Goal: Task Accomplishment & Management: Use online tool/utility

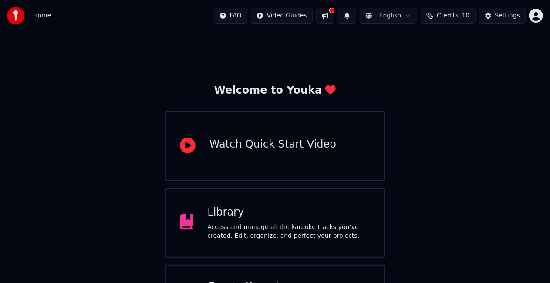
click at [286, 165] on div "Watch Quick Start Video" at bounding box center [275, 147] width 220 height 70
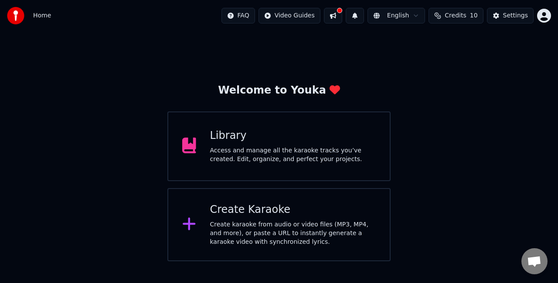
click at [255, 204] on div "Create Karaoke" at bounding box center [293, 210] width 166 height 14
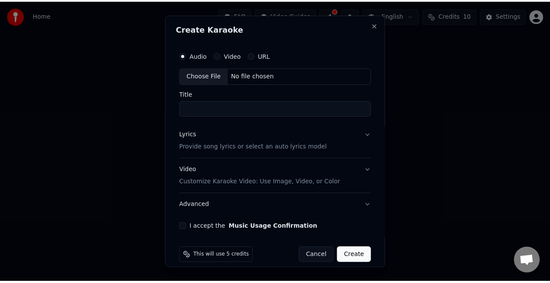
scroll to position [8, 0]
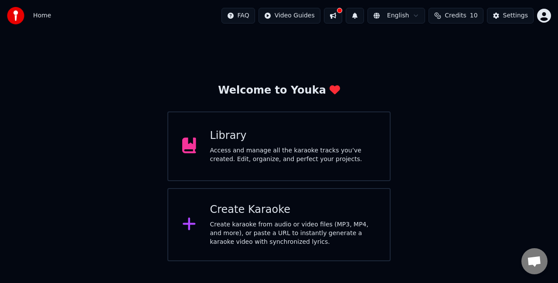
click at [282, 156] on div "Access and manage all the karaoke tracks you’ve created. Edit, organize, and pe…" at bounding box center [293, 154] width 166 height 17
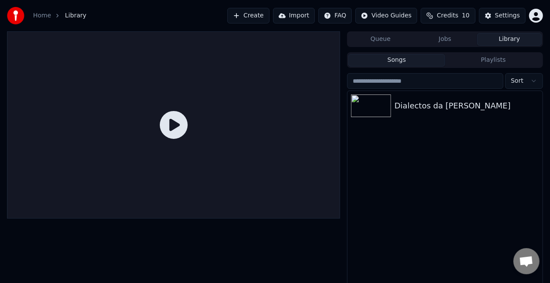
click at [176, 121] on icon at bounding box center [174, 125] width 28 height 28
click at [420, 115] on div "Dialectos da [PERSON_NAME]" at bounding box center [445, 106] width 195 height 30
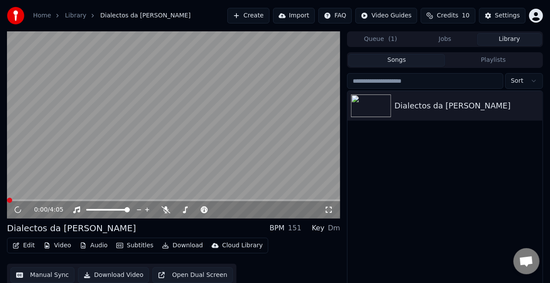
click at [137, 247] on button "Subtitles" at bounding box center [135, 246] width 44 height 12
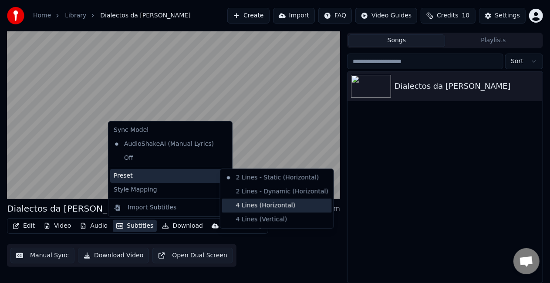
scroll to position [18, 0]
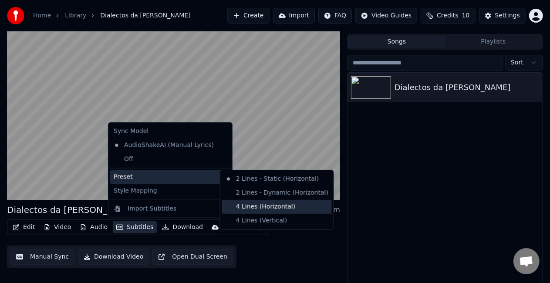
click at [238, 207] on div "4 Lines (Horizontal)" at bounding box center [277, 207] width 110 height 14
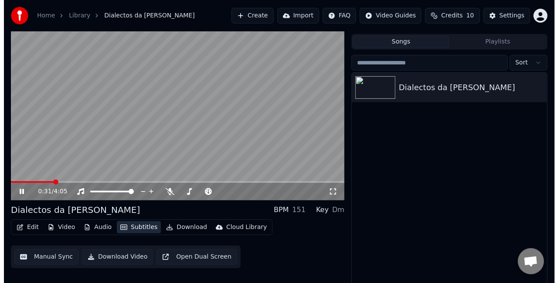
scroll to position [20, 0]
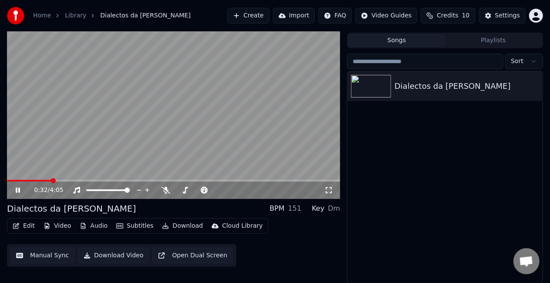
click at [24, 226] on button "Edit" at bounding box center [23, 226] width 29 height 12
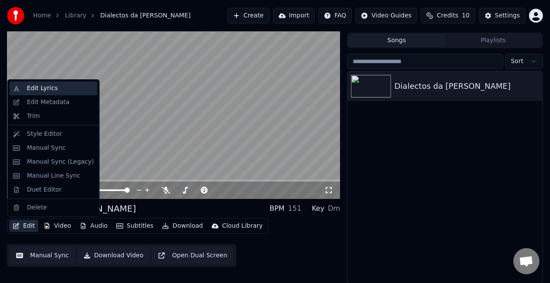
click at [49, 89] on div "Edit Lyrics" at bounding box center [42, 88] width 31 height 9
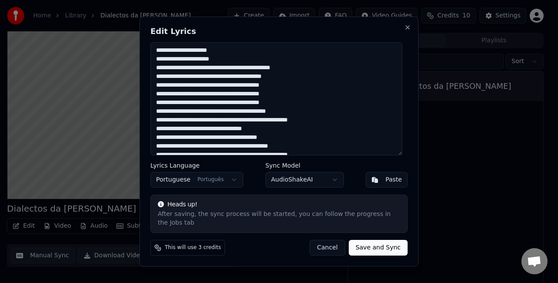
click at [233, 73] on textarea at bounding box center [276, 98] width 252 height 113
click at [234, 74] on textarea at bounding box center [276, 98] width 252 height 113
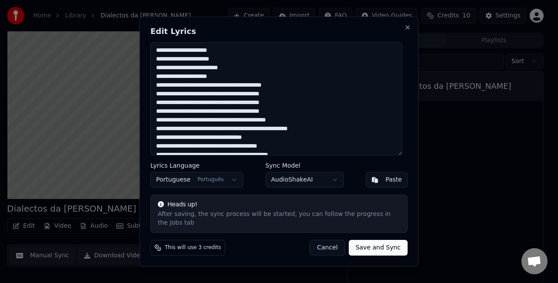
click at [226, 88] on textarea at bounding box center [276, 98] width 252 height 113
click at [222, 107] on textarea at bounding box center [276, 98] width 252 height 113
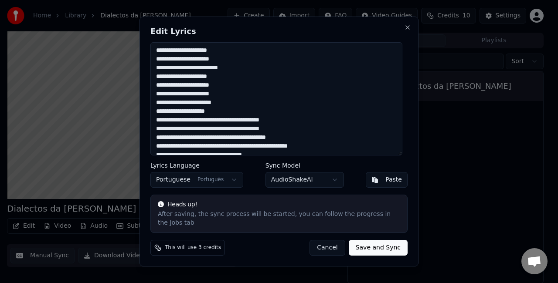
click at [178, 125] on textarea at bounding box center [276, 98] width 252 height 113
click at [160, 124] on textarea at bounding box center [276, 98] width 252 height 113
click at [226, 143] on textarea at bounding box center [276, 98] width 252 height 113
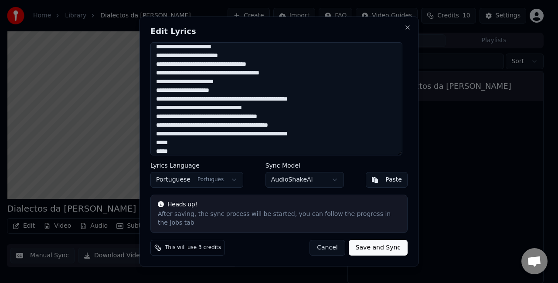
scroll to position [56, 0]
click at [228, 123] on textarea at bounding box center [276, 98] width 252 height 113
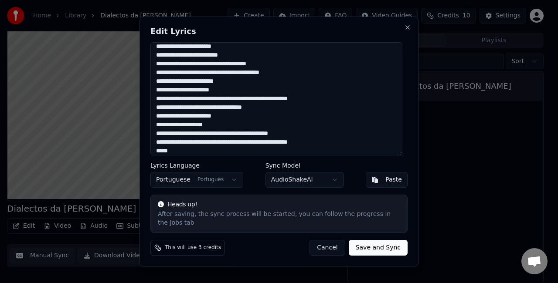
click at [232, 138] on textarea at bounding box center [276, 98] width 252 height 113
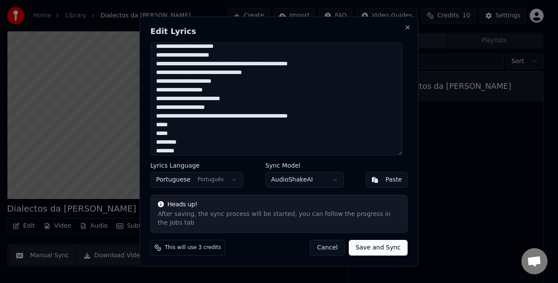
scroll to position [97, 0]
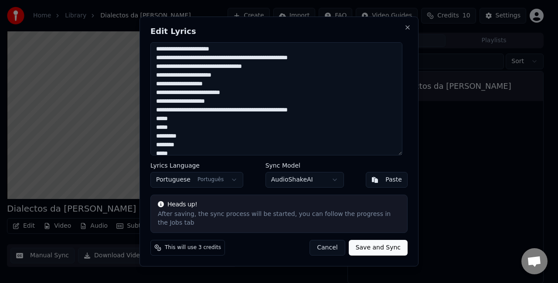
click at [233, 118] on textarea at bounding box center [276, 98] width 252 height 113
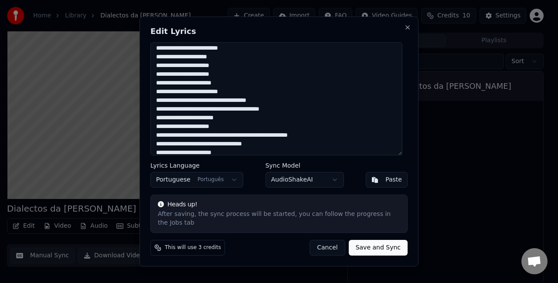
scroll to position [19, 0]
click at [199, 105] on textarea at bounding box center [276, 98] width 252 height 113
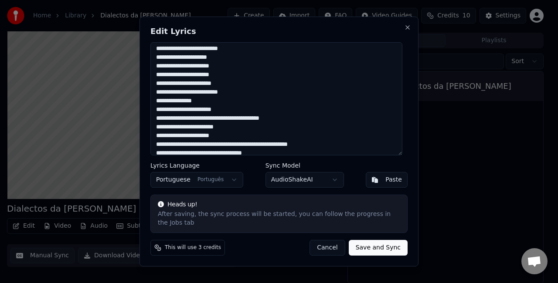
click at [218, 98] on textarea at bounding box center [276, 98] width 252 height 113
click at [216, 124] on textarea at bounding box center [276, 98] width 252 height 113
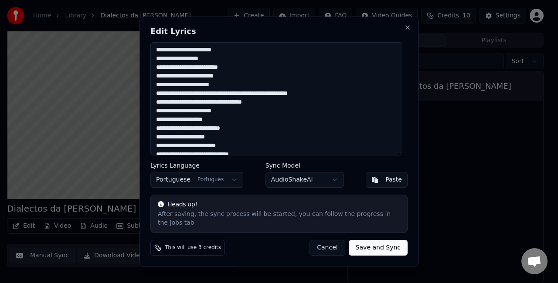
scroll to position [79, 0]
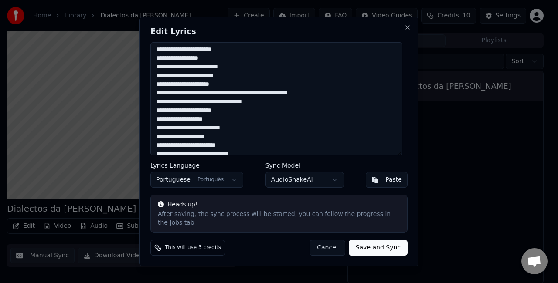
click at [240, 98] on textarea at bounding box center [276, 98] width 252 height 113
click at [204, 115] on textarea at bounding box center [276, 98] width 252 height 113
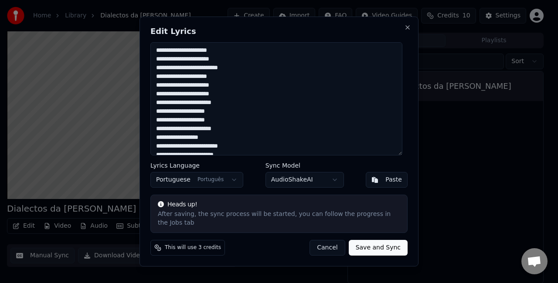
click at [225, 81] on textarea at bounding box center [276, 98] width 252 height 113
click at [219, 111] on textarea at bounding box center [276, 98] width 252 height 113
click at [219, 115] on textarea at bounding box center [276, 98] width 252 height 113
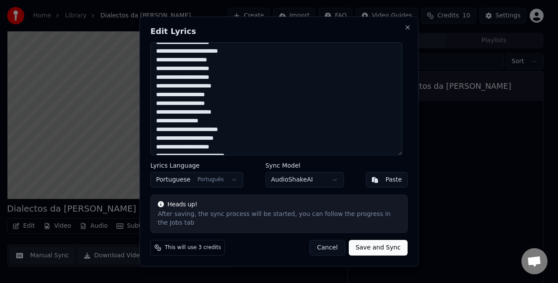
scroll to position [16, 0]
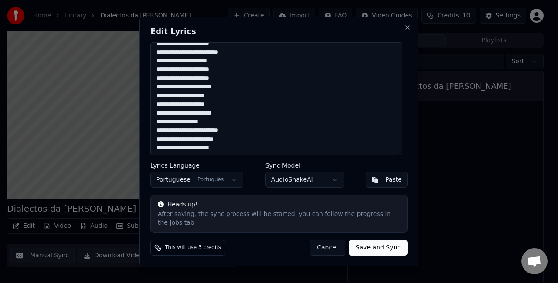
click at [220, 124] on textarea at bounding box center [276, 98] width 252 height 113
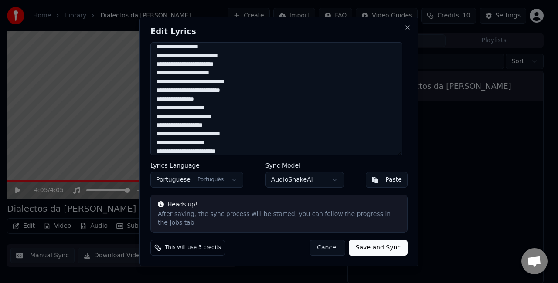
scroll to position [91, 0]
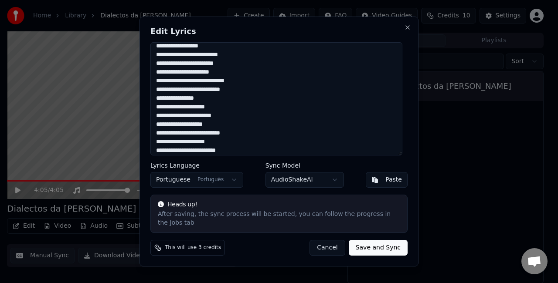
click at [220, 121] on textarea at bounding box center [276, 98] width 252 height 113
click at [161, 134] on textarea at bounding box center [276, 98] width 252 height 113
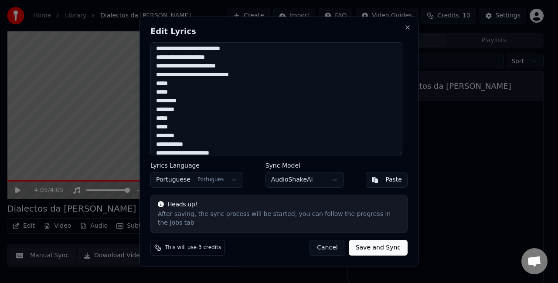
scroll to position [177, 0]
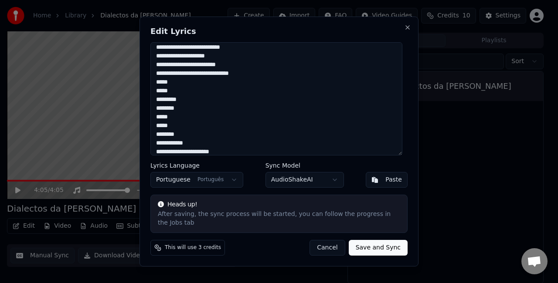
click at [168, 124] on textarea at bounding box center [276, 98] width 252 height 113
click at [163, 130] on textarea at bounding box center [276, 98] width 252 height 113
click at [168, 131] on textarea at bounding box center [276, 98] width 252 height 113
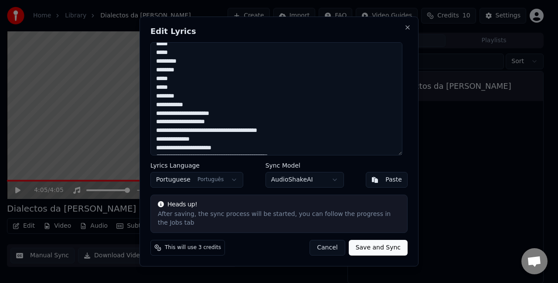
scroll to position [216, 0]
click at [220, 136] on textarea at bounding box center [276, 98] width 252 height 113
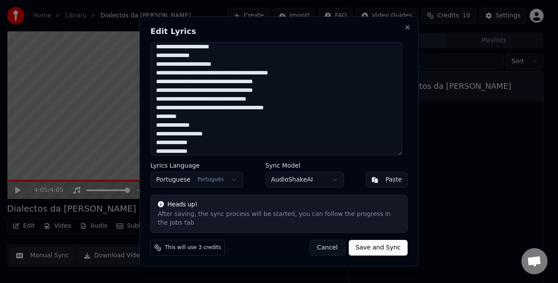
click at [225, 80] on textarea at bounding box center [276, 98] width 252 height 113
click at [221, 78] on textarea at bounding box center [276, 98] width 252 height 113
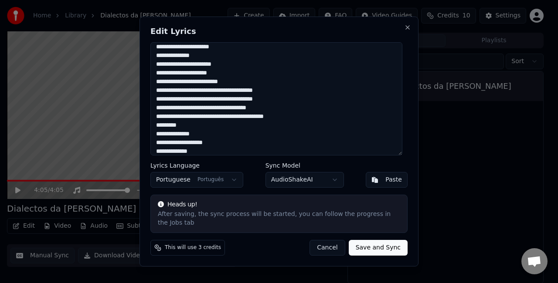
scroll to position [338, 0]
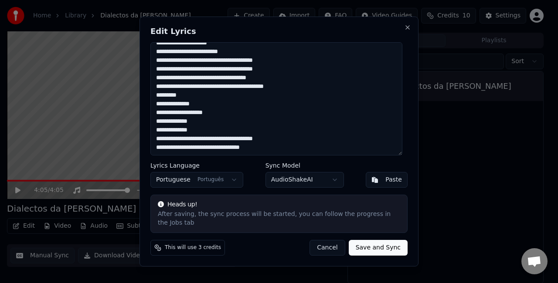
click at [225, 63] on textarea at bounding box center [276, 98] width 252 height 113
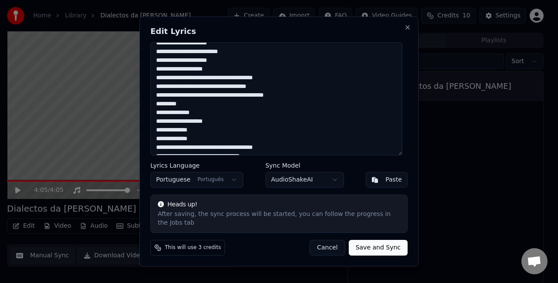
scroll to position [347, 0]
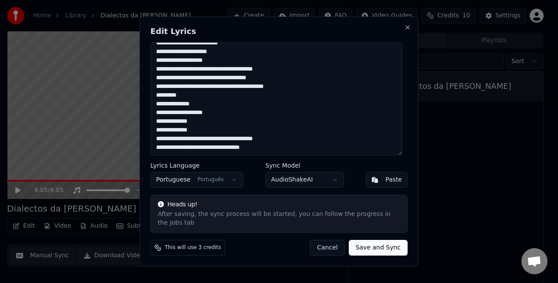
click at [222, 72] on textarea at bounding box center [276, 98] width 252 height 113
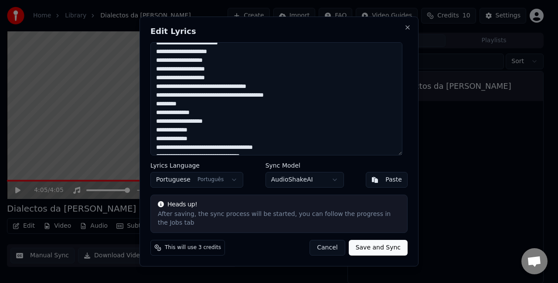
scroll to position [355, 0]
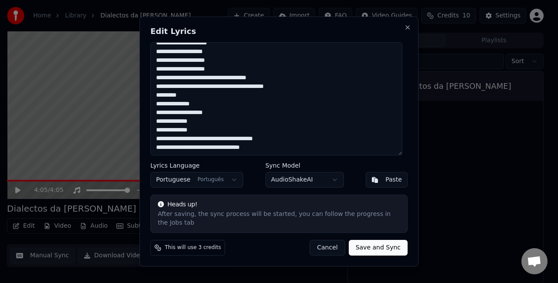
click at [213, 82] on textarea at bounding box center [276, 98] width 252 height 113
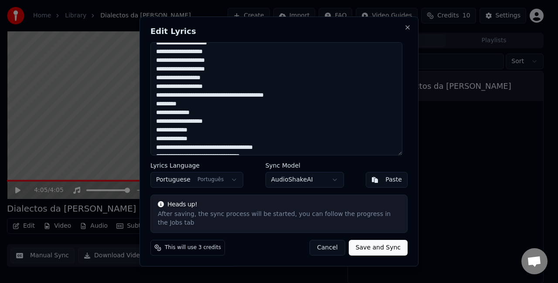
scroll to position [364, 0]
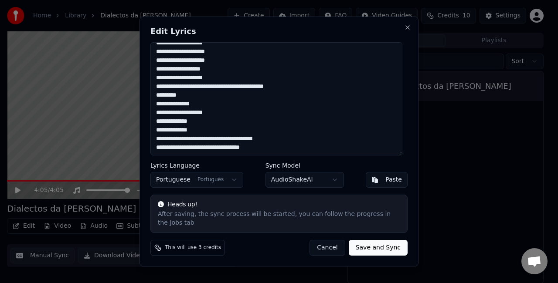
click at [237, 91] on textarea at bounding box center [276, 98] width 252 height 113
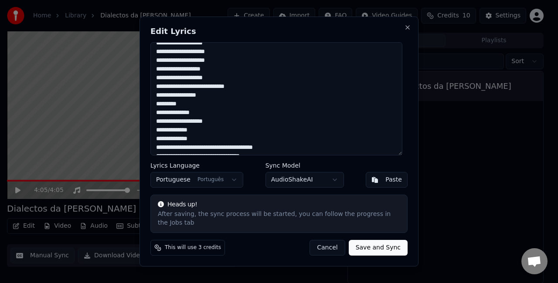
scroll to position [373, 0]
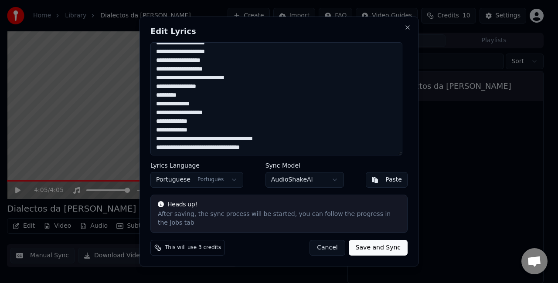
click at [159, 109] on textarea at bounding box center [276, 98] width 252 height 113
click at [211, 145] on textarea at bounding box center [276, 98] width 252 height 113
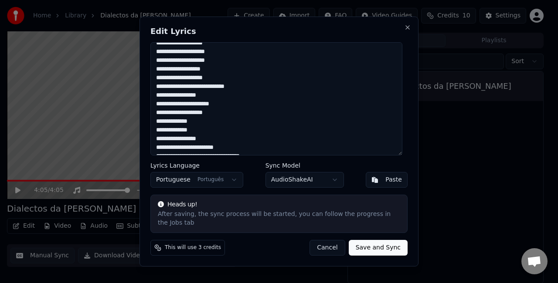
scroll to position [373, 0]
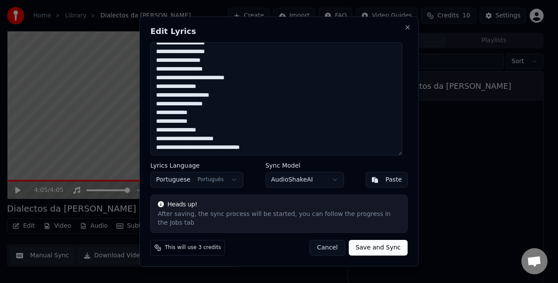
click at [228, 152] on textarea at bounding box center [276, 98] width 252 height 113
type textarea "**********"
click at [365, 243] on button "Save and Sync" at bounding box center [377, 248] width 59 height 16
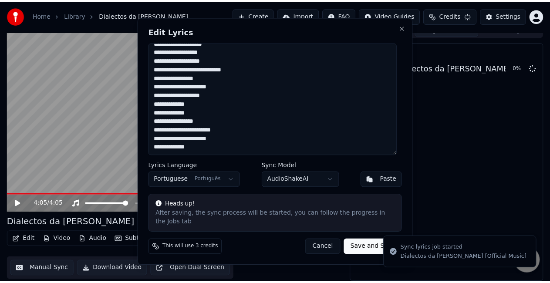
scroll to position [10, 0]
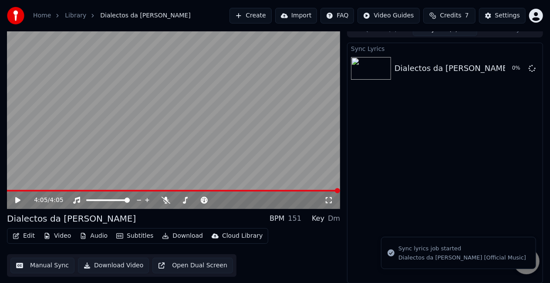
click at [20, 199] on icon at bounding box center [24, 200] width 20 height 7
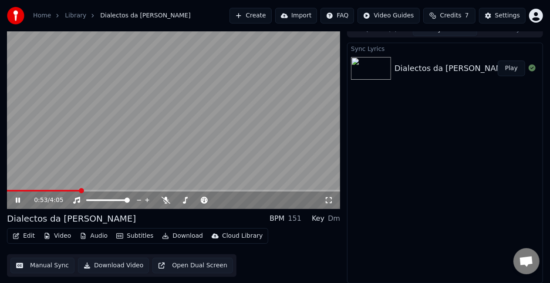
click at [18, 235] on icon "button" at bounding box center [16, 236] width 6 height 6
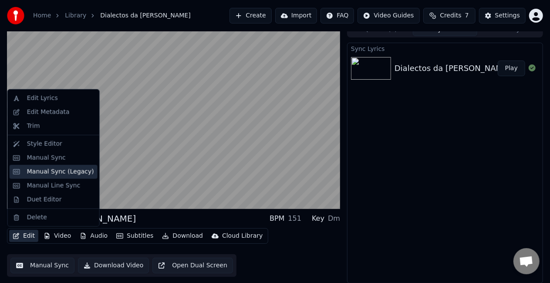
click at [51, 169] on div "Manual Sync (Legacy)" at bounding box center [60, 172] width 67 height 9
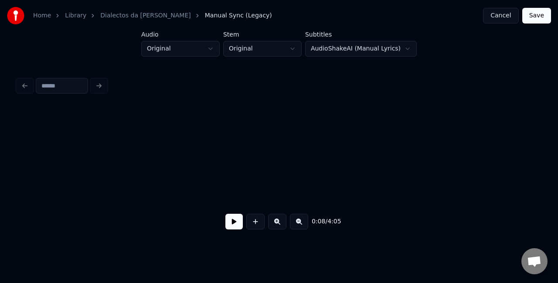
scroll to position [0, 704]
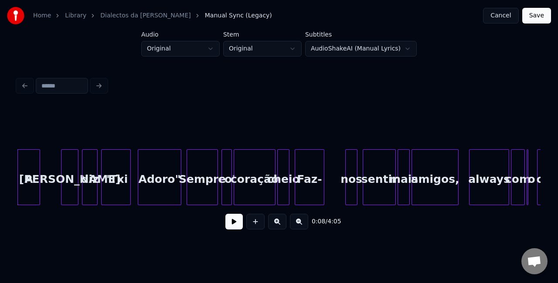
click at [237, 230] on button at bounding box center [233, 222] width 17 height 16
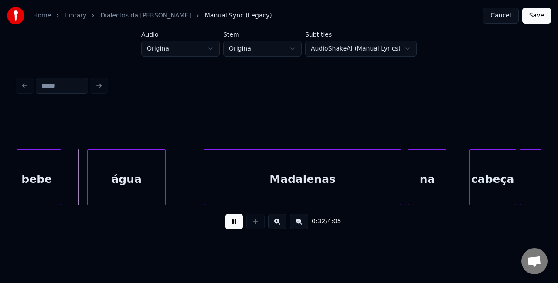
scroll to position [0, 2789]
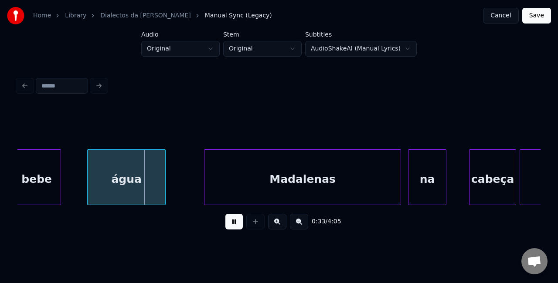
click at [135, 179] on div "água" at bounding box center [127, 179] width 78 height 59
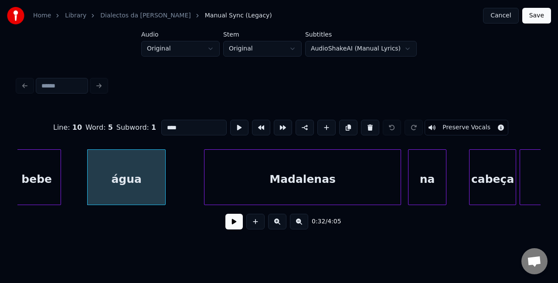
scroll to position [0, 2332]
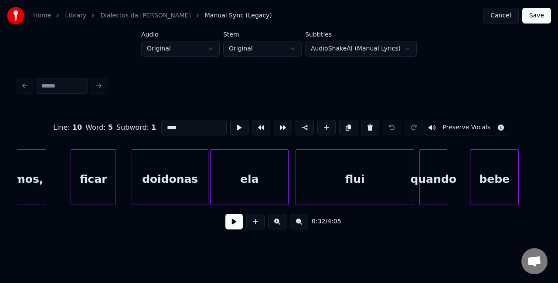
click at [231, 226] on button at bounding box center [233, 222] width 17 height 16
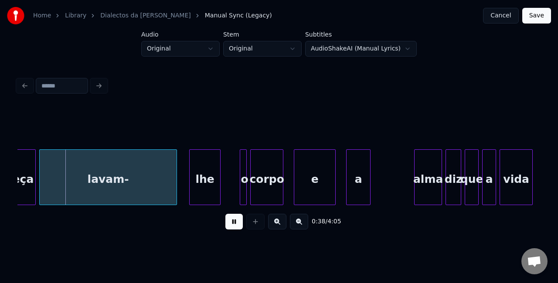
scroll to position [0, 3269]
click at [238, 225] on button at bounding box center [233, 222] width 17 height 16
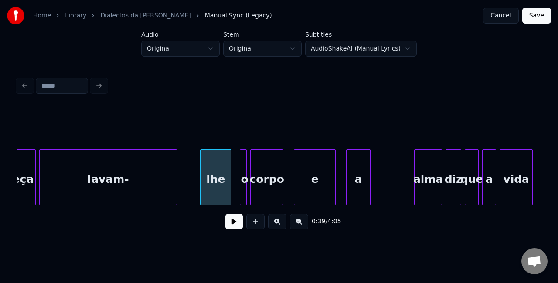
click at [219, 177] on div "lhe" at bounding box center [215, 179] width 30 height 59
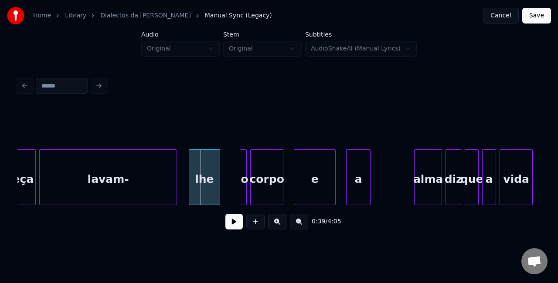
click at [208, 178] on div "lhe" at bounding box center [204, 179] width 30 height 59
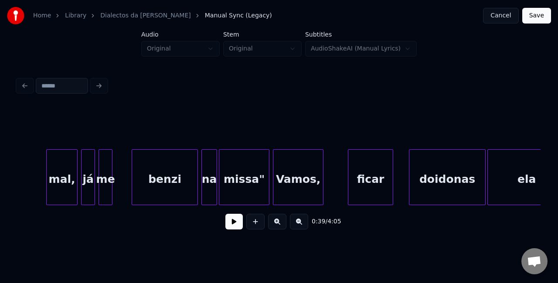
click at [235, 229] on button at bounding box center [233, 222] width 17 height 16
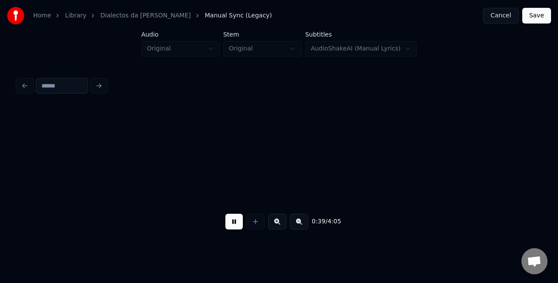
scroll to position [0, 3440]
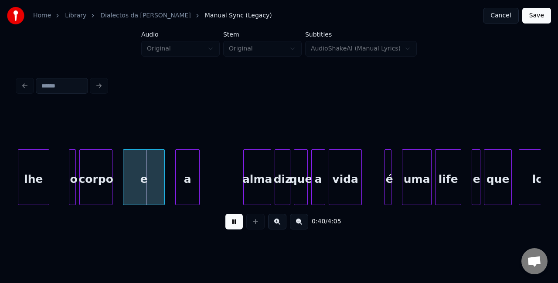
click at [37, 209] on div "0:40 / 4:05" at bounding box center [278, 221] width 523 height 33
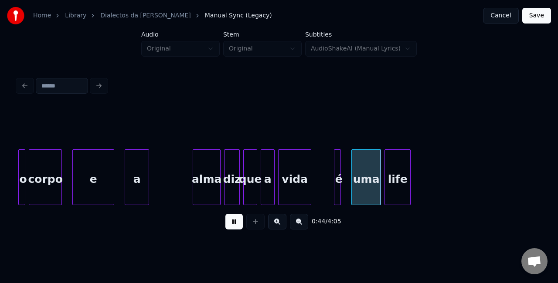
scroll to position [0, 3431]
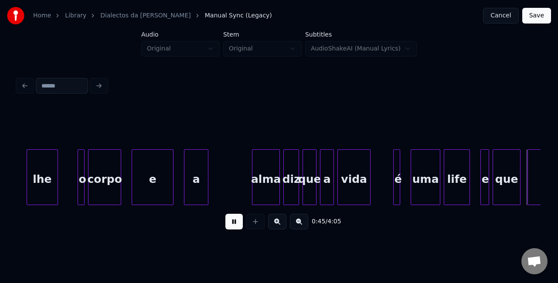
click at [232, 224] on button at bounding box center [233, 222] width 17 height 16
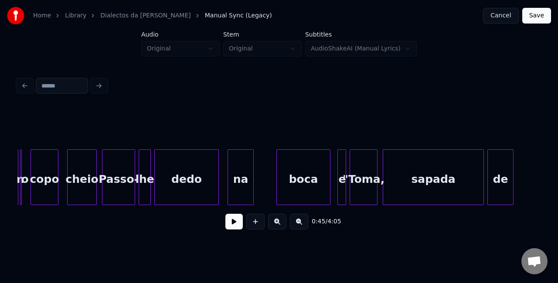
scroll to position [0, 595]
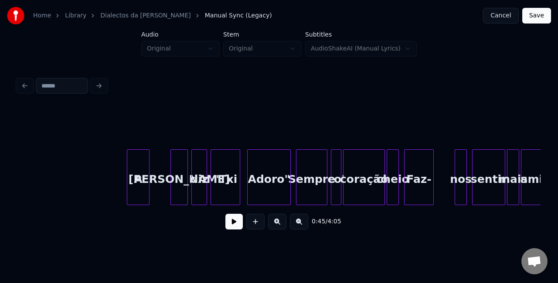
click at [138, 182] on div "A" at bounding box center [138, 179] width 22 height 59
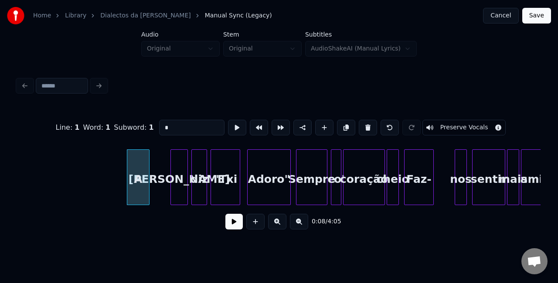
click at [237, 229] on button at bounding box center [233, 222] width 17 height 16
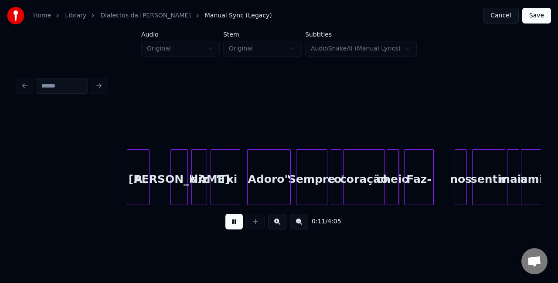
click at [237, 229] on button at bounding box center [233, 222] width 17 height 16
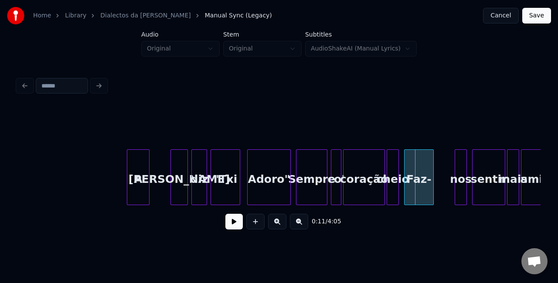
drag, startPoint x: 453, startPoint y: 249, endPoint x: 391, endPoint y: 264, distance: 63.3
click at [391, 254] on html "Home Library Dialectos da Maria Manual Sync (Legacy) Cancel Save Audio Original…" at bounding box center [279, 127] width 558 height 254
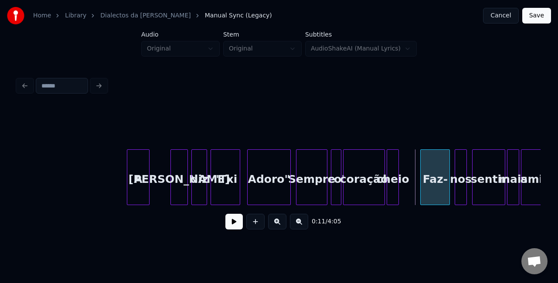
click at [436, 184] on div "Faz-" at bounding box center [434, 179] width 29 height 59
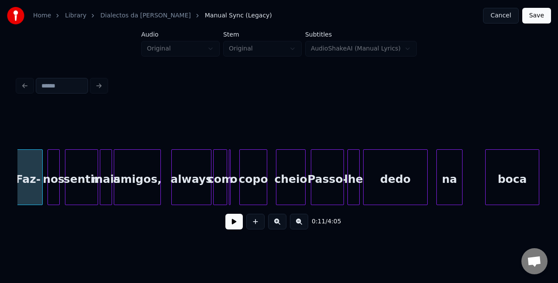
scroll to position [0, 1002]
click at [231, 230] on button at bounding box center [233, 222] width 17 height 16
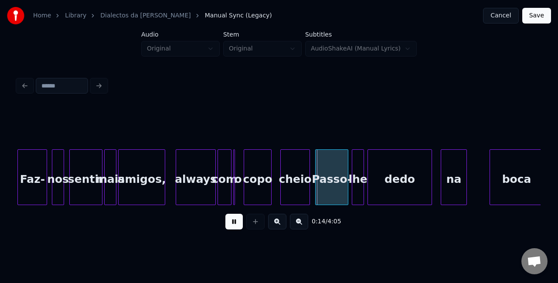
click at [233, 227] on button at bounding box center [233, 222] width 17 height 16
click at [460, 195] on div "na" at bounding box center [452, 179] width 25 height 59
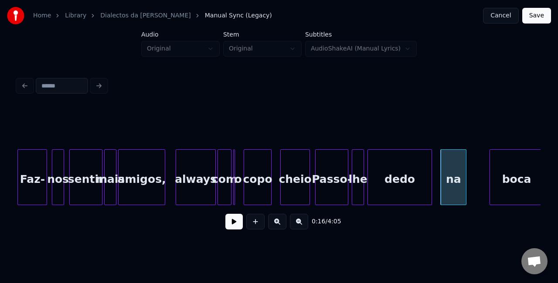
click at [294, 175] on div "cheio" at bounding box center [294, 179] width 29 height 59
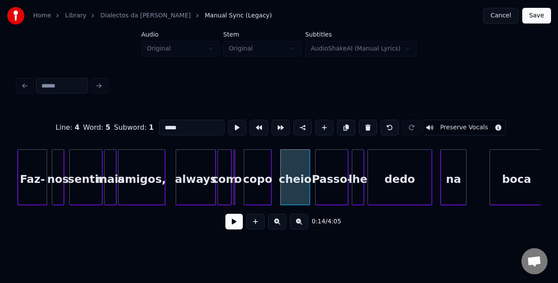
click at [232, 227] on button at bounding box center [233, 222] width 17 height 16
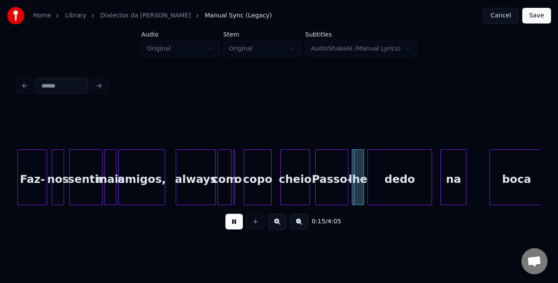
click at [232, 227] on button at bounding box center [233, 222] width 17 height 16
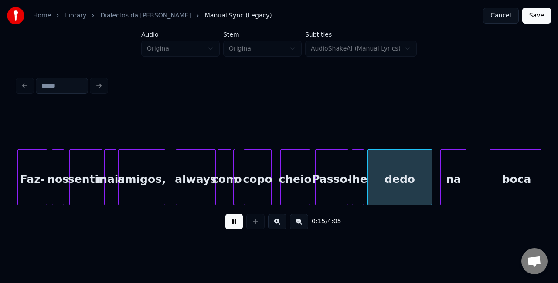
click at [232, 227] on button at bounding box center [233, 222] width 17 height 16
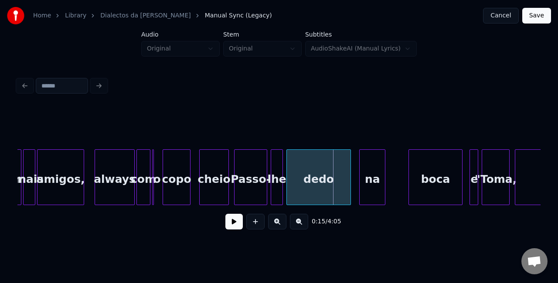
scroll to position [0, 1078]
click at [314, 179] on div "dedo" at bounding box center [315, 179] width 64 height 59
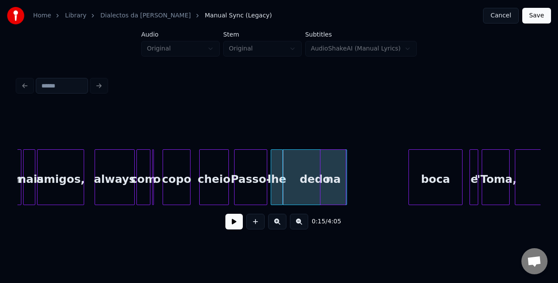
click at [334, 179] on div "na" at bounding box center [332, 179] width 25 height 59
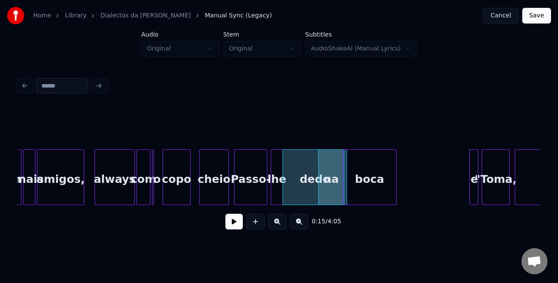
click at [377, 179] on div "boca" at bounding box center [369, 179] width 53 height 59
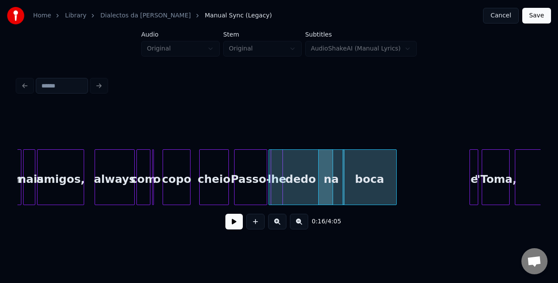
click at [288, 193] on div "dedo" at bounding box center [301, 179] width 64 height 59
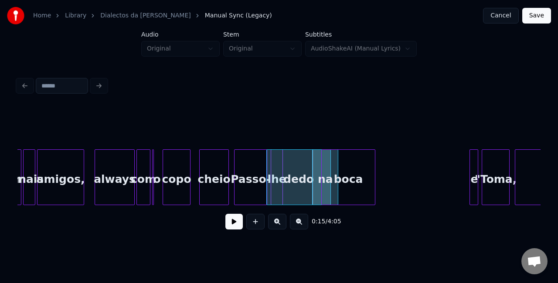
click at [346, 186] on div "boca" at bounding box center [347, 179] width 53 height 59
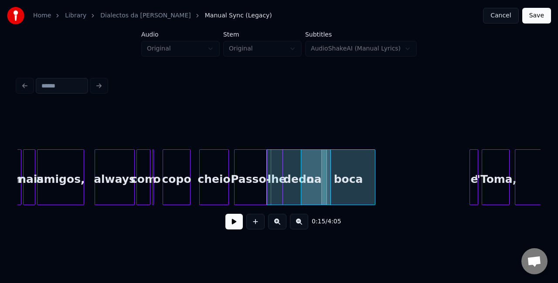
click at [308, 190] on div "na" at bounding box center [313, 179] width 25 height 59
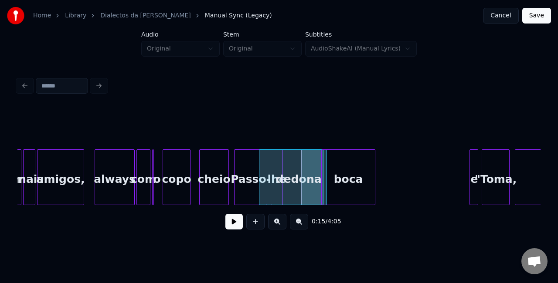
click at [292, 189] on div "dedo" at bounding box center [291, 179] width 64 height 59
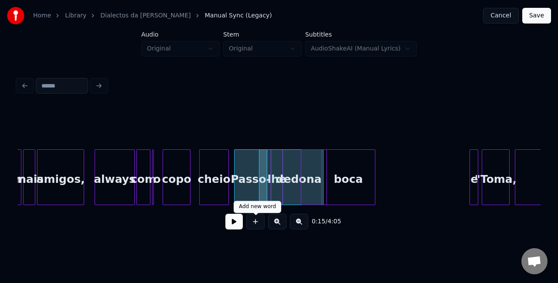
click at [240, 230] on button at bounding box center [233, 222] width 17 height 16
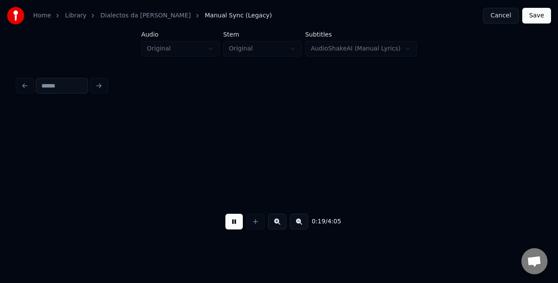
scroll to position [0, 1723]
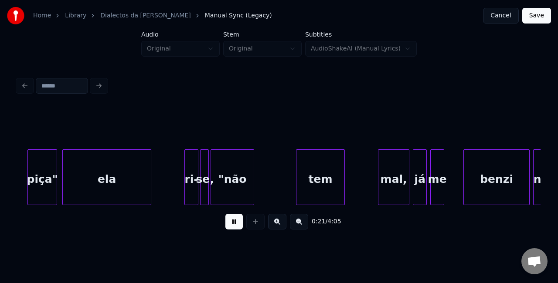
click at [231, 228] on button at bounding box center [233, 222] width 17 height 16
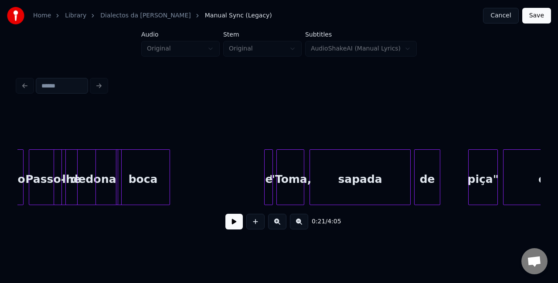
scroll to position [0, 1277]
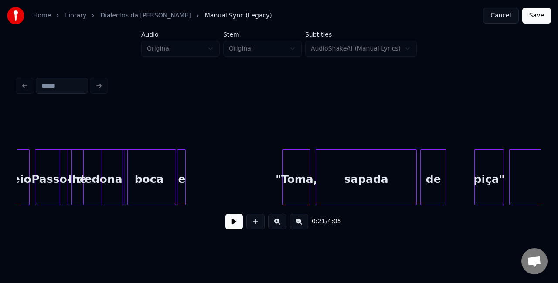
click at [181, 170] on div "e" at bounding box center [181, 179] width 9 height 59
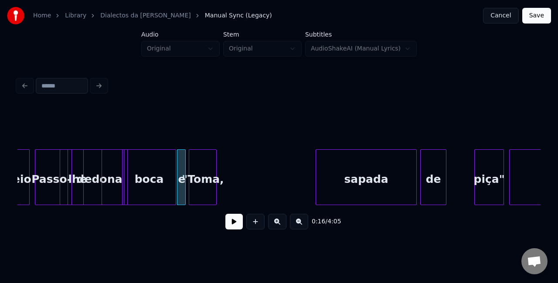
click at [197, 166] on div ""Toma," at bounding box center [202, 179] width 27 height 59
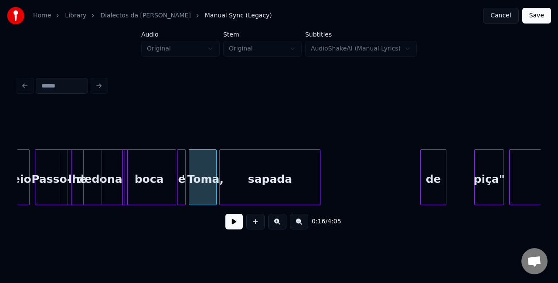
click at [240, 165] on div "sapada" at bounding box center [270, 179] width 100 height 59
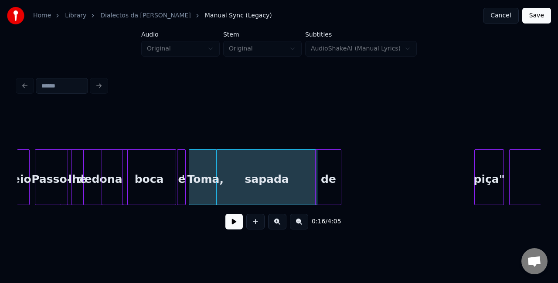
click at [324, 166] on div "de" at bounding box center [327, 179] width 25 height 59
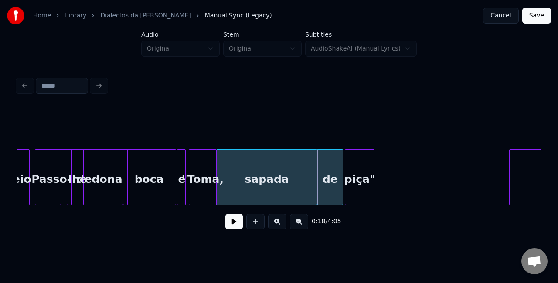
click at [351, 179] on div "piça"" at bounding box center [359, 179] width 29 height 59
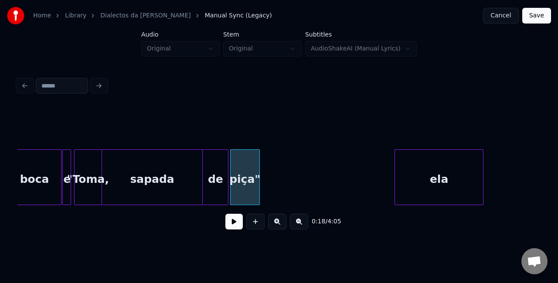
scroll to position [0, 1402]
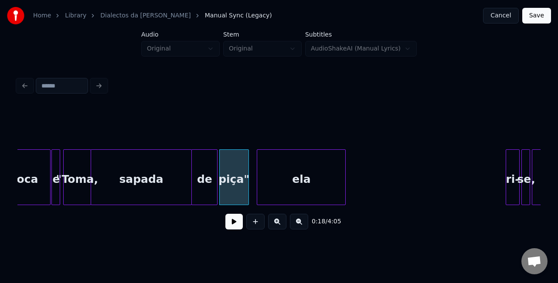
click at [309, 177] on div "ela" at bounding box center [301, 179] width 88 height 59
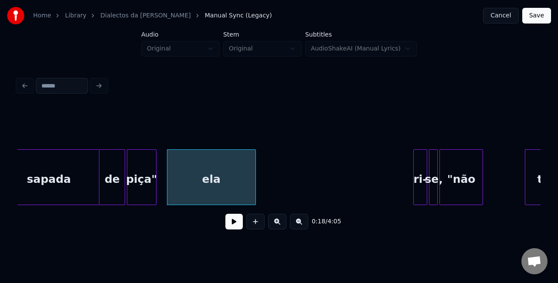
scroll to position [0, 1495]
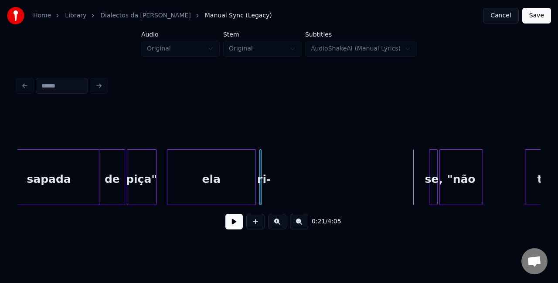
click at [263, 161] on div "ri-" at bounding box center [264, 179] width 9 height 59
click at [408, 186] on div at bounding box center [407, 177] width 3 height 55
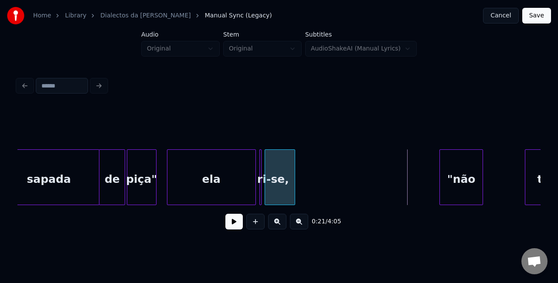
click at [282, 175] on div "se," at bounding box center [280, 179] width 30 height 59
click at [260, 178] on div "ri-" at bounding box center [255, 177] width 14 height 56
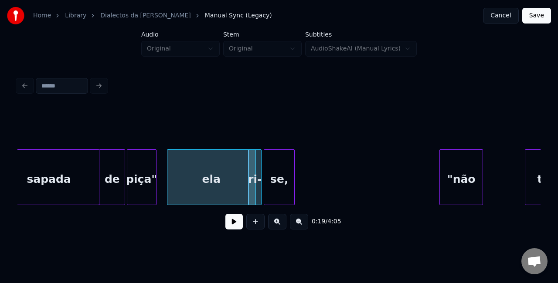
click at [64, 182] on div "sapada" at bounding box center [49, 179] width 100 height 59
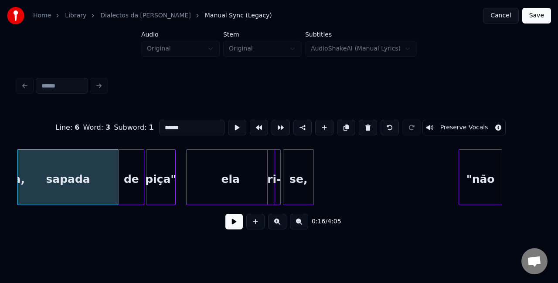
click at [234, 230] on button at bounding box center [233, 222] width 17 height 16
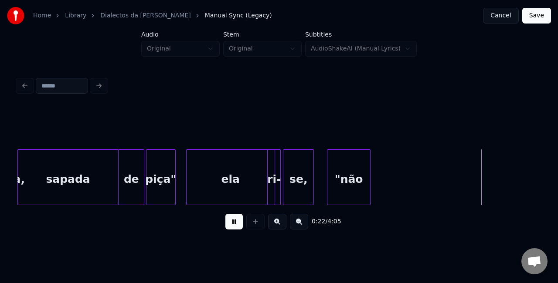
click at [351, 179] on div ""não" at bounding box center [348, 179] width 43 height 59
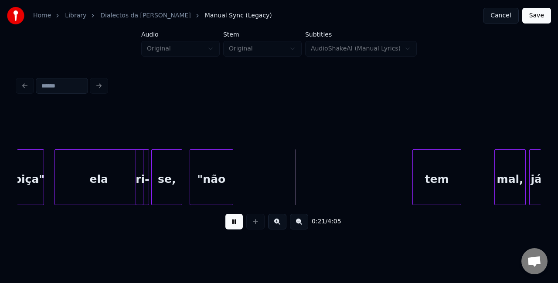
scroll to position [0, 1609]
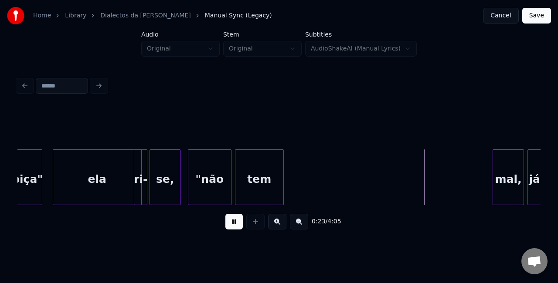
click at [249, 179] on div "tem" at bounding box center [259, 179] width 48 height 59
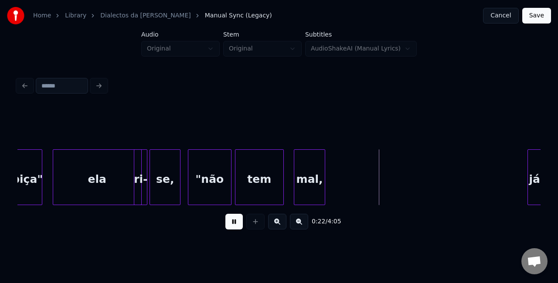
click at [307, 155] on div "mal," at bounding box center [309, 179] width 30 height 59
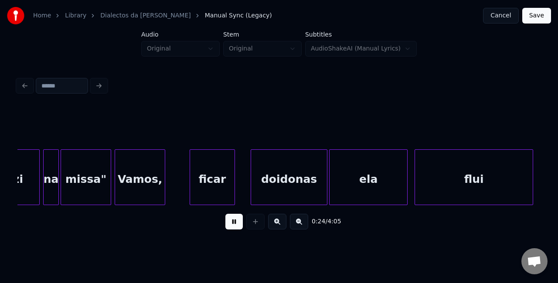
scroll to position [0, 2119]
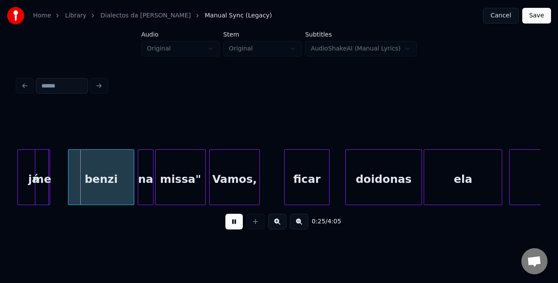
click at [233, 230] on button at bounding box center [233, 222] width 17 height 16
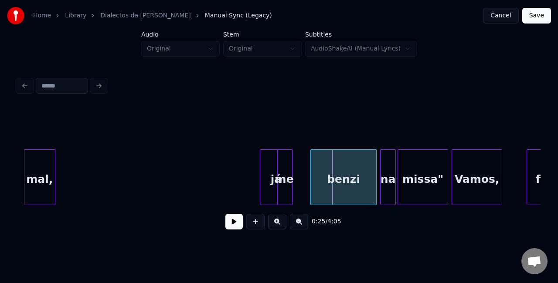
scroll to position [0, 1876]
click at [64, 152] on div "já" at bounding box center [68, 179] width 32 height 59
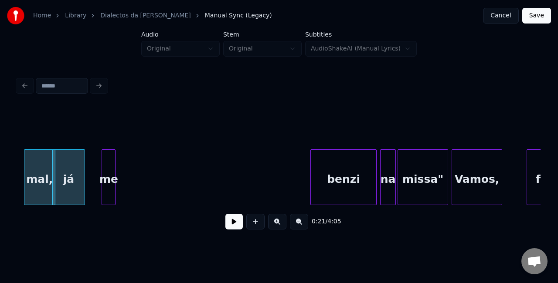
click at [107, 155] on div "me" at bounding box center [108, 179] width 13 height 59
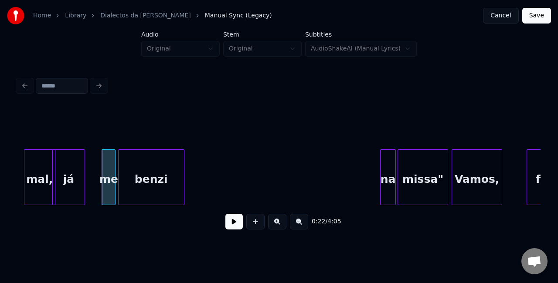
click at [150, 167] on div "benzi" at bounding box center [150, 179] width 65 height 59
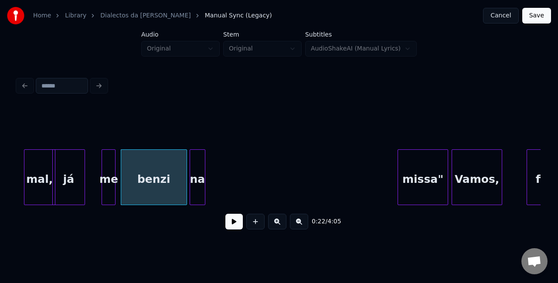
click at [200, 160] on div "na" at bounding box center [197, 179] width 15 height 59
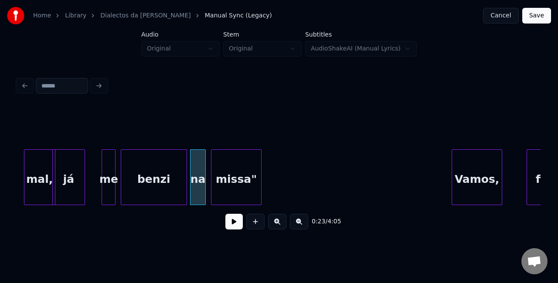
click at [234, 171] on div "missa"" at bounding box center [236, 179] width 50 height 59
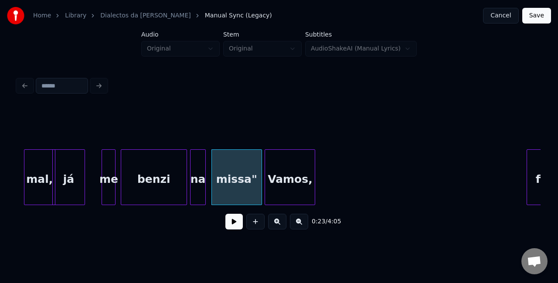
click at [281, 154] on div "Vamos," at bounding box center [290, 179] width 50 height 59
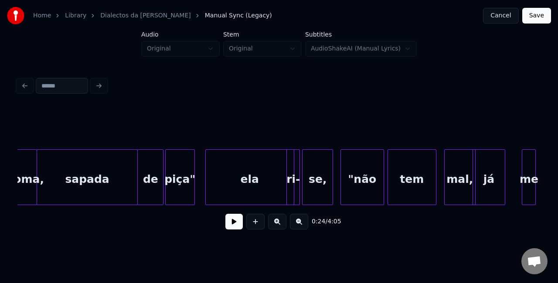
scroll to position [0, 1454]
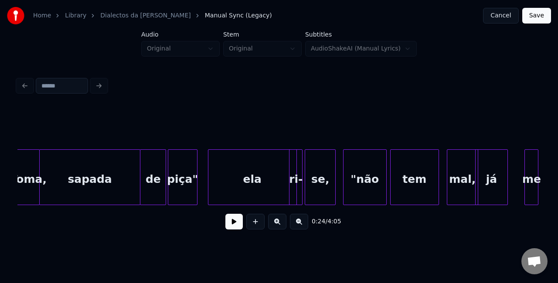
click at [260, 176] on div "ela" at bounding box center [252, 179] width 88 height 59
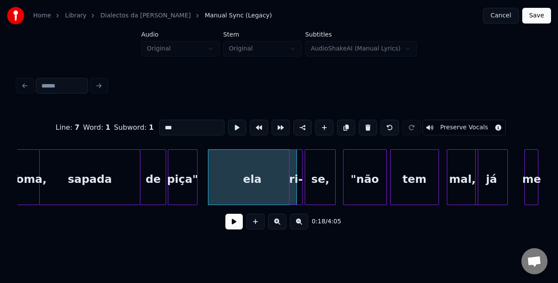
click at [298, 183] on div "ri-" at bounding box center [295, 179] width 13 height 59
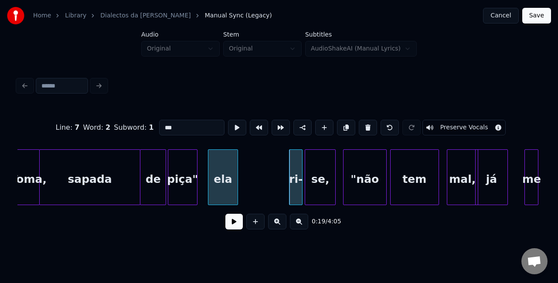
click at [237, 186] on div at bounding box center [236, 177] width 3 height 55
click at [251, 174] on div "ri-" at bounding box center [250, 179] width 13 height 59
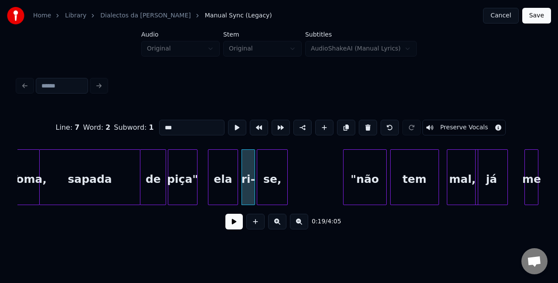
click at [261, 180] on div "se," at bounding box center [272, 179] width 30 height 59
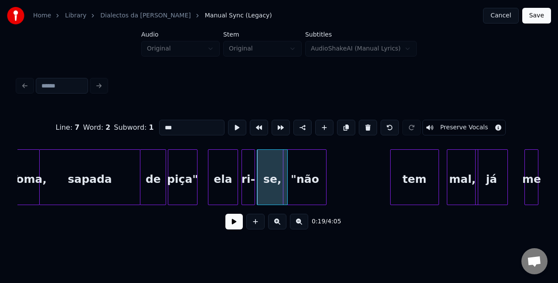
click at [295, 179] on div ""não" at bounding box center [304, 179] width 43 height 59
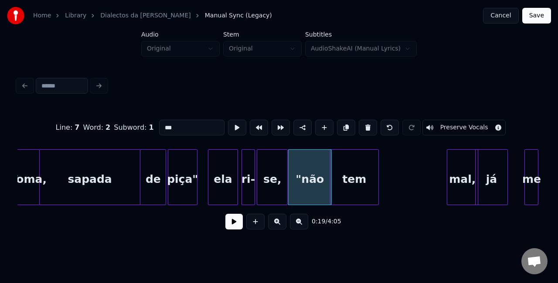
click at [346, 188] on div "tem" at bounding box center [354, 179] width 48 height 59
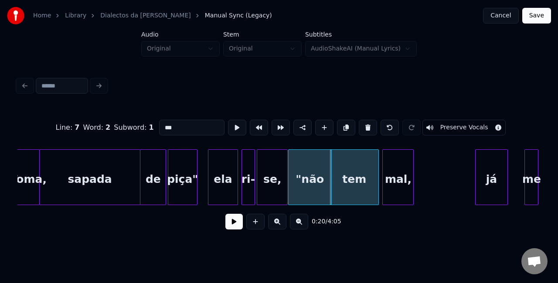
click at [399, 181] on div "mal," at bounding box center [397, 179] width 30 height 59
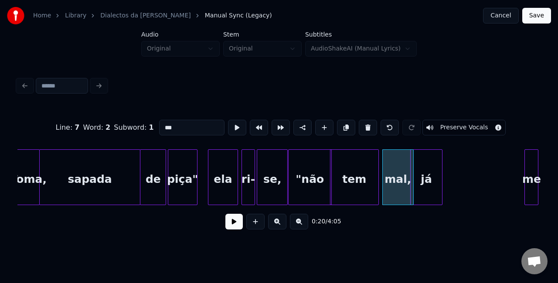
click at [423, 182] on div "já" at bounding box center [426, 179] width 32 height 59
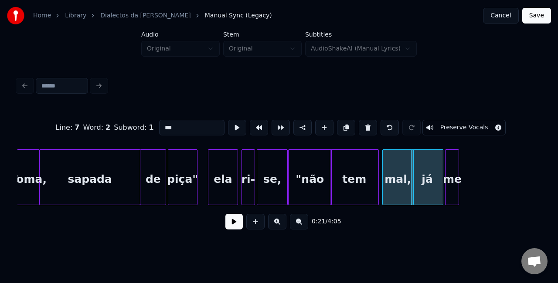
click at [458, 169] on div "me" at bounding box center [451, 179] width 13 height 59
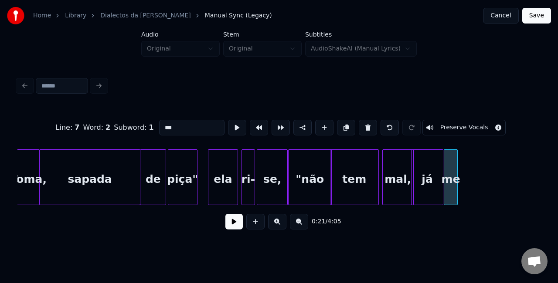
scroll to position [0, 1327]
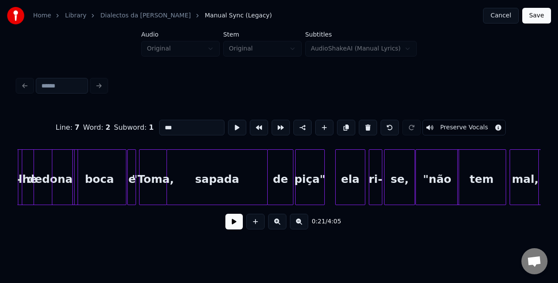
click at [219, 180] on div "sapada" at bounding box center [217, 179] width 100 height 59
type input "******"
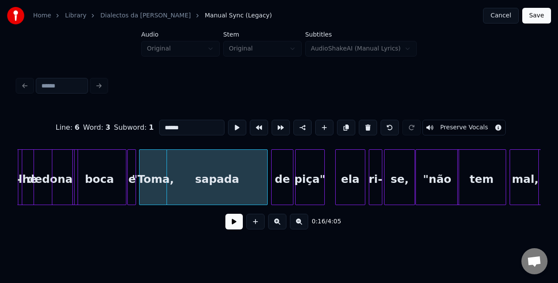
click at [271, 190] on div at bounding box center [272, 177] width 3 height 55
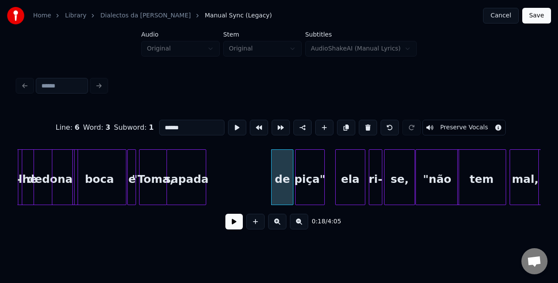
click at [203, 191] on div at bounding box center [204, 177] width 3 height 55
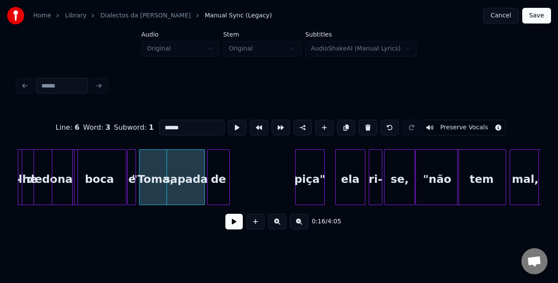
click at [224, 184] on div "de" at bounding box center [217, 179] width 21 height 59
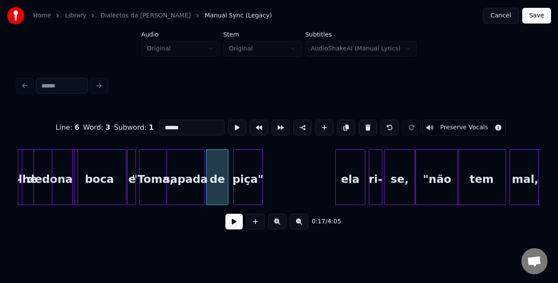
click at [244, 182] on div "piça"" at bounding box center [247, 179] width 29 height 59
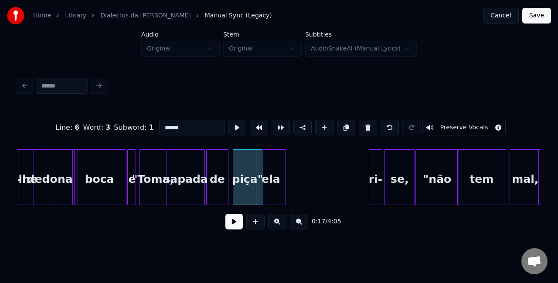
click at [270, 183] on div "ela" at bounding box center [270, 179] width 29 height 59
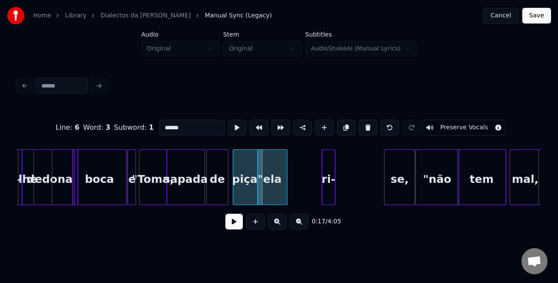
click at [322, 184] on div "ri-" at bounding box center [328, 179] width 13 height 59
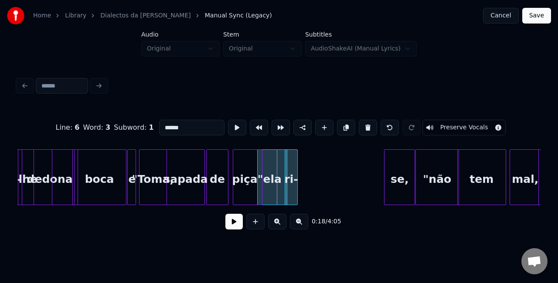
click at [294, 184] on div "ri-" at bounding box center [291, 179] width 13 height 59
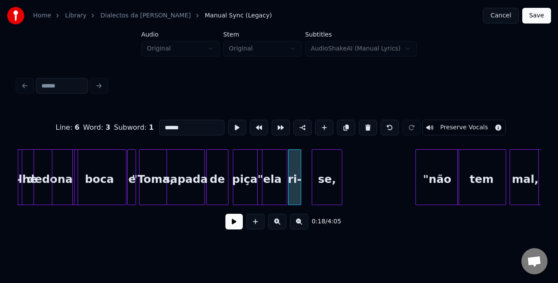
click at [328, 183] on div "se," at bounding box center [327, 179] width 30 height 59
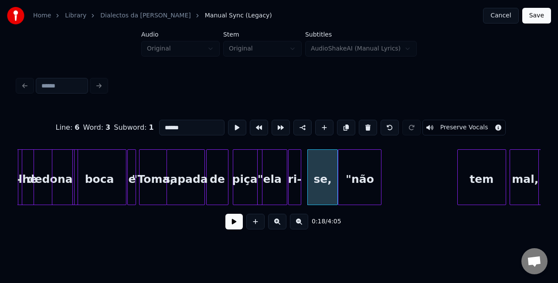
click at [372, 178] on div ""não" at bounding box center [359, 179] width 43 height 59
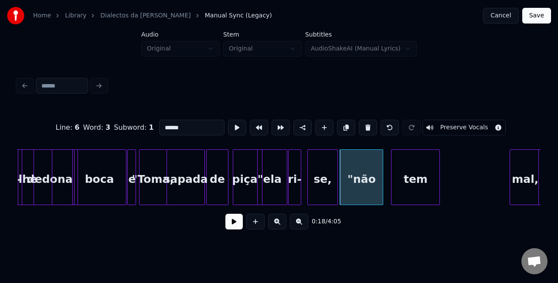
click at [407, 174] on div "tem" at bounding box center [415, 179] width 48 height 59
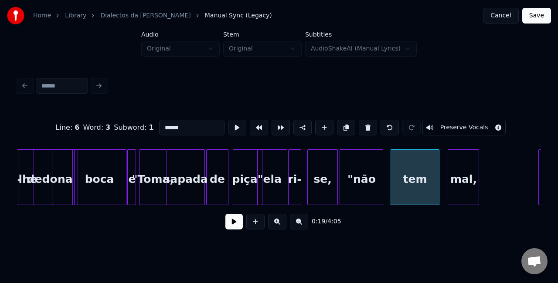
click at [461, 163] on div "mal," at bounding box center [463, 179] width 30 height 59
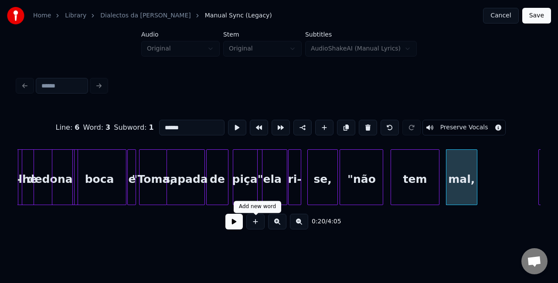
click at [236, 230] on button at bounding box center [233, 222] width 17 height 16
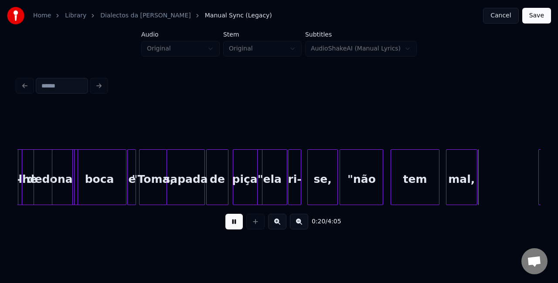
click at [236, 230] on button at bounding box center [233, 222] width 17 height 16
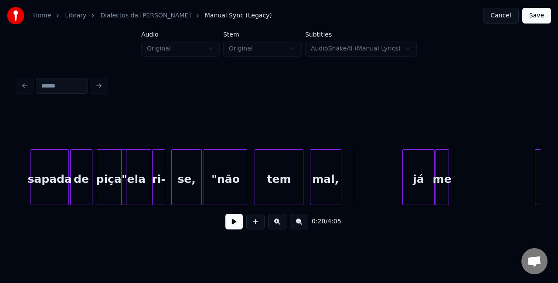
scroll to position [0, 1490]
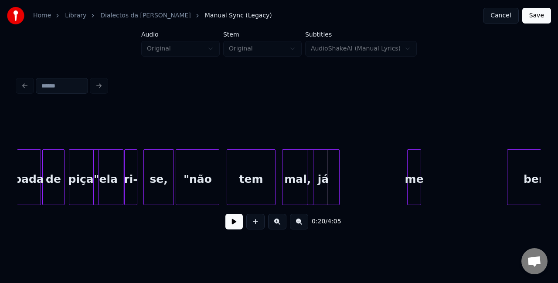
click at [320, 175] on div "já" at bounding box center [323, 179] width 32 height 59
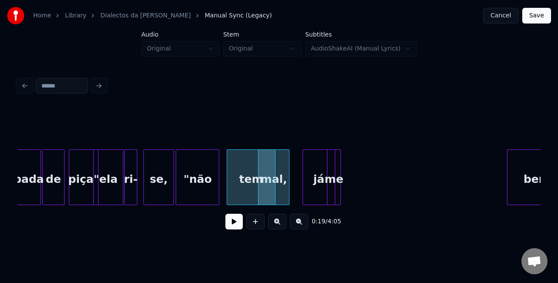
click at [335, 169] on div "me" at bounding box center [333, 179] width 13 height 59
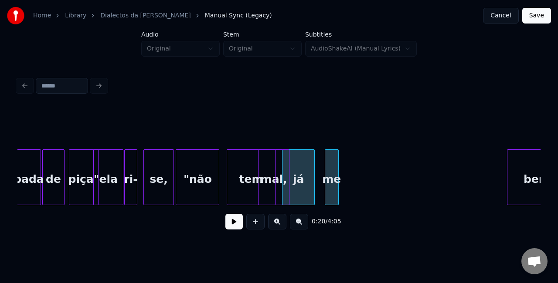
click at [295, 174] on div "já" at bounding box center [298, 179] width 32 height 59
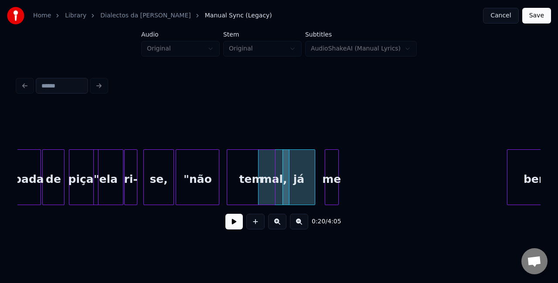
click at [244, 216] on div "0:20 / 4:05" at bounding box center [278, 221] width 509 height 19
click at [234, 225] on button at bounding box center [233, 222] width 17 height 16
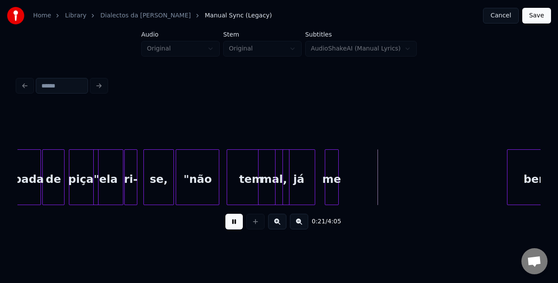
click at [234, 225] on button at bounding box center [233, 222] width 17 height 16
click at [230, 177] on div "tem" at bounding box center [236, 179] width 48 height 59
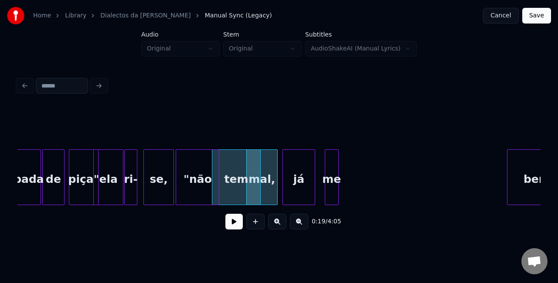
scroll to position [0, 1521]
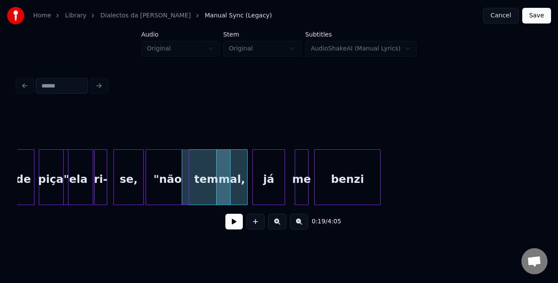
click at [375, 166] on div "benzi" at bounding box center [346, 179] width 65 height 59
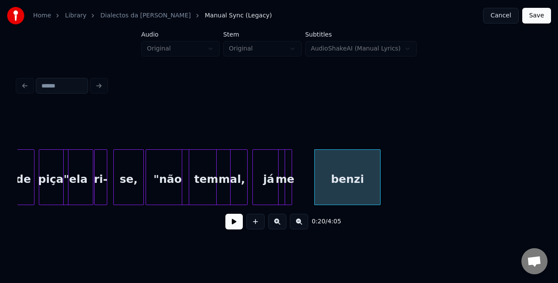
click at [281, 168] on div "me" at bounding box center [284, 179] width 13 height 59
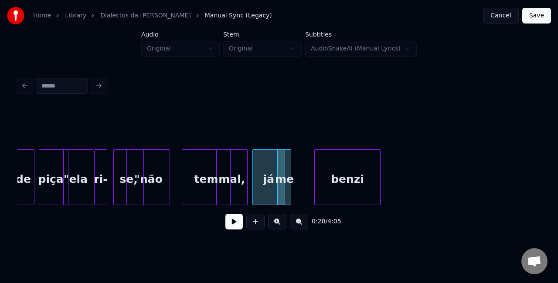
click at [148, 172] on div ""não" at bounding box center [148, 179] width 43 height 59
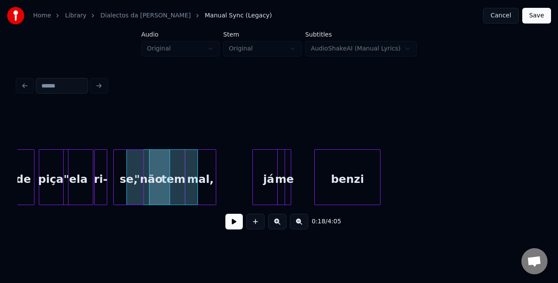
click at [204, 164] on div "mal," at bounding box center [200, 179] width 30 height 59
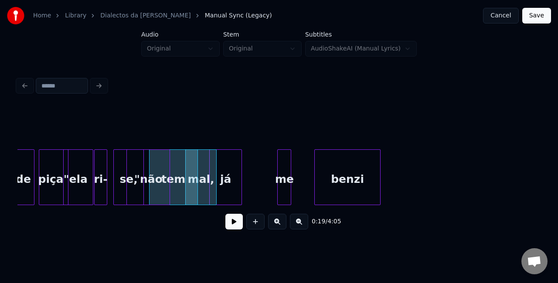
click at [224, 162] on div "já" at bounding box center [226, 179] width 32 height 59
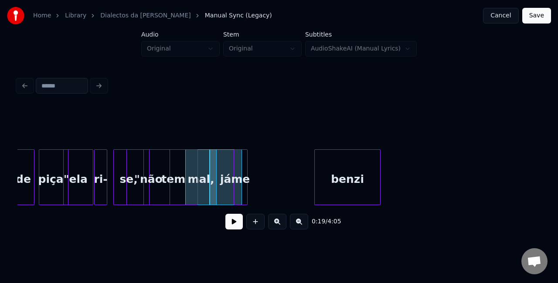
click at [238, 165] on div "me" at bounding box center [240, 179] width 13 height 59
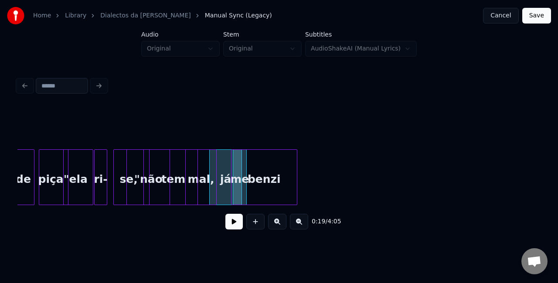
click at [277, 167] on div "benzi" at bounding box center [263, 179] width 65 height 59
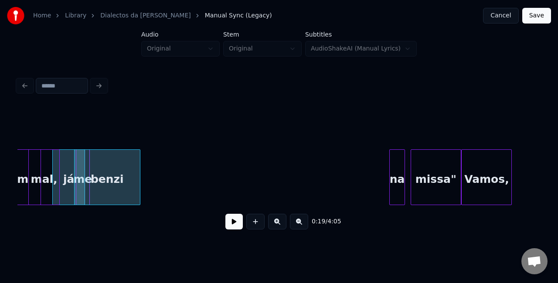
scroll to position [0, 1676]
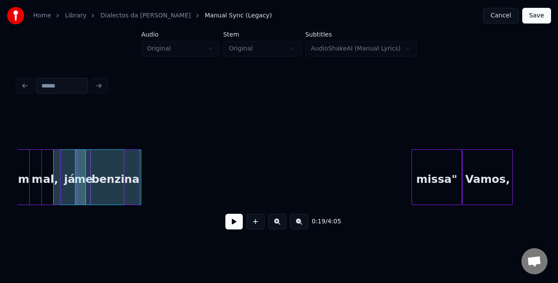
click at [132, 168] on div "na" at bounding box center [131, 179] width 15 height 59
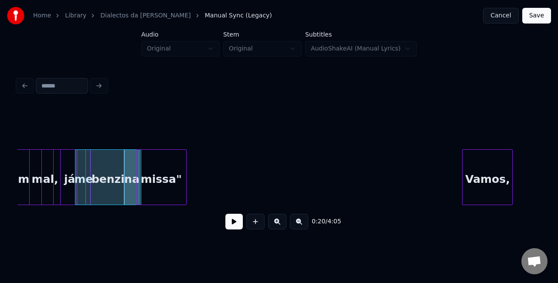
click at [170, 143] on div "0:20 / 4:05" at bounding box center [278, 172] width 523 height 132
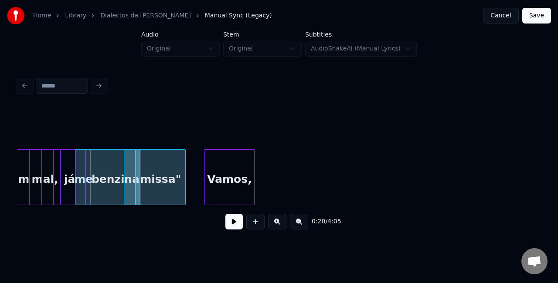
click at [225, 145] on div "0:20 / 4:05" at bounding box center [278, 172] width 523 height 132
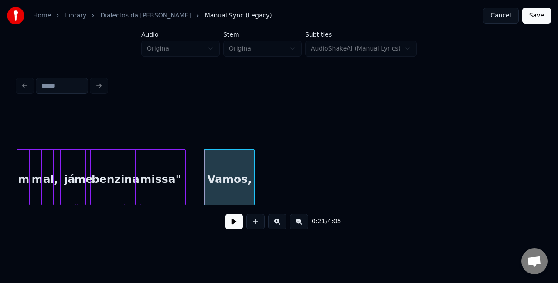
click at [40, 180] on div at bounding box center [40, 177] width 3 height 55
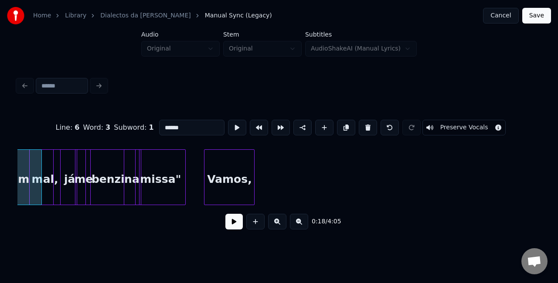
scroll to position [0, 1652]
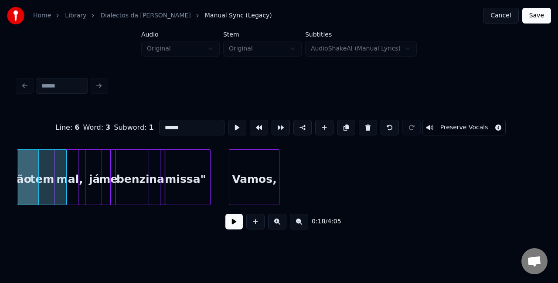
type input "***"
click at [226, 227] on button at bounding box center [233, 222] width 17 height 16
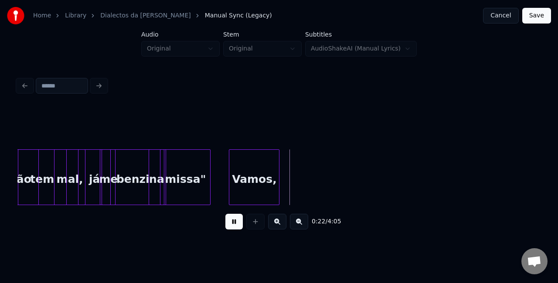
click at [243, 230] on div "0:22 / 4:05" at bounding box center [278, 221] width 509 height 19
click at [233, 227] on button at bounding box center [233, 222] width 17 height 16
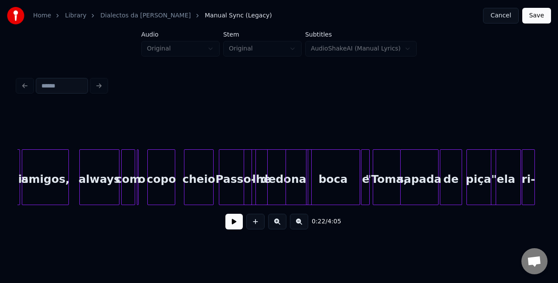
scroll to position [0, 1091]
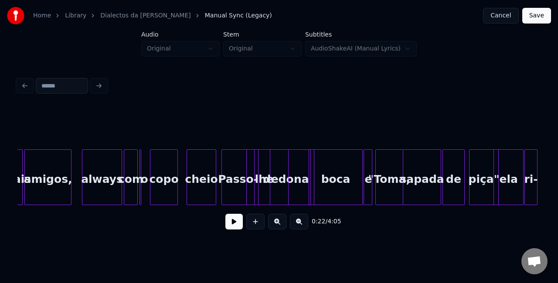
click at [44, 172] on div "amigos," at bounding box center [48, 179] width 46 height 59
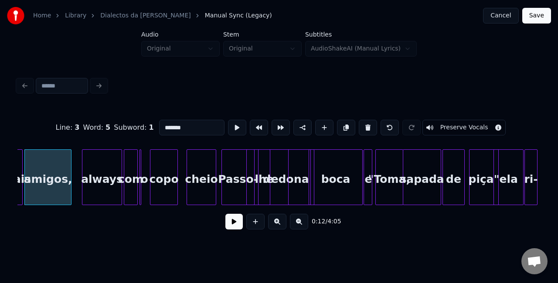
click at [231, 222] on button at bounding box center [233, 222] width 17 height 16
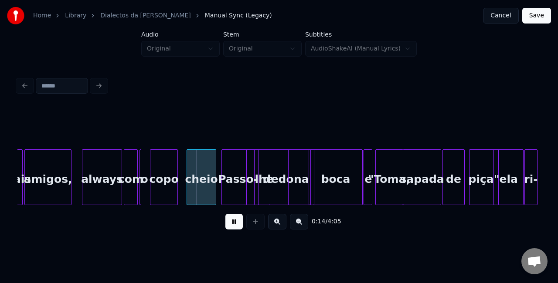
click at [231, 222] on button at bounding box center [233, 222] width 17 height 16
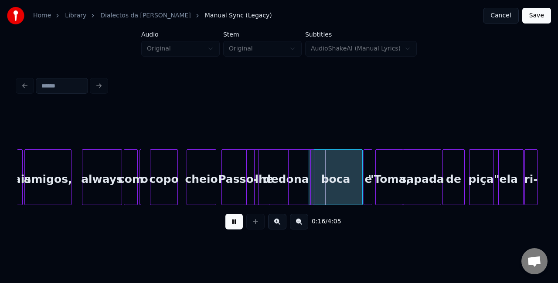
click at [231, 222] on button at bounding box center [233, 222] width 17 height 16
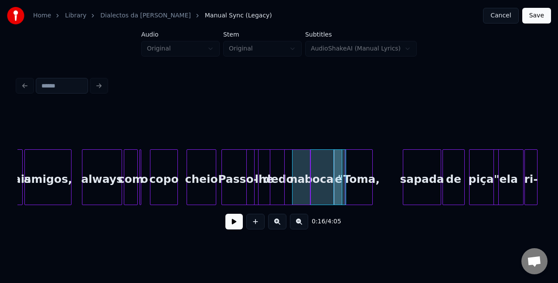
click at [360, 162] on div ""Toma," at bounding box center [358, 179] width 27 height 59
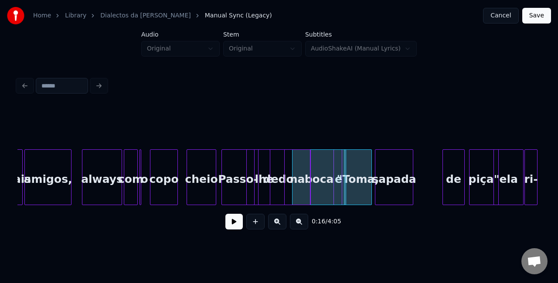
click at [402, 164] on div "sapada" at bounding box center [393, 179] width 37 height 59
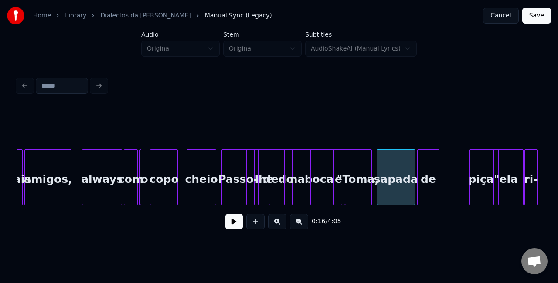
click at [428, 163] on div "de" at bounding box center [427, 179] width 21 height 59
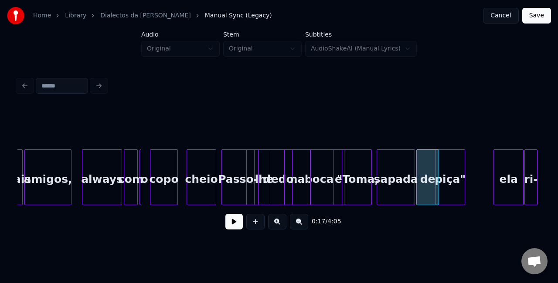
click at [445, 166] on div "piça"" at bounding box center [450, 179] width 29 height 59
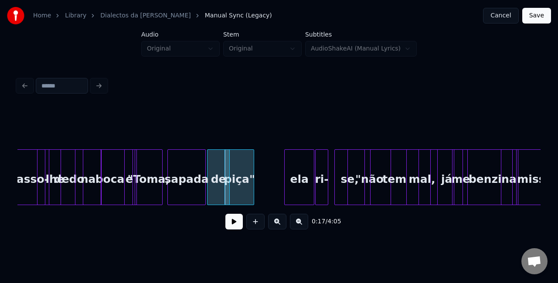
scroll to position [0, 1300]
click at [267, 163] on div "ela" at bounding box center [267, 179] width 29 height 59
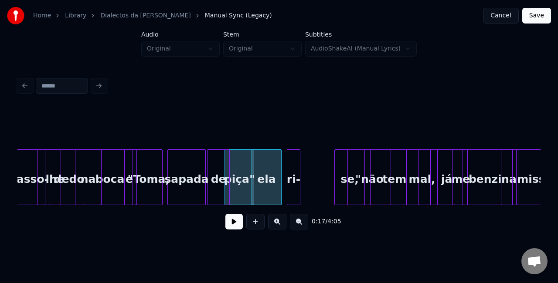
click at [292, 164] on div "ri-" at bounding box center [293, 179] width 13 height 59
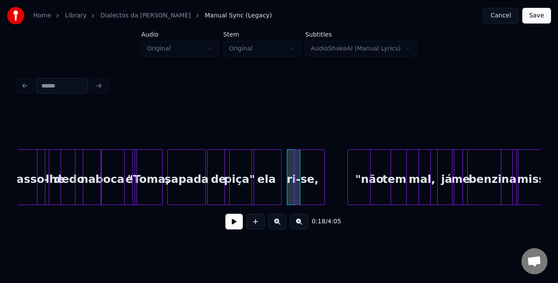
click at [301, 162] on div "se," at bounding box center [309, 179] width 30 height 59
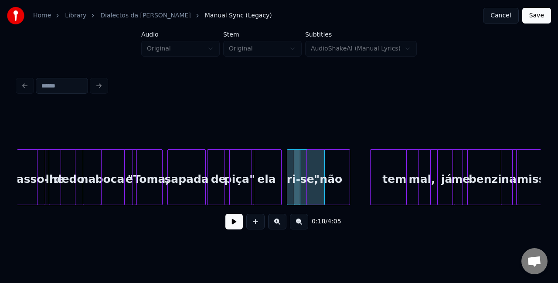
click at [318, 162] on div ""não" at bounding box center [328, 179] width 43 height 59
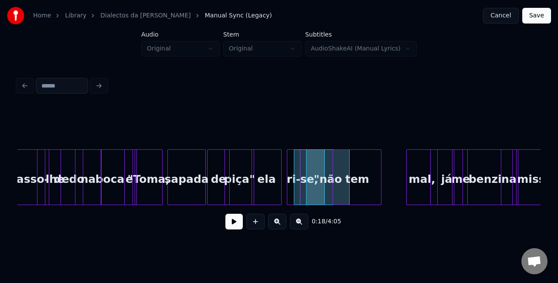
click at [357, 164] on div "tem" at bounding box center [357, 179] width 48 height 59
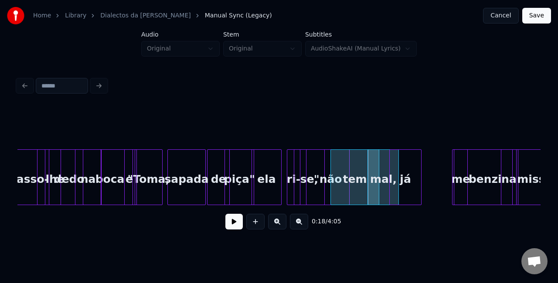
click at [402, 157] on div "já" at bounding box center [405, 179] width 32 height 59
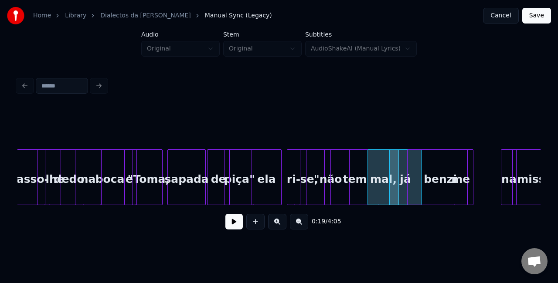
click at [416, 157] on div "benzi" at bounding box center [439, 179] width 65 height 59
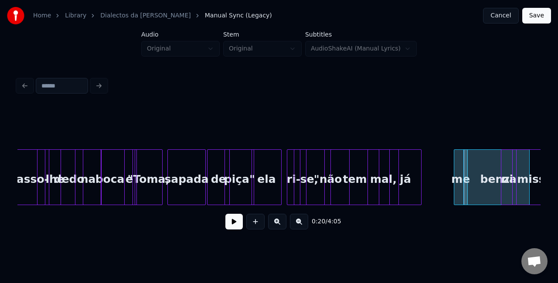
click at [456, 157] on div at bounding box center [455, 177] width 3 height 55
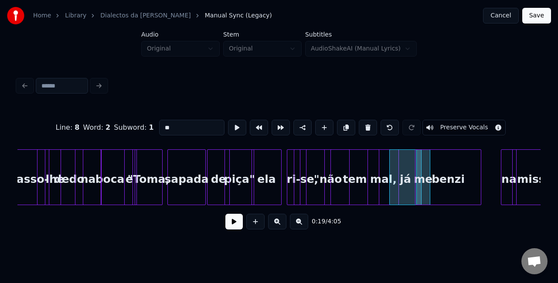
click at [435, 155] on div "benzi" at bounding box center [447, 179] width 65 height 59
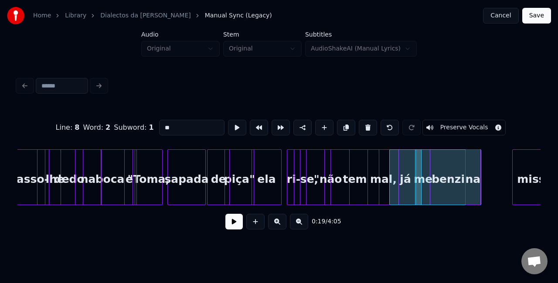
click at [470, 155] on div "na" at bounding box center [472, 179] width 15 height 59
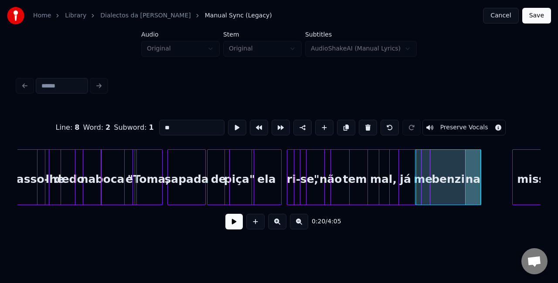
scroll to position [0, 1317]
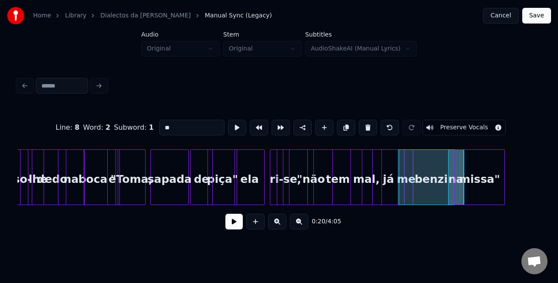
click at [483, 154] on div "missa"" at bounding box center [479, 179] width 50 height 59
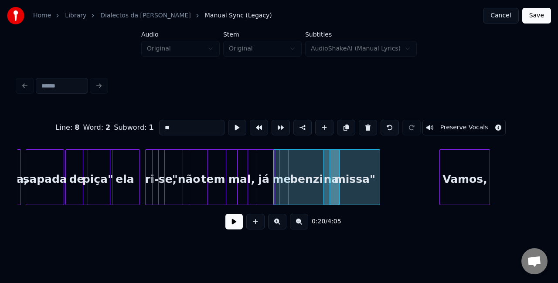
scroll to position [0, 1488]
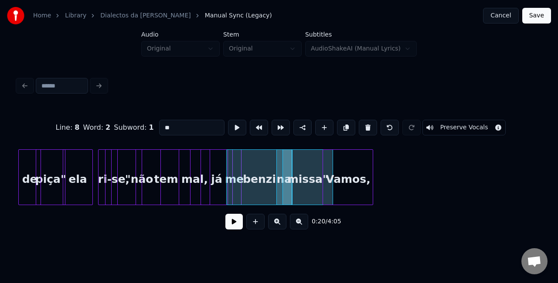
click at [368, 155] on div "Vamos," at bounding box center [348, 179] width 50 height 59
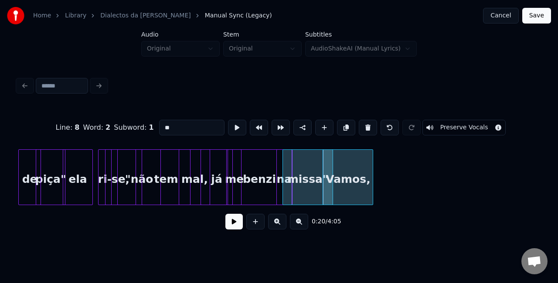
click at [176, 176] on div "tem" at bounding box center [166, 179] width 48 height 59
type input "***"
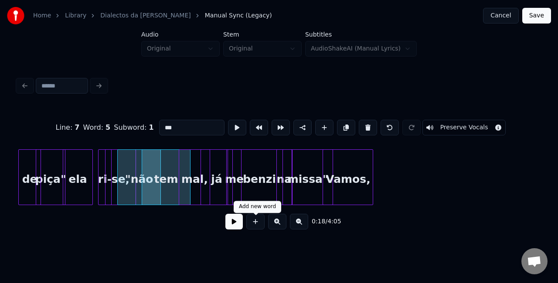
click at [234, 228] on button at bounding box center [233, 222] width 17 height 16
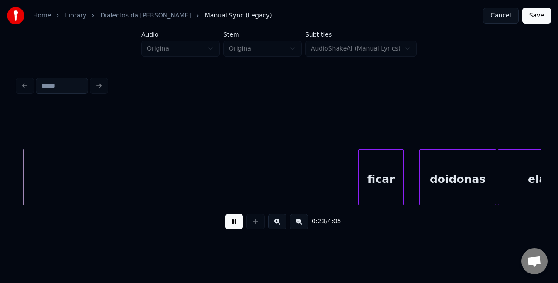
scroll to position [0, 2044]
click at [238, 226] on button at bounding box center [233, 222] width 17 height 16
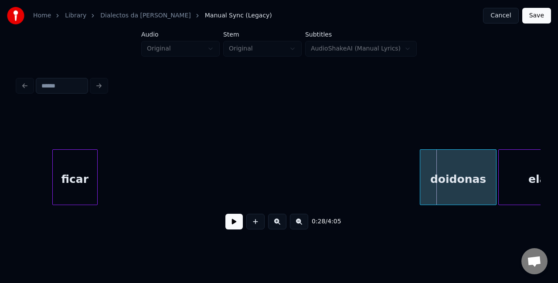
click at [64, 162] on div "ficar" at bounding box center [75, 179] width 44 height 59
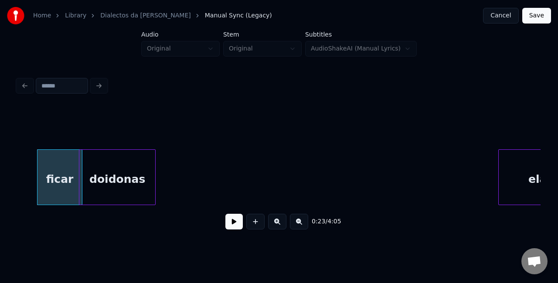
click at [101, 150] on div "doidonas" at bounding box center [117, 179] width 76 height 59
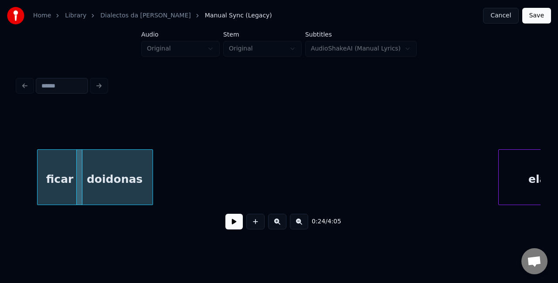
scroll to position [0, 2065]
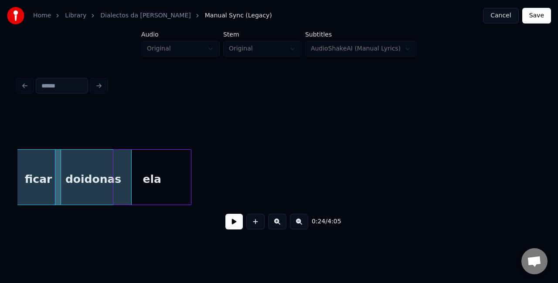
click at [157, 186] on div "ela" at bounding box center [152, 179] width 78 height 59
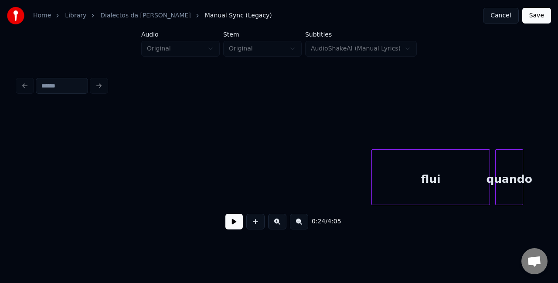
scroll to position [0, 2254]
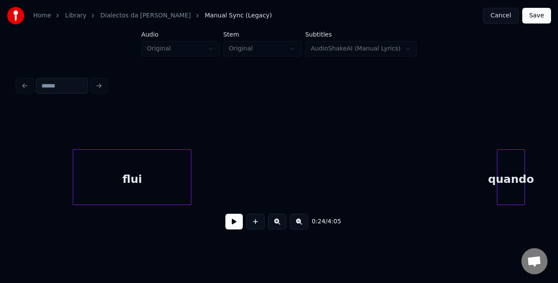
click at [147, 173] on div "flui" at bounding box center [132, 179] width 118 height 59
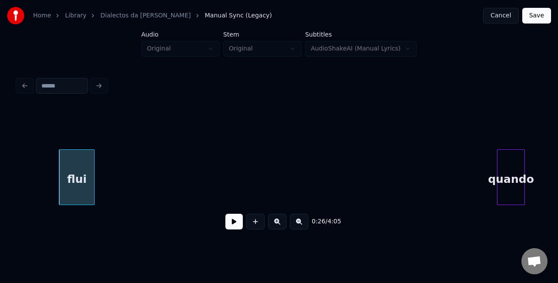
click at [94, 179] on div at bounding box center [92, 177] width 3 height 55
click at [241, 217] on div "0:26 / 4:05" at bounding box center [278, 172] width 523 height 132
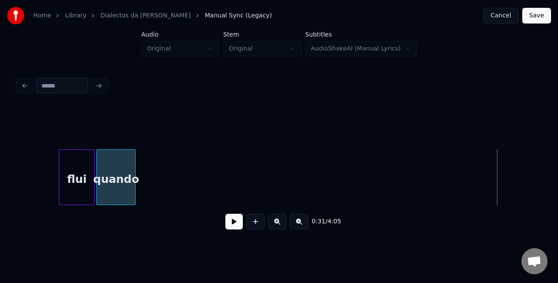
click at [119, 154] on div "quando" at bounding box center [116, 179] width 38 height 59
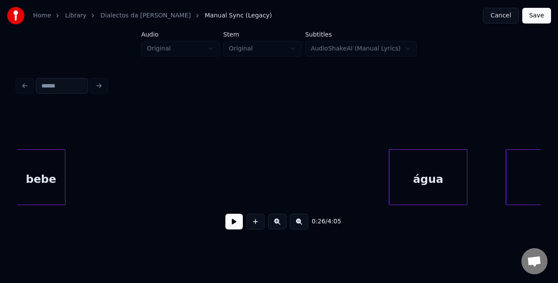
scroll to position [0, 2474]
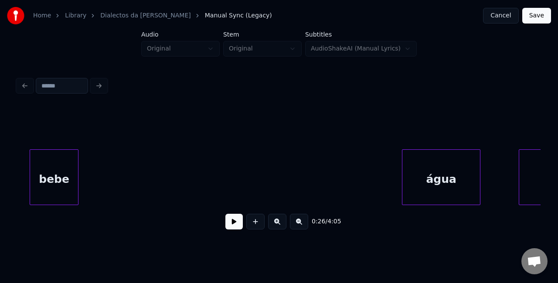
click at [31, 166] on div "bebe" at bounding box center [54, 179] width 48 height 59
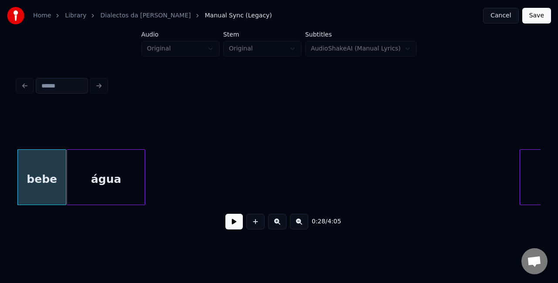
click at [98, 163] on div "água" at bounding box center [106, 179] width 78 height 59
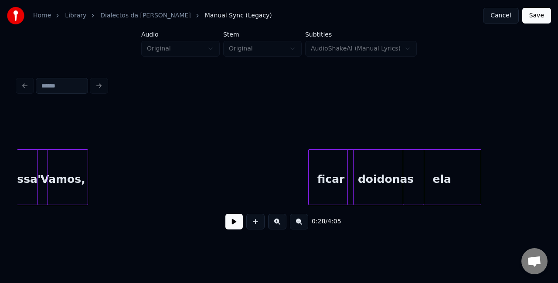
scroll to position [0, 1772]
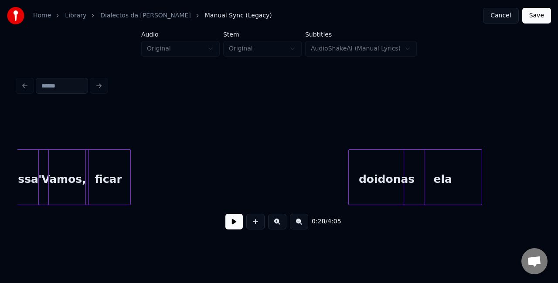
click at [111, 152] on div "ficar" at bounding box center [108, 179] width 44 height 59
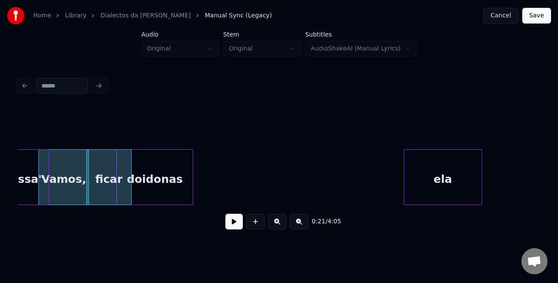
click at [167, 159] on div "doidonas" at bounding box center [155, 179] width 76 height 59
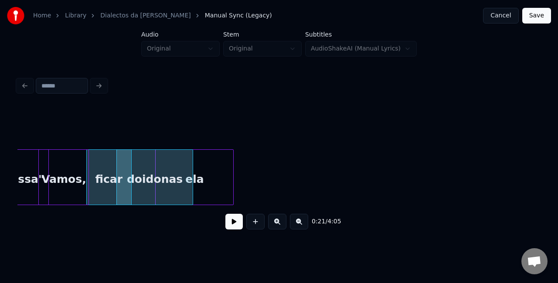
click at [208, 155] on div "ela" at bounding box center [194, 179] width 78 height 59
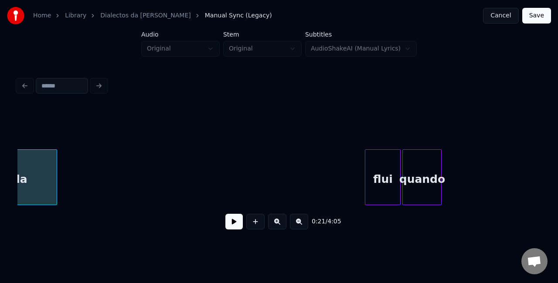
scroll to position [0, 1948]
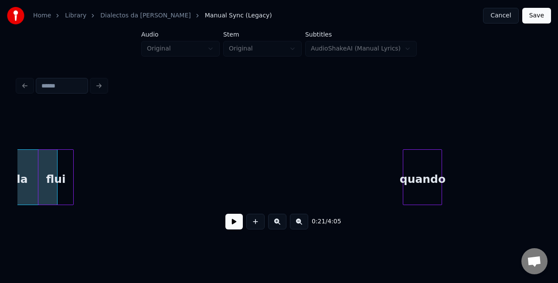
click at [60, 154] on div "flui" at bounding box center [55, 179] width 35 height 59
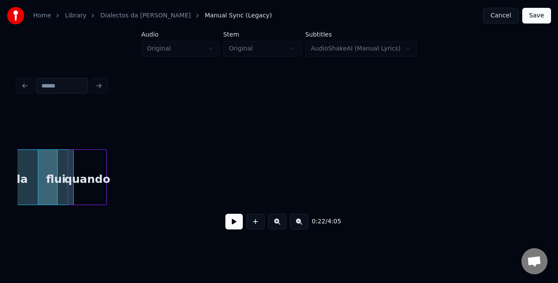
click at [93, 162] on div "quando" at bounding box center [87, 179] width 38 height 59
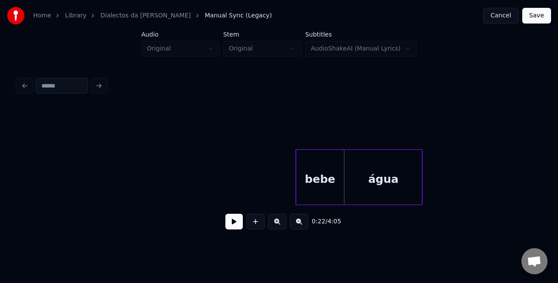
scroll to position [0, 2159]
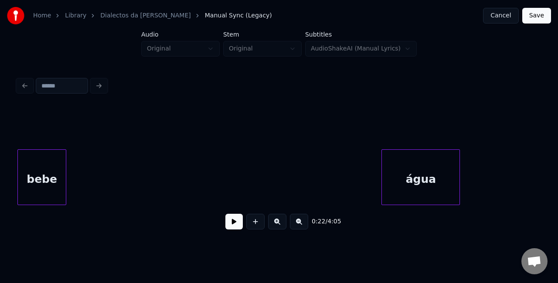
click at [0, 152] on div "Home Library Dialectos da Maria Manual Sync (Legacy) Cancel Save Audio Original…" at bounding box center [279, 120] width 558 height 240
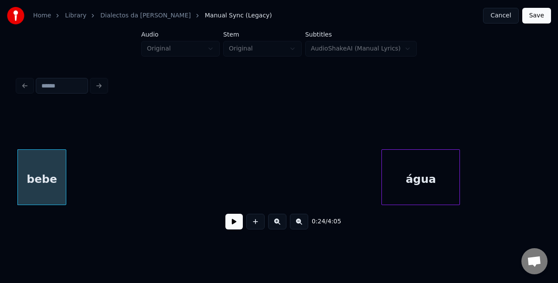
click at [0, 152] on div "Home Library Dialectos da Maria Manual Sync (Legacy) Cancel Save Audio Original…" at bounding box center [279, 120] width 558 height 240
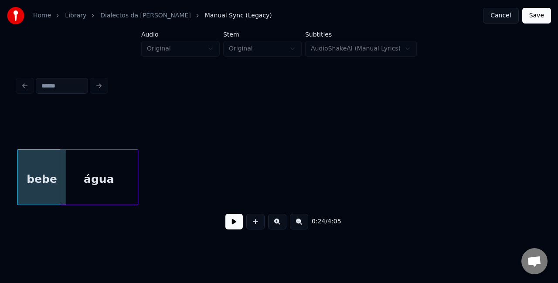
click at [118, 172] on div "água" at bounding box center [99, 179] width 78 height 59
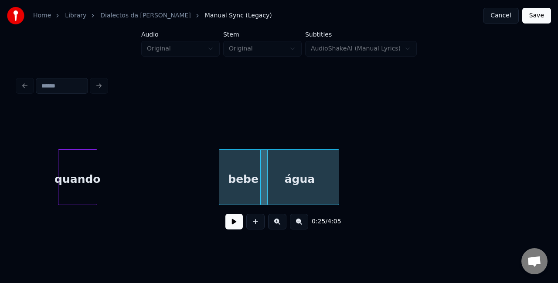
scroll to position [0, 1942]
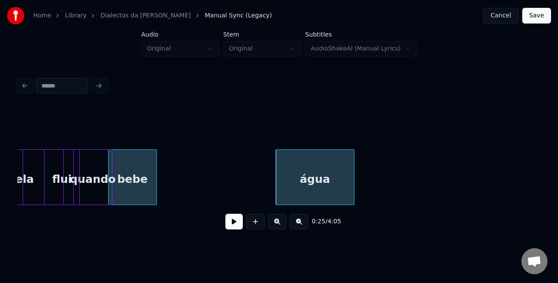
click at [140, 163] on div "bebe" at bounding box center [132, 179] width 48 height 59
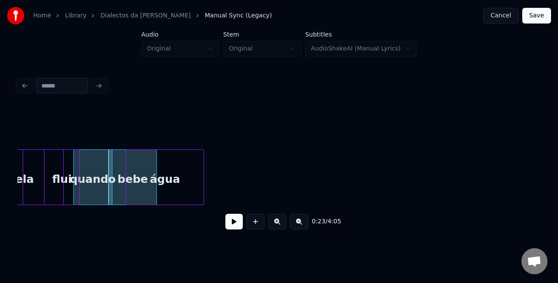
click at [185, 162] on div "água" at bounding box center [165, 179] width 78 height 59
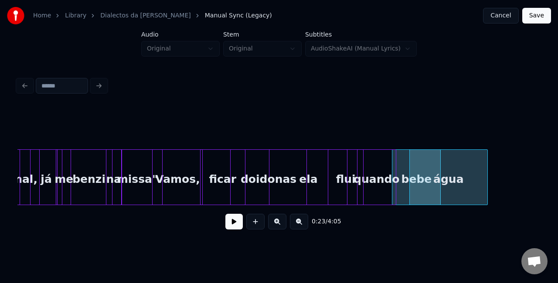
scroll to position [0, 1658]
click at [140, 181] on div "missa"" at bounding box center [138, 179] width 50 height 59
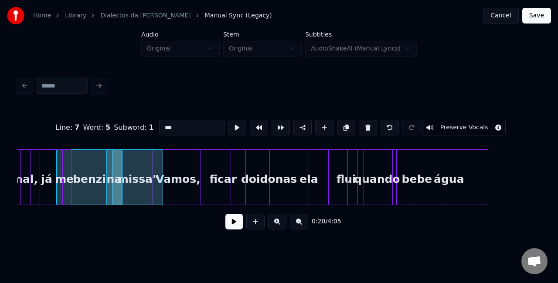
type input "******"
click at [234, 224] on button at bounding box center [233, 222] width 17 height 16
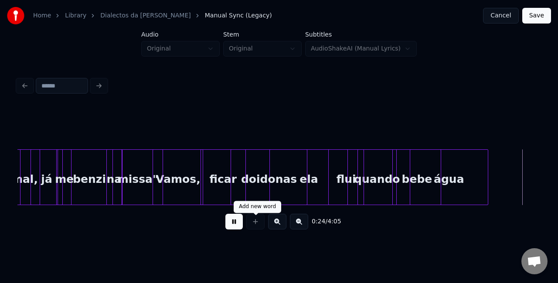
click at [232, 228] on button at bounding box center [233, 222] width 17 height 16
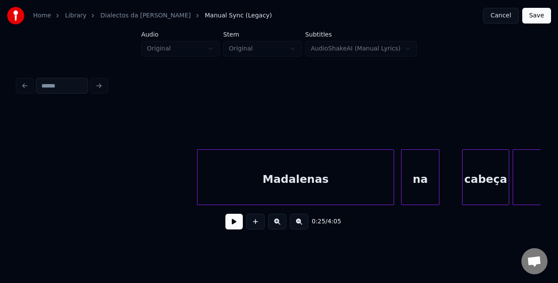
scroll to position [0, 2796]
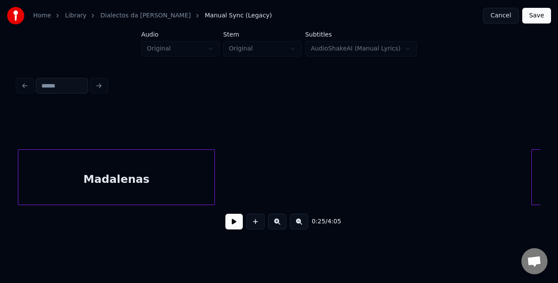
click at [57, 175] on div "Madalenas" at bounding box center [116, 179] width 196 height 59
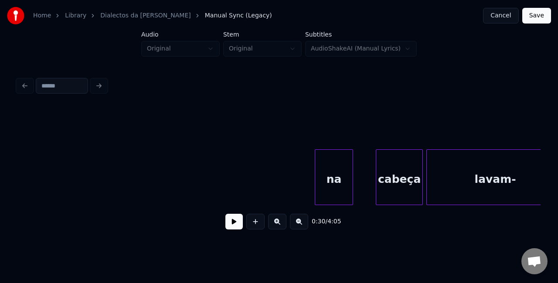
scroll to position [0, 2882]
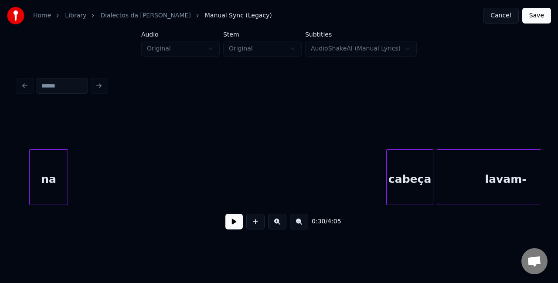
click at [30, 159] on div "na" at bounding box center [48, 179] width 37 height 59
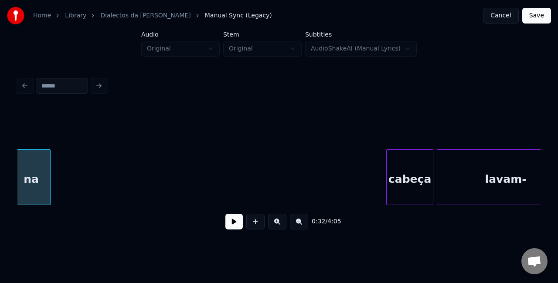
scroll to position [0, 2866]
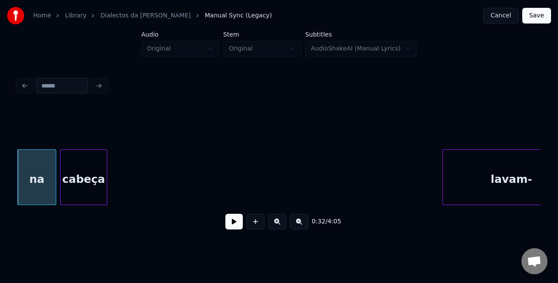
click at [82, 143] on div "0:32 / 4:05" at bounding box center [278, 172] width 523 height 132
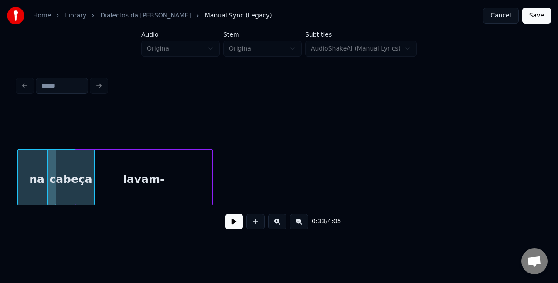
click at [78, 132] on div "0:33 / 4:05" at bounding box center [278, 172] width 523 height 132
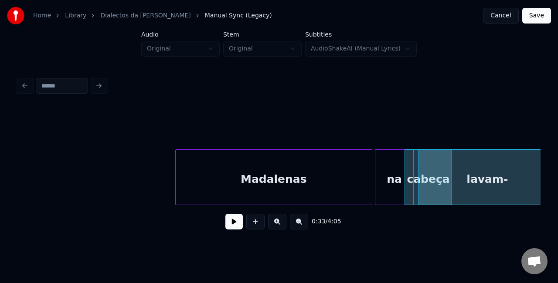
scroll to position [0, 2419]
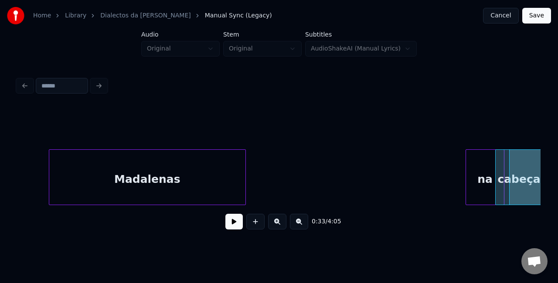
click at [148, 166] on div "Madalenas" at bounding box center [147, 179] width 196 height 59
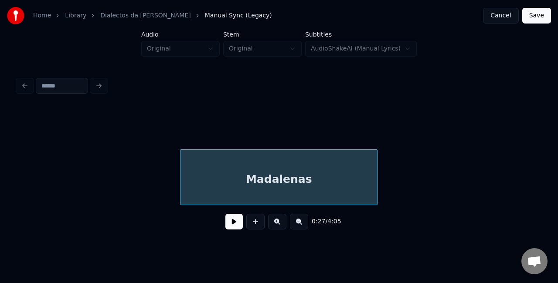
scroll to position [0, 2175]
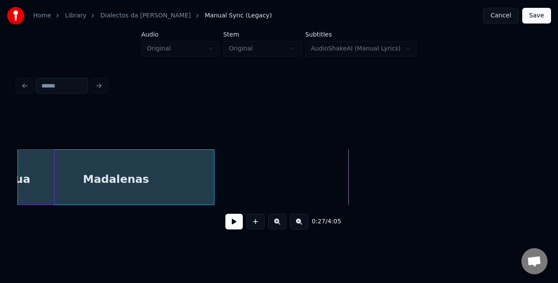
click at [73, 164] on div "Madalenas" at bounding box center [116, 179] width 196 height 59
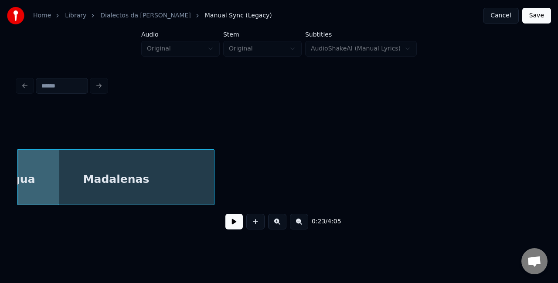
click at [214, 172] on div "Madalenas" at bounding box center [115, 177] width 197 height 56
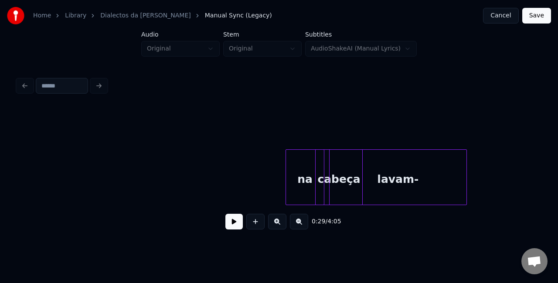
scroll to position [0, 2599]
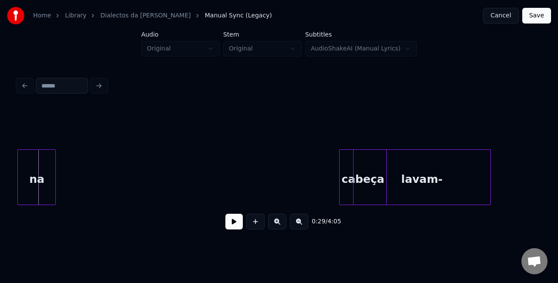
click at [3, 143] on div "Home Library Dialectos da Maria Manual Sync (Legacy) Cancel Save Audio Original…" at bounding box center [279, 120] width 558 height 240
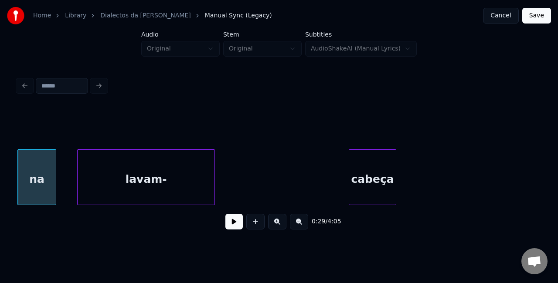
click at [88, 165] on div "lavam-" at bounding box center [146, 179] width 137 height 59
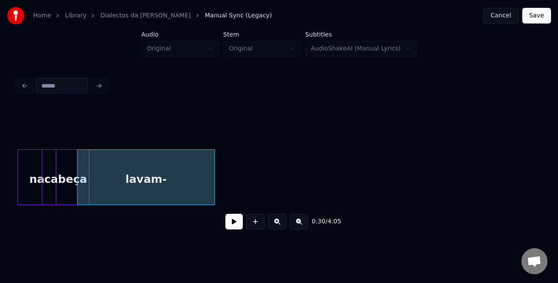
click at [75, 150] on div "cabeça" at bounding box center [65, 179] width 46 height 59
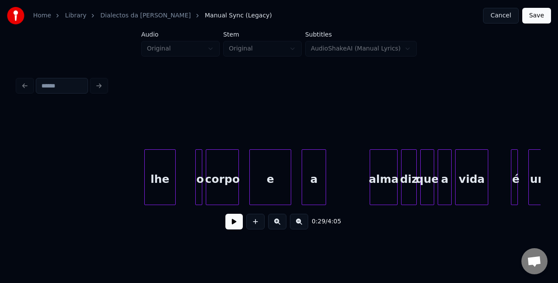
scroll to position [0, 3313]
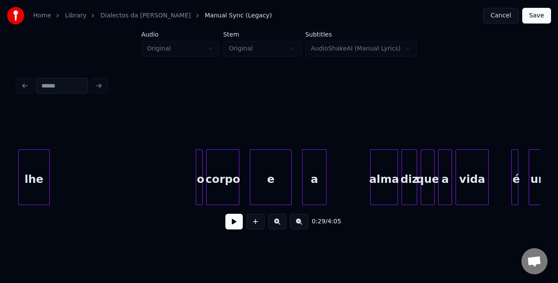
click at [32, 162] on div "lhe" at bounding box center [34, 179] width 30 height 59
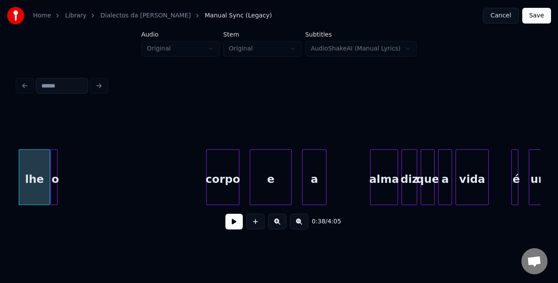
click at [51, 176] on div "o" at bounding box center [55, 179] width 9 height 59
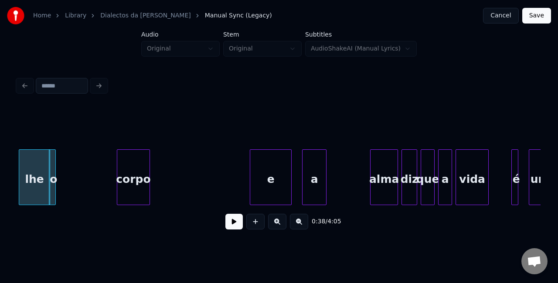
click at [117, 179] on div "corpo" at bounding box center [133, 179] width 32 height 59
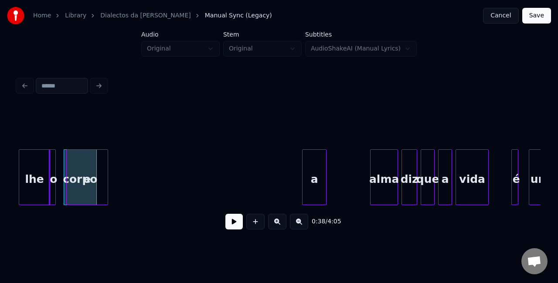
click at [78, 181] on div "e" at bounding box center [87, 179] width 41 height 59
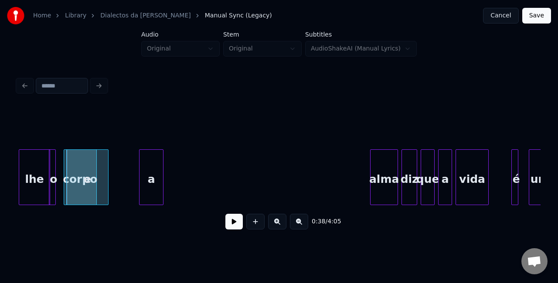
click at [144, 201] on div "a" at bounding box center [151, 179] width 24 height 59
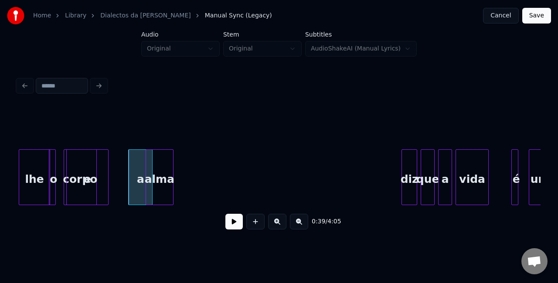
click at [168, 174] on div "alma" at bounding box center [159, 179] width 27 height 59
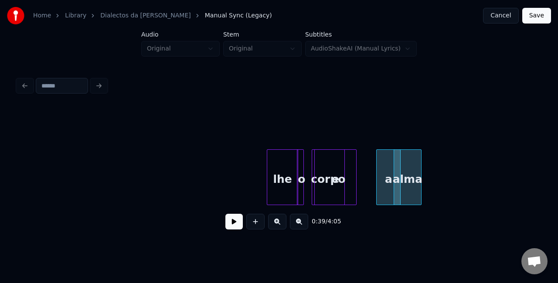
scroll to position [0, 3064]
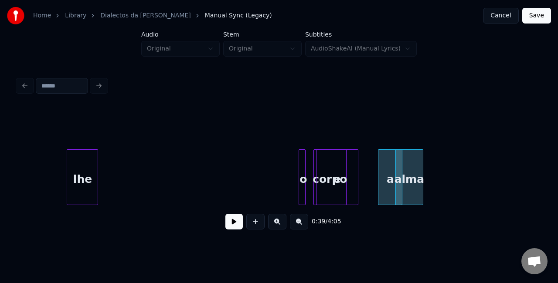
click at [74, 182] on div "lhe" at bounding box center [82, 179] width 30 height 59
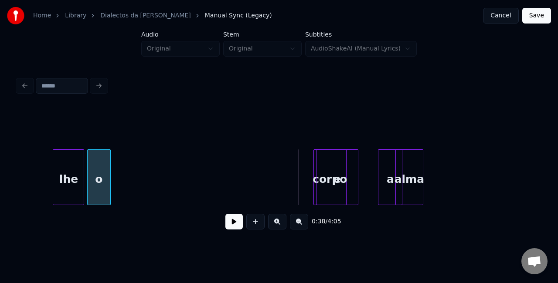
click at [91, 174] on div "o" at bounding box center [99, 179] width 23 height 59
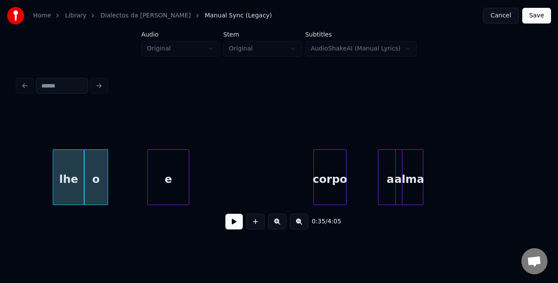
click at [166, 168] on div "e" at bounding box center [168, 179] width 41 height 59
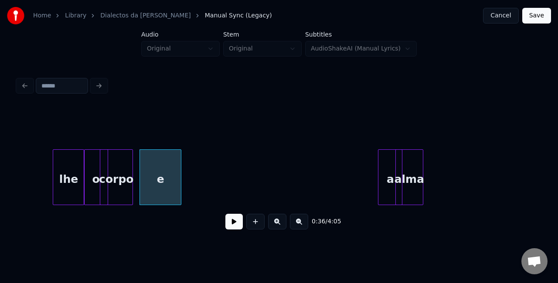
click at [126, 165] on div "corpo" at bounding box center [116, 179] width 32 height 59
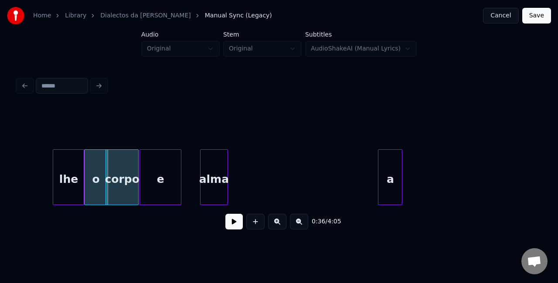
click at [207, 165] on div "alma" at bounding box center [213, 179] width 27 height 59
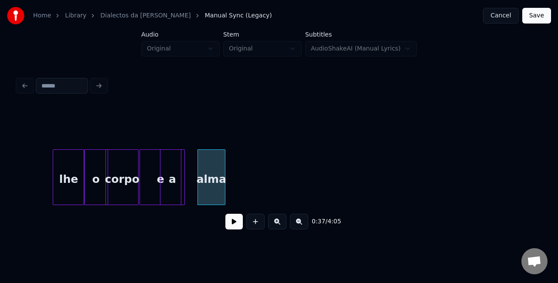
click at [170, 161] on div "a" at bounding box center [172, 179] width 24 height 59
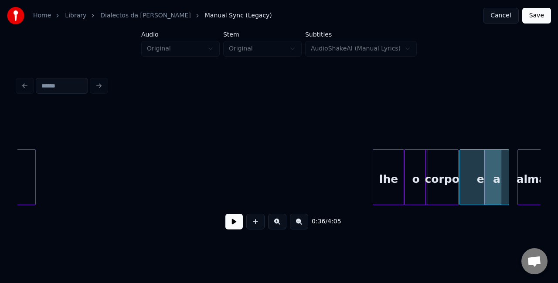
scroll to position [0, 2725]
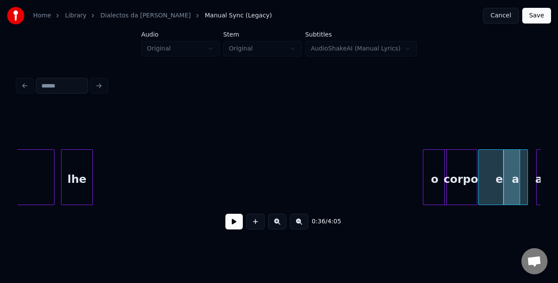
click at [78, 150] on div "lhe" at bounding box center [76, 179] width 30 height 59
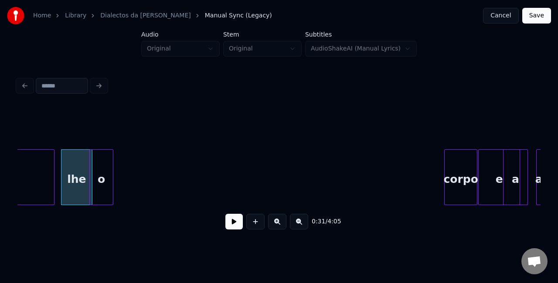
click at [98, 152] on div "o" at bounding box center [101, 179] width 23 height 59
click at [422, 143] on div at bounding box center [278, 128] width 523 height 44
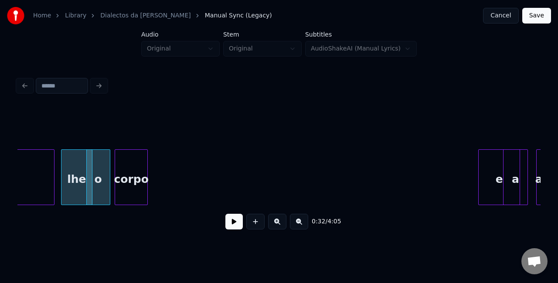
click at [131, 153] on div "corpo" at bounding box center [131, 179] width 32 height 59
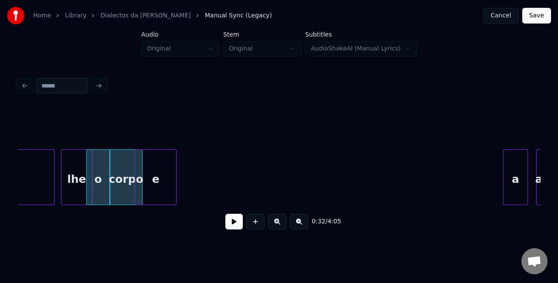
click at [153, 156] on div "e" at bounding box center [155, 179] width 41 height 59
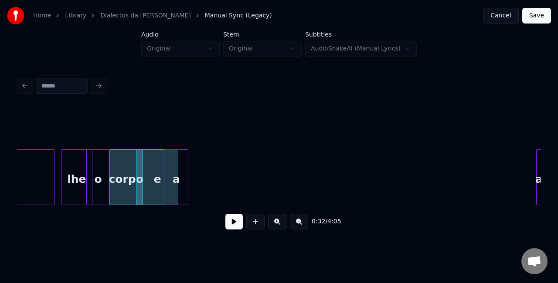
click at [179, 150] on div "a" at bounding box center [176, 179] width 24 height 59
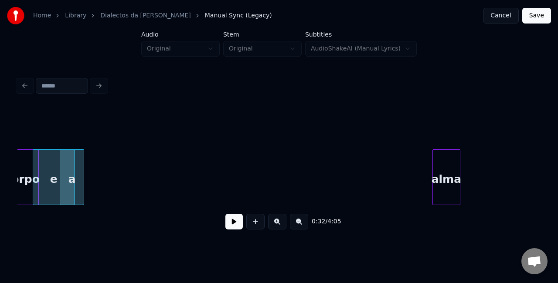
scroll to position [0, 2828]
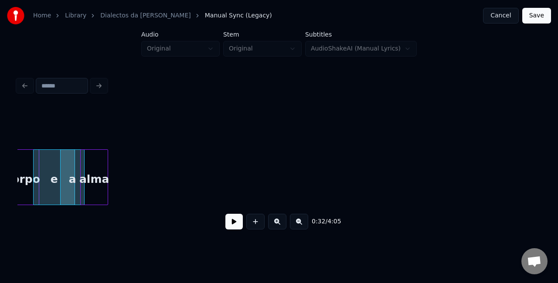
click at [98, 145] on div "0:32 / 4:05" at bounding box center [278, 172] width 523 height 132
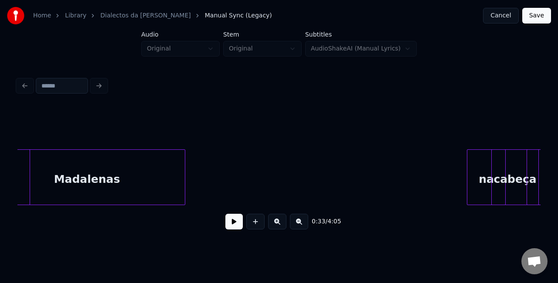
scroll to position [0, 2116]
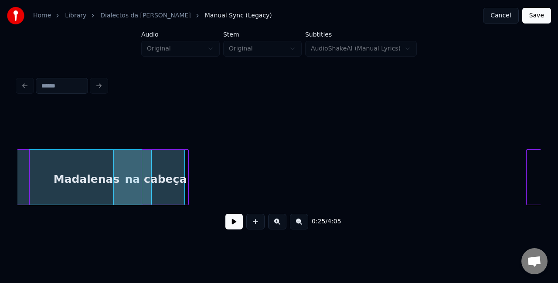
click at [159, 193] on div "cabeça" at bounding box center [165, 179] width 46 height 59
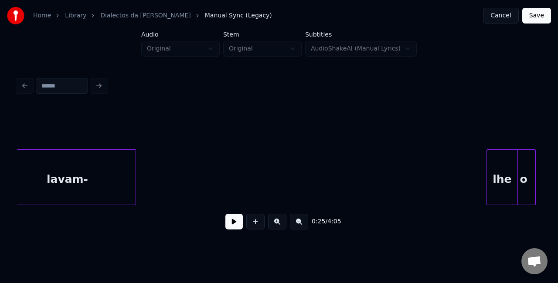
scroll to position [0, 2237]
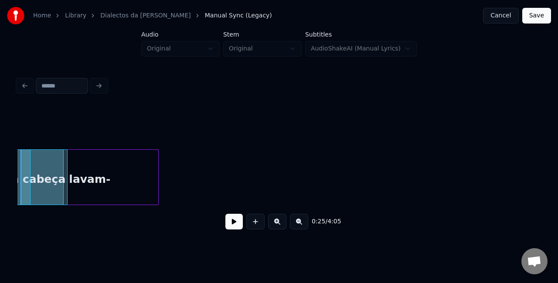
click at [58, 205] on div "lavam- Madalenas cabeça na" at bounding box center [278, 177] width 523 height 56
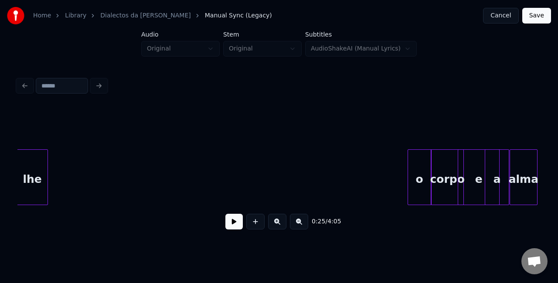
scroll to position [0, 2403]
click at [20, 139] on div "0:25 / 4:05" at bounding box center [278, 172] width 523 height 132
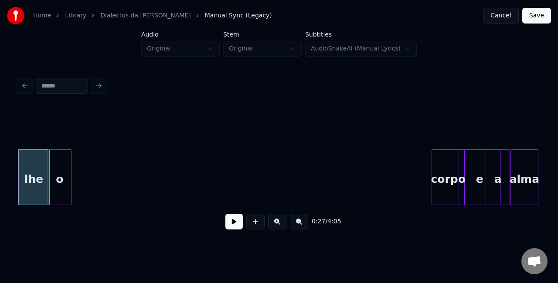
click at [57, 126] on div "0:27 / 4:05" at bounding box center [278, 172] width 523 height 132
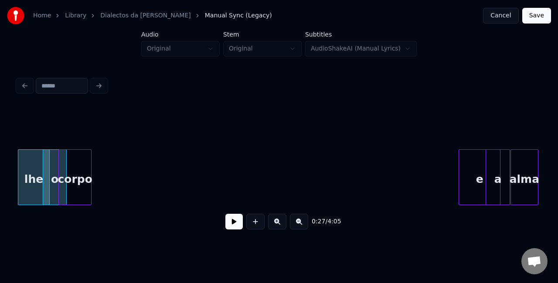
click at [70, 169] on div "corpo" at bounding box center [75, 179] width 32 height 59
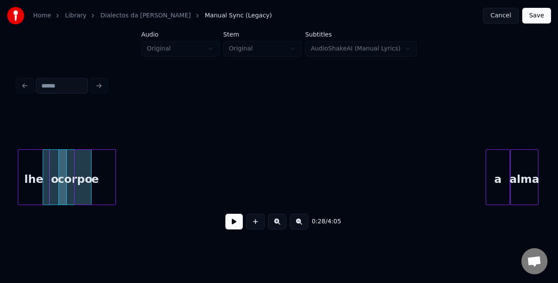
click at [92, 167] on div "e" at bounding box center [94, 179] width 41 height 59
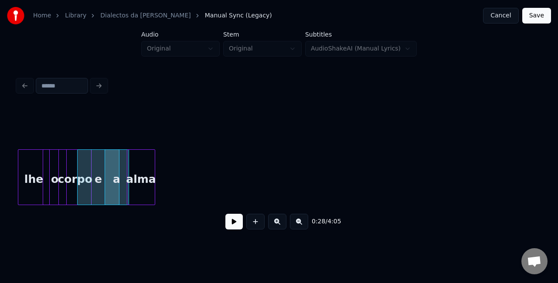
click at [136, 139] on div "0:28 / 4:05" at bounding box center [278, 172] width 523 height 132
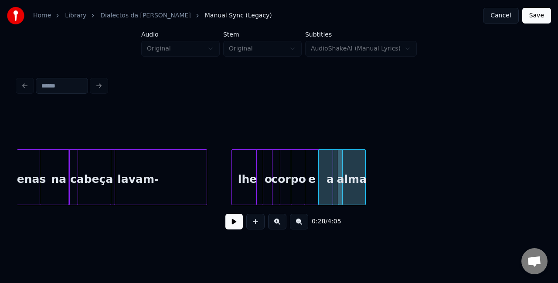
scroll to position [0, 2179]
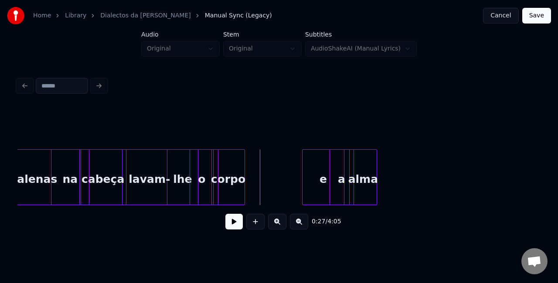
click at [223, 161] on div "corpo" at bounding box center [228, 179] width 32 height 59
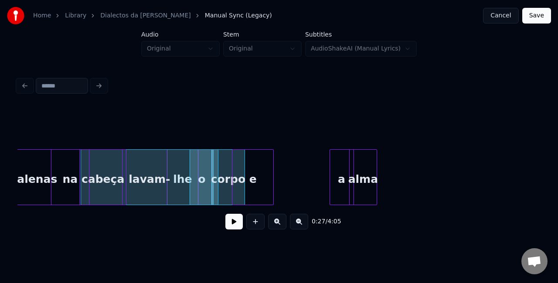
click at [252, 163] on div "e" at bounding box center [252, 179] width 41 height 59
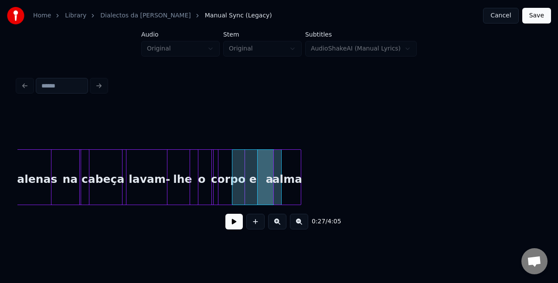
click at [286, 164] on div "alma" at bounding box center [287, 179] width 27 height 59
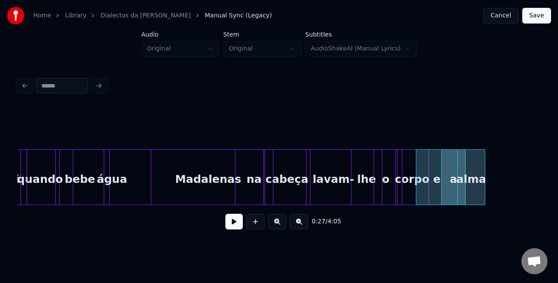
scroll to position [0, 1995]
click at [118, 165] on div "água" at bounding box center [112, 179] width 78 height 59
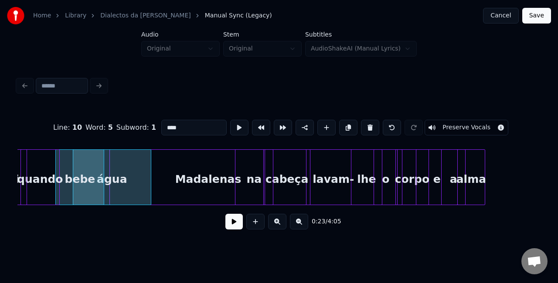
click at [224, 221] on div "0:23 / 4:05" at bounding box center [278, 221] width 509 height 19
click at [230, 223] on button at bounding box center [233, 222] width 17 height 16
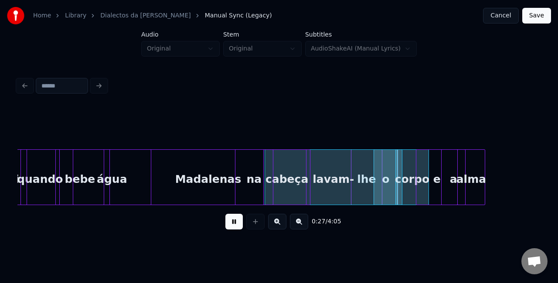
click at [232, 228] on button at bounding box center [233, 222] width 17 height 16
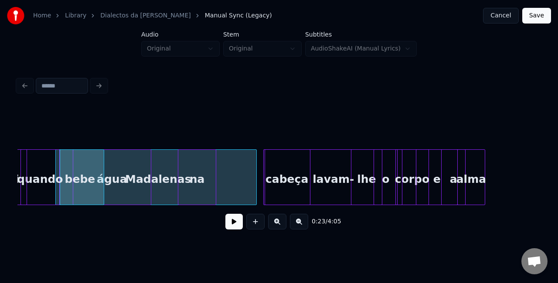
click at [211, 171] on div "na" at bounding box center [196, 179] width 37 height 59
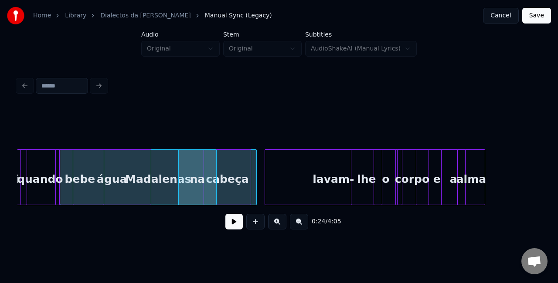
click at [225, 166] on div "cabeça" at bounding box center [227, 179] width 46 height 59
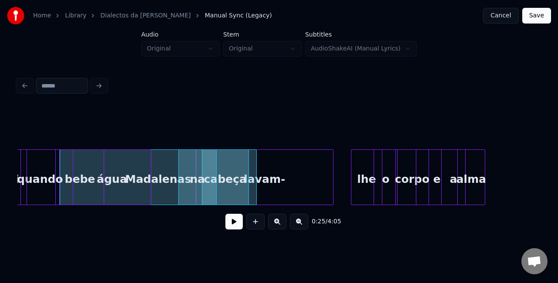
click at [260, 175] on div "lavam-" at bounding box center [264, 179] width 137 height 59
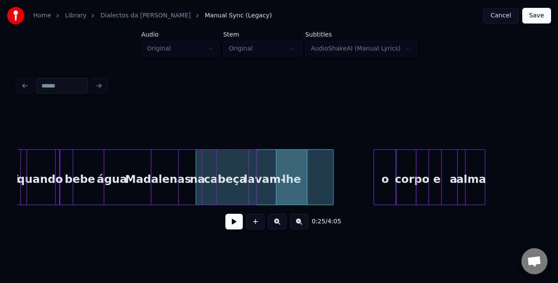
click at [395, 171] on div at bounding box center [394, 177] width 3 height 55
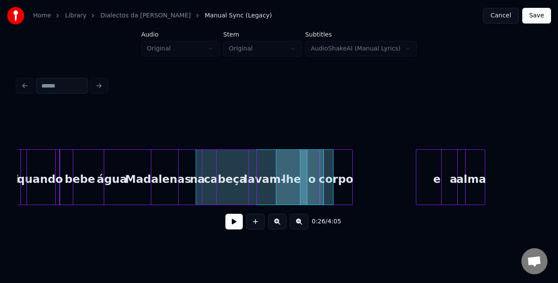
click at [337, 157] on div "corpo" at bounding box center [336, 179] width 32 height 59
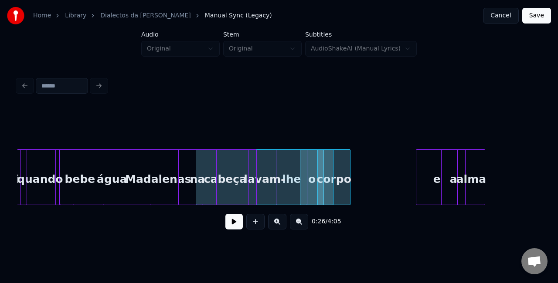
click at [442, 160] on div at bounding box center [442, 177] width 3 height 55
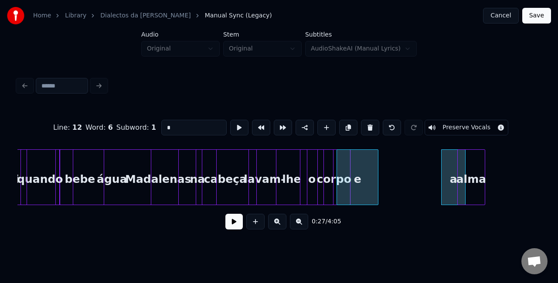
click at [355, 164] on div "e" at bounding box center [357, 179] width 41 height 59
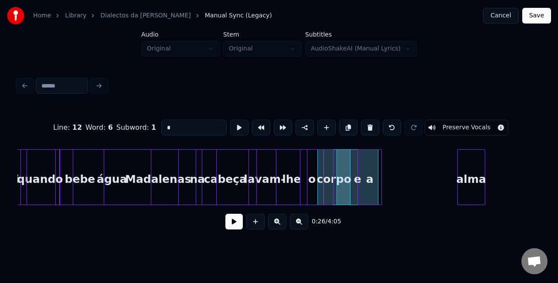
click at [365, 165] on div "a" at bounding box center [370, 179] width 24 height 59
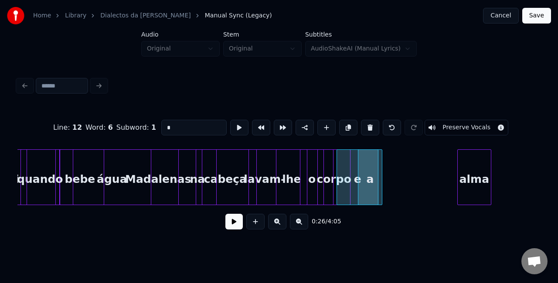
click at [489, 158] on div at bounding box center [489, 177] width 3 height 55
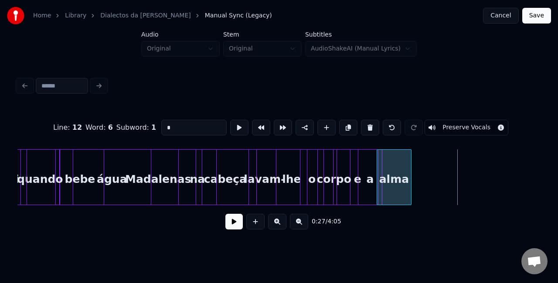
click at [401, 158] on div "alma" at bounding box center [394, 179] width 34 height 59
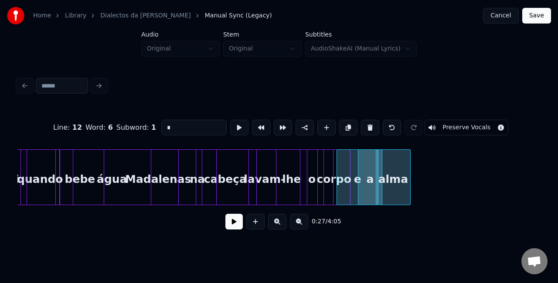
click at [161, 181] on div "Madalenas" at bounding box center [158, 179] width 196 height 59
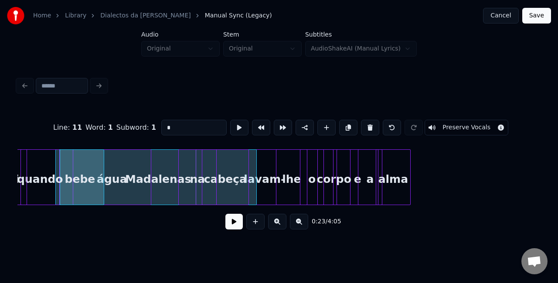
type input "*********"
click at [161, 181] on div "Madalenas" at bounding box center [158, 179] width 196 height 59
click at [242, 224] on button at bounding box center [233, 222] width 17 height 16
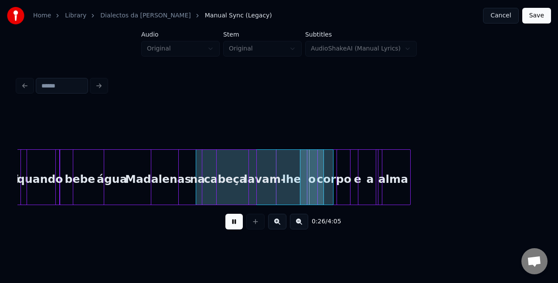
click at [242, 224] on button at bounding box center [233, 222] width 17 height 16
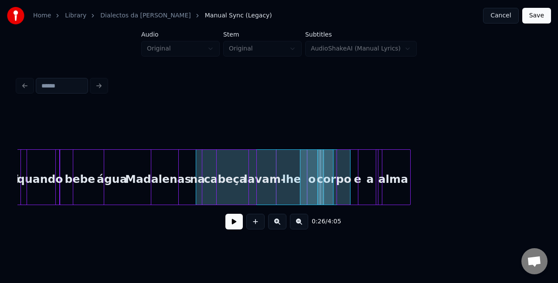
click at [242, 224] on button at bounding box center [233, 222] width 17 height 16
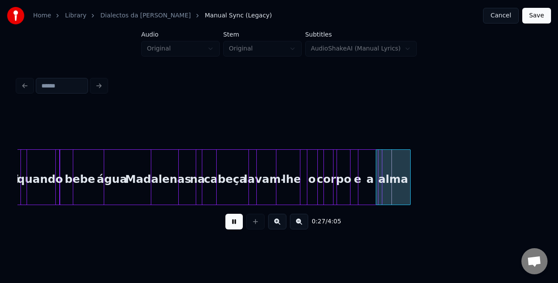
click at [242, 224] on button at bounding box center [233, 222] width 17 height 16
click at [161, 187] on div "Madalenas" at bounding box center [154, 179] width 196 height 59
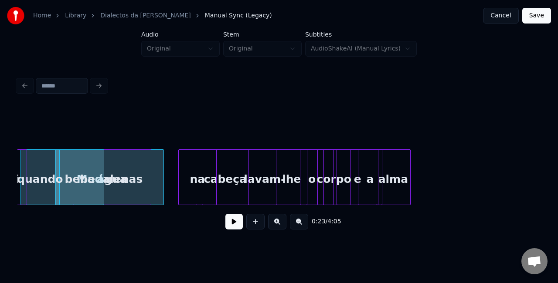
click at [161, 169] on div at bounding box center [162, 177] width 3 height 55
click at [117, 166] on div "água" at bounding box center [112, 179] width 78 height 59
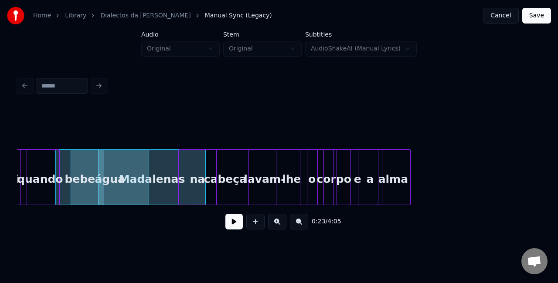
click at [193, 160] on div "na" at bounding box center [190, 179] width 37 height 59
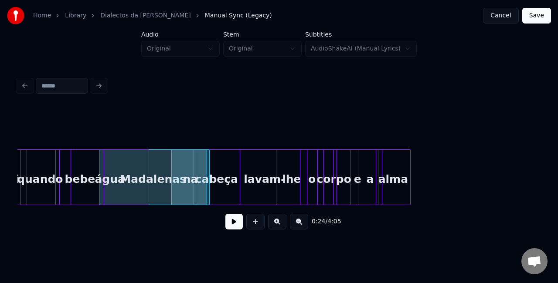
click at [223, 159] on div "cabeça" at bounding box center [216, 179] width 46 height 59
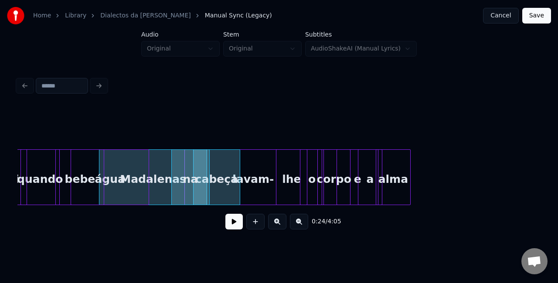
click at [249, 165] on div "lavam-" at bounding box center [253, 179] width 137 height 59
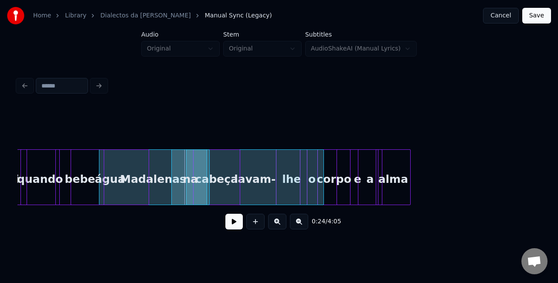
click at [292, 165] on div "lavam-" at bounding box center [254, 179] width 137 height 59
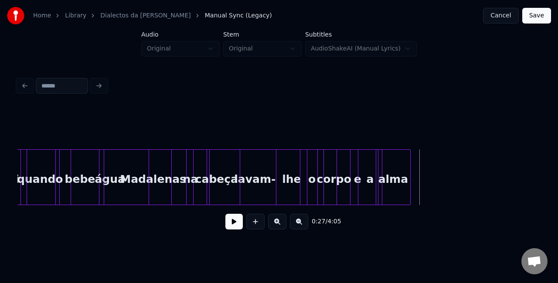
click at [288, 174] on div "lavam-" at bounding box center [254, 179] width 137 height 59
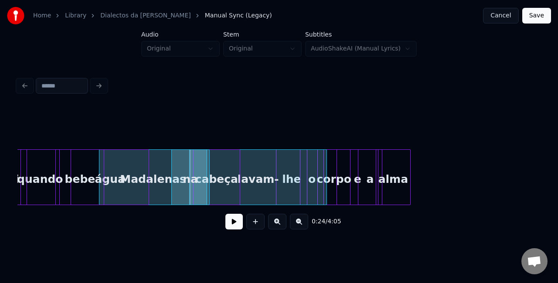
click at [288, 174] on div "lavam-" at bounding box center [257, 179] width 137 height 59
click at [300, 179] on div at bounding box center [301, 177] width 3 height 55
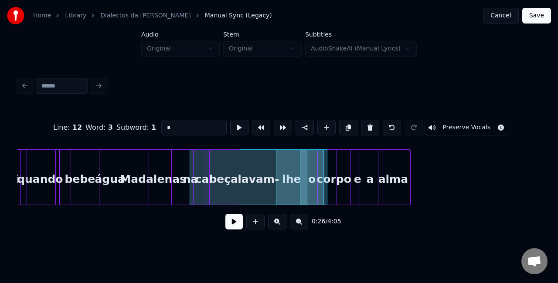
click at [294, 177] on div "lavam-" at bounding box center [258, 179] width 137 height 59
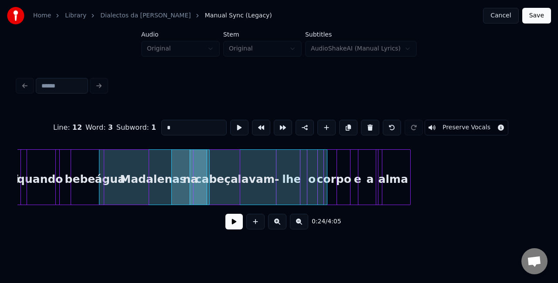
click at [294, 177] on div "lavam-" at bounding box center [258, 179] width 137 height 59
click at [287, 176] on div "lavam-" at bounding box center [258, 179] width 137 height 59
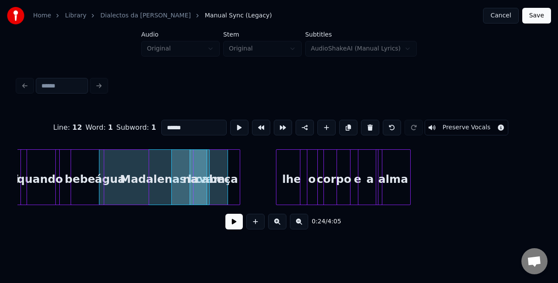
click at [247, 158] on div "cabeça" at bounding box center [247, 179] width 46 height 59
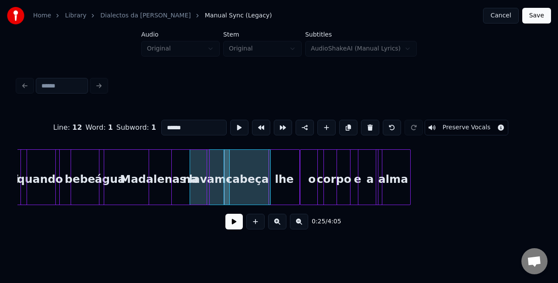
click at [287, 161] on div "lhe" at bounding box center [284, 179] width 30 height 59
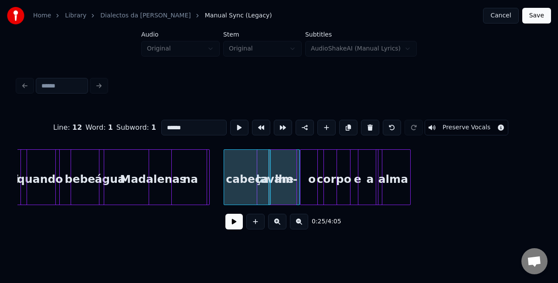
click at [280, 160] on div "lavam-" at bounding box center [276, 179] width 39 height 59
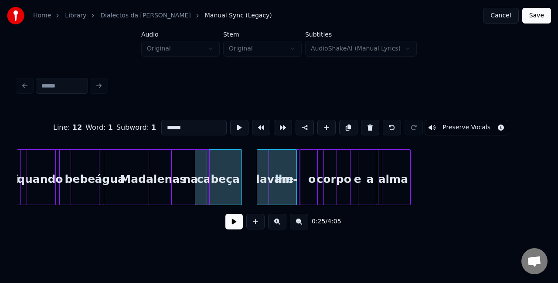
click at [212, 172] on div "cabeça" at bounding box center [218, 179] width 46 height 59
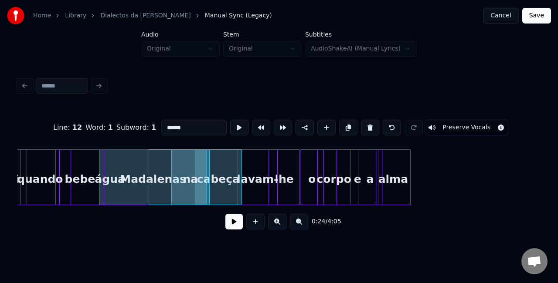
click at [257, 165] on div "lavam-" at bounding box center [257, 179] width 39 height 59
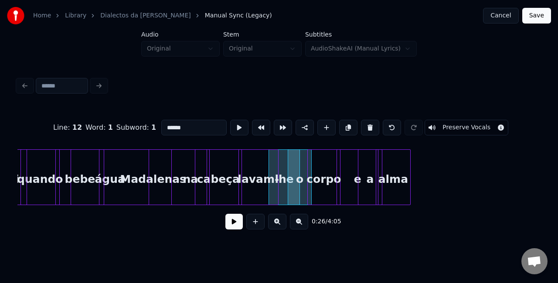
click at [319, 160] on div "corpo" at bounding box center [323, 179] width 32 height 59
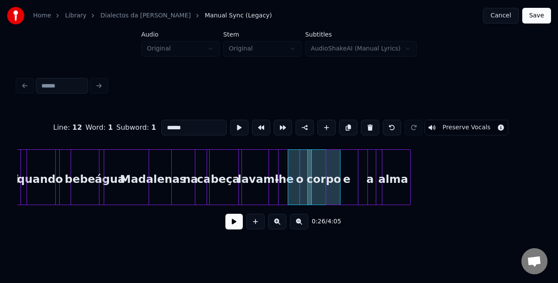
click at [340, 160] on div "e" at bounding box center [346, 179] width 41 height 59
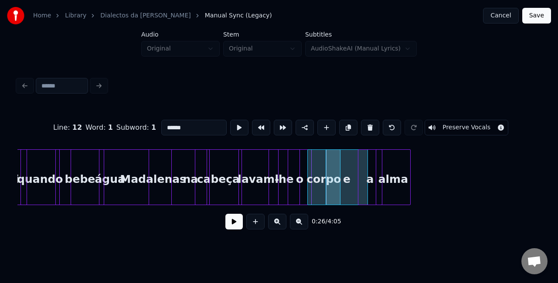
click at [367, 159] on div "a" at bounding box center [370, 179] width 24 height 59
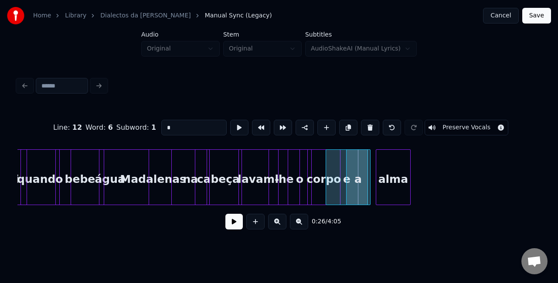
click at [356, 160] on div "a" at bounding box center [358, 179] width 24 height 59
click at [381, 161] on div "alma" at bounding box center [377, 179] width 34 height 59
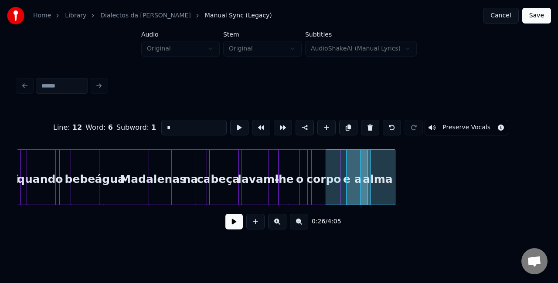
click at [223, 179] on div "cabeça" at bounding box center [218, 179] width 46 height 59
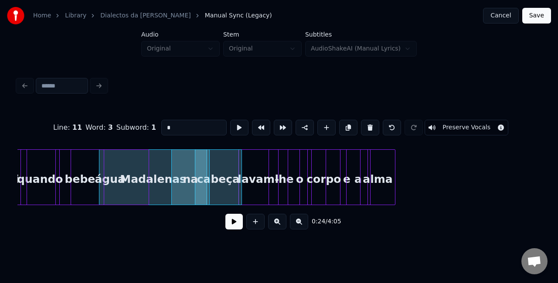
type input "******"
click at [233, 230] on button at bounding box center [233, 222] width 17 height 16
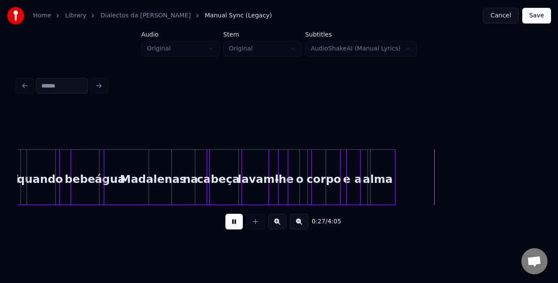
click at [233, 230] on button at bounding box center [233, 222] width 17 height 16
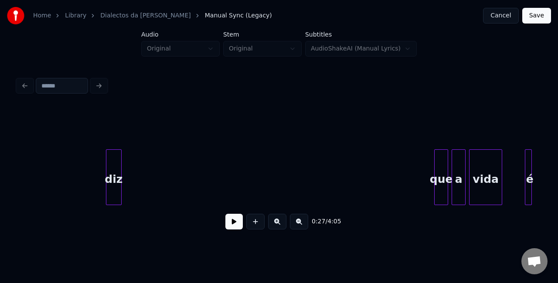
scroll to position [0, 3281]
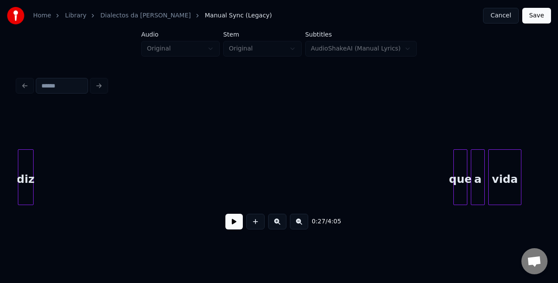
click at [10, 168] on div "Home Library Dialectos da Maria Manual Sync (Legacy) Cancel Save Audio Original…" at bounding box center [279, 120] width 558 height 240
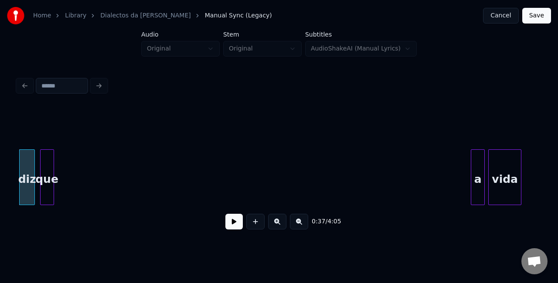
click at [49, 155] on div "que" at bounding box center [47, 179] width 13 height 59
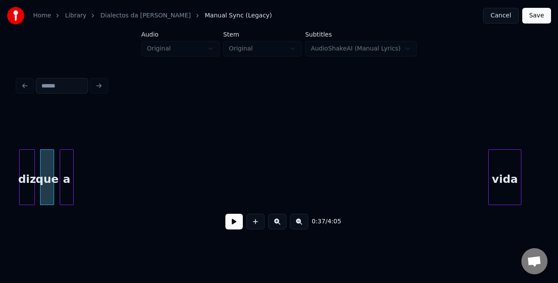
click at [68, 166] on div "a" at bounding box center [66, 179] width 13 height 59
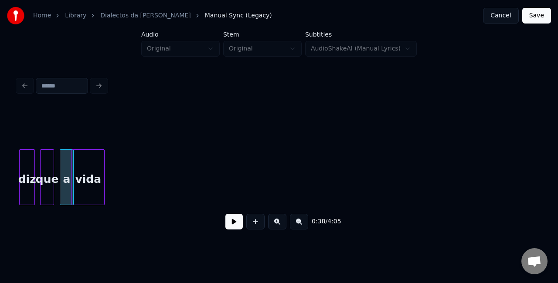
click at [83, 191] on div "vida" at bounding box center [88, 179] width 32 height 59
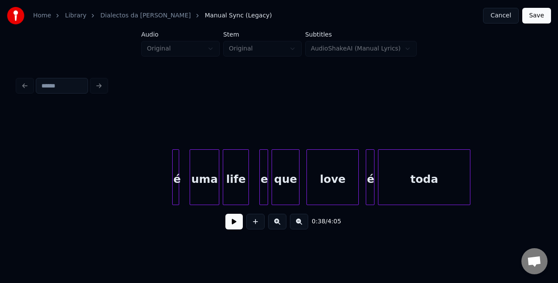
scroll to position [0, 3673]
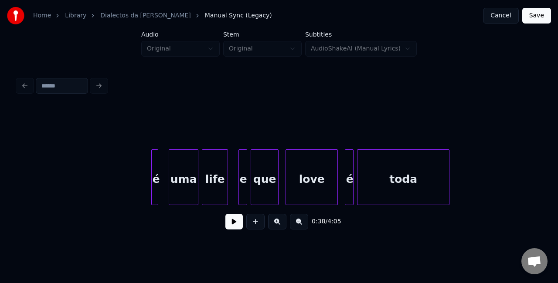
click at [152, 169] on div at bounding box center [153, 177] width 3 height 55
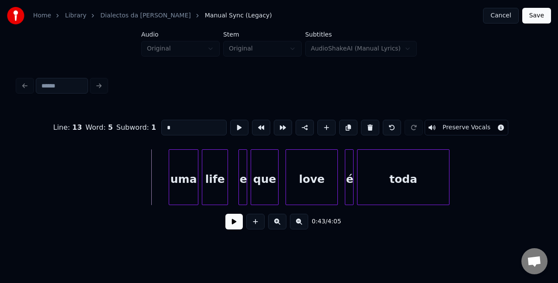
scroll to position [0, 3652]
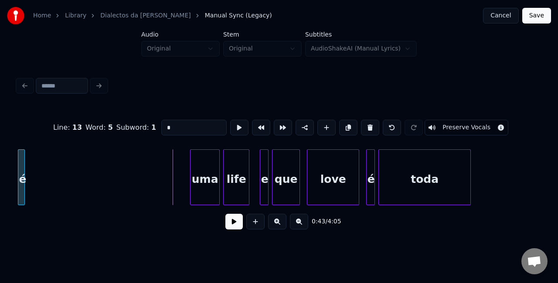
click at [2, 154] on div "Home Library Dialectos da Maria Manual Sync (Legacy) Cancel Save Audio Original…" at bounding box center [279, 120] width 558 height 240
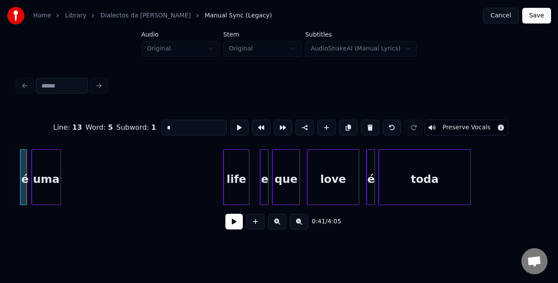
click at [43, 150] on div "uma" at bounding box center [46, 179] width 29 height 59
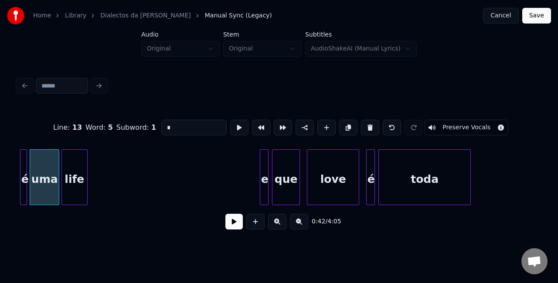
click at [81, 158] on div "life" at bounding box center [74, 179] width 25 height 59
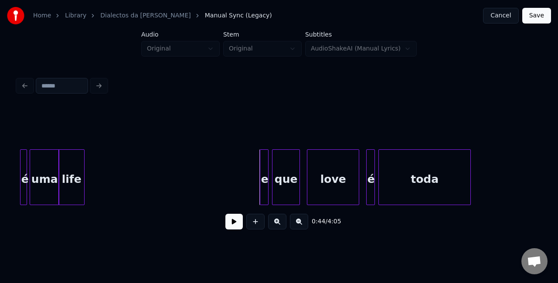
click at [262, 160] on div at bounding box center [261, 177] width 3 height 55
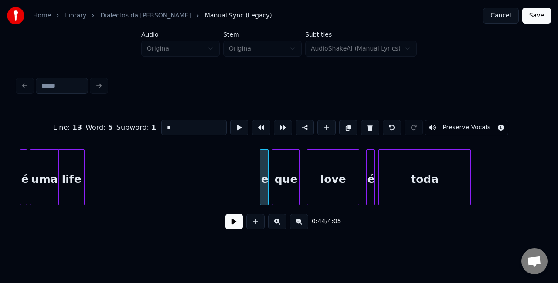
type input "*"
click at [88, 159] on div "e" at bounding box center [88, 179] width 9 height 59
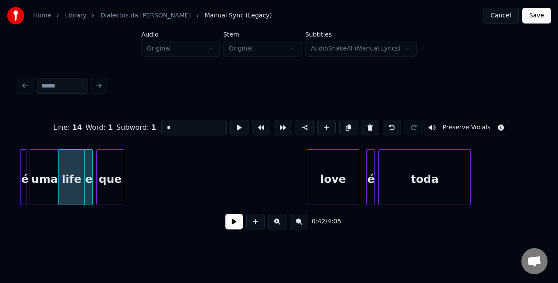
click at [102, 150] on div "que" at bounding box center [110, 179] width 27 height 59
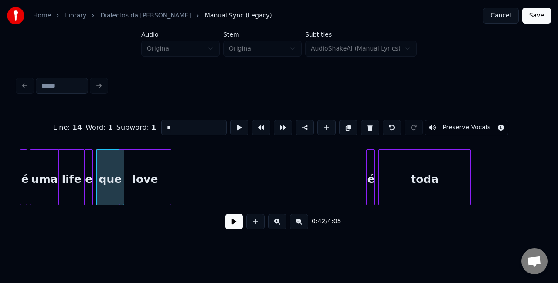
click at [140, 151] on div "love" at bounding box center [144, 179] width 51 height 59
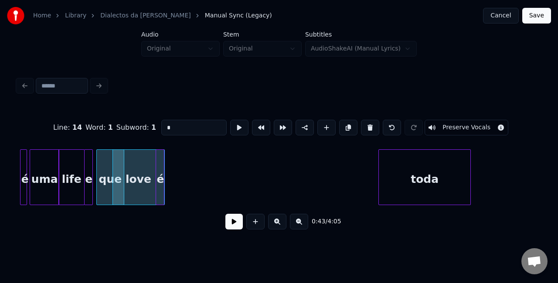
click at [156, 150] on div "é" at bounding box center [160, 179] width 9 height 59
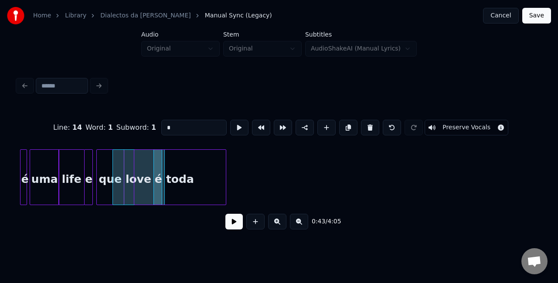
click at [177, 161] on div "toda" at bounding box center [179, 179] width 91 height 59
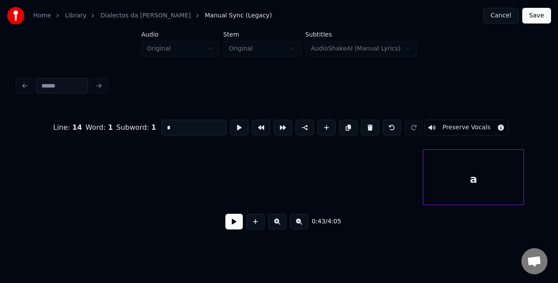
scroll to position [0, 3910]
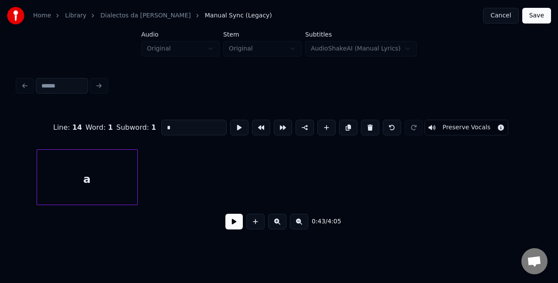
click at [94, 166] on div "a" at bounding box center [87, 179] width 100 height 59
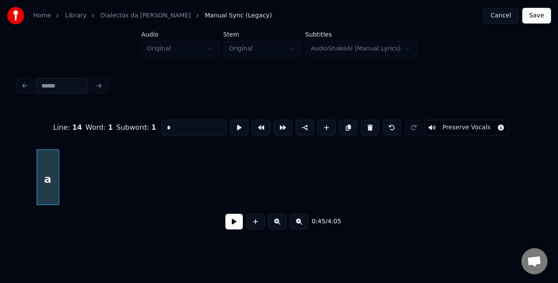
click at [57, 186] on div at bounding box center [57, 177] width 3 height 55
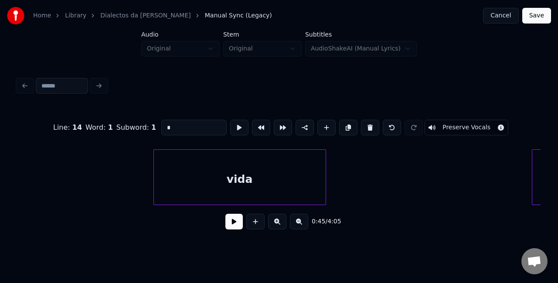
scroll to position [0, 4085]
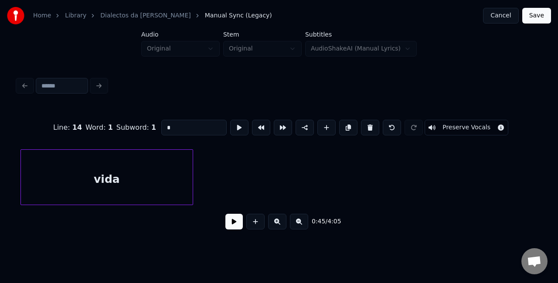
click at [112, 154] on div "vida" at bounding box center [107, 179] width 172 height 59
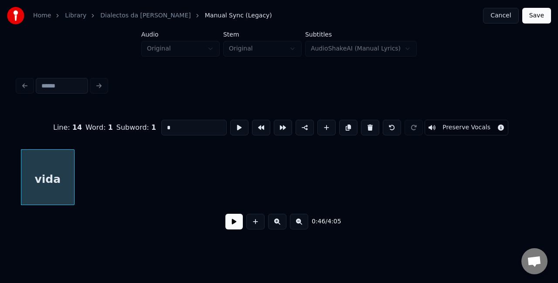
click at [74, 179] on div at bounding box center [72, 177] width 3 height 55
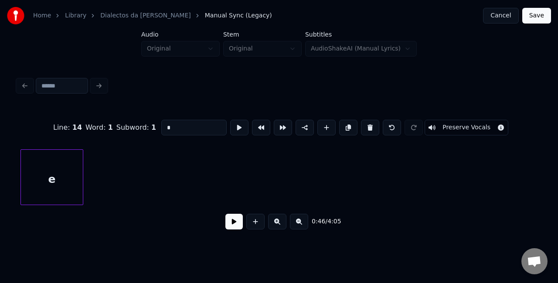
scroll to position [0, 4365]
click at [0, 189] on div "Home Library Dialectos da Maria Manual Sync (Legacy) Cancel Save Audio Original…" at bounding box center [279, 120] width 558 height 240
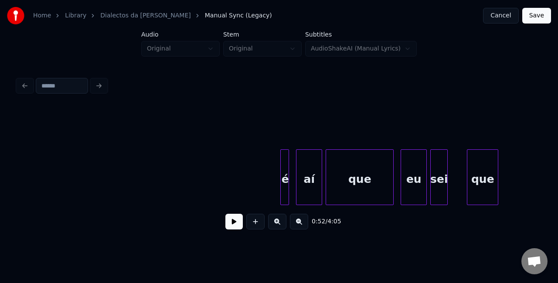
scroll to position [0, 5586]
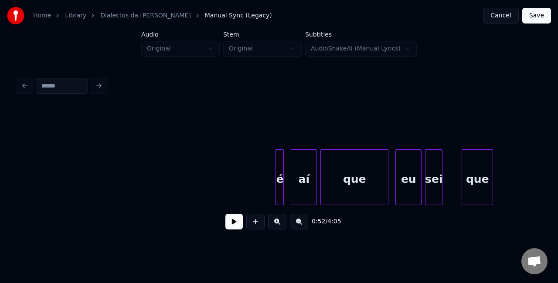
click at [281, 176] on div at bounding box center [281, 177] width 3 height 55
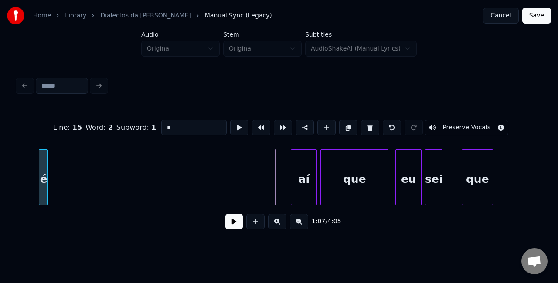
scroll to position [0, 5565]
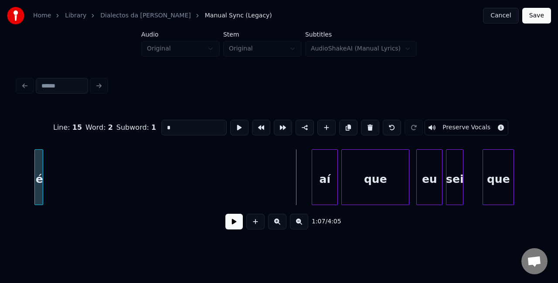
click at [15, 198] on div "Line : 15 Word : 2 Subword : 1 * Preserve Vocals 1:07 / 4:05" at bounding box center [279, 155] width 530 height 172
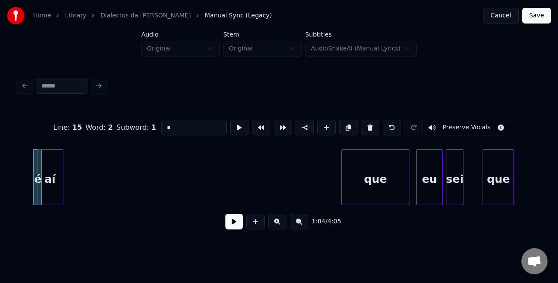
click at [44, 167] on div "aí" at bounding box center [49, 179] width 25 height 59
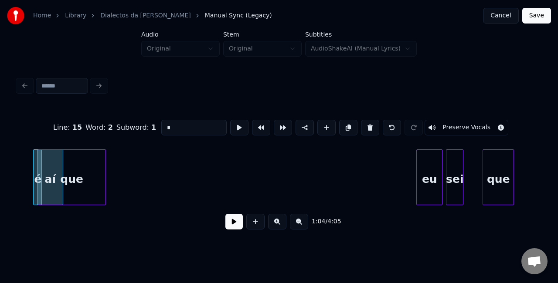
click at [99, 205] on div "é aí que eu sei que" at bounding box center [278, 177] width 523 height 56
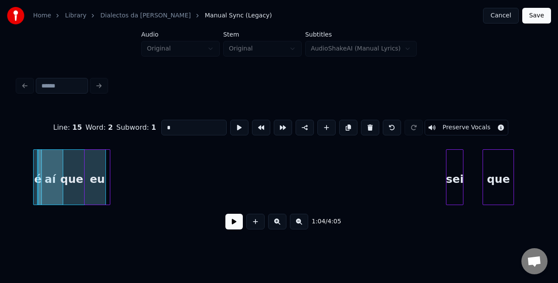
click at [100, 153] on div "eu" at bounding box center [96, 179] width 25 height 59
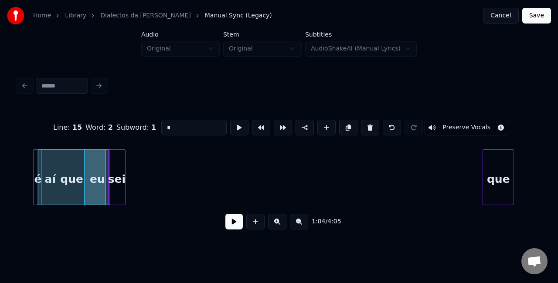
click at [116, 145] on div "Line : 15 Word : 2 Subword : 1 * Preserve Vocals 1:04 / 4:05" at bounding box center [278, 172] width 523 height 132
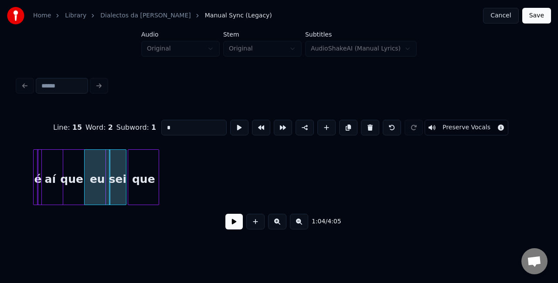
click at [148, 159] on div "que" at bounding box center [143, 179] width 30 height 59
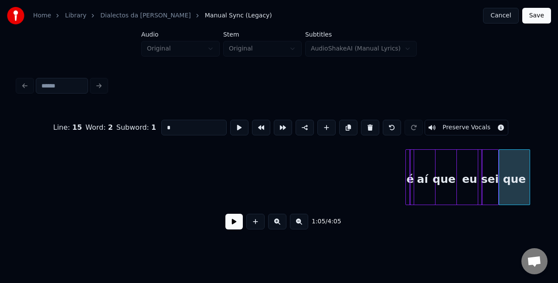
scroll to position [0, 5193]
click at [406, 174] on div at bounding box center [407, 177] width 3 height 55
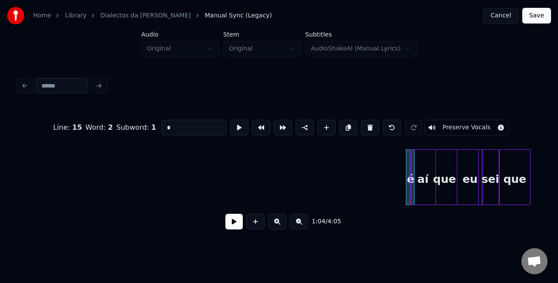
click at [411, 174] on div at bounding box center [412, 177] width 3 height 55
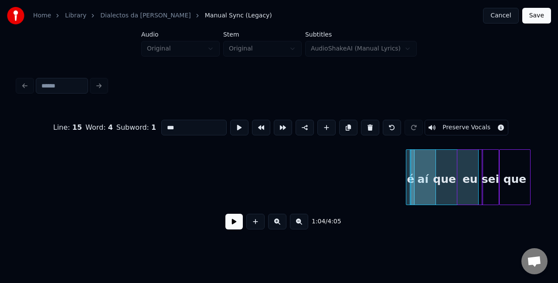
click at [409, 165] on div "é" at bounding box center [410, 179] width 9 height 59
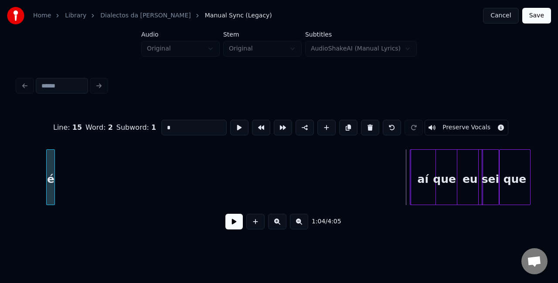
scroll to position [0, 5172]
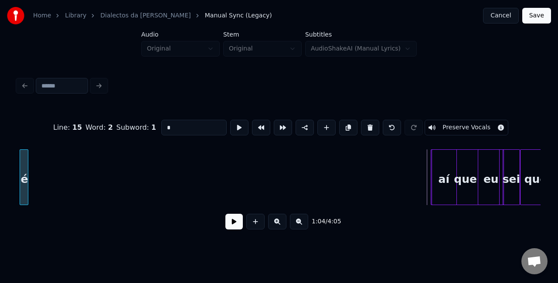
click at [3, 189] on div "Home Library Dialectos da Maria Manual Sync (Legacy) Cancel Save Audio Original…" at bounding box center [279, 120] width 558 height 240
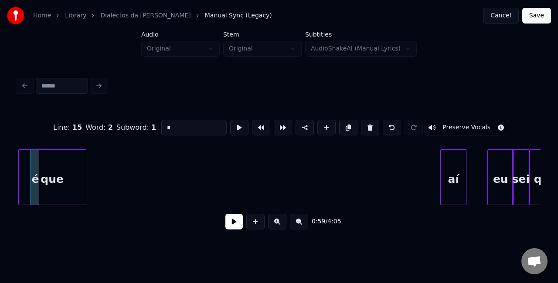
scroll to position [0, 5160]
click at [14, 186] on div "Home Library Dialectos da Maria Manual Sync (Legacy) Cancel Save Audio Original…" at bounding box center [279, 120] width 558 height 240
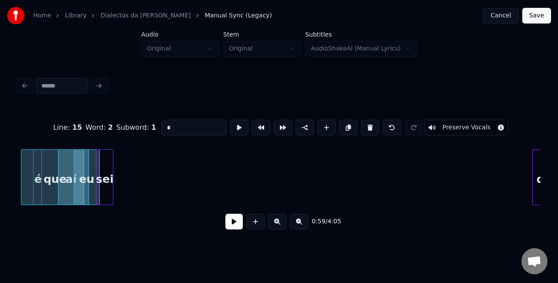
click at [108, 155] on div "sei" at bounding box center [104, 179] width 17 height 59
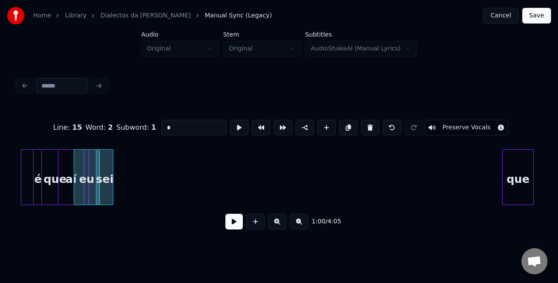
scroll to position [0, 5175]
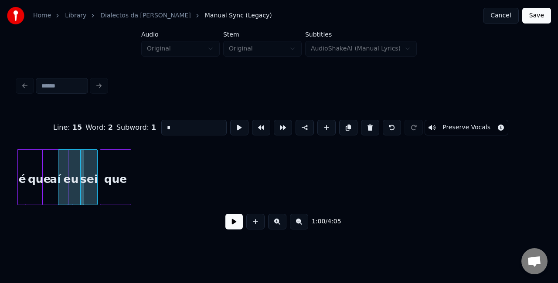
click at [121, 152] on div "que" at bounding box center [115, 179] width 30 height 59
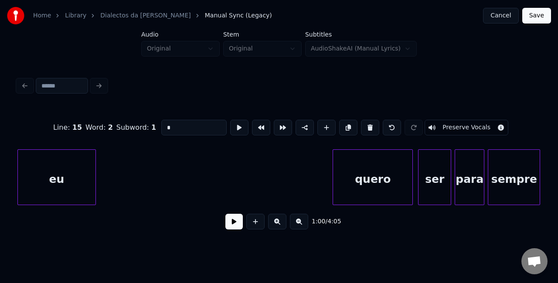
scroll to position [0, 5908]
click at [22, 151] on div "eu" at bounding box center [57, 179] width 78 height 59
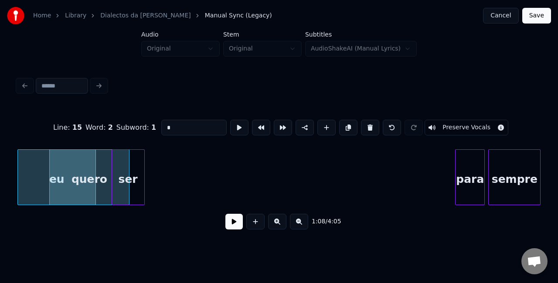
click at [130, 166] on div "ser" at bounding box center [128, 179] width 32 height 59
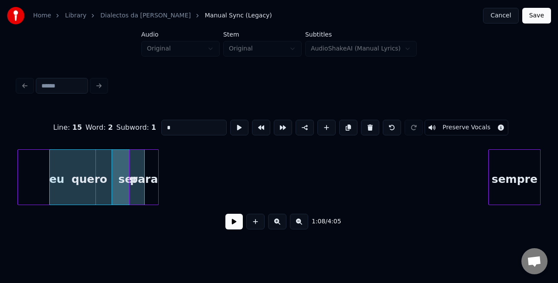
click at [149, 167] on div "para" at bounding box center [143, 179] width 29 height 59
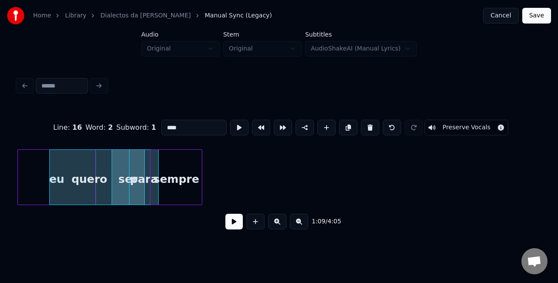
click at [179, 141] on div "Line : 16 Word : 2 Subword : 1 **** Preserve Vocals 1:09 / 4:05" at bounding box center [278, 172] width 523 height 132
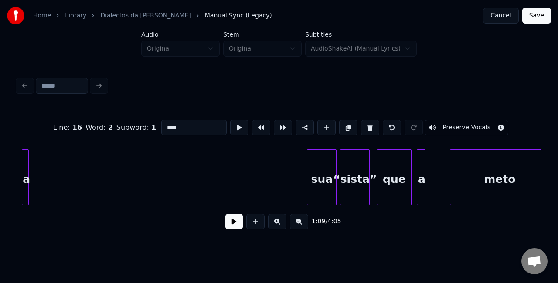
scroll to position [0, 6157]
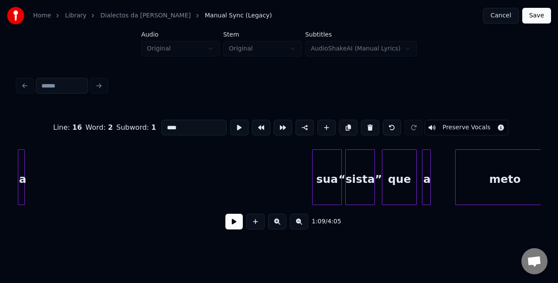
click at [16, 190] on div "Line : 16 Word : 2 Subword : 1 **** Preserve Vocals 1:09 / 4:05" at bounding box center [279, 155] width 530 height 172
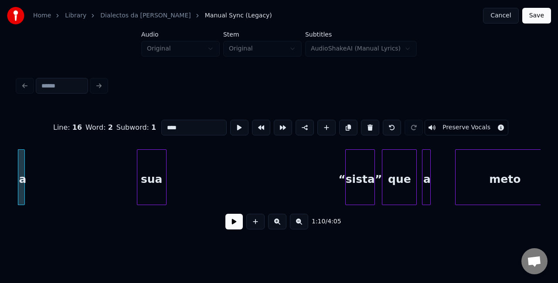
scroll to position [0, 6144]
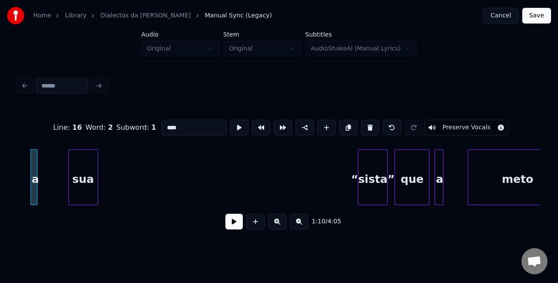
click at [79, 142] on div "Line : 16 Word : 2 Subword : 1 **** Preserve Vocals 1:10 / 4:05" at bounding box center [278, 172] width 523 height 132
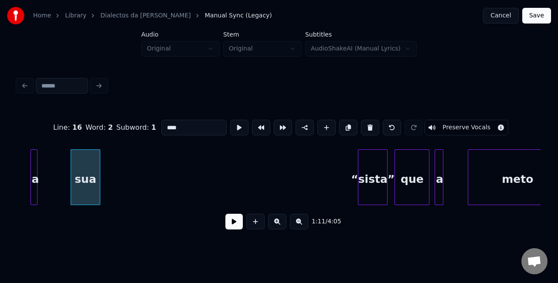
click at [472, 129] on button "Preserve Vocals" at bounding box center [466, 128] width 84 height 16
click at [477, 125] on button "Preserve Vocals" at bounding box center [466, 128] width 84 height 16
click at [104, 162] on div "“sista”" at bounding box center [107, 179] width 29 height 59
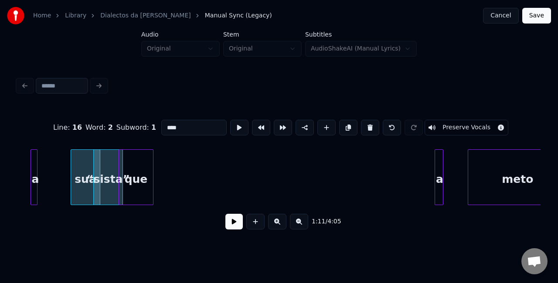
click at [153, 205] on div "a sua “sista” que a meto" at bounding box center [278, 177] width 523 height 56
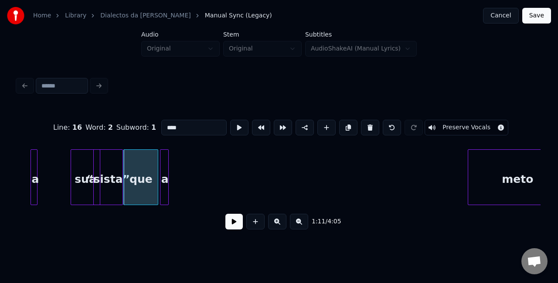
click at [161, 182] on div "a" at bounding box center [164, 179] width 9 height 59
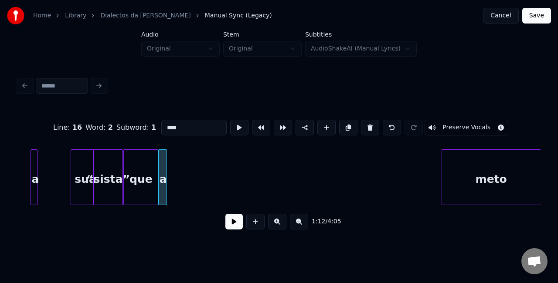
scroll to position [0, 6164]
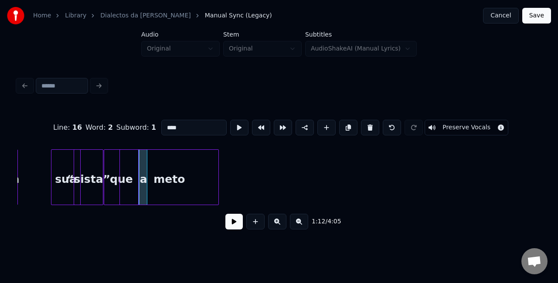
click at [155, 183] on div "meto" at bounding box center [169, 179] width 98 height 59
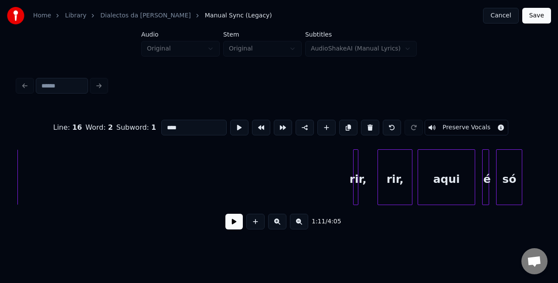
scroll to position [0, 6371]
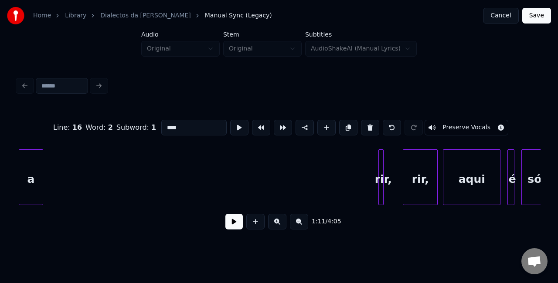
click at [5, 148] on div "Home Library Dialectos da Maria Manual Sync (Legacy) Cancel Save Audio Original…" at bounding box center [279, 120] width 558 height 240
click at [378, 155] on div at bounding box center [379, 177] width 3 height 55
type input "****"
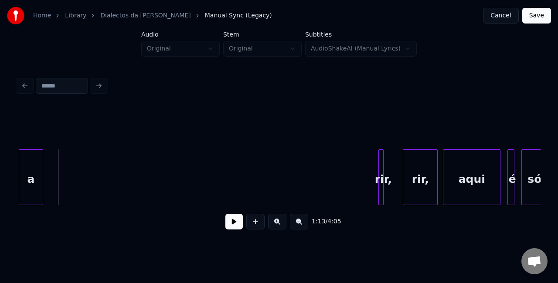
click at [382, 177] on div at bounding box center [381, 177] width 3 height 55
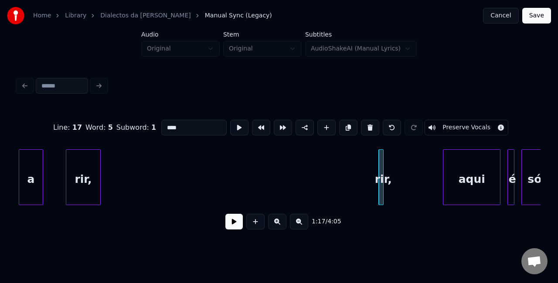
click at [81, 134] on div "Line : 17 Word : 5 Subword : 1 **** Preserve Vocals 1:17 / 4:05" at bounding box center [278, 172] width 523 height 132
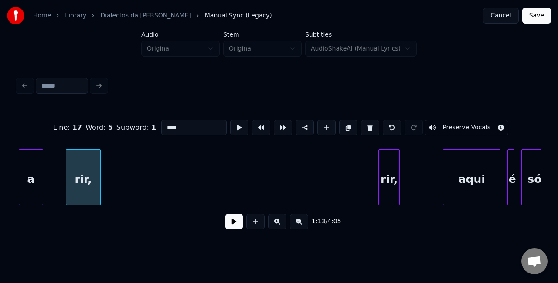
click at [398, 172] on div at bounding box center [397, 177] width 3 height 55
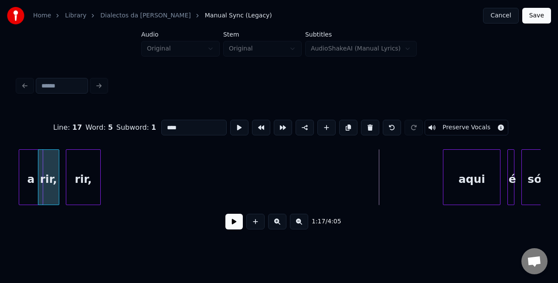
click at [59, 172] on div "rir," at bounding box center [48, 179] width 20 height 59
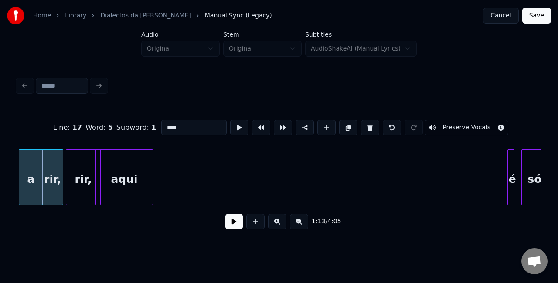
click at [128, 189] on div "aqui" at bounding box center [124, 179] width 57 height 59
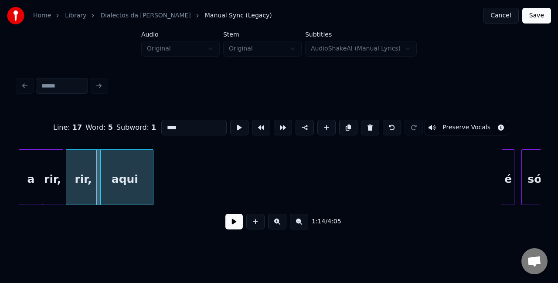
click at [504, 179] on div at bounding box center [503, 177] width 3 height 55
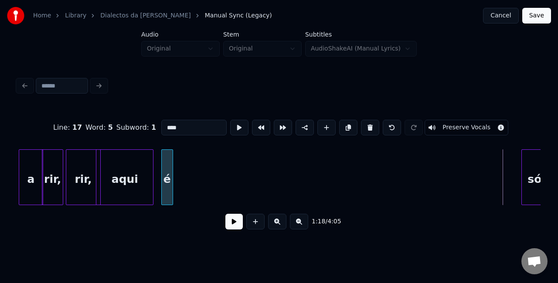
click at [167, 177] on div "é" at bounding box center [167, 179] width 11 height 59
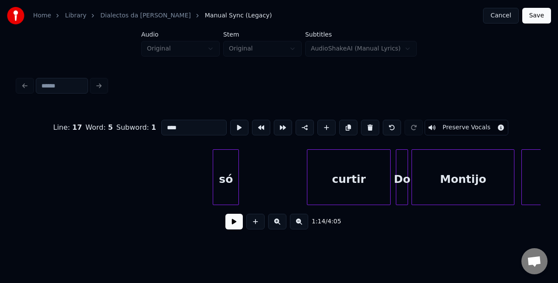
scroll to position [0, 6579]
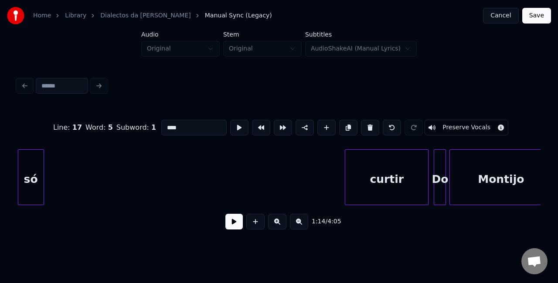
click at [0, 195] on div "Home Library Dialectos da Maria Manual Sync (Legacy) Cancel Save Audio Original…" at bounding box center [279, 120] width 558 height 240
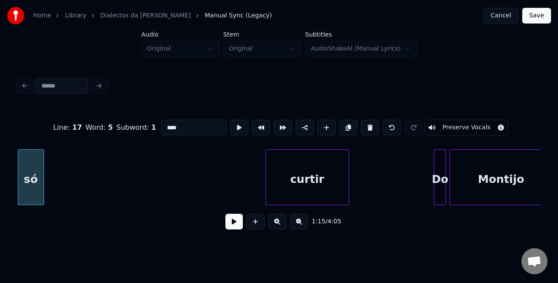
scroll to position [0, 6526]
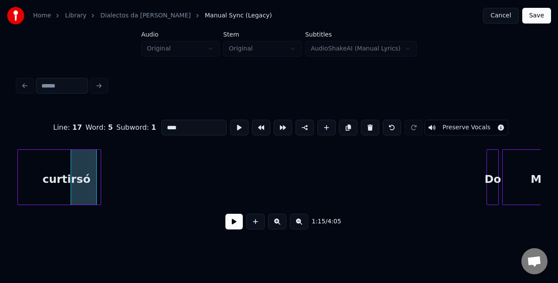
click at [0, 213] on div "Home Library Dialectos da Maria Manual Sync (Legacy) Cancel Save Audio Original…" at bounding box center [279, 120] width 558 height 240
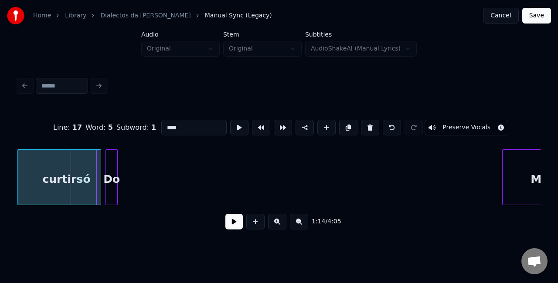
click at [113, 170] on div "Do" at bounding box center [111, 179] width 11 height 59
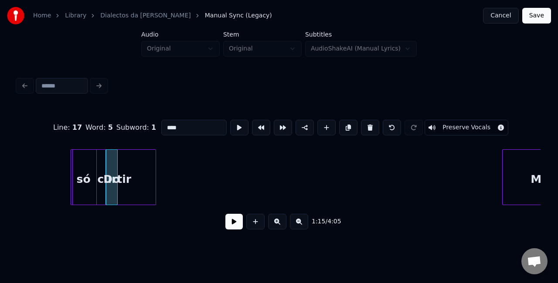
click at [99, 186] on div "curtir" at bounding box center [114, 179] width 83 height 59
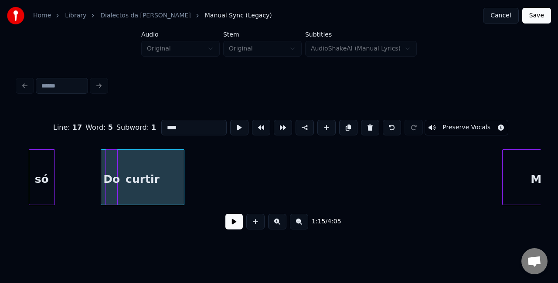
scroll to position [0, 6494]
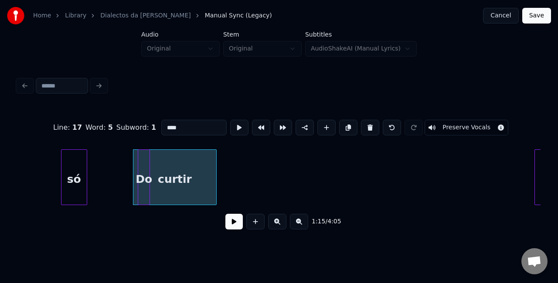
click at [0, 193] on div "Home Library Dialectos da Maria Manual Sync (Legacy) Cancel Save Audio Original…" at bounding box center [279, 120] width 558 height 240
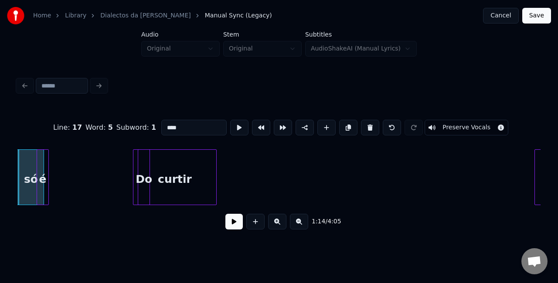
click at [17, 186] on div "Line : 17 Word : 5 Subword : 1 **** Preserve Vocals 1:14 / 4:05" at bounding box center [279, 155] width 530 height 172
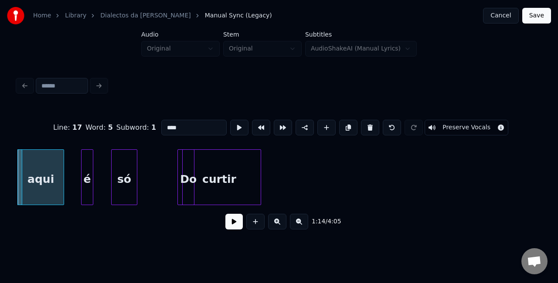
click at [122, 179] on div "só" at bounding box center [124, 179] width 25 height 59
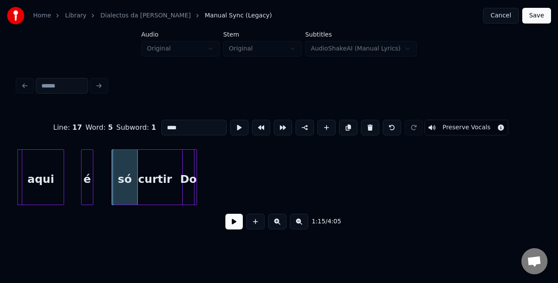
click at [176, 188] on div "curtir" at bounding box center [155, 179] width 83 height 59
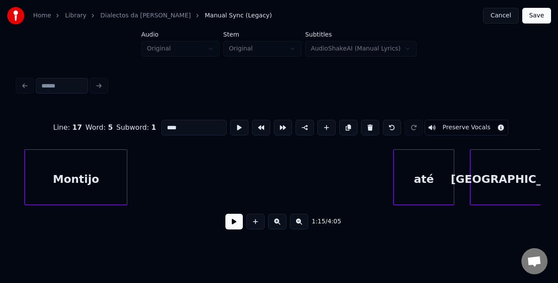
scroll to position [0, 6716]
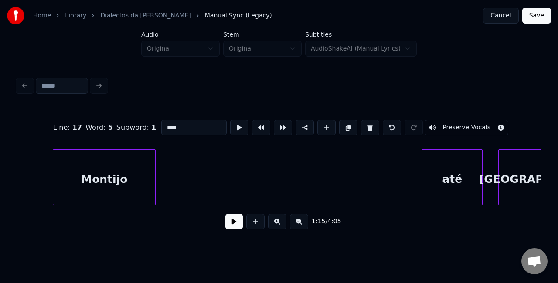
click at [53, 181] on div "Montijo" at bounding box center [104, 179] width 102 height 59
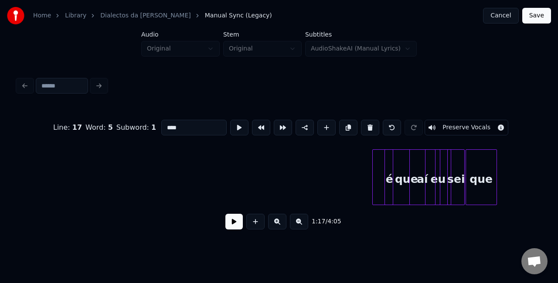
scroll to position [0, 4808]
click at [375, 168] on div at bounding box center [374, 177] width 3 height 55
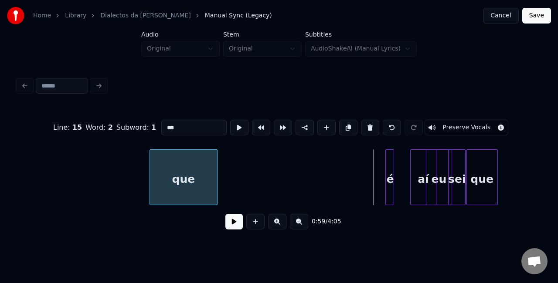
click at [150, 184] on div "que" at bounding box center [183, 179] width 67 height 59
click at [387, 167] on div at bounding box center [386, 177] width 3 height 55
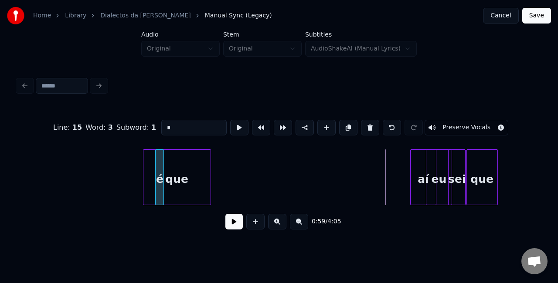
click at [155, 155] on div "é" at bounding box center [159, 179] width 9 height 59
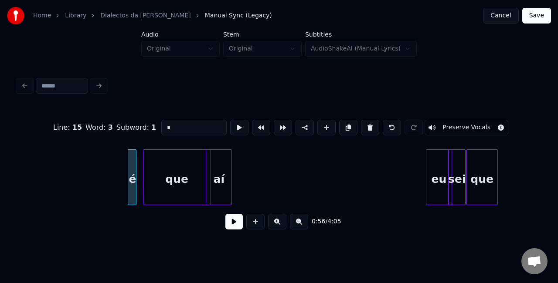
click at [213, 169] on div "aí" at bounding box center [218, 179] width 25 height 59
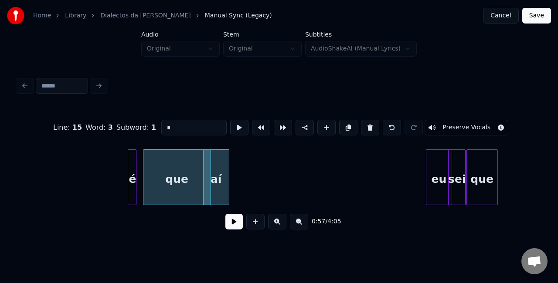
click at [193, 170] on div "que" at bounding box center [176, 179] width 67 height 59
type input "***"
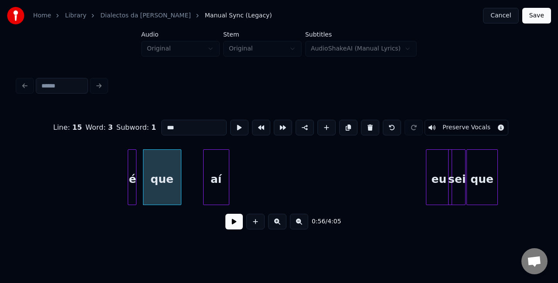
click at [178, 177] on div at bounding box center [179, 177] width 3 height 55
click at [184, 166] on div "aí" at bounding box center [181, 179] width 25 height 59
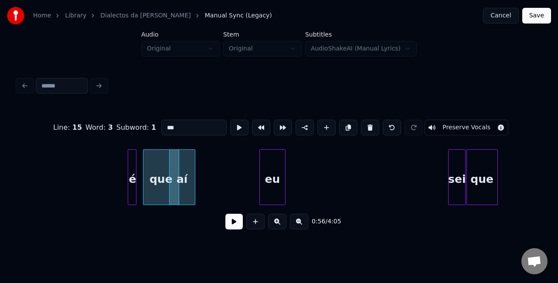
click at [272, 166] on div "eu" at bounding box center [272, 179] width 25 height 59
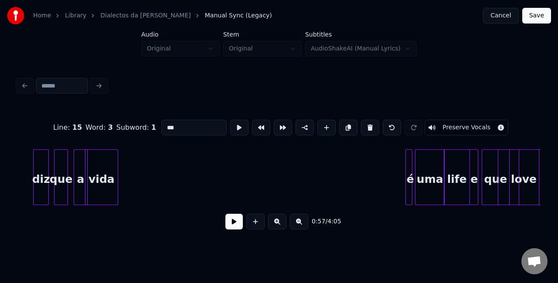
scroll to position [0, 3267]
click at [125, 166] on div "é" at bounding box center [126, 179] width 9 height 59
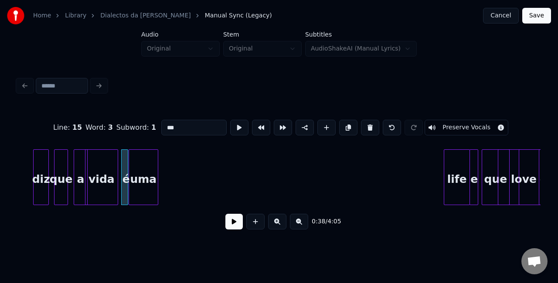
click at [154, 172] on div "uma" at bounding box center [143, 179] width 29 height 59
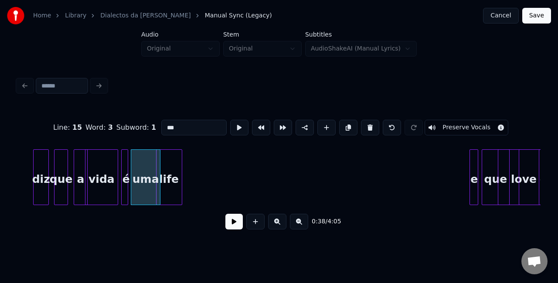
click at [171, 177] on div "life" at bounding box center [168, 179] width 25 height 59
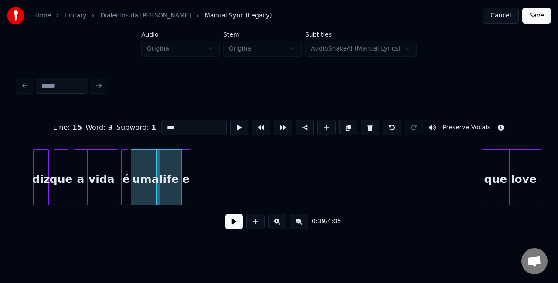
click at [186, 150] on div "e" at bounding box center [186, 179] width 9 height 59
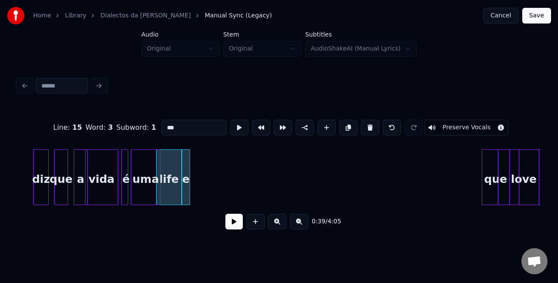
scroll to position [0, 3270]
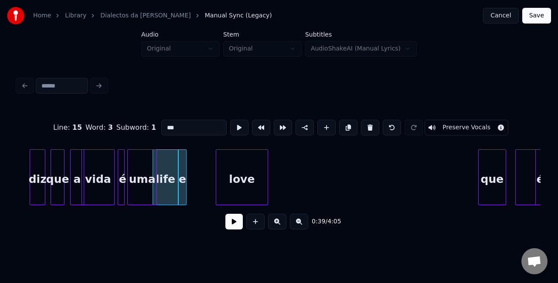
click at [223, 185] on div "love" at bounding box center [241, 179] width 51 height 59
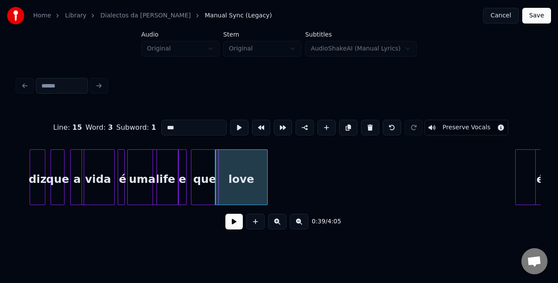
click at [204, 159] on div "que" at bounding box center [204, 179] width 27 height 59
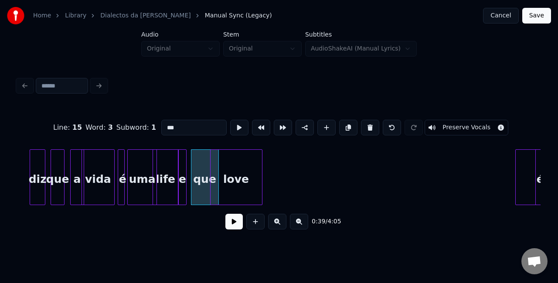
click at [240, 172] on div "love" at bounding box center [235, 179] width 51 height 59
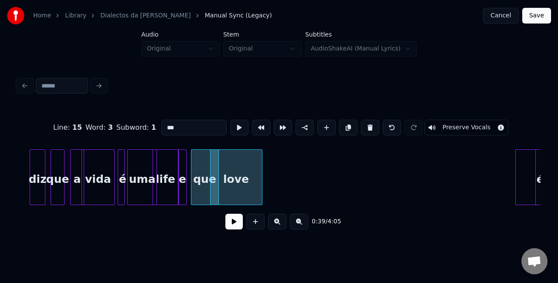
scroll to position [0, 3312]
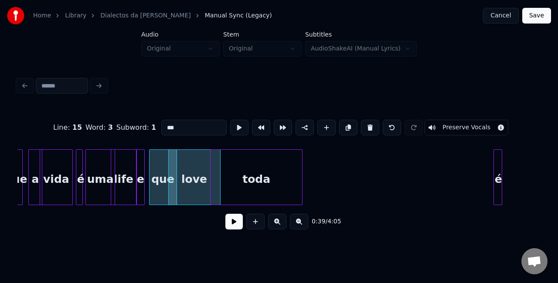
click at [260, 178] on div "toda" at bounding box center [255, 179] width 91 height 59
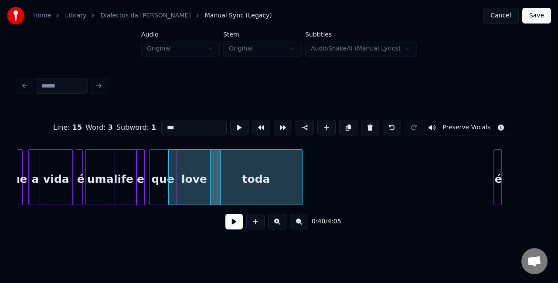
click at [500, 172] on div at bounding box center [499, 177] width 3 height 55
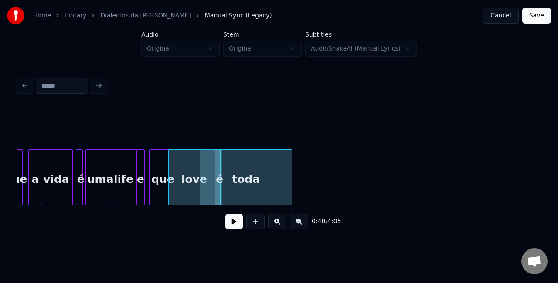
click at [250, 181] on div "toda" at bounding box center [245, 179] width 91 height 59
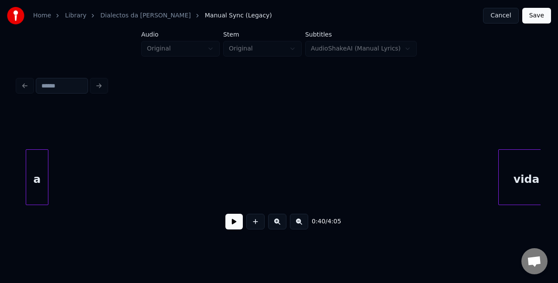
scroll to position [0, 3582]
click at [10, 189] on div "Home Library Dialectos da Maria Manual Sync (Legacy) Cancel Save Audio Original…" at bounding box center [279, 120] width 558 height 240
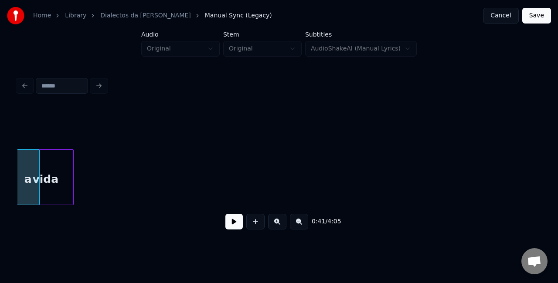
scroll to position [0, 3592]
click at [44, 152] on div "vida" at bounding box center [52, 179] width 56 height 59
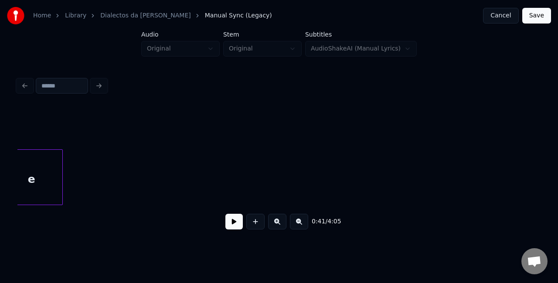
scroll to position [0, 3991]
click at [6, 162] on div "Home Library Dialectos da Maria Manual Sync (Legacy) Cancel Save Audio Original…" at bounding box center [279, 120] width 558 height 240
click at [0, 205] on div "Home Library Dialectos da Maria Manual Sync (Legacy) Cancel Save Audio Original…" at bounding box center [279, 120] width 558 height 240
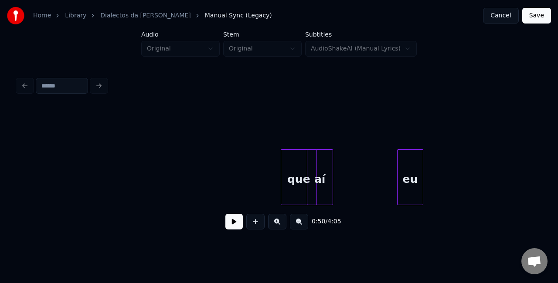
scroll to position [0, 4633]
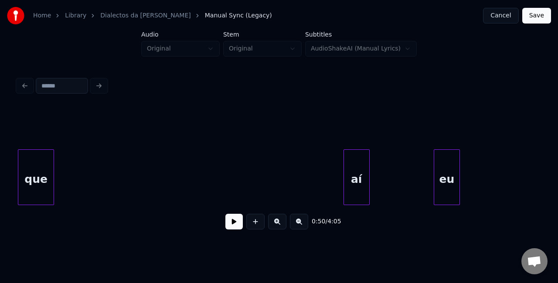
click at [0, 152] on div "Home Library Dialectos da Maria Manual Sync (Legacy) Cancel Save Audio Original…" at bounding box center [279, 120] width 558 height 240
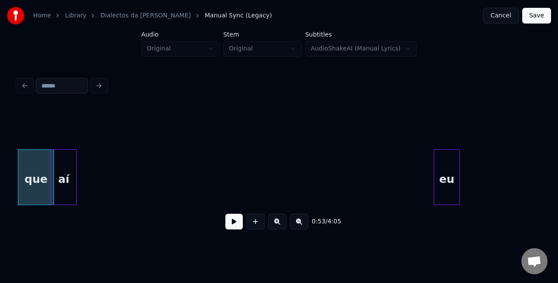
click at [65, 163] on div "aí" at bounding box center [63, 179] width 25 height 59
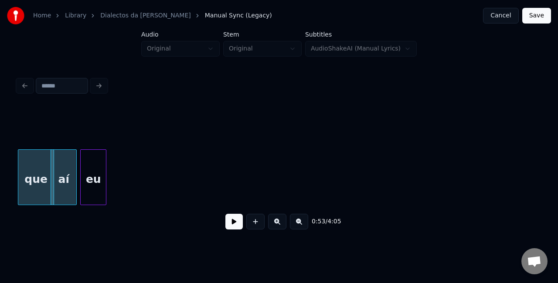
click at [93, 164] on div "eu" at bounding box center [93, 179] width 25 height 59
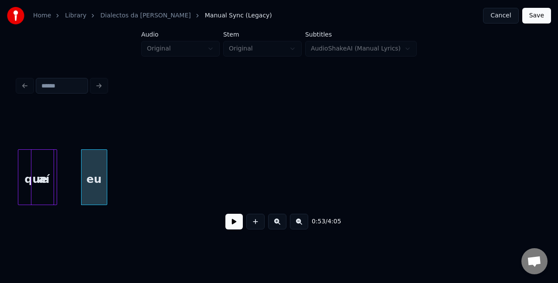
scroll to position [0, 4621]
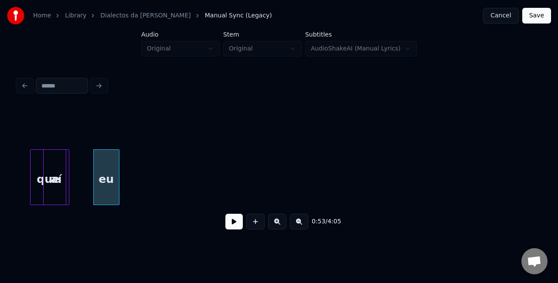
click at [43, 173] on div "aí" at bounding box center [56, 177] width 26 height 56
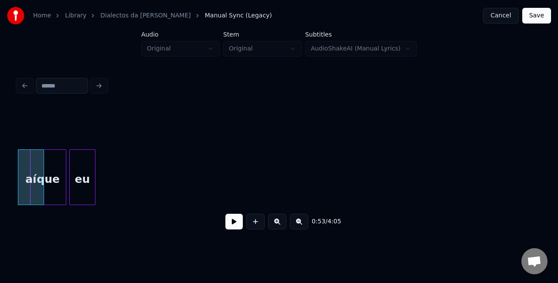
click at [78, 166] on div "eu" at bounding box center [82, 179] width 25 height 59
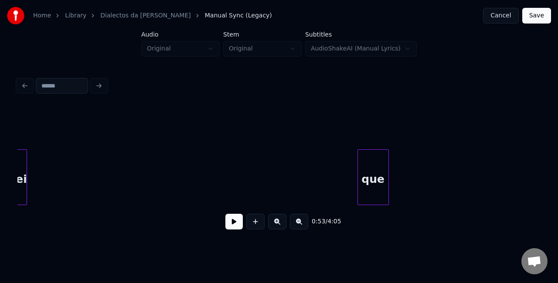
scroll to position [0, 4890]
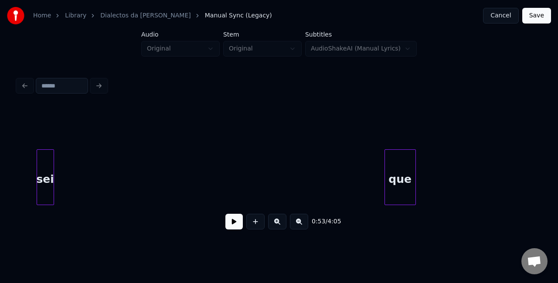
click at [0, 187] on div "Home Library Dialectos da Maria Manual Sync (Legacy) Cancel Save Audio Original…" at bounding box center [279, 120] width 558 height 240
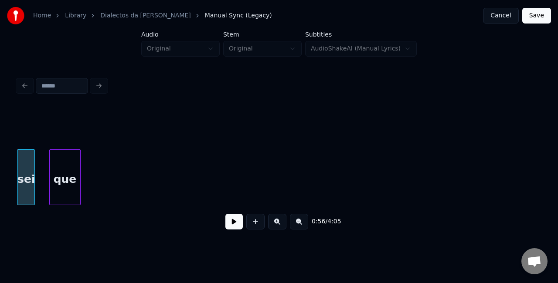
click at [62, 167] on div "que" at bounding box center [65, 179] width 30 height 59
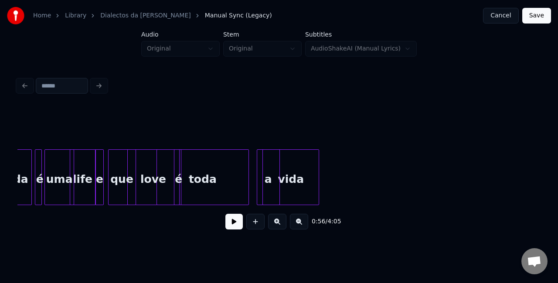
scroll to position [0, 3349]
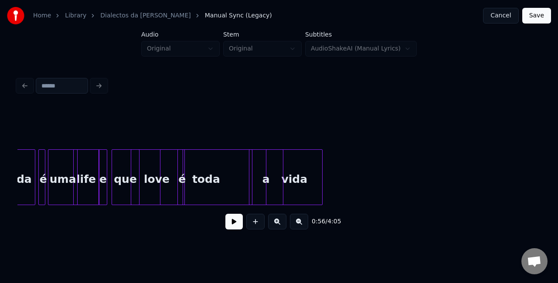
click at [252, 182] on div at bounding box center [250, 177] width 3 height 55
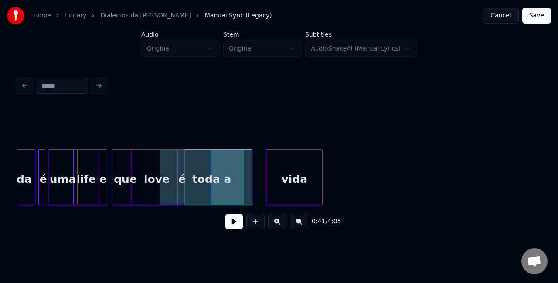
click at [253, 166] on div "vida" at bounding box center [246, 179] width 56 height 59
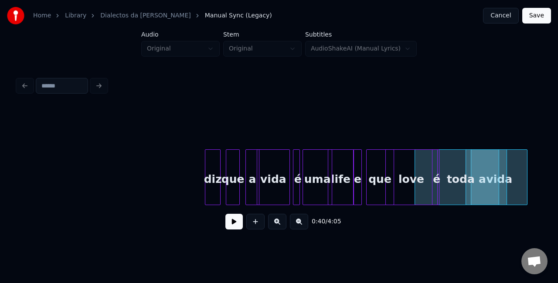
scroll to position [0, 3095]
drag, startPoint x: 85, startPoint y: 166, endPoint x: 180, endPoint y: 151, distance: 96.5
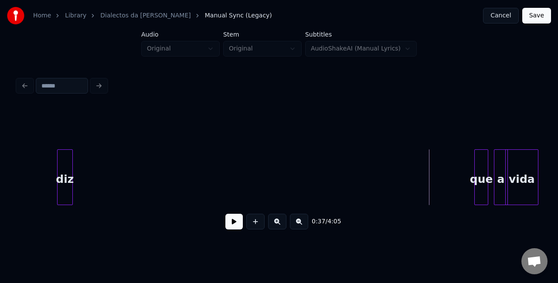
scroll to position [0, 2822]
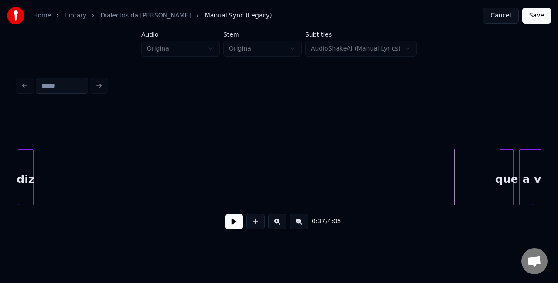
click at [1, 166] on div "Home Library Dialectos da Maria Manual Sync (Legacy) Cancel Save Audio Original…" at bounding box center [279, 120] width 558 height 240
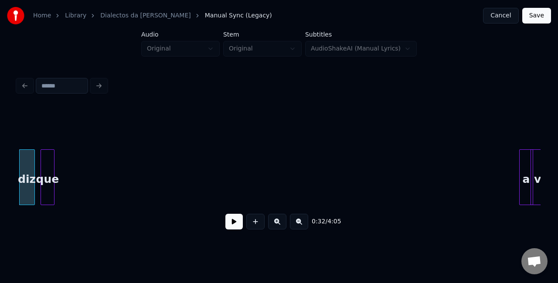
click at [46, 179] on div "que" at bounding box center [47, 179] width 13 height 59
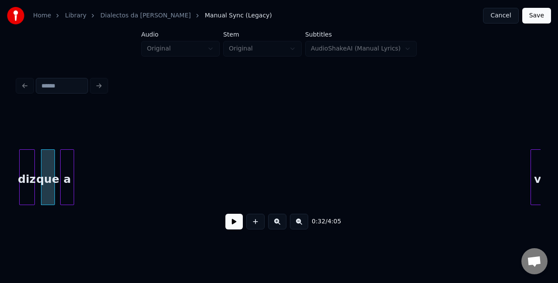
click at [64, 183] on div "a" at bounding box center [67, 179] width 13 height 59
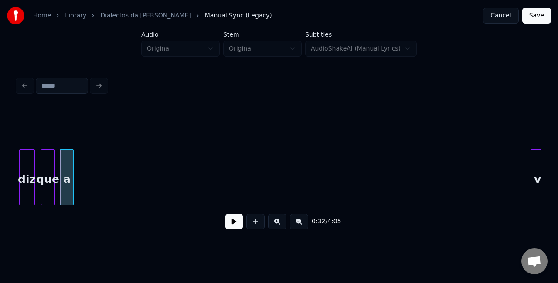
scroll to position [0, 2832]
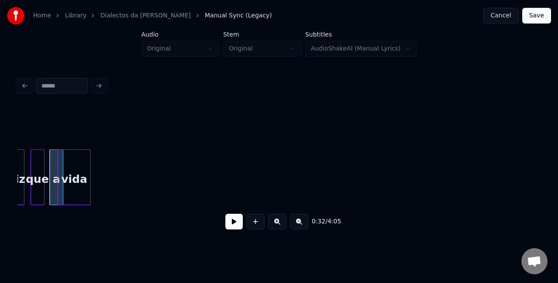
click at [75, 150] on div "vida" at bounding box center [74, 179] width 32 height 59
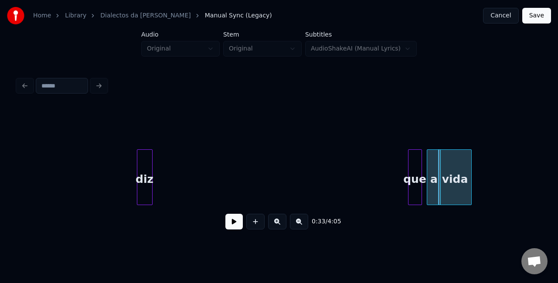
scroll to position [0, 2432]
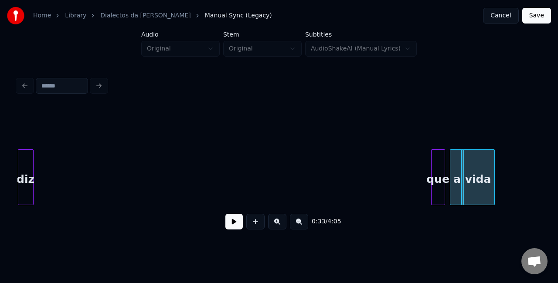
click at [0, 126] on div "Home Library Dialectos da Maria Manual Sync (Legacy) Cancel Save Audio Original…" at bounding box center [279, 120] width 558 height 240
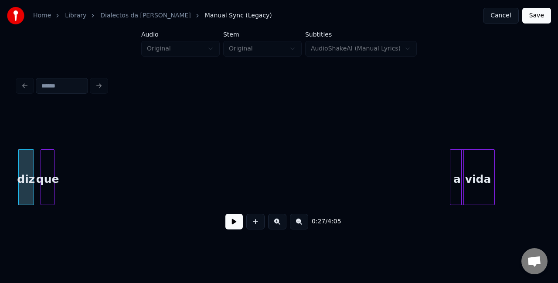
click at [47, 176] on div "que" at bounding box center [47, 179] width 13 height 59
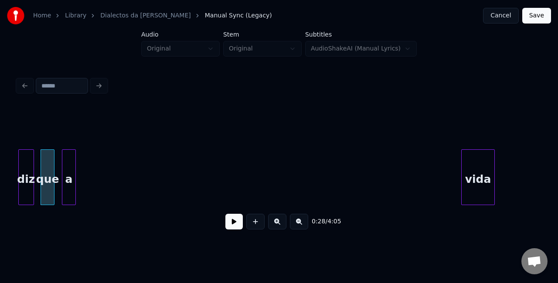
click at [62, 142] on div "0:28 / 4:05" at bounding box center [278, 172] width 523 height 132
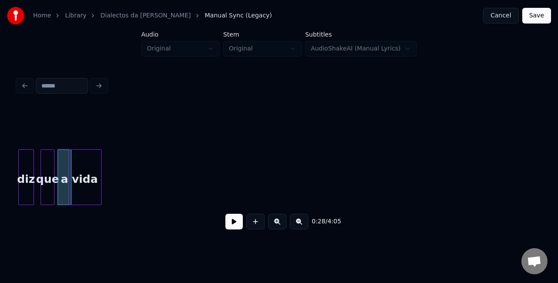
click at [82, 132] on div "0:28 / 4:05" at bounding box center [278, 172] width 523 height 132
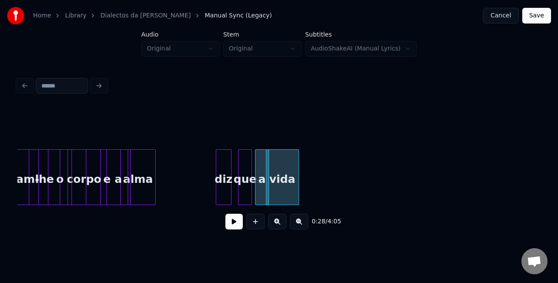
scroll to position [0, 2230]
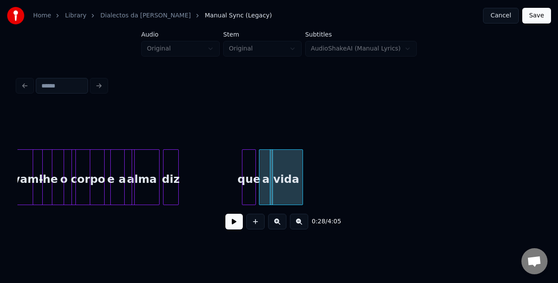
click at [171, 159] on div "diz" at bounding box center [170, 179] width 15 height 59
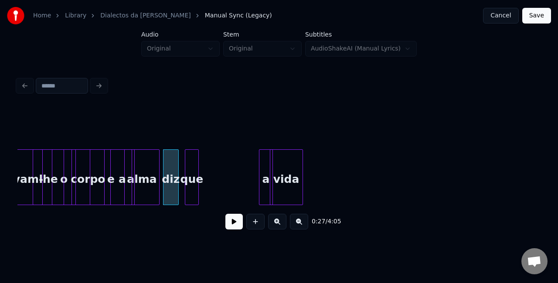
click at [191, 166] on div "que" at bounding box center [191, 179] width 13 height 59
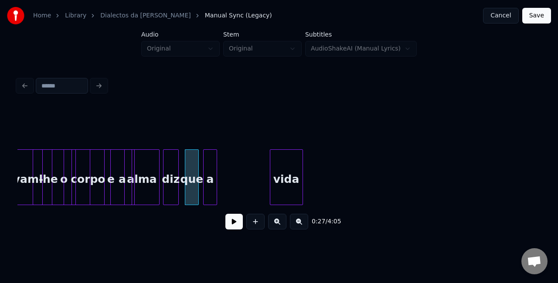
click at [213, 155] on div "a" at bounding box center [209, 179] width 13 height 59
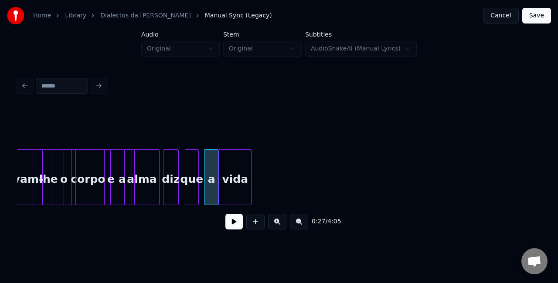
click at [243, 155] on div "vida" at bounding box center [235, 179] width 32 height 59
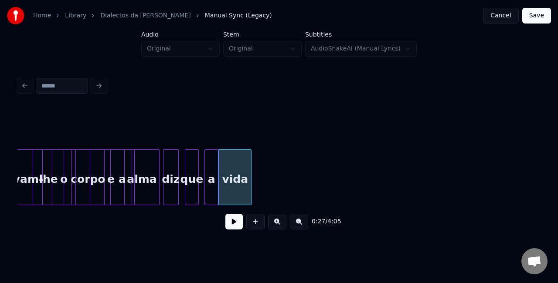
click at [28, 181] on div "lavam-" at bounding box center [22, 179] width 39 height 59
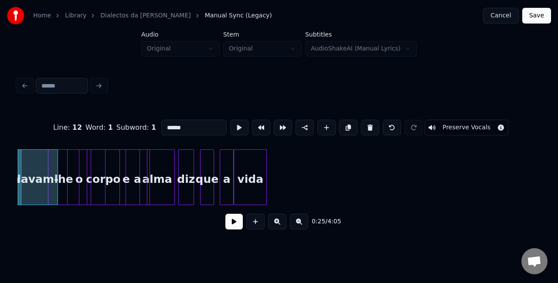
click at [235, 230] on button at bounding box center [233, 222] width 17 height 16
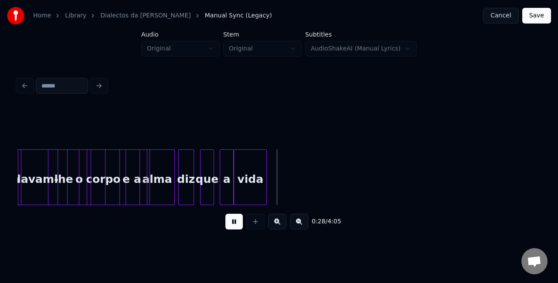
click at [235, 230] on button at bounding box center [233, 222] width 17 height 16
click at [250, 187] on div "vida" at bounding box center [247, 179] width 32 height 59
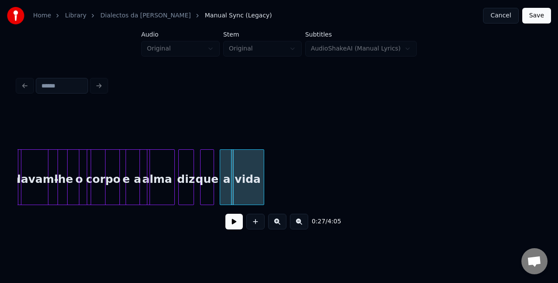
click at [235, 221] on button at bounding box center [233, 222] width 17 height 16
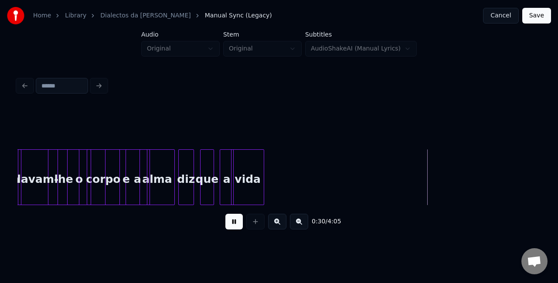
click at [235, 220] on button at bounding box center [233, 222] width 17 height 16
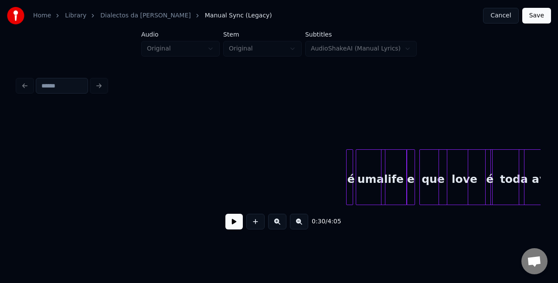
scroll to position [0, 3050]
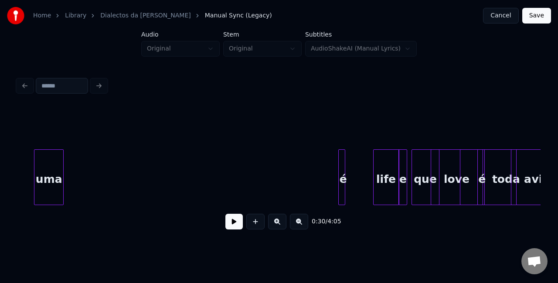
click at [44, 157] on div "uma" at bounding box center [48, 179] width 29 height 59
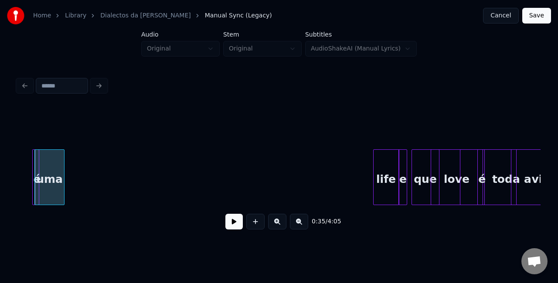
click at [36, 164] on div at bounding box center [36, 177] width 3 height 55
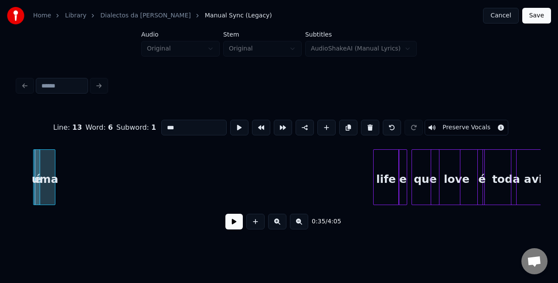
click at [52, 167] on div at bounding box center [53, 177] width 3 height 55
click at [86, 182] on div "life" at bounding box center [79, 179] width 25 height 59
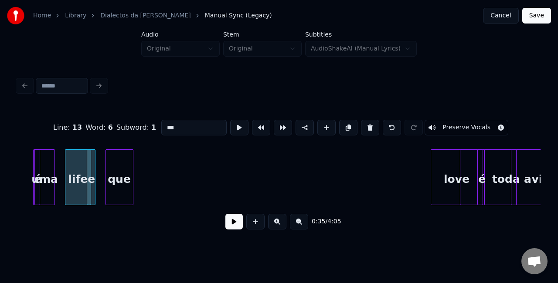
click at [122, 172] on div "que" at bounding box center [119, 179] width 27 height 59
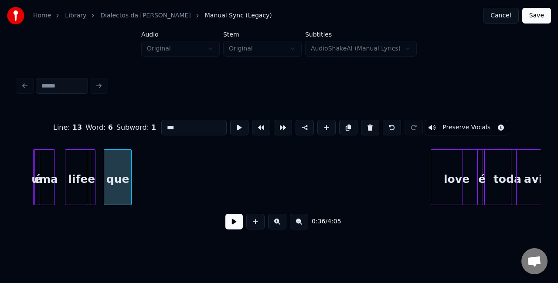
click at [463, 196] on div at bounding box center [464, 177] width 3 height 55
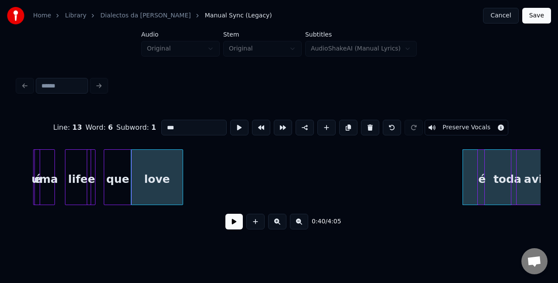
click at [151, 150] on div "love" at bounding box center [156, 179] width 51 height 59
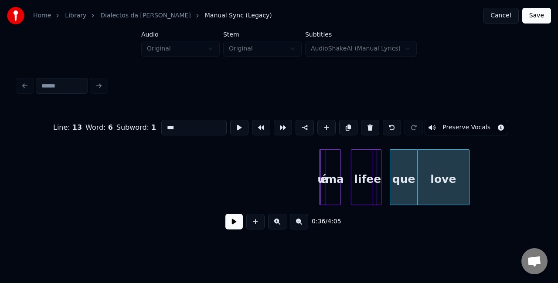
scroll to position [0, 2763]
click at [54, 142] on div "Line : 13 Word : 6 Subword : 1 *** Preserve Vocals 0:36 / 4:05" at bounding box center [278, 172] width 523 height 132
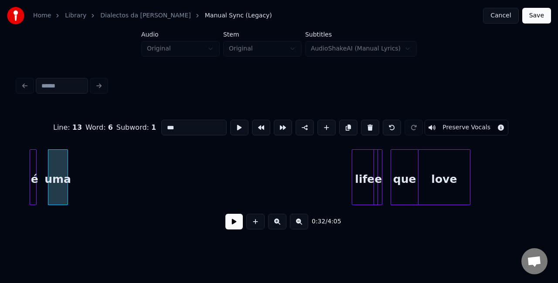
click at [34, 186] on div "é" at bounding box center [34, 179] width 9 height 59
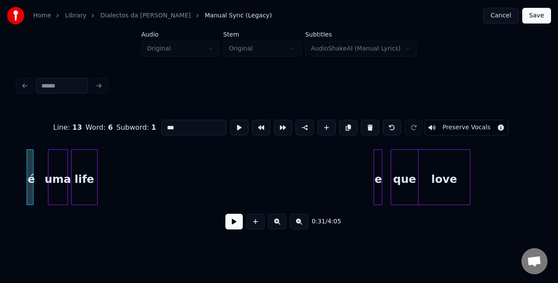
click at [86, 205] on div "é uma life e que love" at bounding box center [278, 177] width 523 height 56
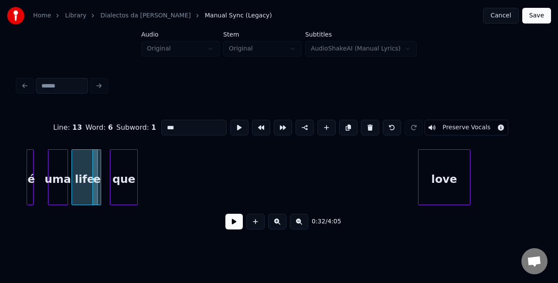
click at [119, 181] on div "que" at bounding box center [123, 179] width 27 height 59
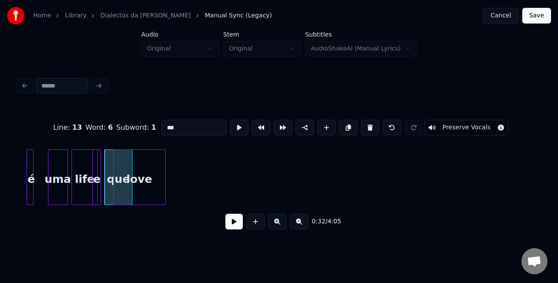
click at [145, 186] on div "love" at bounding box center [139, 179] width 51 height 59
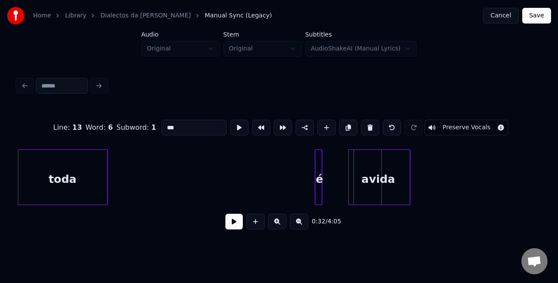
scroll to position [0, 3212]
click at [26, 154] on div "toda" at bounding box center [69, 177] width 90 height 56
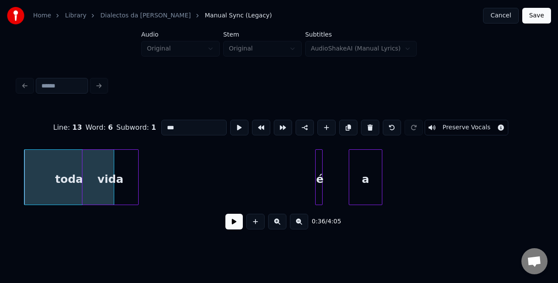
click at [110, 170] on div "vida" at bounding box center [110, 179] width 56 height 59
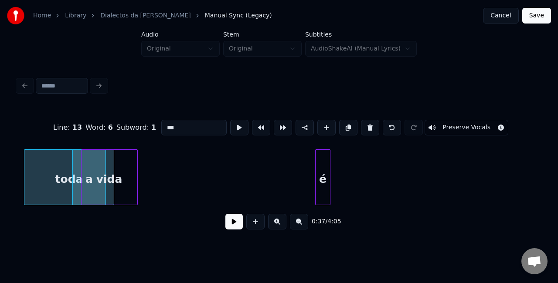
click at [328, 162] on div at bounding box center [328, 177] width 3 height 55
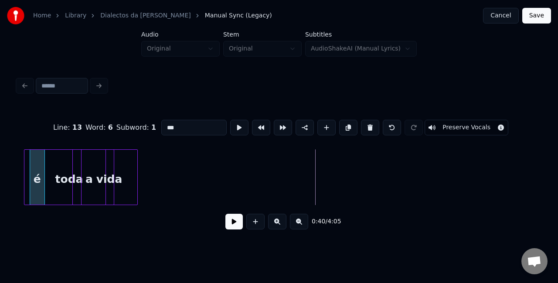
scroll to position [0, 3184]
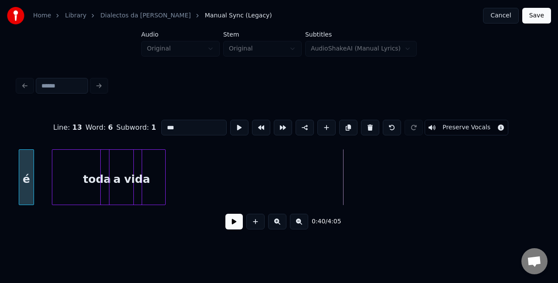
click at [1, 154] on div "Home Library Dialectos da Maria Manual Sync (Legacy) Cancel Save Audio Original…" at bounding box center [279, 120] width 558 height 240
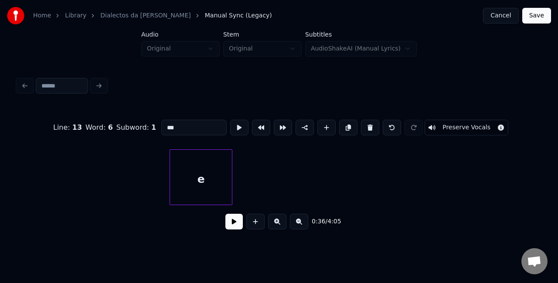
scroll to position [0, 3734]
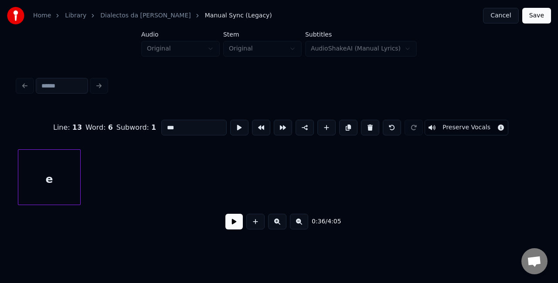
click at [0, 145] on div "Home Library Dialectos da Maria Manual Sync (Legacy) Cancel Save Audio Original…" at bounding box center [279, 120] width 558 height 240
click at [0, 131] on div "Home Library Dialectos da Maria Manual Sync (Legacy) Cancel Save Audio Original…" at bounding box center [279, 120] width 558 height 240
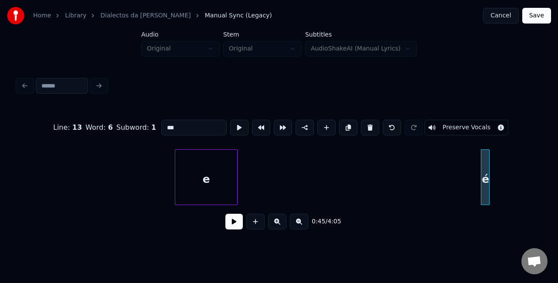
scroll to position [0, 3448]
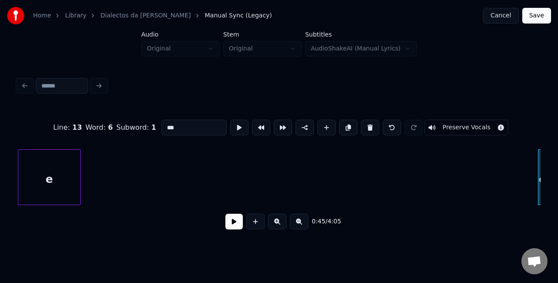
click at [0, 132] on div "Home Library Dialectos da Maria Manual Sync (Legacy) Cancel Save Audio Original…" at bounding box center [279, 120] width 558 height 240
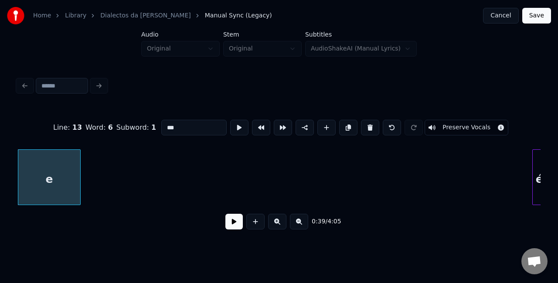
click at [532, 167] on div at bounding box center [533, 177] width 3 height 55
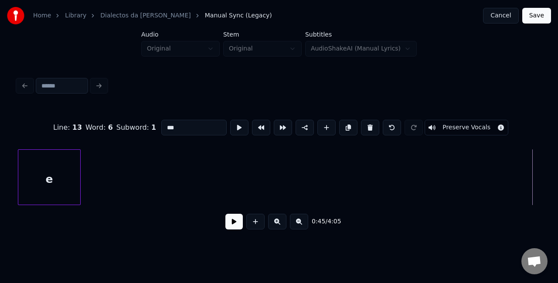
scroll to position [0, 3423]
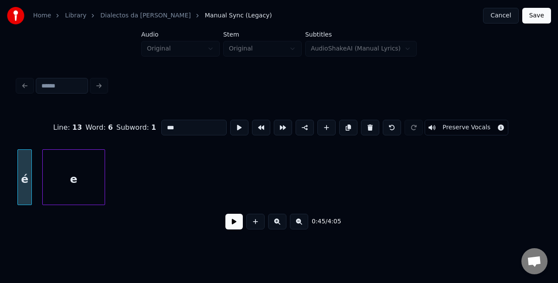
click at [0, 133] on div "Home Library Dialectos da Maria Manual Sync (Legacy) Cancel Save Audio Original…" at bounding box center [279, 120] width 558 height 240
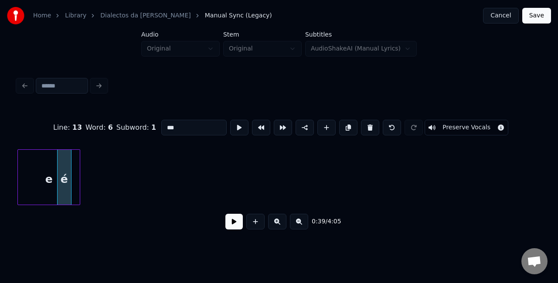
click at [0, 162] on div "Home Library Dialectos da Maria Manual Sync (Legacy) Cancel Save Audio Original…" at bounding box center [279, 120] width 558 height 240
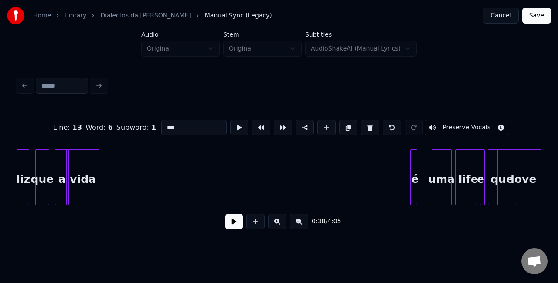
scroll to position [0, 2354]
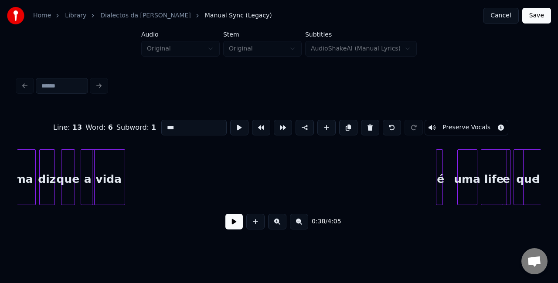
click at [440, 166] on div at bounding box center [440, 177] width 3 height 55
click at [443, 164] on div at bounding box center [444, 177] width 3 height 55
click at [127, 173] on div "é" at bounding box center [127, 179] width 10 height 59
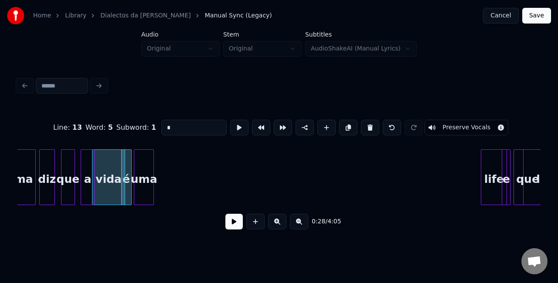
click at [147, 138] on div "Line : 13 Word : 5 Subword : 1 * Preserve Vocals 0:28 / 4:05" at bounding box center [278, 172] width 523 height 132
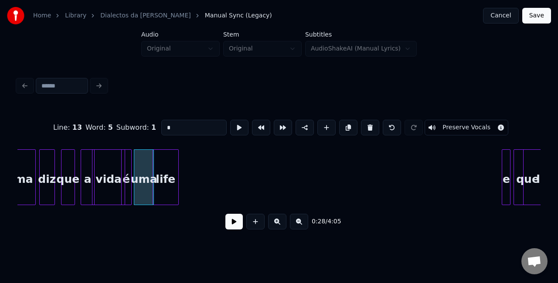
click at [160, 142] on div "Line : 13 Word : 5 Subword : 1 * Preserve Vocals 0:28 / 4:05" at bounding box center [278, 172] width 523 height 132
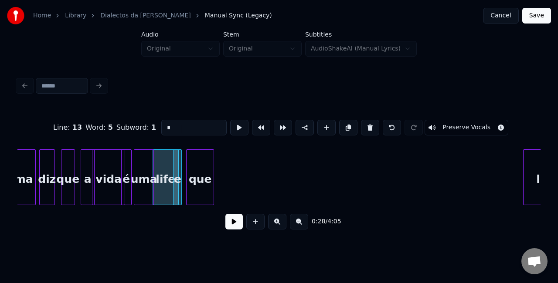
click at [190, 155] on div "que" at bounding box center [199, 179] width 27 height 59
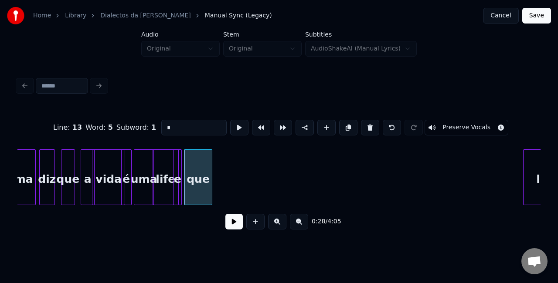
scroll to position [0, 2382]
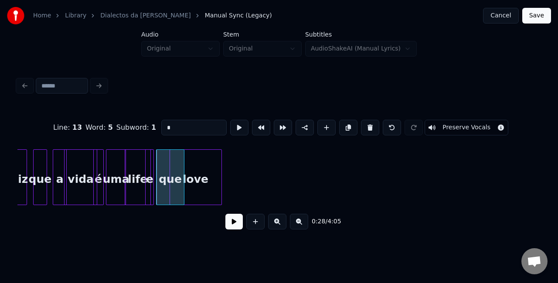
click at [210, 159] on div "love" at bounding box center [195, 179] width 51 height 59
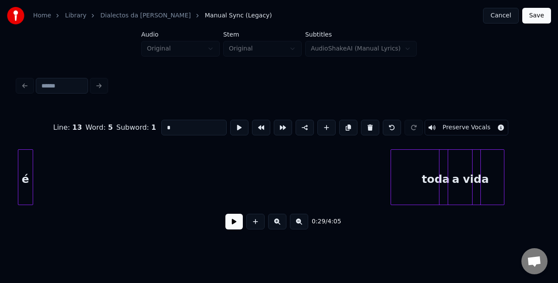
scroll to position [0, 2821]
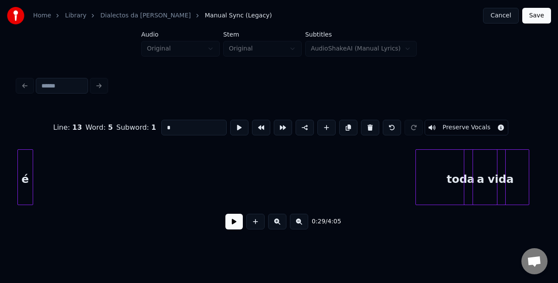
click at [0, 177] on div "Home Library Dialectos da Maria Manual Sync (Legacy) Cancel Save Audio Original…" at bounding box center [279, 120] width 558 height 240
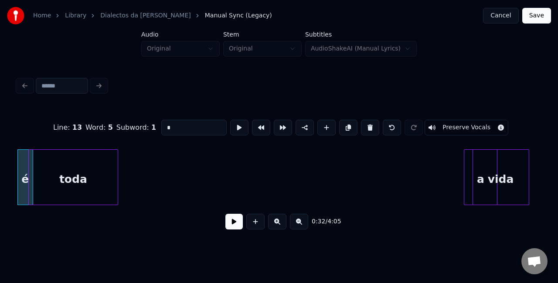
scroll to position [0, 2778]
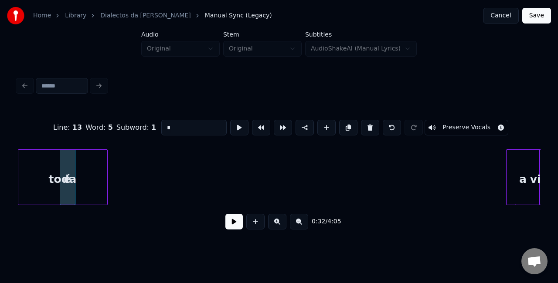
click at [0, 188] on div "Home Library Dialectos da Maria Manual Sync (Legacy) Cancel Save Audio Original…" at bounding box center [279, 120] width 558 height 240
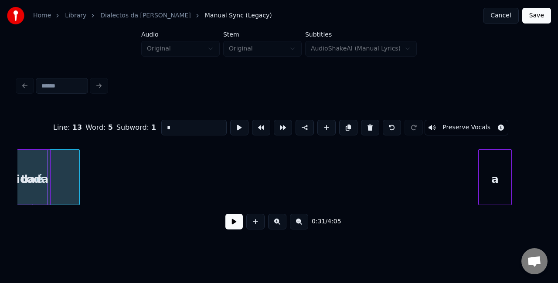
scroll to position [0, 2751]
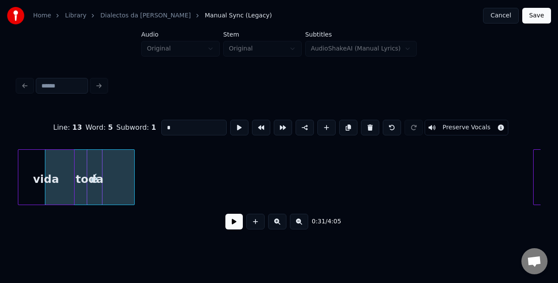
click at [0, 108] on div "Home Library Dialectos da Maria Manual Sync (Legacy) Cancel Save Audio Original…" at bounding box center [279, 120] width 558 height 240
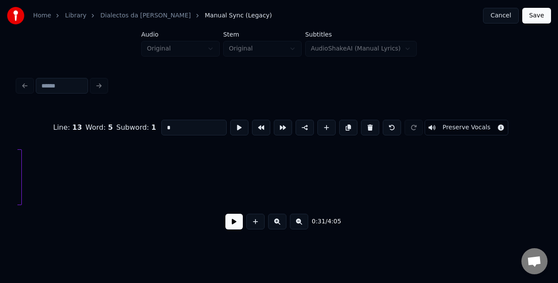
scroll to position [0, 2853]
click at [0, 124] on div "Home Library Dialectos da Maria Manual Sync (Legacy) Cancel Save Audio Original…" at bounding box center [279, 120] width 558 height 240
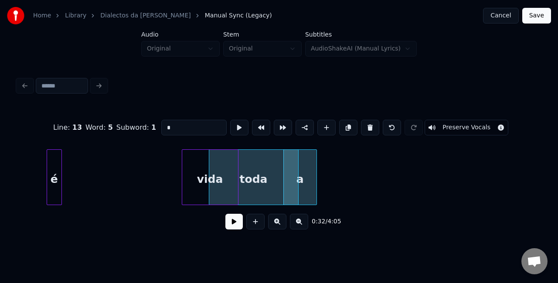
scroll to position [0, 2565]
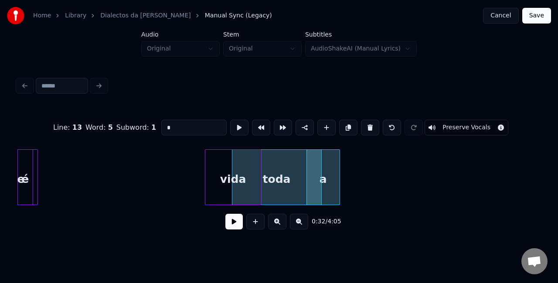
click at [0, 172] on div "Home Library Dialectos da Maria Manual Sync (Legacy) Cancel Save Audio Original…" at bounding box center [279, 120] width 558 height 240
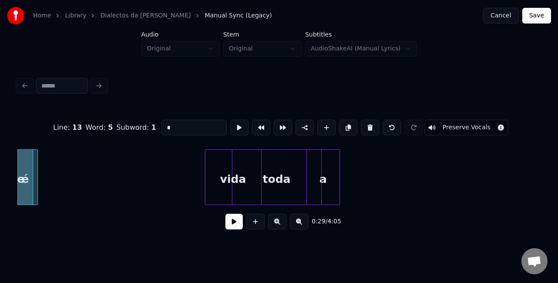
scroll to position [0, 2534]
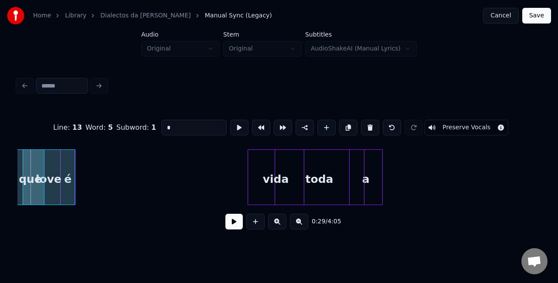
scroll to position [0, 2520]
click at [77, 159] on div at bounding box center [75, 177] width 3 height 55
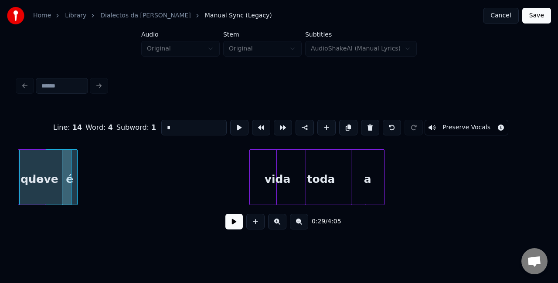
click at [77, 159] on div at bounding box center [75, 177] width 3 height 55
click at [81, 159] on div "é" at bounding box center [77, 179] width 14 height 59
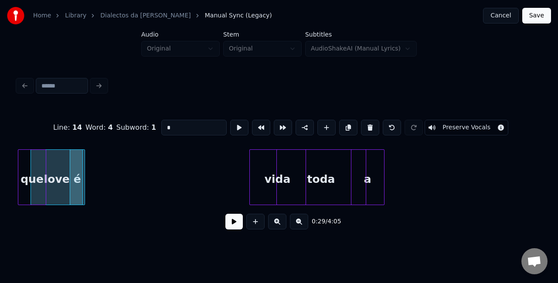
click at [59, 158] on div "love" at bounding box center [56, 179] width 51 height 59
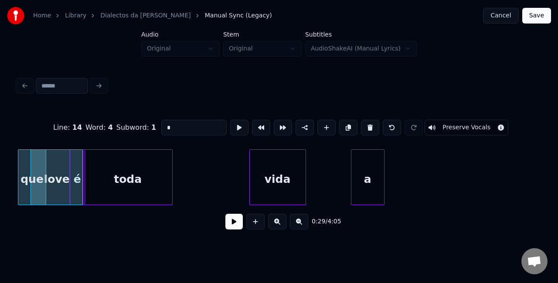
click at [115, 174] on div "toda" at bounding box center [127, 179] width 89 height 59
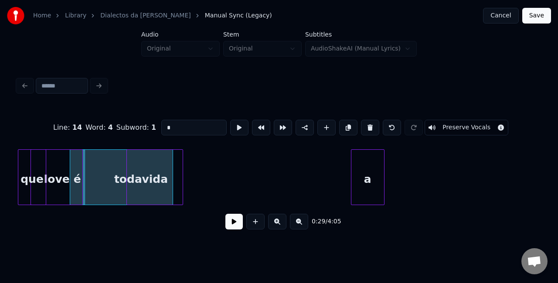
click at [151, 174] on div "vida" at bounding box center [155, 179] width 56 height 59
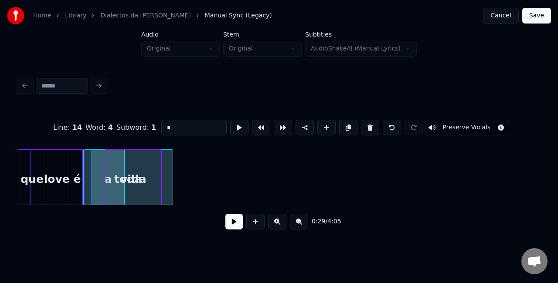
click at [113, 179] on div "vida" at bounding box center [133, 179] width 56 height 59
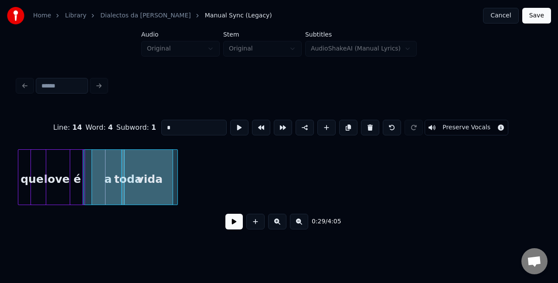
click at [141, 179] on div "vida" at bounding box center [150, 179] width 56 height 59
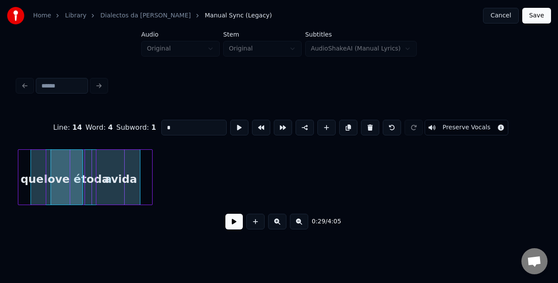
click at [131, 182] on div "vida" at bounding box center [124, 179] width 56 height 59
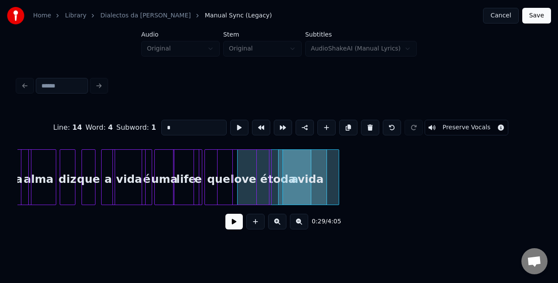
scroll to position [0, 2325]
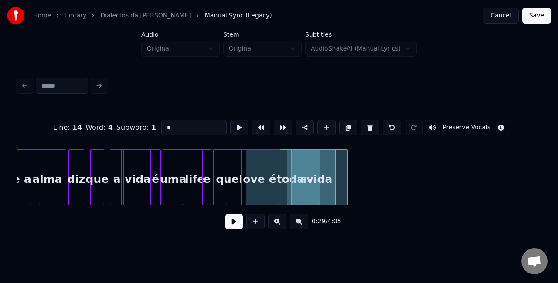
click at [104, 177] on div "que" at bounding box center [97, 179] width 13 height 59
type input "***"
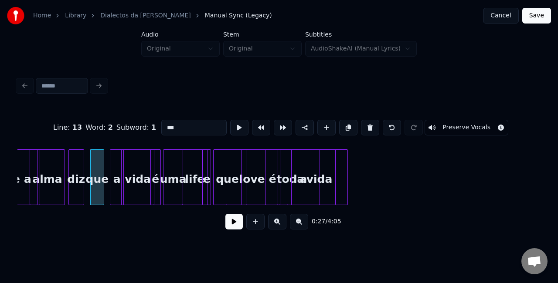
click at [228, 228] on button at bounding box center [233, 222] width 17 height 16
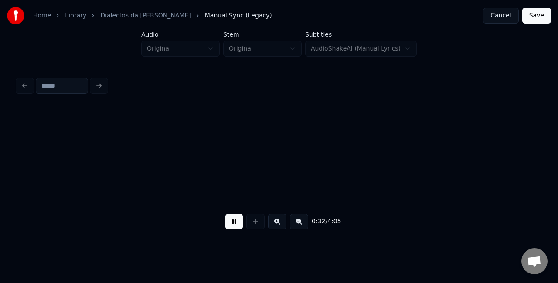
scroll to position [0, 2849]
click at [235, 226] on button at bounding box center [233, 222] width 17 height 16
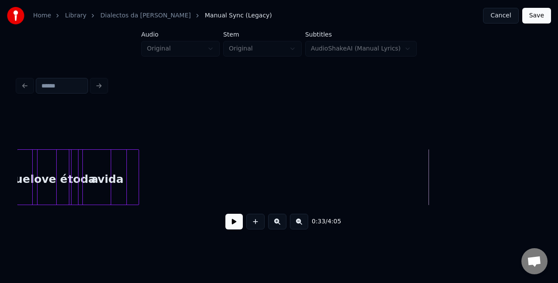
scroll to position [0, 2272]
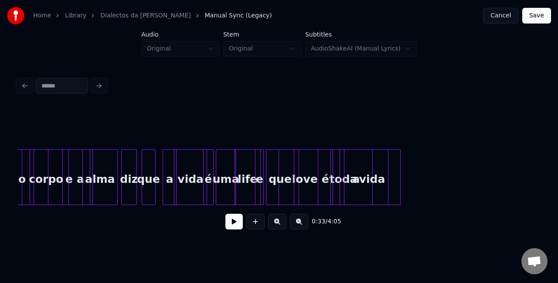
click at [150, 171] on div "que" at bounding box center [148, 179] width 13 height 59
click at [164, 164] on div "a" at bounding box center [165, 179] width 13 height 59
click at [191, 161] on div "vida" at bounding box center [185, 179] width 32 height 59
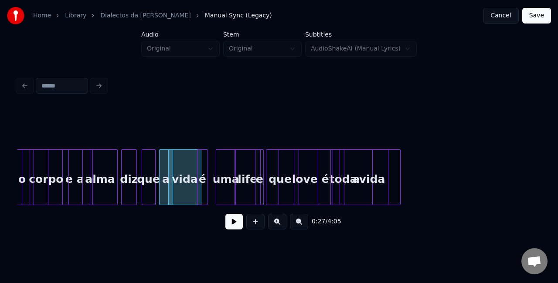
click at [204, 161] on div "é" at bounding box center [202, 179] width 10 height 59
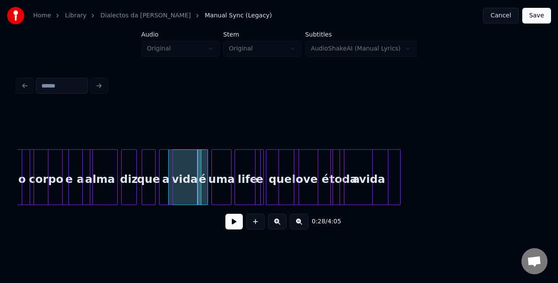
click at [222, 161] on div "uma" at bounding box center [221, 179] width 19 height 59
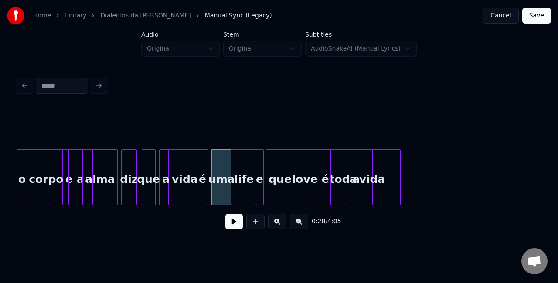
click at [241, 160] on div "life" at bounding box center [243, 179] width 25 height 59
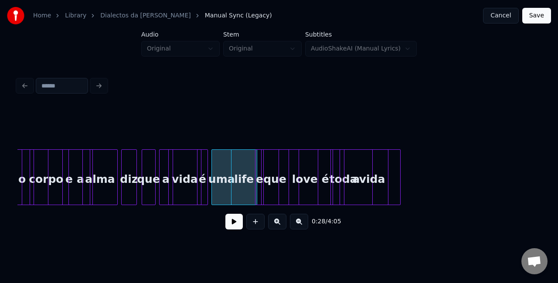
click at [267, 167] on div "que" at bounding box center [274, 179] width 27 height 59
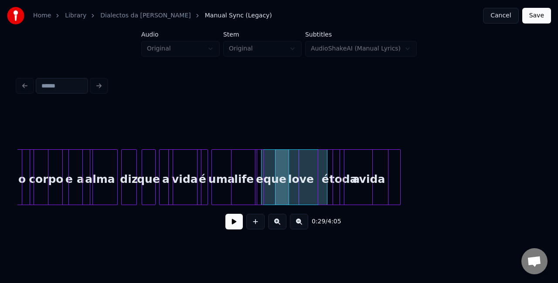
click at [324, 163] on div at bounding box center [325, 177] width 3 height 55
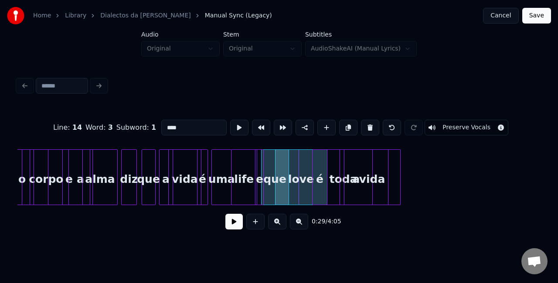
click at [315, 164] on div "é" at bounding box center [319, 179] width 14 height 59
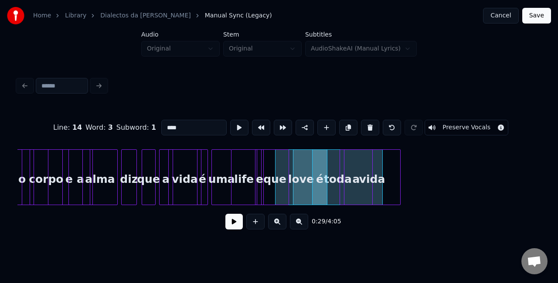
click at [332, 163] on div "toda" at bounding box center [337, 179] width 89 height 59
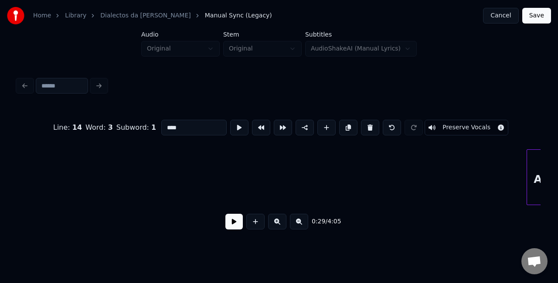
scroll to position [0, 49]
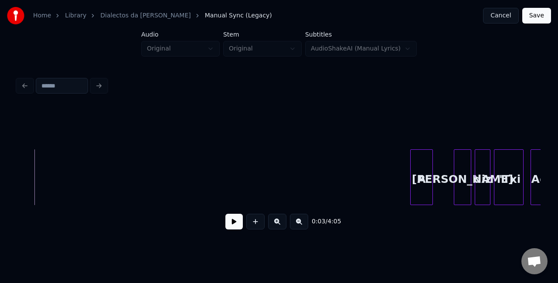
scroll to position [0, 313]
click at [232, 222] on button at bounding box center [233, 222] width 17 height 16
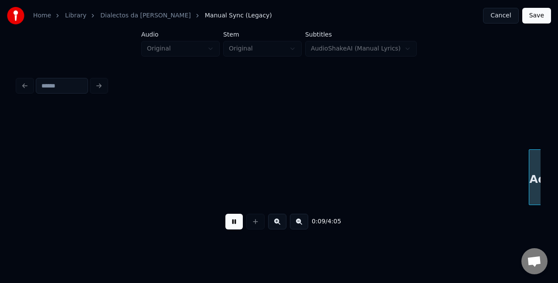
scroll to position [0, 837]
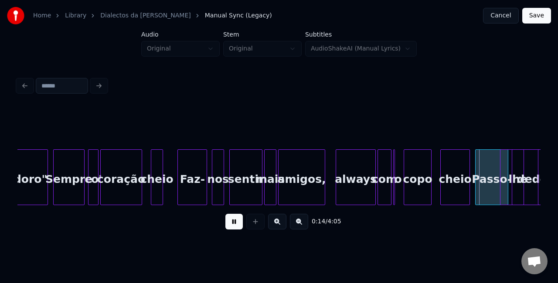
click at [158, 181] on div "cheio" at bounding box center [156, 179] width 11 height 59
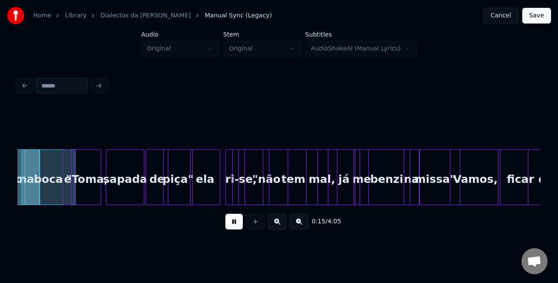
scroll to position [0, 1108]
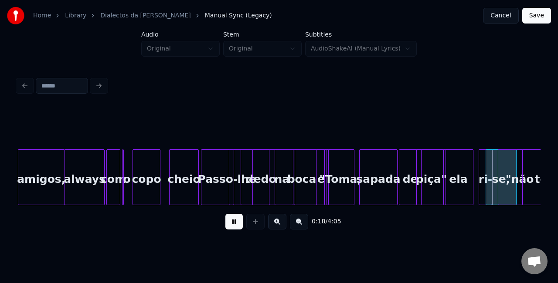
click at [218, 182] on div "Passo-" at bounding box center [217, 179] width 32 height 59
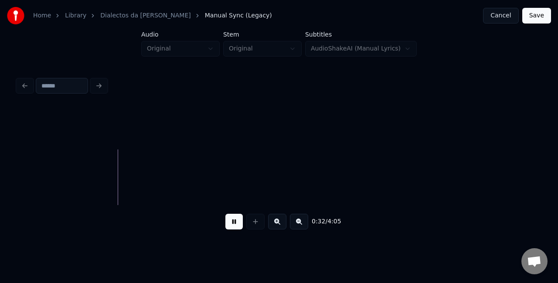
scroll to position [0, 2692]
click at [237, 227] on button at bounding box center [233, 222] width 17 height 16
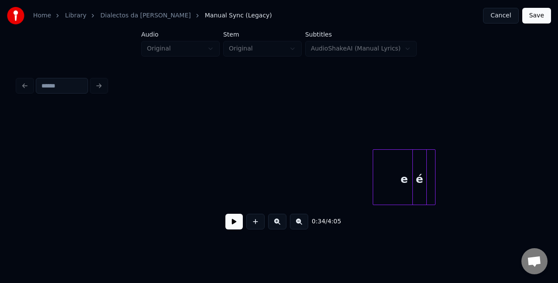
scroll to position [0, 2996]
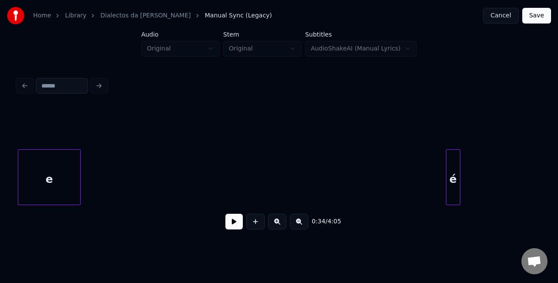
click at [0, 199] on div "Home Library Dialectos da Maria Manual Sync (Legacy) Cancel Save Audio Original…" at bounding box center [279, 120] width 558 height 240
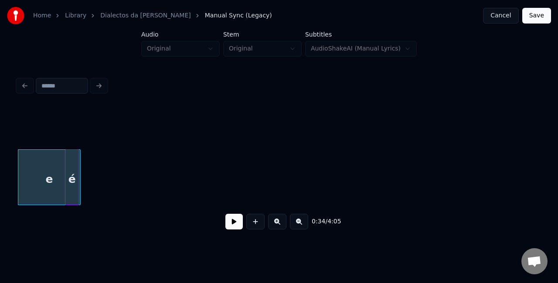
click at [70, 227] on div "0:34 / 4:05" at bounding box center [278, 172] width 523 height 132
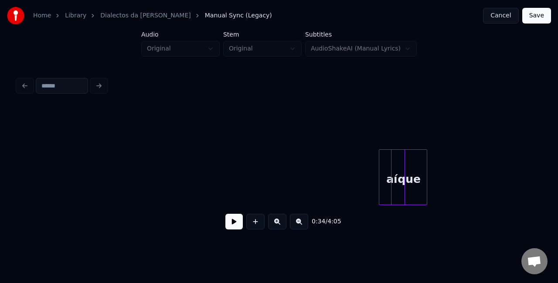
scroll to position [0, 4227]
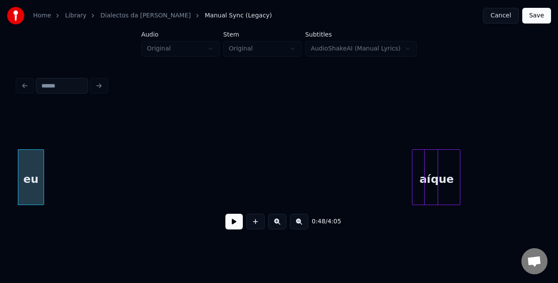
click at [0, 240] on html "Home Library Dialectos da Maria Manual Sync (Legacy) Cancel Save Audio Original…" at bounding box center [279, 127] width 558 height 254
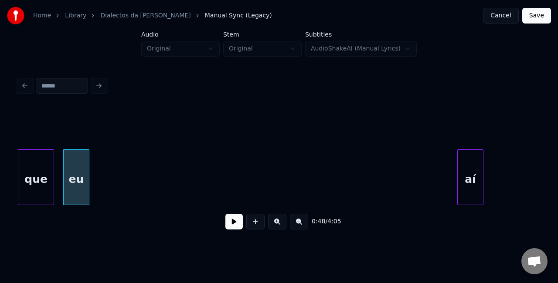
click at [0, 199] on div "Home Library Dialectos da Maria Manual Sync (Legacy) Cancel Save Audio Original…" at bounding box center [279, 120] width 558 height 240
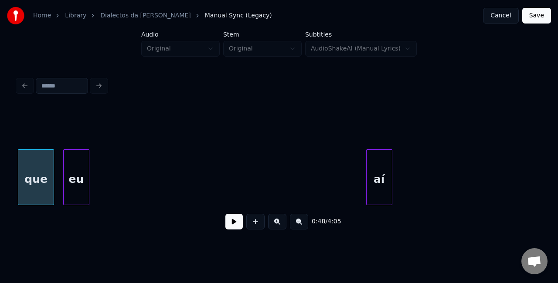
scroll to position [0, 4160]
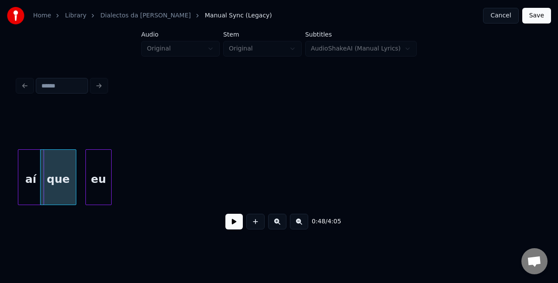
click at [0, 179] on div "Home Library Dialectos da Maria Manual Sync (Legacy) Cancel Save Audio Original…" at bounding box center [279, 120] width 558 height 240
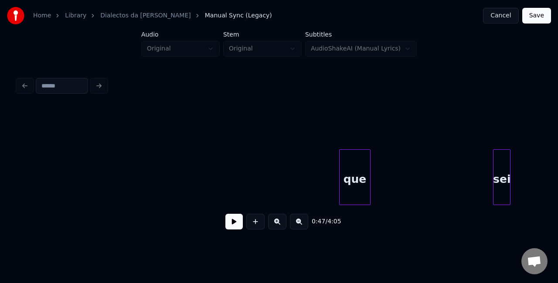
scroll to position [0, 4383]
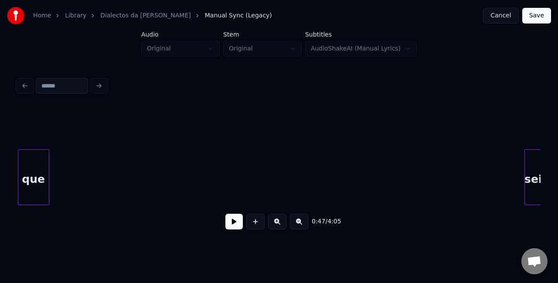
click at [0, 206] on div "Home Library Dialectos da Maria Manual Sync (Legacy) Cancel Save Audio Original…" at bounding box center [279, 120] width 558 height 240
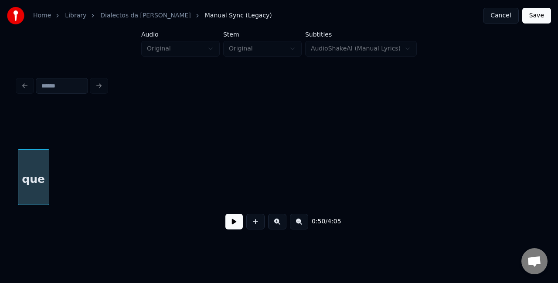
scroll to position [0, 4358]
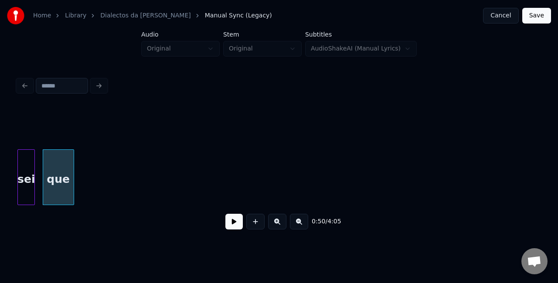
click at [0, 217] on div "Home Library Dialectos da Maria Manual Sync (Legacy) Cancel Save Audio Original…" at bounding box center [279, 120] width 558 height 240
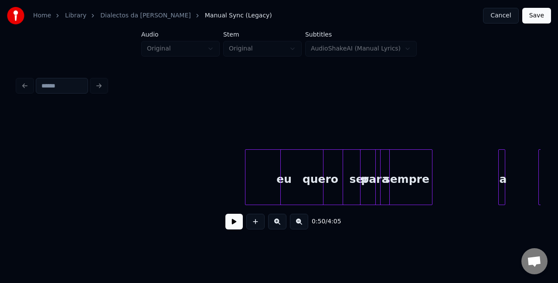
scroll to position [0, 5631]
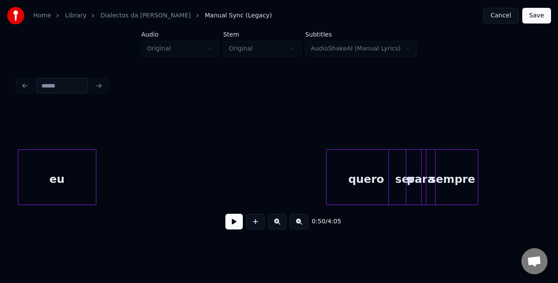
click at [0, 167] on div "Home Library Dialectos da Maria Manual Sync (Legacy) Cancel Save Audio Original…" at bounding box center [279, 120] width 558 height 240
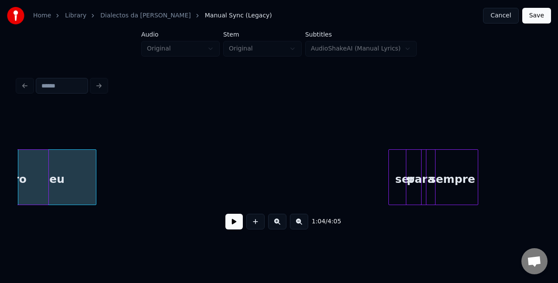
scroll to position [0, 5582]
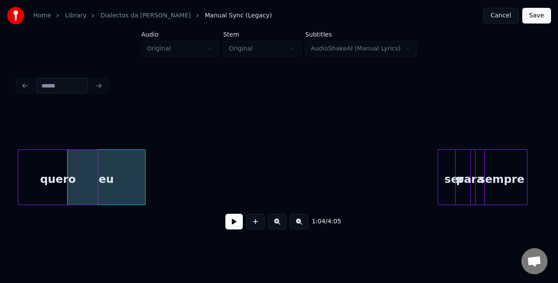
click at [0, 184] on div "Home Library Dialectos da Maria Manual Sync (Legacy) Cancel Save Audio Original…" at bounding box center [279, 120] width 558 height 240
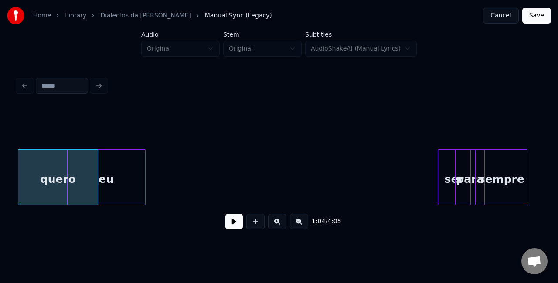
scroll to position [0, 5501]
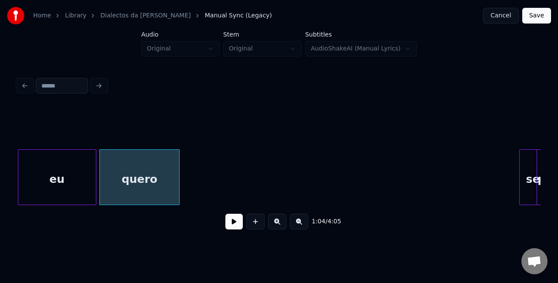
click at [0, 180] on div "Home Library Dialectos da Maria Manual Sync (Legacy) Cancel Save Audio Original…" at bounding box center [279, 120] width 558 height 240
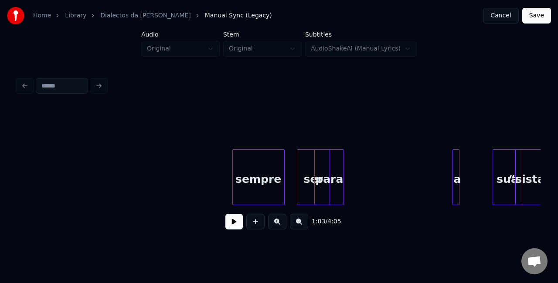
scroll to position [0, 5689]
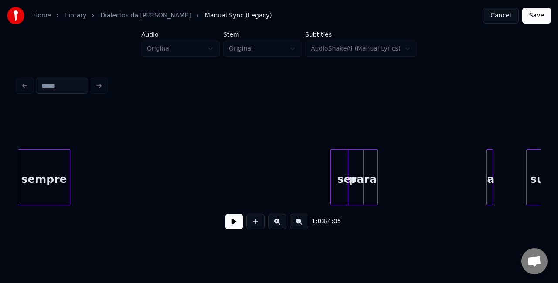
click at [0, 134] on div "Home Library Dialectos da Maria Manual Sync (Legacy) Cancel Save Audio Original…" at bounding box center [279, 120] width 558 height 240
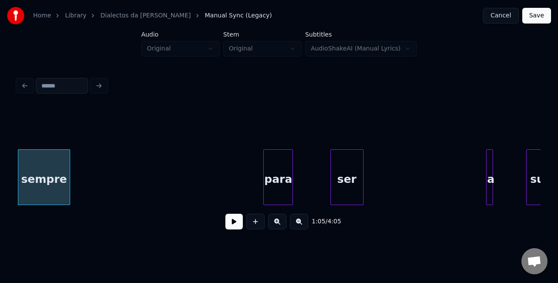
scroll to position [0, 5655]
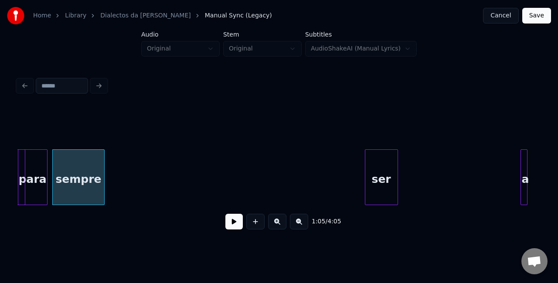
click at [0, 170] on div "Home Library Dialectos da Maria Manual Sync (Legacy) Cancel Save Audio Original…" at bounding box center [279, 120] width 558 height 240
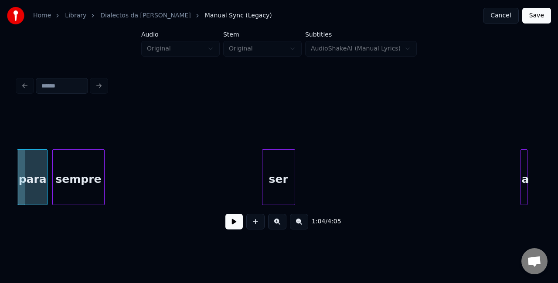
scroll to position [0, 5615]
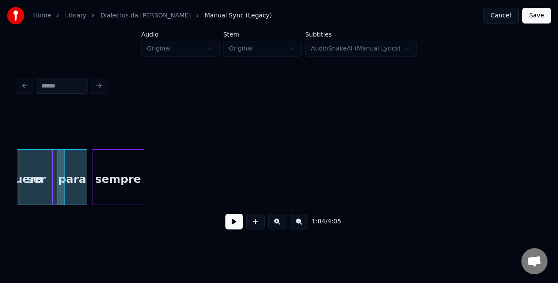
click at [2, 157] on div "Home Library Dialectos da Maria Manual Sync (Legacy) Cancel Save Audio Original…" at bounding box center [279, 120] width 558 height 240
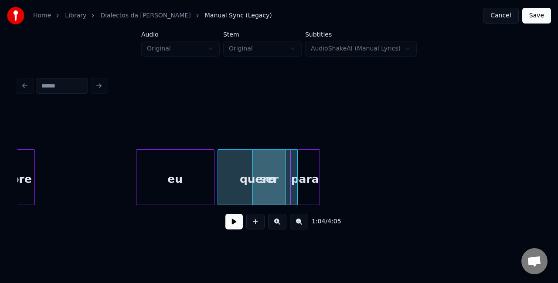
scroll to position [0, 5348]
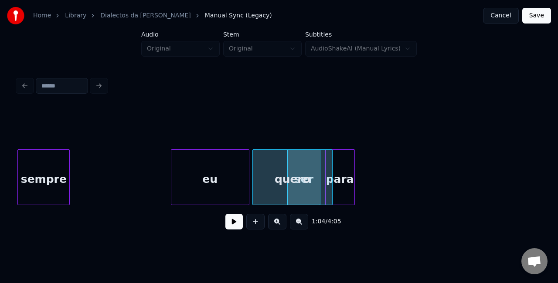
click at [0, 155] on div "Home Library Dialectos da Maria Manual Sync (Legacy) Cancel Save Audio Original…" at bounding box center [279, 120] width 558 height 240
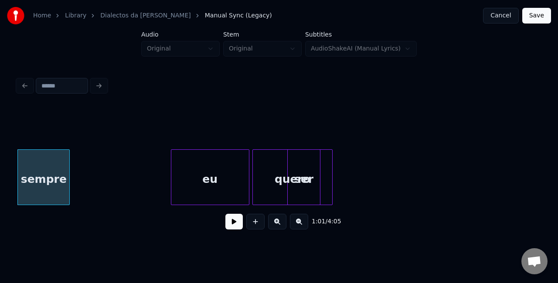
scroll to position [0, 5308]
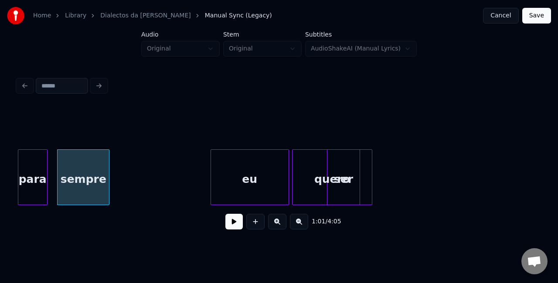
click at [0, 162] on div "Home Library Dialectos da Maria Manual Sync (Legacy) Cancel Save Audio Original…" at bounding box center [279, 120] width 558 height 240
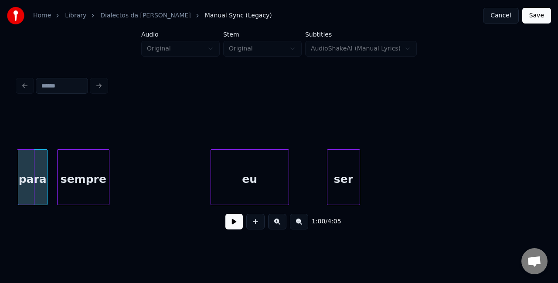
scroll to position [0, 5245]
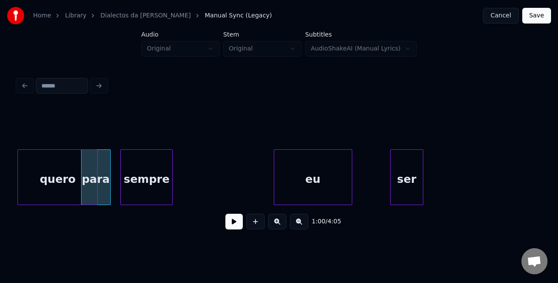
click at [0, 144] on div "Home Library Dialectos da Maria Manual Sync (Legacy) Cancel Save Audio Original…" at bounding box center [279, 120] width 558 height 240
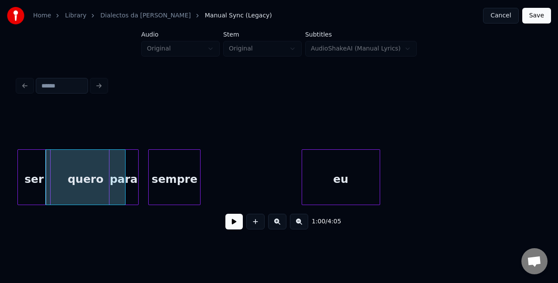
scroll to position [0, 5217]
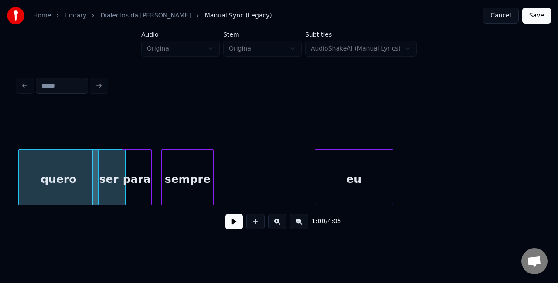
click at [28, 187] on div "quero" at bounding box center [58, 179] width 79 height 59
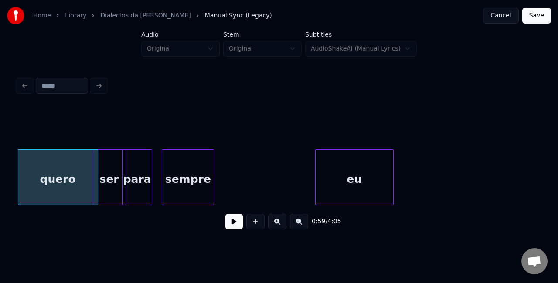
scroll to position [0, 5180]
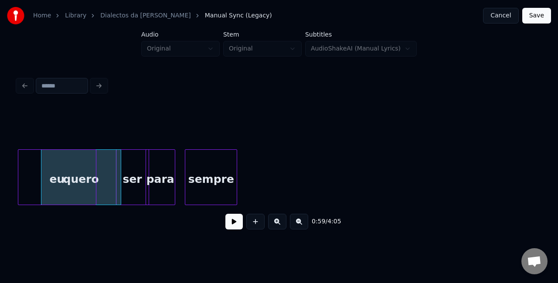
click at [0, 191] on div "Home Library Dialectos da Maria Manual Sync (Legacy) Cancel Save Audio Original…" at bounding box center [279, 120] width 558 height 240
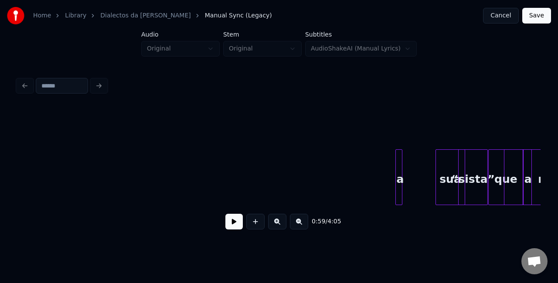
scroll to position [0, 5964]
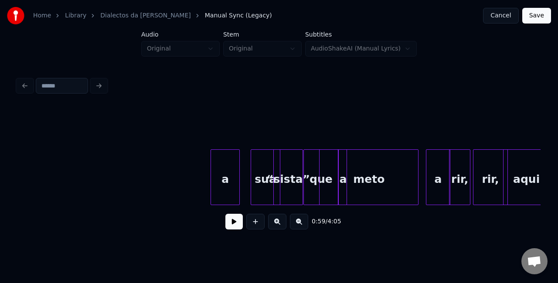
click at [237, 175] on div at bounding box center [238, 177] width 3 height 55
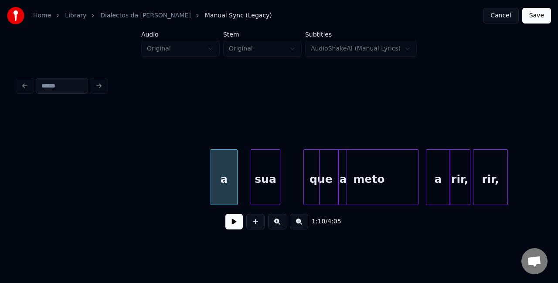
scroll to position [0, 5927]
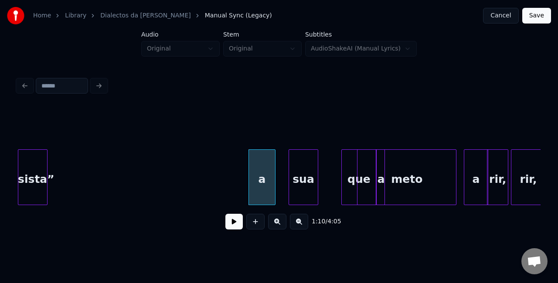
click at [0, 205] on div "Home Library Dialectos da Maria Manual Sync (Legacy) Cancel Save Audio Original…" at bounding box center [279, 120] width 558 height 240
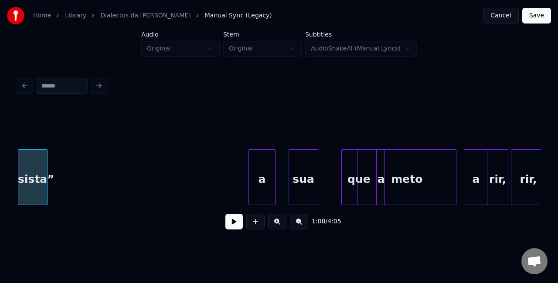
scroll to position [0, 5895]
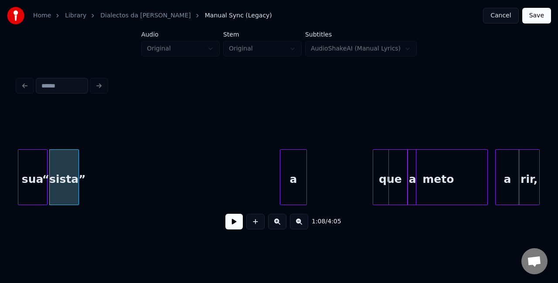
click at [0, 164] on div "Home Library Dialectos da Maria Manual Sync (Legacy) Cancel Save Audio Original…" at bounding box center [279, 120] width 558 height 240
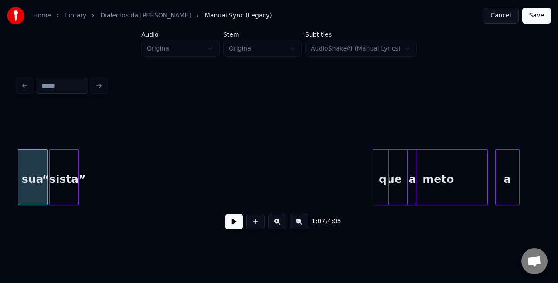
scroll to position [0, 5863]
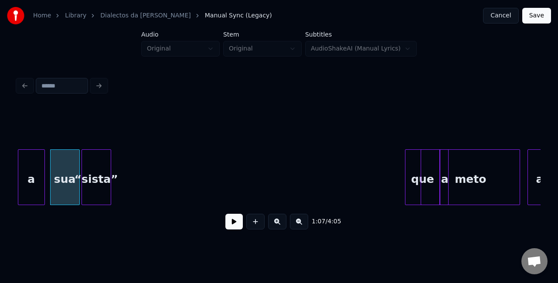
click at [0, 167] on div "Home Library Dialectos da Maria Manual Sync (Legacy) Cancel Save Audio Original…" at bounding box center [279, 120] width 558 height 240
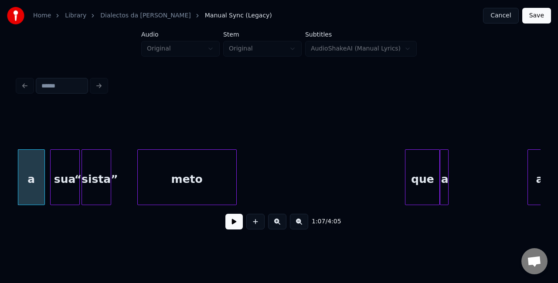
click at [190, 161] on div "meto" at bounding box center [187, 179] width 98 height 59
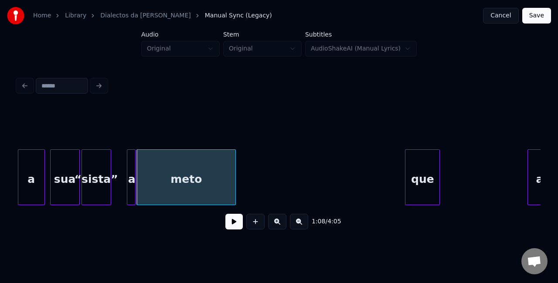
click at [132, 150] on div "a" at bounding box center [131, 179] width 9 height 59
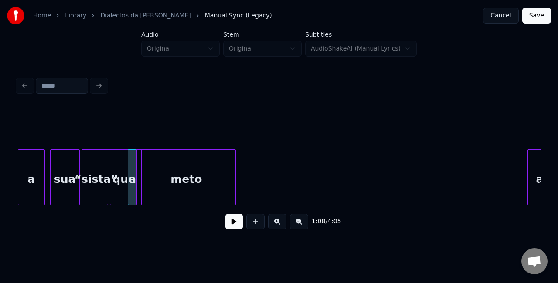
click at [111, 169] on div "que" at bounding box center [124, 179] width 34 height 59
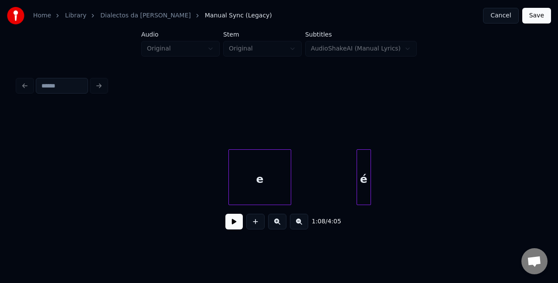
scroll to position [0, 2652]
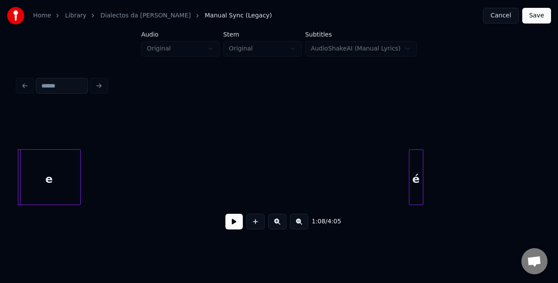
click at [0, 182] on div "Home Library Dialectos da Maria Manual Sync (Legacy) Cancel Save Audio Original…" at bounding box center [279, 120] width 558 height 240
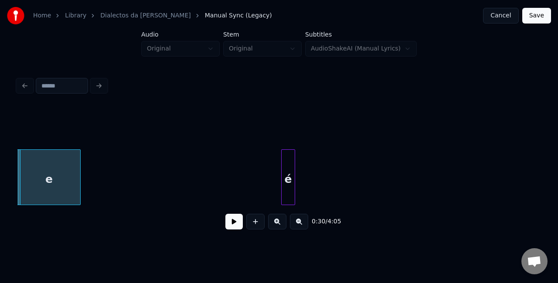
scroll to position [0, 2627]
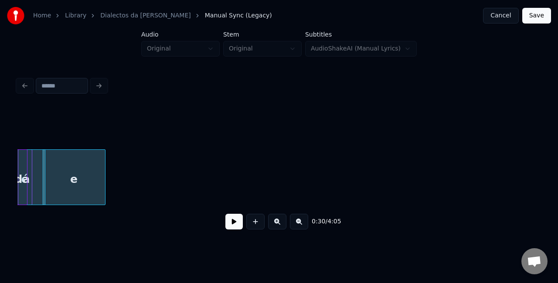
click at [0, 156] on div "Home Library Dialectos da Maria Manual Sync (Legacy) Cancel Save Audio Original…" at bounding box center [279, 120] width 558 height 240
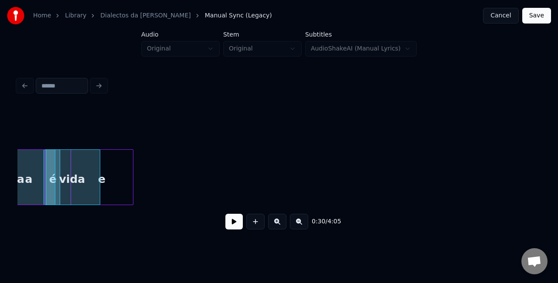
scroll to position [0, 2562]
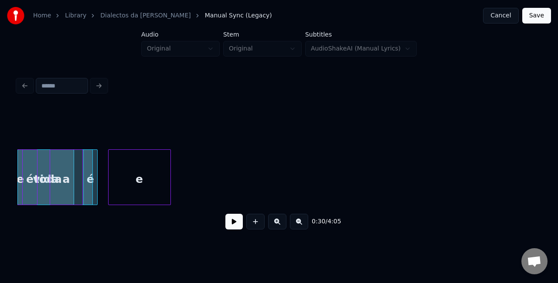
click at [1, 164] on div "Home Library Dialectos da Maria Manual Sync (Legacy) Cancel Save Audio Original…" at bounding box center [279, 120] width 558 height 240
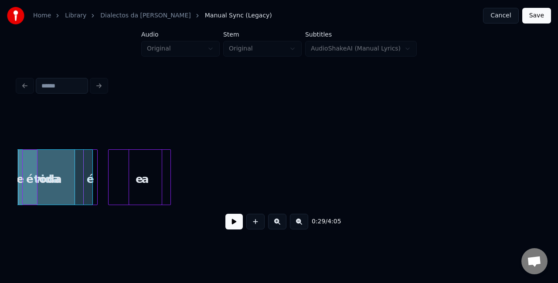
click at [145, 170] on div "a" at bounding box center [145, 179] width 33 height 59
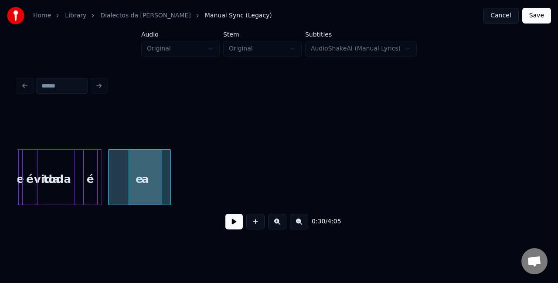
scroll to position [0, 2550]
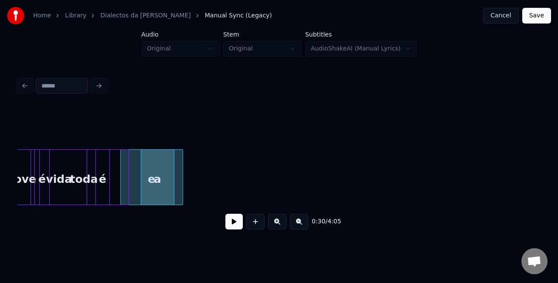
click at [89, 162] on div "toda" at bounding box center [84, 179] width 89 height 59
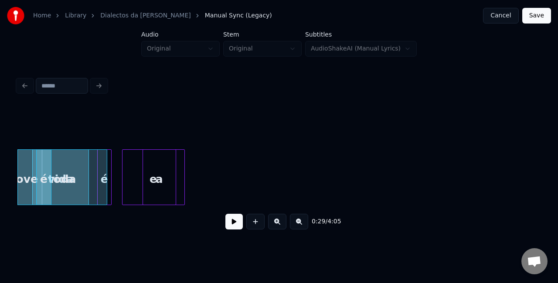
scroll to position [0, 2548]
click at [57, 163] on div "toda" at bounding box center [62, 179] width 89 height 59
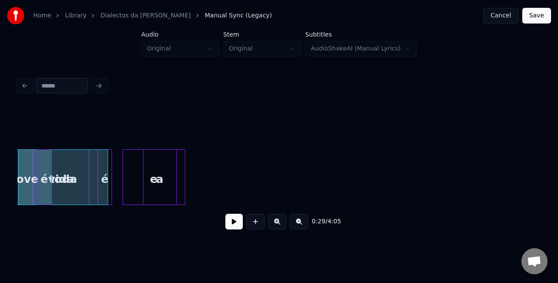
click at [61, 161] on div "toda" at bounding box center [63, 179] width 89 height 59
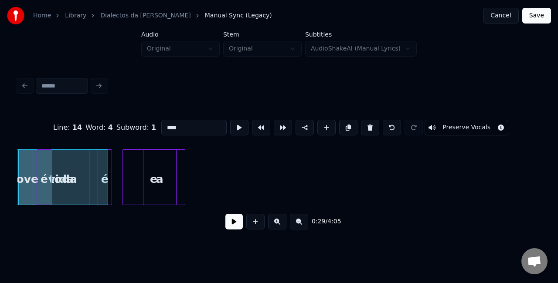
click at [64, 174] on div "toda" at bounding box center [63, 179] width 89 height 59
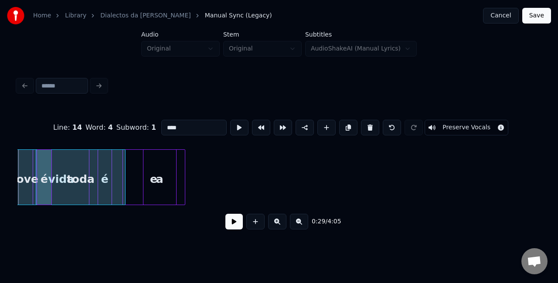
click at [82, 173] on div "toda" at bounding box center [80, 179] width 89 height 59
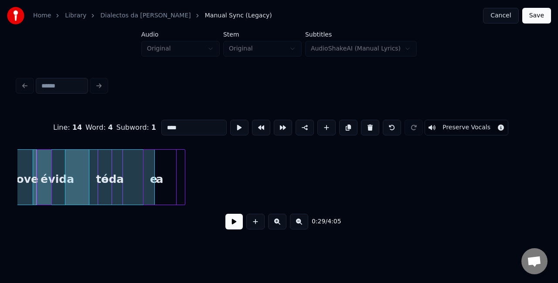
click at [93, 165] on div "toda" at bounding box center [109, 179] width 89 height 59
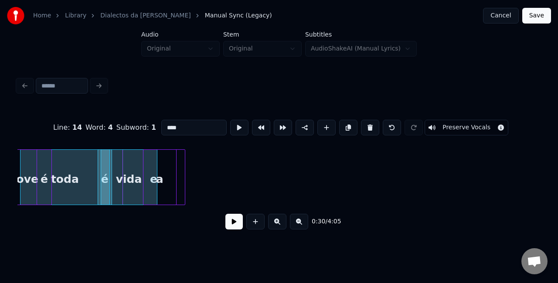
click at [62, 163] on div "toda" at bounding box center [64, 179] width 89 height 59
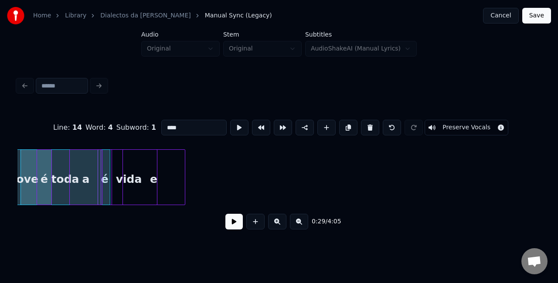
click at [93, 167] on div "a" at bounding box center [86, 179] width 33 height 59
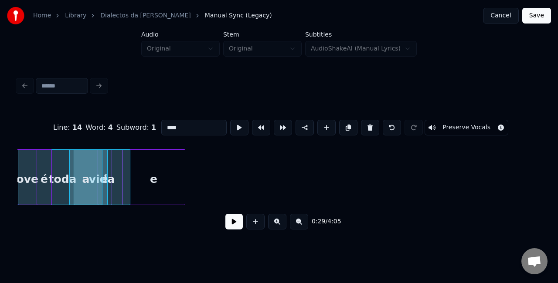
scroll to position [0, 2547]
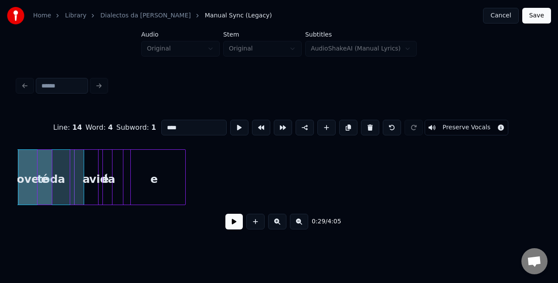
click at [82, 169] on div at bounding box center [82, 177] width 3 height 55
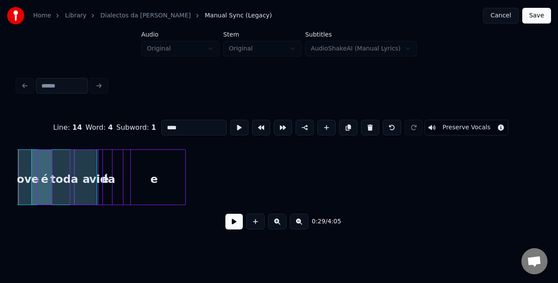
click at [128, 179] on div "vida" at bounding box center [120, 179] width 56 height 59
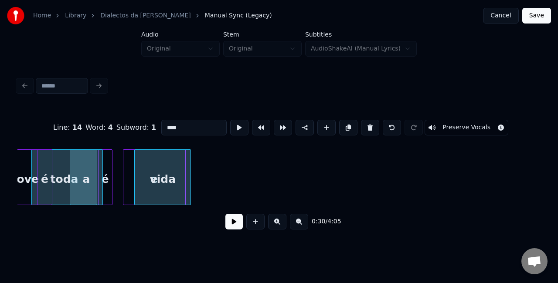
click at [144, 192] on div "vida" at bounding box center [163, 179] width 56 height 59
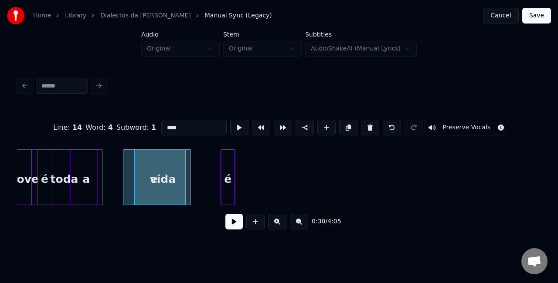
click at [228, 182] on div "é" at bounding box center [228, 179] width 14 height 59
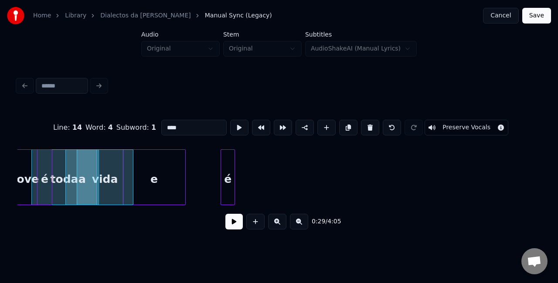
click at [85, 181] on div "a" at bounding box center [82, 179] width 33 height 59
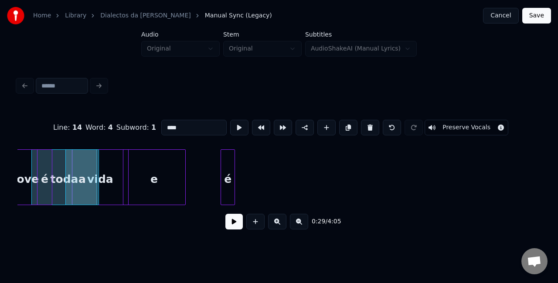
click at [101, 179] on div "vida" at bounding box center [100, 179] width 56 height 59
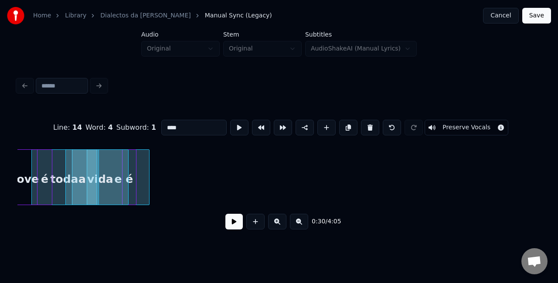
click at [131, 174] on div "é" at bounding box center [129, 179] width 14 height 59
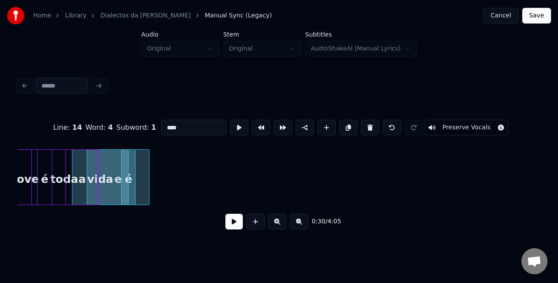
click at [57, 177] on div "toda" at bounding box center [64, 179] width 65 height 59
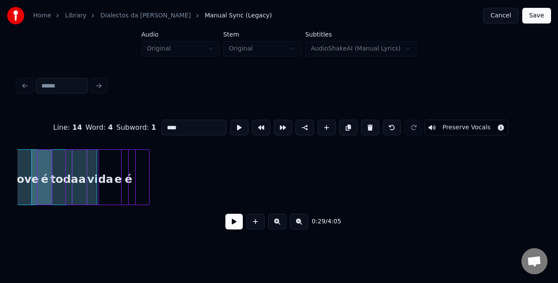
click at [235, 226] on button at bounding box center [233, 222] width 17 height 16
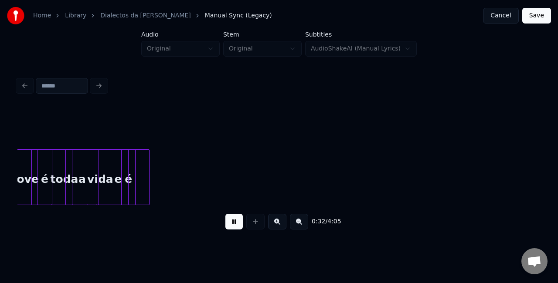
click at [234, 223] on button at bounding box center [233, 222] width 17 height 16
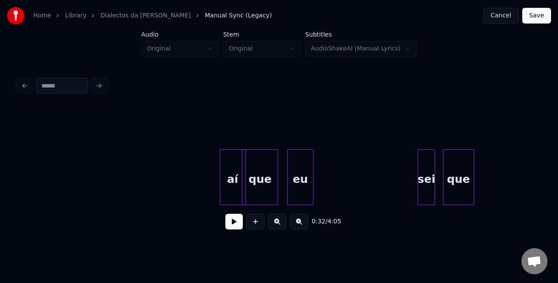
scroll to position [0, 3927]
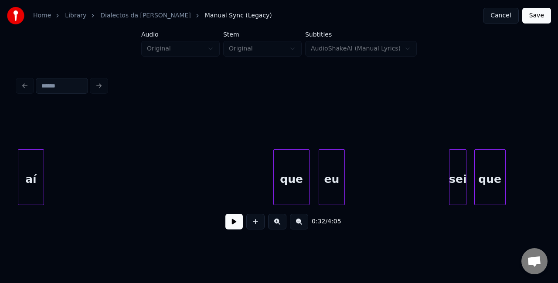
click at [0, 180] on div "Home Library Dialectos da Maria Manual Sync (Legacy) Cancel Save Audio Original…" at bounding box center [279, 120] width 558 height 240
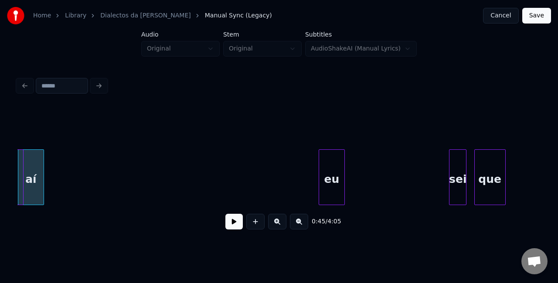
scroll to position [0, 3896]
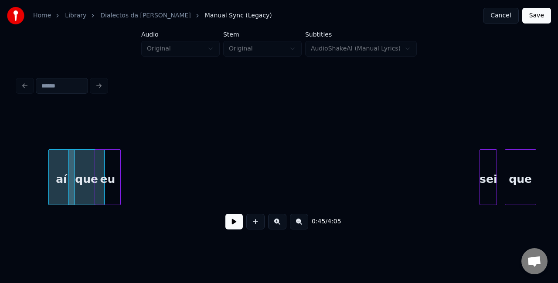
click at [110, 162] on div "eu" at bounding box center [107, 179] width 25 height 59
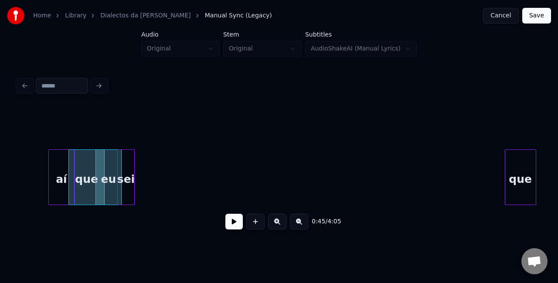
click at [128, 169] on div "sei" at bounding box center [126, 179] width 17 height 59
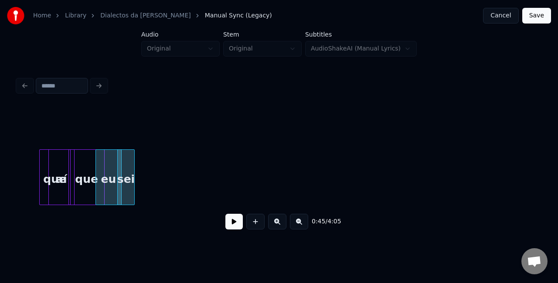
scroll to position [0, 3866]
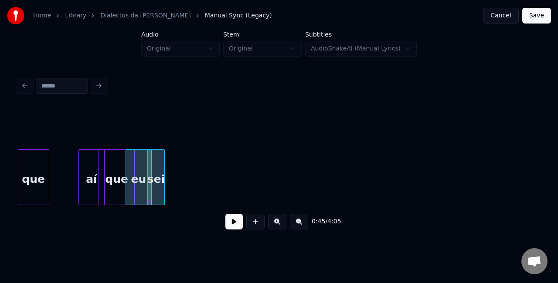
click at [0, 191] on div "Home Library Dialectos da Maria Manual Sync (Legacy) Cancel Save Audio Original…" at bounding box center [279, 120] width 558 height 240
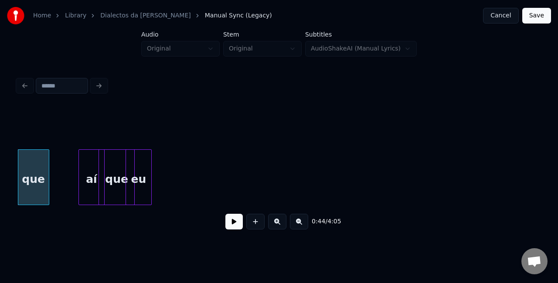
scroll to position [0, 3840]
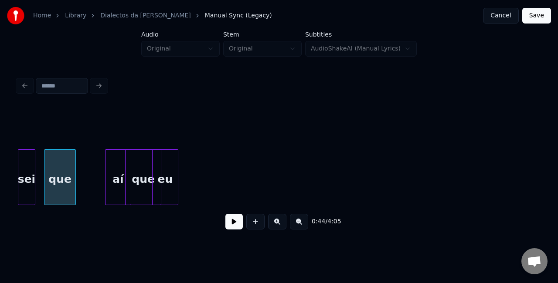
click at [0, 186] on div "Home Library Dialectos da Maria Manual Sync (Legacy) Cancel Save Audio Original…" at bounding box center [279, 120] width 558 height 240
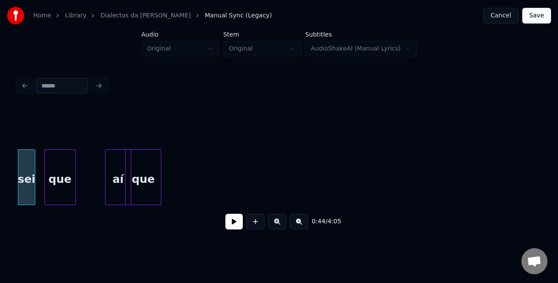
scroll to position [0, 3804]
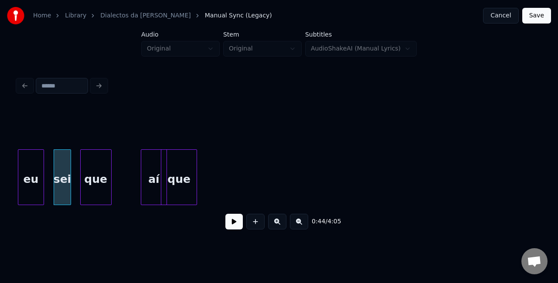
click at [0, 191] on div "Home Library Dialectos da Maria Manual Sync (Legacy) Cancel Save Audio Original…" at bounding box center [279, 120] width 558 height 240
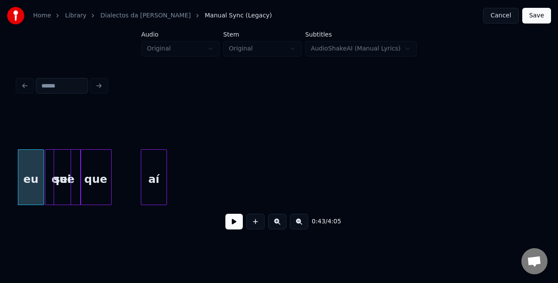
scroll to position [0, 3761]
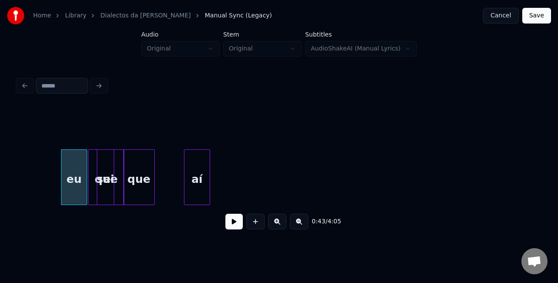
click at [0, 190] on div "Home Library Dialectos da Maria Manual Sync (Legacy) Cancel Save Audio Original…" at bounding box center [279, 120] width 558 height 240
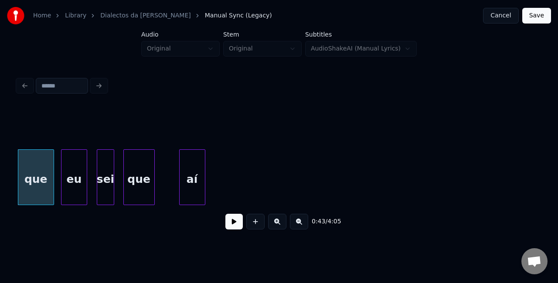
scroll to position [0, 3727]
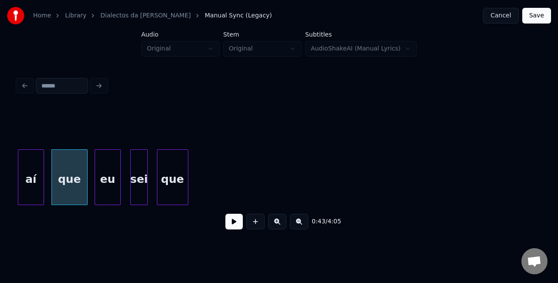
click at [0, 192] on div "Home Library Dialectos da Maria Manual Sync (Legacy) Cancel Save Audio Original…" at bounding box center [279, 120] width 558 height 240
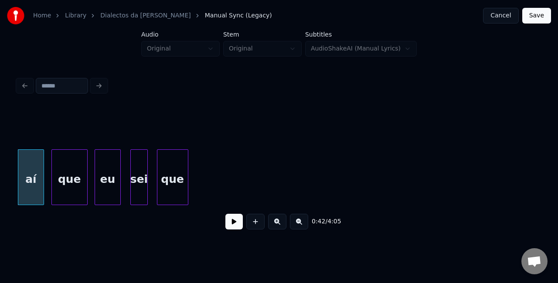
click at [178, 177] on div "que" at bounding box center [172, 179] width 30 height 59
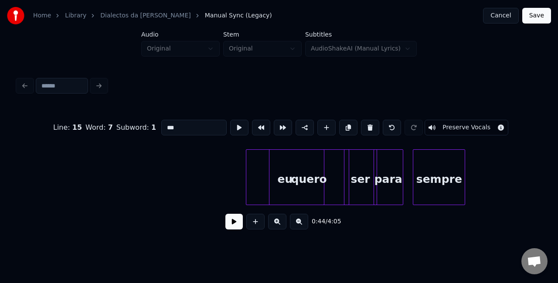
scroll to position [0, 4952]
click at [313, 172] on div "quero" at bounding box center [309, 179] width 79 height 59
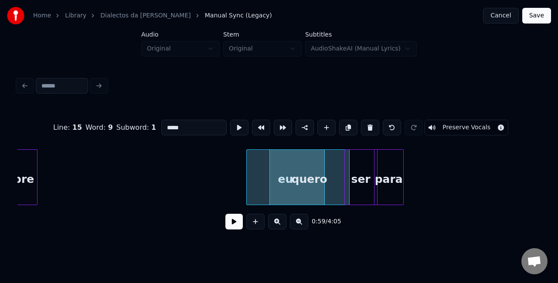
scroll to position [0, 4920]
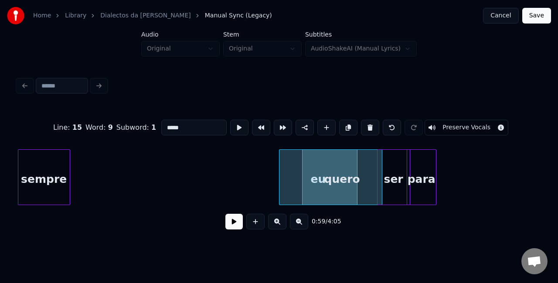
click at [0, 145] on div "Home Library Dialectos da Maria Manual Sync (Legacy) Cancel Save Audio Original…" at bounding box center [279, 120] width 558 height 240
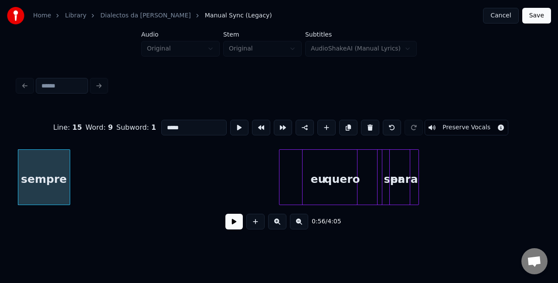
scroll to position [0, 4886]
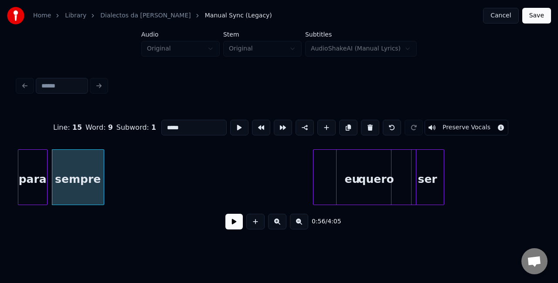
click at [0, 147] on div "Home Library Dialectos da Maria Manual Sync (Legacy) Cancel Save Audio Original…" at bounding box center [279, 120] width 558 height 240
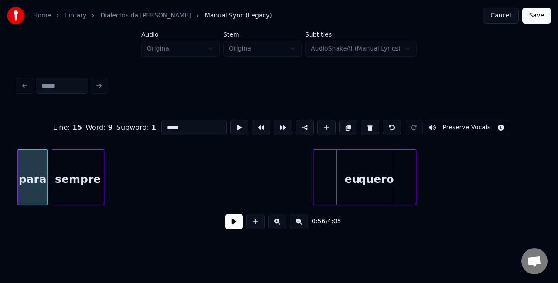
scroll to position [0, 4853]
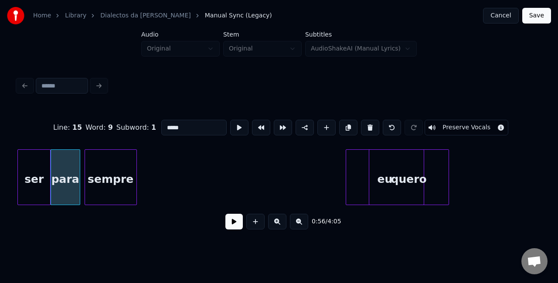
click at [0, 190] on div "Home Library Dialectos da Maria Manual Sync (Legacy) Cancel Save Audio Original…" at bounding box center [279, 120] width 558 height 240
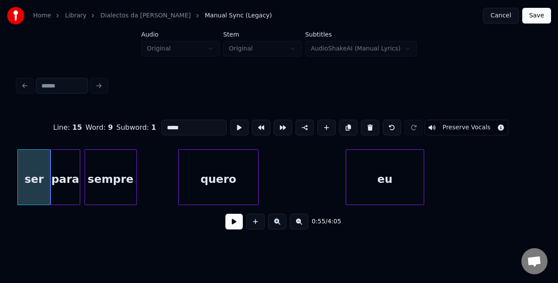
scroll to position [0, 4808]
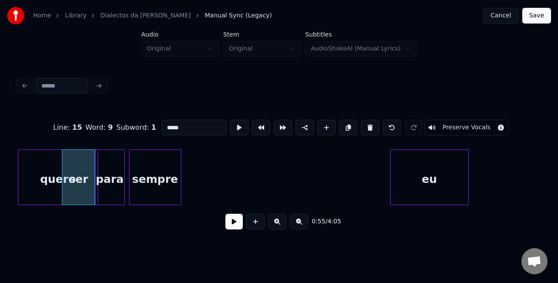
click at [0, 197] on div "Home Library Dialectos da Maria Manual Sync (Legacy) Cancel Save Audio Original…" at bounding box center [279, 120] width 558 height 240
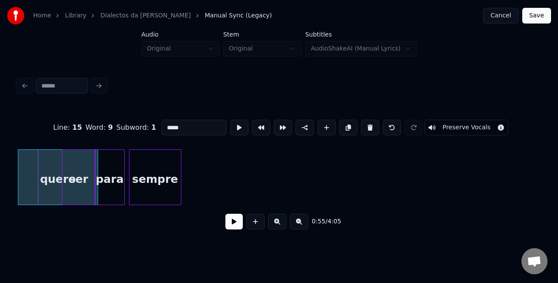
scroll to position [0, 4751]
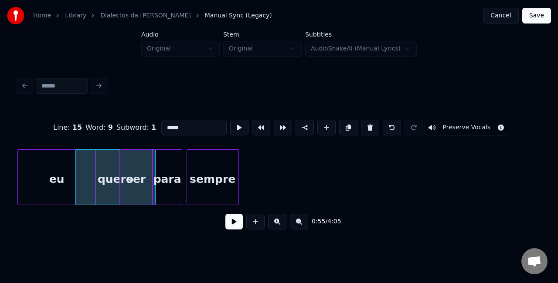
click at [0, 184] on div "Home Library Dialectos da Maria Manual Sync (Legacy) Cancel Save Audio Original…" at bounding box center [279, 120] width 558 height 240
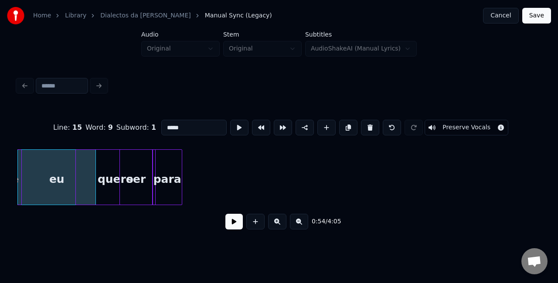
scroll to position [0, 4703]
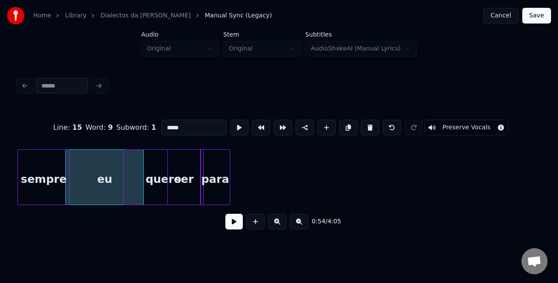
click at [0, 195] on div "Home Library Dialectos da Maria Manual Sync (Legacy) Cancel Save Audio Original…" at bounding box center [279, 120] width 558 height 240
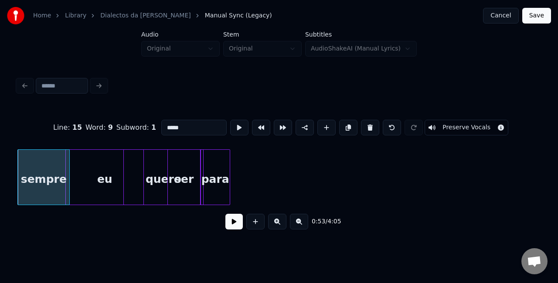
scroll to position [0, 4667]
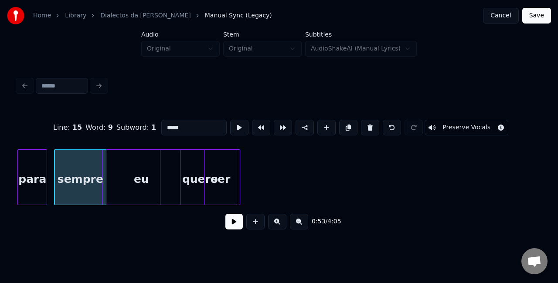
click at [0, 173] on div "Home Library Dialectos da Maria Manual Sync (Legacy) Cancel Save Audio Original…" at bounding box center [279, 120] width 558 height 240
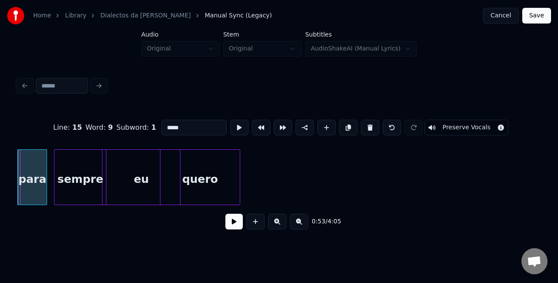
scroll to position [0, 4636]
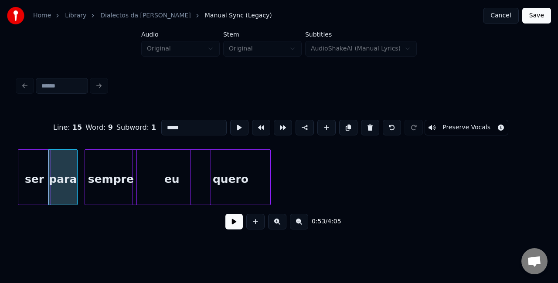
click at [0, 183] on div "Home Library Dialectos da Maria Manual Sync (Legacy) Cancel Save Audio Original…" at bounding box center [279, 120] width 558 height 240
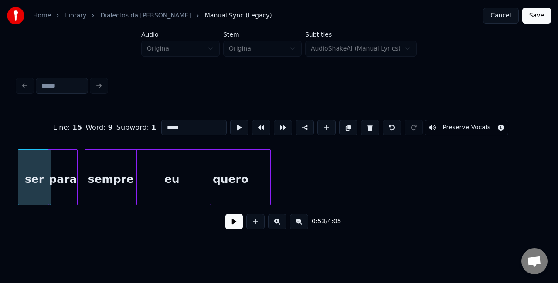
scroll to position [0, 4576]
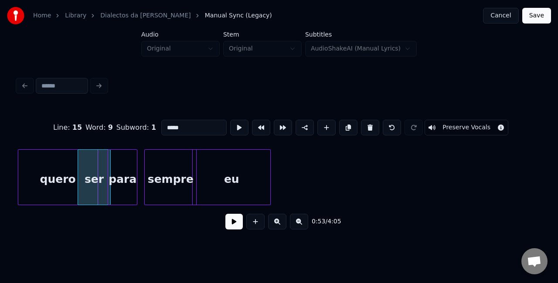
click at [0, 201] on div "Home Library Dialectos da Maria Manual Sync (Legacy) Cancel Save Audio Original…" at bounding box center [279, 120] width 558 height 240
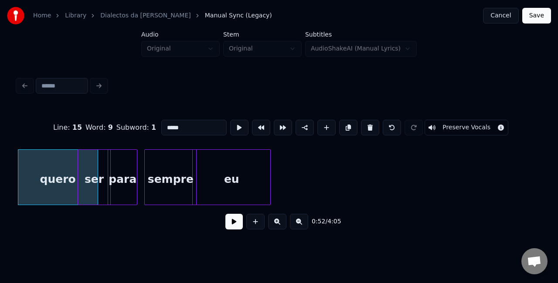
scroll to position [0, 4517]
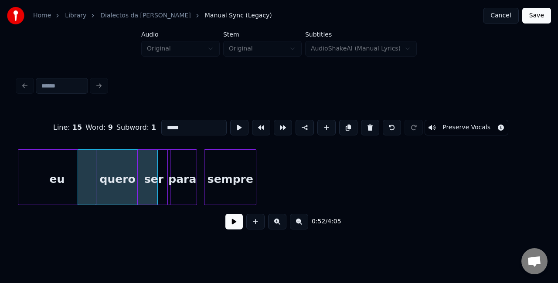
click at [0, 237] on div "Home Library Dialectos da Maria Manual Sync (Legacy) Cancel Save Audio Original…" at bounding box center [279, 120] width 558 height 240
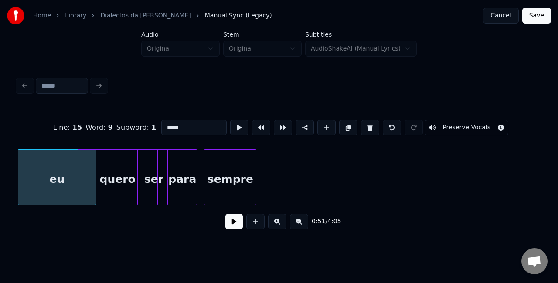
click at [243, 180] on div "sempre" at bounding box center [229, 179] width 51 height 59
type input "******"
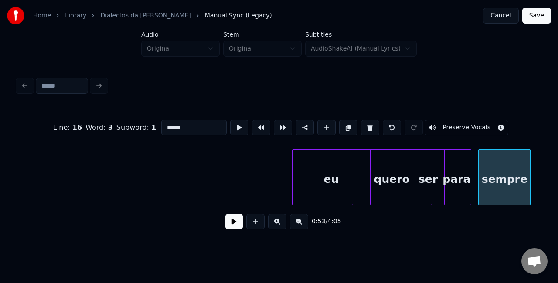
scroll to position [0, 4203]
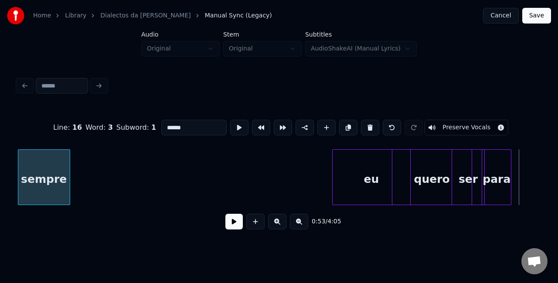
click at [0, 142] on div "Home Library Dialectos da Maria Manual Sync (Legacy) Cancel Save Audio Original…" at bounding box center [279, 120] width 558 height 240
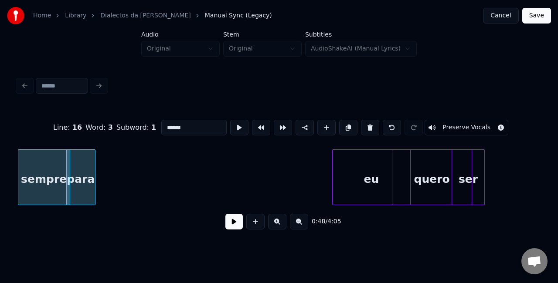
click at [0, 254] on html "Home Library Dialectos da Maria Manual Sync (Legacy) Cancel Save Audio Original…" at bounding box center [279, 127] width 558 height 254
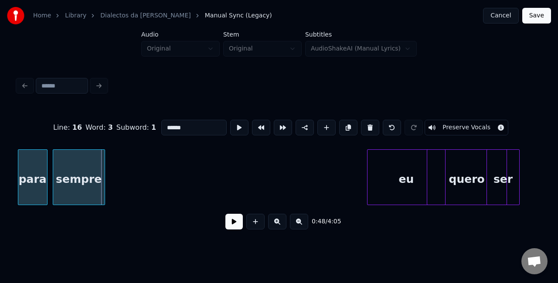
click at [0, 157] on div "Home Library Dialectos da Maria Manual Sync (Legacy) Cancel Save Audio Original…" at bounding box center [279, 120] width 558 height 240
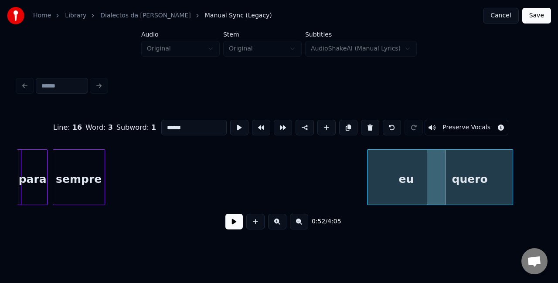
scroll to position [0, 4138]
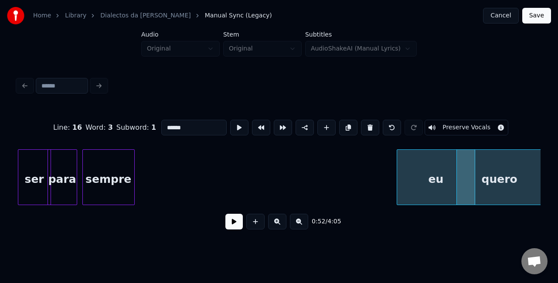
click at [4, 173] on div "Home Library Dialectos da Maria Manual Sync (Legacy) Cancel Save Audio Original…" at bounding box center [279, 120] width 558 height 240
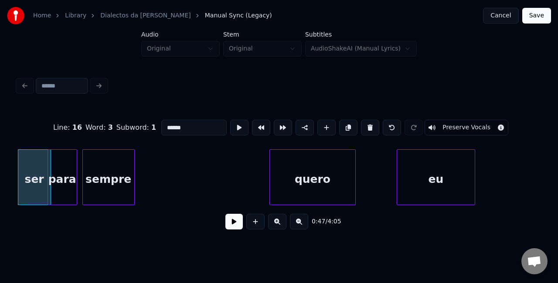
scroll to position [0, 4065]
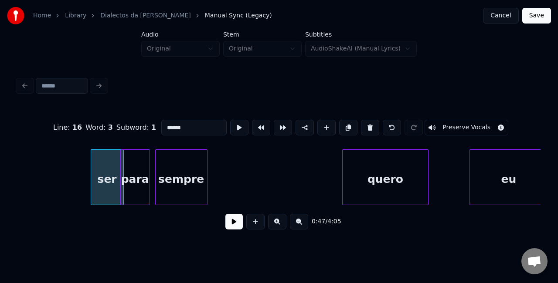
click at [0, 192] on div "Home Library Dialectos da Maria Manual Sync (Legacy) Cancel Save Audio Original…" at bounding box center [279, 120] width 558 height 240
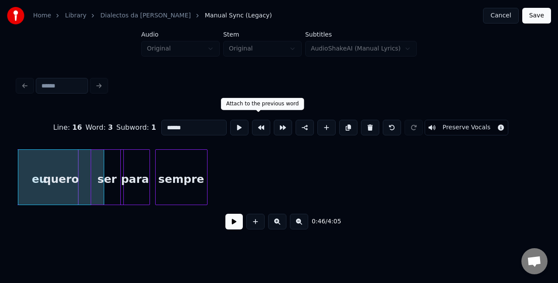
scroll to position [0, 4006]
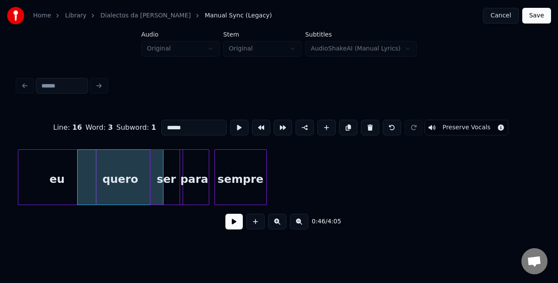
click at [0, 172] on div "Home Library Dialectos da Maria Manual Sync (Legacy) Cancel Save Audio Original…" at bounding box center [279, 120] width 558 height 240
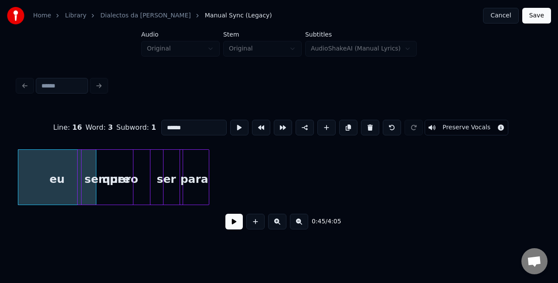
scroll to position [0, 3955]
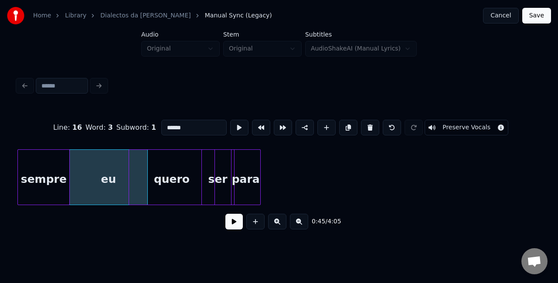
click at [1, 227] on div "Home Library Dialectos da Maria Manual Sync (Legacy) Cancel Save Audio Original…" at bounding box center [279, 120] width 558 height 240
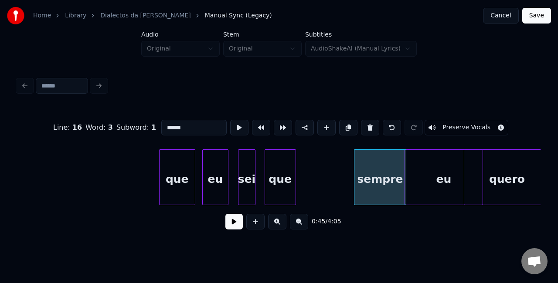
scroll to position [0, 3586]
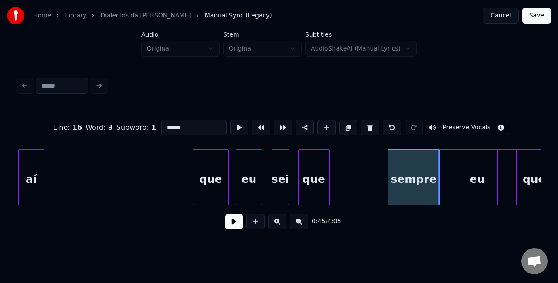
click at [1, 196] on div "Home Library Dialectos da Maria Manual Sync (Legacy) Cancel Save Audio Original…" at bounding box center [279, 120] width 558 height 240
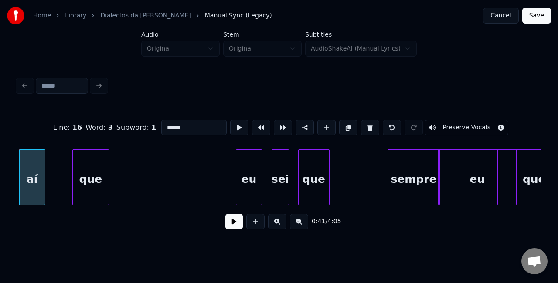
scroll to position [0, 3558]
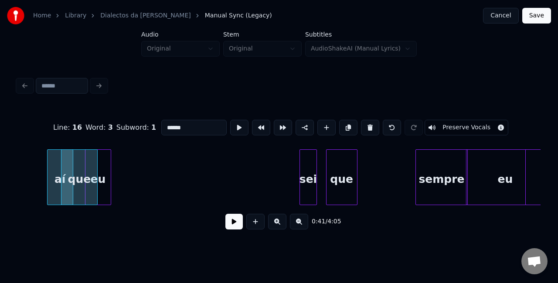
click at [106, 162] on div "eu" at bounding box center [97, 179] width 25 height 59
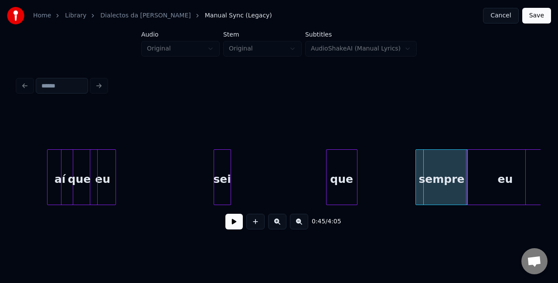
click at [217, 131] on div "0:45 / 4:05" at bounding box center [278, 172] width 523 height 132
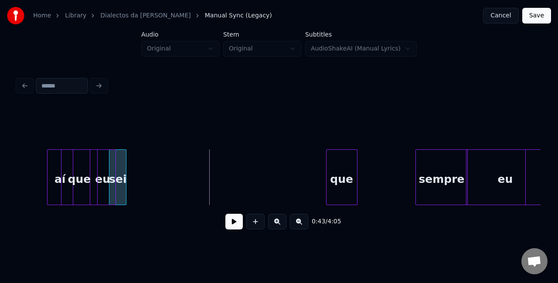
click at [123, 168] on div "sei" at bounding box center [117, 179] width 17 height 59
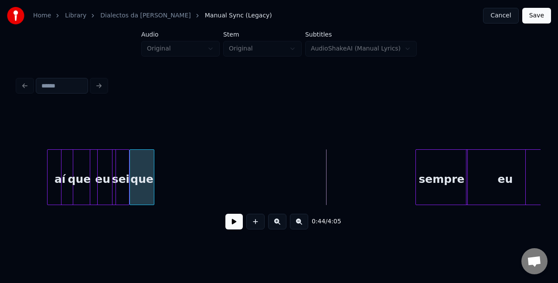
click at [146, 149] on div "que" at bounding box center [141, 177] width 25 height 56
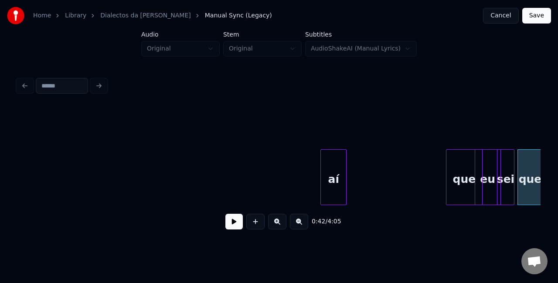
scroll to position [0, 3149]
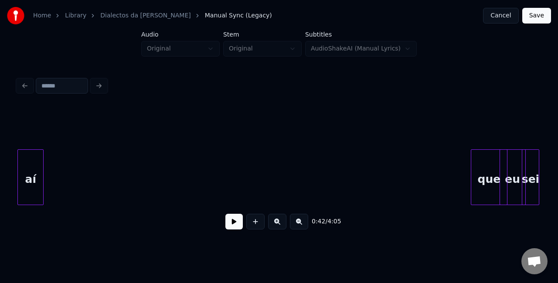
click at [0, 154] on div "Home Library Dialectos da Maria Manual Sync (Legacy) Cancel Save Audio Original…" at bounding box center [279, 120] width 558 height 240
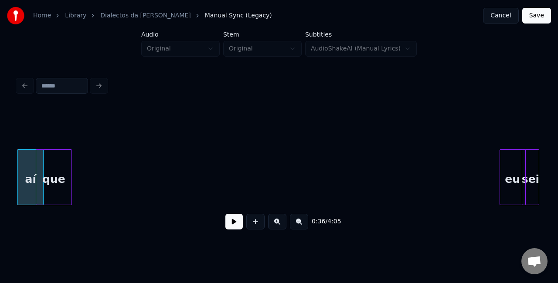
click at [52, 226] on div "0:36 / 4:05" at bounding box center [278, 172] width 523 height 132
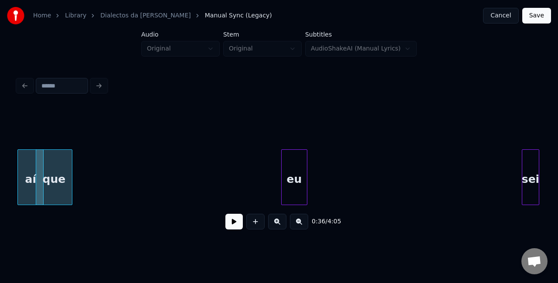
scroll to position [0, 3118]
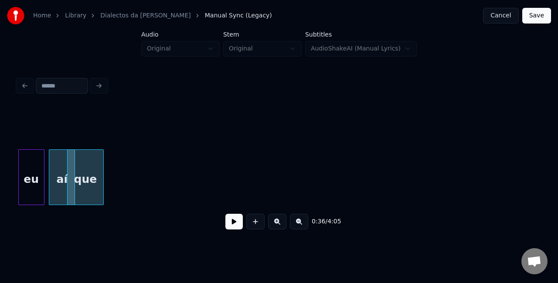
click at [1, 200] on div "Home Library Dialectos da Maria Manual Sync (Legacy) Cancel Save Audio Original…" at bounding box center [279, 120] width 558 height 240
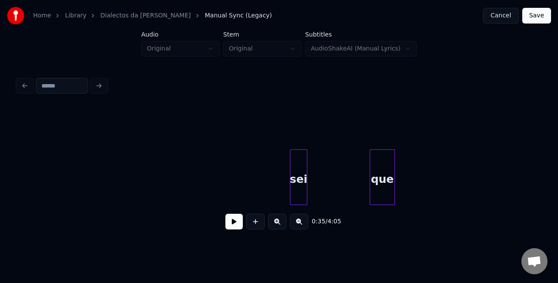
scroll to position [0, 3295]
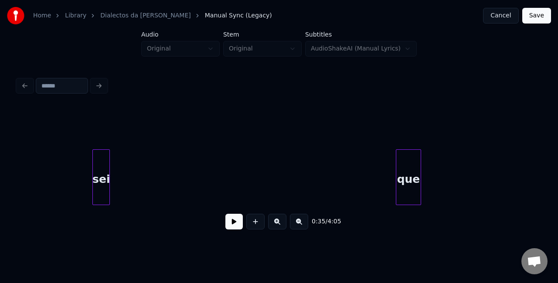
click at [0, 166] on div "Home Library Dialectos da Maria Manual Sync (Legacy) Cancel Save Audio Original…" at bounding box center [279, 120] width 558 height 240
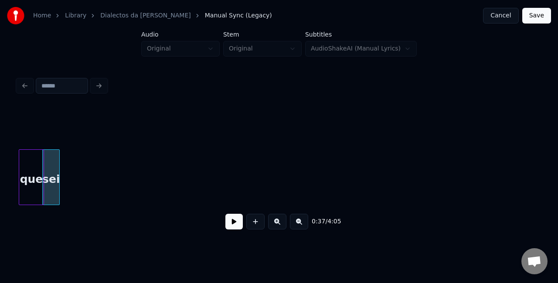
scroll to position [0, 3269]
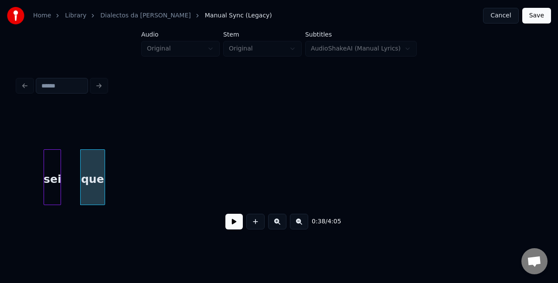
drag, startPoint x: 0, startPoint y: 156, endPoint x: 103, endPoint y: 191, distance: 108.7
click at [103, 191] on div "Home Library Dialectos da Maria Manual Sync (Legacy) Cancel Save Audio Original…" at bounding box center [279, 120] width 558 height 240
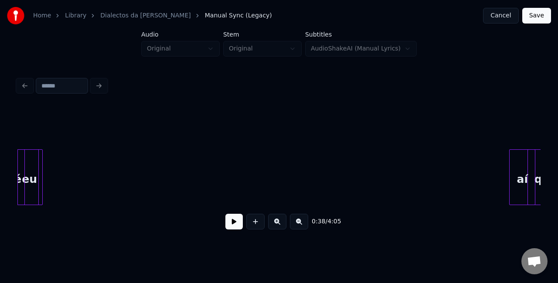
scroll to position [0, 2656]
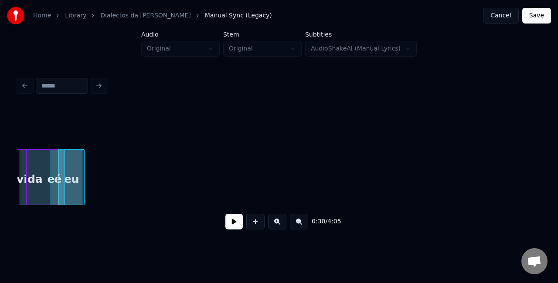
scroll to position [0, 2615]
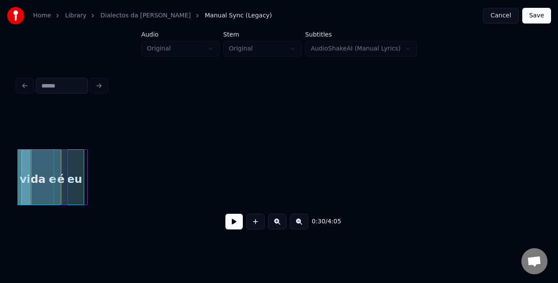
click at [75, 179] on div "e" at bounding box center [53, 179] width 62 height 59
click at [85, 178] on div at bounding box center [85, 177] width 3 height 55
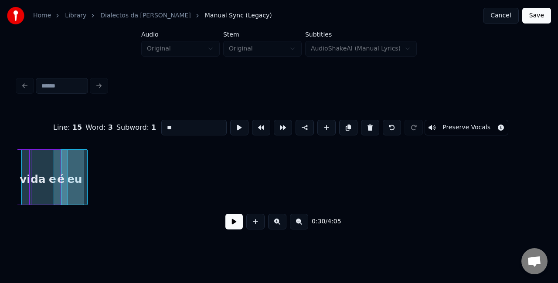
click at [81, 176] on div at bounding box center [82, 177] width 3 height 55
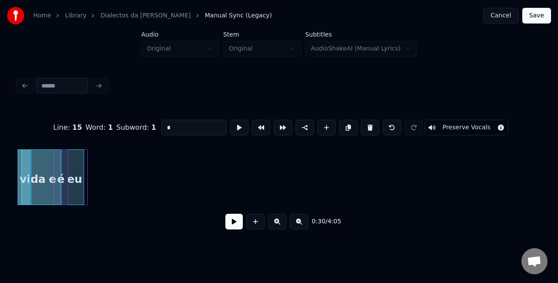
click at [74, 178] on div "e" at bounding box center [53, 179] width 62 height 59
click at [83, 177] on div at bounding box center [82, 177] width 3 height 55
click at [89, 178] on div at bounding box center [89, 177] width 3 height 55
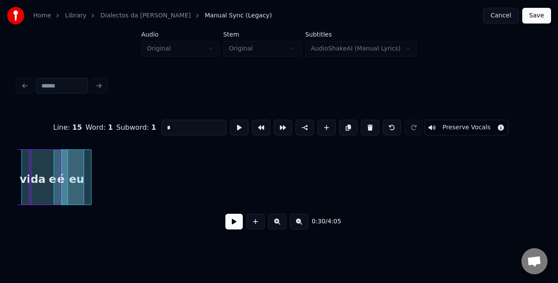
click at [82, 178] on div at bounding box center [82, 177] width 3 height 55
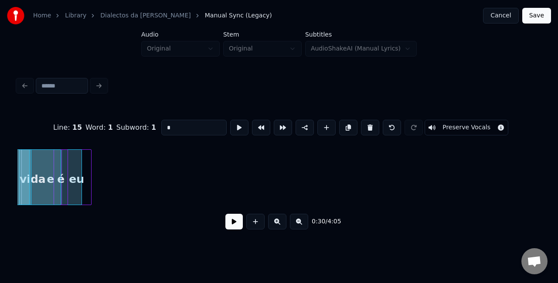
click at [76, 179] on div "e" at bounding box center [51, 179] width 62 height 59
click at [100, 178] on div "eu" at bounding box center [92, 179] width 29 height 59
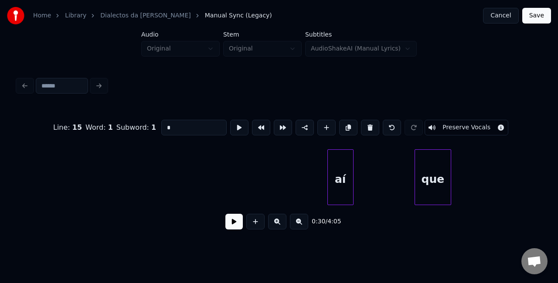
scroll to position [0, 2739]
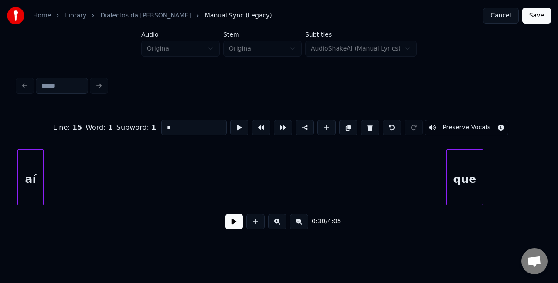
click at [0, 167] on div "Home Library Dialectos da Maria Manual Sync (Legacy) Cancel Save Audio Original…" at bounding box center [279, 120] width 558 height 240
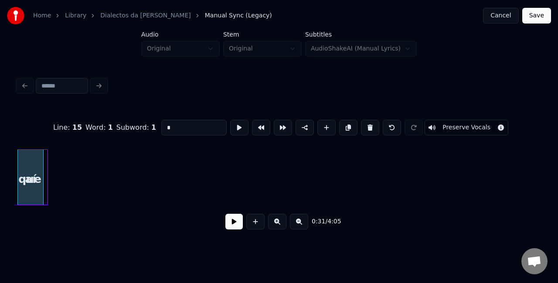
scroll to position [0, 2724]
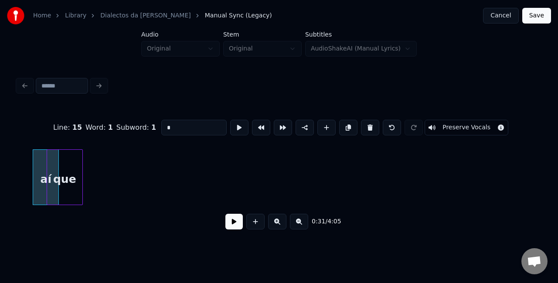
click at [50, 142] on div "Line : 15 Word : 1 Subword : 1 * Preserve Vocals 0:31 / 4:05" at bounding box center [278, 172] width 523 height 132
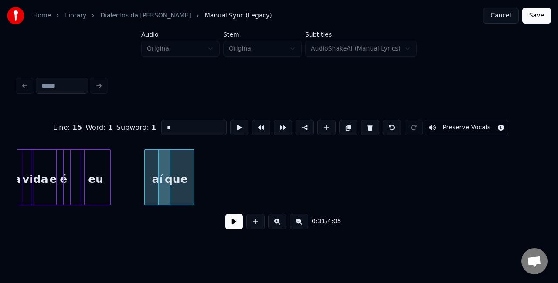
scroll to position [0, 2612]
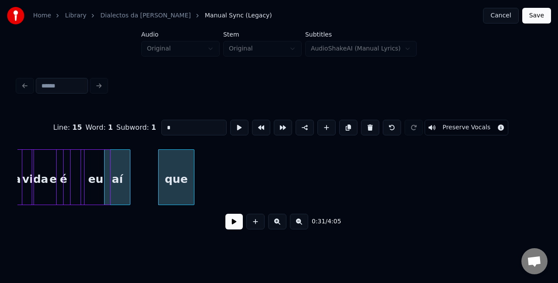
click at [113, 169] on div "aí" at bounding box center [117, 179] width 25 height 59
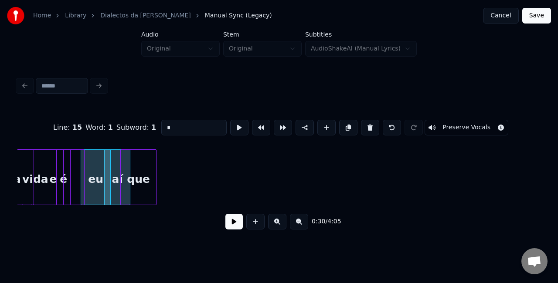
click at [139, 179] on div "que" at bounding box center [138, 179] width 35 height 59
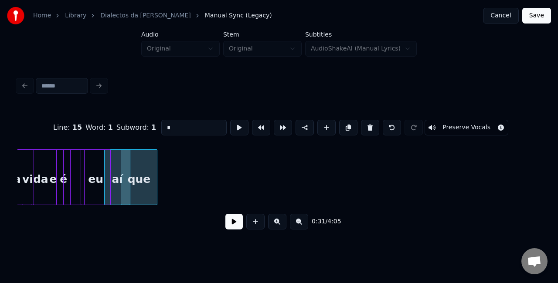
click at [39, 180] on div "vida" at bounding box center [35, 179] width 56 height 59
type input "****"
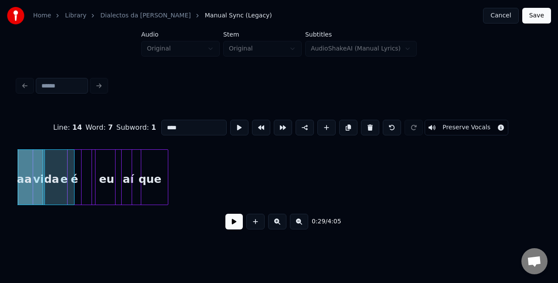
click at [229, 222] on button at bounding box center [233, 222] width 17 height 16
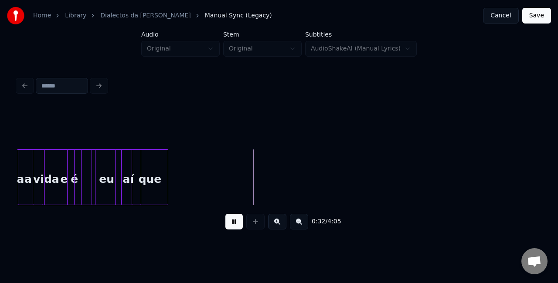
click at [235, 229] on button at bounding box center [233, 222] width 17 height 16
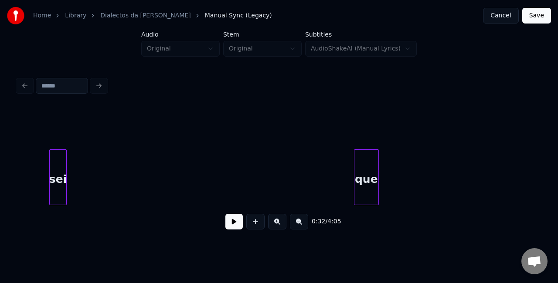
scroll to position [0, 2970]
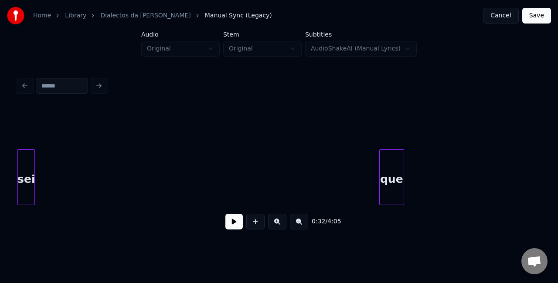
click at [0, 143] on div "Home Library Dialectos da Maria Manual Sync (Legacy) Cancel Save Audio Original…" at bounding box center [279, 120] width 558 height 240
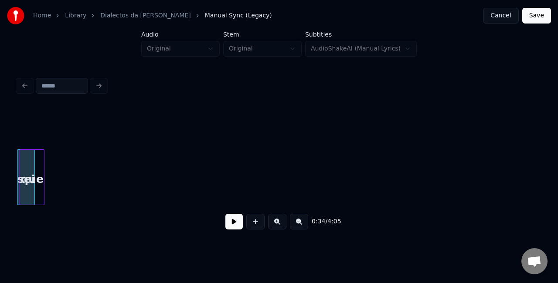
scroll to position [0, 2940]
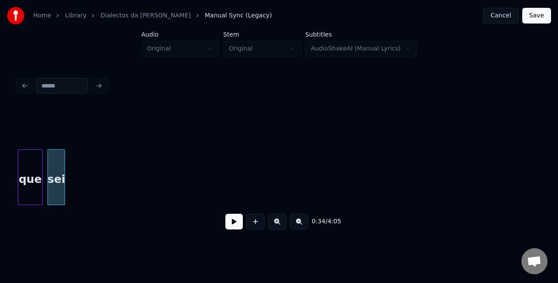
click at [0, 164] on div "Home Library Dialectos da Maria Manual Sync (Legacy) Cancel Save Audio Original…" at bounding box center [279, 120] width 558 height 240
click at [1, 178] on div "Home Library Dialectos da Maria Manual Sync (Legacy) Cancel Save Audio Original…" at bounding box center [279, 120] width 558 height 240
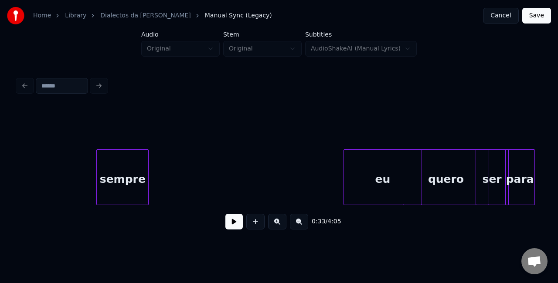
scroll to position [0, 3631]
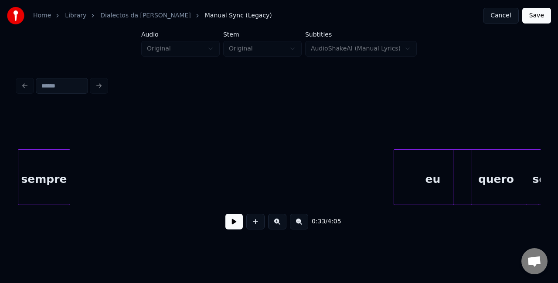
click at [0, 172] on div "Home Library Dialectos da Maria Manual Sync (Legacy) Cancel Save Audio Original…" at bounding box center [279, 120] width 558 height 240
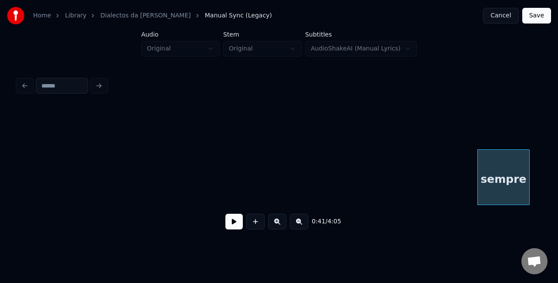
scroll to position [0, 3172]
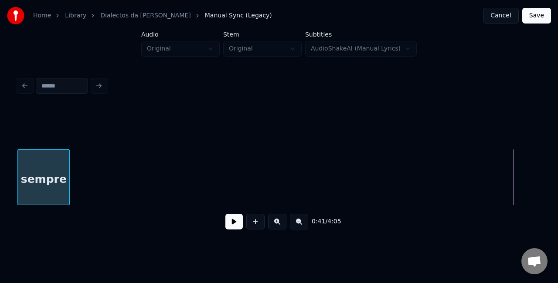
click at [0, 198] on div "Home Library Dialectos da Maria Manual Sync (Legacy) Cancel Save Audio Original…" at bounding box center [279, 120] width 558 height 240
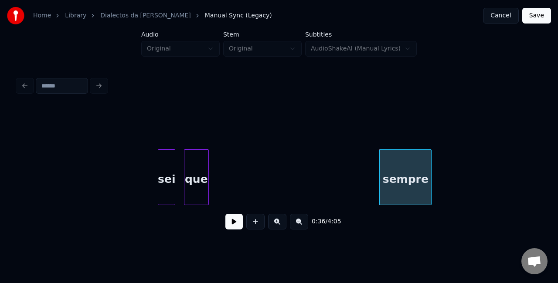
scroll to position [0, 2747]
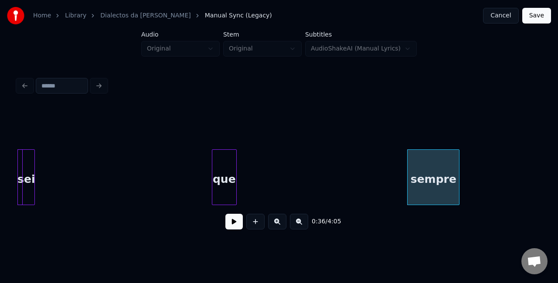
click at [0, 166] on div "Home Library Dialectos da Maria Manual Sync (Legacy) Cancel Save Audio Original…" at bounding box center [279, 120] width 558 height 240
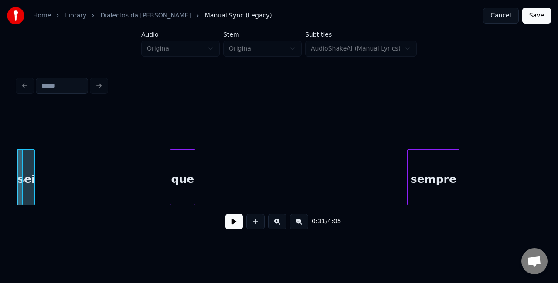
scroll to position [0, 2711]
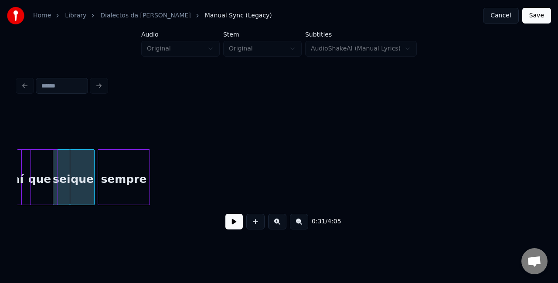
click at [121, 159] on div "sempre" at bounding box center [123, 179] width 51 height 59
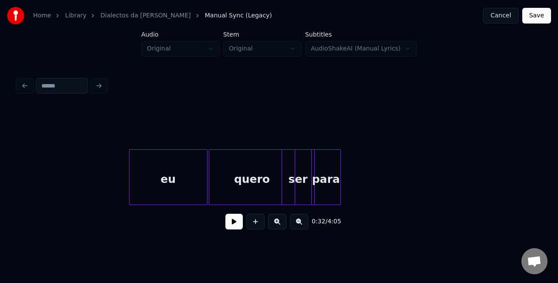
scroll to position [0, 3832]
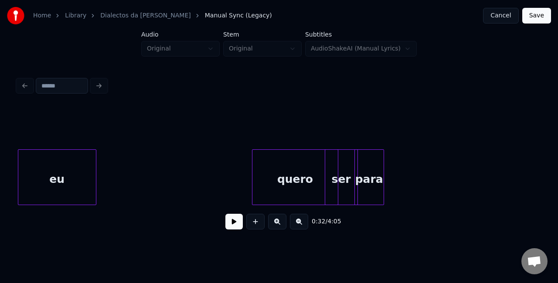
click at [0, 178] on div "Home Library Dialectos da Maria Manual Sync (Legacy) Cancel Save Audio Original…" at bounding box center [279, 120] width 558 height 240
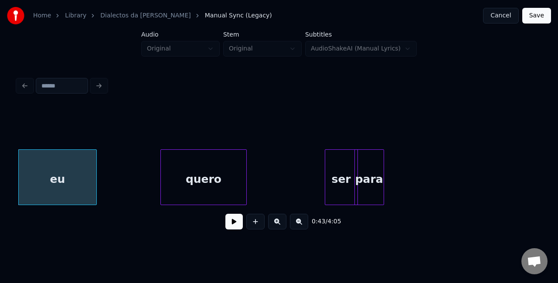
scroll to position [0, 3780]
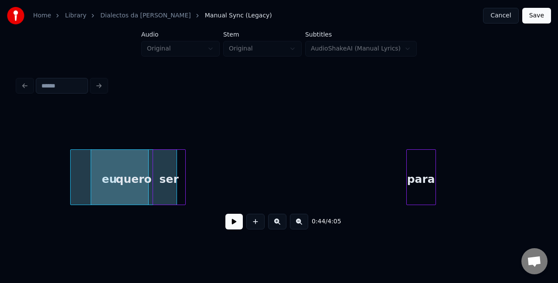
click at [165, 160] on div "ser" at bounding box center [169, 179] width 32 height 59
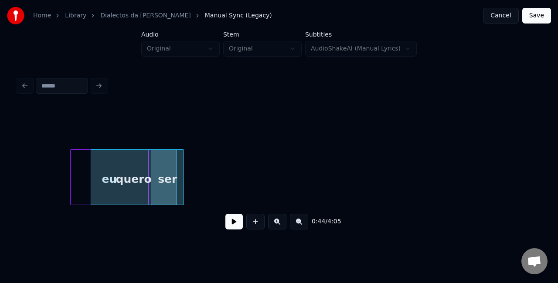
scroll to position [0, 3748]
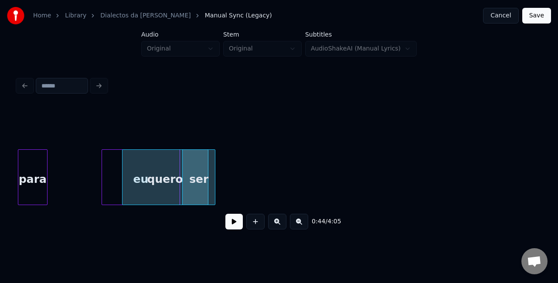
click at [0, 171] on div "Home Library Dialectos da Maria Manual Sync (Legacy) Cancel Save Audio Original…" at bounding box center [279, 120] width 558 height 240
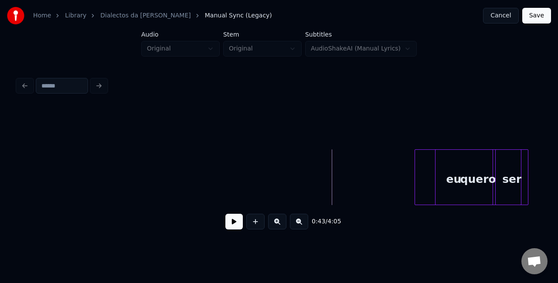
scroll to position [0, 3403]
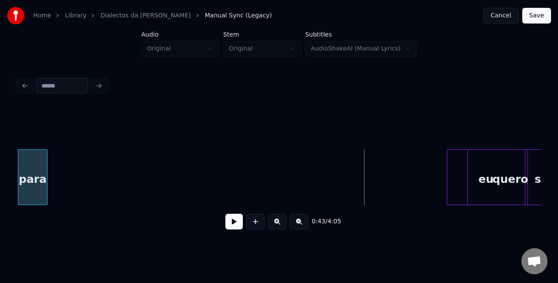
click at [0, 213] on div "Home Library Dialectos da Maria Manual Sync (Legacy) Cancel Save Audio Original…" at bounding box center [279, 120] width 558 height 240
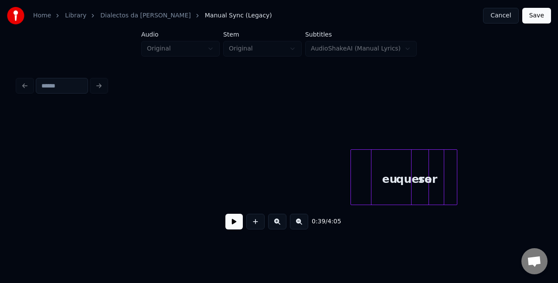
scroll to position [0, 3469]
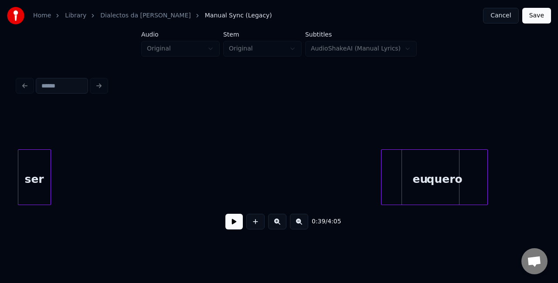
click at [0, 168] on div "Home Library Dialectos da Maria Manual Sync (Legacy) Cancel Save Audio Original…" at bounding box center [279, 120] width 558 height 240
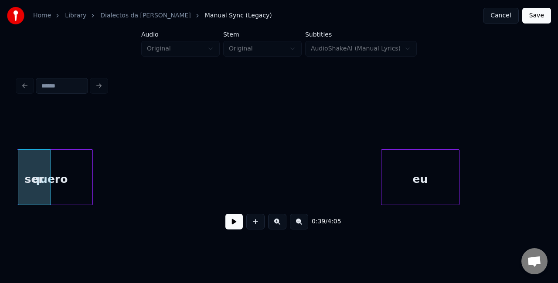
scroll to position [0, 3422]
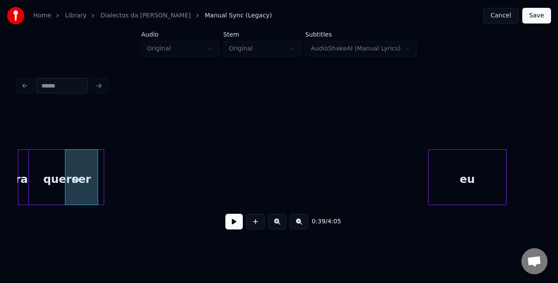
click at [2, 180] on div "Home Library Dialectos da Maria Manual Sync (Legacy) Cancel Save Audio Original…" at bounding box center [279, 120] width 558 height 240
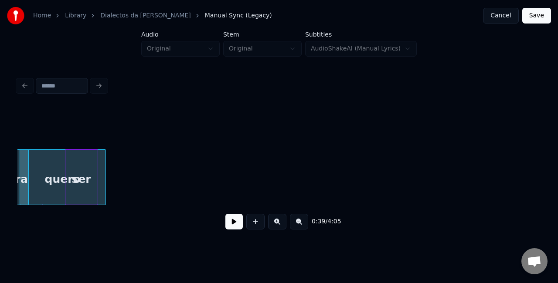
scroll to position [0, 3369]
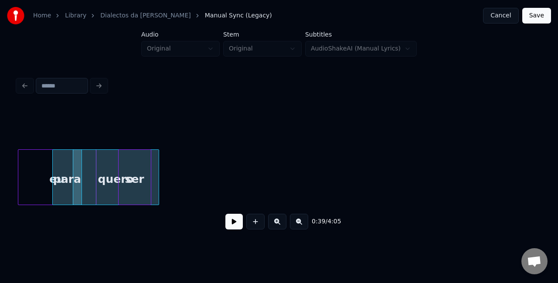
click at [0, 179] on div "Home Library Dialectos da Maria Manual Sync (Legacy) Cancel Save Audio Original…" at bounding box center [279, 120] width 558 height 240
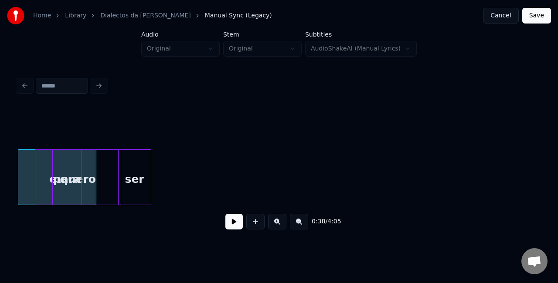
scroll to position [0, 3335]
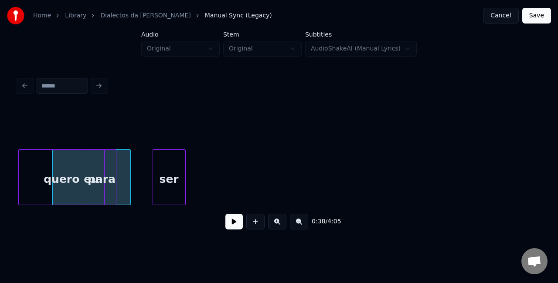
click at [0, 156] on div "Home Library Dialectos da Maria Manual Sync (Legacy) Cancel Save Audio Original…" at bounding box center [279, 120] width 558 height 240
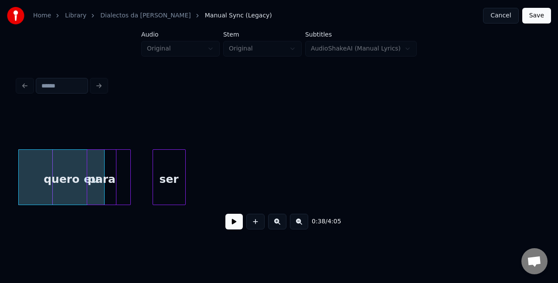
scroll to position [0, 3291]
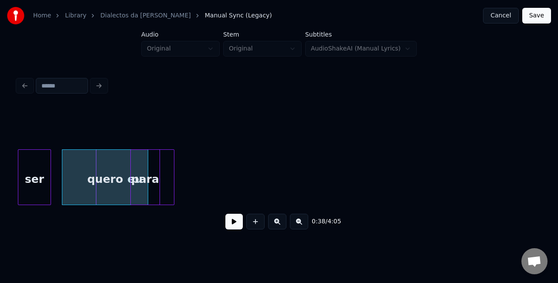
click at [0, 161] on div "Home Library Dialectos da Maria Manual Sync (Legacy) Cancel Save Audio Original…" at bounding box center [279, 120] width 558 height 240
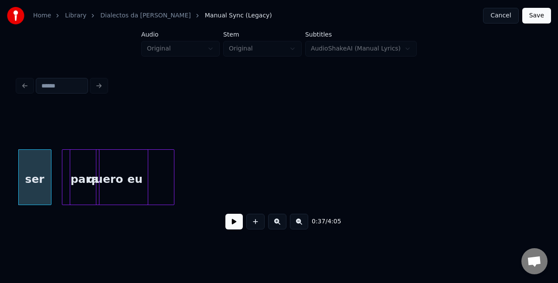
scroll to position [0, 3249]
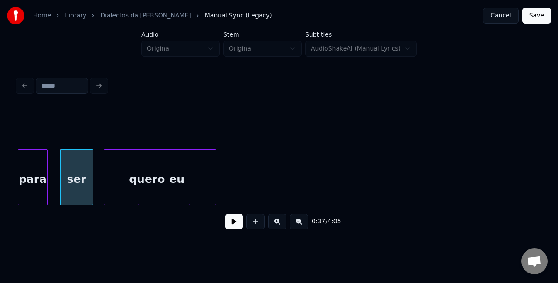
click at [1, 157] on div "Home Library Dialectos da Maria Manual Sync (Legacy) Cancel Save Audio Original…" at bounding box center [279, 120] width 558 height 240
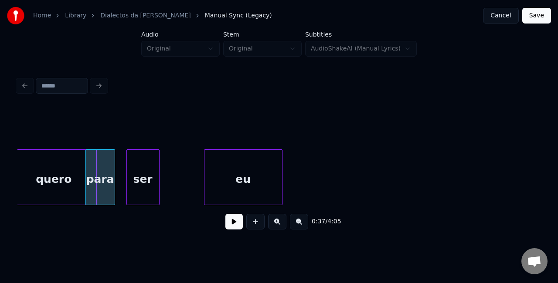
scroll to position [0, 3176]
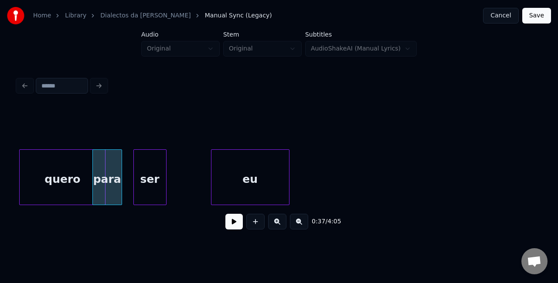
click at [16, 151] on div "0:37 / 4:05" at bounding box center [279, 155] width 530 height 172
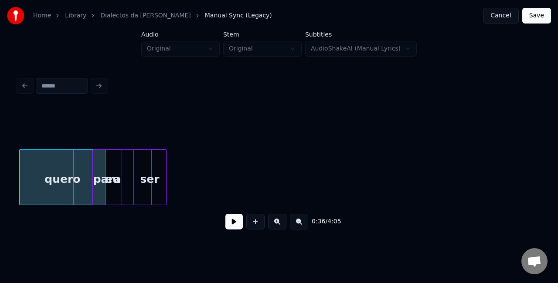
scroll to position [0, 3125]
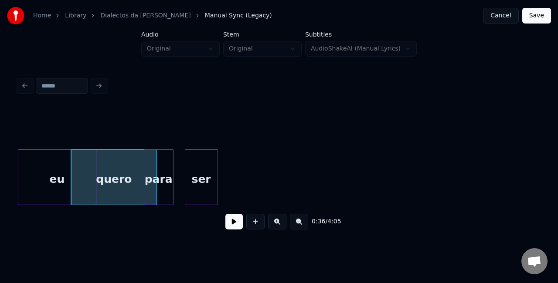
click at [0, 174] on div "Home Library Dialectos da Maria Manual Sync (Legacy) Cancel Save Audio Original…" at bounding box center [279, 120] width 558 height 240
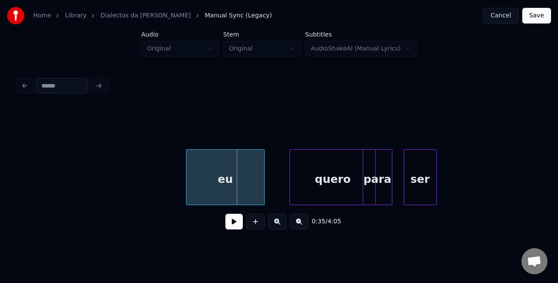
scroll to position [0, 2853]
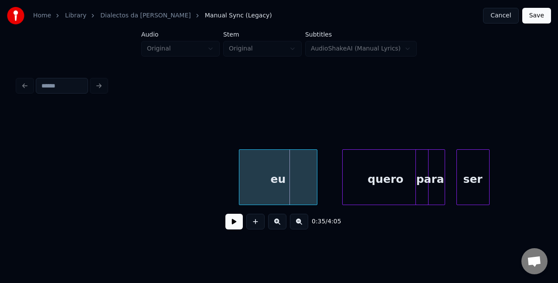
click at [0, 159] on div "Home Library Dialectos da Maria Manual Sync (Legacy) Cancel Save Audio Original…" at bounding box center [279, 120] width 558 height 240
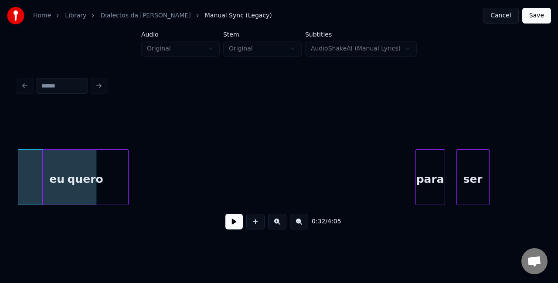
click at [72, 197] on div "quero" at bounding box center [85, 179] width 85 height 59
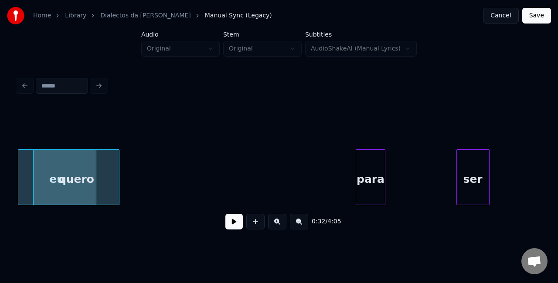
click at [356, 192] on div "para" at bounding box center [370, 179] width 29 height 59
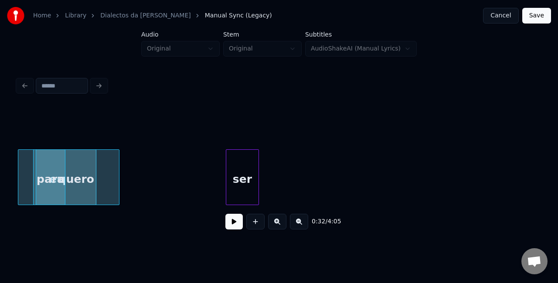
click at [226, 160] on div "ser" at bounding box center [242, 179] width 32 height 59
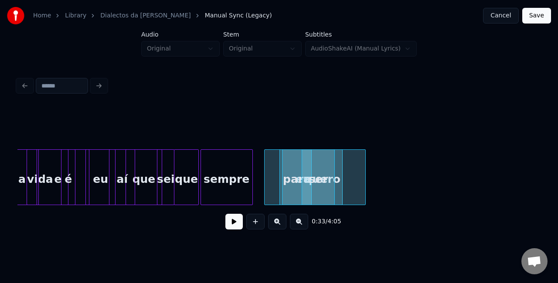
scroll to position [0, 2638]
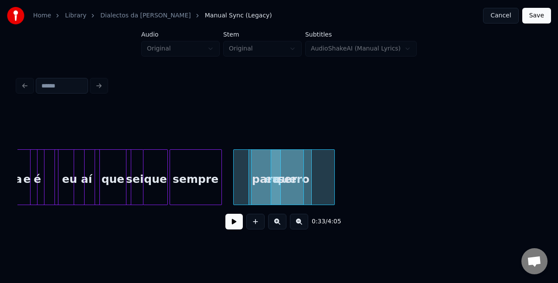
click at [85, 170] on div "aí" at bounding box center [86, 179] width 25 height 59
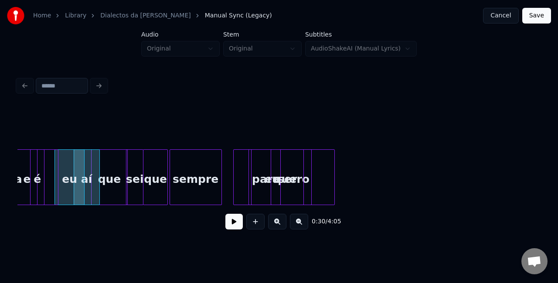
click at [112, 168] on div "que" at bounding box center [108, 179] width 35 height 59
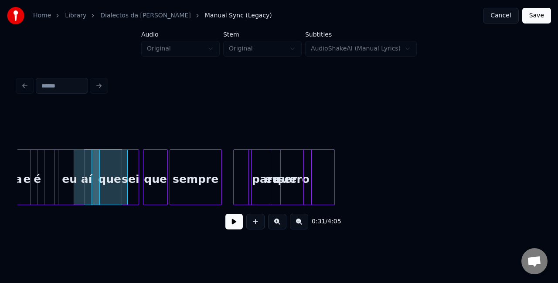
click at [136, 167] on div "sei" at bounding box center [130, 179] width 17 height 59
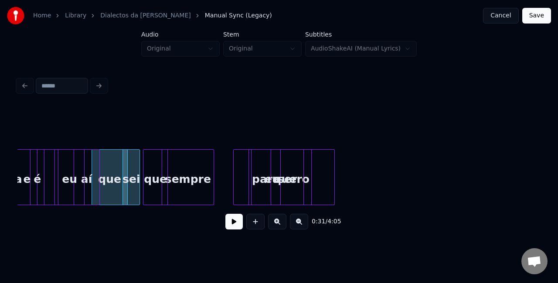
click at [190, 168] on div "sempre" at bounding box center [187, 179] width 51 height 59
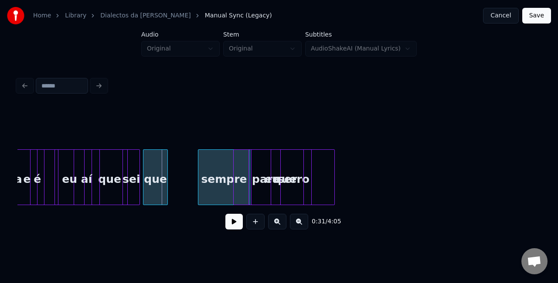
click at [221, 176] on div "sempre" at bounding box center [223, 179] width 51 height 59
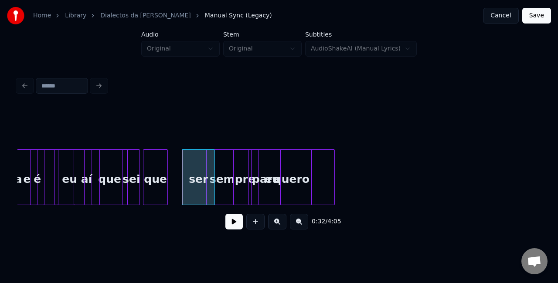
click at [232, 184] on div "sempre" at bounding box center [231, 179] width 51 height 59
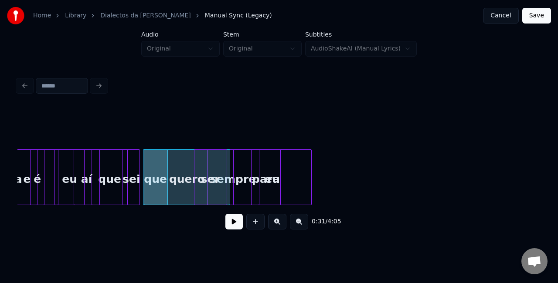
click at [213, 174] on div "ser" at bounding box center [210, 179] width 32 height 59
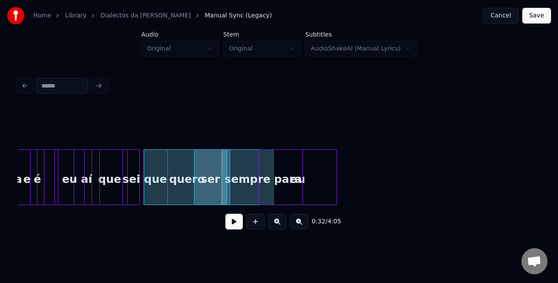
click at [298, 171] on div "para" at bounding box center [288, 179] width 29 height 59
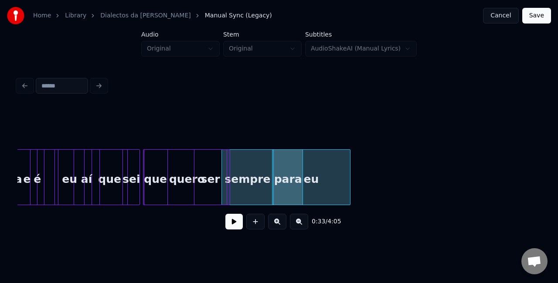
click at [322, 170] on div "eu" at bounding box center [311, 179] width 78 height 59
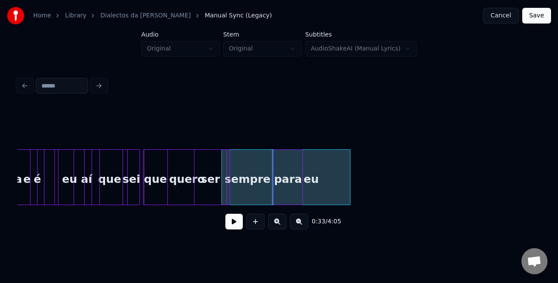
click at [29, 165] on div "e" at bounding box center [27, 179] width 62 height 59
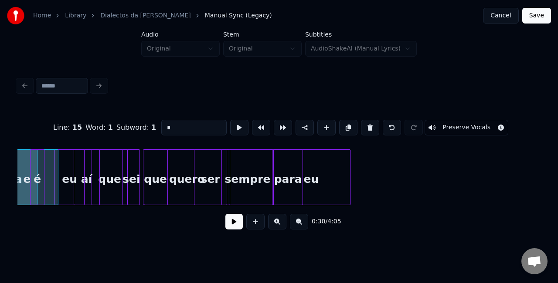
scroll to position [0, 2616]
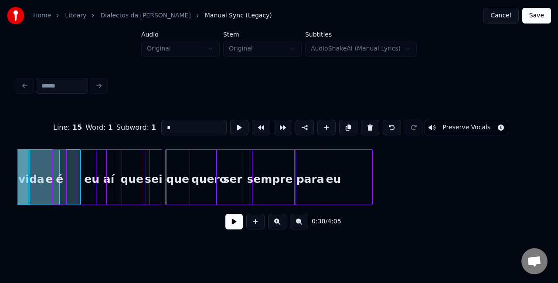
click at [229, 226] on button at bounding box center [233, 222] width 17 height 16
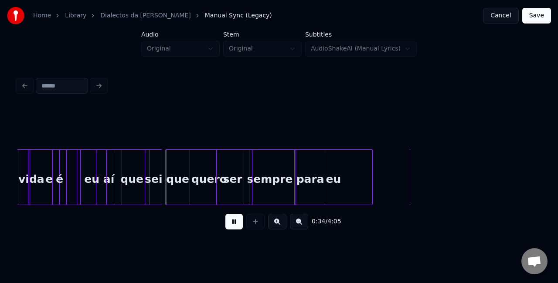
click at [237, 227] on button at bounding box center [233, 222] width 17 height 16
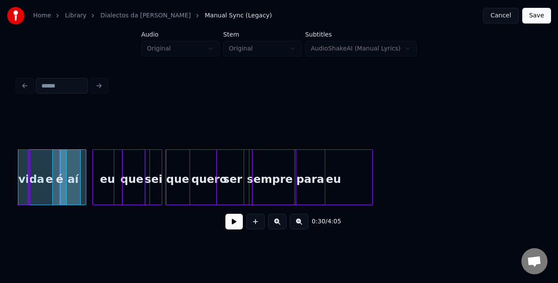
click at [110, 182] on div "eu" at bounding box center [107, 179] width 29 height 59
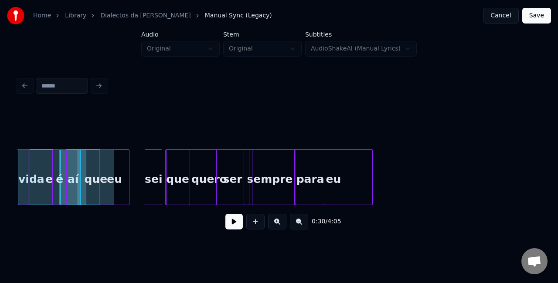
click at [122, 183] on div "eu" at bounding box center [114, 179] width 29 height 59
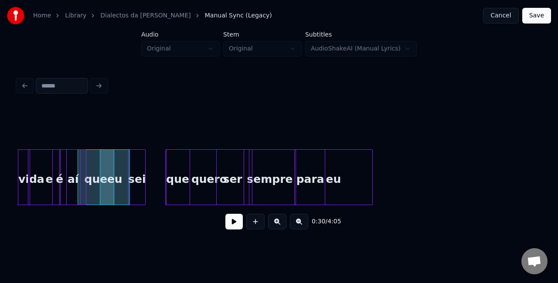
click at [137, 187] on div "sei" at bounding box center [136, 179] width 17 height 59
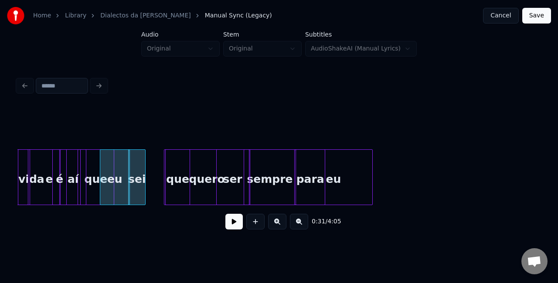
click at [182, 181] on div "quero" at bounding box center [206, 179] width 85 height 59
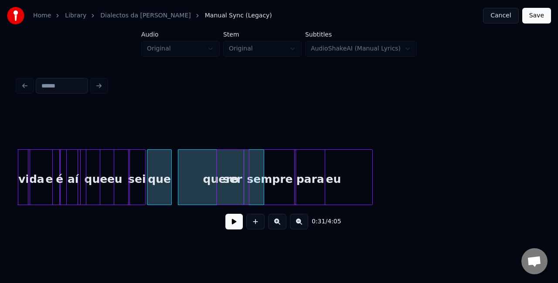
click at [156, 180] on div "que" at bounding box center [159, 179] width 24 height 59
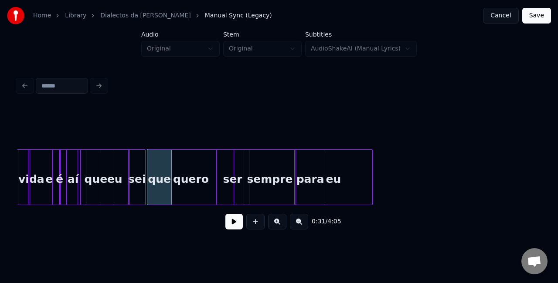
click at [166, 186] on div "quero" at bounding box center [190, 179] width 85 height 59
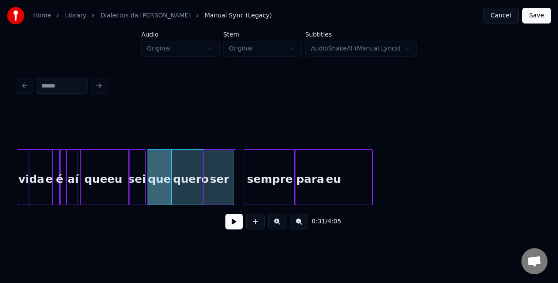
click at [224, 185] on div "ser" at bounding box center [219, 179] width 32 height 59
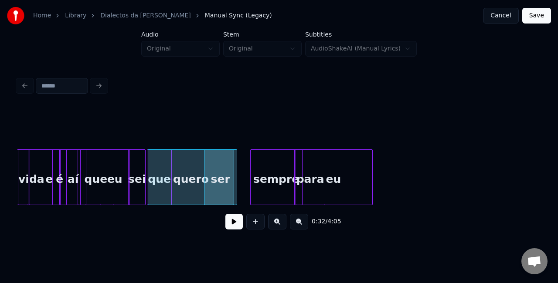
click at [281, 180] on div "sempre" at bounding box center [275, 179] width 51 height 59
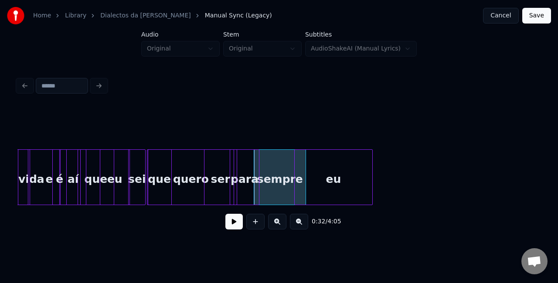
click at [250, 183] on div "para" at bounding box center [244, 179] width 29 height 59
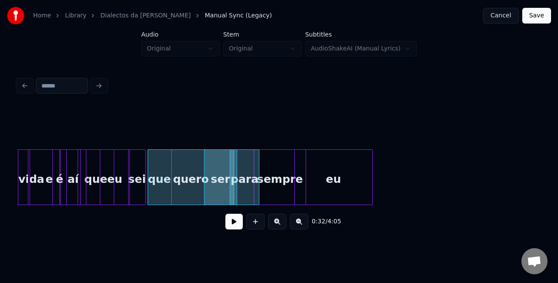
click at [113, 185] on div at bounding box center [112, 177] width 3 height 55
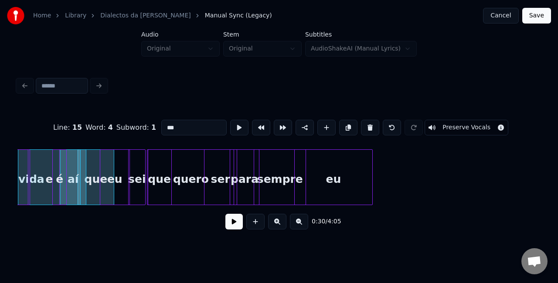
click at [233, 228] on button at bounding box center [233, 222] width 17 height 16
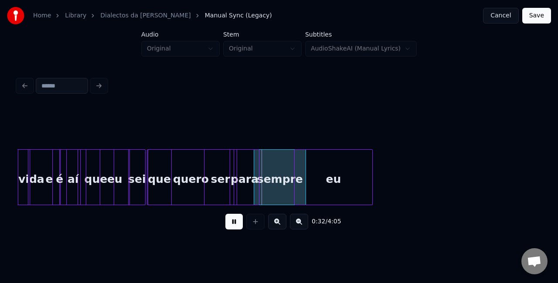
click at [238, 226] on button at bounding box center [233, 222] width 17 height 16
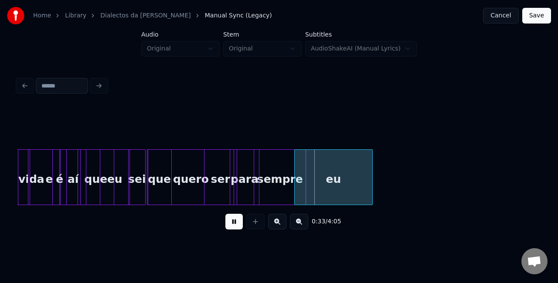
click at [238, 226] on button at bounding box center [233, 222] width 17 height 16
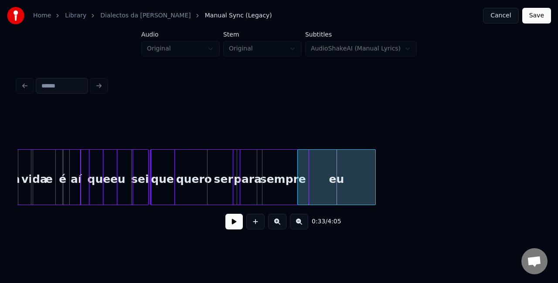
scroll to position [0, 2612]
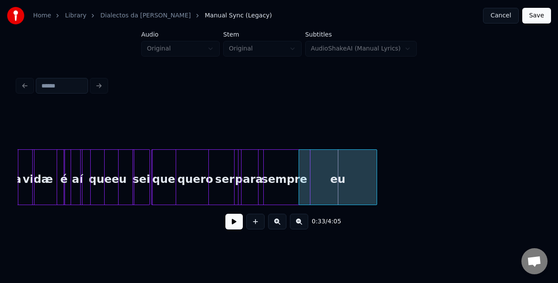
click at [71, 186] on div "e" at bounding box center [49, 179] width 62 height 59
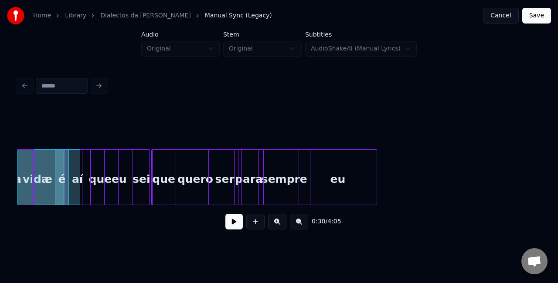
scroll to position [0, 2609]
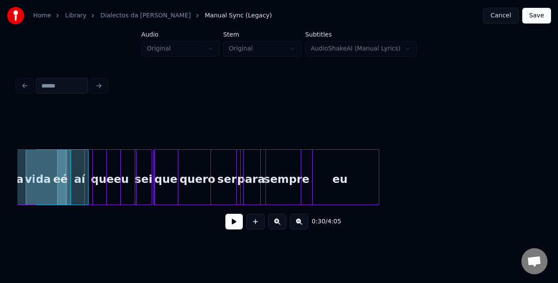
click at [80, 180] on div "e" at bounding box center [57, 179] width 62 height 59
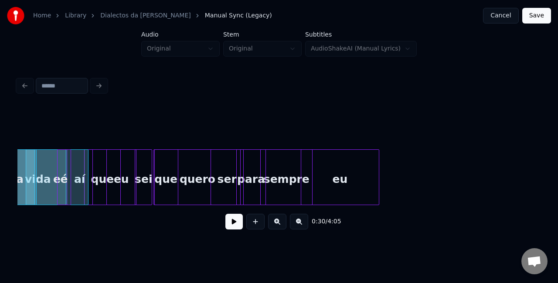
click at [57, 177] on div at bounding box center [58, 177] width 3 height 55
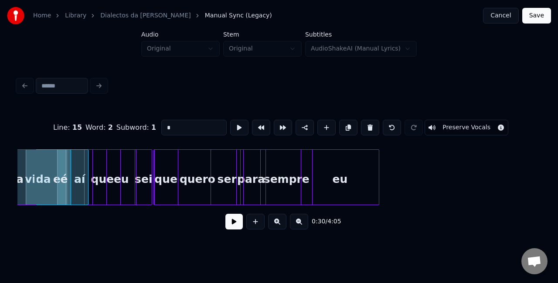
click at [82, 176] on div "e" at bounding box center [57, 179] width 62 height 59
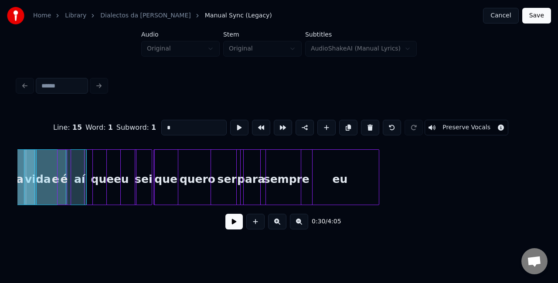
click at [81, 178] on div "e" at bounding box center [55, 179] width 62 height 59
click at [81, 180] on div "e" at bounding box center [56, 179] width 62 height 59
click at [98, 181] on div "que" at bounding box center [101, 179] width 35 height 59
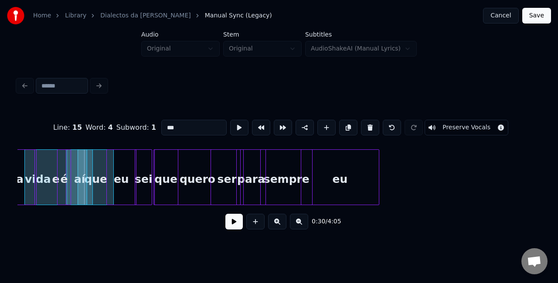
click at [81, 179] on div "e" at bounding box center [56, 179] width 62 height 59
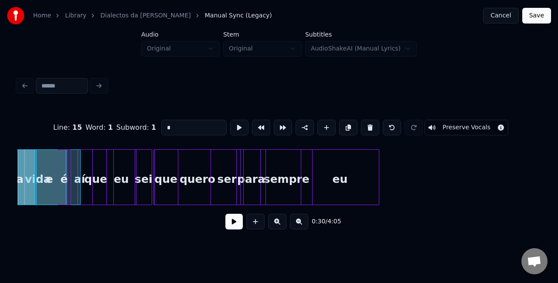
scroll to position [0, 2607]
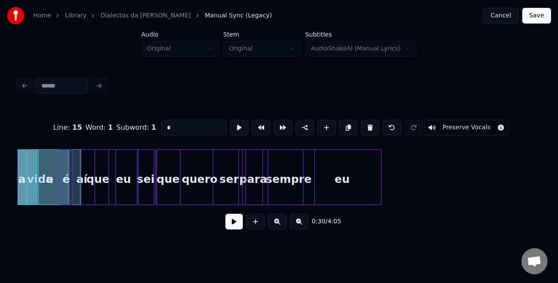
click at [73, 179] on div "e" at bounding box center [50, 179] width 62 height 59
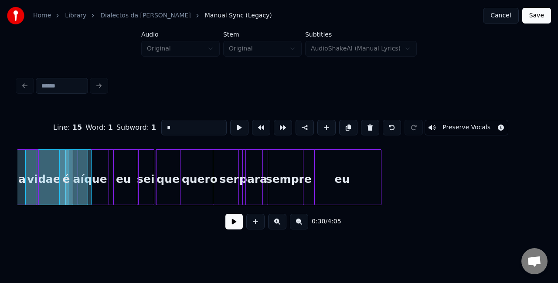
click at [98, 185] on div "que" at bounding box center [95, 179] width 35 height 59
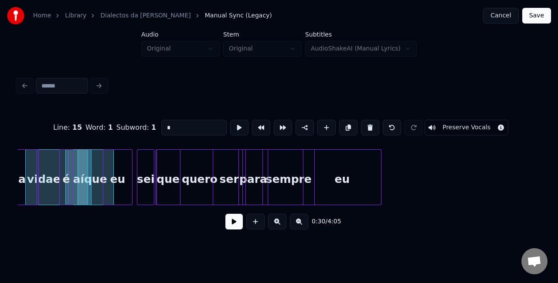
click at [123, 184] on div "eu" at bounding box center [117, 179] width 29 height 59
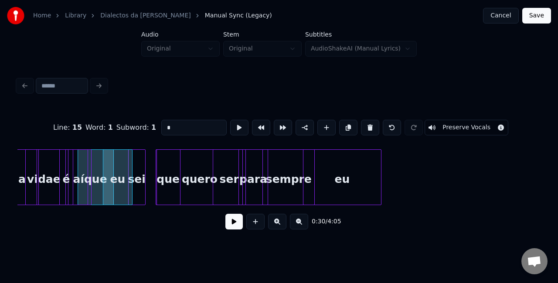
click at [139, 185] on div "sei" at bounding box center [136, 179] width 17 height 59
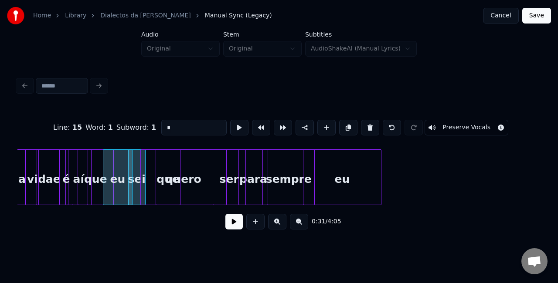
click at [153, 193] on div "quero" at bounding box center [183, 179] width 85 height 59
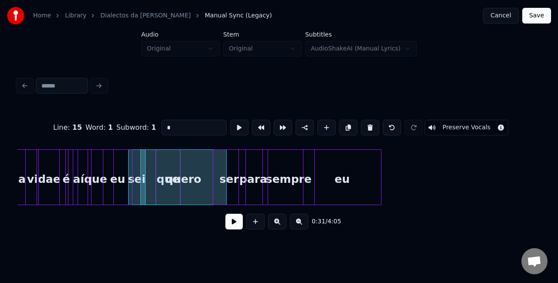
click at [160, 189] on div "quero" at bounding box center [183, 179] width 85 height 59
type input "*****"
click at [135, 193] on div at bounding box center [135, 177] width 3 height 55
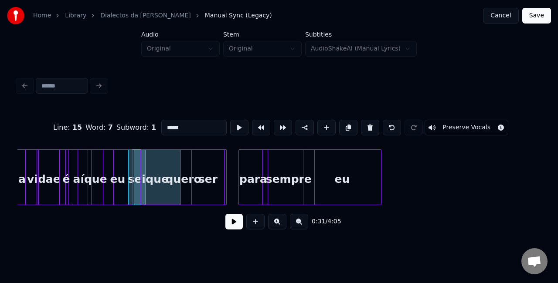
click at [209, 183] on div "ser" at bounding box center [208, 179] width 32 height 59
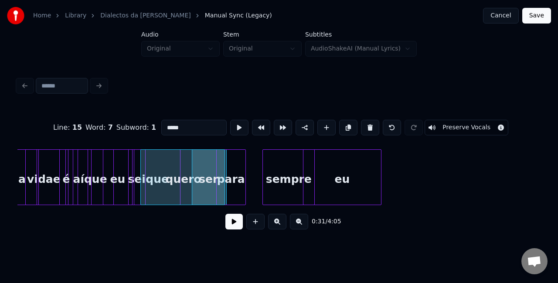
click at [228, 185] on div "para" at bounding box center [230, 179] width 29 height 59
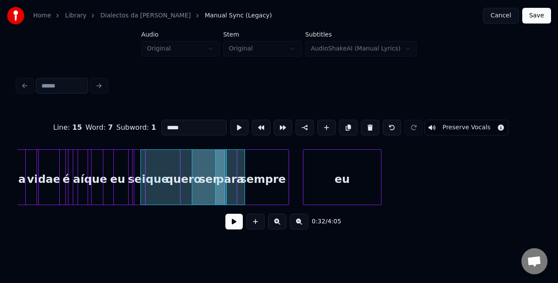
click at [273, 180] on div "sempre" at bounding box center [262, 179] width 51 height 59
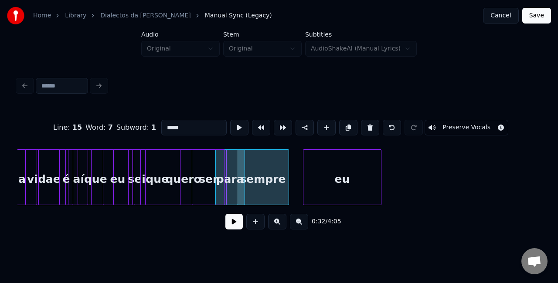
click at [150, 180] on div "quero" at bounding box center [183, 179] width 85 height 59
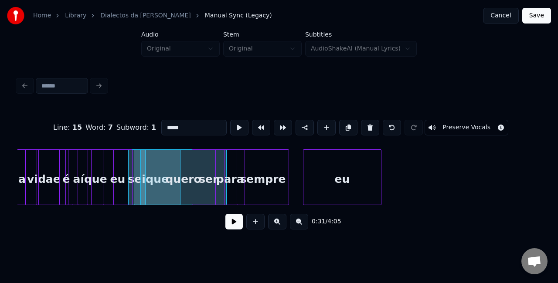
click at [232, 227] on button at bounding box center [233, 222] width 17 height 16
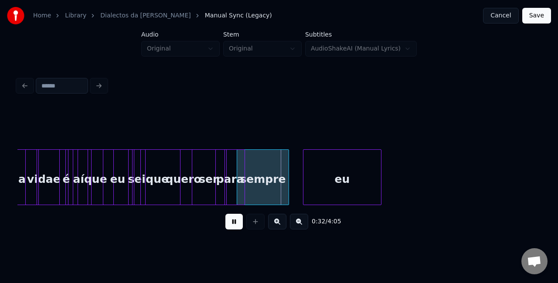
click at [232, 227] on button at bounding box center [233, 222] width 17 height 16
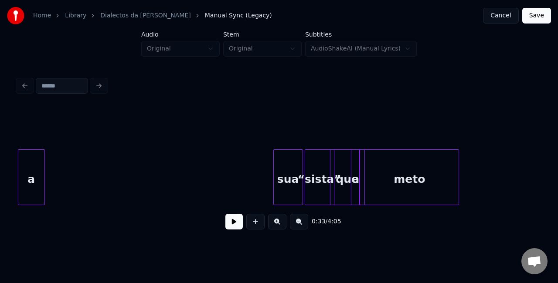
scroll to position [0, 5613]
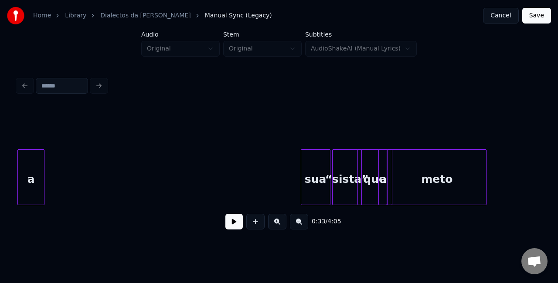
click at [0, 194] on div "Home Library Dialectos da Maria Manual Sync (Legacy) Cancel Save Audio Original…" at bounding box center [279, 120] width 558 height 240
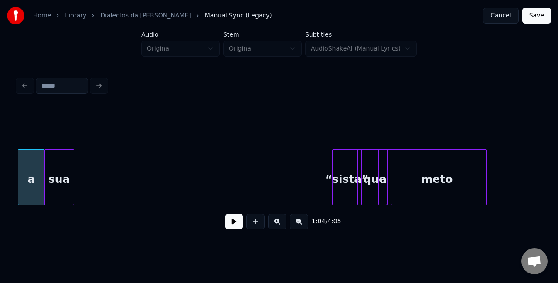
click at [58, 186] on div "sua" at bounding box center [59, 179] width 29 height 59
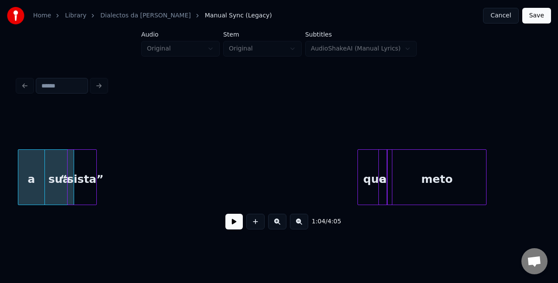
click at [75, 174] on div "“sista”" at bounding box center [82, 179] width 29 height 59
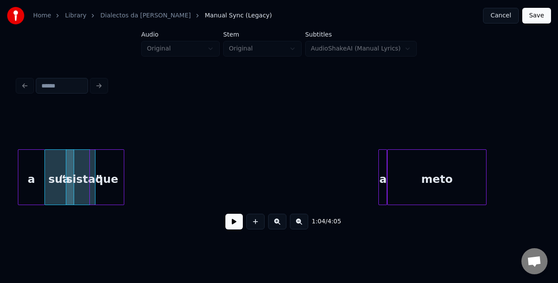
click at [108, 183] on div "que" at bounding box center [107, 179] width 34 height 59
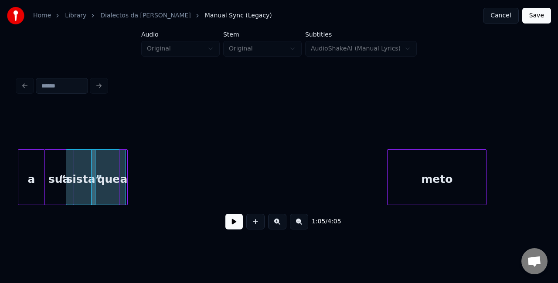
click at [126, 167] on div "a" at bounding box center [123, 179] width 9 height 59
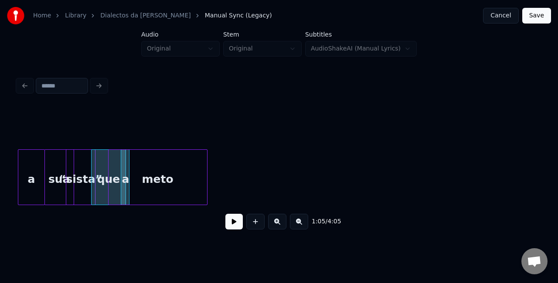
click at [182, 135] on div "1:05 / 4:05" at bounding box center [278, 172] width 523 height 132
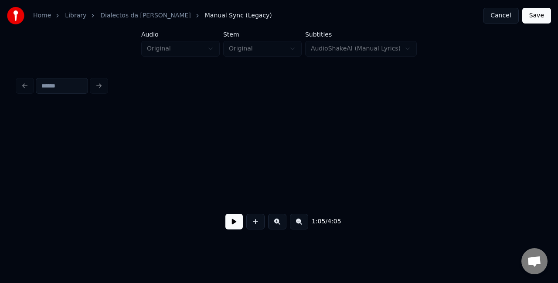
scroll to position [0, 3708]
click at [300, 229] on button at bounding box center [299, 222] width 18 height 16
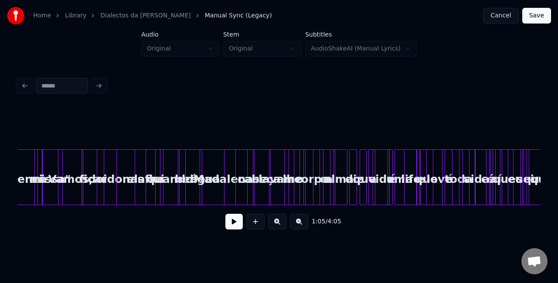
click at [300, 229] on button at bounding box center [299, 222] width 18 height 16
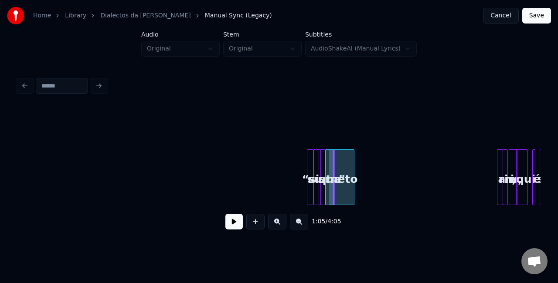
scroll to position [0, 1113]
click at [301, 179] on div at bounding box center [302, 177] width 3 height 55
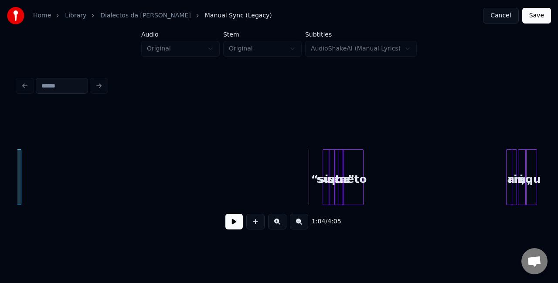
scroll to position [0, 1089]
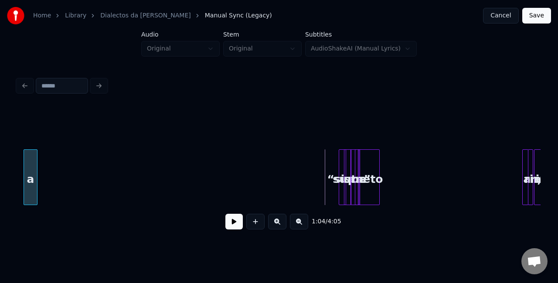
click at [0, 154] on div "Home Library Dialectos da Maria Manual Sync (Legacy) Cancel Save Audio Original…" at bounding box center [279, 120] width 558 height 240
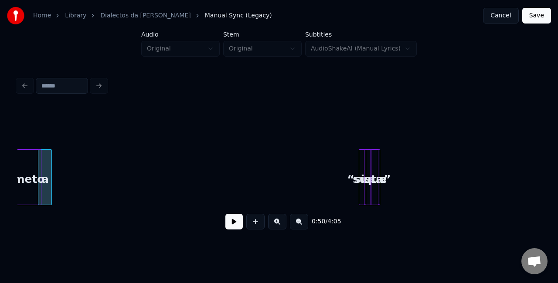
scroll to position [0, 1068]
click at [8, 133] on div "Home Library Dialectos da Maria Manual Sync (Legacy) Cancel Save Audio Original…" at bounding box center [279, 120] width 558 height 240
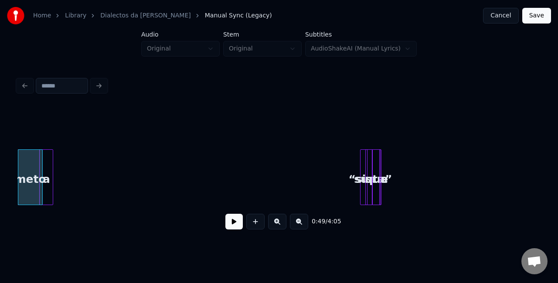
click at [377, 167] on div at bounding box center [378, 177] width 3 height 55
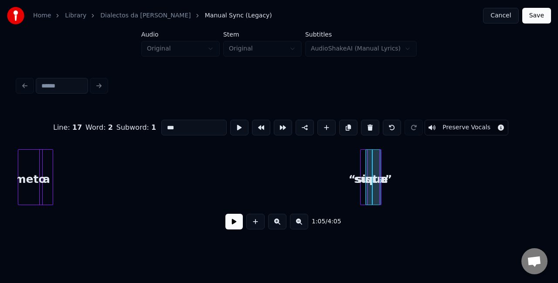
click at [374, 167] on div at bounding box center [373, 177] width 3 height 55
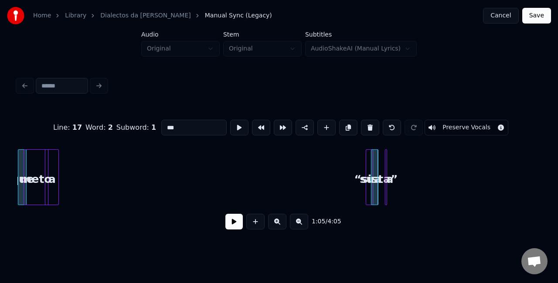
click at [17, 173] on div "Line : 17 Word : 2 Subword : 1 *** Preserve Vocals 1:05 / 4:05" at bounding box center [279, 155] width 530 height 172
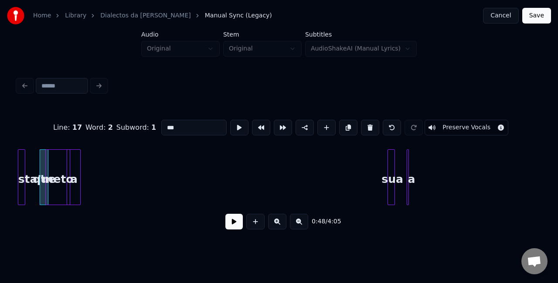
click at [0, 176] on div "Home Library Dialectos da Maria Manual Sync (Legacy) Cancel Save Audio Original…" at bounding box center [279, 120] width 558 height 240
click at [63, 139] on div "Line : 17 Word : 2 Subword : 1 *** Preserve Vocals 0:47 / 4:05" at bounding box center [278, 172] width 523 height 132
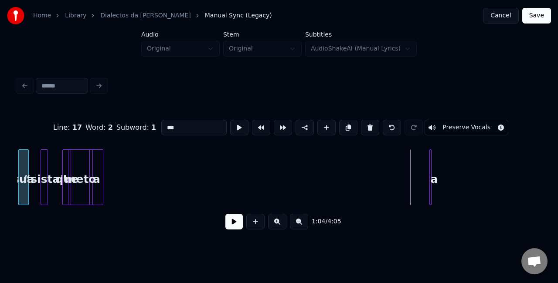
click at [0, 155] on div "Home Library Dialectos da Maria Manual Sync (Legacy) Cancel Save Audio Original…" at bounding box center [279, 120] width 558 height 240
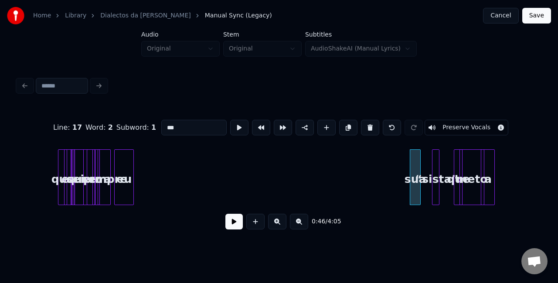
scroll to position [0, 624]
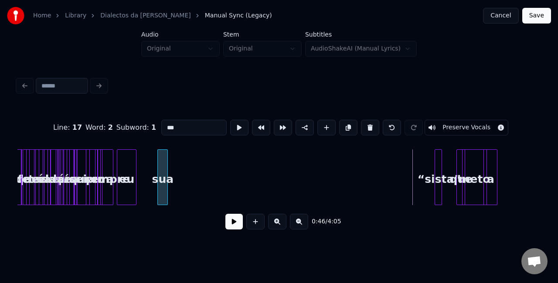
click at [160, 145] on div "Line : 17 Word : 2 Subword : 1 *** Preserve Vocals 0:46 / 4:05" at bounding box center [278, 172] width 523 height 132
click at [430, 178] on div at bounding box center [429, 177] width 3 height 55
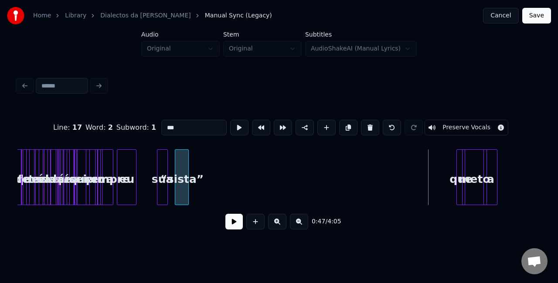
click at [179, 144] on div "Line : 17 Word : 2 Subword : 1 *** Preserve Vocals 0:47 / 4:05" at bounding box center [278, 172] width 523 height 132
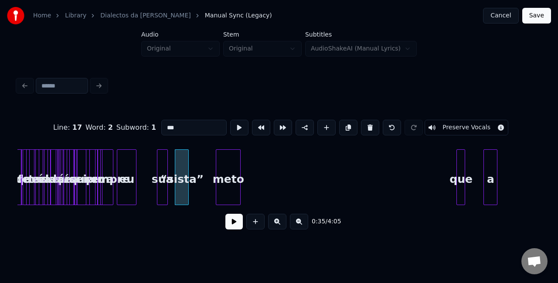
click at [229, 140] on div "Line : 17 Word : 2 Subword : 1 *** Preserve Vocals 0:35 / 4:05" at bounding box center [278, 172] width 523 height 132
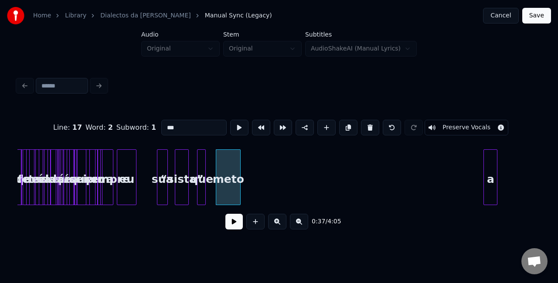
click at [202, 125] on div "Line : 17 Word : 2 Subword : 1 *** Preserve Vocals 0:37 / 4:05" at bounding box center [278, 172] width 523 height 132
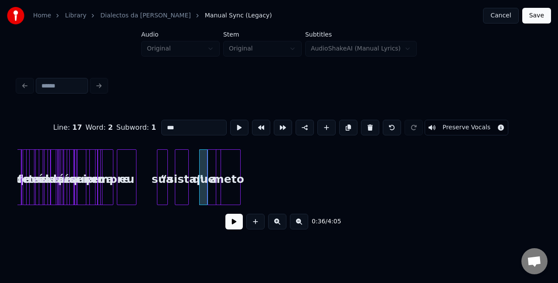
click at [277, 222] on button at bounding box center [277, 222] width 18 height 16
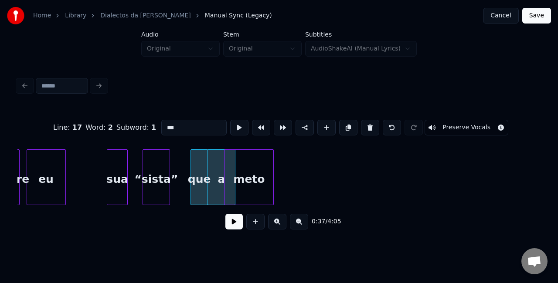
click at [277, 222] on button at bounding box center [277, 222] width 18 height 16
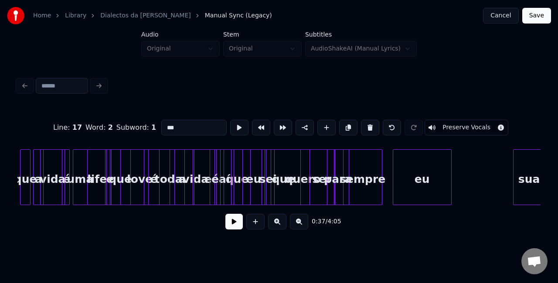
scroll to position [0, 1794]
click at [277, 220] on button at bounding box center [277, 222] width 18 height 16
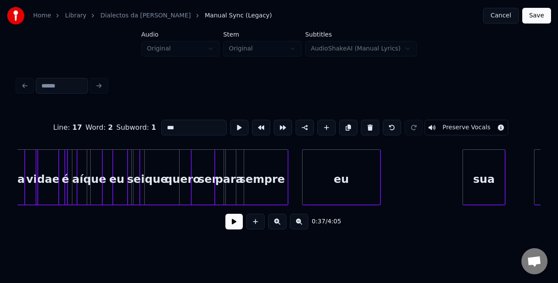
click at [277, 228] on button at bounding box center [277, 222] width 18 height 16
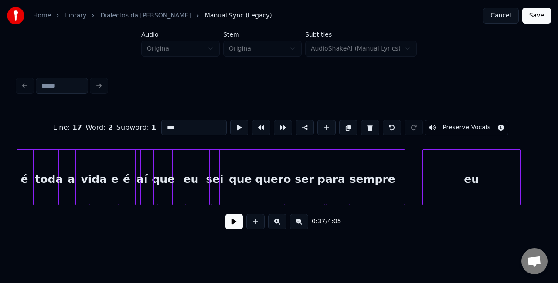
scroll to position [0, 3206]
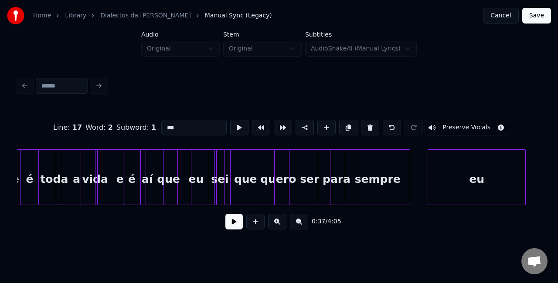
click at [103, 177] on div "vida" at bounding box center [95, 179] width 70 height 59
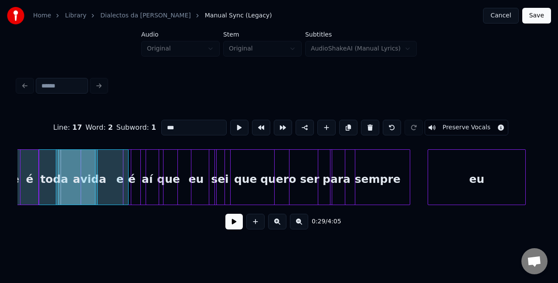
click at [118, 179] on div "vida" at bounding box center [93, 179] width 70 height 59
click at [121, 179] on div "vida" at bounding box center [93, 179] width 70 height 59
type input "****"
click at [110, 177] on div at bounding box center [109, 177] width 3 height 55
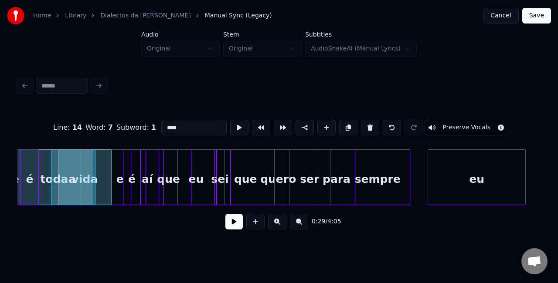
click at [78, 172] on div "a" at bounding box center [72, 179] width 41 height 59
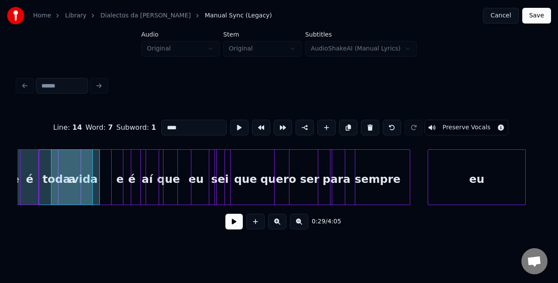
click at [97, 172] on div at bounding box center [98, 177] width 3 height 55
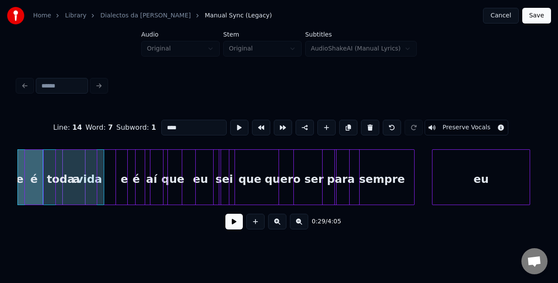
click at [63, 179] on div at bounding box center [64, 177] width 3 height 55
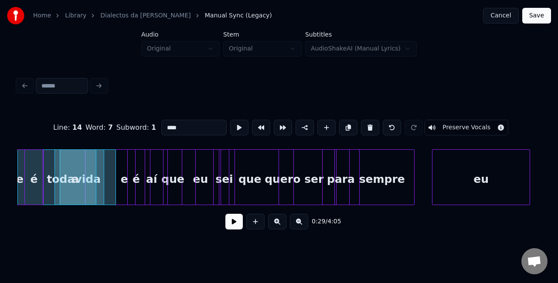
click at [74, 180] on div "a" at bounding box center [75, 179] width 41 height 59
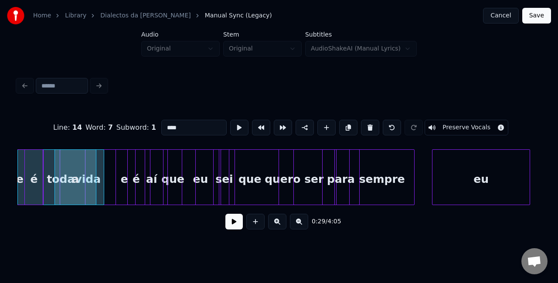
click at [280, 225] on button at bounding box center [277, 222] width 18 height 16
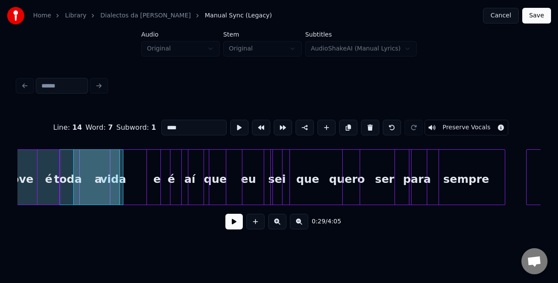
scroll to position [0, 3829]
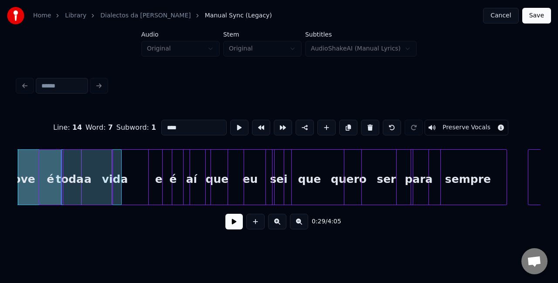
click at [86, 185] on div "a" at bounding box center [87, 179] width 49 height 59
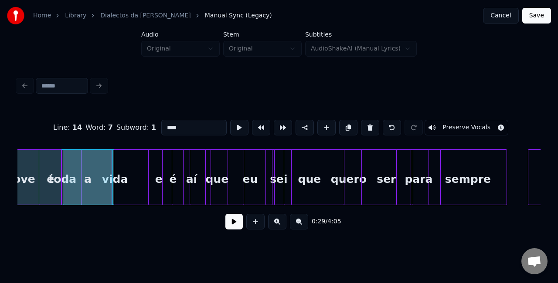
scroll to position [0, 3816]
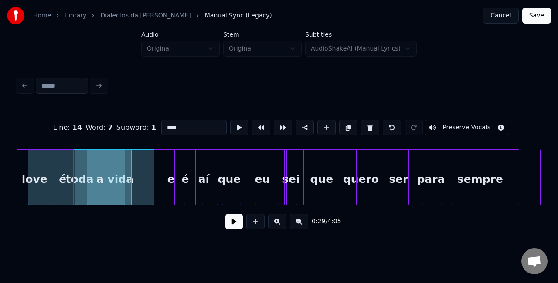
click at [237, 226] on button at bounding box center [233, 222] width 17 height 16
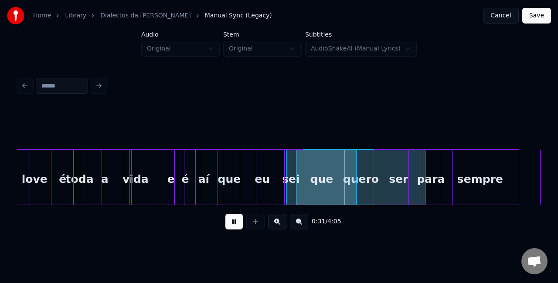
click at [153, 179] on div "vida" at bounding box center [135, 179] width 67 height 59
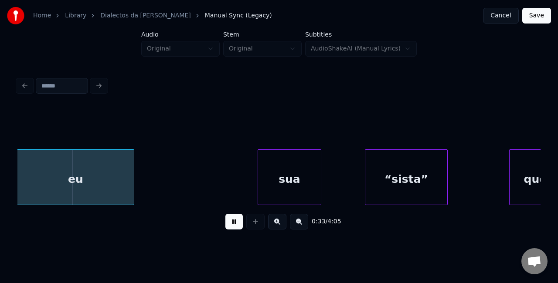
scroll to position [0, 4038]
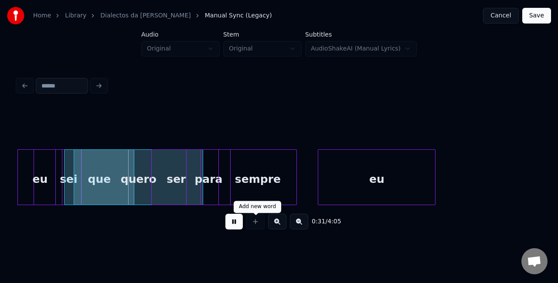
click at [233, 224] on button at bounding box center [233, 222] width 17 height 16
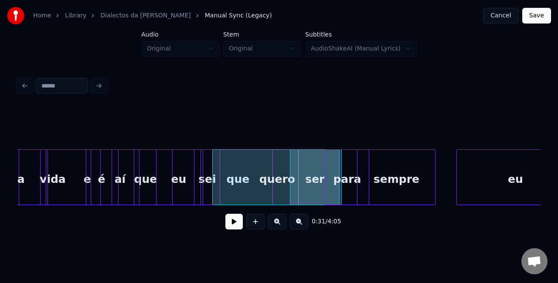
scroll to position [0, 3899]
click at [168, 182] on div "eu" at bounding box center [167, 179] width 44 height 59
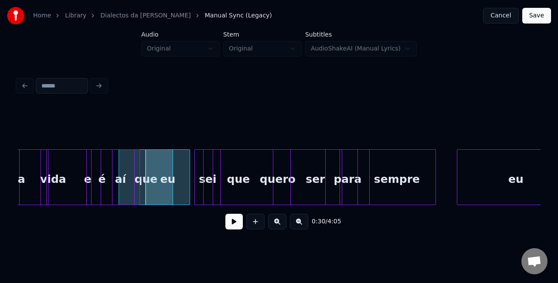
click at [205, 179] on div at bounding box center [204, 177] width 3 height 55
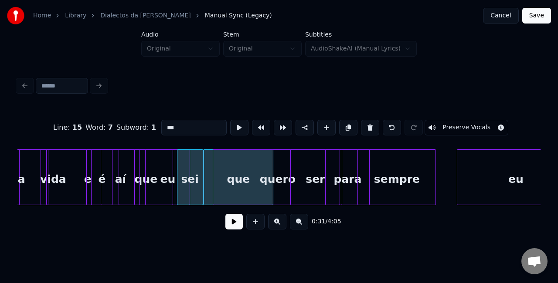
click at [182, 180] on div "sei" at bounding box center [189, 179] width 25 height 59
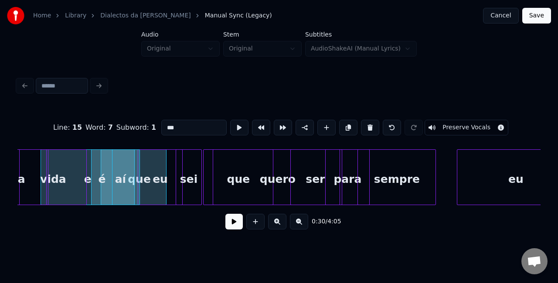
click at [163, 182] on div "eu" at bounding box center [160, 179] width 44 height 59
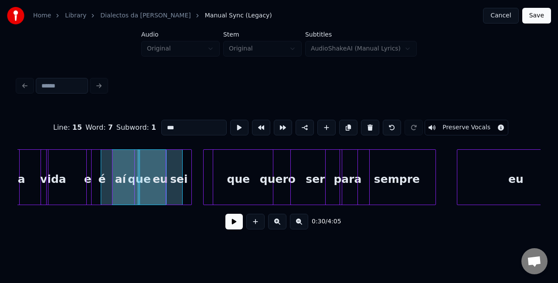
click at [176, 182] on div "sei" at bounding box center [178, 179] width 25 height 59
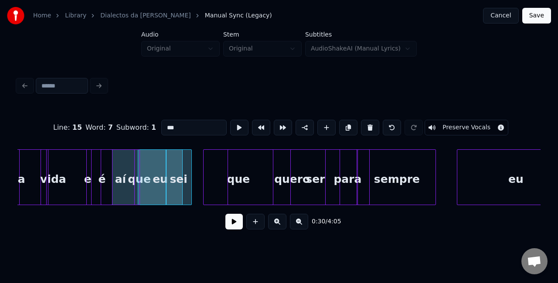
click at [253, 190] on div "quero" at bounding box center [292, 179] width 128 height 59
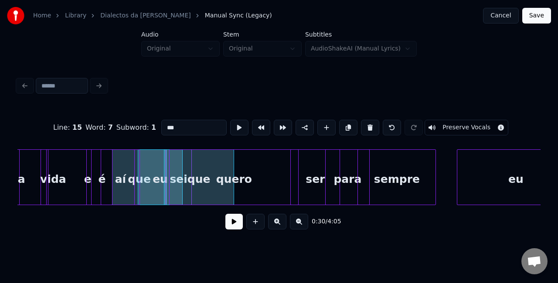
click at [226, 183] on div "quero" at bounding box center [233, 179] width 128 height 59
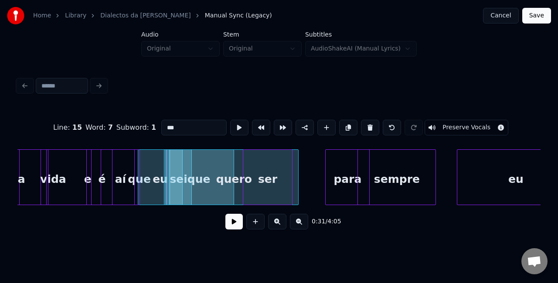
click at [267, 177] on div "ser" at bounding box center [267, 179] width 49 height 59
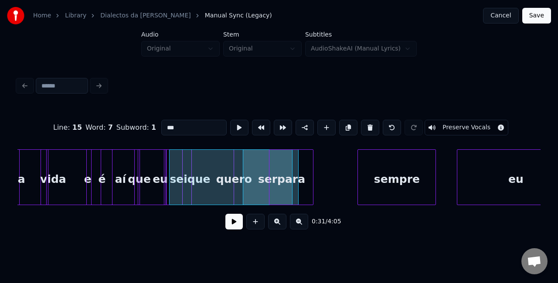
click at [299, 177] on div "para" at bounding box center [291, 179] width 44 height 59
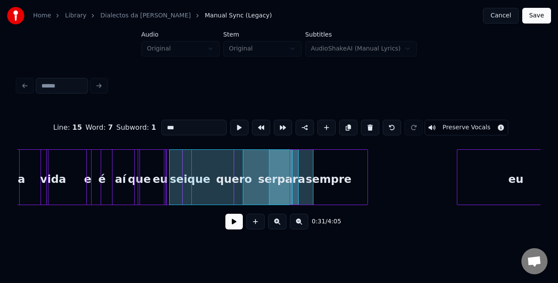
click at [338, 178] on div "sempre" at bounding box center [329, 179] width 78 height 59
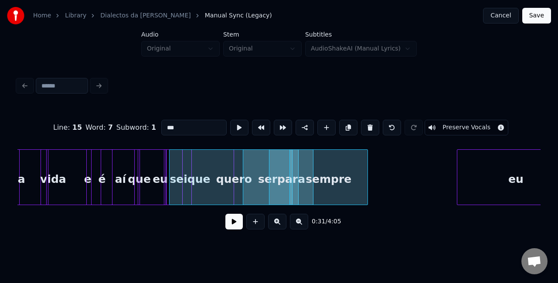
click at [64, 172] on div "vida" at bounding box center [53, 179] width 67 height 59
type input "****"
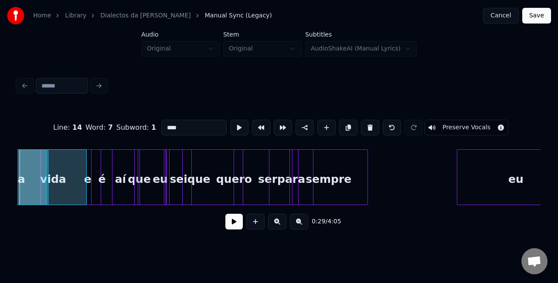
click at [239, 227] on button at bounding box center [233, 222] width 17 height 16
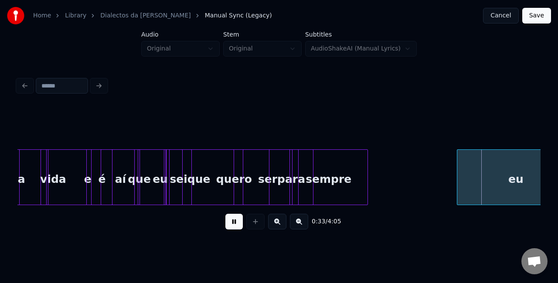
click at [235, 228] on button at bounding box center [233, 222] width 17 height 16
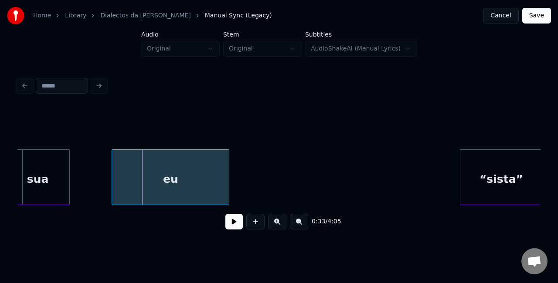
scroll to position [0, 4231]
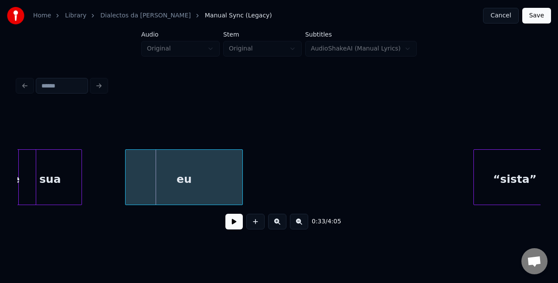
click at [37, 126] on div "0:33 / 4:05" at bounding box center [278, 172] width 523 height 132
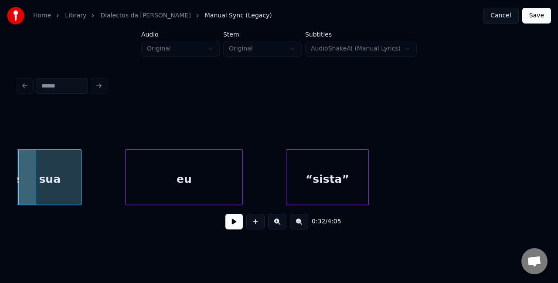
scroll to position [0, 4244]
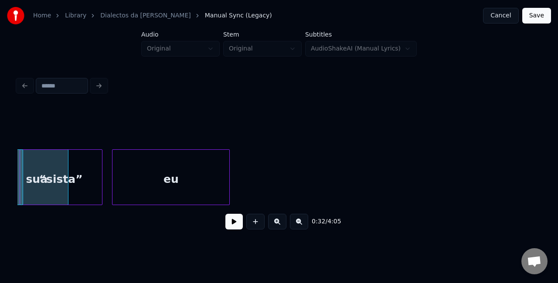
click at [69, 121] on div "0:32 / 4:05" at bounding box center [278, 172] width 523 height 132
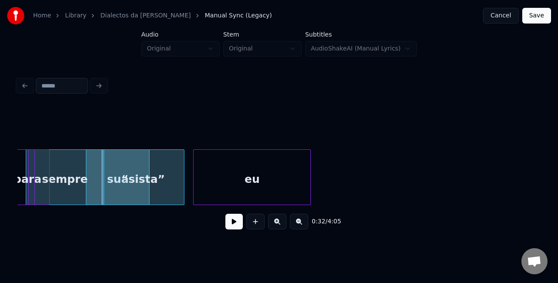
scroll to position [0, 4145]
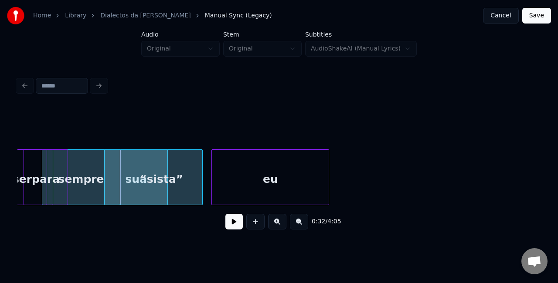
click at [113, 178] on div "sempre" at bounding box center [81, 179] width 78 height 59
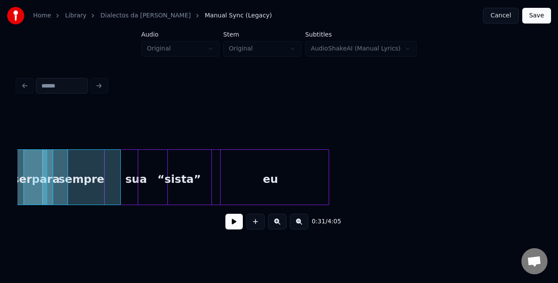
click at [150, 181] on div "“sista”" at bounding box center [179, 179] width 82 height 59
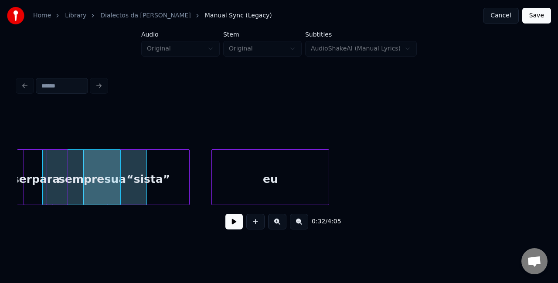
click at [127, 182] on div "“sista”" at bounding box center [148, 179] width 82 height 59
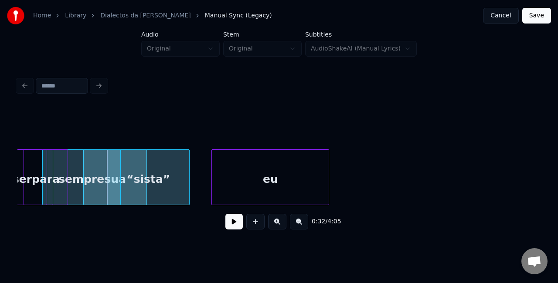
click at [238, 225] on button at bounding box center [233, 222] width 17 height 16
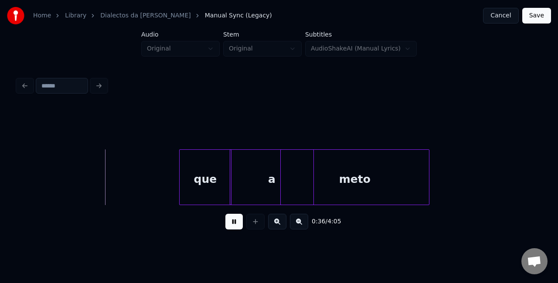
scroll to position [0, 4263]
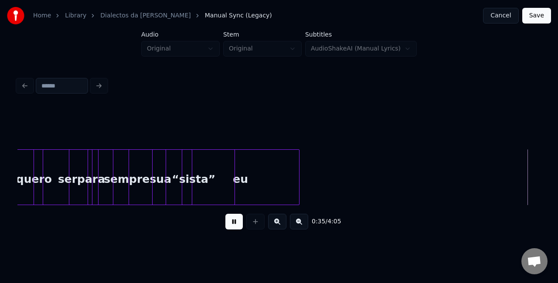
click at [240, 225] on button at bounding box center [233, 222] width 17 height 16
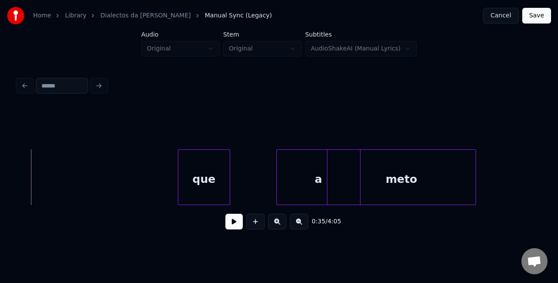
click at [210, 184] on div "que" at bounding box center [203, 179] width 51 height 59
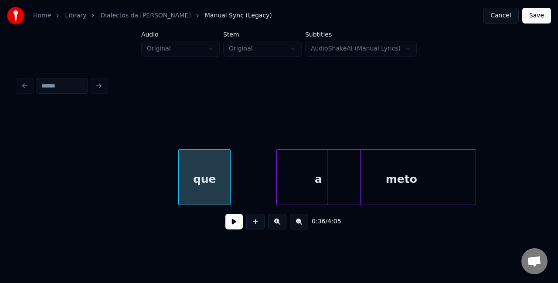
click at [298, 227] on button at bounding box center [299, 222] width 18 height 16
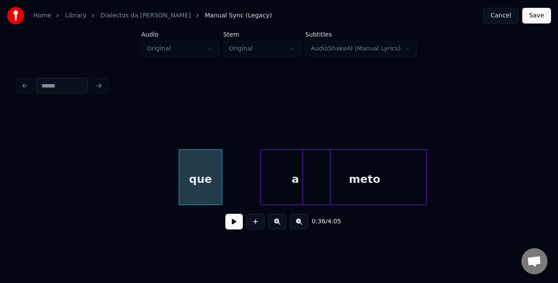
click at [298, 227] on button at bounding box center [299, 222] width 18 height 16
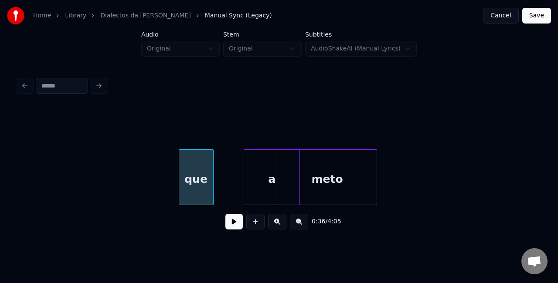
click at [298, 227] on button at bounding box center [299, 222] width 18 height 16
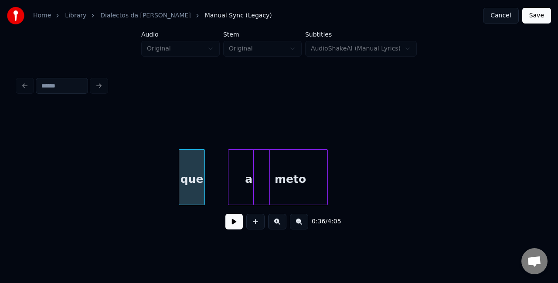
click at [298, 227] on button at bounding box center [299, 222] width 18 height 16
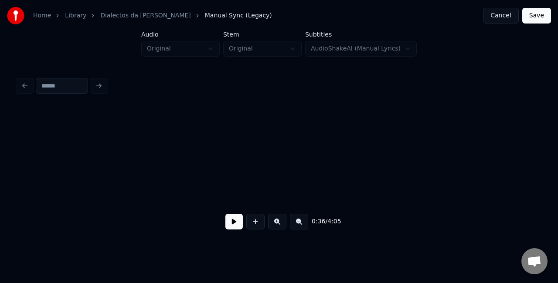
click at [298, 227] on button at bounding box center [299, 222] width 18 height 16
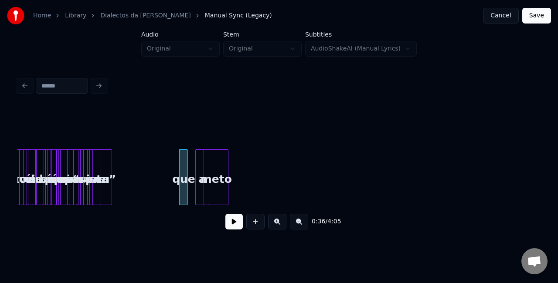
click at [298, 227] on button at bounding box center [299, 222] width 18 height 16
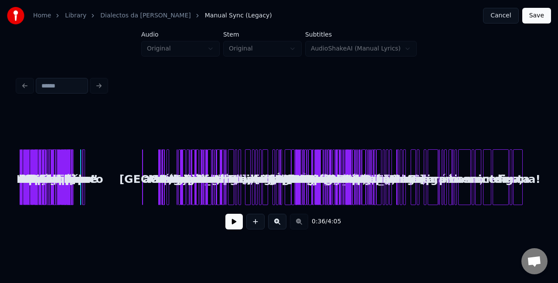
scroll to position [0, 0]
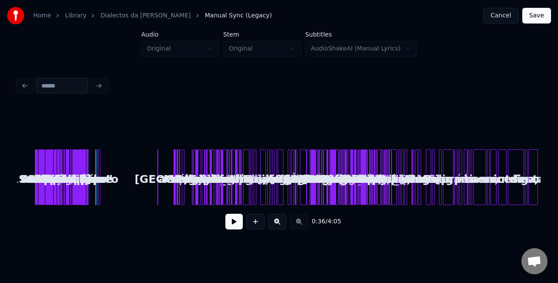
click at [280, 224] on button at bounding box center [277, 222] width 18 height 16
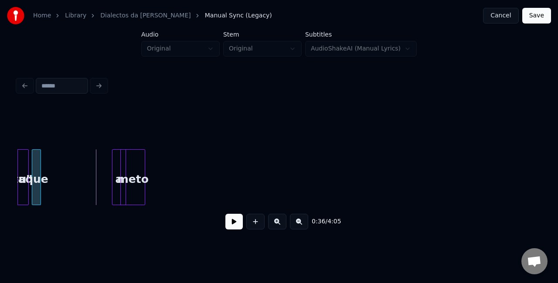
click at [37, 159] on div "que" at bounding box center [36, 179] width 9 height 59
click at [47, 164] on div "a" at bounding box center [50, 179] width 13 height 59
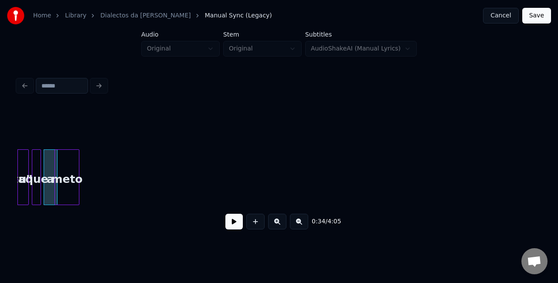
click at [63, 169] on div "meto" at bounding box center [67, 179] width 24 height 59
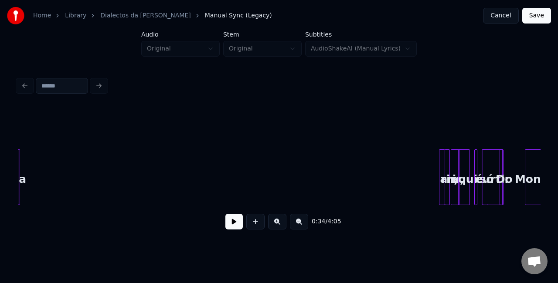
scroll to position [0, 1160]
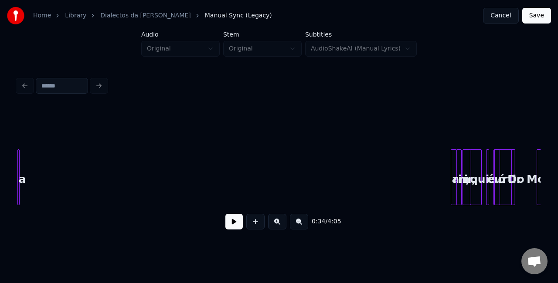
click at [0, 183] on div "Home Library Dialectos da Maria Manual Sync (Legacy) Cancel Save Audio Original…" at bounding box center [279, 120] width 558 height 240
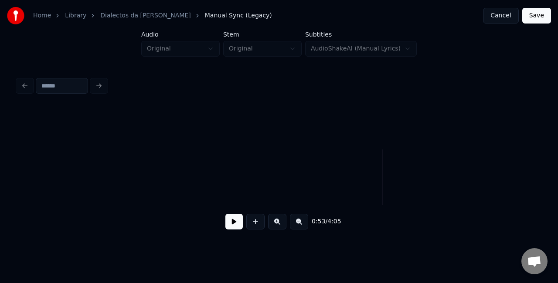
scroll to position [0, 773]
click at [2, 152] on div "Home Library Dialectos da Maria Manual Sync (Legacy) Cancel Save Audio Original…" at bounding box center [279, 120] width 558 height 240
click at [275, 228] on button at bounding box center [277, 222] width 18 height 16
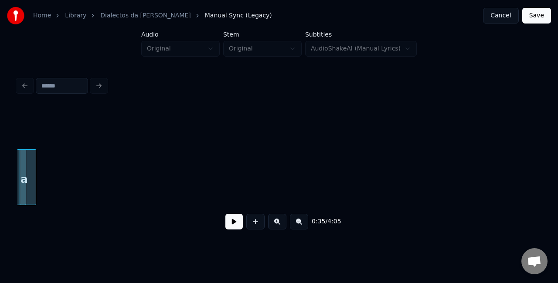
click at [275, 228] on button at bounding box center [277, 222] width 18 height 16
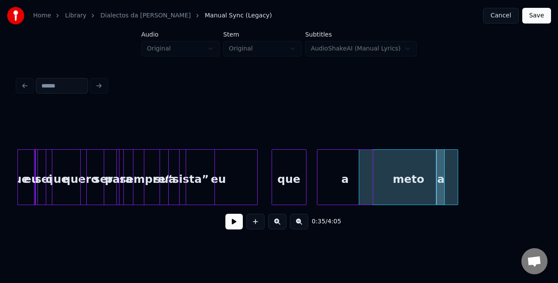
scroll to position [0, 2680]
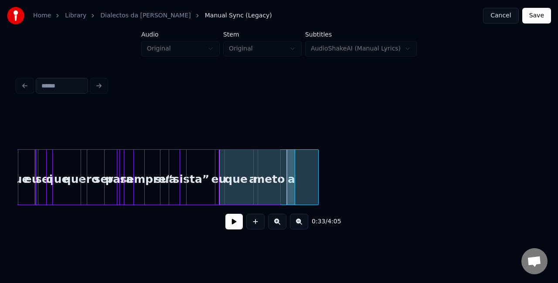
click at [186, 177] on div "“sista”" at bounding box center [187, 179] width 54 height 59
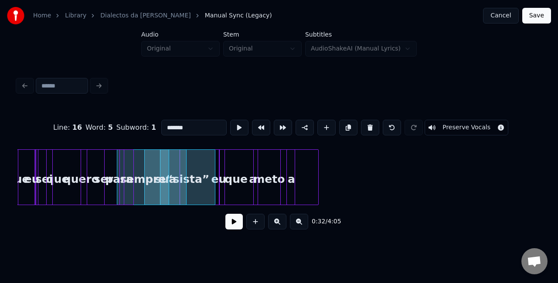
click at [235, 226] on button at bounding box center [233, 222] width 17 height 16
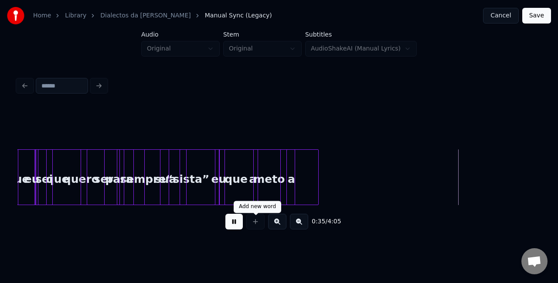
click at [237, 228] on button at bounding box center [233, 222] width 17 height 16
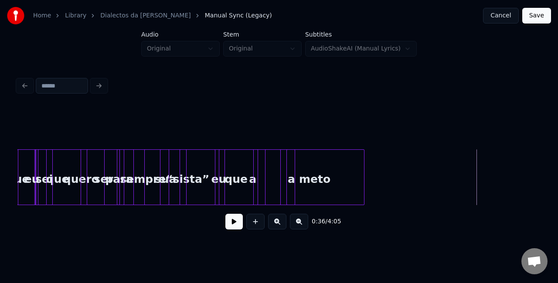
click at [349, 182] on div "meto" at bounding box center [314, 179] width 98 height 59
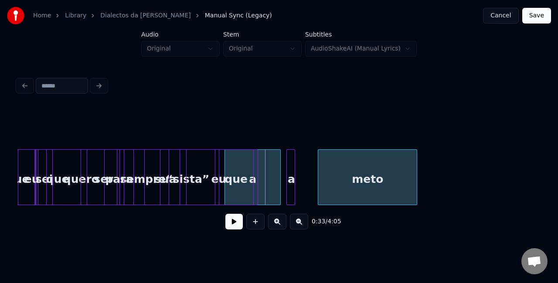
click at [344, 187] on div "meto" at bounding box center [367, 179] width 98 height 59
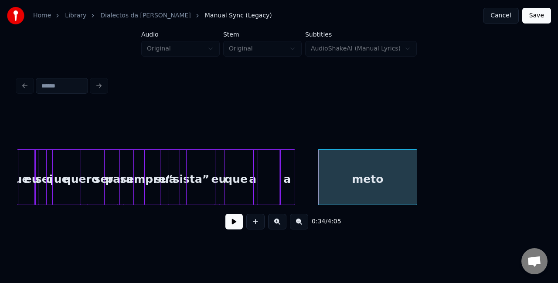
click at [280, 175] on div at bounding box center [280, 177] width 3 height 55
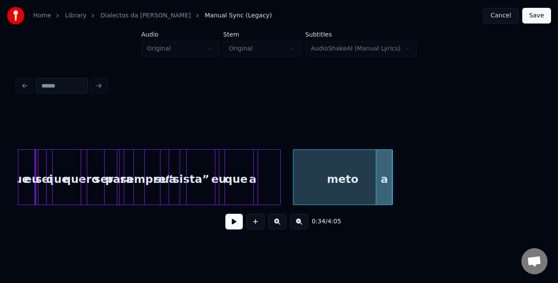
click at [345, 180] on div "meto" at bounding box center [342, 179] width 98 height 59
click at [340, 186] on div at bounding box center [340, 177] width 3 height 55
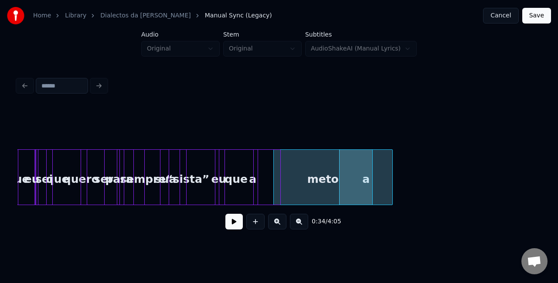
click at [371, 193] on div "meto" at bounding box center [322, 177] width 99 height 56
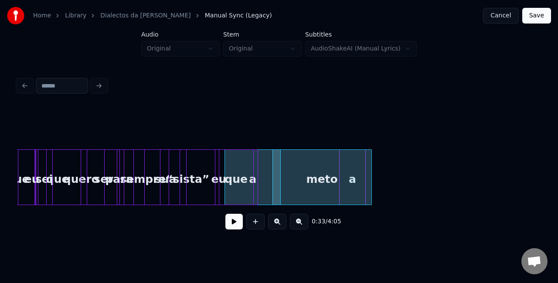
click at [364, 196] on div at bounding box center [363, 177] width 3 height 55
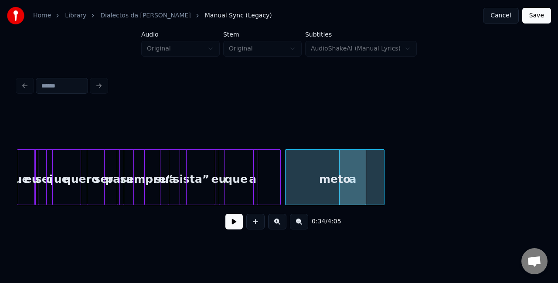
click at [370, 193] on div "meto" at bounding box center [334, 179] width 98 height 59
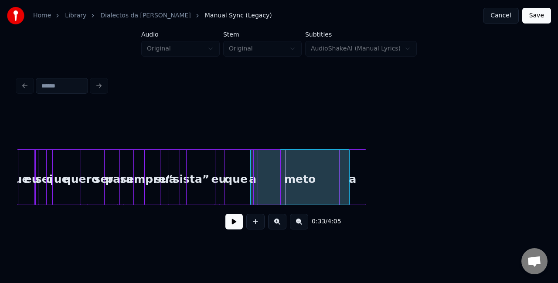
click at [341, 190] on div "meto" at bounding box center [299, 179] width 98 height 59
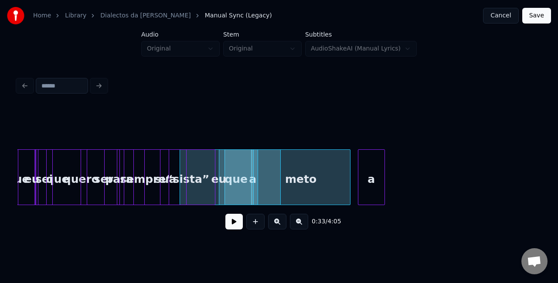
click at [375, 185] on div "a" at bounding box center [371, 179] width 26 height 59
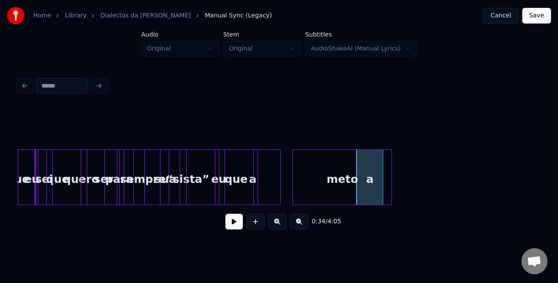
click at [340, 175] on div "meto" at bounding box center [342, 179] width 98 height 59
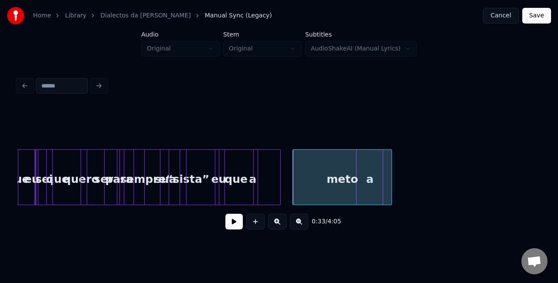
click at [152, 181] on div "sempre" at bounding box center [142, 179] width 51 height 59
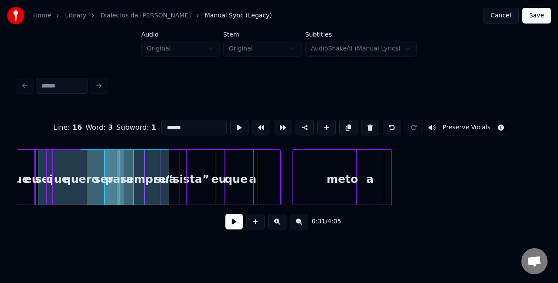
click at [238, 226] on button at bounding box center [233, 222] width 17 height 16
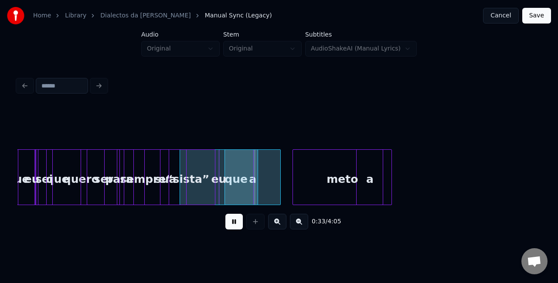
click at [238, 226] on button at bounding box center [233, 222] width 17 height 16
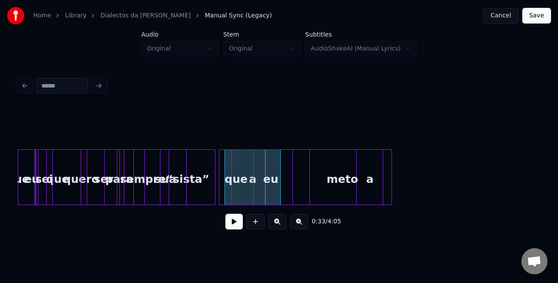
click at [270, 186] on div "eu" at bounding box center [271, 179] width 78 height 59
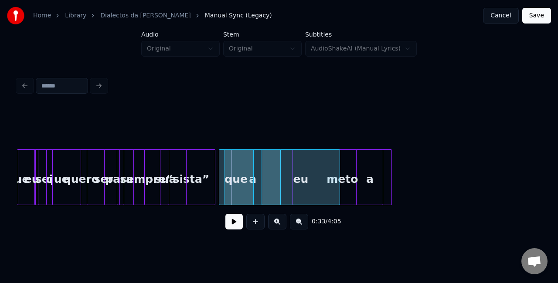
click at [266, 180] on div "eu" at bounding box center [301, 179] width 78 height 59
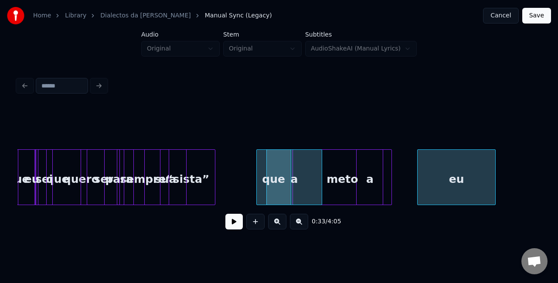
click at [462, 180] on div "eu" at bounding box center [456, 179] width 78 height 59
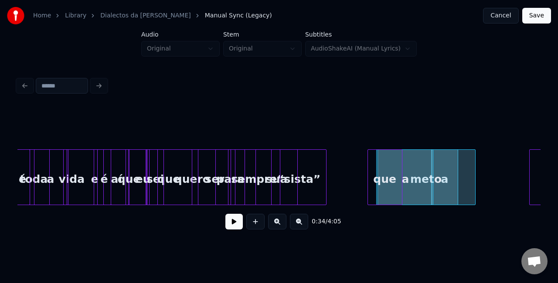
scroll to position [0, 2570]
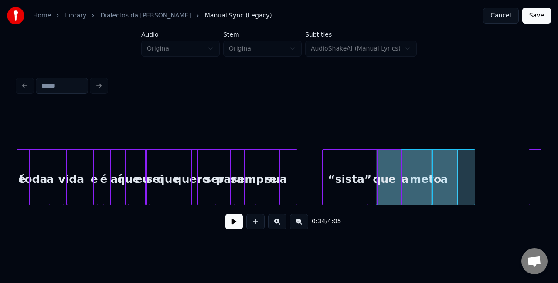
click at [362, 179] on div "“sista”" at bounding box center [349, 179] width 54 height 59
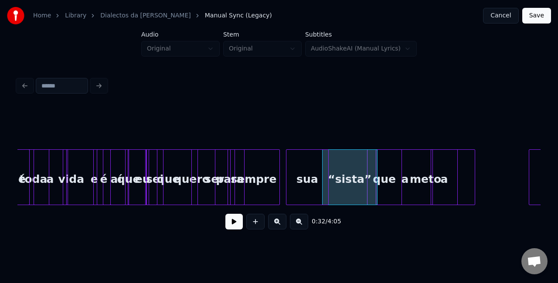
click at [319, 168] on div "sua" at bounding box center [306, 179] width 41 height 59
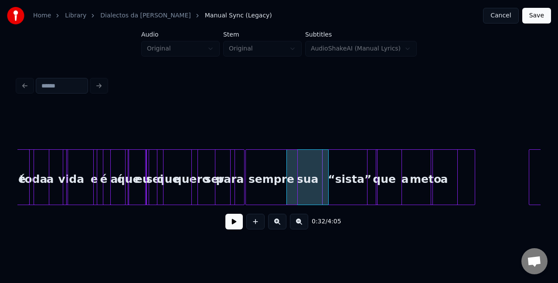
click at [279, 160] on div "sempre" at bounding box center [271, 179] width 51 height 59
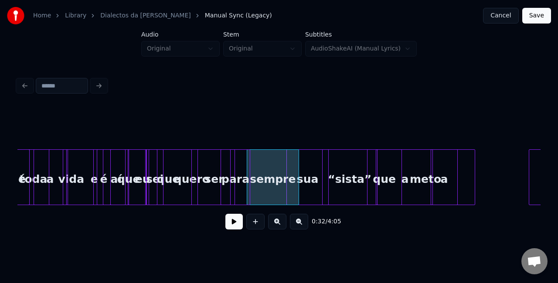
click at [242, 163] on div "para" at bounding box center [235, 179] width 29 height 59
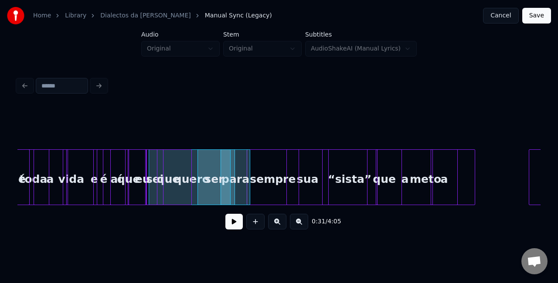
click at [135, 191] on div "que" at bounding box center [128, 179] width 35 height 59
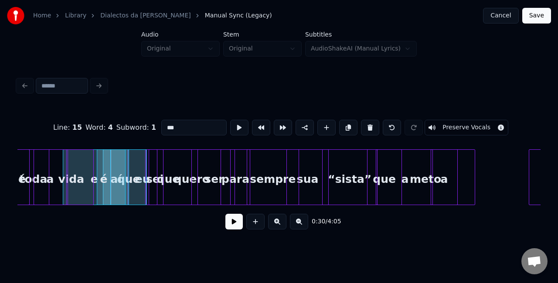
click at [235, 224] on button at bounding box center [233, 222] width 17 height 16
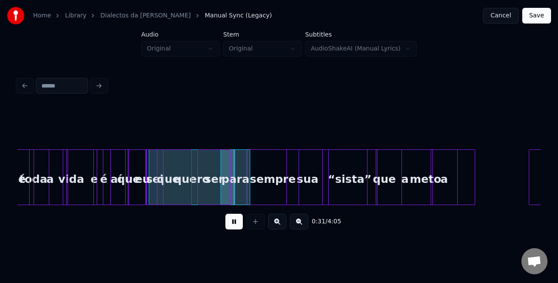
click at [235, 224] on button at bounding box center [233, 222] width 17 height 16
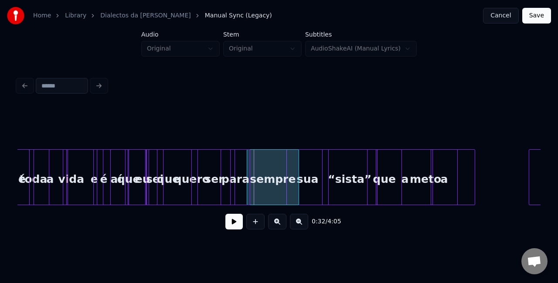
click at [235, 224] on button at bounding box center [233, 222] width 17 height 16
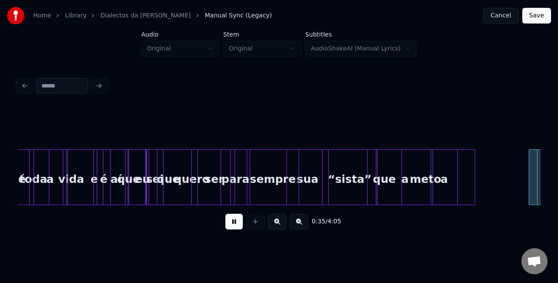
scroll to position [0, 3094]
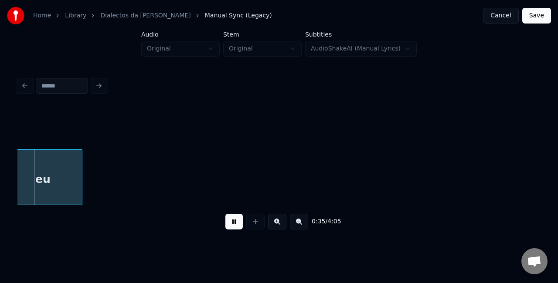
click at [226, 222] on button at bounding box center [233, 222] width 17 height 16
click at [426, 214] on div "0:35 / 4:05" at bounding box center [278, 172] width 523 height 132
click at [297, 225] on button at bounding box center [299, 222] width 18 height 16
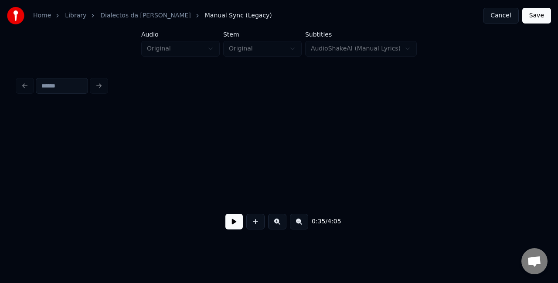
click at [297, 225] on button at bounding box center [299, 222] width 18 height 16
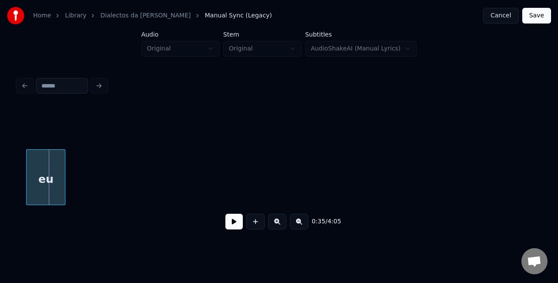
click at [297, 225] on button at bounding box center [299, 222] width 18 height 16
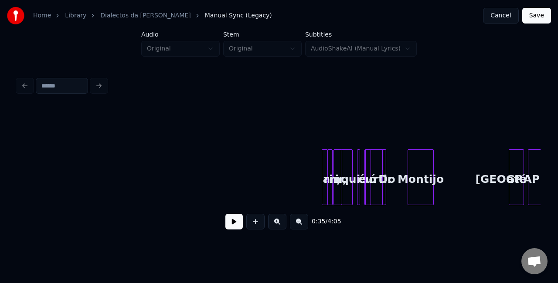
scroll to position [0, 1289]
click at [21, 201] on div "a rir, rir, aqui é só curtir Do Montijo até Lisboa" at bounding box center [278, 177] width 523 height 56
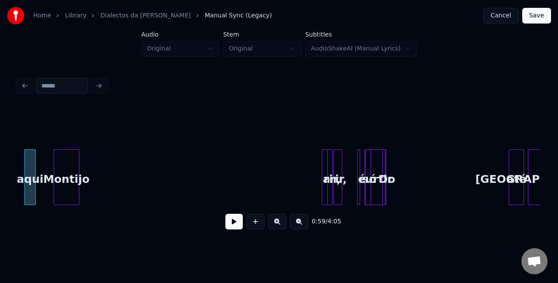
click at [72, 159] on div "Montijo" at bounding box center [66, 179] width 25 height 59
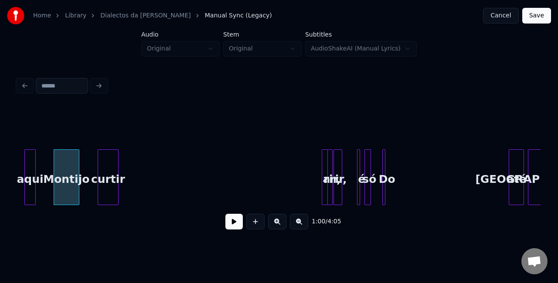
click at [112, 140] on div "1:00 / 4:05" at bounding box center [278, 172] width 523 height 132
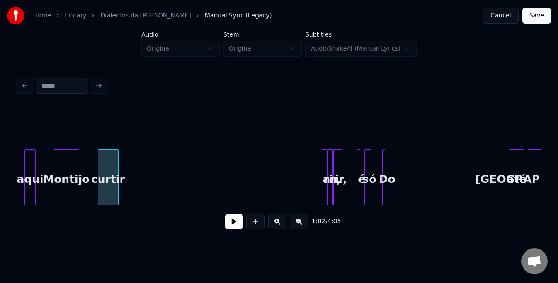
click at [368, 176] on div at bounding box center [369, 177] width 3 height 55
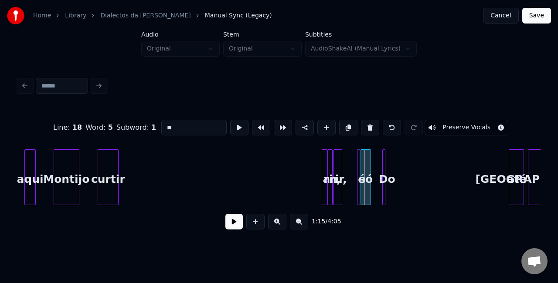
click at [361, 177] on div at bounding box center [362, 177] width 3 height 55
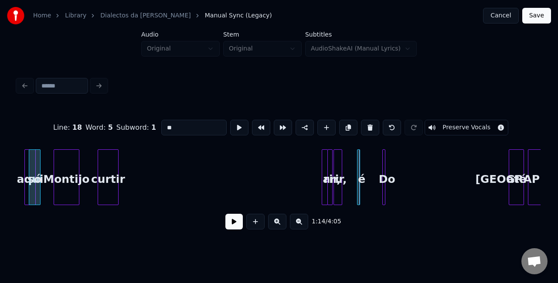
scroll to position [0, 1267]
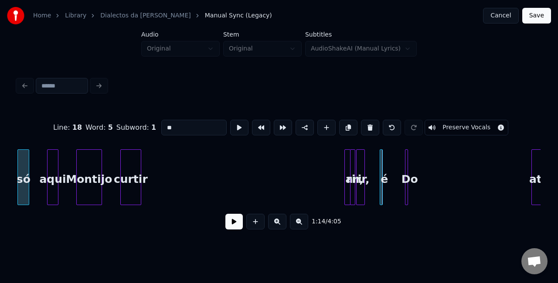
click at [0, 162] on div "Home Library Dialectos da Maria Manual Sync (Legacy) Cancel Save Audio Original…" at bounding box center [279, 120] width 558 height 240
click at [344, 176] on div "a" at bounding box center [350, 177] width 13 height 56
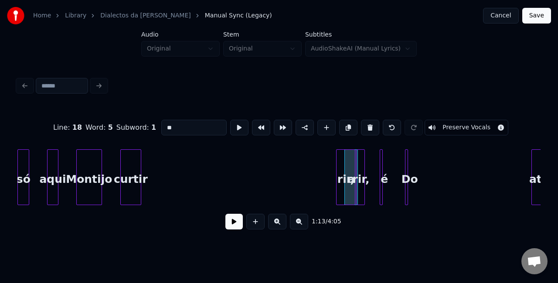
click at [338, 178] on div at bounding box center [337, 177] width 3 height 55
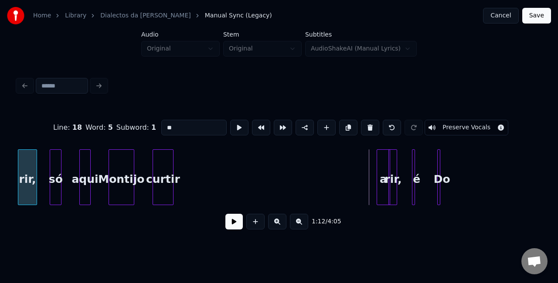
click at [1, 186] on div "Home Library Dialectos da Maria Manual Sync (Legacy) Cancel Save Audio Original…" at bounding box center [279, 120] width 558 height 240
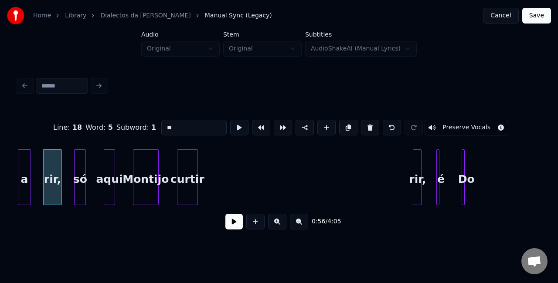
click at [0, 181] on div "Home Library Dialectos da Maria Manual Sync (Legacy) Cancel Save Audio Original…" at bounding box center [279, 120] width 558 height 240
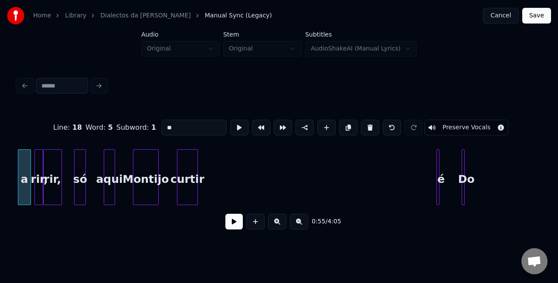
click at [38, 166] on div "rir," at bounding box center [39, 179] width 9 height 59
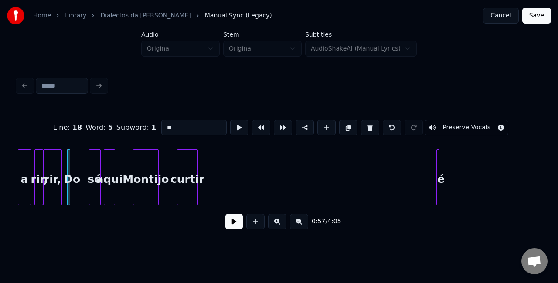
click at [93, 187] on div "só" at bounding box center [94, 179] width 11 height 59
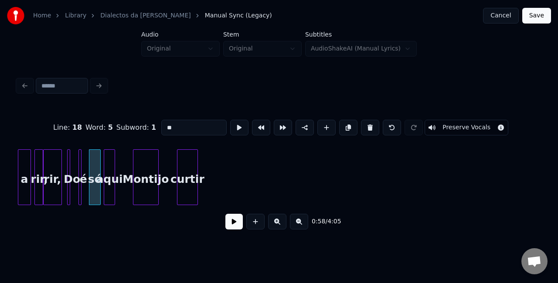
click at [84, 168] on div "é" at bounding box center [83, 179] width 9 height 59
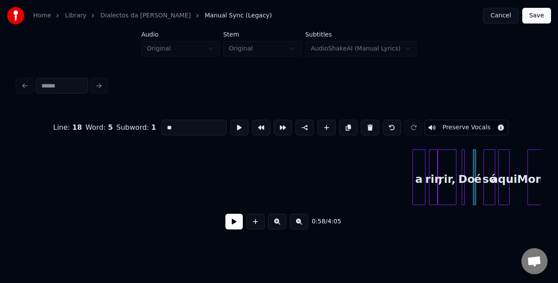
scroll to position [0, 762]
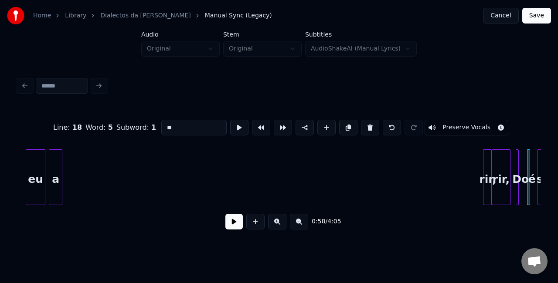
click at [54, 151] on div "a" at bounding box center [55, 179] width 13 height 59
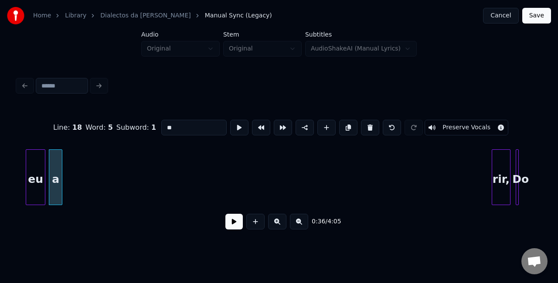
scroll to position [0, 741]
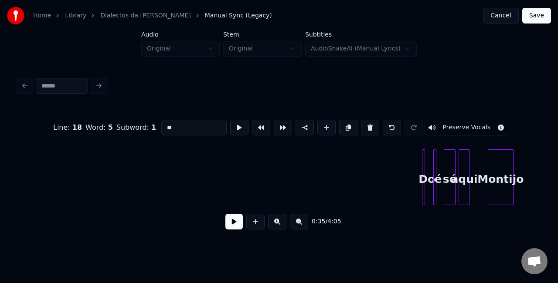
scroll to position [0, 827]
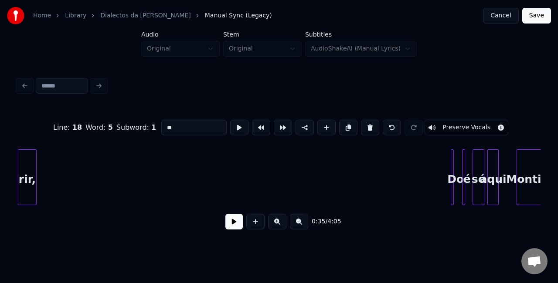
click at [0, 197] on div "Home Library Dialectos da Maria Manual Sync (Legacy) Cancel Save Audio Original…" at bounding box center [279, 120] width 558 height 240
click at [277, 224] on button at bounding box center [277, 222] width 18 height 16
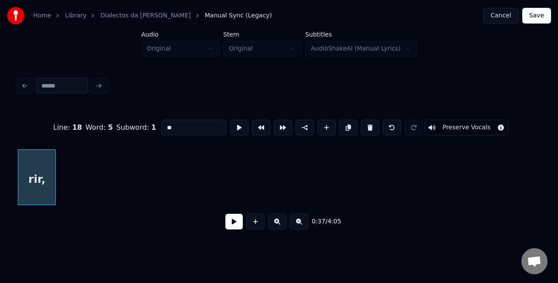
click at [277, 224] on button at bounding box center [277, 222] width 18 height 16
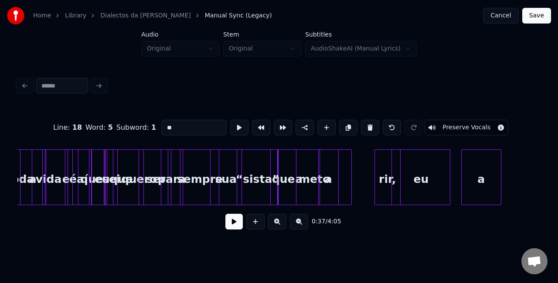
scroll to position [0, 1919]
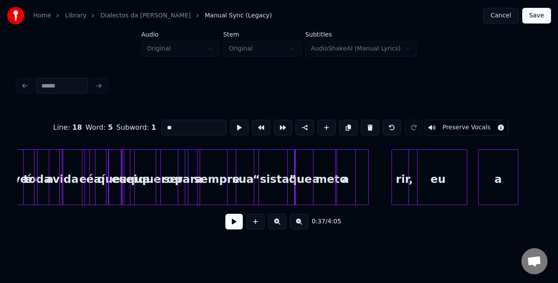
click at [272, 222] on button at bounding box center [277, 222] width 18 height 16
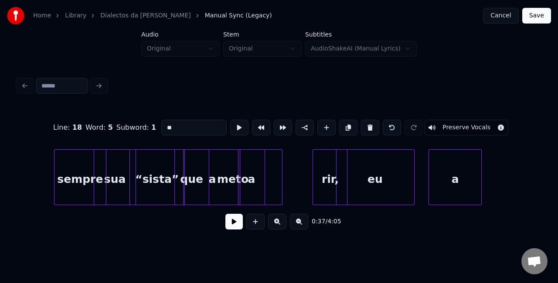
scroll to position [0, 2759]
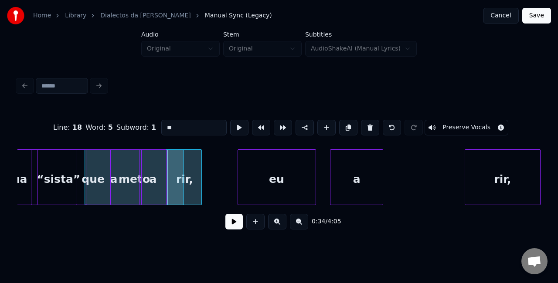
scroll to position [0, 2860]
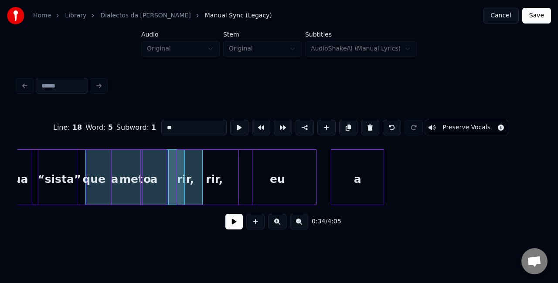
click at [216, 152] on div "rir," at bounding box center [214, 179] width 75 height 59
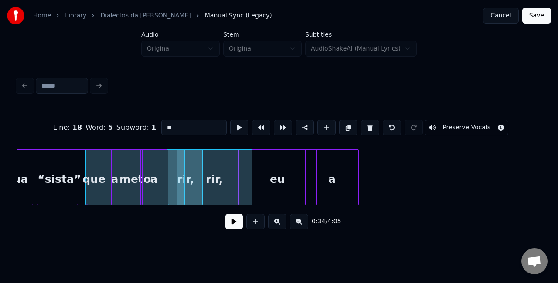
click at [328, 182] on div "a" at bounding box center [331, 179] width 53 height 59
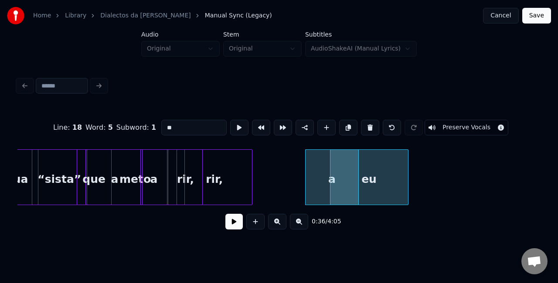
click at [371, 179] on div "eu" at bounding box center [369, 179] width 78 height 59
click at [227, 192] on div "rir," at bounding box center [214, 179] width 75 height 59
type input "****"
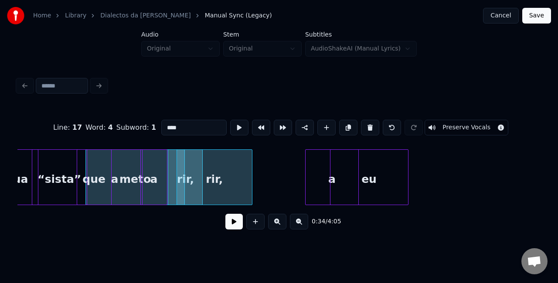
click at [231, 229] on button at bounding box center [233, 222] width 17 height 16
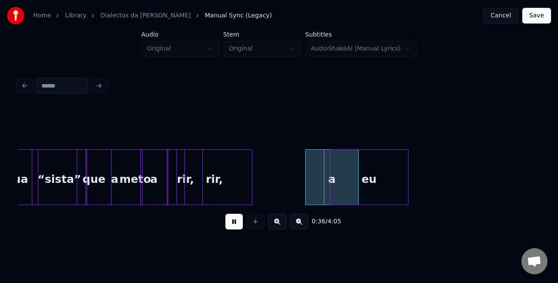
click at [232, 229] on button at bounding box center [233, 222] width 17 height 16
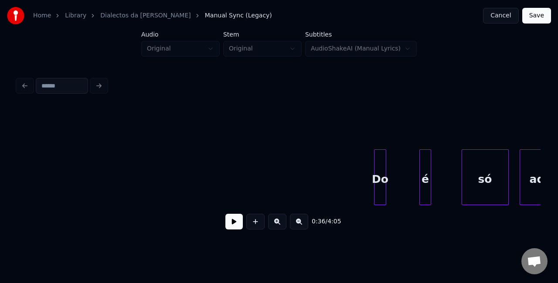
scroll to position [0, 4687]
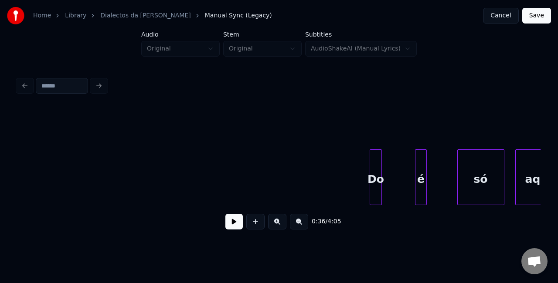
click at [296, 225] on button at bounding box center [299, 222] width 18 height 16
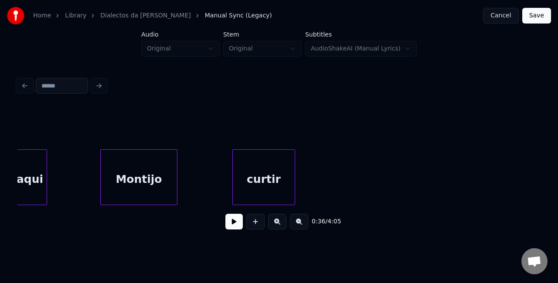
click at [296, 225] on button at bounding box center [299, 222] width 18 height 16
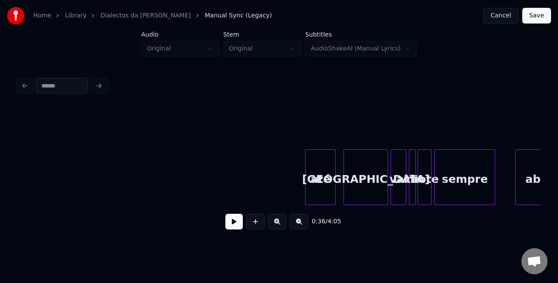
scroll to position [0, 3273]
click at [294, 226] on button at bounding box center [299, 222] width 18 height 16
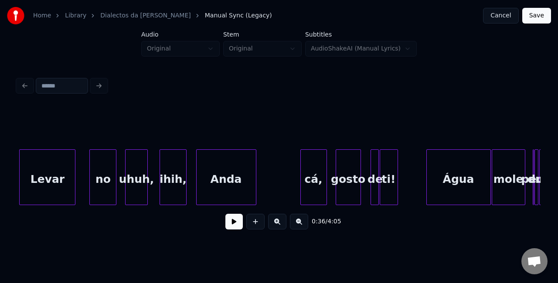
click at [297, 225] on button at bounding box center [299, 222] width 18 height 16
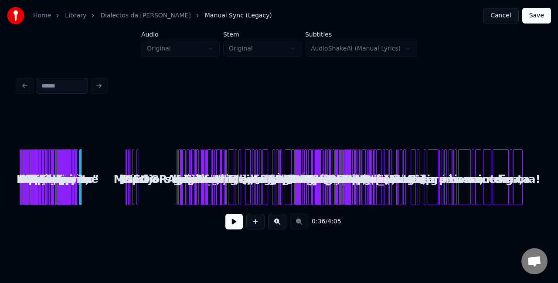
scroll to position [0, 0]
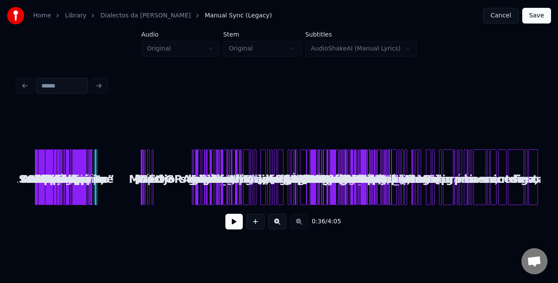
click at [278, 222] on button at bounding box center [277, 222] width 18 height 16
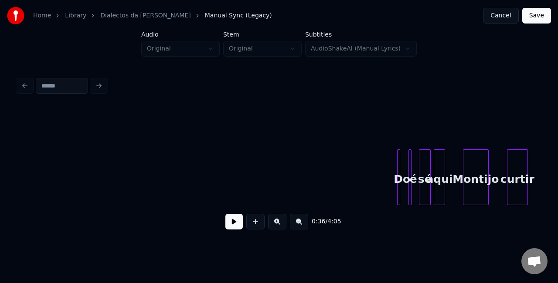
scroll to position [0, 851]
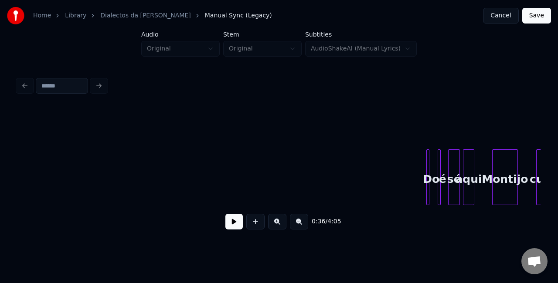
click at [516, 181] on div at bounding box center [515, 177] width 3 height 55
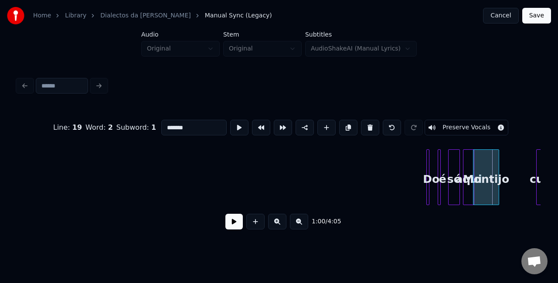
scroll to position [0, 819]
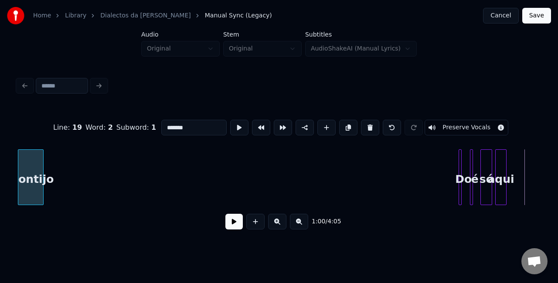
click at [0, 148] on div "Home Library Dialectos da Maria Manual Sync (Legacy) Cancel Save Audio Original…" at bounding box center [279, 120] width 558 height 240
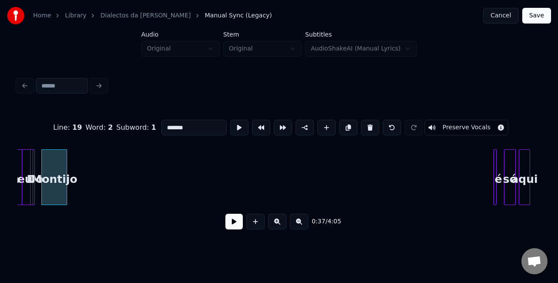
click at [13, 208] on div "Home Library Dialectos da Maria Manual Sync (Legacy) Cancel Save Audio Original…" at bounding box center [279, 120] width 558 height 240
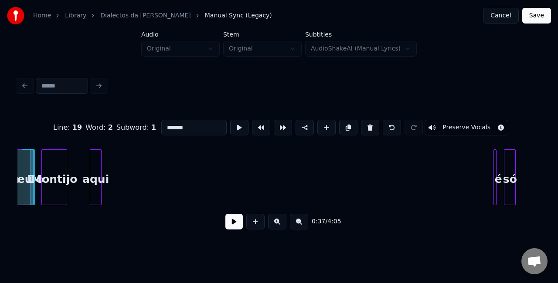
click at [98, 185] on div "aqui" at bounding box center [95, 179] width 11 height 59
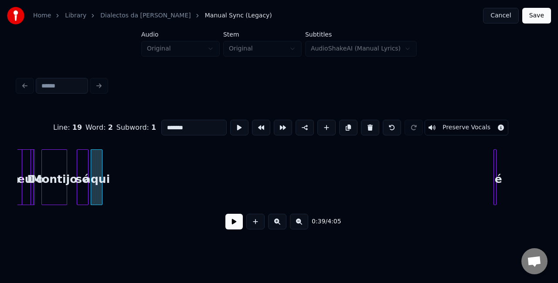
click at [83, 145] on div "Line : 19 Word : 2 Subword : 1 ******* Preserve Vocals 0:39 / 4:05" at bounding box center [278, 172] width 523 height 132
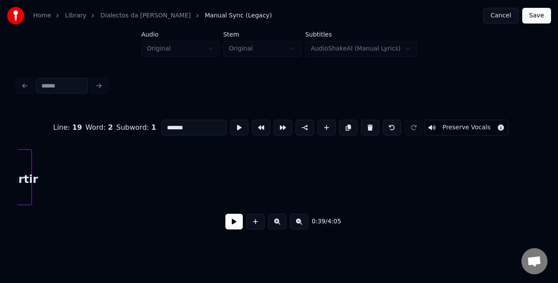
scroll to position [0, 988]
click at [0, 168] on div "Home Library Dialectos da Maria Manual Sync (Legacy) Cancel Save Audio Original…" at bounding box center [279, 120] width 558 height 240
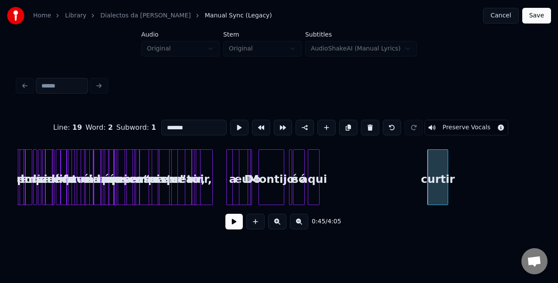
scroll to position [0, 576]
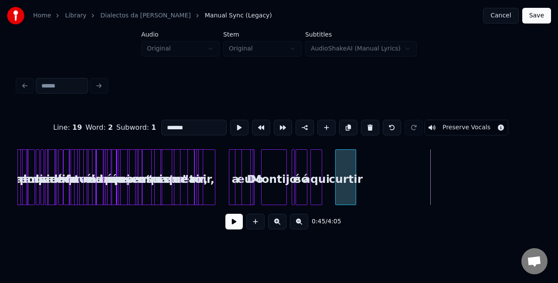
click at [348, 181] on div "curtir" at bounding box center [345, 179] width 20 height 59
click at [278, 226] on button at bounding box center [277, 222] width 18 height 16
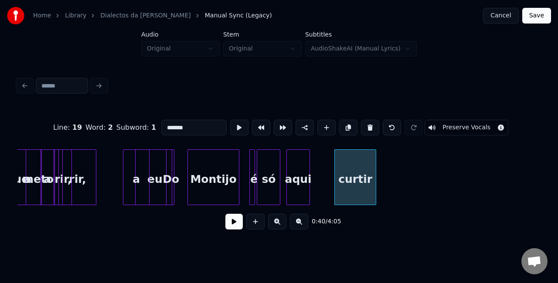
click at [278, 226] on button at bounding box center [277, 222] width 18 height 16
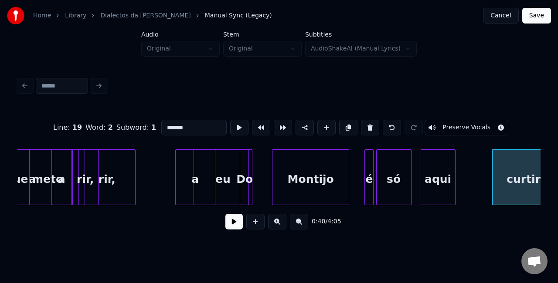
scroll to position [0, 2202]
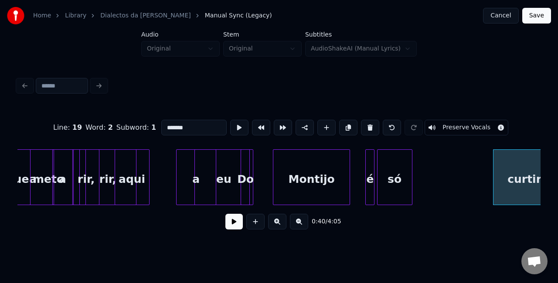
click at [128, 163] on div "aqui" at bounding box center [132, 179] width 34 height 59
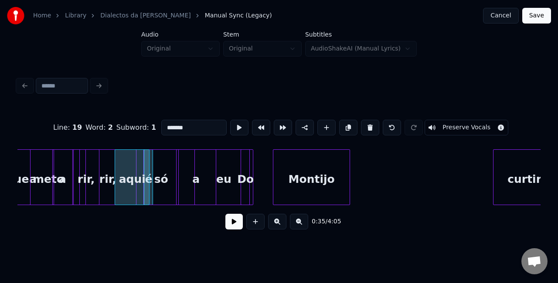
click at [159, 159] on div "só" at bounding box center [161, 179] width 34 height 59
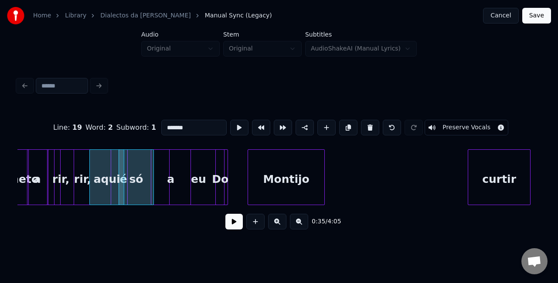
scroll to position [0, 2227]
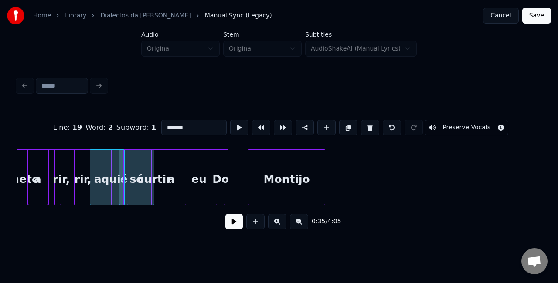
click at [149, 155] on div "curtir" at bounding box center [155, 179] width 62 height 59
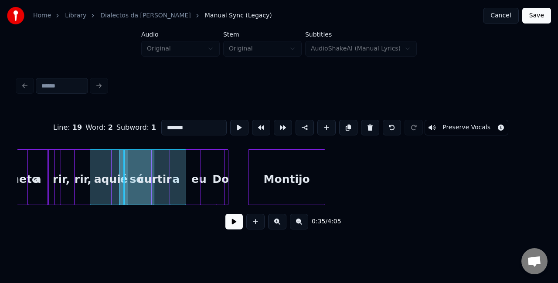
click at [200, 171] on div at bounding box center [199, 177] width 3 height 55
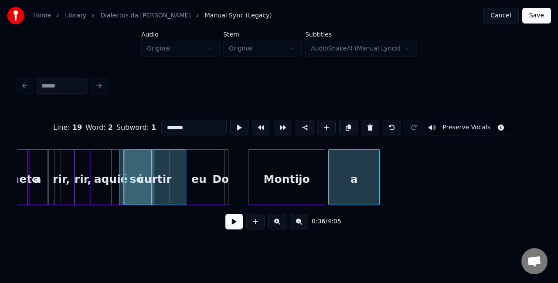
click at [370, 173] on div "a" at bounding box center [353, 179] width 51 height 59
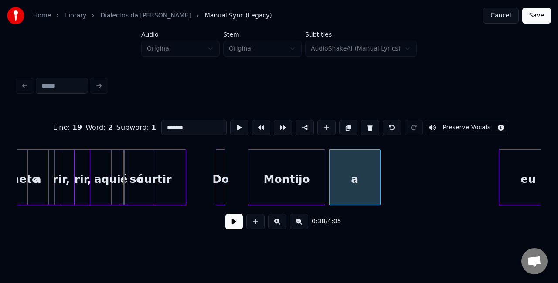
scroll to position [0, 2244]
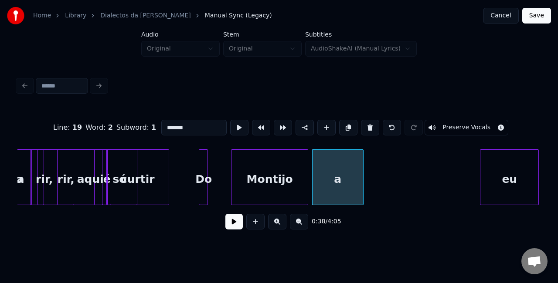
click at [523, 184] on div "eu" at bounding box center [509, 179] width 58 height 59
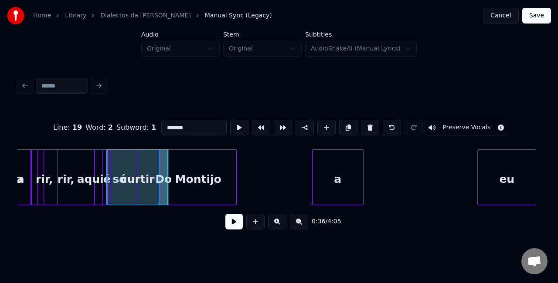
click at [199, 186] on div "Montijo" at bounding box center [198, 179] width 76 height 59
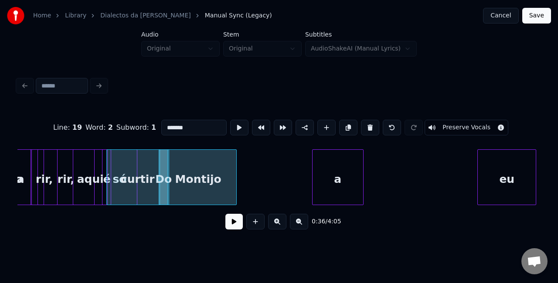
click at [44, 184] on div "rir," at bounding box center [44, 179] width 25 height 59
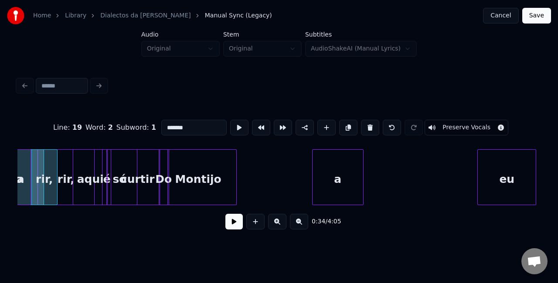
type input "****"
click at [232, 223] on button at bounding box center [233, 222] width 17 height 16
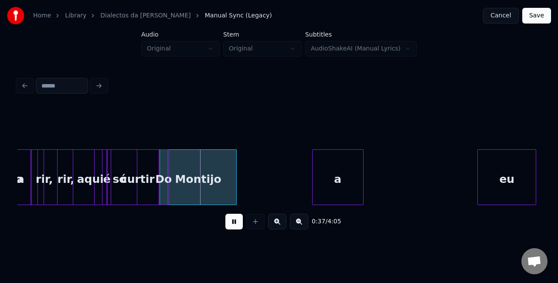
click at [232, 223] on button at bounding box center [233, 222] width 17 height 16
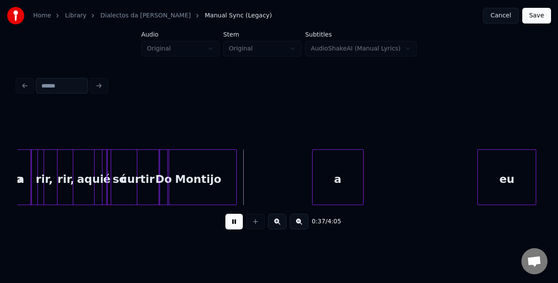
click at [232, 223] on button at bounding box center [233, 222] width 17 height 16
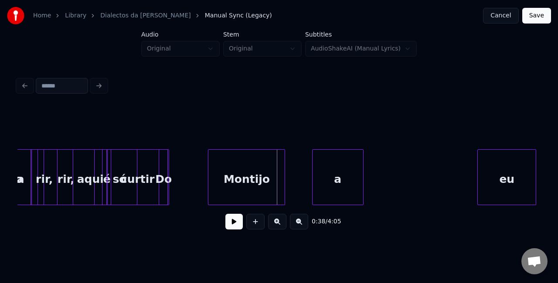
click at [238, 172] on div "Montijo" at bounding box center [246, 179] width 76 height 59
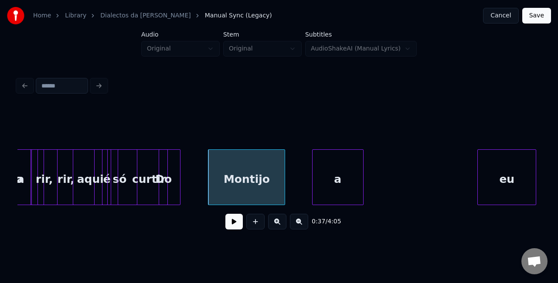
click at [175, 172] on div "curtir" at bounding box center [149, 179] width 62 height 59
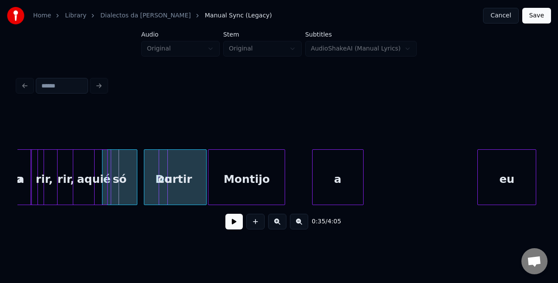
click at [174, 177] on div "curtir" at bounding box center [175, 179] width 62 height 59
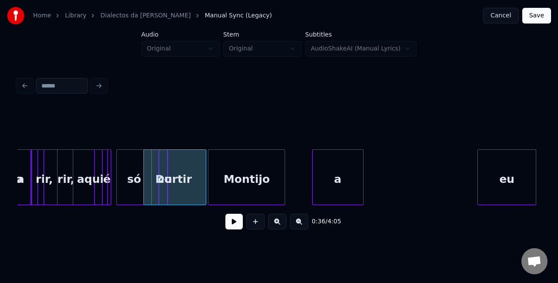
click at [135, 182] on div "só" at bounding box center [134, 179] width 34 height 59
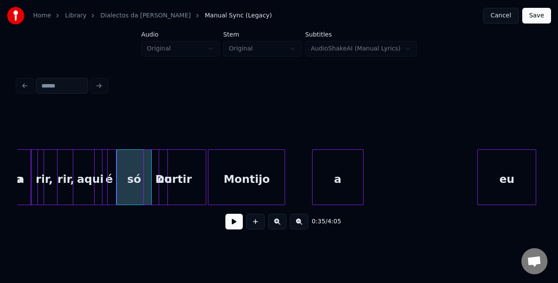
click at [113, 179] on div at bounding box center [114, 177] width 3 height 55
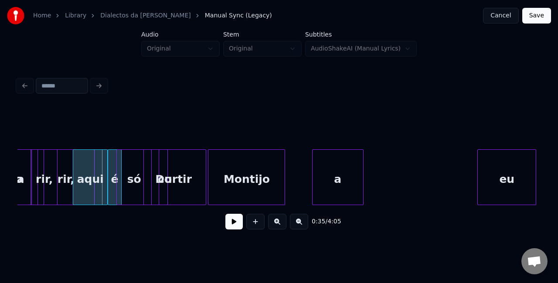
click at [115, 176] on div "é" at bounding box center [115, 179] width 14 height 59
click at [160, 179] on div at bounding box center [160, 177] width 3 height 55
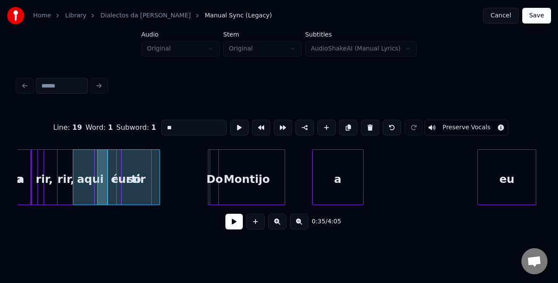
click at [215, 181] on div "Do" at bounding box center [214, 179] width 9 height 59
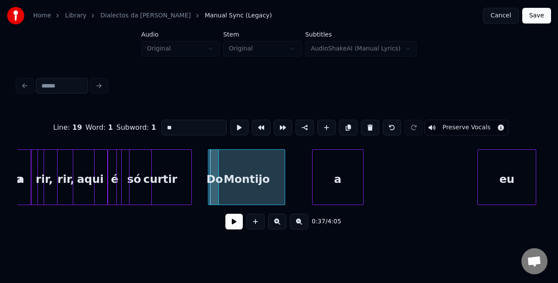
click at [161, 167] on div "curtir" at bounding box center [160, 179] width 62 height 59
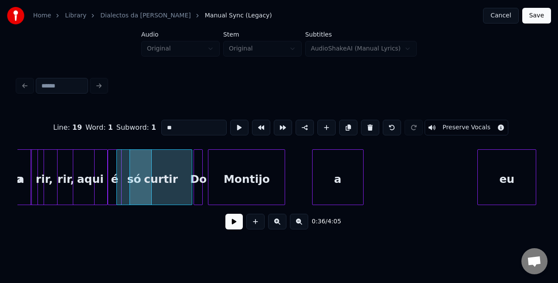
click at [198, 172] on div "Do" at bounding box center [198, 179] width 9 height 59
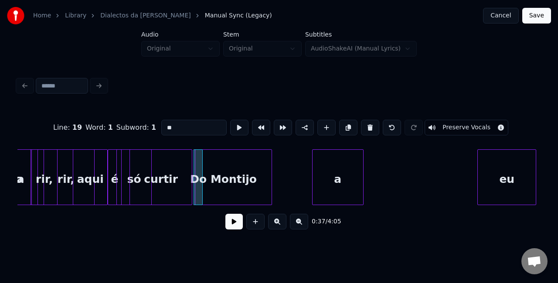
click at [227, 175] on div "Montijo" at bounding box center [233, 179] width 76 height 59
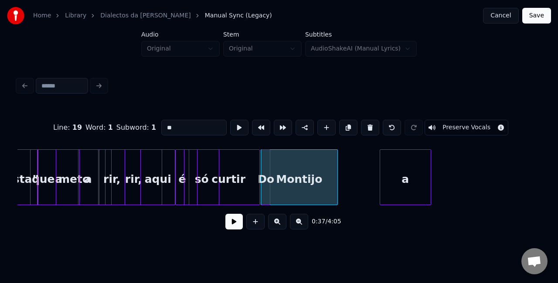
scroll to position [0, 2177]
click at [114, 192] on div "rir," at bounding box center [111, 179] width 25 height 59
type input "****"
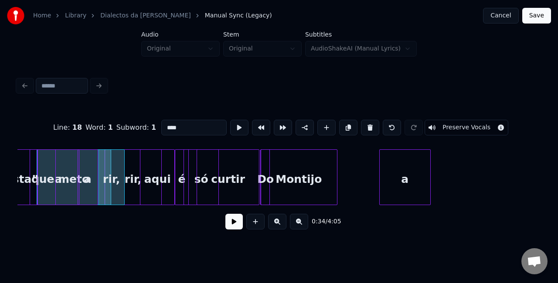
click at [232, 223] on button at bounding box center [233, 222] width 17 height 16
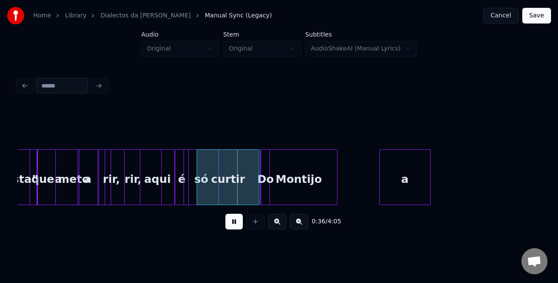
click at [232, 223] on button at bounding box center [233, 222] width 17 height 16
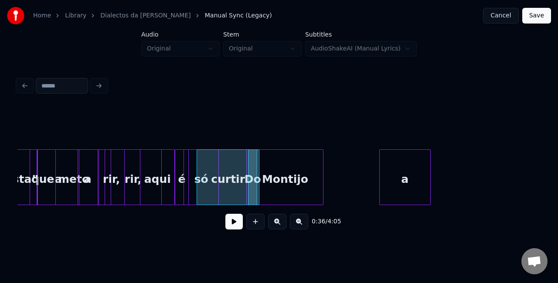
click at [290, 180] on div "Montijo" at bounding box center [285, 179] width 76 height 59
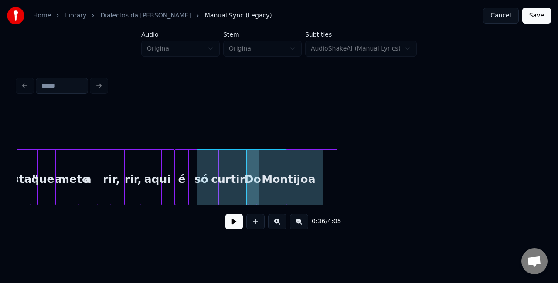
click at [316, 178] on div "a" at bounding box center [311, 179] width 51 height 59
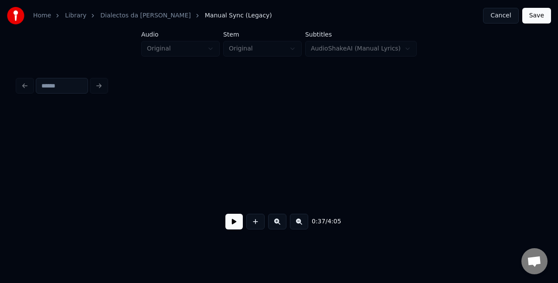
scroll to position [0, 4375]
click at [296, 229] on button at bounding box center [299, 222] width 18 height 16
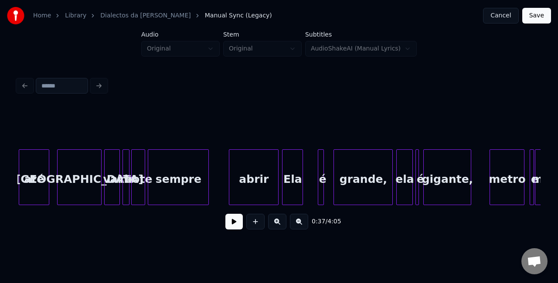
click at [296, 229] on button at bounding box center [299, 222] width 18 height 16
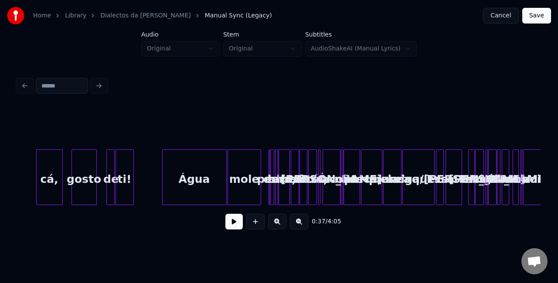
click at [277, 225] on button at bounding box center [277, 222] width 18 height 16
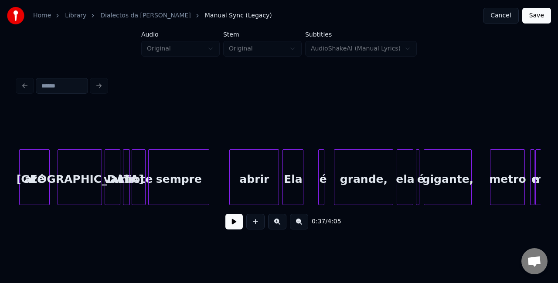
click at [277, 225] on button at bounding box center [277, 222] width 18 height 16
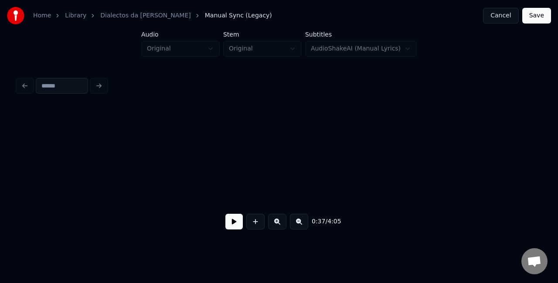
click at [296, 226] on button at bounding box center [299, 222] width 18 height 16
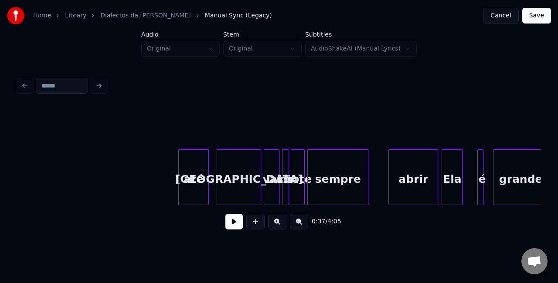
scroll to position [0, 3399]
click at [299, 230] on button at bounding box center [299, 222] width 18 height 16
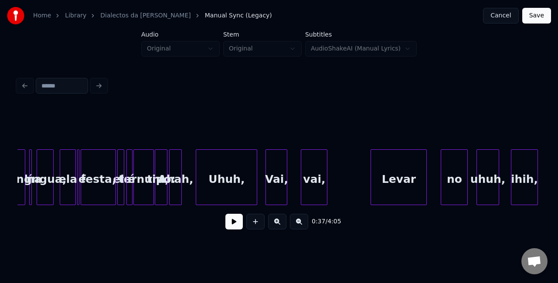
scroll to position [0, 2129]
click at [301, 230] on button at bounding box center [299, 222] width 18 height 16
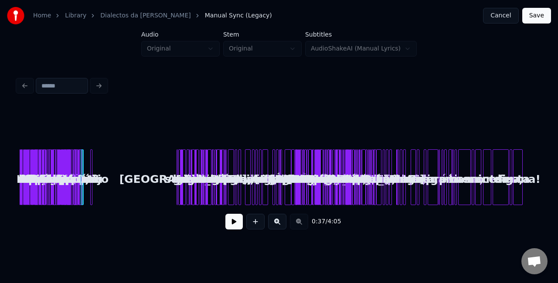
scroll to position [0, 0]
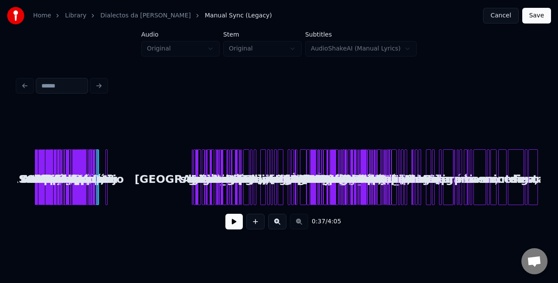
click at [276, 220] on button at bounding box center [277, 222] width 18 height 16
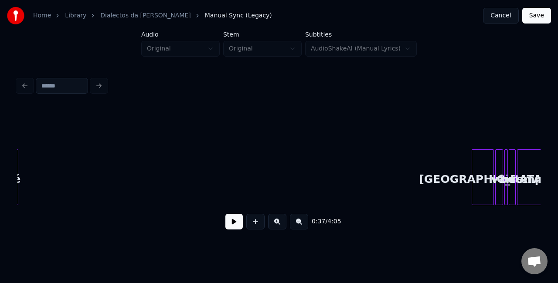
scroll to position [0, 1320]
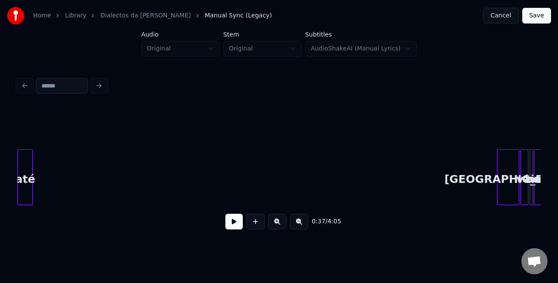
click at [0, 161] on div "Home Library Dialectos da Maria Manual Sync (Legacy) Cancel Save Audio Original…" at bounding box center [279, 120] width 558 height 240
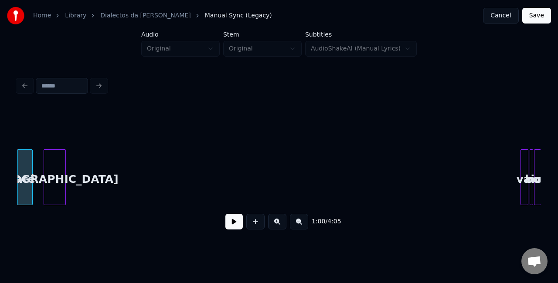
click at [57, 159] on div "[GEOGRAPHIC_DATA]" at bounding box center [54, 179] width 21 height 59
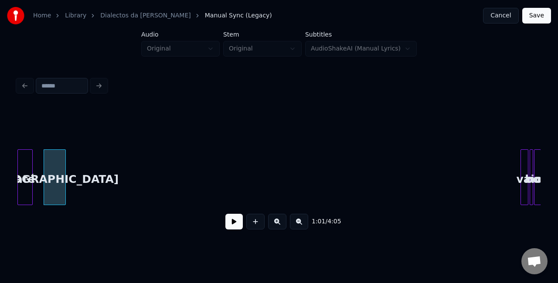
click at [526, 169] on div at bounding box center [526, 177] width 3 height 55
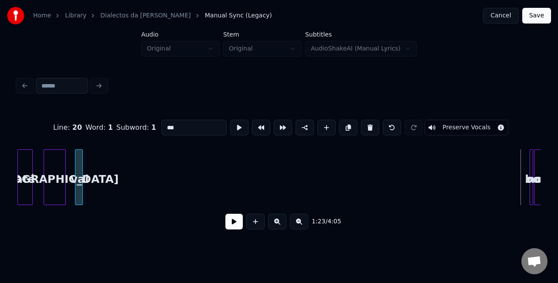
click at [79, 150] on div "vai" at bounding box center [79, 179] width 9 height 59
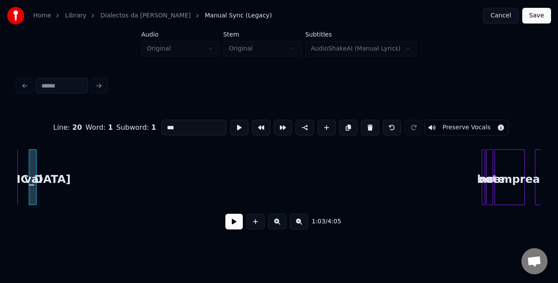
scroll to position [0, 1368]
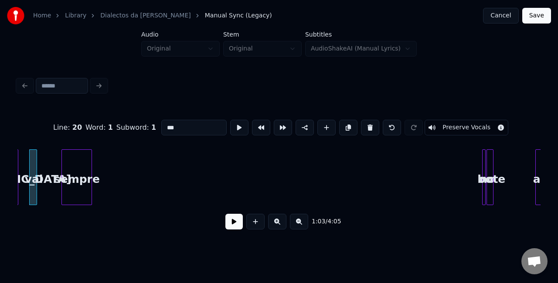
click at [82, 135] on div "Line : 20 Word : 1 Subword : 1 *** Preserve Vocals 1:03 / 4:05" at bounding box center [278, 172] width 523 height 132
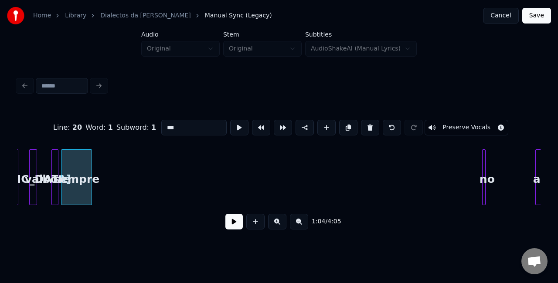
click at [60, 135] on div "Line : 20 Word : 1 Subword : 1 *** Preserve Vocals 1:04 / 4:05" at bounding box center [278, 172] width 523 height 132
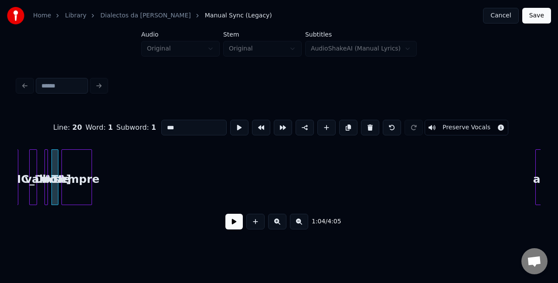
click at [47, 135] on div "Line : 20 Word : 1 Subword : 1 *** Preserve Vocals 1:04 / 4:05" at bounding box center [278, 172] width 523 height 132
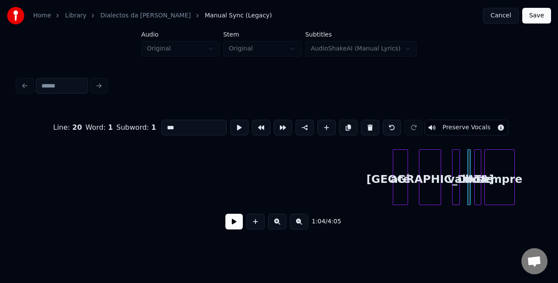
scroll to position [0, 945]
click at [35, 173] on div "até" at bounding box center [38, 179] width 14 height 59
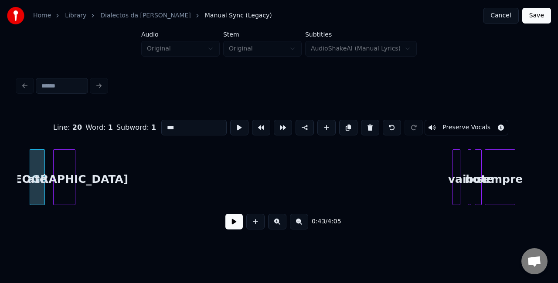
click at [60, 150] on div "[GEOGRAPHIC_DATA]" at bounding box center [64, 179] width 21 height 59
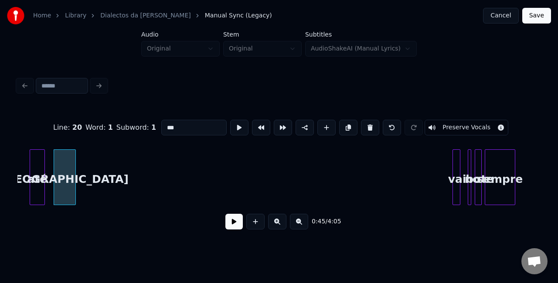
click at [458, 177] on div at bounding box center [458, 177] width 3 height 55
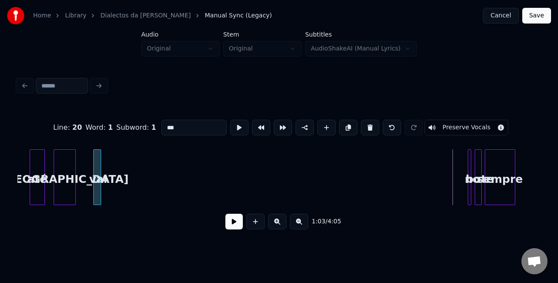
click at [95, 164] on div "vai" at bounding box center [98, 179] width 9 height 59
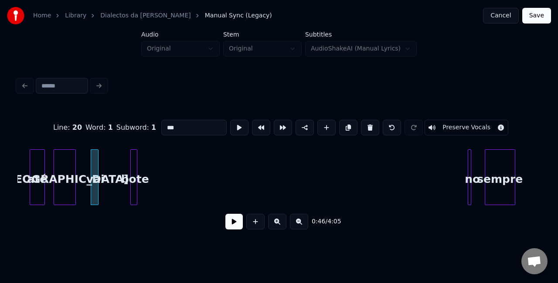
click at [133, 165] on div "bote" at bounding box center [135, 179] width 9 height 59
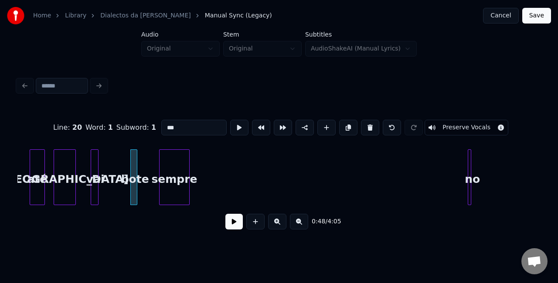
click at [172, 140] on div "Line : 20 Word : 1 Subword : 1 *** Preserve Vocals 0:48 / 4:05" at bounding box center [278, 172] width 523 height 132
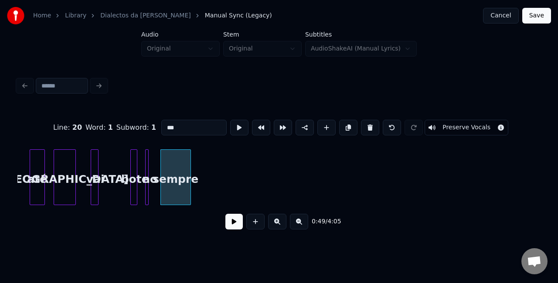
click at [150, 139] on div "Line : 20 Word : 1 Subword : 1 *** Preserve Vocals 0:49 / 4:05" at bounding box center [278, 172] width 523 height 132
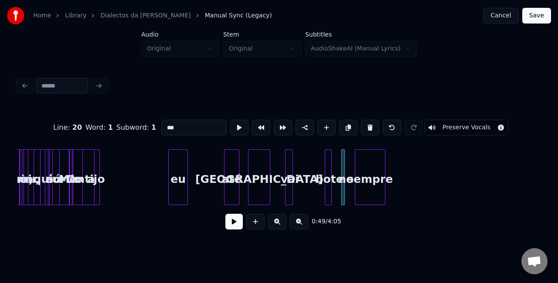
scroll to position [0, 740]
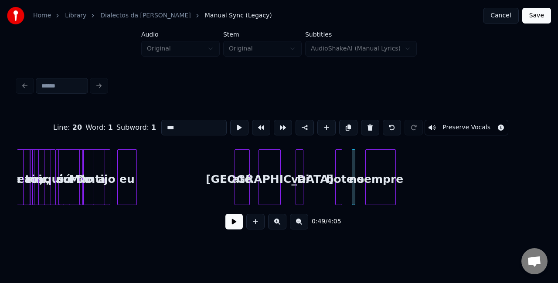
click at [129, 163] on div "eu" at bounding box center [127, 179] width 19 height 59
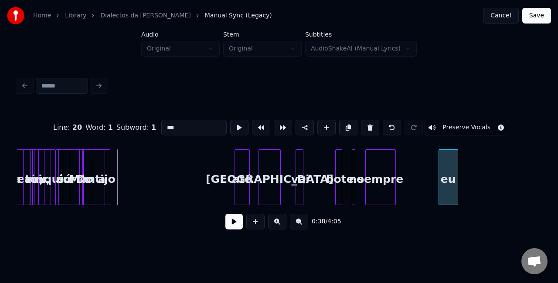
click at [449, 205] on div "Lisboa vai no bote sempre até eu a Montijo curtir Do só aqui é rir, rir, meto a…" at bounding box center [278, 177] width 523 height 56
click at [128, 160] on div "até" at bounding box center [127, 179] width 14 height 59
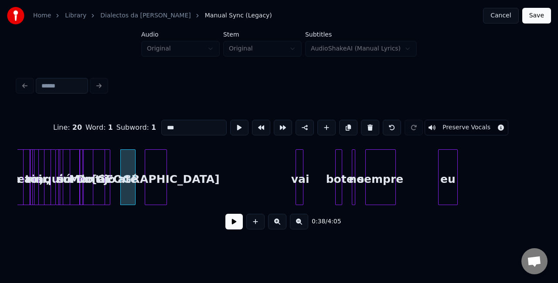
click at [162, 183] on div "[GEOGRAPHIC_DATA]" at bounding box center [155, 179] width 21 height 59
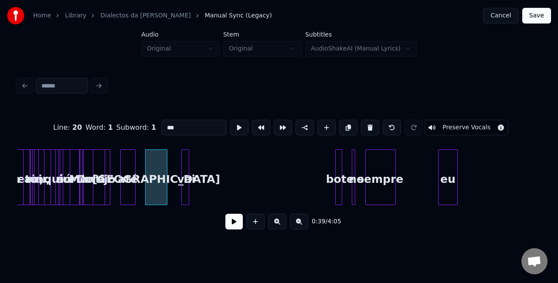
click at [183, 166] on div "vai" at bounding box center [186, 179] width 9 height 59
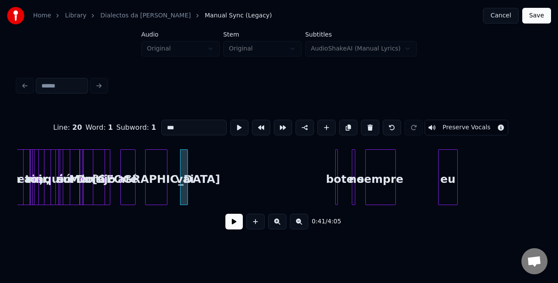
click at [335, 177] on div at bounding box center [336, 177] width 3 height 55
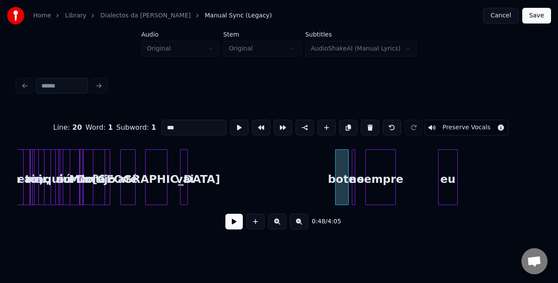
click at [338, 179] on div "bote" at bounding box center [342, 177] width 14 height 56
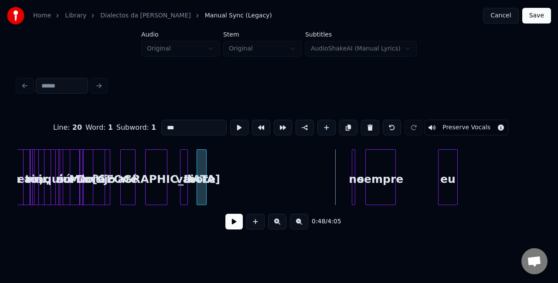
click at [204, 164] on div "bote" at bounding box center [201, 179] width 9 height 59
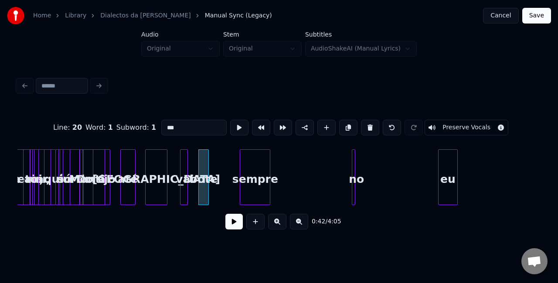
click at [245, 172] on div "sempre" at bounding box center [255, 179] width 30 height 59
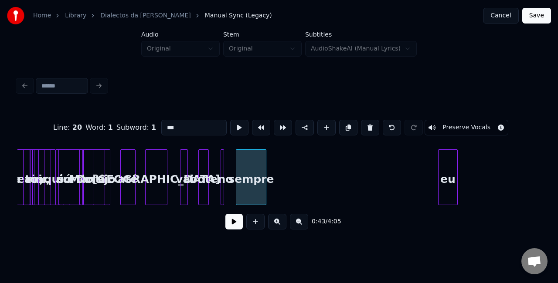
click at [224, 175] on div "no" at bounding box center [225, 179] width 9 height 59
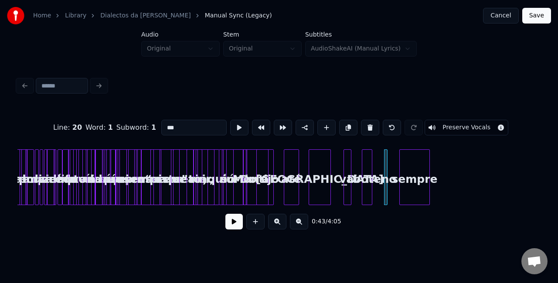
scroll to position [0, 576]
click at [278, 227] on button at bounding box center [277, 222] width 18 height 16
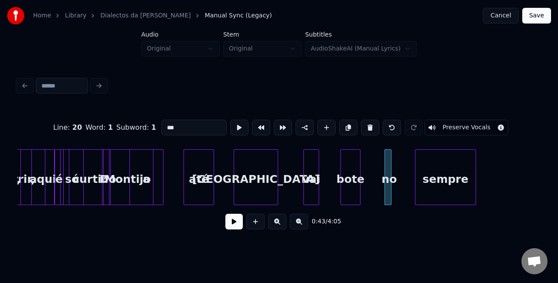
click at [278, 227] on button at bounding box center [277, 222] width 18 height 16
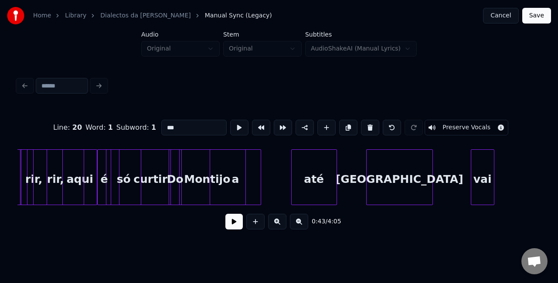
scroll to position [0, 2199]
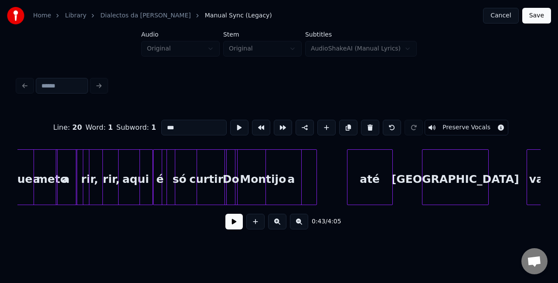
click at [83, 186] on div at bounding box center [84, 177] width 3 height 55
type input "****"
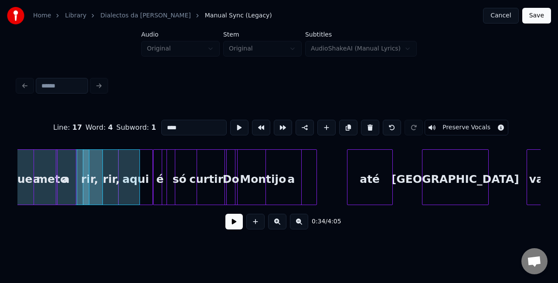
click at [230, 224] on button at bounding box center [233, 222] width 17 height 16
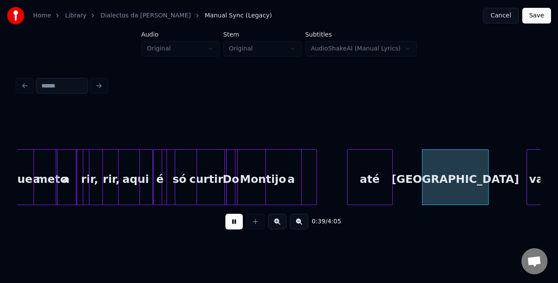
click at [230, 224] on button at bounding box center [233, 222] width 17 height 16
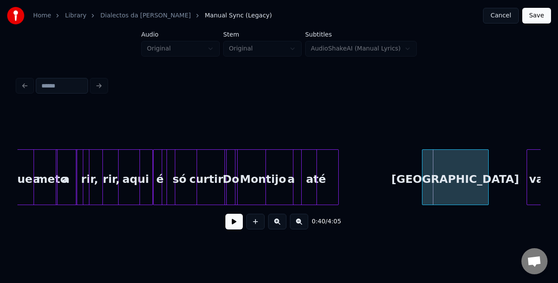
click at [318, 180] on div "até" at bounding box center [315, 179] width 45 height 59
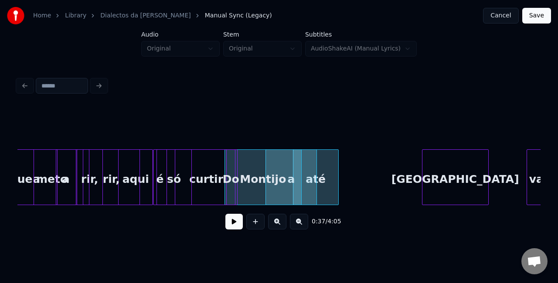
click at [174, 186] on div "só" at bounding box center [174, 179] width 34 height 59
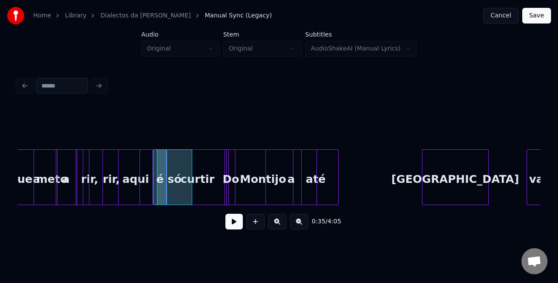
click at [195, 183] on div "curtir" at bounding box center [197, 179] width 62 height 59
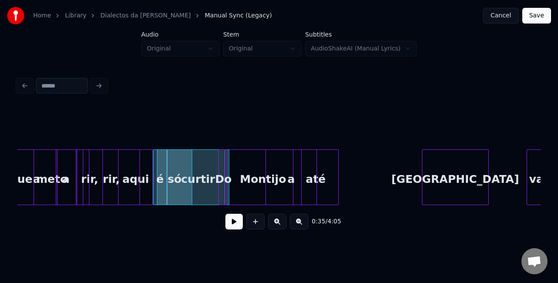
click at [224, 180] on div "Do" at bounding box center [223, 179] width 9 height 59
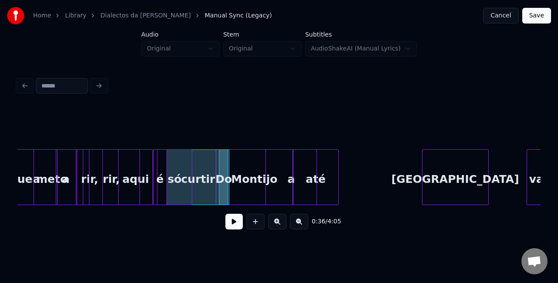
click at [249, 179] on div "Montijo" at bounding box center [254, 179] width 76 height 59
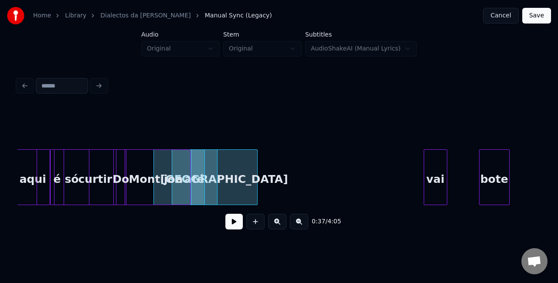
scroll to position [0, 2301]
click at [252, 160] on div "vai" at bounding box center [254, 179] width 23 height 59
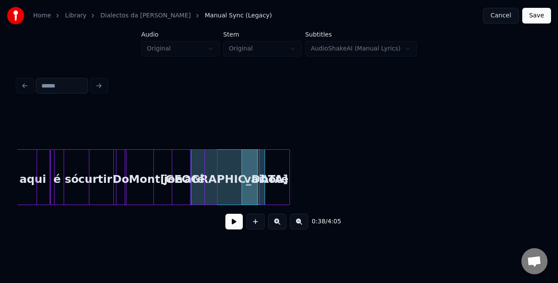
click at [280, 154] on div "bote" at bounding box center [275, 179] width 30 height 59
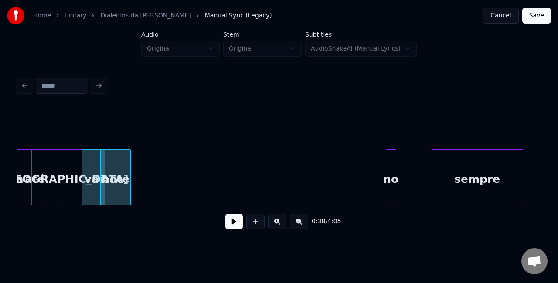
scroll to position [0, 2462]
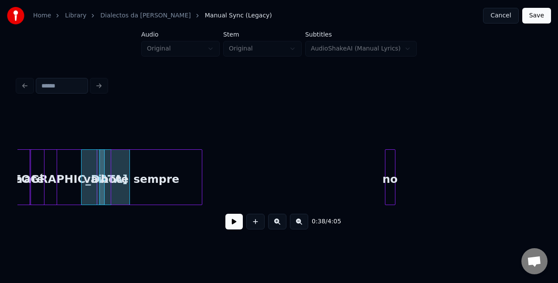
click at [156, 135] on div "0:38 / 4:05" at bounding box center [278, 172] width 523 height 132
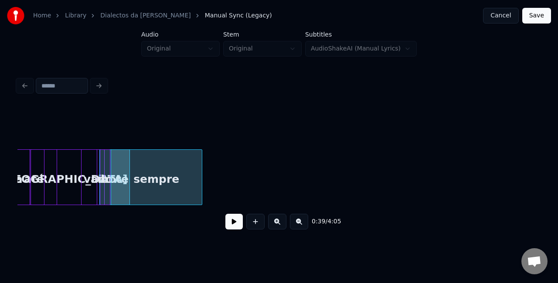
click at [103, 128] on div "0:39 / 4:05" at bounding box center [278, 172] width 523 height 132
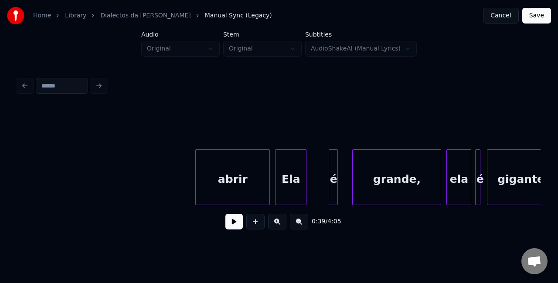
scroll to position [0, 5481]
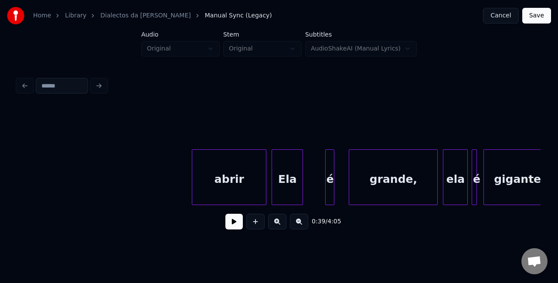
click at [294, 226] on button at bounding box center [299, 222] width 18 height 16
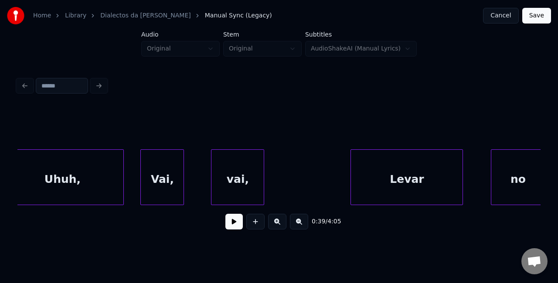
click at [294, 226] on button at bounding box center [299, 222] width 18 height 16
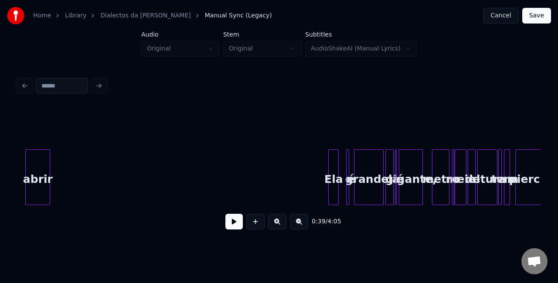
scroll to position [0, 1575]
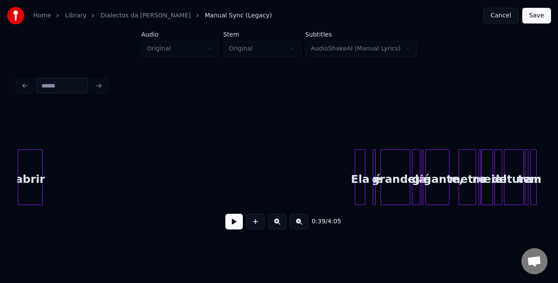
click at [0, 169] on div "Home Library Dialectos da Maria Manual Sync (Legacy) Cancel Save Audio Original…" at bounding box center [279, 120] width 558 height 240
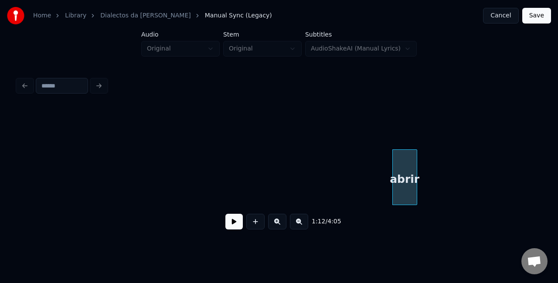
scroll to position [0, 1200]
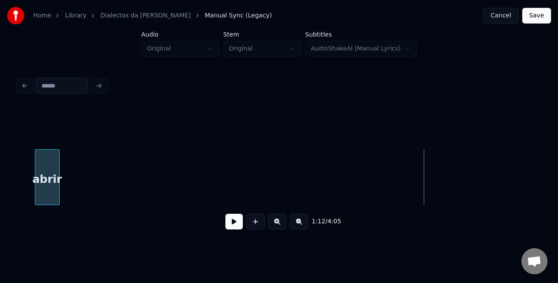
click at [0, 150] on div "Home Library Dialectos da Maria Manual Sync (Legacy) Cancel Save Audio Original…" at bounding box center [279, 120] width 558 height 240
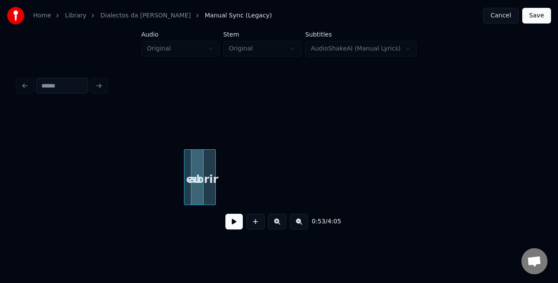
scroll to position [0, 959]
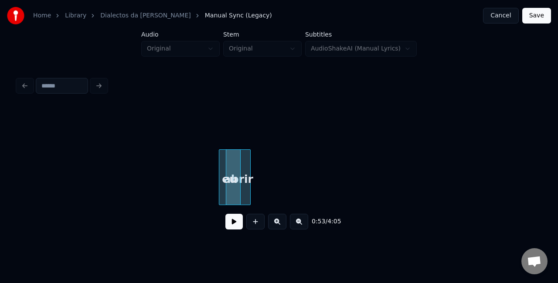
click at [240, 178] on div at bounding box center [238, 177] width 3 height 55
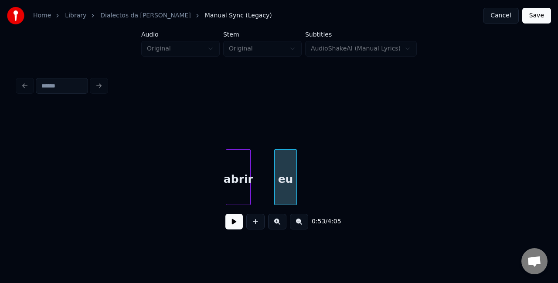
click at [290, 183] on div "eu" at bounding box center [285, 179] width 22 height 59
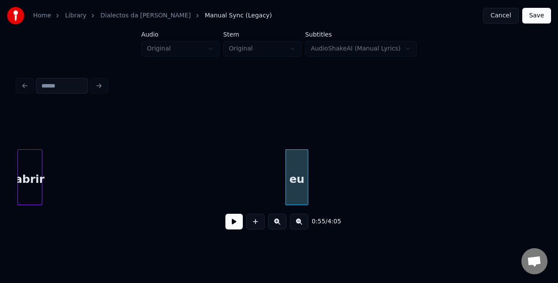
scroll to position [0, 930]
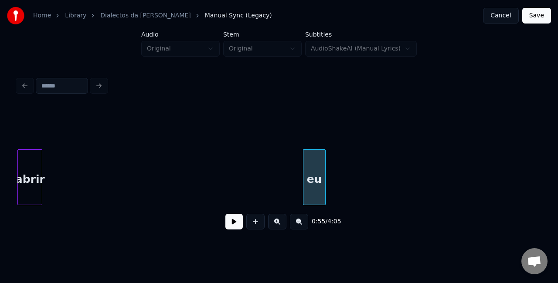
click at [0, 153] on div "Home Library Dialectos da Maria Manual Sync (Legacy) Cancel Save Audio Original…" at bounding box center [279, 120] width 558 height 240
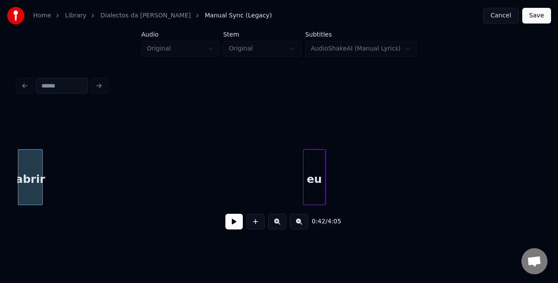
scroll to position [0, 679]
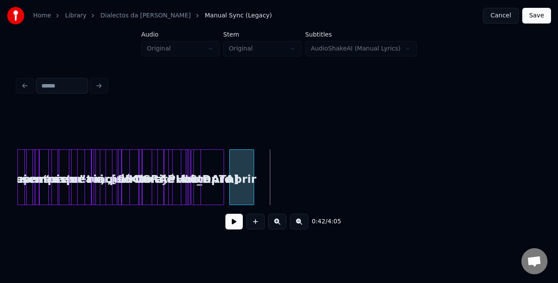
click at [242, 182] on div "abrir" at bounding box center [242, 179] width 24 height 59
click at [277, 228] on button at bounding box center [277, 222] width 18 height 16
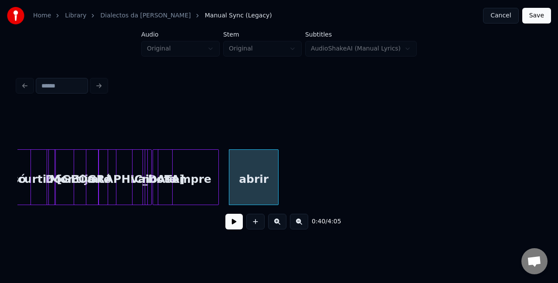
click at [277, 228] on button at bounding box center [277, 222] width 18 height 16
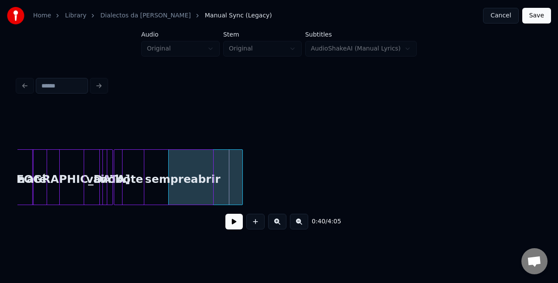
click at [215, 166] on div "abrir" at bounding box center [206, 179] width 74 height 59
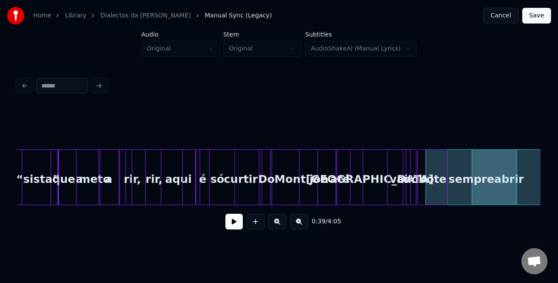
scroll to position [0, 2094]
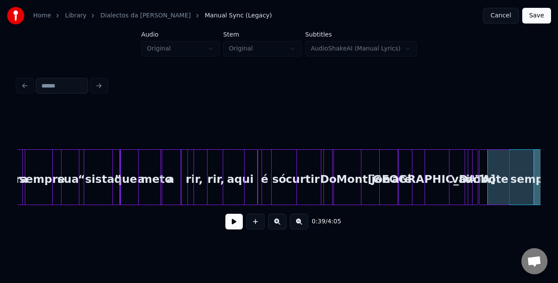
click at [190, 169] on div at bounding box center [189, 177] width 3 height 55
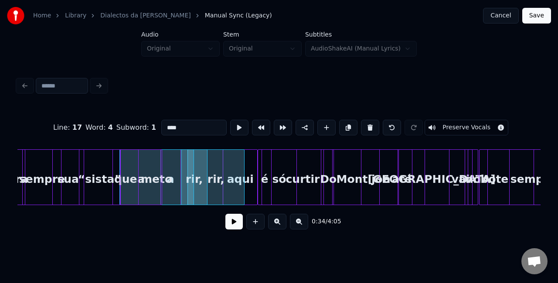
click at [194, 174] on div "rir," at bounding box center [194, 179] width 25 height 59
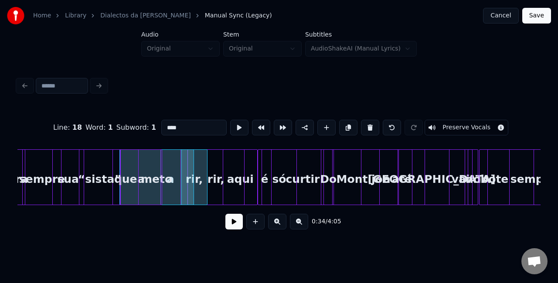
click at [233, 224] on button at bounding box center [233, 222] width 17 height 16
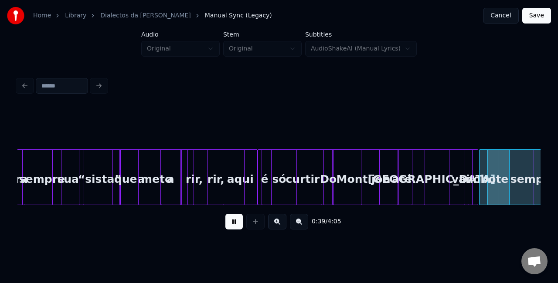
click at [233, 224] on button at bounding box center [233, 222] width 17 height 16
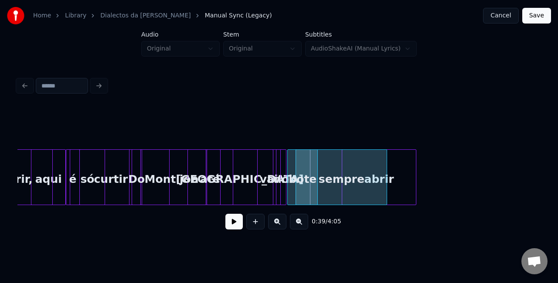
scroll to position [0, 2286]
click at [236, 226] on button at bounding box center [233, 222] width 17 height 16
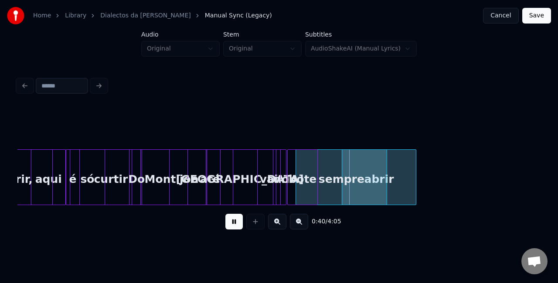
click at [236, 226] on button at bounding box center [233, 222] width 17 height 16
click at [283, 226] on button at bounding box center [277, 222] width 18 height 16
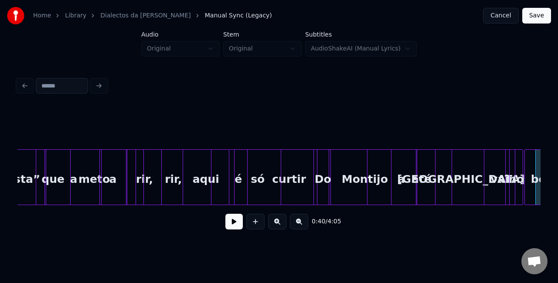
scroll to position [0, 2899]
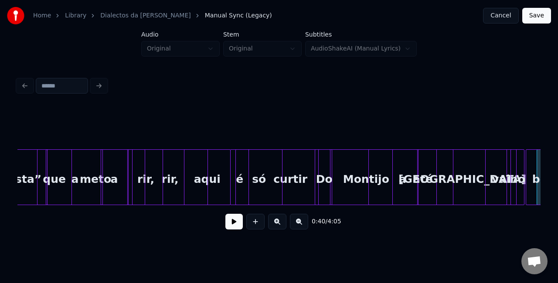
click at [199, 185] on div "rir," at bounding box center [169, 179] width 75 height 59
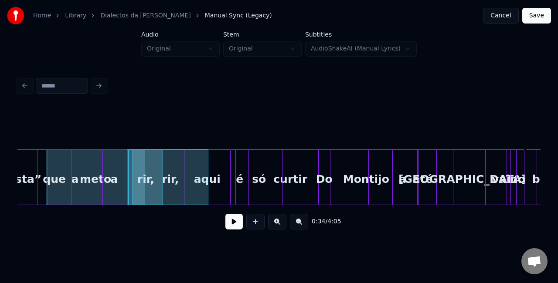
click at [199, 185] on div "rir," at bounding box center [170, 179] width 75 height 59
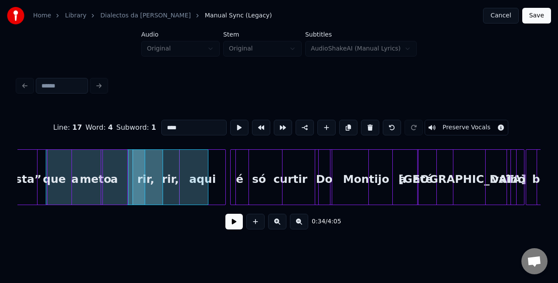
click at [210, 182] on div "aqui" at bounding box center [202, 179] width 46 height 59
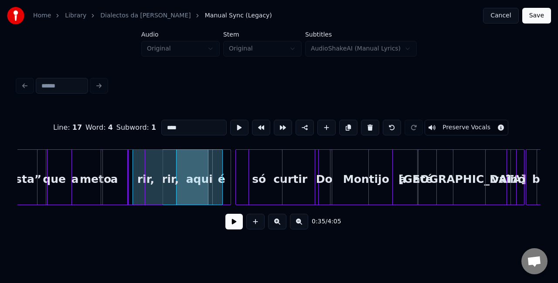
click at [226, 183] on div "é" at bounding box center [222, 179] width 18 height 59
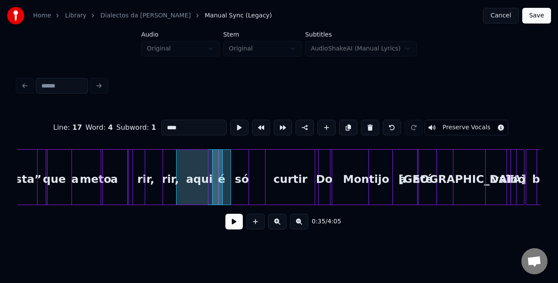
click at [246, 183] on div "só" at bounding box center [242, 179] width 46 height 59
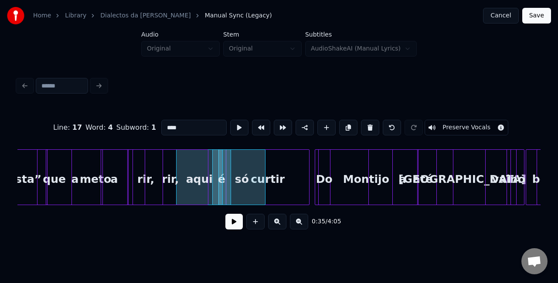
click at [275, 182] on div "curtir" at bounding box center [267, 179] width 83 height 59
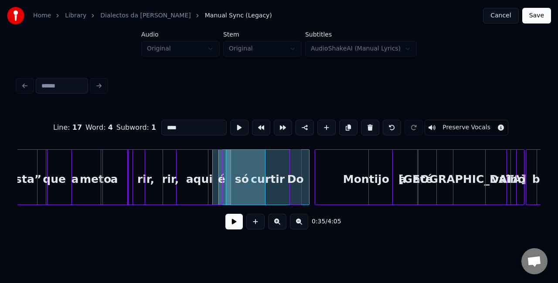
click at [295, 183] on div "Do" at bounding box center [295, 179] width 11 height 59
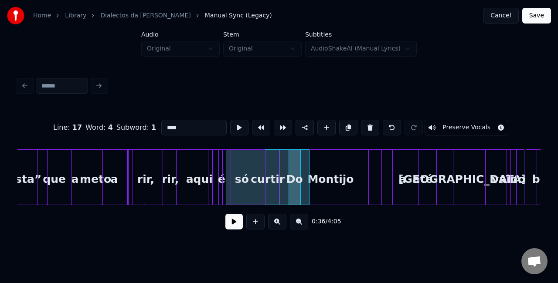
click at [324, 182] on div "Montijo" at bounding box center [331, 179] width 102 height 59
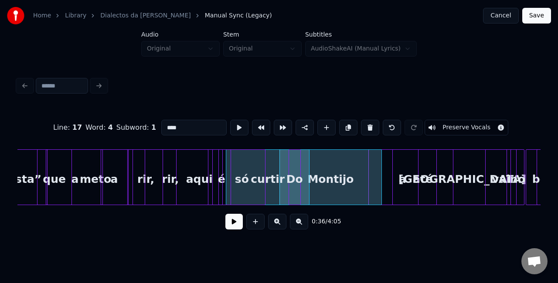
click at [296, 193] on div "Do" at bounding box center [294, 179] width 11 height 59
type input "**"
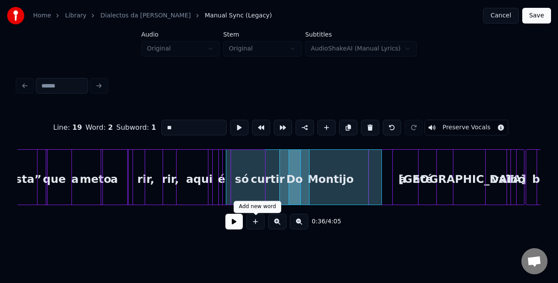
click at [233, 230] on button at bounding box center [233, 222] width 17 height 16
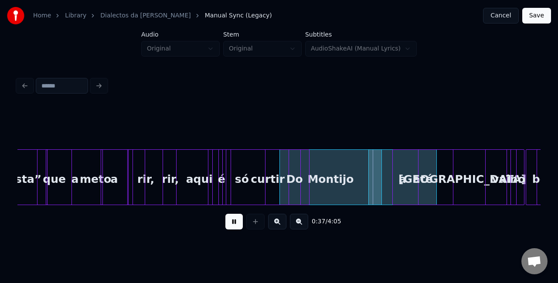
click at [233, 230] on button at bounding box center [233, 222] width 17 height 16
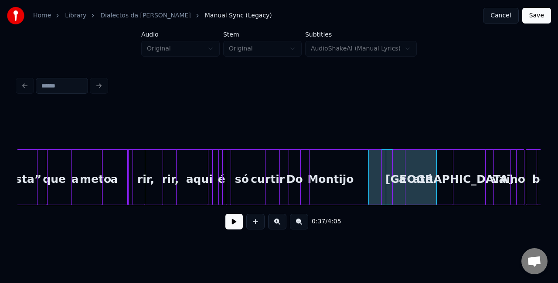
click at [411, 195] on div "[GEOGRAPHIC_DATA]" at bounding box center [449, 179] width 88 height 59
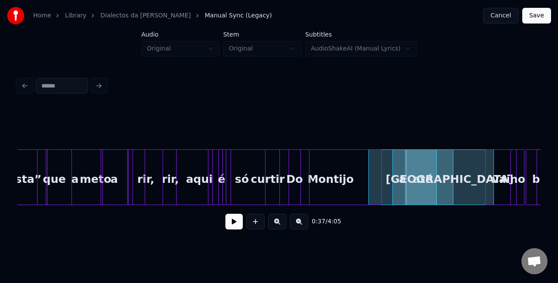
click at [425, 183] on div "[GEOGRAPHIC_DATA]" at bounding box center [449, 179] width 88 height 59
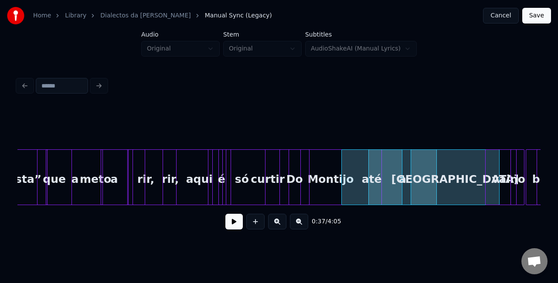
click at [350, 179] on div "até" at bounding box center [371, 179] width 60 height 59
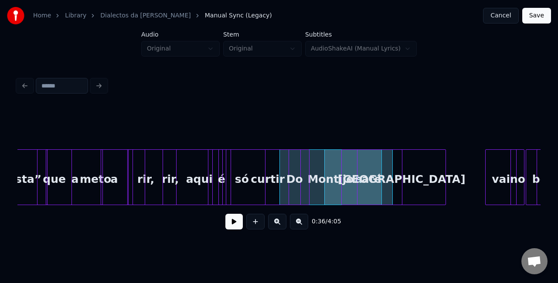
click at [403, 205] on div "sempre a Montijo até Lisboa vai no bote curtir Do só é aqui rir, rir, meto a a …" at bounding box center [278, 177] width 523 height 56
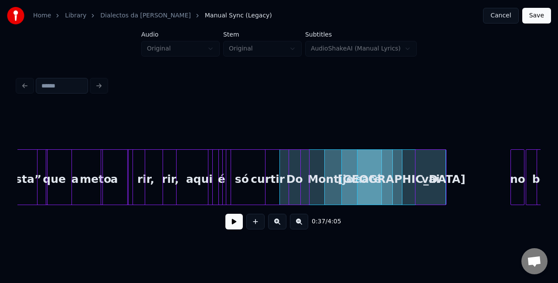
click at [429, 184] on div "vai" at bounding box center [430, 179] width 30 height 59
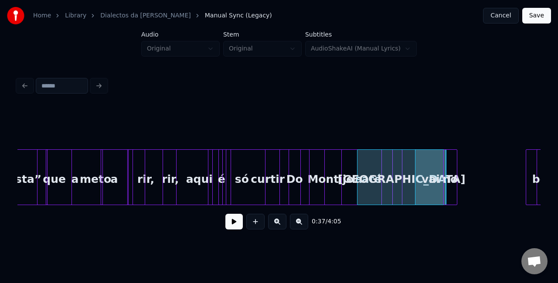
click at [449, 186] on div "no" at bounding box center [449, 179] width 13 height 59
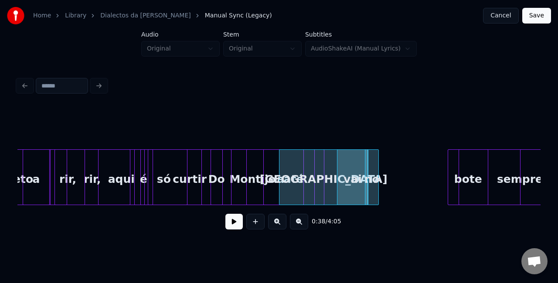
scroll to position [0, 2987]
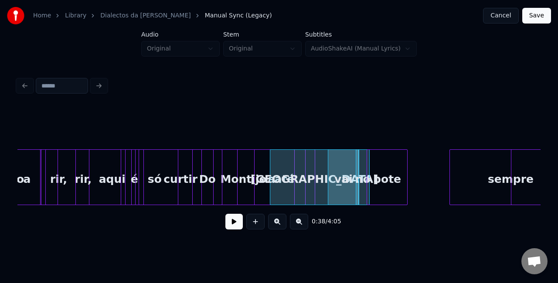
click at [391, 178] on div "bote" at bounding box center [387, 179] width 40 height 59
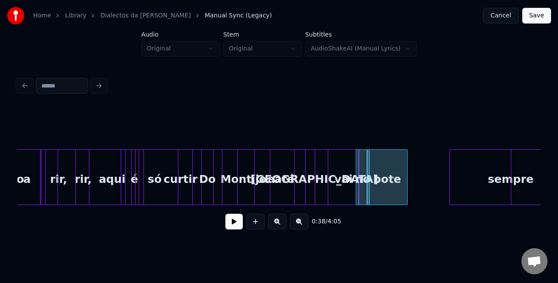
scroll to position [0, 3015]
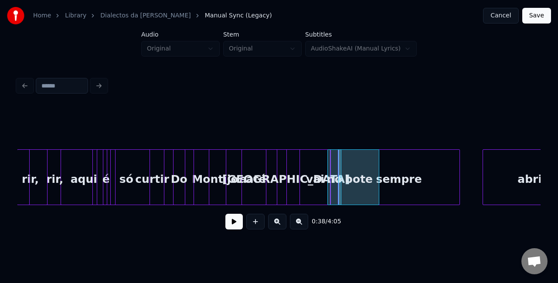
click at [409, 187] on div "sempre" at bounding box center [398, 179] width 121 height 59
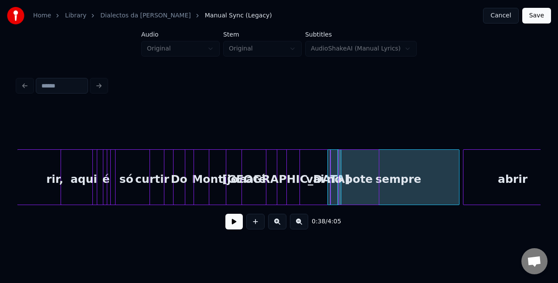
scroll to position [0, 3053]
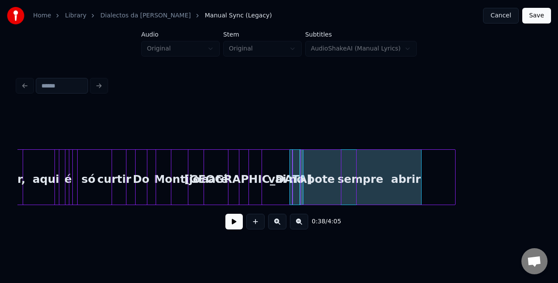
click at [429, 185] on div "abrir" at bounding box center [405, 179] width 98 height 59
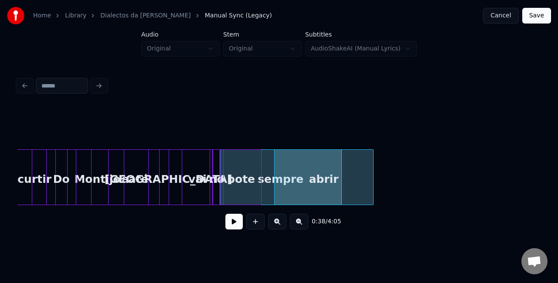
scroll to position [0, 3133]
click at [318, 179] on div "abrir" at bounding box center [315, 179] width 98 height 59
click at [188, 174] on div "vai" at bounding box center [197, 179] width 30 height 59
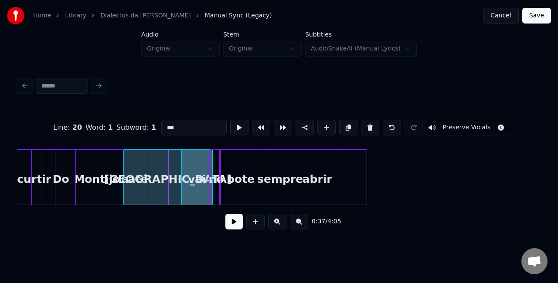
click at [236, 229] on button at bounding box center [233, 222] width 17 height 16
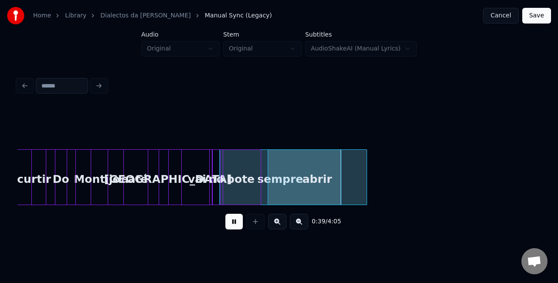
click at [236, 229] on button at bounding box center [233, 222] width 17 height 16
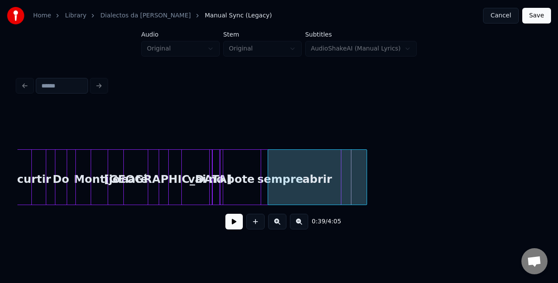
click at [225, 214] on button at bounding box center [233, 222] width 17 height 16
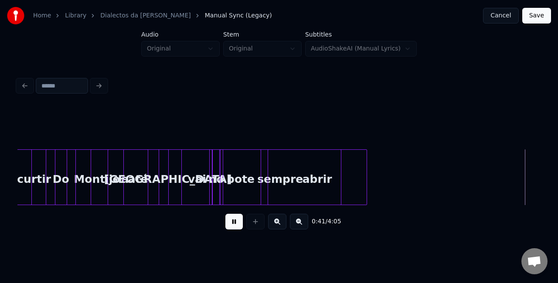
click at [236, 229] on button at bounding box center [233, 222] width 17 height 16
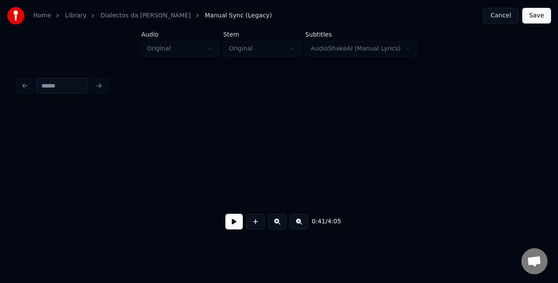
scroll to position [0, 3656]
click at [300, 229] on button at bounding box center [299, 222] width 18 height 16
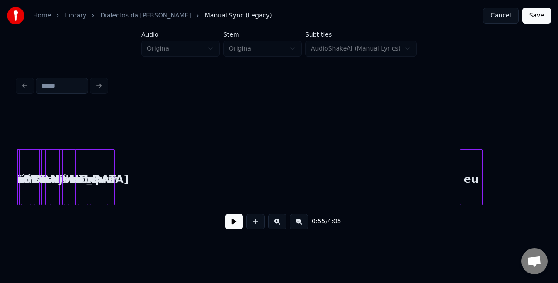
scroll to position [0, 773]
click at [64, 173] on div at bounding box center [63, 177] width 3 height 55
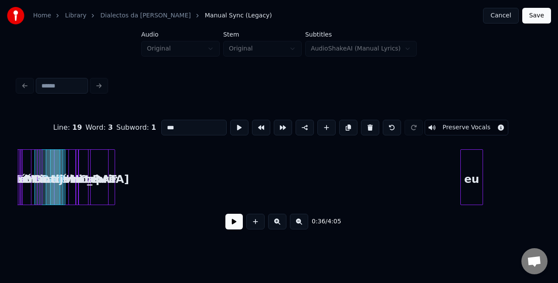
click at [233, 227] on button at bounding box center [233, 222] width 17 height 16
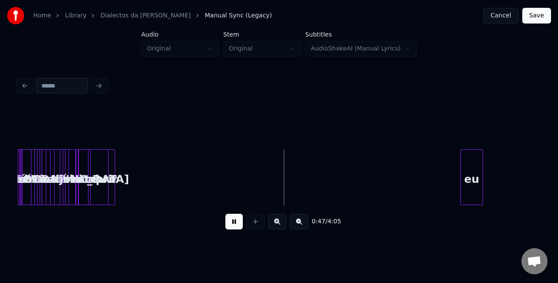
click at [234, 224] on button at bounding box center [233, 222] width 17 height 16
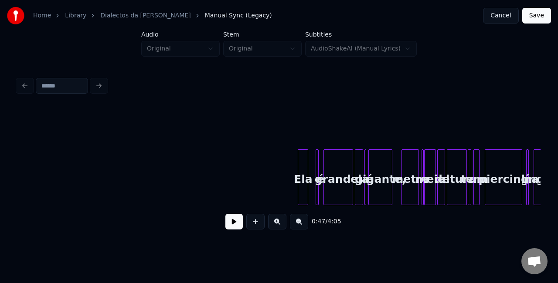
scroll to position [0, 1631]
click at [301, 229] on button at bounding box center [299, 222] width 18 height 16
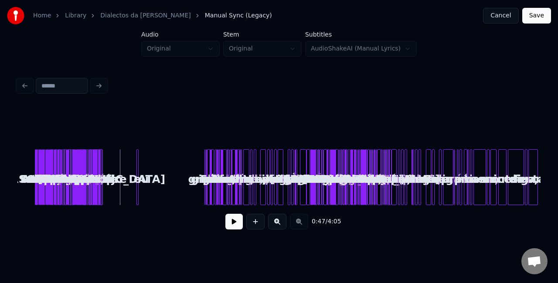
click at [278, 221] on button at bounding box center [277, 222] width 18 height 16
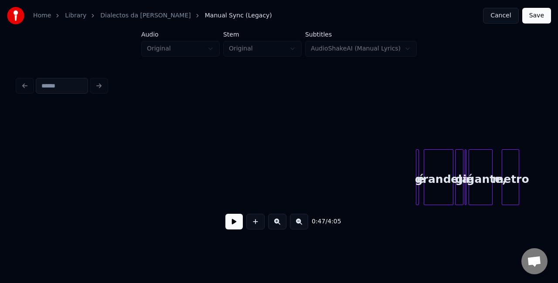
scroll to position [0, 1509]
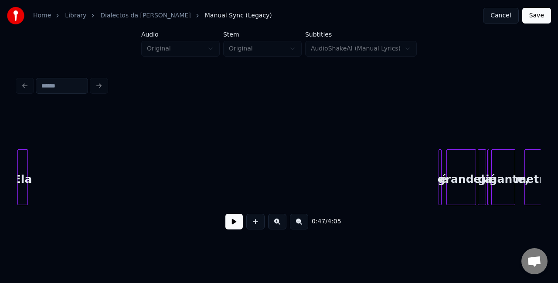
click at [0, 167] on div "Home Library Dialectos da Maria Manual Sync (Legacy) Cancel Save Audio Original…" at bounding box center [279, 120] width 558 height 240
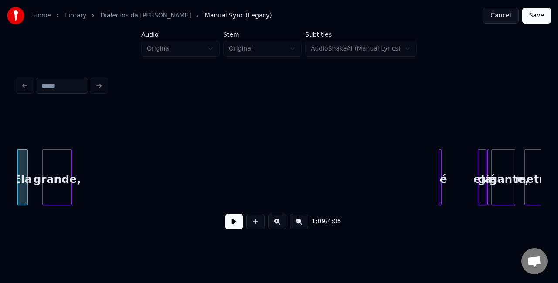
click at [61, 137] on div "1:09 / 4:05" at bounding box center [278, 172] width 523 height 132
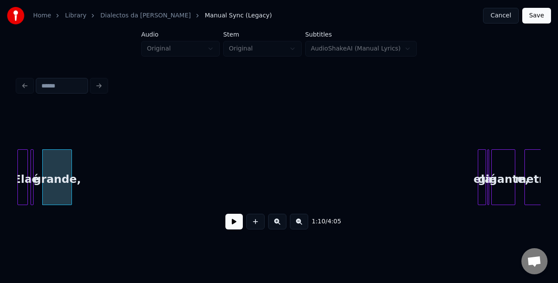
click at [38, 135] on div "1:10 / 4:05" at bounding box center [278, 172] width 523 height 132
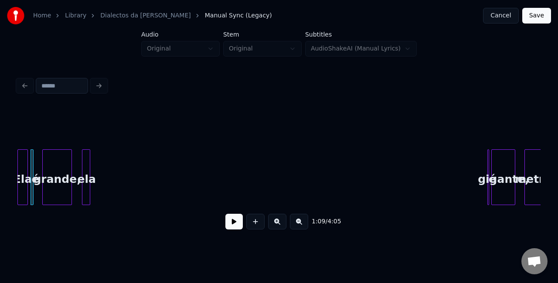
click at [82, 141] on div "1:09 / 4:05" at bounding box center [278, 172] width 523 height 132
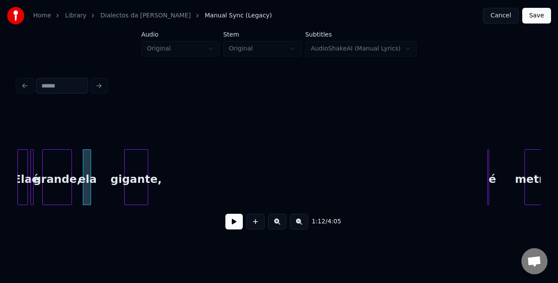
click at [131, 136] on div "1:12 / 4:05" at bounding box center [278, 172] width 523 height 132
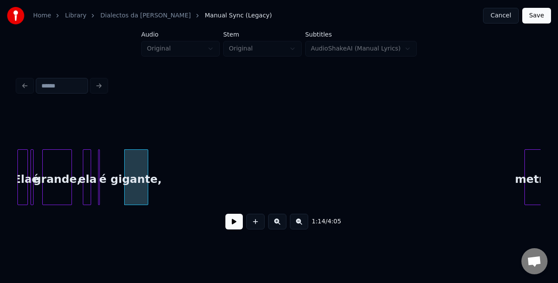
click at [103, 177] on div "é" at bounding box center [102, 179] width 9 height 59
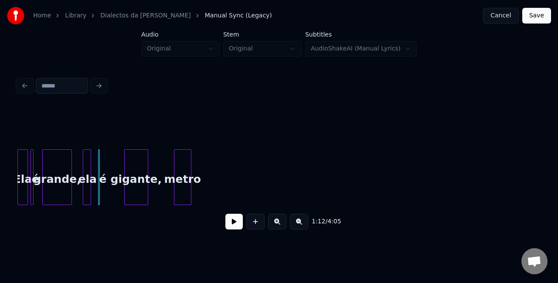
click at [177, 150] on div "metro" at bounding box center [182, 179] width 17 height 59
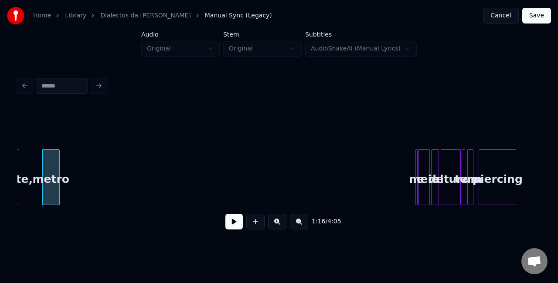
scroll to position [0, 1641]
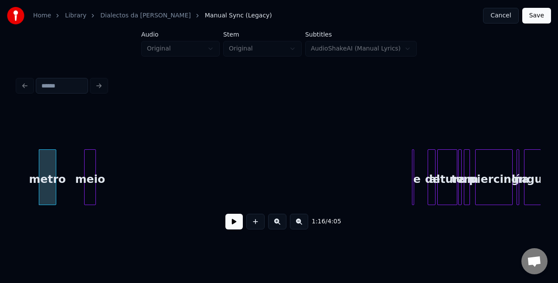
click at [91, 130] on div "1:16 / 4:05" at bounding box center [278, 172] width 523 height 132
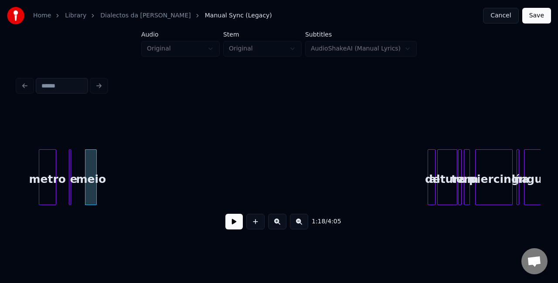
click at [71, 132] on div "1:18 / 4:05" at bounding box center [278, 172] width 523 height 132
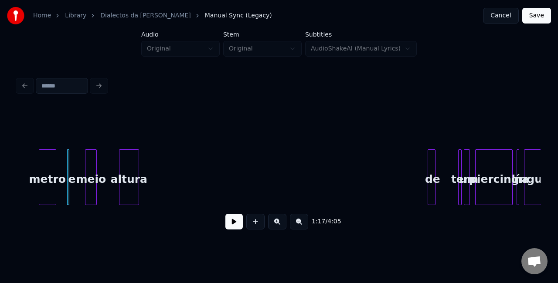
click at [119, 175] on div "altura" at bounding box center [128, 179] width 19 height 59
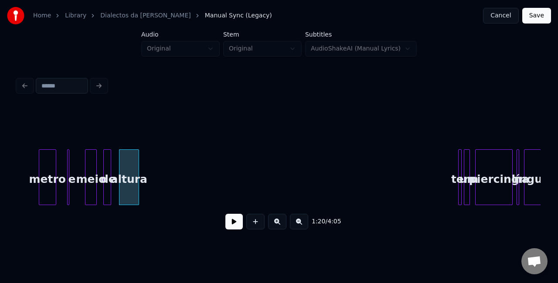
click at [108, 166] on div "de" at bounding box center [108, 179] width 9 height 59
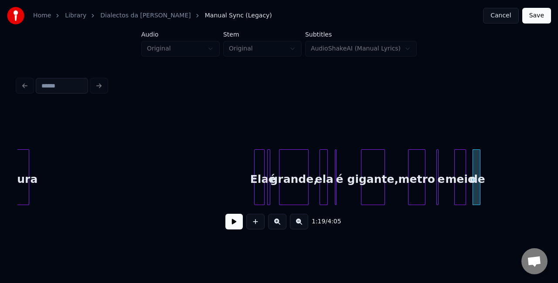
scroll to position [0, 1259]
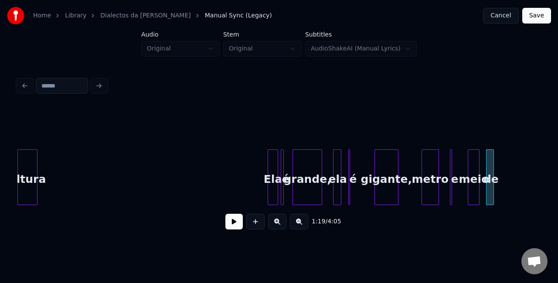
click at [12, 158] on div "Home Library Dialectos da Maria Manual Sync (Legacy) Cancel Save Audio Original…" at bounding box center [279, 120] width 558 height 240
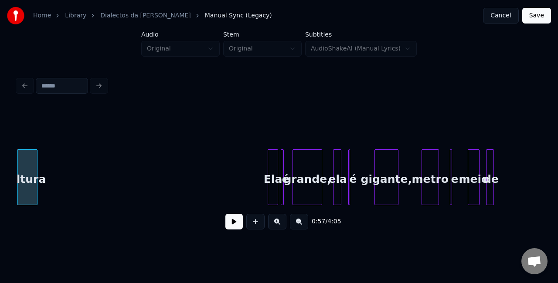
click at [489, 177] on div "de" at bounding box center [490, 179] width 9 height 59
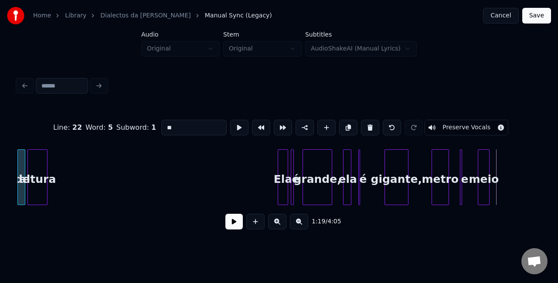
scroll to position [0, 1248]
click at [13, 158] on div "Home Library Dialectos da Maria Manual Sync (Legacy) Cancel Save Audio Original…" at bounding box center [279, 120] width 558 height 240
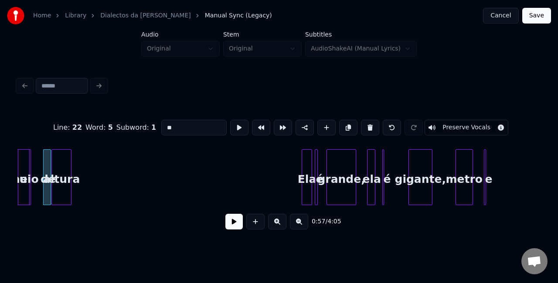
click at [0, 142] on div "Home Library Dialectos da Maria Manual Sync (Legacy) Cancel Save Audio Original…" at bounding box center [279, 120] width 558 height 240
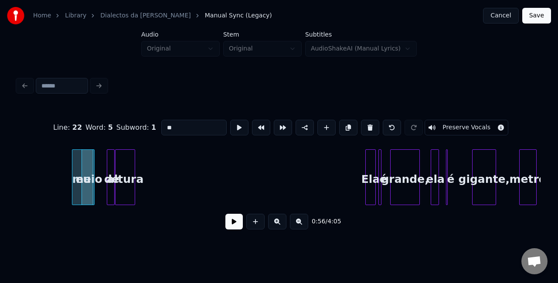
scroll to position [0, 1163]
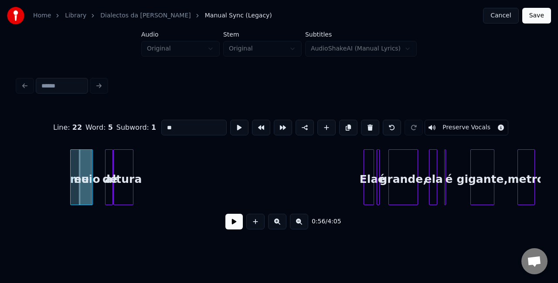
click at [80, 178] on div at bounding box center [80, 177] width 3 height 55
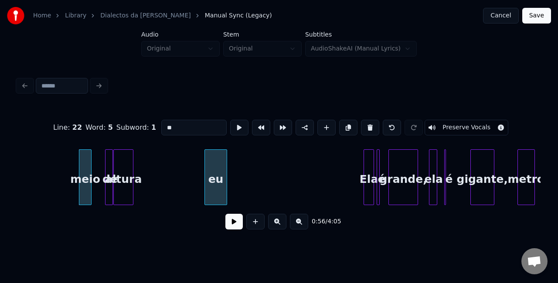
click at [211, 180] on div "eu" at bounding box center [216, 179] width 22 height 59
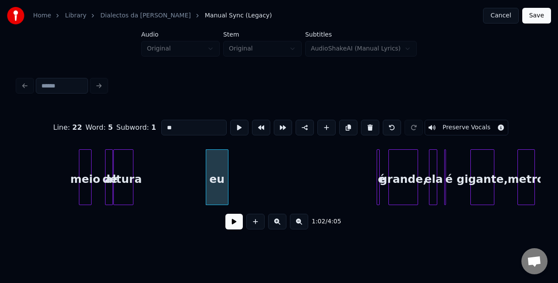
scroll to position [0, 1142]
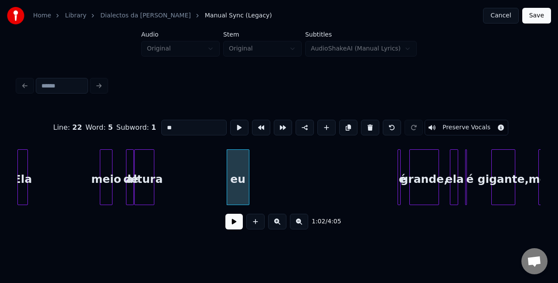
click at [0, 225] on div "Home Library Dialectos da Maria Manual Sync (Legacy) Cancel Save Audio Original…" at bounding box center [279, 120] width 558 height 240
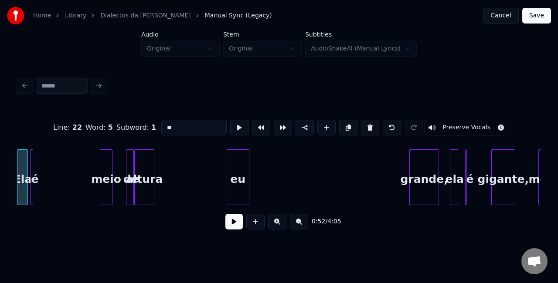
click at [34, 161] on div "é" at bounding box center [34, 179] width 9 height 59
click at [436, 173] on div at bounding box center [437, 177] width 3 height 55
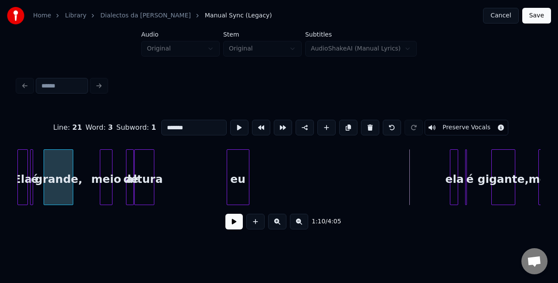
click at [60, 154] on div "grande," at bounding box center [58, 179] width 29 height 59
click at [87, 135] on div "Line : 21 Word : 3 Subword : 1 ******* Preserve Vocals 0:53 / 4:05" at bounding box center [278, 172] width 523 height 132
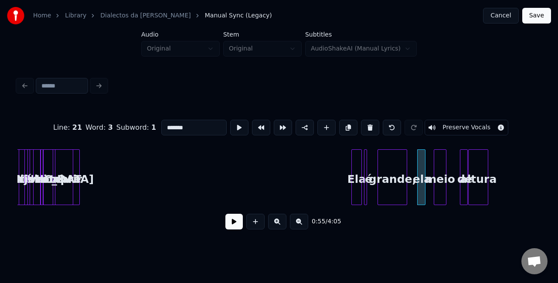
scroll to position [0, 809]
click at [82, 124] on div "Line : 21 Word : 3 Subword : 1 ******* Preserve Vocals 0:55 / 4:05" at bounding box center [278, 172] width 523 height 132
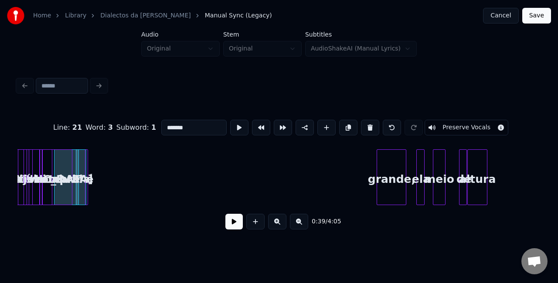
click at [88, 122] on div "Line : 21 Word : 3 Subword : 1 ******* Preserve Vocals 0:39 / 4:05" at bounding box center [278, 172] width 523 height 132
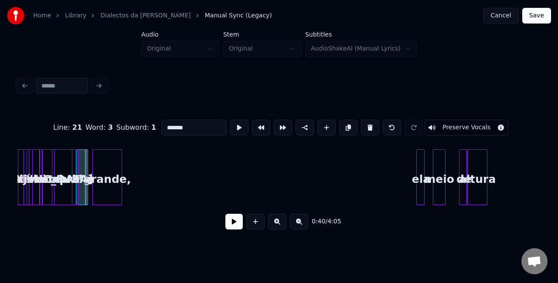
click at [110, 125] on div "Line : 21 Word : 3 Subword : 1 ******* Preserve Vocals 0:40 / 4:05" at bounding box center [278, 172] width 523 height 132
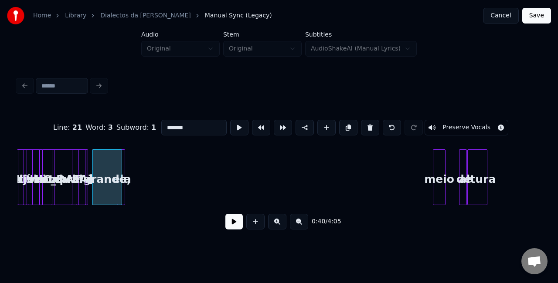
click at [121, 140] on div "Line : 21 Word : 3 Subword : 1 ******* Preserve Vocals 0:40 / 4:05" at bounding box center [278, 172] width 523 height 132
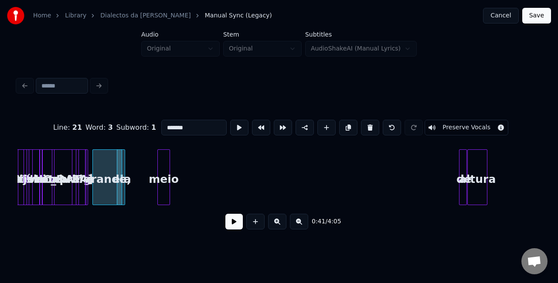
click at [160, 167] on div "meio" at bounding box center [163, 179] width 11 height 59
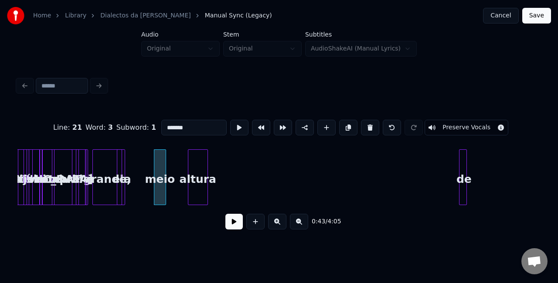
click at [195, 160] on div "altura" at bounding box center [197, 179] width 19 height 59
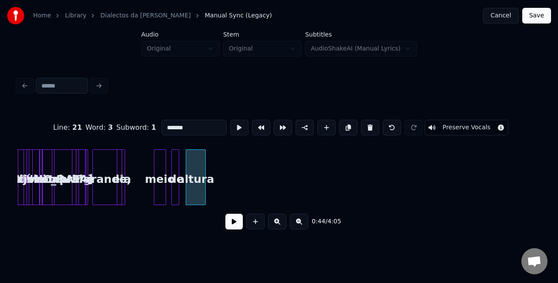
click at [175, 125] on div "Line : 21 Word : 3 Subword : 1 ******* Preserve Vocals 0:44 / 4:05" at bounding box center [278, 172] width 523 height 132
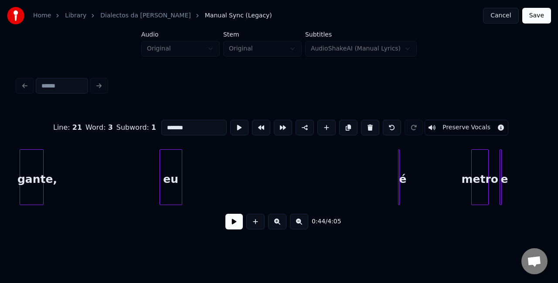
scroll to position [0, 1186]
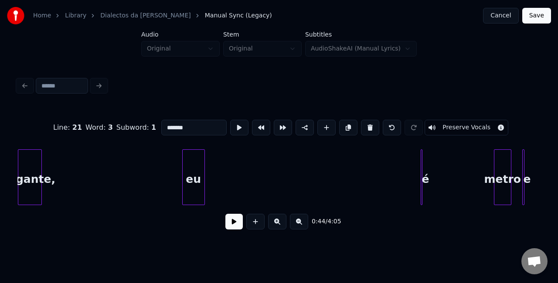
click at [0, 130] on div "Home Library Dialectos da Maria Manual Sync (Legacy) Cancel Save Audio Original…" at bounding box center [279, 120] width 558 height 240
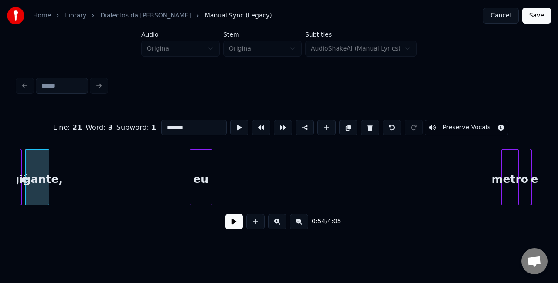
scroll to position [0, 1179]
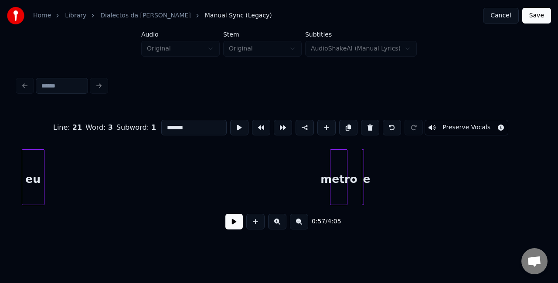
scroll to position [0, 1321]
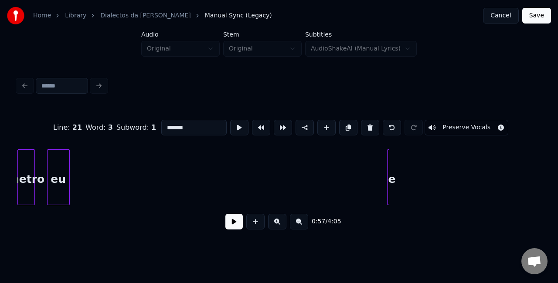
click at [3, 134] on div "Home Library Dialectos da Maria Manual Sync (Legacy) Cancel Save Audio Original…" at bounding box center [279, 120] width 558 height 240
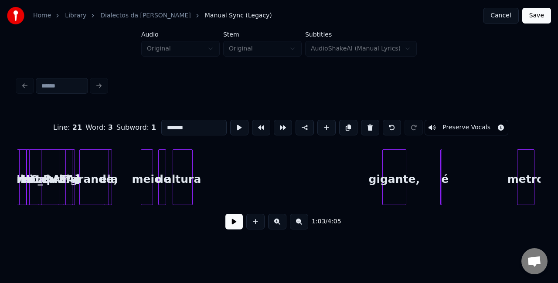
scroll to position [0, 812]
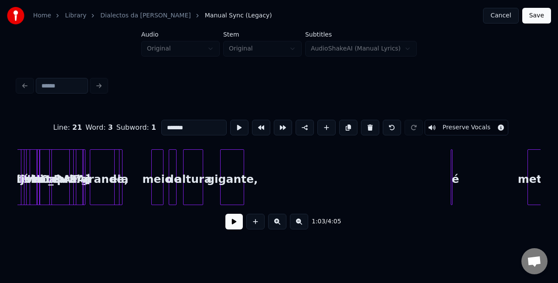
click at [233, 152] on div "gigante," at bounding box center [231, 179] width 23 height 59
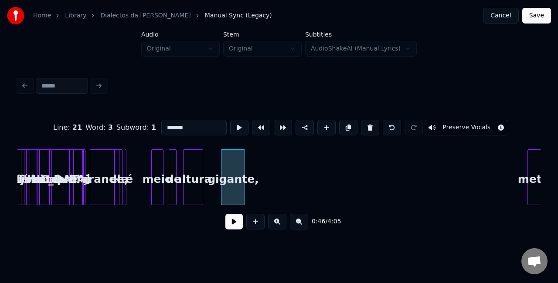
click at [130, 159] on div "é" at bounding box center [129, 179] width 9 height 59
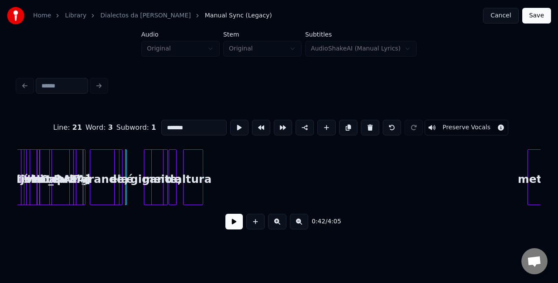
click at [280, 227] on button at bounding box center [277, 222] width 18 height 16
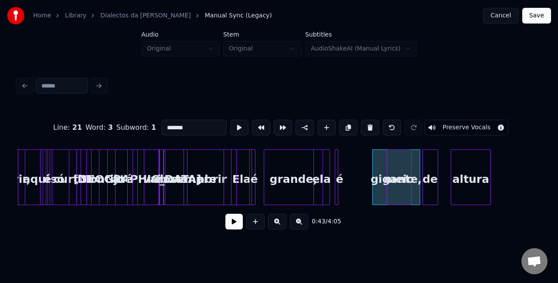
scroll to position [0, 1536]
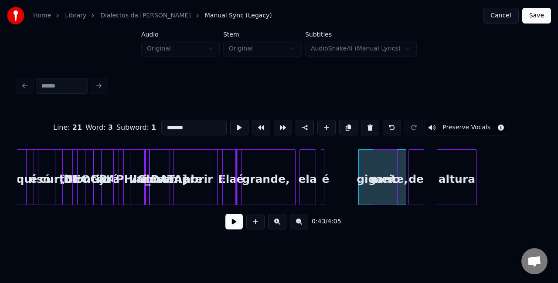
click at [257, 180] on div "grande," at bounding box center [266, 179] width 58 height 59
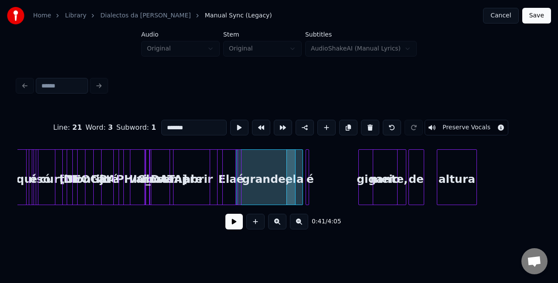
click at [306, 176] on div "é" at bounding box center [310, 179] width 9 height 59
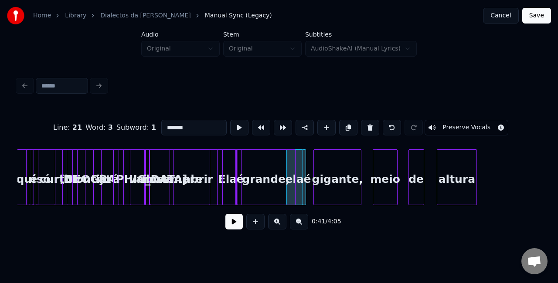
click at [323, 181] on div "gigante," at bounding box center [337, 179] width 47 height 59
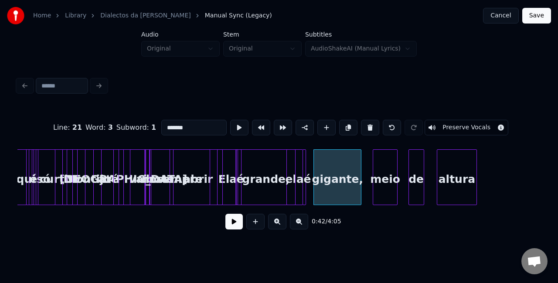
click at [187, 180] on div "sempre" at bounding box center [179, 179] width 60 height 59
type input "******"
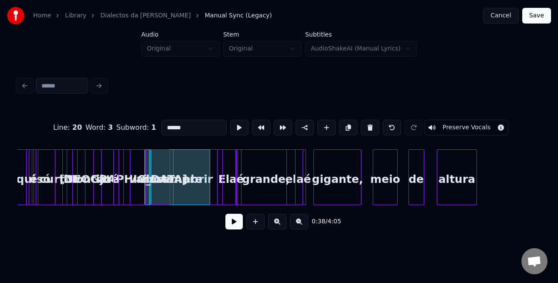
click at [229, 226] on button at bounding box center [233, 222] width 17 height 16
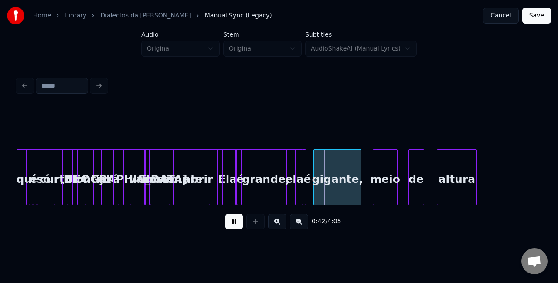
click at [229, 226] on button at bounding box center [233, 222] width 17 height 16
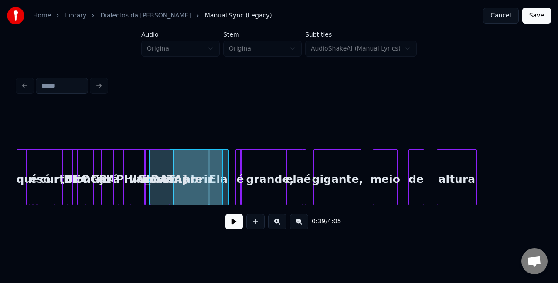
click at [254, 177] on div "grande," at bounding box center [269, 179] width 58 height 59
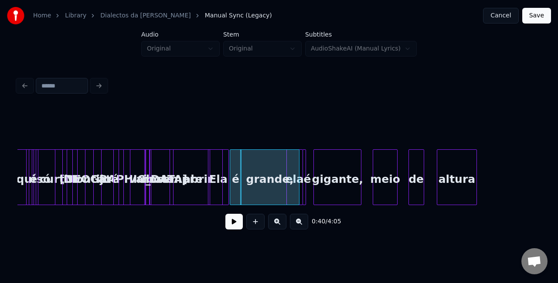
click at [230, 178] on div at bounding box center [231, 177] width 3 height 55
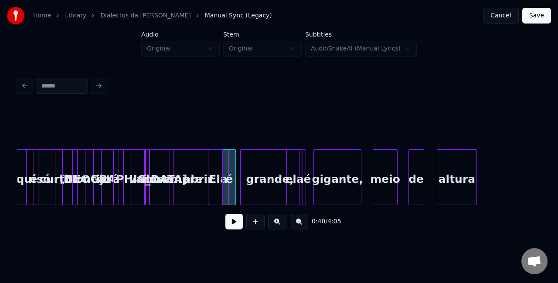
click at [229, 177] on div "é" at bounding box center [229, 179] width 12 height 59
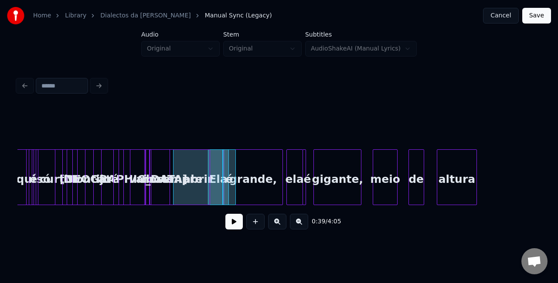
click at [245, 176] on div "grande," at bounding box center [253, 179] width 58 height 59
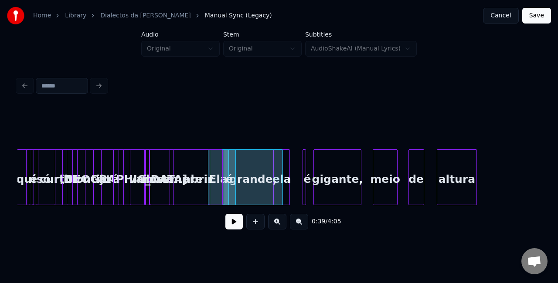
click at [285, 177] on div "ela" at bounding box center [282, 179] width 16 height 59
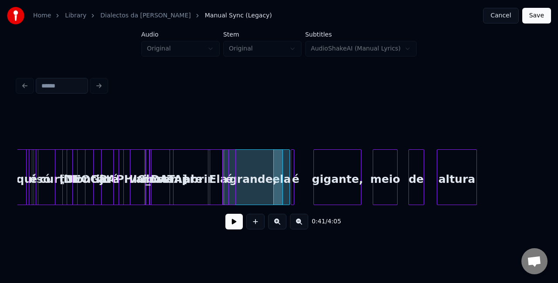
click at [295, 179] on div "é" at bounding box center [295, 179] width 9 height 59
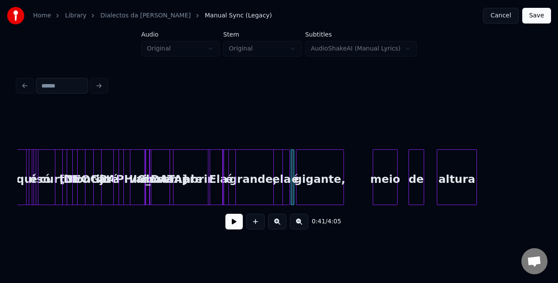
click at [329, 180] on div "gigante," at bounding box center [319, 179] width 47 height 59
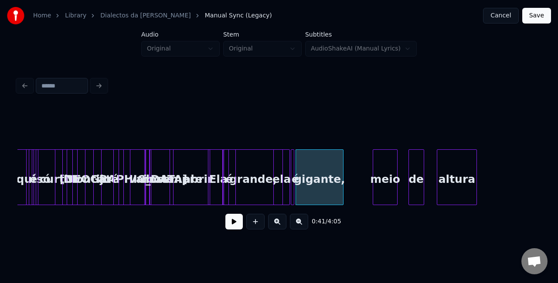
scroll to position [0, 1477]
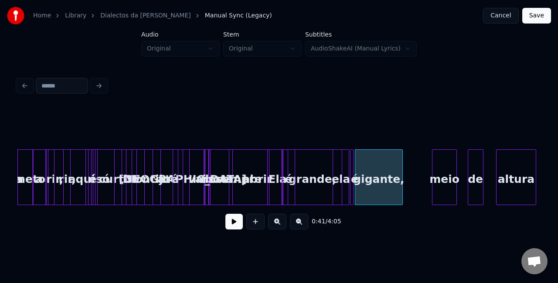
click at [233, 227] on button at bounding box center [233, 222] width 17 height 16
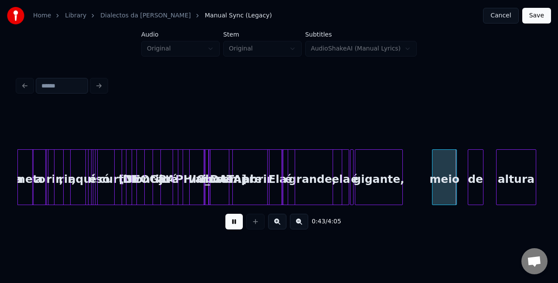
click at [231, 225] on button at bounding box center [233, 222] width 17 height 16
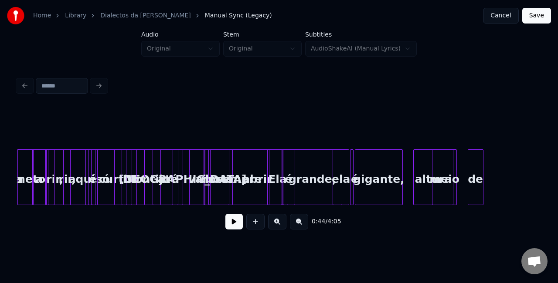
click at [425, 180] on div "altura" at bounding box center [432, 179] width 39 height 59
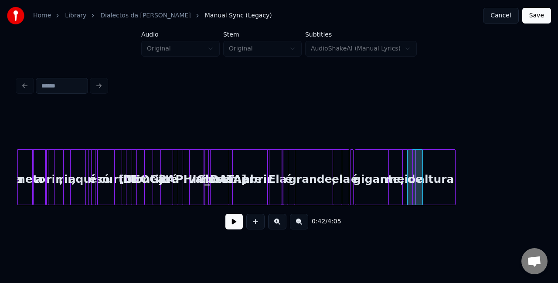
click at [404, 180] on div "meio" at bounding box center [401, 179] width 24 height 59
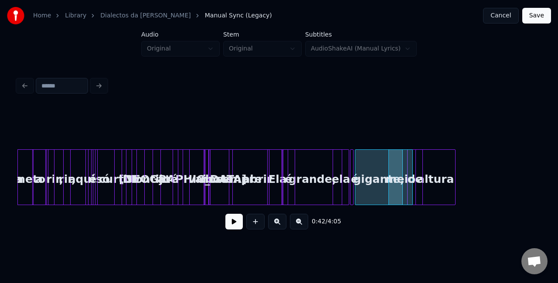
click at [276, 222] on button at bounding box center [277, 222] width 18 height 16
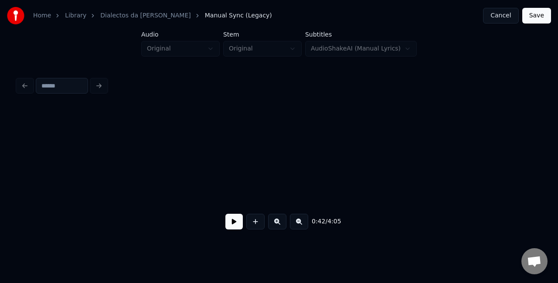
scroll to position [0, 2400]
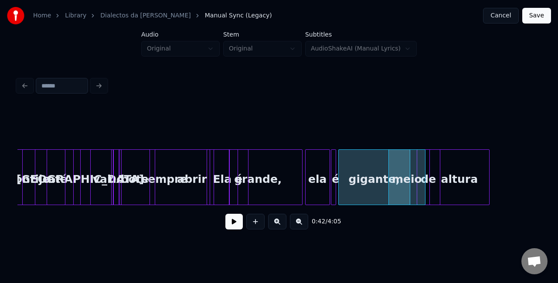
click at [254, 183] on div "grande," at bounding box center [258, 179] width 88 height 59
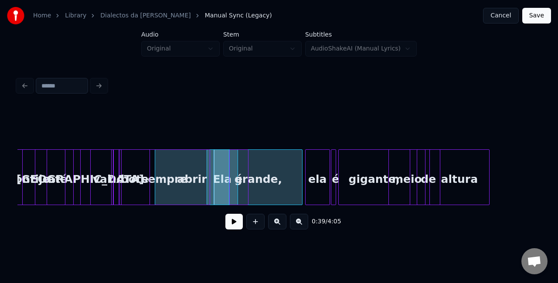
click at [237, 175] on div at bounding box center [236, 177] width 3 height 55
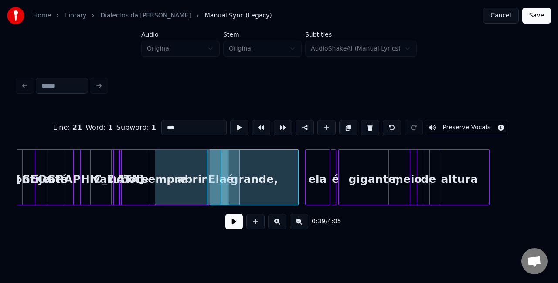
click at [253, 179] on div "grande," at bounding box center [254, 179] width 88 height 59
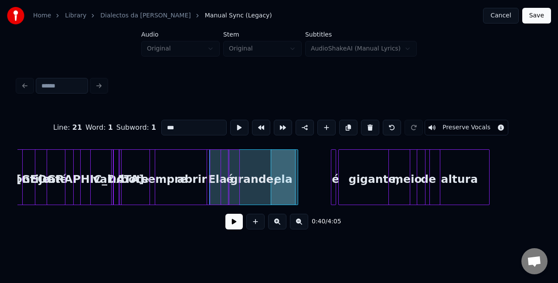
click at [335, 178] on div at bounding box center [334, 177] width 3 height 55
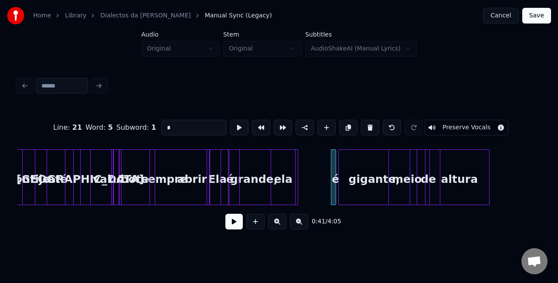
click at [331, 177] on div at bounding box center [332, 177] width 3 height 55
click at [328, 179] on div at bounding box center [329, 177] width 3 height 55
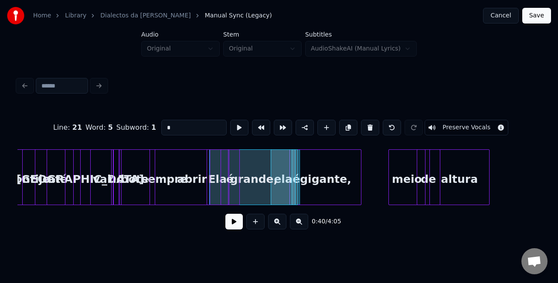
click at [326, 186] on div "gigante," at bounding box center [325, 179] width 71 height 59
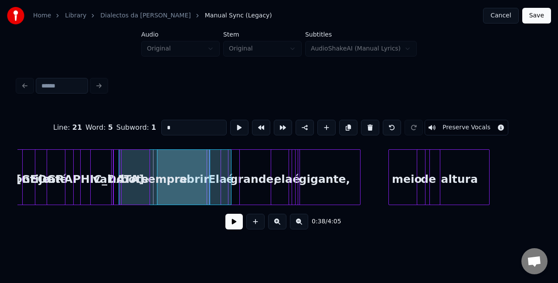
click at [234, 175] on div "abrir" at bounding box center [196, 177] width 74 height 56
click at [220, 180] on div at bounding box center [219, 177] width 3 height 55
click at [227, 178] on div "abrir" at bounding box center [194, 179] width 74 height 59
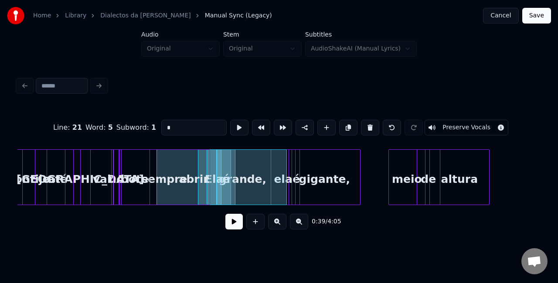
click at [240, 180] on div "grande," at bounding box center [242, 179] width 88 height 59
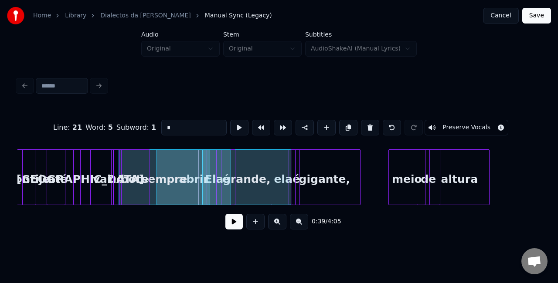
click at [283, 181] on div "grande," at bounding box center [247, 179] width 88 height 59
click at [285, 191] on div at bounding box center [286, 177] width 3 height 55
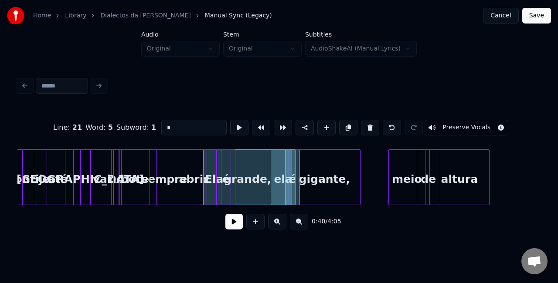
click at [245, 183] on div "grande," at bounding box center [247, 179] width 88 height 59
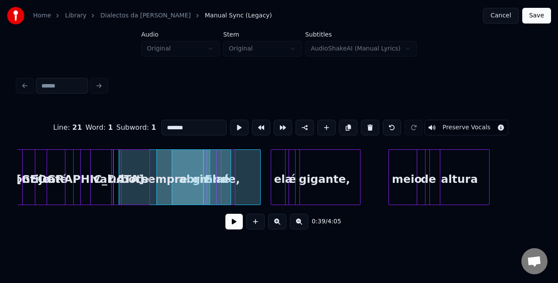
click at [239, 193] on div at bounding box center [238, 177] width 3 height 55
click at [211, 195] on div at bounding box center [210, 177] width 3 height 55
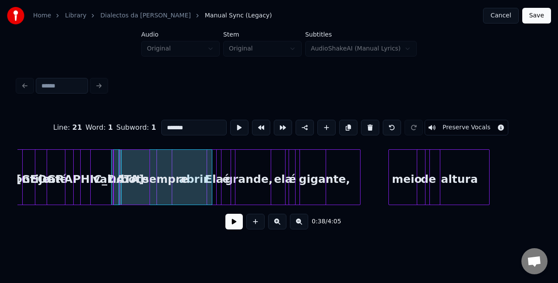
click at [323, 189] on div at bounding box center [324, 177] width 3 height 55
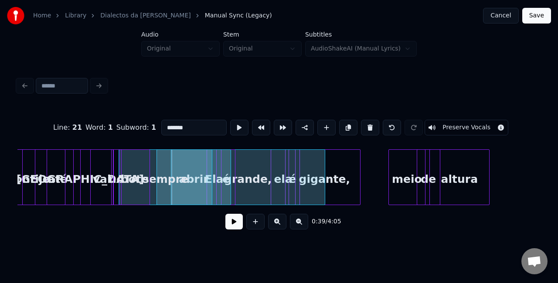
click at [279, 182] on div "grande," at bounding box center [247, 179] width 153 height 59
click at [171, 196] on div at bounding box center [171, 177] width 3 height 55
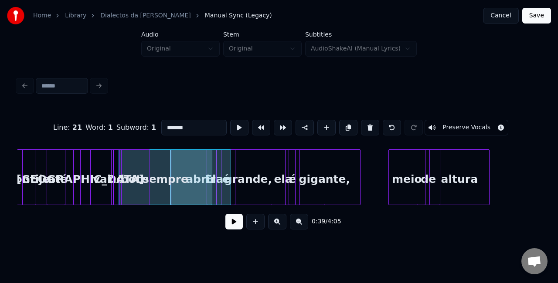
click at [257, 194] on div "grande," at bounding box center [247, 179] width 153 height 59
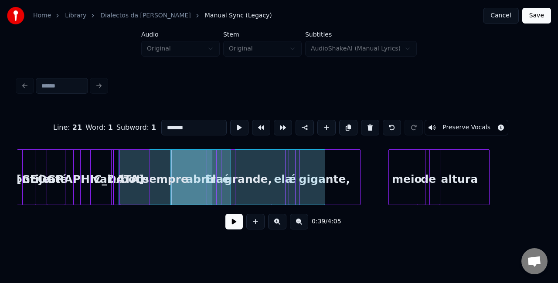
click at [118, 192] on div at bounding box center [119, 177] width 3 height 55
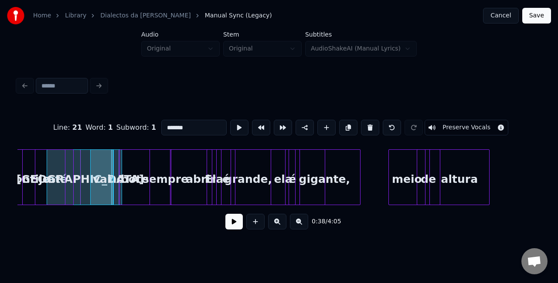
click at [316, 185] on div "grande," at bounding box center [247, 179] width 153 height 59
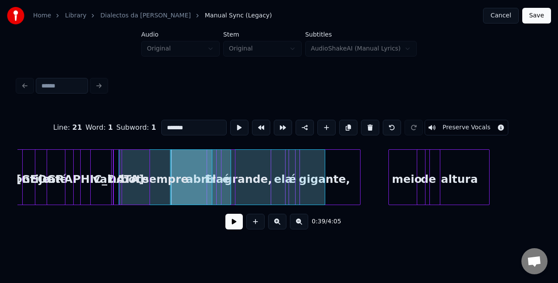
click at [334, 178] on div "gigante," at bounding box center [324, 179] width 71 height 59
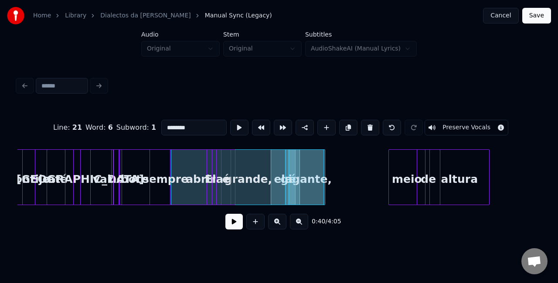
click at [323, 193] on div at bounding box center [322, 177] width 3 height 55
click at [282, 181] on div "grande," at bounding box center [248, 179] width 153 height 59
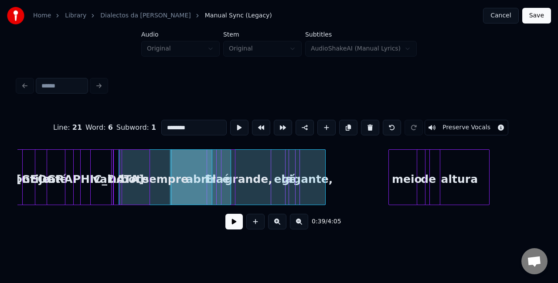
click at [277, 176] on div "grande," at bounding box center [248, 179] width 153 height 59
click at [298, 178] on div at bounding box center [298, 177] width 3 height 55
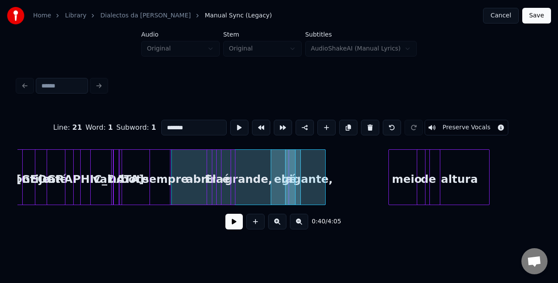
click at [291, 177] on div at bounding box center [290, 177] width 3 height 55
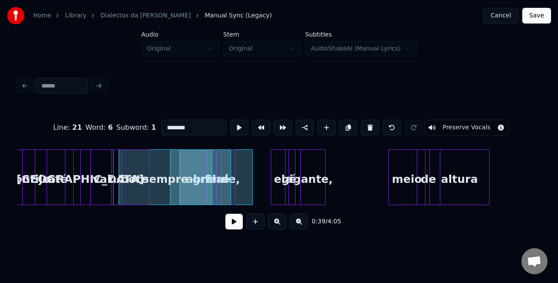
click at [251, 185] on div at bounding box center [251, 177] width 3 height 55
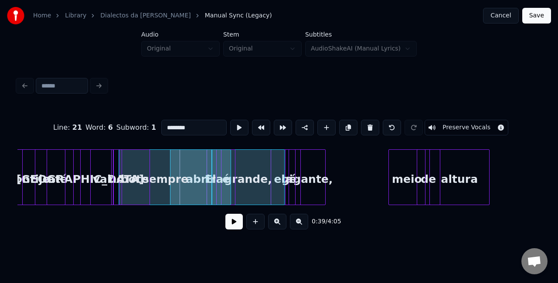
click at [275, 179] on div "grande," at bounding box center [248, 179] width 72 height 59
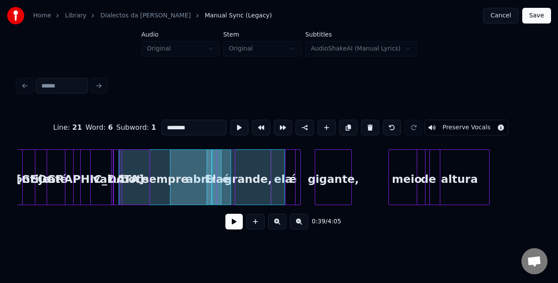
click at [335, 175] on div "gigante," at bounding box center [333, 179] width 37 height 59
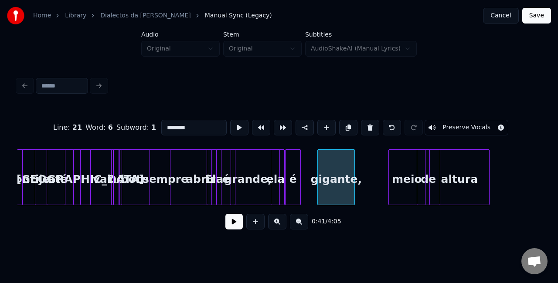
click at [277, 181] on div at bounding box center [278, 177] width 3 height 55
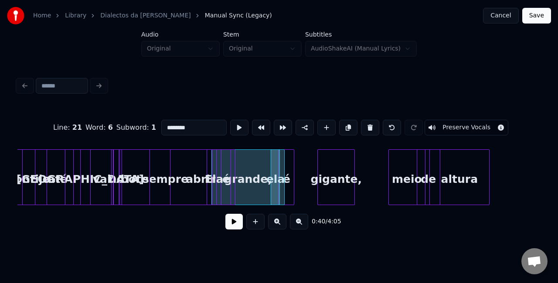
click at [288, 182] on div "é" at bounding box center [286, 179] width 15 height 59
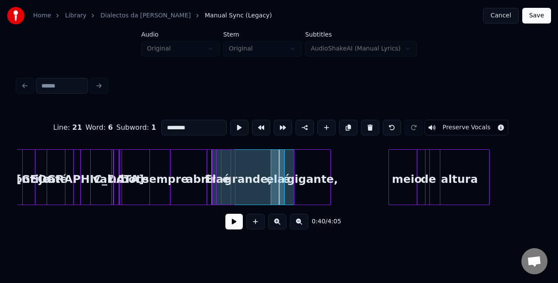
click at [307, 180] on div "gigante," at bounding box center [312, 179] width 37 height 59
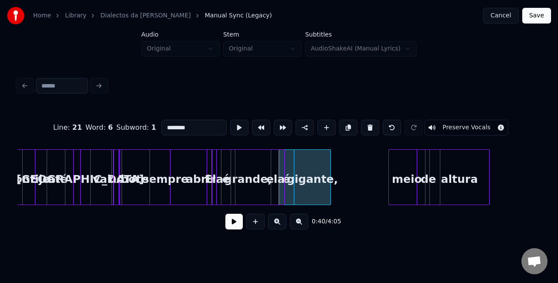
click at [221, 179] on div "abrir" at bounding box center [200, 179] width 60 height 59
type input "*****"
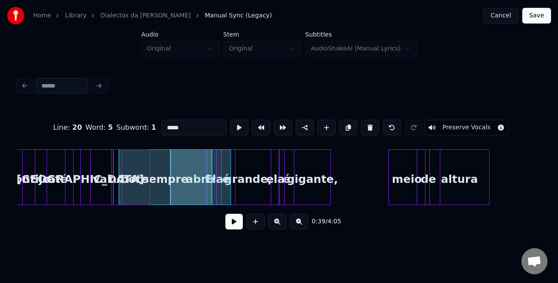
click at [235, 227] on button at bounding box center [233, 222] width 17 height 16
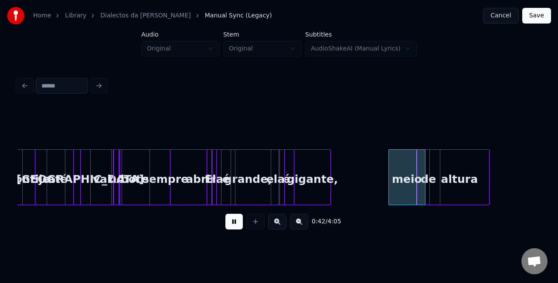
click at [234, 227] on button at bounding box center [233, 222] width 17 height 16
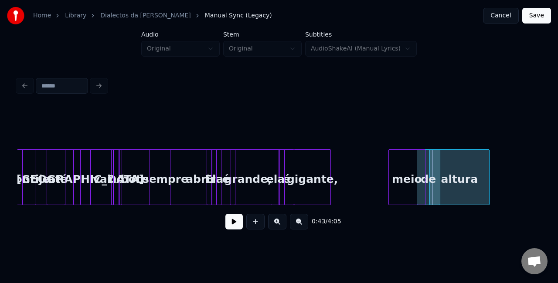
click at [234, 227] on button at bounding box center [233, 222] width 17 height 16
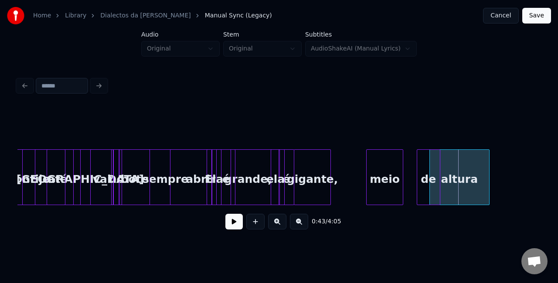
click at [379, 180] on div "meio" at bounding box center [384, 179] width 36 height 59
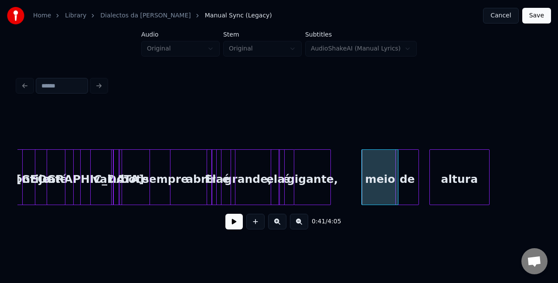
click at [401, 182] on div "de" at bounding box center [406, 179] width 23 height 59
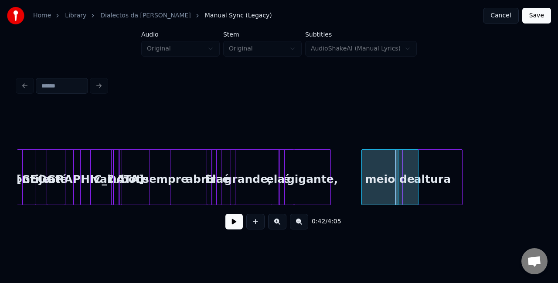
click at [431, 179] on div "altura" at bounding box center [431, 179] width 59 height 59
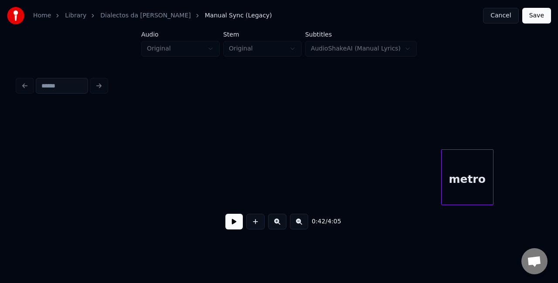
scroll to position [0, 3743]
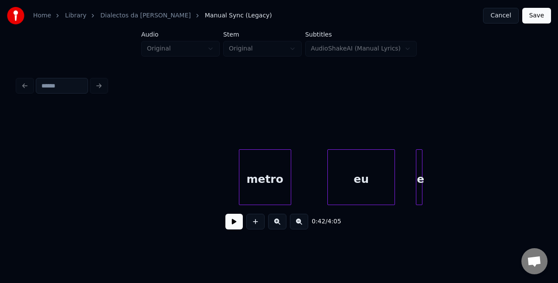
click at [295, 228] on button at bounding box center [299, 222] width 18 height 16
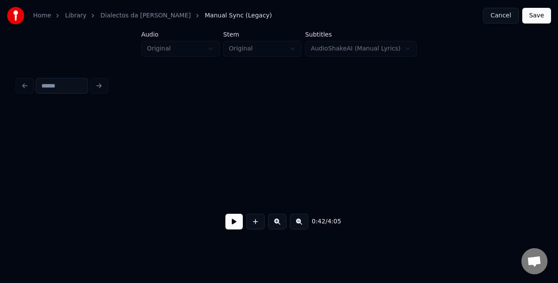
click at [295, 228] on button at bounding box center [299, 222] width 18 height 16
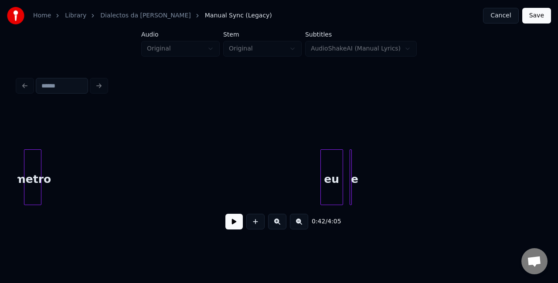
scroll to position [0, 1043]
click at [30, 168] on div "metro" at bounding box center [38, 179] width 17 height 59
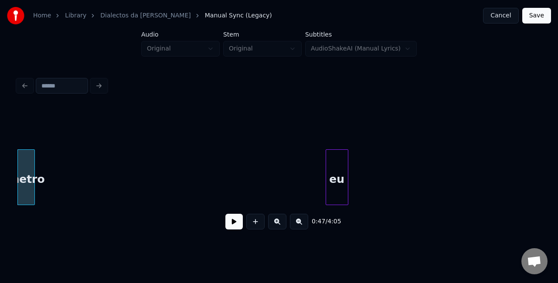
scroll to position [0, 1022]
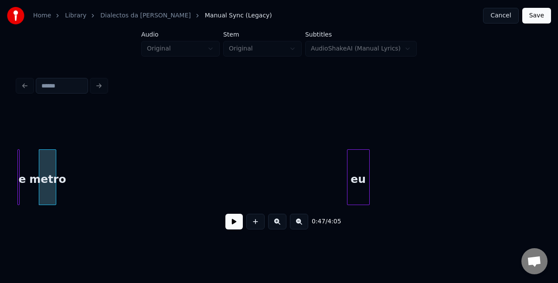
click at [0, 180] on div "Home Library Dialectos da Maria Manual Sync (Legacy) Cancel Save Audio Original…" at bounding box center [279, 120] width 558 height 240
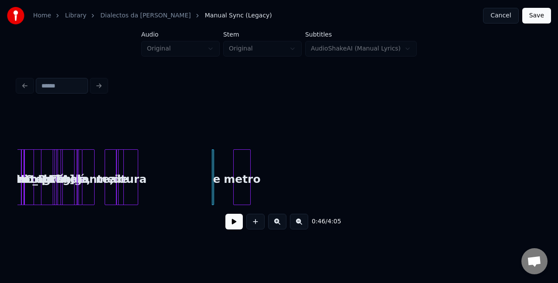
scroll to position [0, 826]
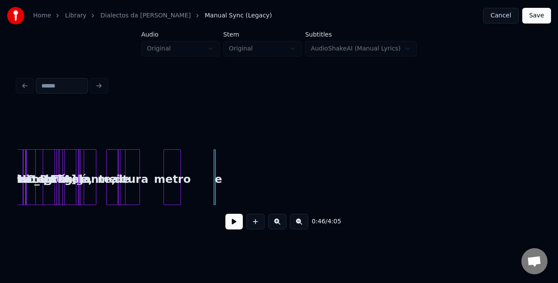
click at [174, 172] on div "metro" at bounding box center [172, 179] width 17 height 59
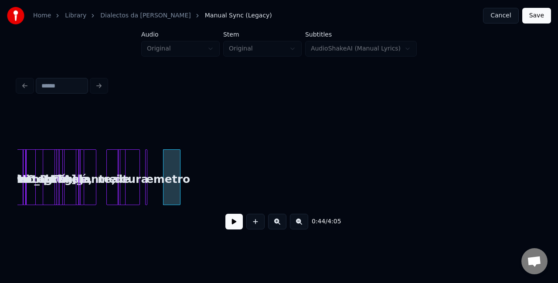
click at [151, 169] on div "e" at bounding box center [149, 179] width 9 height 59
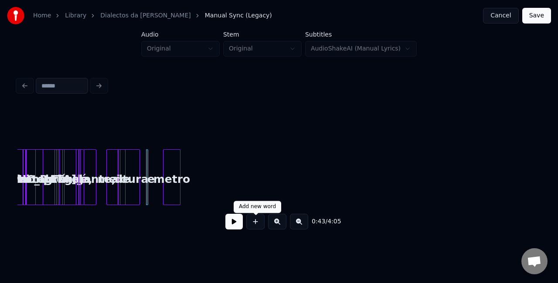
click at [272, 227] on button at bounding box center [277, 222] width 18 height 16
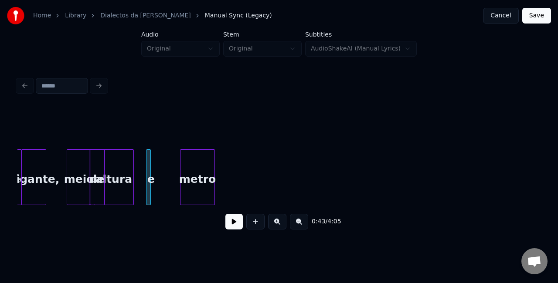
click at [272, 227] on button at bounding box center [277, 222] width 18 height 16
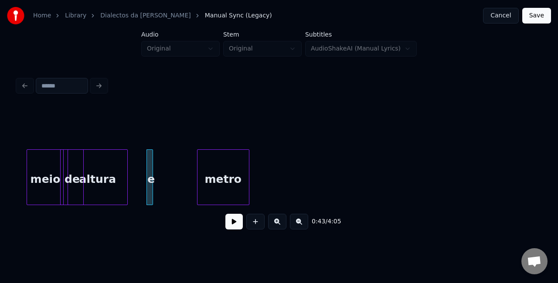
scroll to position [0, 2519]
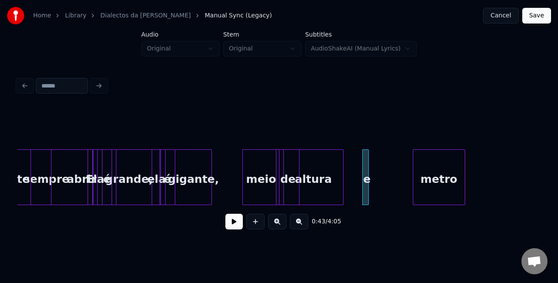
click at [453, 181] on div "metro" at bounding box center [438, 179] width 51 height 59
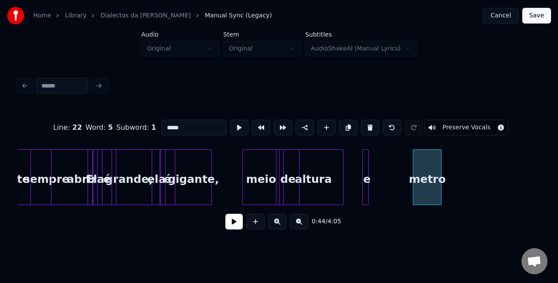
click at [438, 182] on div at bounding box center [439, 177] width 3 height 55
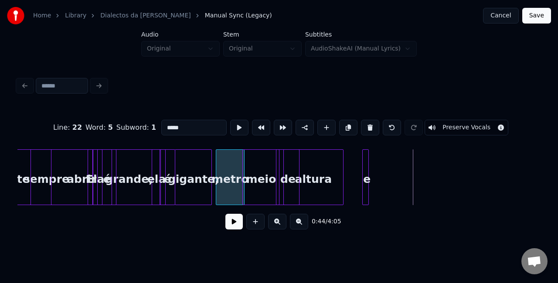
click at [230, 169] on div "metro" at bounding box center [229, 179] width 27 height 59
click at [268, 181] on div "meio" at bounding box center [264, 179] width 36 height 59
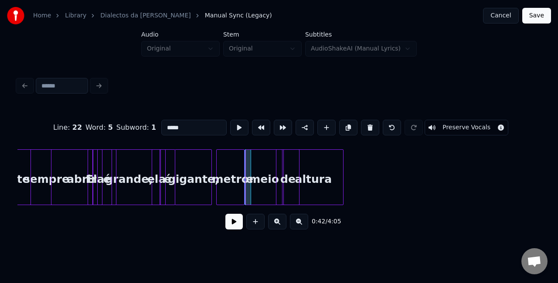
click at [199, 176] on div "gigante," at bounding box center [193, 179] width 37 height 59
type input "********"
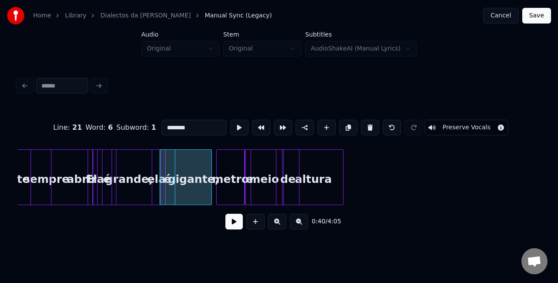
click at [233, 221] on button at bounding box center [233, 222] width 17 height 16
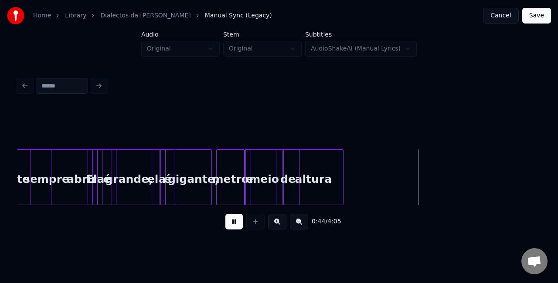
click at [321, 179] on div "altura" at bounding box center [313, 179] width 59 height 59
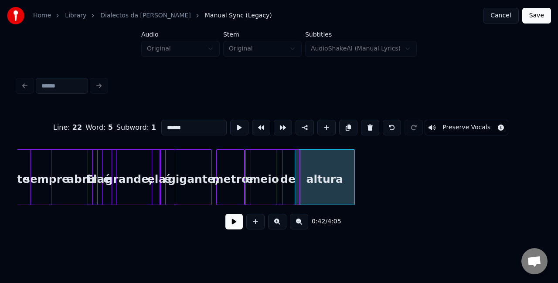
click at [321, 181] on div "altura" at bounding box center [324, 179] width 59 height 59
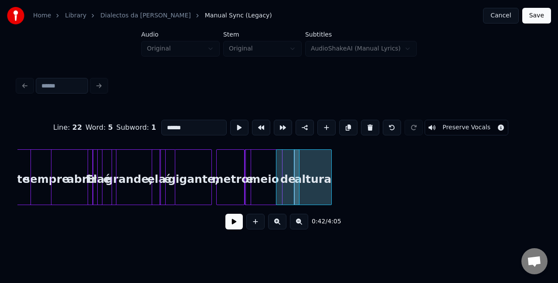
click at [330, 182] on div at bounding box center [329, 177] width 3 height 55
click at [228, 225] on button at bounding box center [233, 222] width 17 height 16
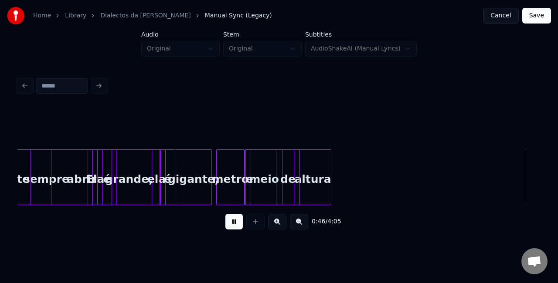
click at [234, 225] on button at bounding box center [233, 222] width 17 height 16
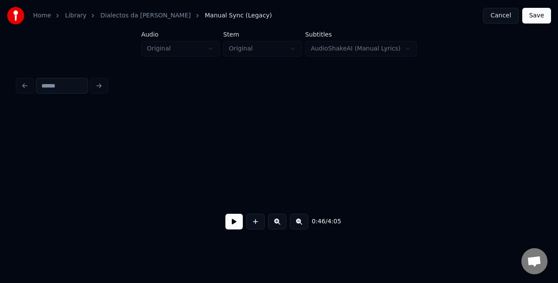
scroll to position [0, 3041]
click at [294, 226] on button at bounding box center [299, 222] width 18 height 16
click at [298, 228] on button at bounding box center [299, 222] width 18 height 16
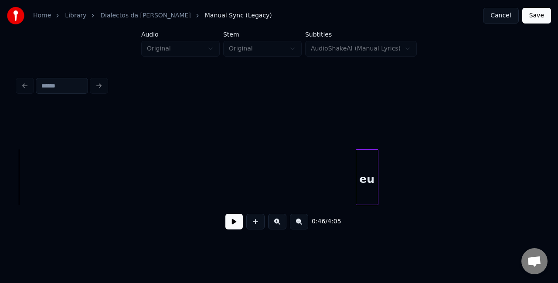
scroll to position [0, 0]
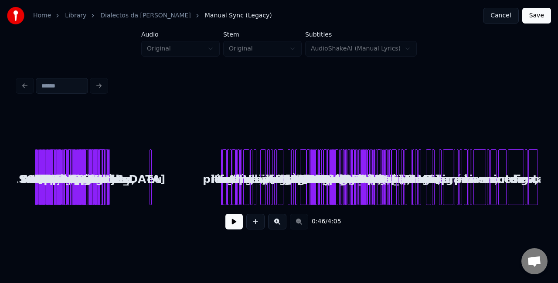
click at [298, 228] on div "0:46 / 4:05" at bounding box center [278, 221] width 509 height 19
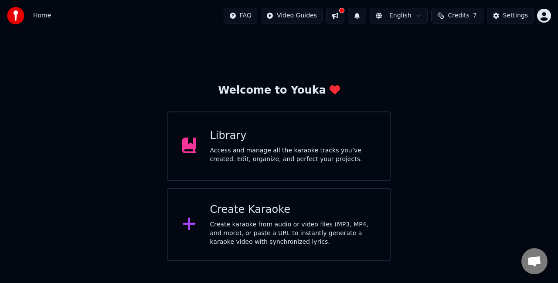
click at [244, 162] on div "Access and manage all the karaoke tracks you’ve created. Edit, organize, and pe…" at bounding box center [293, 154] width 166 height 17
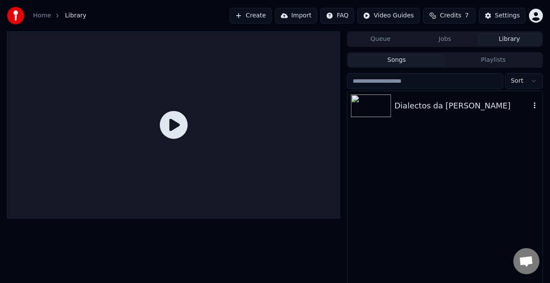
click at [374, 108] on img at bounding box center [371, 106] width 40 height 23
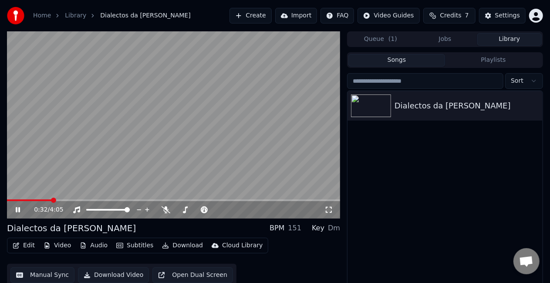
click at [18, 246] on icon "button" at bounding box center [16, 246] width 7 height 6
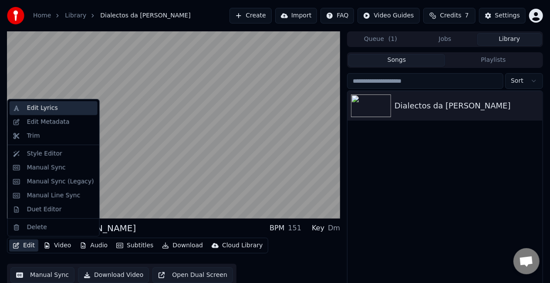
click at [59, 113] on div "Edit Lyrics" at bounding box center [54, 108] width 88 height 14
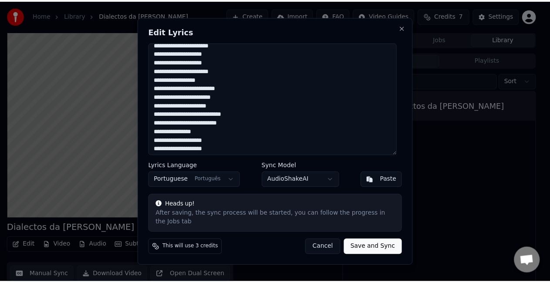
scroll to position [57, 0]
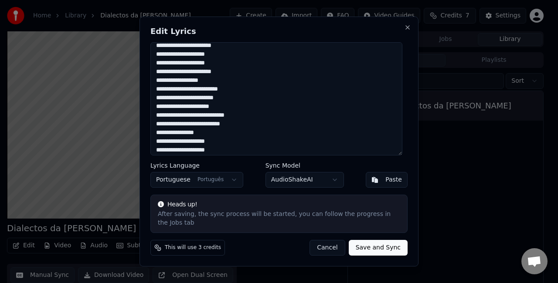
click at [331, 247] on button "Cancel" at bounding box center [326, 248] width 35 height 16
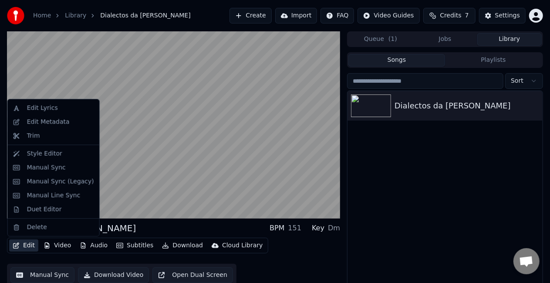
click at [24, 244] on button "Edit" at bounding box center [23, 246] width 29 height 12
click at [55, 165] on div "Manual Sync" at bounding box center [46, 167] width 39 height 9
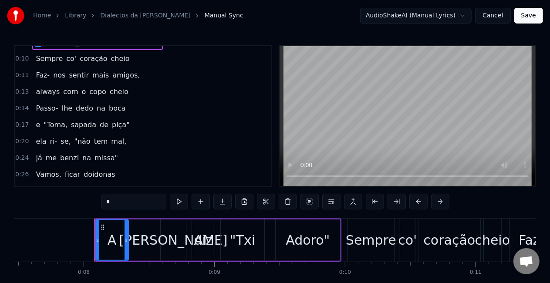
scroll to position [0, 977]
click at [108, 233] on div "A" at bounding box center [111, 240] width 9 height 20
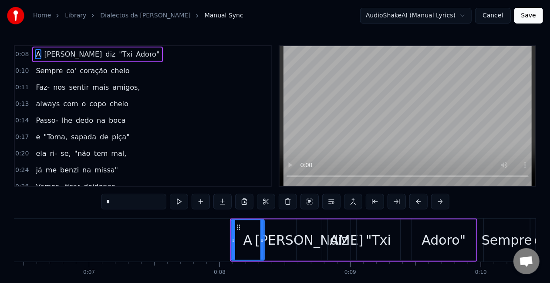
scroll to position [0, 840]
drag, startPoint x: 277, startPoint y: 228, endPoint x: 266, endPoint y: 230, distance: 11.5
click at [266, 230] on div "A [PERSON_NAME] "Txi Adoro"" at bounding box center [353, 240] width 247 height 43
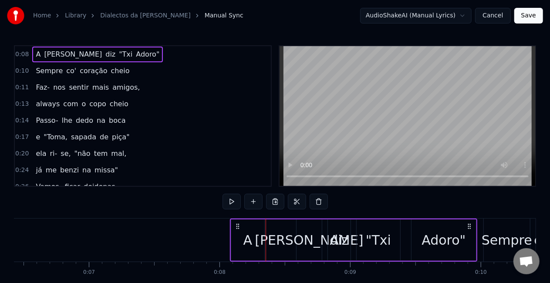
click at [22, 54] on span "0:08" at bounding box center [22, 54] width 14 height 9
click at [113, 55] on div "A [PERSON_NAME] "Txi Adoro"" at bounding box center [97, 55] width 131 height 16
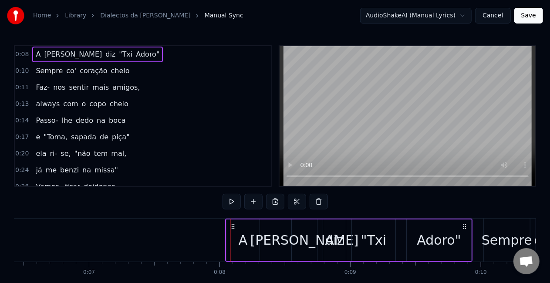
drag, startPoint x: 470, startPoint y: 227, endPoint x: 466, endPoint y: 227, distance: 4.8
click at [466, 227] on icon at bounding box center [464, 226] width 7 height 7
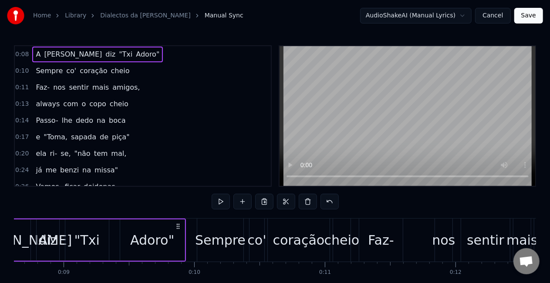
scroll to position [0, 1127]
click at [54, 73] on span "Sempre" at bounding box center [49, 71] width 29 height 10
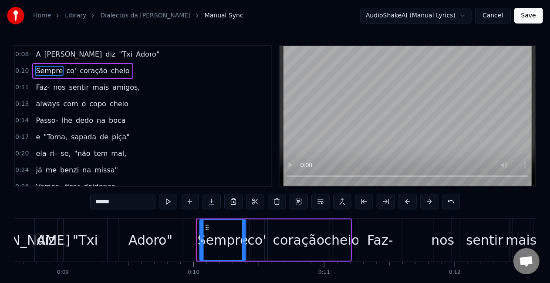
click at [207, 229] on icon at bounding box center [206, 227] width 7 height 7
drag, startPoint x: 382, startPoint y: 243, endPoint x: 414, endPoint y: 243, distance: 32.2
click at [414, 243] on div "Faz- nos sentir mais amigos," at bounding box center [481, 240] width 247 height 43
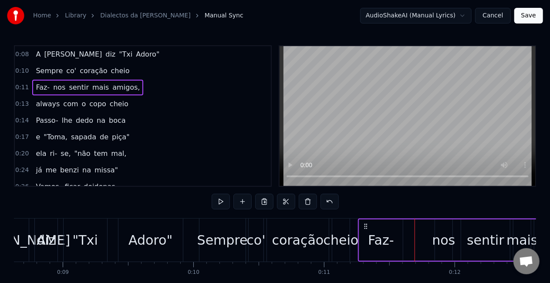
click at [301, 236] on div "coração" at bounding box center [298, 240] width 52 height 20
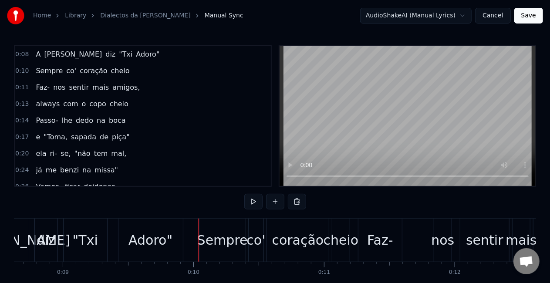
click at [212, 233] on div "Sempre" at bounding box center [222, 240] width 51 height 20
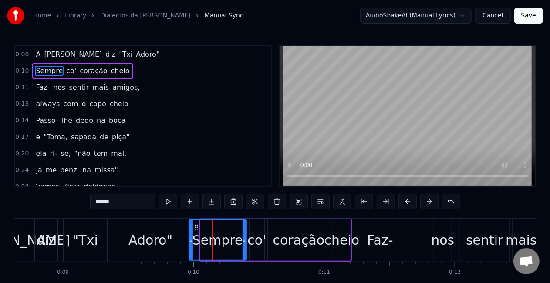
drag, startPoint x: 200, startPoint y: 240, endPoint x: 190, endPoint y: 242, distance: 10.8
click at [190, 242] on icon at bounding box center [190, 240] width 3 height 7
click at [140, 236] on div "Adoro"" at bounding box center [150, 240] width 44 height 20
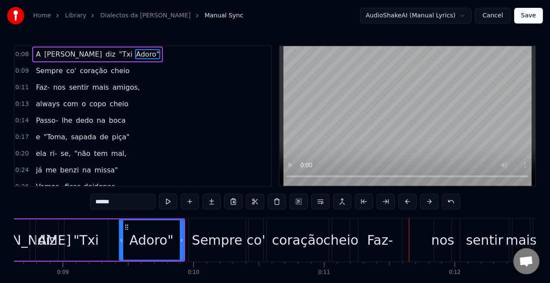
click at [377, 245] on div "Faz-" at bounding box center [380, 240] width 26 height 20
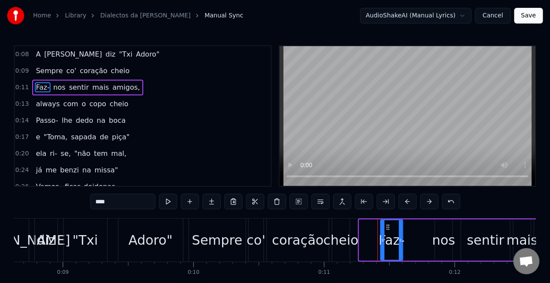
drag, startPoint x: 360, startPoint y: 242, endPoint x: 381, endPoint y: 244, distance: 21.4
click at [381, 244] on div at bounding box center [382, 240] width 3 height 40
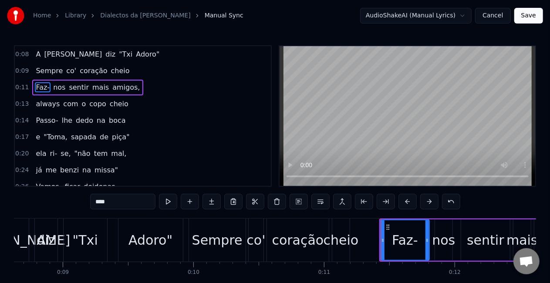
drag, startPoint x: 402, startPoint y: 242, endPoint x: 426, endPoint y: 240, distance: 24.5
click at [426, 240] on icon at bounding box center [427, 240] width 3 height 7
click at [347, 239] on div "cheio" at bounding box center [341, 240] width 35 height 20
type input "*****"
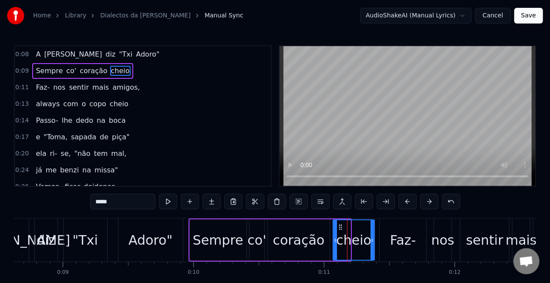
drag, startPoint x: 350, startPoint y: 240, endPoint x: 374, endPoint y: 240, distance: 24.0
click at [374, 240] on div "cheio" at bounding box center [354, 240] width 42 height 41
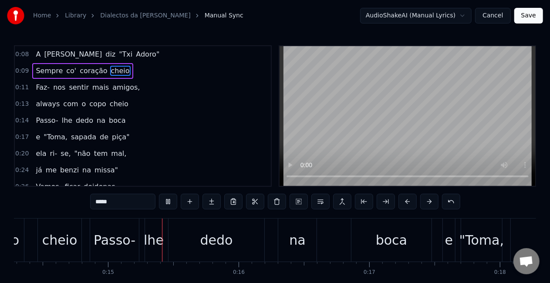
scroll to position [0, 1882]
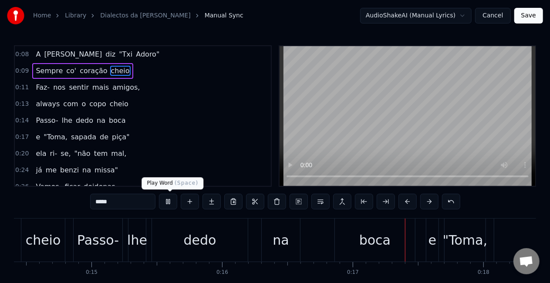
click at [172, 199] on button at bounding box center [168, 202] width 18 height 16
click at [330, 238] on div "Passo- lhe dedo na boca" at bounding box center [245, 240] width 344 height 43
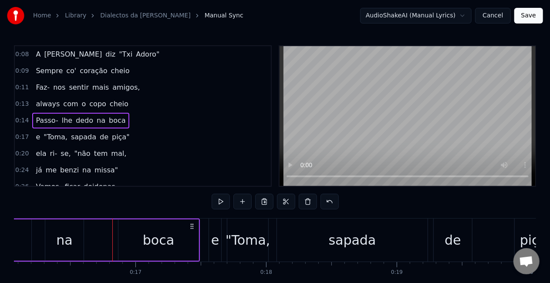
scroll to position [0, 2100]
click at [396, 242] on div "sapada" at bounding box center [352, 240] width 151 height 43
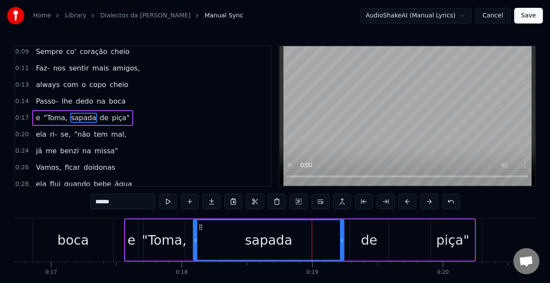
scroll to position [0, 2218]
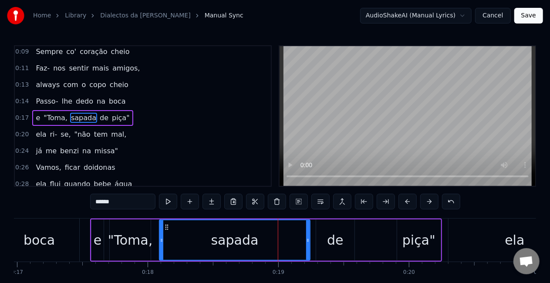
click at [427, 243] on div "piça"" at bounding box center [418, 240] width 33 height 20
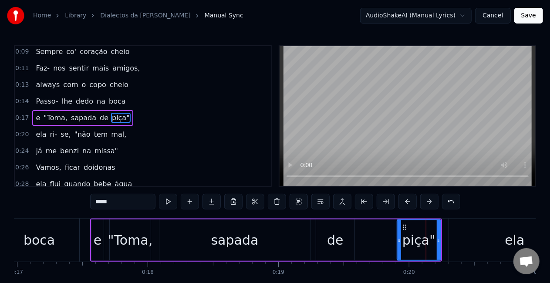
click at [287, 232] on div "sapada" at bounding box center [234, 240] width 151 height 41
type input "******"
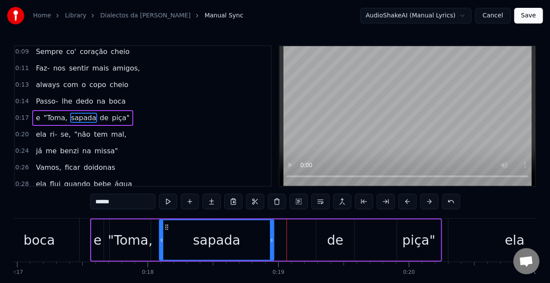
drag, startPoint x: 308, startPoint y: 240, endPoint x: 274, endPoint y: 242, distance: 34.1
click at [274, 242] on icon at bounding box center [271, 240] width 3 height 7
drag, startPoint x: 332, startPoint y: 241, endPoint x: 297, endPoint y: 249, distance: 35.7
click at [297, 249] on div "e "Toma, [PERSON_NAME]"" at bounding box center [266, 240] width 352 height 43
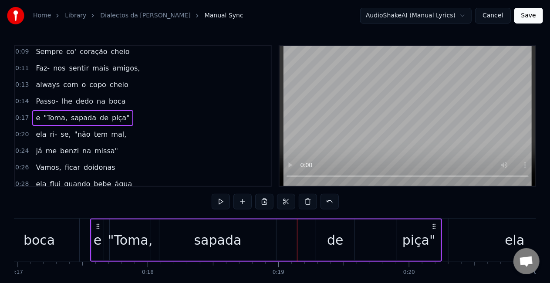
drag, startPoint x: 336, startPoint y: 241, endPoint x: 313, endPoint y: 243, distance: 22.7
click at [313, 243] on div "e "Toma, [PERSON_NAME]"" at bounding box center [266, 240] width 352 height 43
click at [414, 241] on div "piça"" at bounding box center [418, 240] width 33 height 20
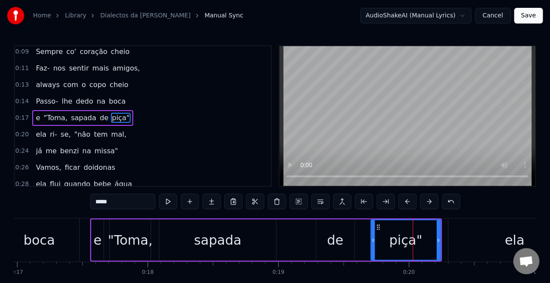
drag, startPoint x: 397, startPoint y: 241, endPoint x: 372, endPoint y: 244, distance: 25.4
click at [372, 244] on div "piça"" at bounding box center [406, 240] width 71 height 41
click at [440, 243] on div "piça"" at bounding box center [407, 240] width 70 height 41
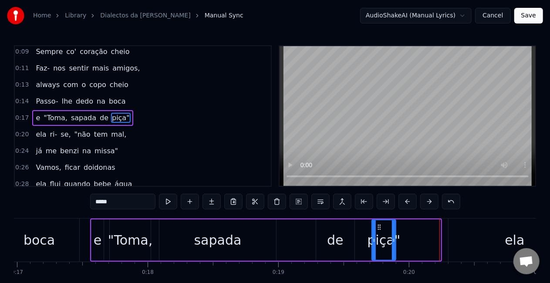
drag, startPoint x: 439, startPoint y: 240, endPoint x: 397, endPoint y: 242, distance: 41.8
click at [395, 242] on icon at bounding box center [393, 240] width 3 height 7
click at [66, 86] on span "com" at bounding box center [70, 85] width 17 height 10
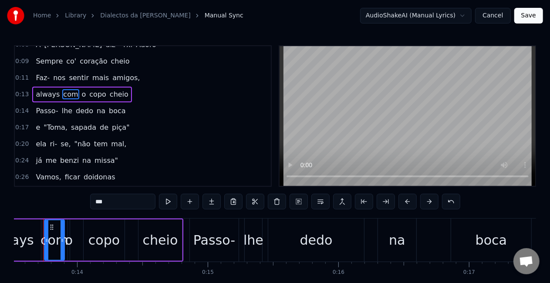
scroll to position [0, 1752]
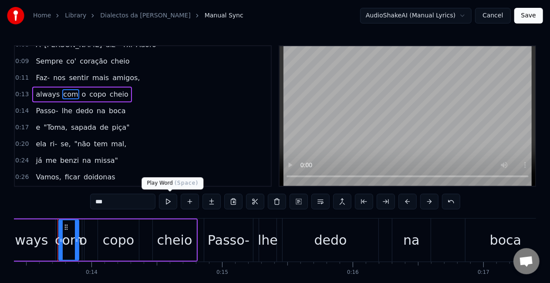
click at [171, 203] on button at bounding box center [168, 202] width 18 height 16
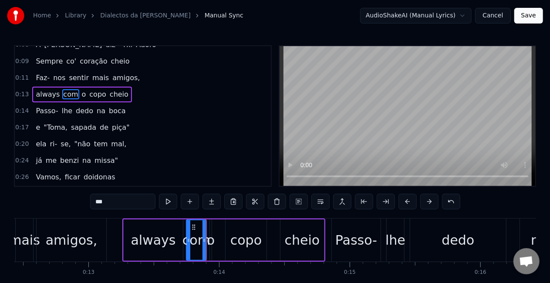
scroll to position [0, 1624]
click at [74, 237] on div "amigos," at bounding box center [72, 240] width 52 height 20
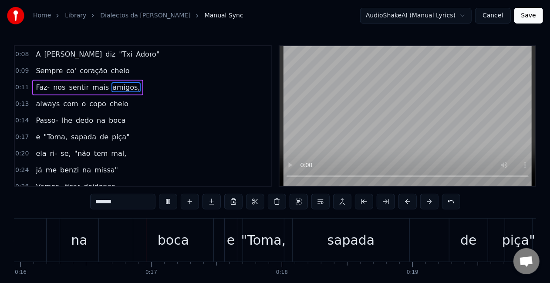
scroll to position [0, 2085]
click at [86, 115] on span "dedo" at bounding box center [84, 120] width 19 height 10
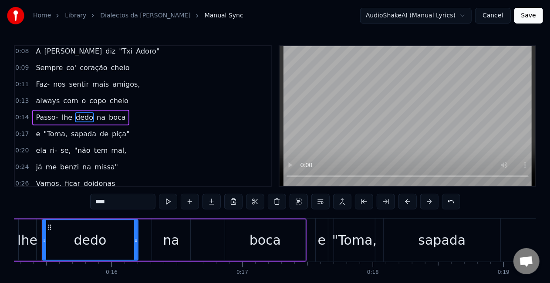
scroll to position [0, 1977]
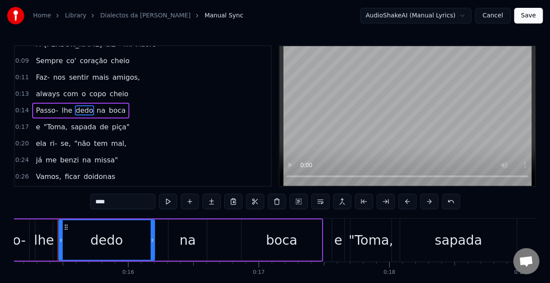
click at [304, 235] on div "boca" at bounding box center [282, 240] width 80 height 41
type input "****"
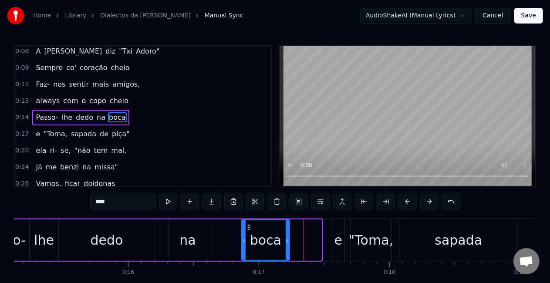
drag, startPoint x: 319, startPoint y: 240, endPoint x: 286, endPoint y: 244, distance: 33.3
click at [286, 244] on div at bounding box center [287, 240] width 3 height 40
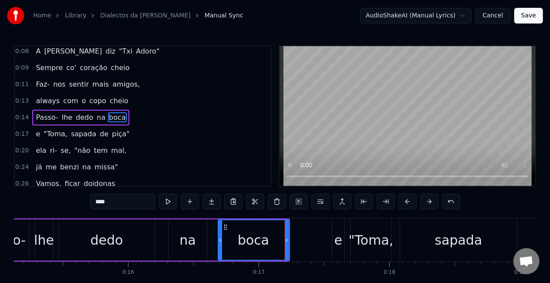
drag, startPoint x: 245, startPoint y: 241, endPoint x: 221, endPoint y: 243, distance: 23.6
click at [221, 243] on icon at bounding box center [220, 240] width 3 height 7
drag, startPoint x: 254, startPoint y: 243, endPoint x: 236, endPoint y: 247, distance: 18.6
click at [236, 247] on div "boca" at bounding box center [254, 240] width 70 height 40
drag, startPoint x: 287, startPoint y: 240, endPoint x: 280, endPoint y: 240, distance: 6.1
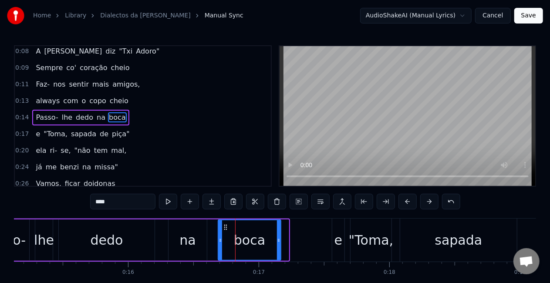
click at [280, 240] on icon at bounding box center [278, 240] width 3 height 7
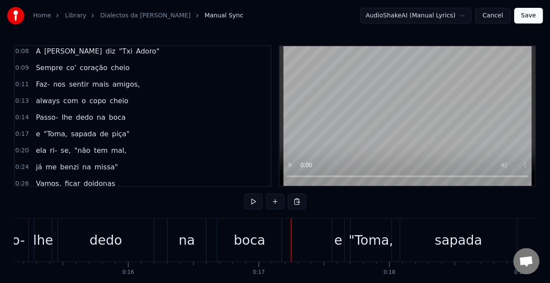
click at [362, 242] on div ""Toma," at bounding box center [371, 240] width 45 height 20
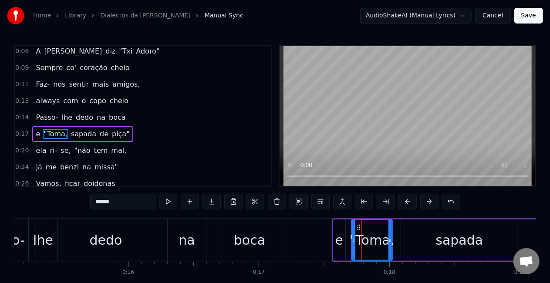
scroll to position [19, 0]
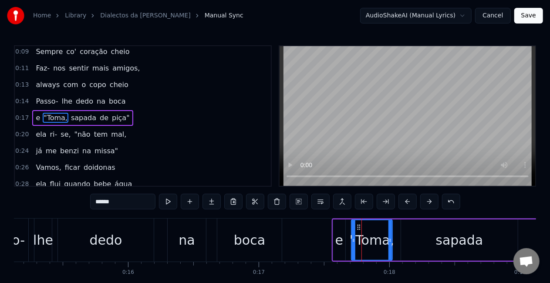
click at [340, 242] on div "e" at bounding box center [339, 240] width 8 height 20
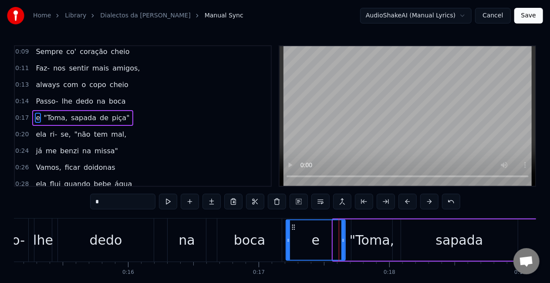
drag, startPoint x: 334, startPoint y: 242, endPoint x: 287, endPoint y: 243, distance: 46.6
click at [287, 243] on icon at bounding box center [288, 240] width 3 height 7
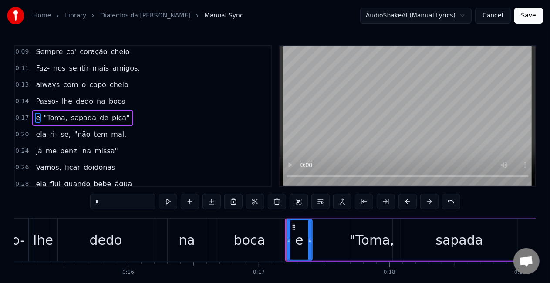
drag, startPoint x: 343, startPoint y: 242, endPoint x: 309, endPoint y: 250, distance: 35.0
click at [309, 250] on div at bounding box center [309, 240] width 3 height 40
click at [357, 245] on div ""Toma," at bounding box center [372, 240] width 45 height 20
type input "******"
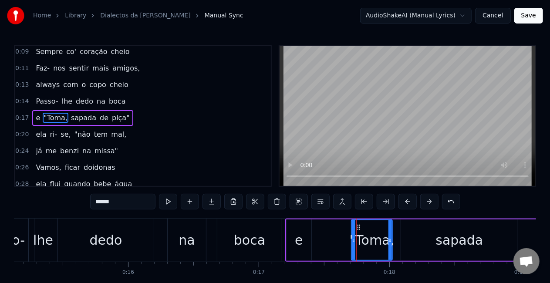
drag, startPoint x: 369, startPoint y: 242, endPoint x: 335, endPoint y: 239, distance: 34.1
click at [335, 239] on div "e "Toma, [PERSON_NAME]"" at bounding box center [463, 240] width 357 height 43
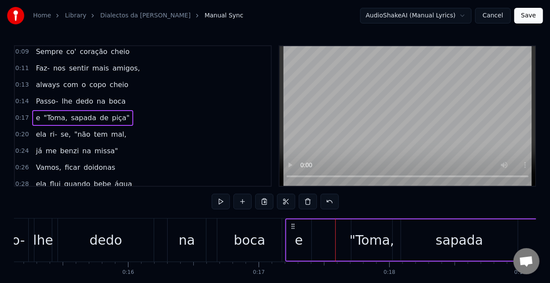
click at [360, 239] on div ""Toma," at bounding box center [372, 240] width 45 height 20
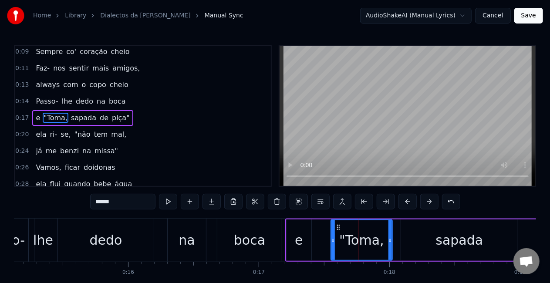
drag, startPoint x: 353, startPoint y: 240, endPoint x: 331, endPoint y: 240, distance: 21.8
click at [331, 240] on icon at bounding box center [332, 240] width 3 height 7
click at [453, 246] on div "sapada" at bounding box center [459, 240] width 47 height 20
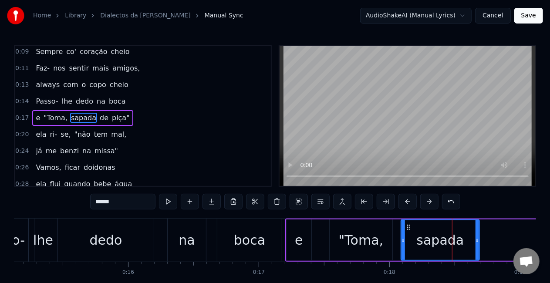
drag, startPoint x: 516, startPoint y: 239, endPoint x: 477, endPoint y: 247, distance: 39.2
click at [477, 247] on div at bounding box center [477, 240] width 3 height 40
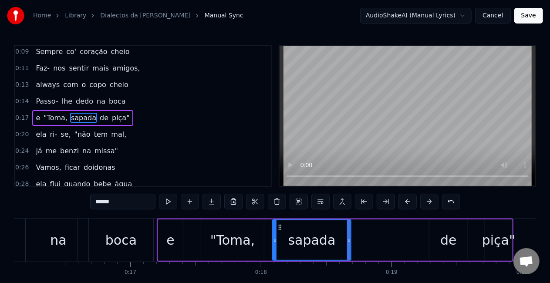
scroll to position [0, 2111]
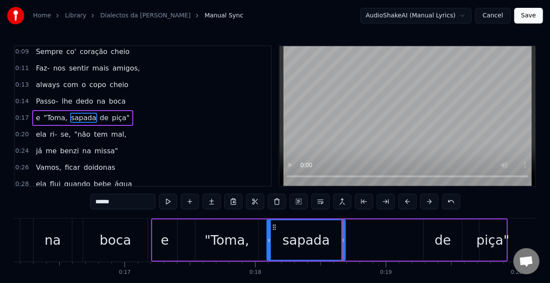
click at [445, 247] on div "de" at bounding box center [443, 240] width 17 height 20
type input "**"
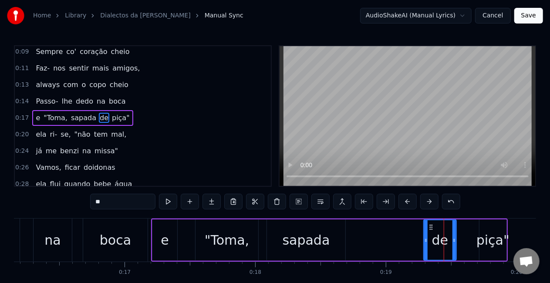
drag, startPoint x: 459, startPoint y: 239, endPoint x: 453, endPoint y: 241, distance: 7.0
click at [453, 241] on icon at bounding box center [454, 240] width 3 height 7
drag, startPoint x: 449, startPoint y: 241, endPoint x: 399, endPoint y: 249, distance: 50.8
click at [399, 249] on div "e "Toma, [PERSON_NAME]"" at bounding box center [329, 240] width 357 height 43
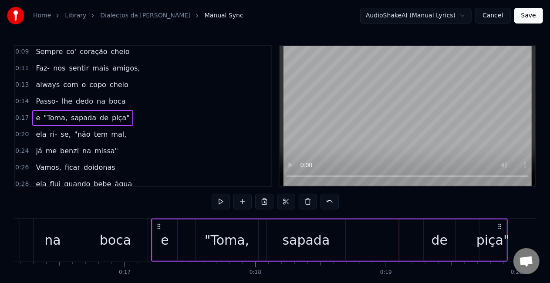
click at [433, 237] on div "de" at bounding box center [440, 240] width 17 height 20
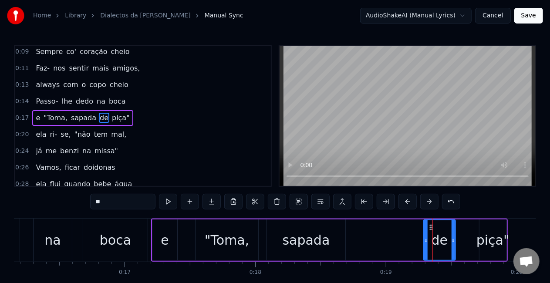
drag, startPoint x: 432, startPoint y: 231, endPoint x: 397, endPoint y: 233, distance: 34.9
click at [397, 233] on div "e "Toma, [PERSON_NAME]"" at bounding box center [329, 240] width 357 height 43
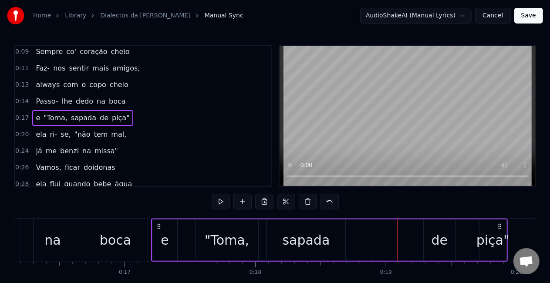
click at [435, 229] on div "de" at bounding box center [440, 240] width 32 height 41
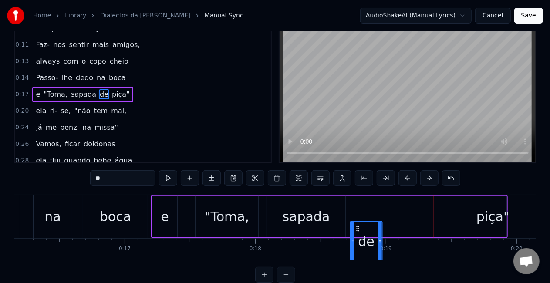
scroll to position [25, 0]
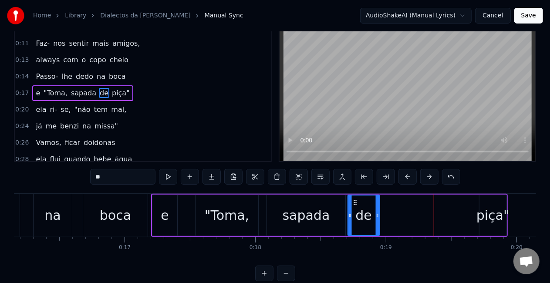
drag, startPoint x: 431, startPoint y: 226, endPoint x: 344, endPoint y: 209, distance: 88.9
click at [344, 209] on div "e "Toma, [PERSON_NAME]"" at bounding box center [329, 215] width 357 height 43
drag, startPoint x: 486, startPoint y: 217, endPoint x: 418, endPoint y: 215, distance: 67.5
click at [418, 215] on div "e "Toma, [PERSON_NAME]"" at bounding box center [329, 215] width 357 height 43
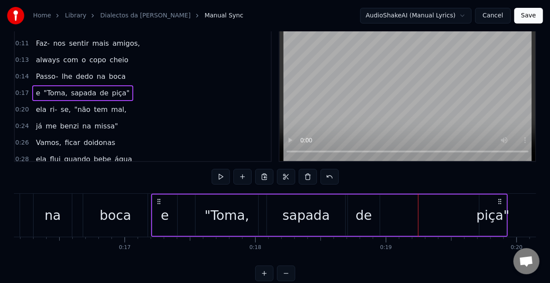
click at [490, 218] on div "piça"" at bounding box center [492, 216] width 33 height 20
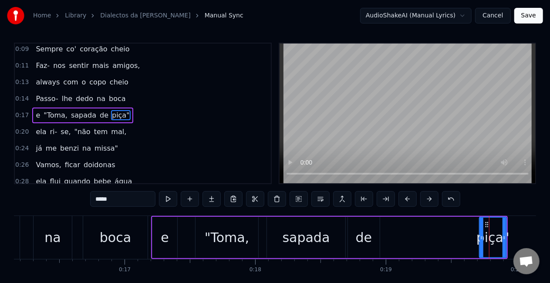
scroll to position [0, 0]
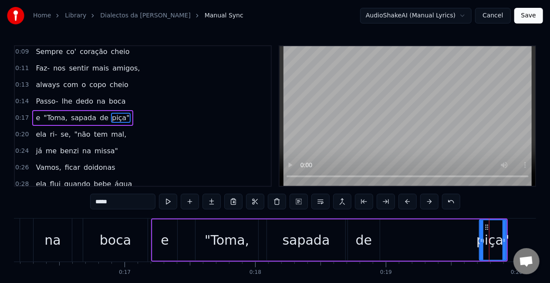
drag, startPoint x: 489, startPoint y: 227, endPoint x: 453, endPoint y: 230, distance: 35.8
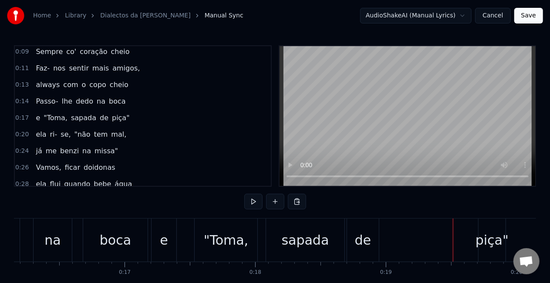
click at [488, 236] on div "piça"" at bounding box center [492, 240] width 33 height 20
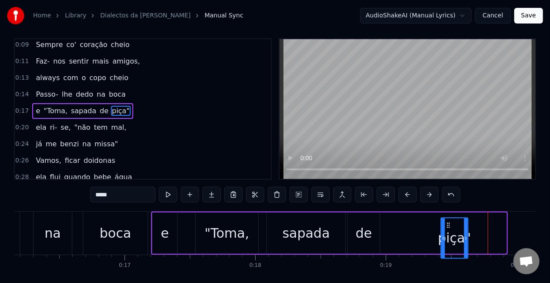
scroll to position [10, 0]
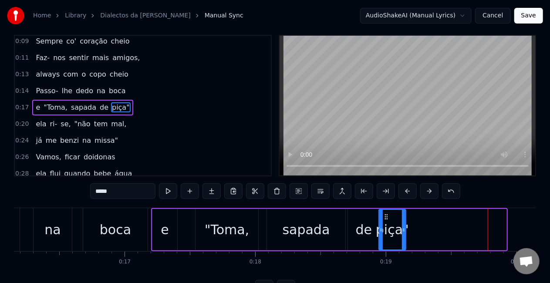
drag, startPoint x: 486, startPoint y: 228, endPoint x: 368, endPoint y: 205, distance: 120.8
click at [368, 205] on div "0:08 A [PERSON_NAME] "Txi Adoro" 0:09 Sempre co' coração cheio 0:11 Faz- nos se…" at bounding box center [275, 165] width 522 height 261
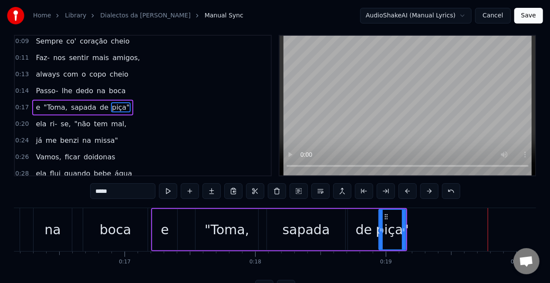
click at [125, 230] on div "boca" at bounding box center [115, 230] width 31 height 20
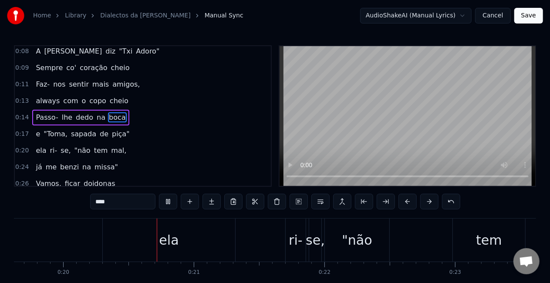
scroll to position [0, 2568]
click at [55, 131] on span ""Toma," at bounding box center [56, 134] width 26 height 10
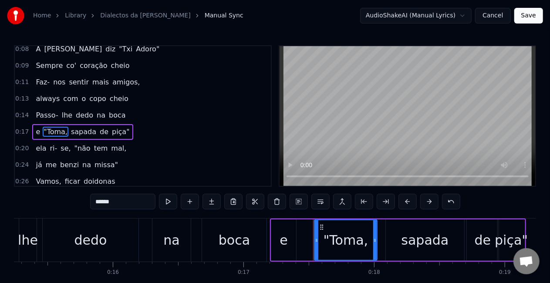
scroll to position [0, 1991]
click at [107, 238] on div "dedo" at bounding box center [91, 240] width 96 height 43
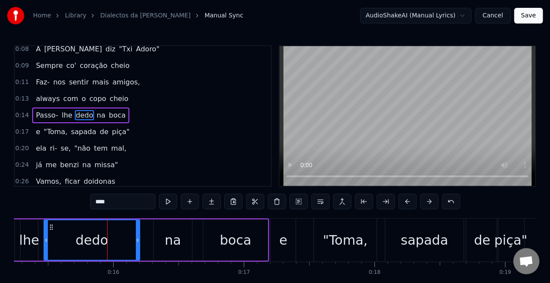
scroll to position [3, 0]
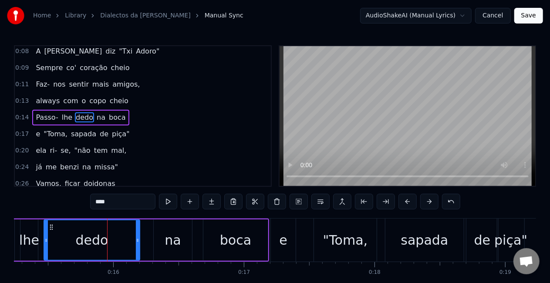
click at [279, 215] on div "0:08 A [PERSON_NAME] "Txi Adoro" 0:09 Sempre co' coração cheio 0:11 Faz- nos se…" at bounding box center [275, 175] width 522 height 261
click at [263, 223] on div "boca" at bounding box center [235, 240] width 64 height 41
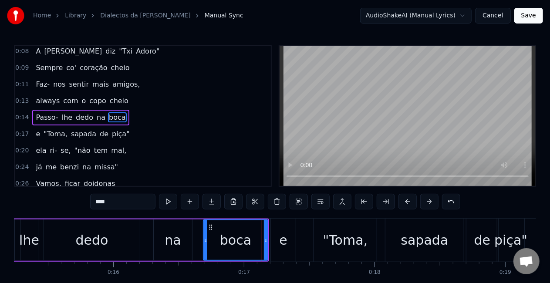
click at [193, 227] on div "na" at bounding box center [172, 240] width 39 height 41
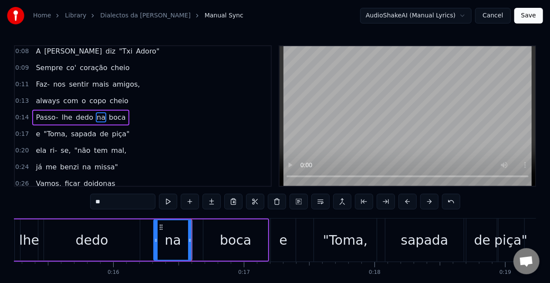
click at [207, 230] on div "boca" at bounding box center [235, 240] width 64 height 41
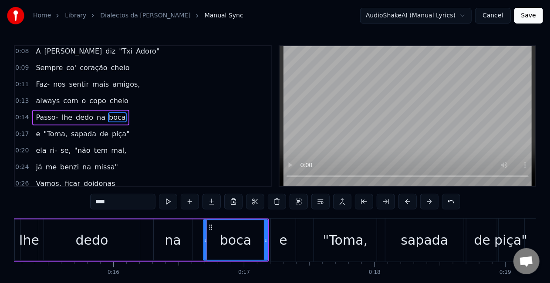
click at [180, 231] on div "na" at bounding box center [173, 240] width 38 height 41
type input "**"
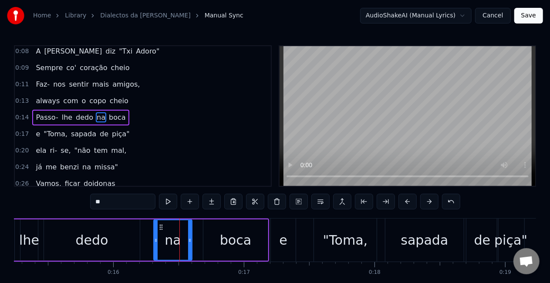
click at [198, 231] on div "Passo- lhe dedo na boca" at bounding box center [116, 240] width 305 height 43
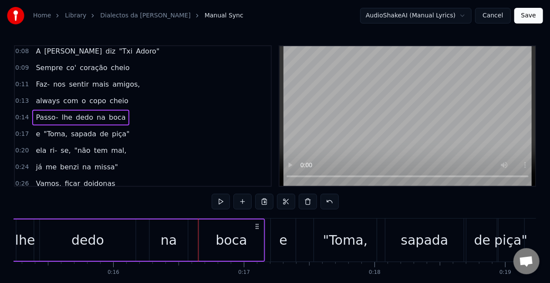
drag, startPoint x: 262, startPoint y: 227, endPoint x: 258, endPoint y: 228, distance: 4.4
click at [258, 228] on icon at bounding box center [257, 226] width 7 height 7
click at [253, 237] on div "boca" at bounding box center [231, 240] width 64 height 41
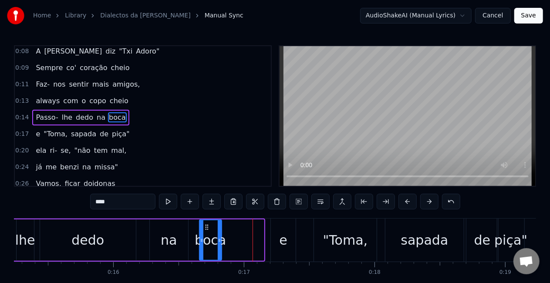
drag, startPoint x: 262, startPoint y: 239, endPoint x: 220, endPoint y: 237, distance: 41.8
click at [220, 237] on icon at bounding box center [219, 240] width 3 height 7
click at [288, 239] on div "e" at bounding box center [283, 240] width 25 height 43
type input "*"
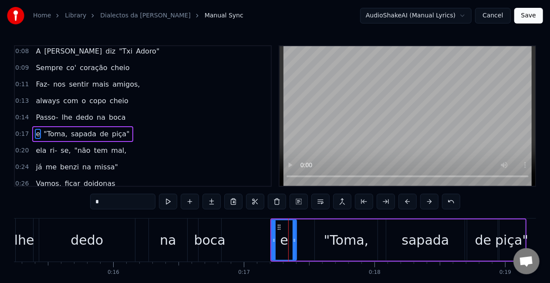
scroll to position [19, 0]
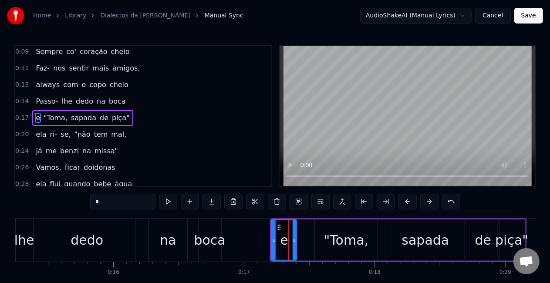
click at [305, 232] on div "e "Toma, [PERSON_NAME]"" at bounding box center [398, 240] width 256 height 43
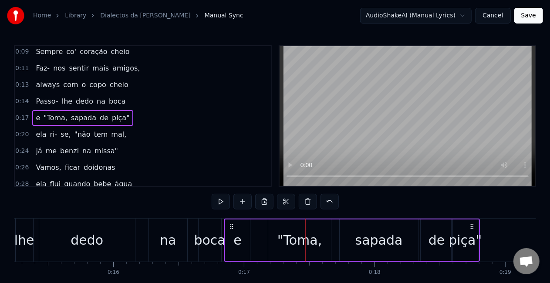
drag, startPoint x: 277, startPoint y: 224, endPoint x: 230, endPoint y: 226, distance: 46.7
click at [230, 226] on icon at bounding box center [231, 226] width 7 height 7
click at [283, 236] on div ""Toma," at bounding box center [299, 240] width 45 height 20
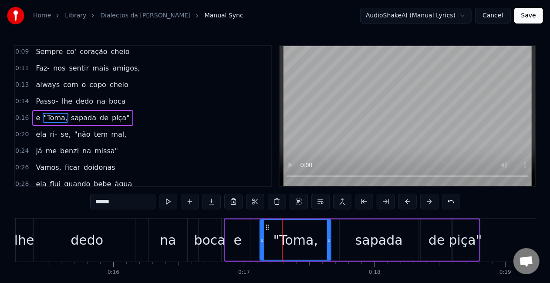
drag, startPoint x: 270, startPoint y: 241, endPoint x: 261, endPoint y: 244, distance: 9.5
click at [261, 244] on div at bounding box center [261, 240] width 3 height 40
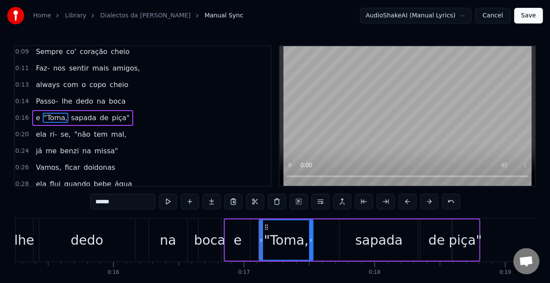
drag, startPoint x: 329, startPoint y: 240, endPoint x: 311, endPoint y: 240, distance: 17.4
click at [311, 240] on icon at bounding box center [310, 240] width 3 height 7
click at [364, 242] on div "sapada" at bounding box center [378, 240] width 47 height 20
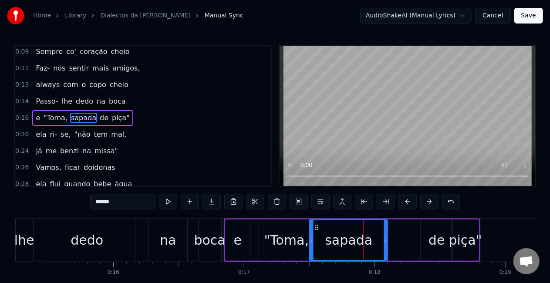
drag, startPoint x: 348, startPoint y: 229, endPoint x: 315, endPoint y: 230, distance: 32.7
click at [318, 230] on circle at bounding box center [318, 229] width 0 height 0
click at [442, 241] on div "de" at bounding box center [437, 240] width 17 height 20
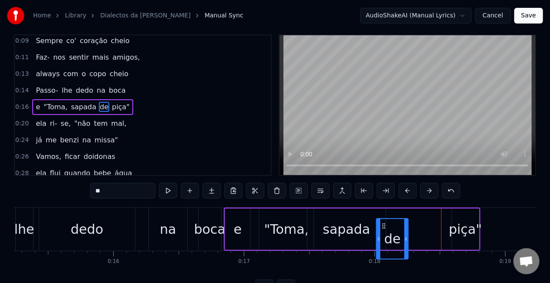
drag, startPoint x: 427, startPoint y: 226, endPoint x: 383, endPoint y: 232, distance: 44.4
click at [383, 232] on div "de" at bounding box center [392, 239] width 31 height 40
click at [474, 226] on div "piça"" at bounding box center [465, 229] width 33 height 20
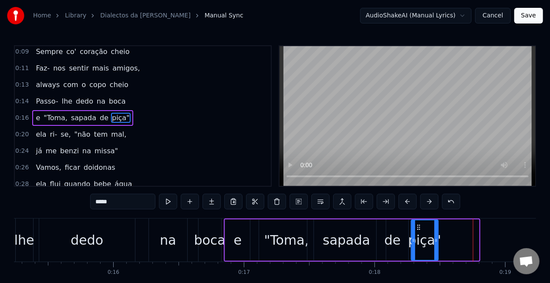
drag, startPoint x: 459, startPoint y: 228, endPoint x: 418, endPoint y: 225, distance: 40.6
click at [418, 225] on icon at bounding box center [418, 227] width 7 height 7
click at [91, 237] on div "dedo" at bounding box center [87, 240] width 33 height 20
type input "****"
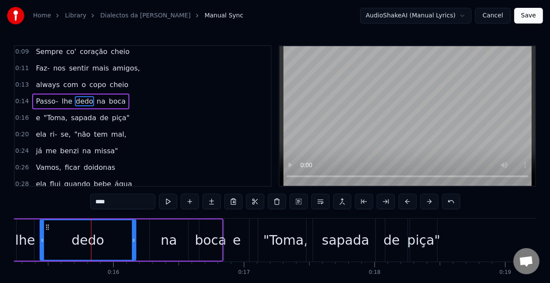
scroll to position [3, 0]
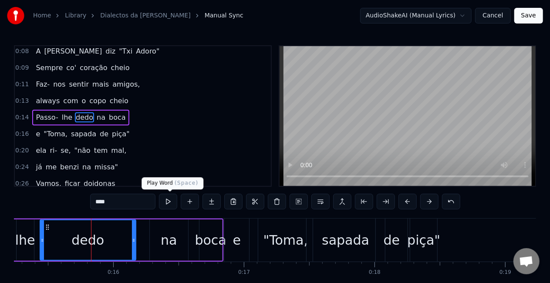
click at [169, 204] on button at bounding box center [168, 202] width 18 height 16
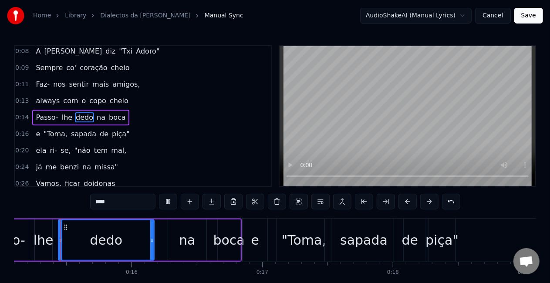
scroll to position [0, 1972]
click at [172, 201] on button at bounding box center [168, 202] width 18 height 16
drag, startPoint x: 190, startPoint y: 238, endPoint x: 166, endPoint y: 240, distance: 25.0
click at [166, 240] on div "Passo- lhe dedo na boca" at bounding box center [111, 240] width 263 height 43
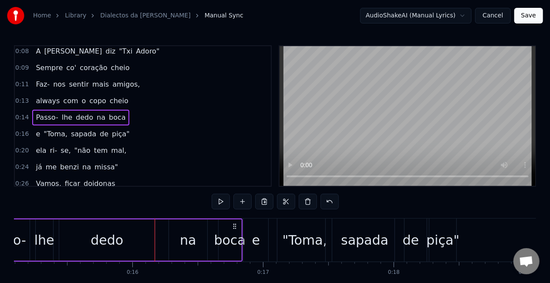
click at [179, 242] on div "na" at bounding box center [188, 240] width 38 height 41
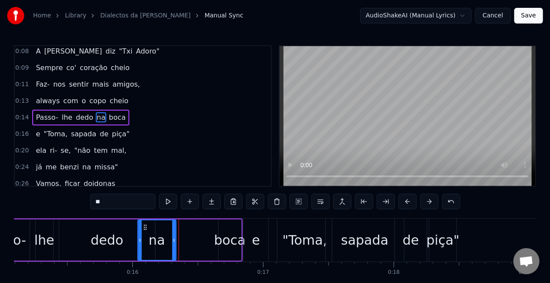
drag, startPoint x: 176, startPoint y: 228, endPoint x: 141, endPoint y: 227, distance: 34.9
click at [142, 227] on icon at bounding box center [145, 227] width 7 height 7
click at [226, 238] on div "boca" at bounding box center [229, 240] width 31 height 20
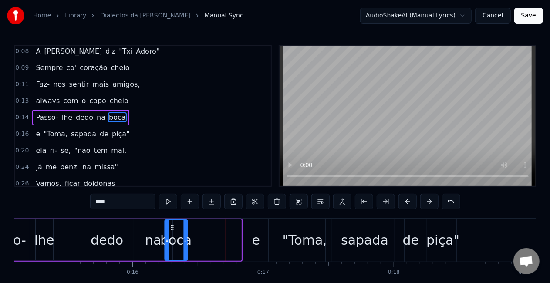
drag, startPoint x: 226, startPoint y: 227, endPoint x: 173, endPoint y: 225, distance: 52.8
click at [173, 225] on icon at bounding box center [172, 227] width 7 height 7
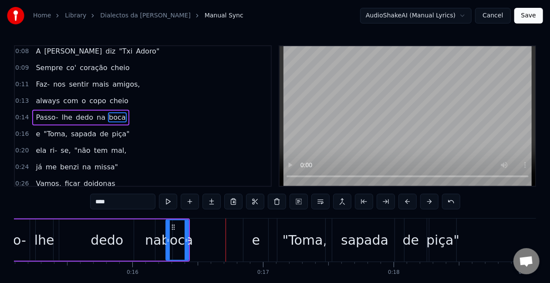
click at [252, 240] on div "e" at bounding box center [255, 240] width 25 height 43
type input "*"
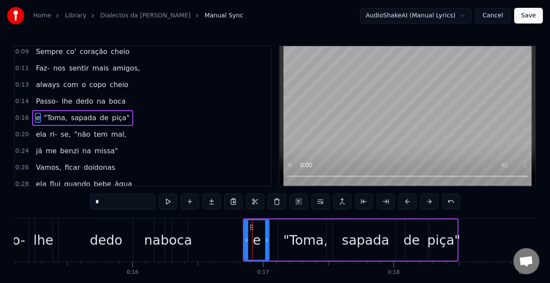
scroll to position [19, 0]
click at [274, 236] on div "e "Toma, [PERSON_NAME]"" at bounding box center [351, 240] width 216 height 43
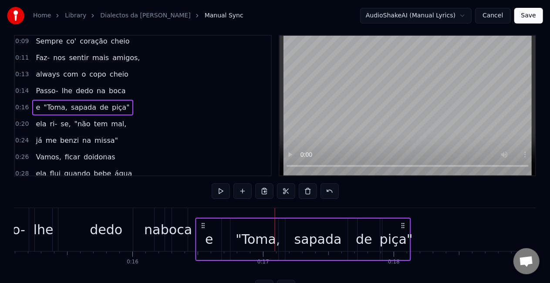
drag, startPoint x: 252, startPoint y: 226, endPoint x: 205, endPoint y: 231, distance: 47.8
click at [205, 231] on div "e "Toma, [PERSON_NAME]"" at bounding box center [304, 239] width 216 height 43
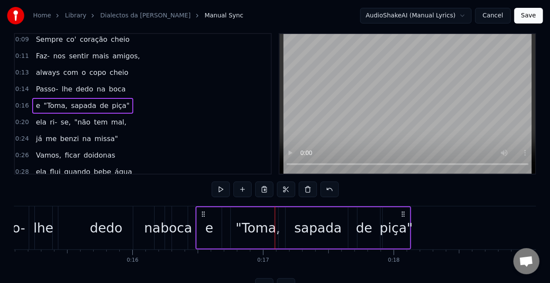
click at [205, 231] on div "e" at bounding box center [209, 227] width 26 height 41
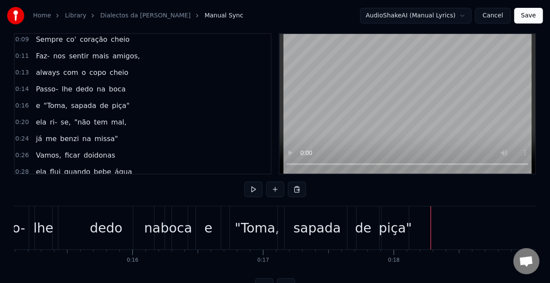
click at [91, 34] on span "coração" at bounding box center [93, 39] width 29 height 10
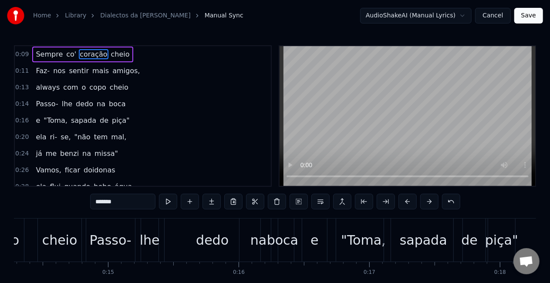
scroll to position [0, 1865]
click at [154, 241] on div "lhe" at bounding box center [151, 240] width 20 height 20
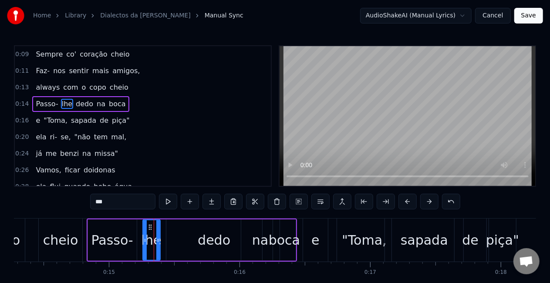
scroll to position [3, 0]
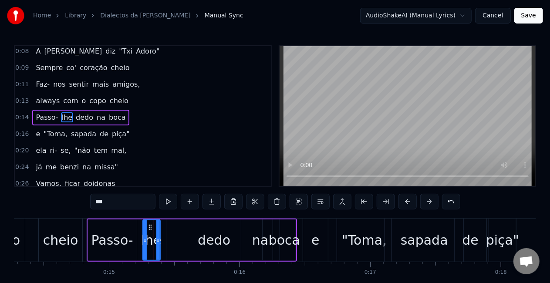
click at [212, 241] on div "dedo" at bounding box center [214, 240] width 33 height 20
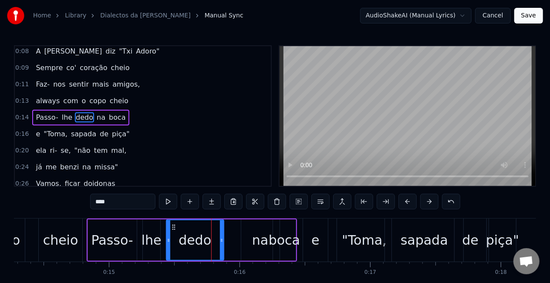
drag, startPoint x: 260, startPoint y: 240, endPoint x: 219, endPoint y: 242, distance: 40.5
click at [220, 242] on icon at bounding box center [221, 240] width 3 height 7
click at [253, 240] on div "na" at bounding box center [260, 240] width 16 height 20
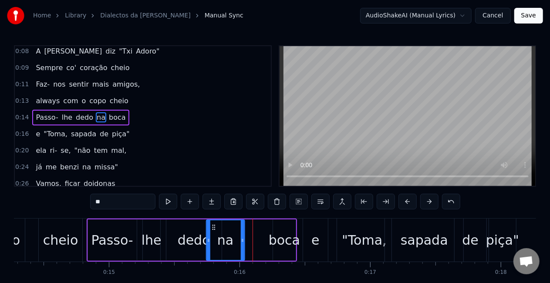
drag, startPoint x: 247, startPoint y: 228, endPoint x: 213, endPoint y: 228, distance: 34.4
click at [213, 228] on icon at bounding box center [213, 227] width 7 height 7
click at [281, 242] on div "boca" at bounding box center [284, 240] width 31 height 20
type input "****"
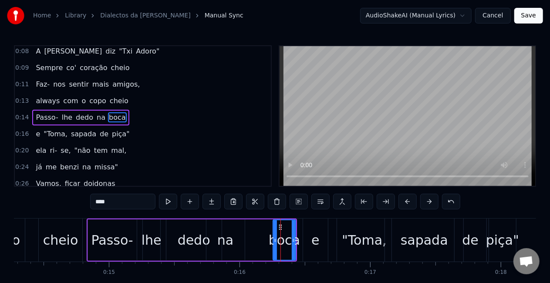
click at [281, 242] on div "boca" at bounding box center [284, 240] width 31 height 20
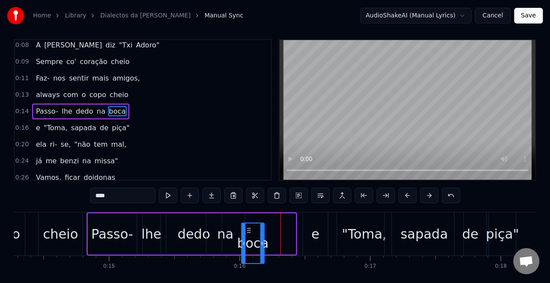
scroll to position [12, 0]
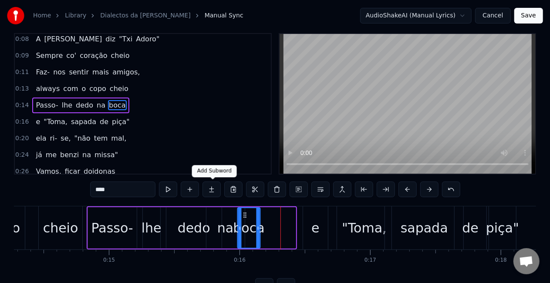
drag, startPoint x: 281, startPoint y: 230, endPoint x: 205, endPoint y: 189, distance: 86.5
click at [205, 189] on div "0:08 A [PERSON_NAME] "Txi Adoro" 0:09 Sempre co' coração cheio 0:11 Faz- nos se…" at bounding box center [275, 163] width 522 height 261
drag, startPoint x: 320, startPoint y: 231, endPoint x: 286, endPoint y: 227, distance: 34.2
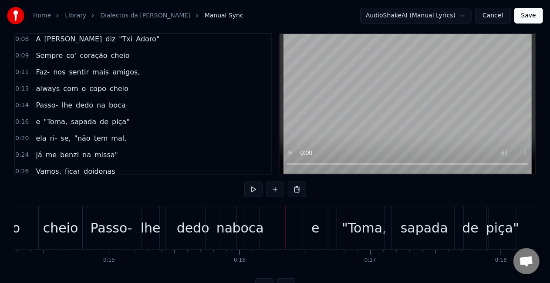
click at [305, 229] on div "e" at bounding box center [315, 227] width 25 height 43
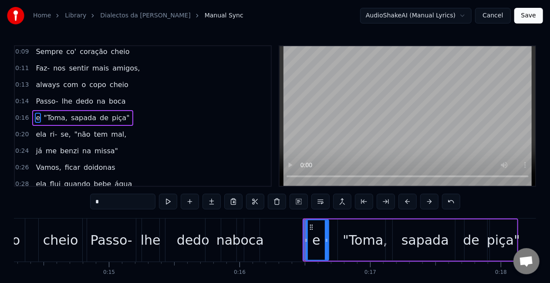
scroll to position [19, 0]
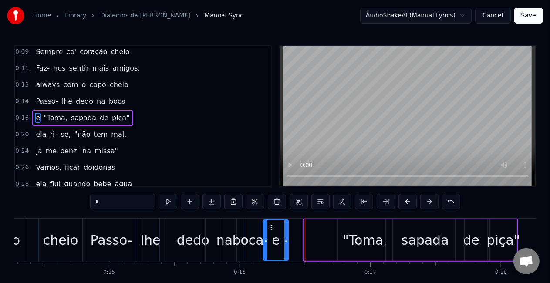
drag, startPoint x: 313, startPoint y: 227, endPoint x: 273, endPoint y: 220, distance: 40.7
click at [273, 220] on div "e" at bounding box center [276, 240] width 24 height 40
click at [155, 232] on div "lhe" at bounding box center [151, 240] width 20 height 20
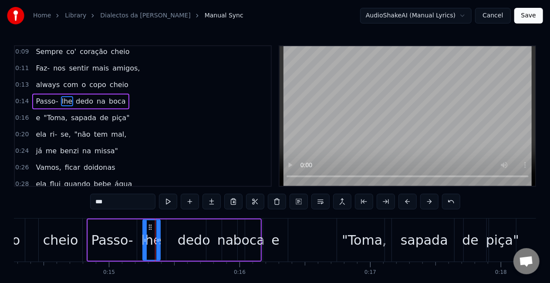
scroll to position [3, 0]
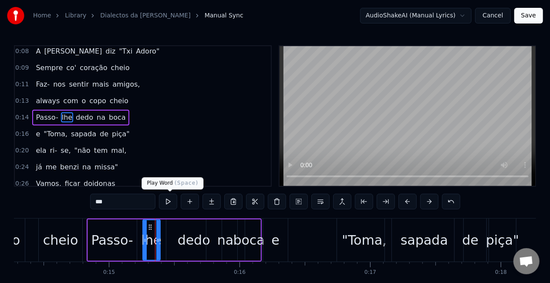
click at [175, 204] on button at bounding box center [168, 202] width 18 height 16
click at [356, 248] on div ""Toma," at bounding box center [364, 240] width 45 height 20
type input "******"
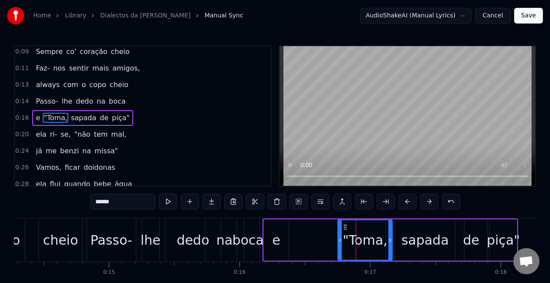
scroll to position [19, 0]
click at [321, 237] on div "e "Toma, [PERSON_NAME]"" at bounding box center [391, 240] width 256 height 43
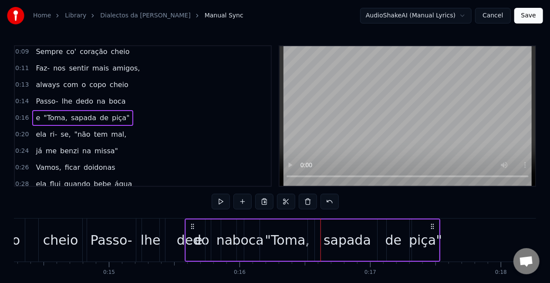
drag, startPoint x: 271, startPoint y: 226, endPoint x: 193, endPoint y: 217, distance: 78.1
click at [193, 217] on div "0:08 A [PERSON_NAME] "Txi Adoro" 0:09 Sempre co' coração cheio 0:11 Faz- nos se…" at bounding box center [275, 175] width 522 height 261
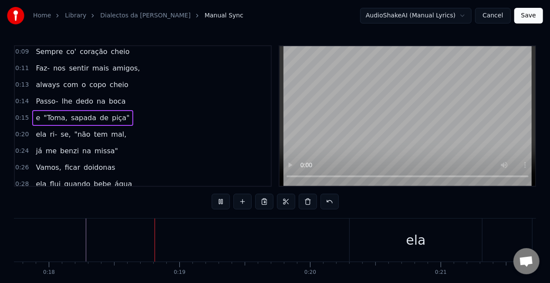
scroll to position [0, 2332]
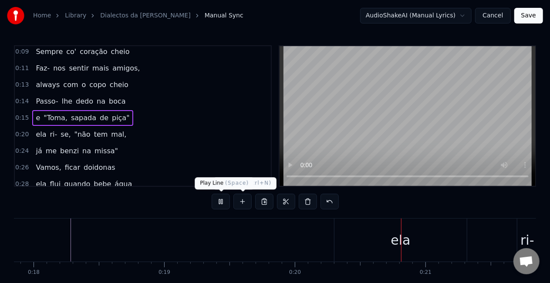
click at [229, 202] on button at bounding box center [221, 202] width 18 height 16
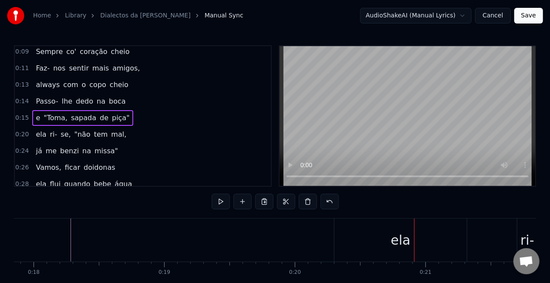
drag, startPoint x: 401, startPoint y: 241, endPoint x: 266, endPoint y: 218, distance: 136.6
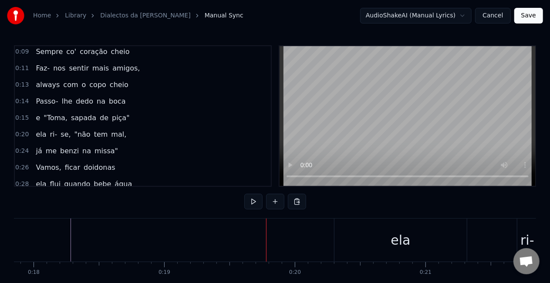
click at [342, 206] on div "0:08 A [PERSON_NAME] "Txi Adoro" 0:09 Sempre co' coração cheio 0:11 Faz- nos se…" at bounding box center [275, 175] width 522 height 261
click at [344, 243] on div "ela" at bounding box center [401, 240] width 132 height 43
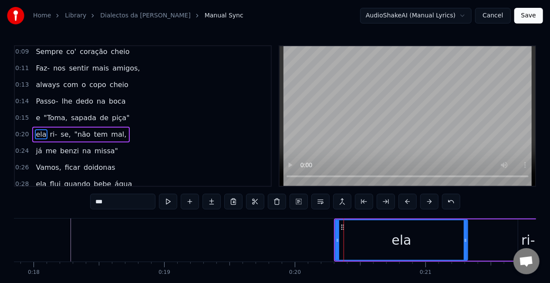
scroll to position [36, 0]
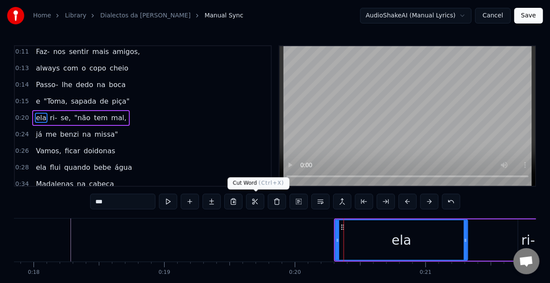
click at [237, 176] on div "0:34 Madalenas na cabeça" at bounding box center [143, 184] width 256 height 17
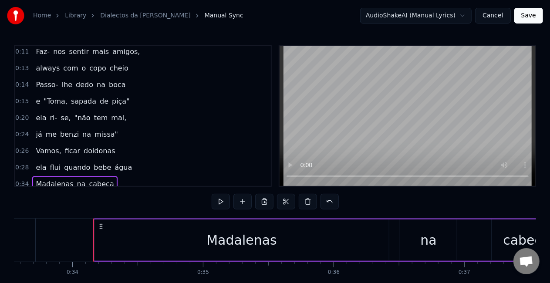
scroll to position [0, 4420]
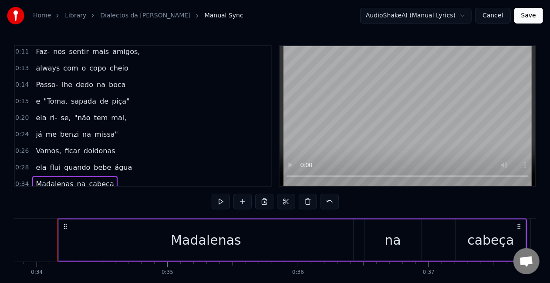
click at [94, 136] on span "missa"" at bounding box center [106, 134] width 25 height 10
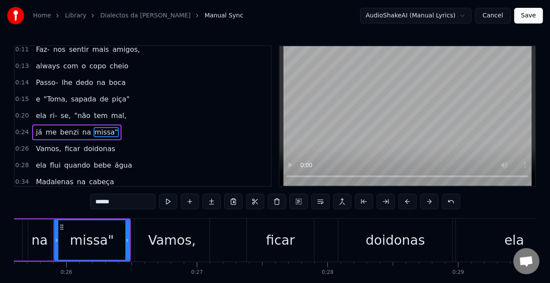
scroll to position [0, 3341]
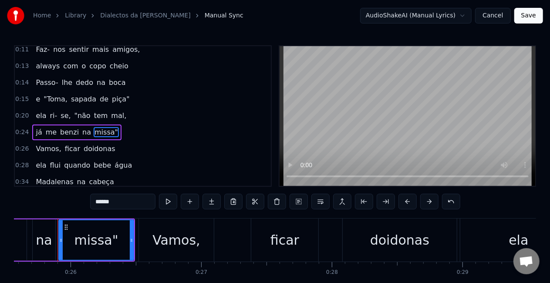
click at [60, 114] on span "se," at bounding box center [66, 116] width 12 height 10
type input "***"
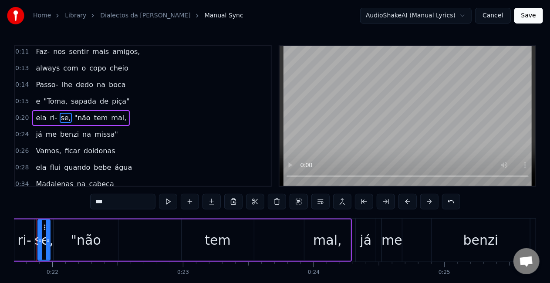
scroll to position [0, 2815]
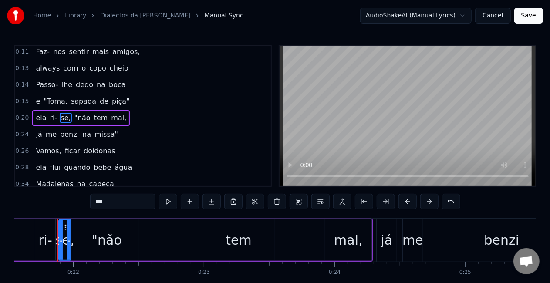
click at [301, 240] on div "ela ri- se, "não tem mal," at bounding box center [112, 240] width 522 height 43
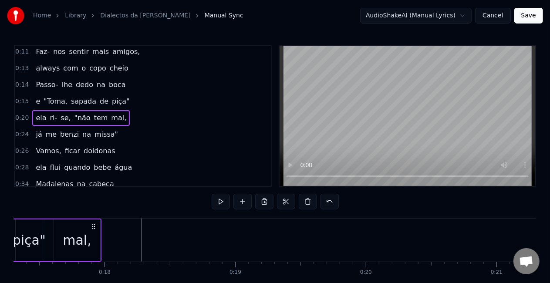
scroll to position [0, 2245]
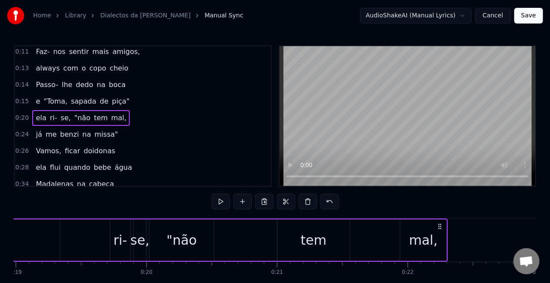
drag, startPoint x: 365, startPoint y: 226, endPoint x: 439, endPoint y: 225, distance: 74.1
click at [439, 225] on icon at bounding box center [440, 226] width 7 height 7
click at [186, 233] on div ""não" at bounding box center [181, 240] width 30 height 20
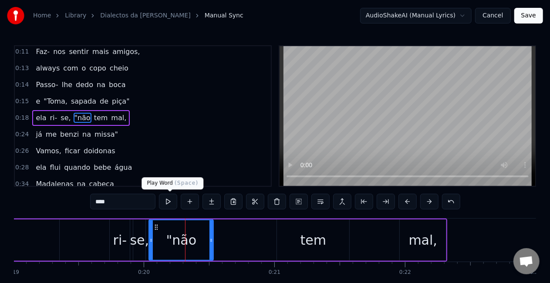
click at [174, 206] on button at bounding box center [168, 202] width 18 height 16
click at [431, 247] on div "mal," at bounding box center [423, 240] width 28 height 20
type input "****"
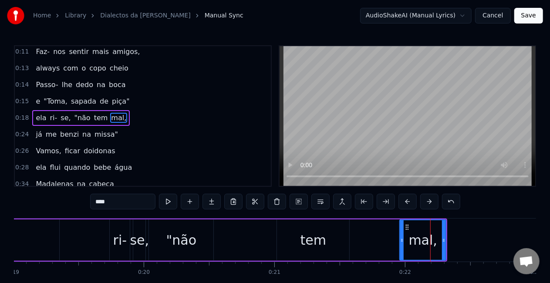
click at [376, 243] on div "ela ri- se, "não tem mal," at bounding box center [187, 240] width 522 height 43
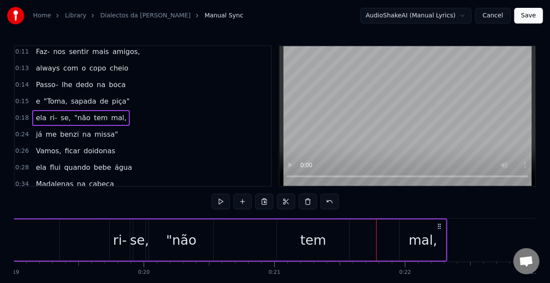
click at [410, 240] on div "mal," at bounding box center [423, 240] width 28 height 20
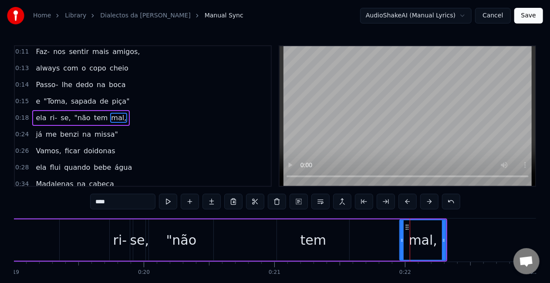
click at [316, 230] on div "tem" at bounding box center [314, 240] width 26 height 20
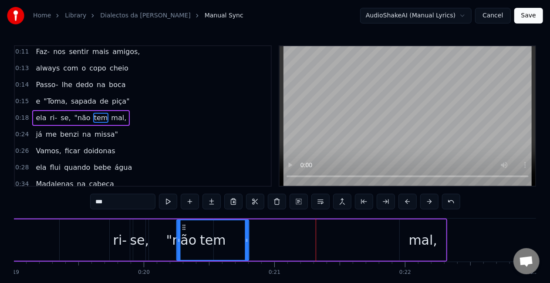
drag, startPoint x: 285, startPoint y: 228, endPoint x: 185, endPoint y: 218, distance: 100.2
click at [411, 240] on div "mal," at bounding box center [423, 240] width 28 height 20
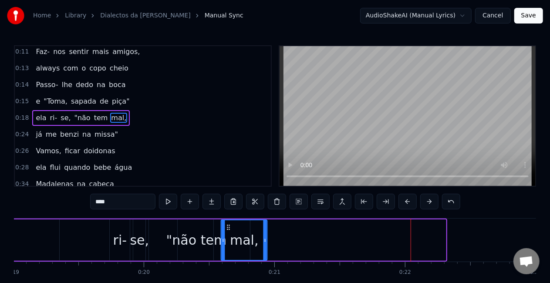
drag, startPoint x: 407, startPoint y: 228, endPoint x: 189, endPoint y: 219, distance: 218.0
click at [189, 219] on div "ela ri- se, "não tem mal," at bounding box center [187, 240] width 522 height 43
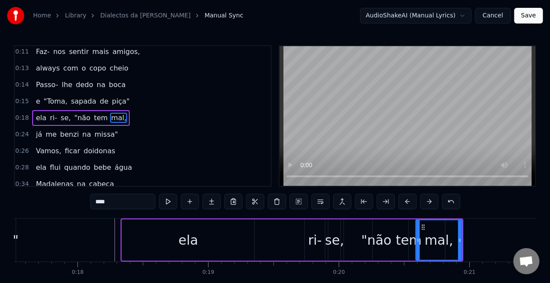
scroll to position [0, 2288]
click at [177, 237] on div "ela" at bounding box center [188, 240] width 132 height 41
type input "***"
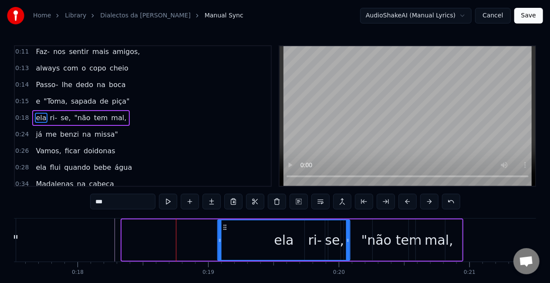
drag, startPoint x: 130, startPoint y: 226, endPoint x: 226, endPoint y: 222, distance: 95.9
click at [226, 222] on div "ela" at bounding box center [284, 240] width 132 height 40
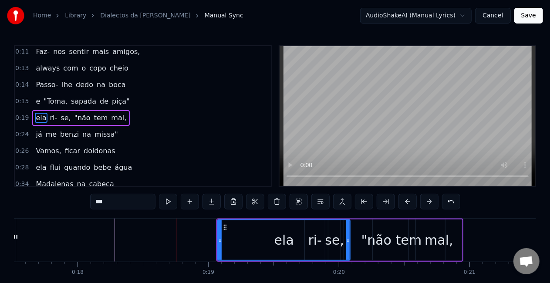
click at [257, 242] on div "ela" at bounding box center [284, 240] width 132 height 40
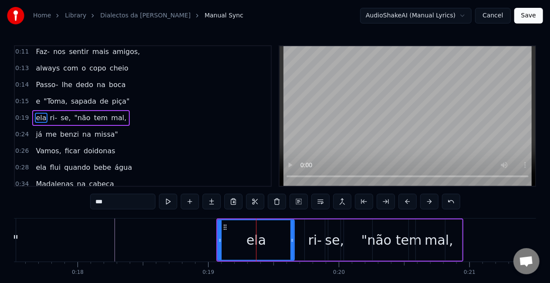
drag, startPoint x: 348, startPoint y: 242, endPoint x: 293, endPoint y: 242, distance: 54.9
click at [293, 242] on icon at bounding box center [292, 240] width 3 height 7
drag, startPoint x: 257, startPoint y: 243, endPoint x: 263, endPoint y: 243, distance: 6.5
click at [263, 243] on div "ela" at bounding box center [257, 240] width 20 height 20
click at [299, 240] on div "ela ri- se, "não tem mal," at bounding box center [339, 240] width 247 height 43
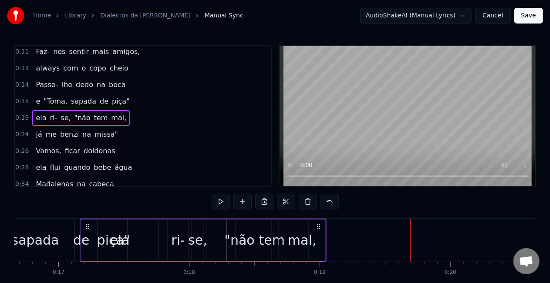
scroll to position [0, 2163]
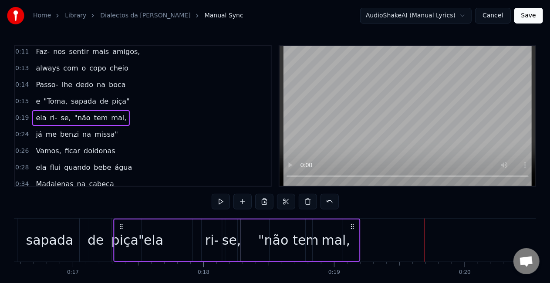
drag, startPoint x: 225, startPoint y: 225, endPoint x: 122, endPoint y: 221, distance: 102.9
click at [122, 221] on div "ela ri- se, "não tem mal," at bounding box center [237, 240] width 247 height 43
click at [52, 228] on div "sapada" at bounding box center [49, 240] width 78 height 43
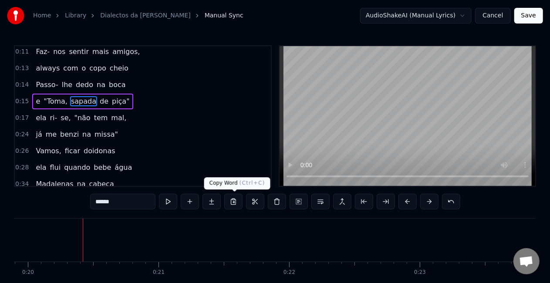
scroll to position [0, 2602]
click at [484, 193] on div "0:08 A [PERSON_NAME] "Txi Adoro" 0:09 Sempre co' coração cheio 0:11 Faz- nos se…" at bounding box center [275, 175] width 522 height 261
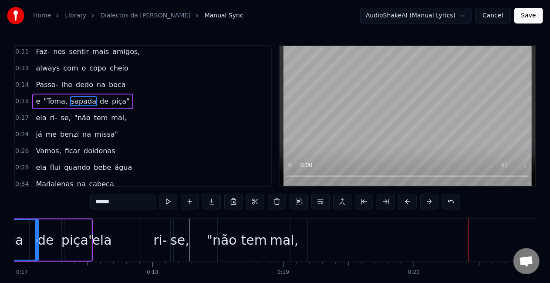
scroll to position [0, 2206]
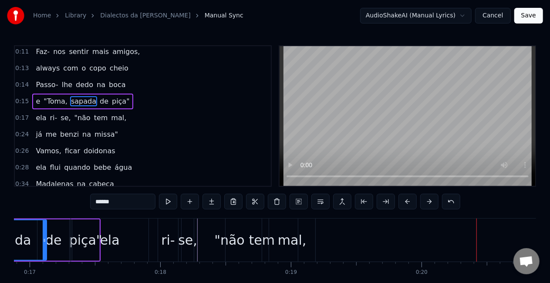
click at [133, 237] on div "ela" at bounding box center [110, 240] width 78 height 43
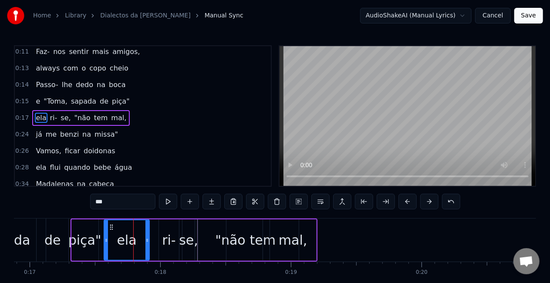
drag, startPoint x: 75, startPoint y: 243, endPoint x: 107, endPoint y: 241, distance: 32.3
click at [107, 241] on icon at bounding box center [106, 240] width 3 height 7
click at [308, 242] on div "mal," at bounding box center [293, 240] width 46 height 41
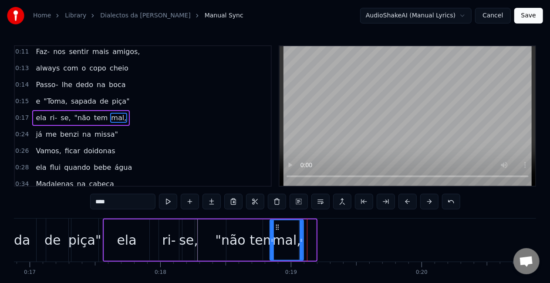
drag, startPoint x: 313, startPoint y: 242, endPoint x: 301, endPoint y: 250, distance: 14.0
click at [301, 250] on div at bounding box center [301, 240] width 3 height 40
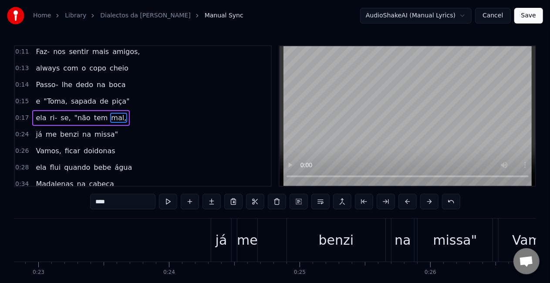
scroll to position [0, 2982]
click at [372, 242] on div "benzi" at bounding box center [335, 240] width 98 height 43
type input "*****"
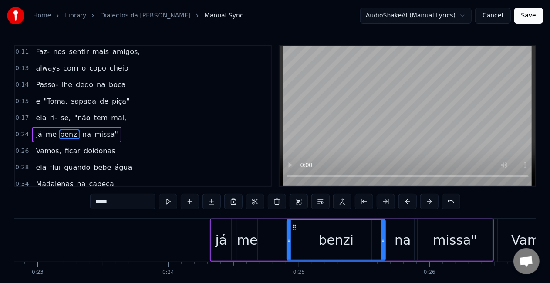
scroll to position [52, 0]
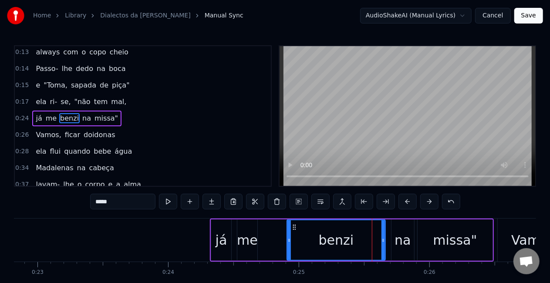
click at [388, 234] on div "[PERSON_NAME] me benzi na missa"" at bounding box center [352, 240] width 284 height 43
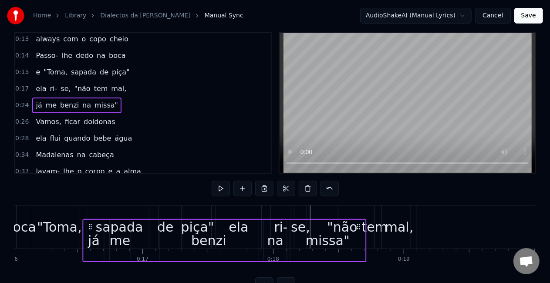
scroll to position [0, 2092]
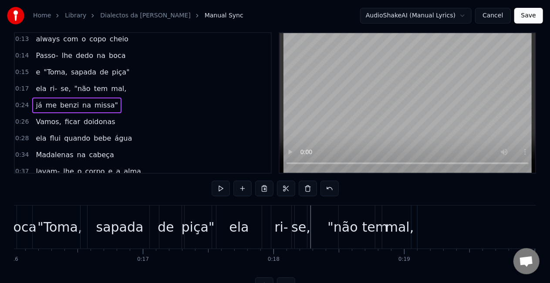
drag, startPoint x: 219, startPoint y: 226, endPoint x: 347, endPoint y: 212, distance: 128.9
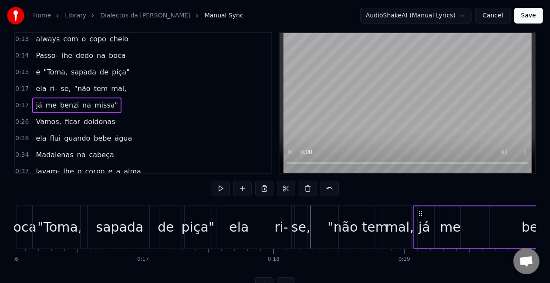
drag, startPoint x: 275, startPoint y: 212, endPoint x: 425, endPoint y: 220, distance: 149.6
click at [425, 220] on div "[PERSON_NAME] me benzi na missa"" at bounding box center [555, 227] width 284 height 43
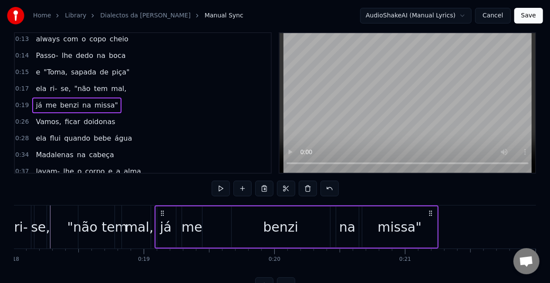
scroll to position [0, 2353]
click at [222, 218] on div "[PERSON_NAME] me benzi na missa"" at bounding box center [297, 227] width 284 height 43
click at [416, 228] on div "missa"" at bounding box center [400, 227] width 44 height 20
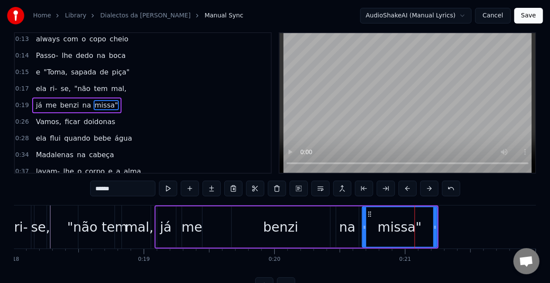
scroll to position [0, 0]
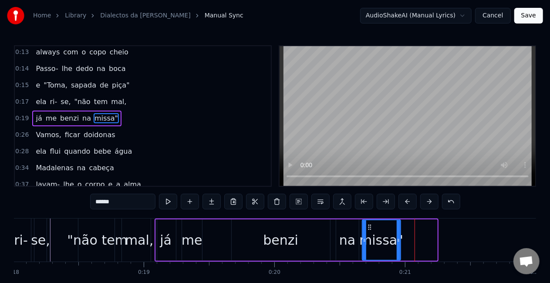
drag, startPoint x: 436, startPoint y: 240, endPoint x: 400, endPoint y: 236, distance: 35.5
click at [400, 236] on div at bounding box center [398, 240] width 3 height 40
click at [309, 246] on div "benzi" at bounding box center [281, 240] width 98 height 41
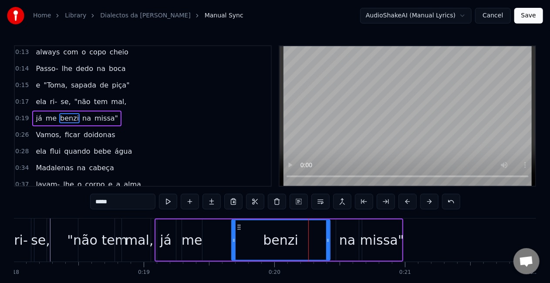
click at [330, 245] on div "benzi" at bounding box center [280, 240] width 99 height 41
click at [321, 240] on div "benzi" at bounding box center [281, 240] width 98 height 40
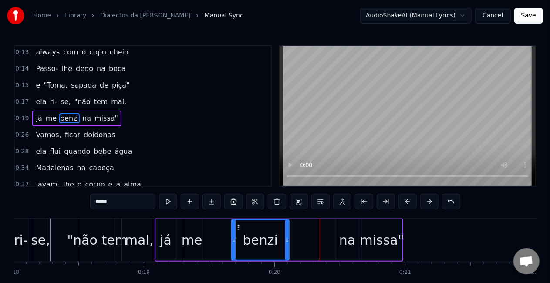
drag, startPoint x: 328, startPoint y: 241, endPoint x: 287, endPoint y: 243, distance: 41.0
click at [287, 243] on icon at bounding box center [286, 240] width 3 height 7
click at [347, 243] on div "na" at bounding box center [347, 240] width 16 height 20
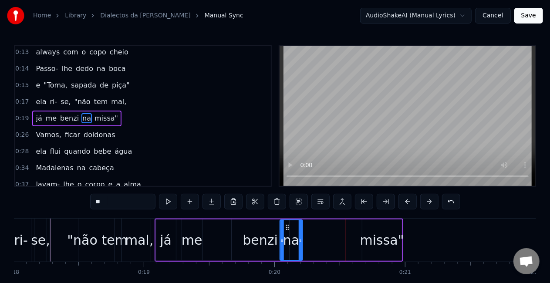
drag, startPoint x: 344, startPoint y: 227, endPoint x: 287, endPoint y: 227, distance: 56.2
click at [287, 227] on icon at bounding box center [287, 227] width 7 height 7
click at [370, 239] on div "missa"" at bounding box center [382, 240] width 44 height 20
type input "******"
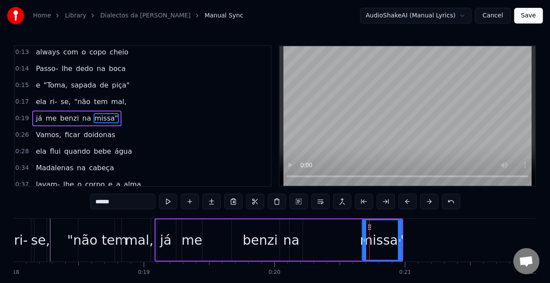
drag, startPoint x: 369, startPoint y: 226, endPoint x: 316, endPoint y: 226, distance: 53.1
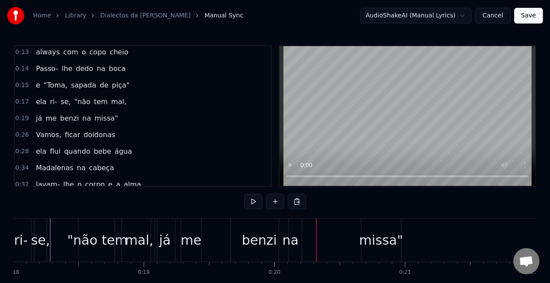
click at [368, 238] on div "missa"" at bounding box center [381, 240] width 44 height 20
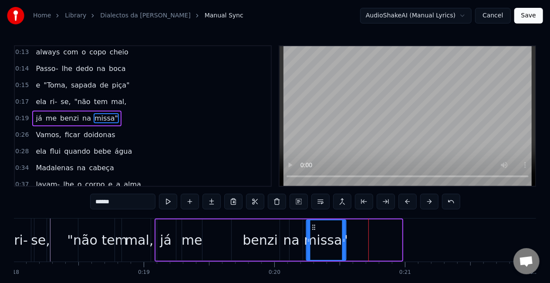
drag, startPoint x: 369, startPoint y: 226, endPoint x: 314, endPoint y: 227, distance: 55.8
click at [314, 227] on icon at bounding box center [314, 227] width 7 height 7
click at [216, 238] on div "[PERSON_NAME] me benzi na missa"" at bounding box center [251, 240] width 193 height 43
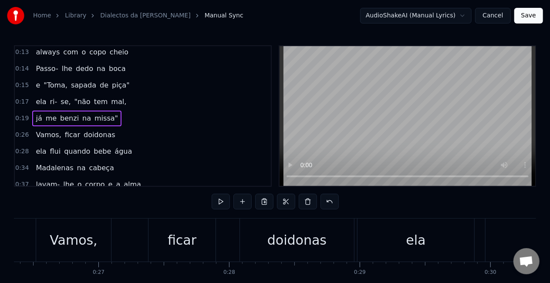
scroll to position [0, 3444]
click at [124, 231] on div "Vamos, ficar doidonas" at bounding box center [195, 240] width 321 height 43
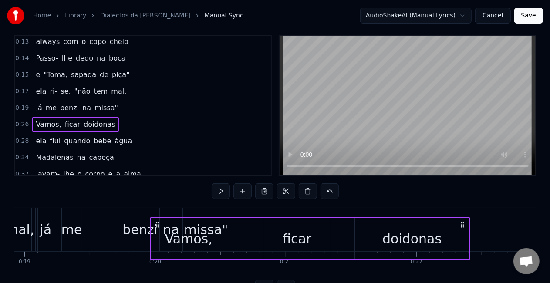
scroll to position [14, 0]
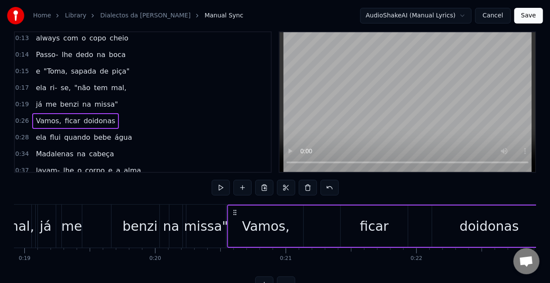
drag, startPoint x: 42, startPoint y: 226, endPoint x: 249, endPoint y: 218, distance: 207.0
click at [249, 218] on div "Vamos, ficar doidonas" at bounding box center [387, 226] width 321 height 43
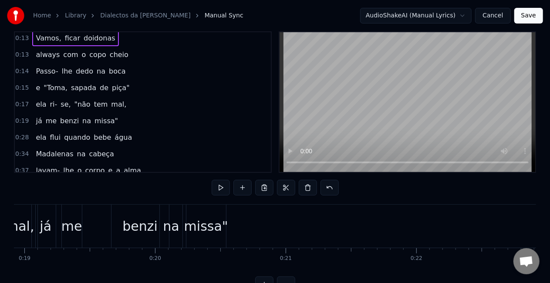
scroll to position [0, 0]
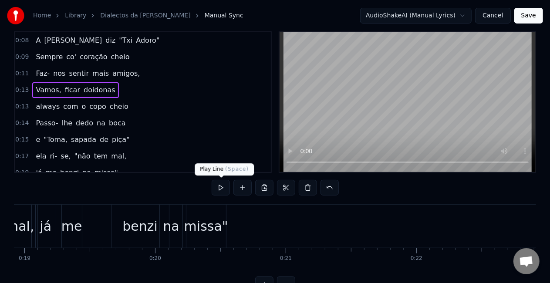
click at [226, 186] on button at bounding box center [221, 188] width 18 height 16
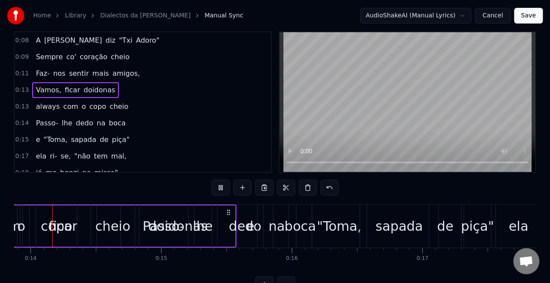
scroll to position [0, 1787]
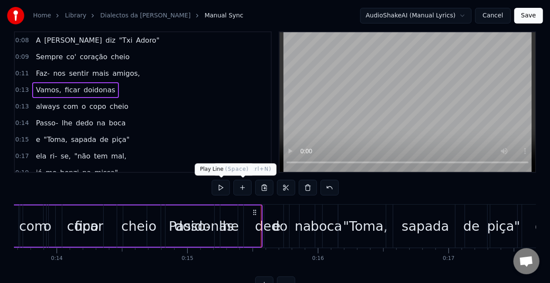
click at [228, 187] on button at bounding box center [221, 188] width 18 height 16
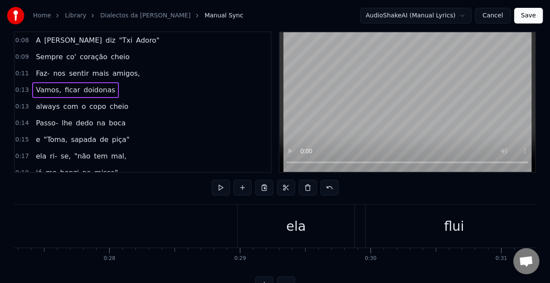
scroll to position [0, 3565]
click at [277, 222] on div "ela" at bounding box center [294, 226] width 117 height 43
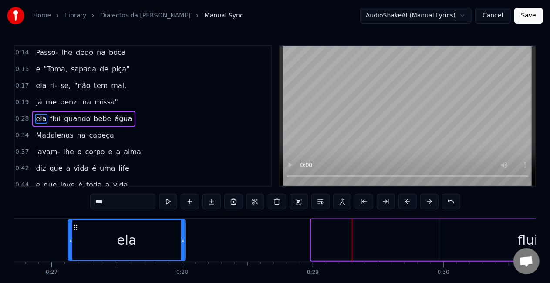
scroll to position [9, 0]
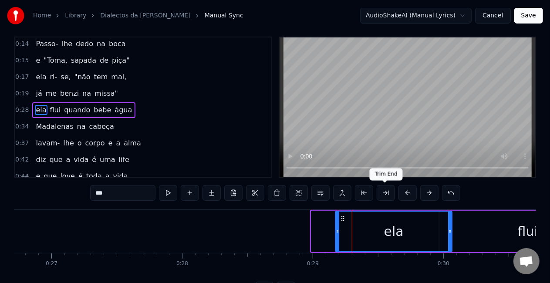
drag, startPoint x: 243, startPoint y: 228, endPoint x: 380, endPoint y: 195, distance: 140.2
click at [380, 195] on div "0:08 A [PERSON_NAME] "Txi Adoro" 0:09 Sempre co' coração cheio 0:11 Faz- nos se…" at bounding box center [275, 167] width 522 height 261
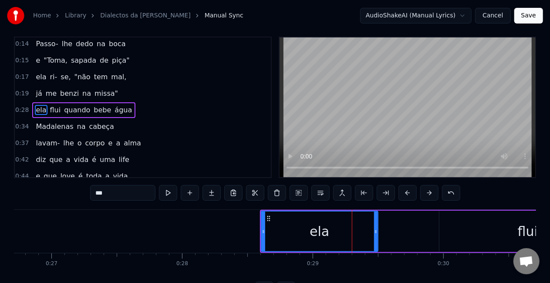
drag, startPoint x: 305, startPoint y: 217, endPoint x: 336, endPoint y: 211, distance: 31.5
click at [336, 211] on div "ela" at bounding box center [320, 231] width 118 height 41
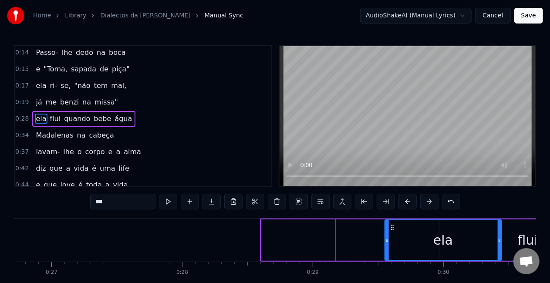
drag, startPoint x: 268, startPoint y: 226, endPoint x: 392, endPoint y: 225, distance: 123.7
click at [392, 225] on icon at bounding box center [392, 227] width 7 height 7
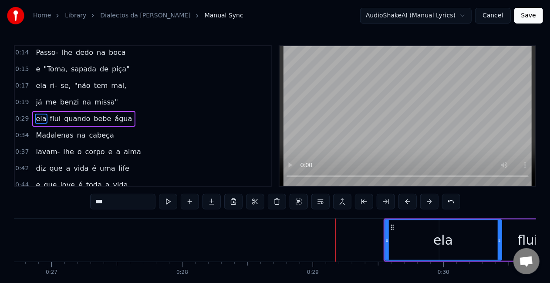
click at [516, 228] on div "flui" at bounding box center [527, 240] width 177 height 41
type input "****"
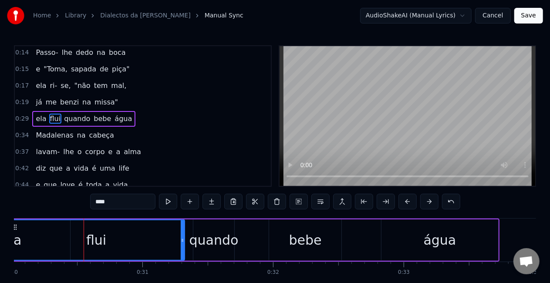
scroll to position [0, 3948]
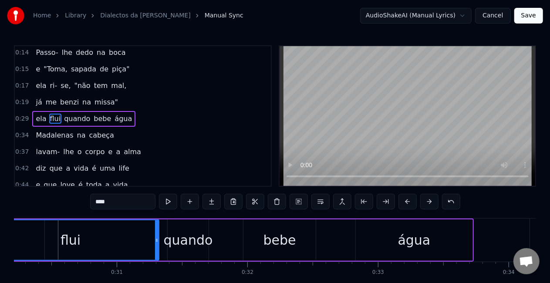
click at [234, 236] on div "ela flui quando bebe água" at bounding box center [199, 240] width 547 height 43
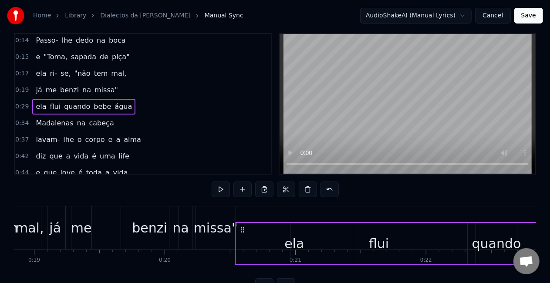
scroll to position [17, 0]
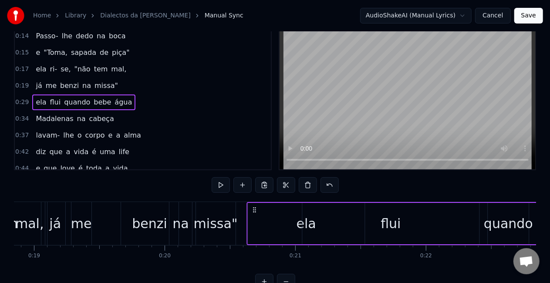
drag, startPoint x: 194, startPoint y: 226, endPoint x: 259, endPoint y: 202, distance: 69.9
click at [259, 202] on div "ela flui quando bebe água" at bounding box center [520, 223] width 547 height 43
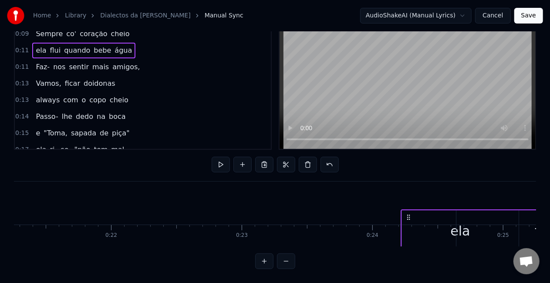
scroll to position [0, 2779]
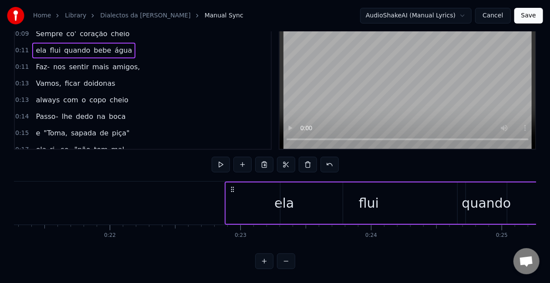
drag, startPoint x: 51, startPoint y: 208, endPoint x: 244, endPoint y: 188, distance: 193.6
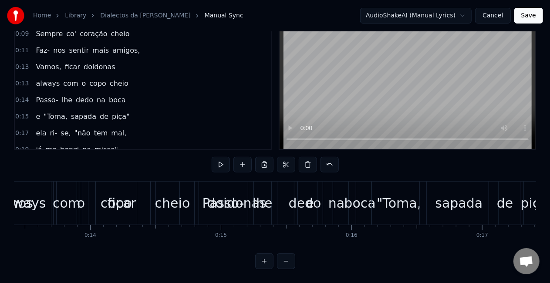
scroll to position [0, 1754]
click at [236, 193] on div "Passo-" at bounding box center [223, 203] width 42 height 20
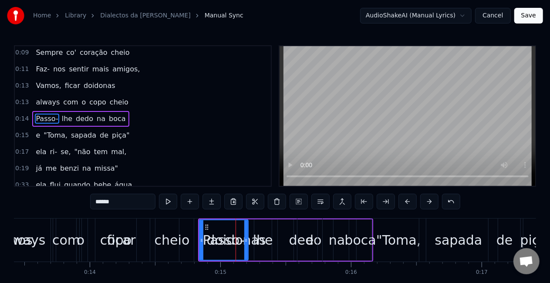
scroll to position [19, 0]
click at [215, 243] on div "Passo-" at bounding box center [224, 240] width 42 height 20
click at [236, 242] on div "Passo-" at bounding box center [224, 240] width 42 height 20
click at [411, 234] on div ""Toma," at bounding box center [398, 240] width 45 height 20
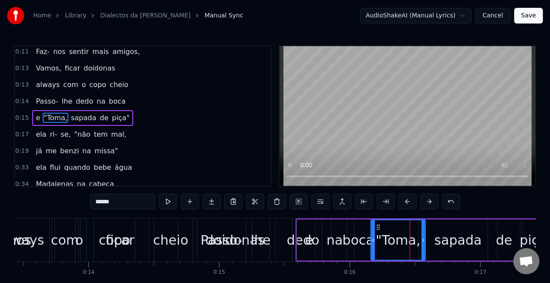
scroll to position [0, 1755]
click at [107, 238] on div "copo" at bounding box center [113, 240] width 31 height 20
type input "****"
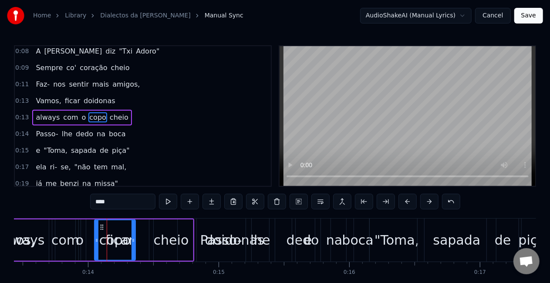
scroll to position [0, 1635]
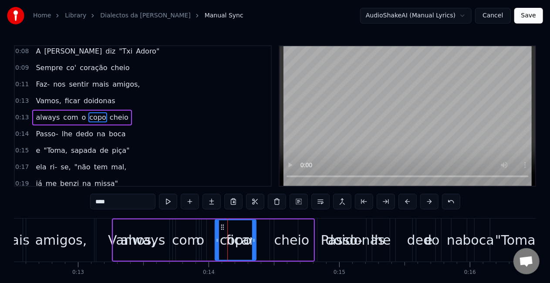
click at [264, 230] on div "always com o copo cheio" at bounding box center [213, 240] width 203 height 43
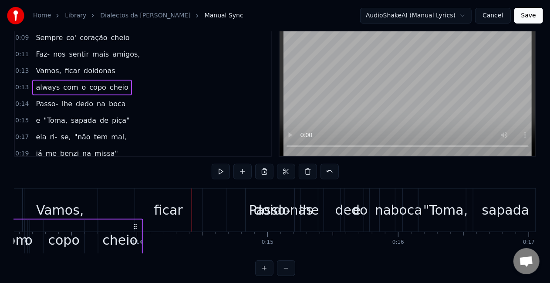
scroll to position [30, 0]
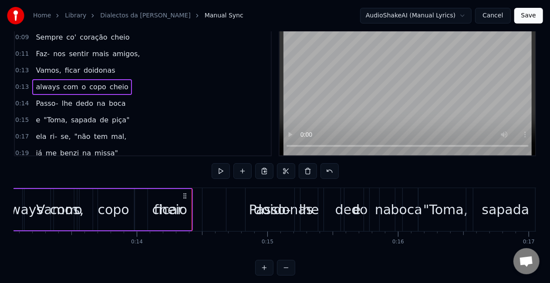
drag, startPoint x: 307, startPoint y: 227, endPoint x: 186, endPoint y: 77, distance: 193.6
click at [186, 77] on div "0:08 A [PERSON_NAME] "Txi Adoro" 0:09 Sempre co' coração cheio 0:11 Faz- nos se…" at bounding box center [275, 145] width 522 height 261
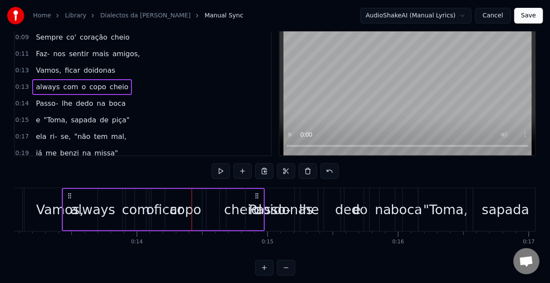
click at [41, 221] on div "Vamos," at bounding box center [60, 209] width 75 height 43
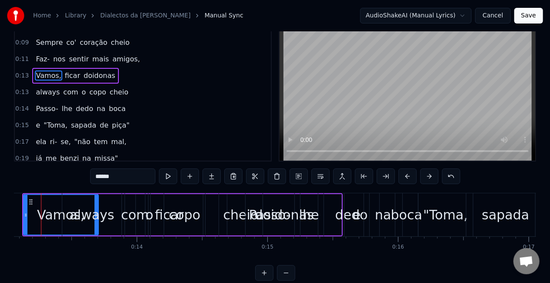
scroll to position [0, 1690]
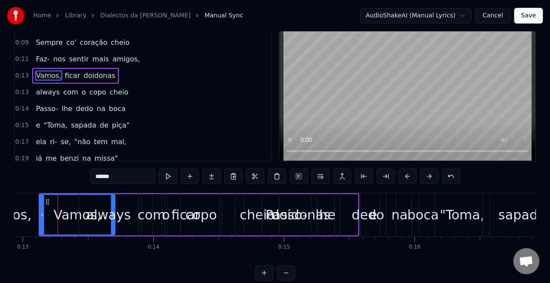
click at [227, 217] on div "always com o copo cheio" at bounding box center [179, 214] width 203 height 43
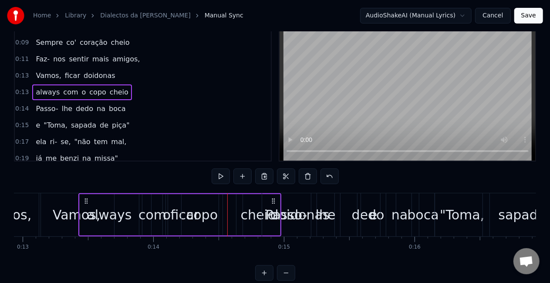
click at [66, 207] on div "Vamos," at bounding box center [76, 215] width 47 height 20
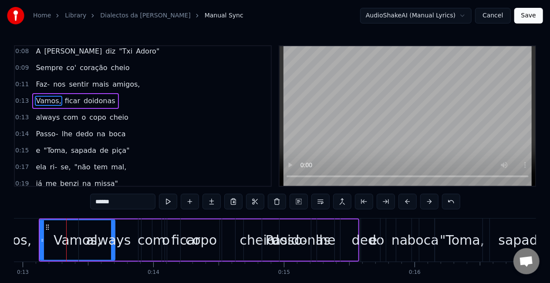
scroll to position [0, 0]
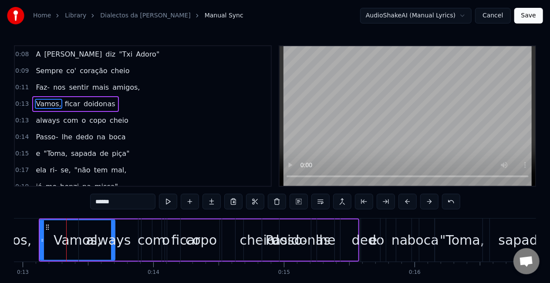
click at [71, 230] on div "Vamos," at bounding box center [78, 240] width 74 height 40
click at [60, 240] on div "Vamos," at bounding box center [77, 240] width 47 height 20
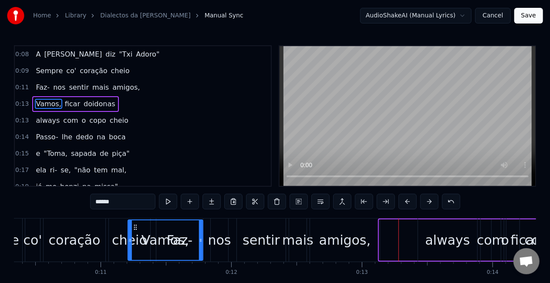
drag, startPoint x: 47, startPoint y: 230, endPoint x: 135, endPoint y: 56, distance: 194.8
click at [135, 56] on div "0:08 A [PERSON_NAME] "Txi Adoro" 0:09 Sempre co' coração cheio 0:11 Faz- nos se…" at bounding box center [275, 175] width 522 height 261
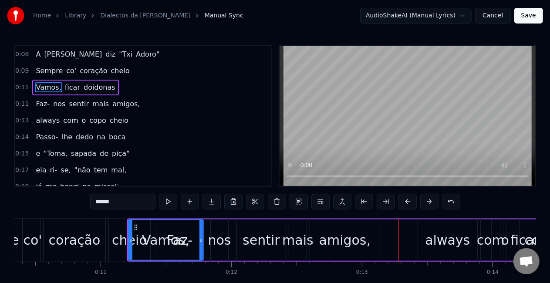
click at [206, 230] on div "Faz- nos sentir mais amigos," at bounding box center [269, 240] width 226 height 43
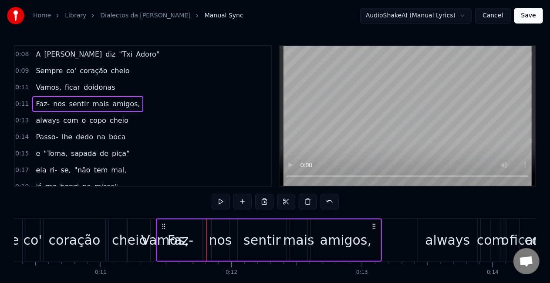
click at [209, 232] on div "Faz- nos sentir mais amigos," at bounding box center [269, 240] width 226 height 43
click at [179, 241] on div "Faz-" at bounding box center [181, 240] width 26 height 20
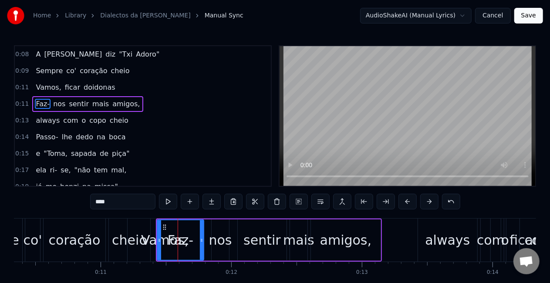
click at [150, 241] on div "Vamos," at bounding box center [164, 240] width 47 height 20
type input "******"
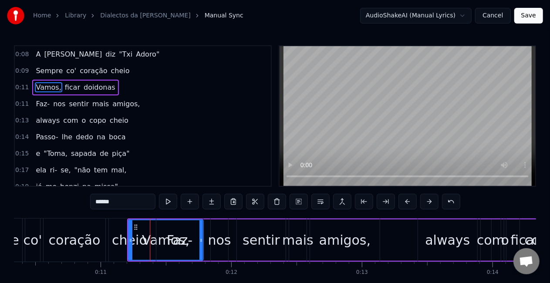
click at [404, 237] on div "Vamos, ficar doidonas" at bounding box center [412, 240] width 571 height 43
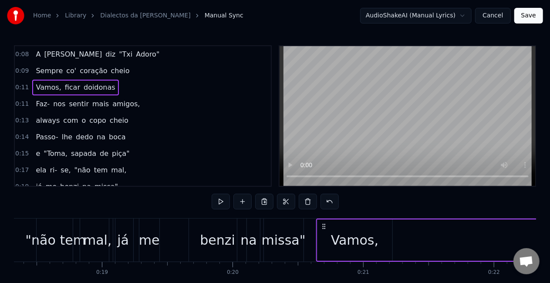
drag, startPoint x: 136, startPoint y: 227, endPoint x: 325, endPoint y: 91, distance: 233.7
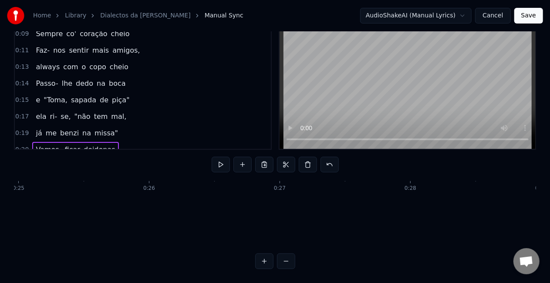
scroll to position [14, 3247]
drag, startPoint x: 324, startPoint y: 226, endPoint x: 70, endPoint y: 171, distance: 260.3
click at [70, 171] on div "0:08 A [PERSON_NAME] "Txi Adoro" 0:09 Sempre co' coração cheio 0:11 Faz- nos se…" at bounding box center [275, 138] width 522 height 261
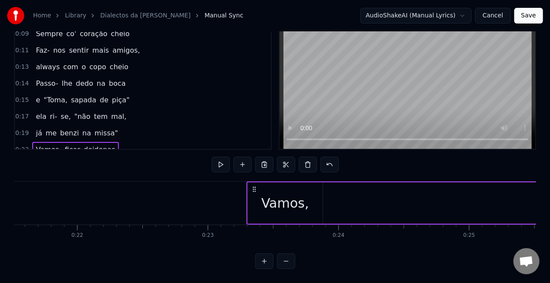
click at [303, 193] on div "Vamos," at bounding box center [284, 203] width 47 height 20
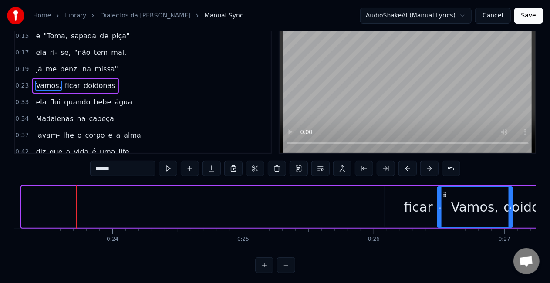
scroll to position [0, 3038]
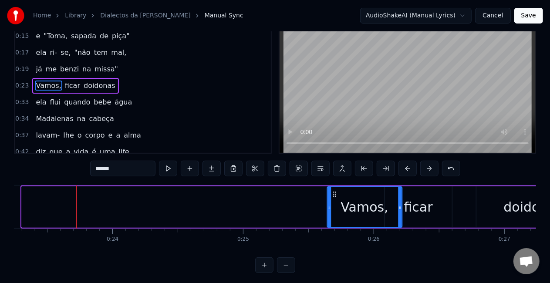
drag, startPoint x: 255, startPoint y: 227, endPoint x: 351, endPoint y: 185, distance: 104.3
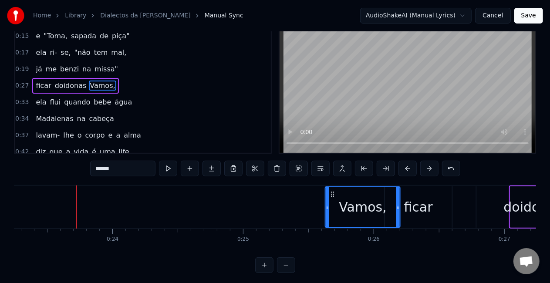
drag, startPoint x: 518, startPoint y: 196, endPoint x: 333, endPoint y: 200, distance: 185.2
click at [333, 200] on div "Vamos," at bounding box center [363, 207] width 74 height 40
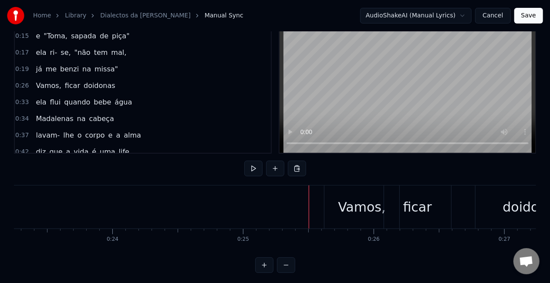
click at [340, 203] on div "Vamos," at bounding box center [361, 207] width 75 height 43
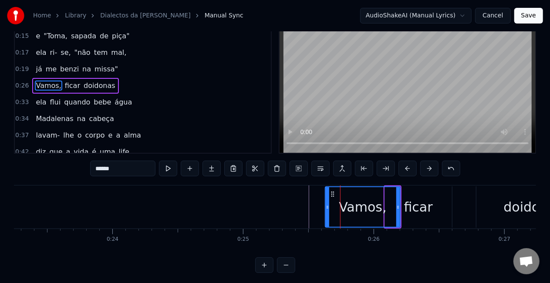
scroll to position [0, 0]
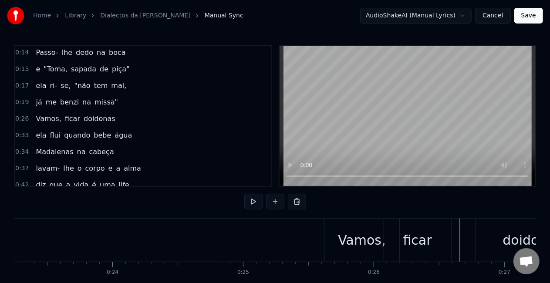
click at [485, 240] on div "doidonas" at bounding box center [533, 240] width 114 height 43
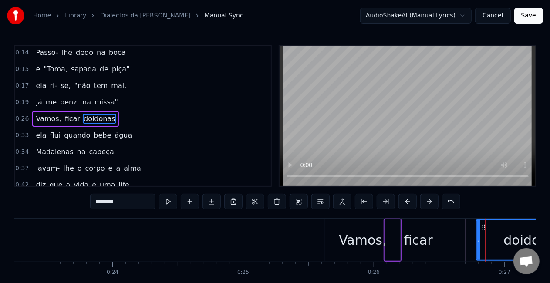
click at [395, 238] on div "ficar" at bounding box center [418, 240] width 67 height 41
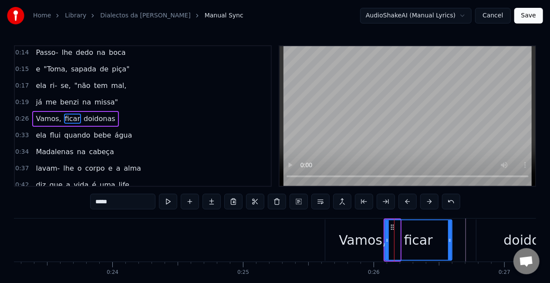
click at [345, 237] on div "Vamos," at bounding box center [362, 240] width 47 height 20
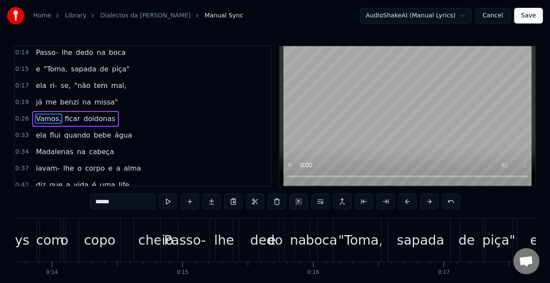
scroll to position [0, 1791]
click at [188, 251] on div "Passo-" at bounding box center [185, 240] width 49 height 43
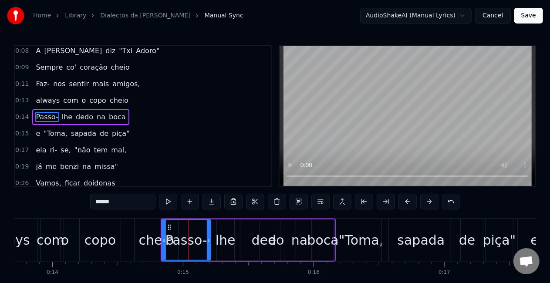
scroll to position [3, 0]
drag, startPoint x: 169, startPoint y: 227, endPoint x: 177, endPoint y: 228, distance: 8.4
click at [177, 228] on icon at bounding box center [177, 227] width 7 height 7
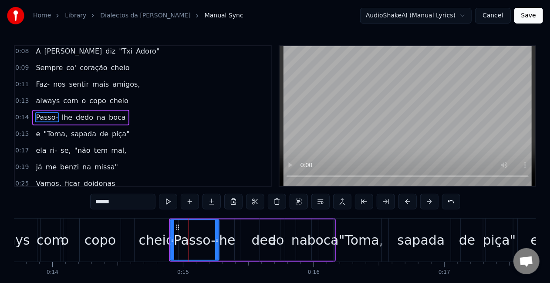
click at [277, 240] on div "e" at bounding box center [272, 240] width 25 height 43
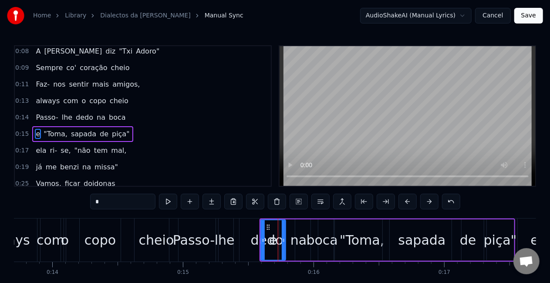
scroll to position [19, 0]
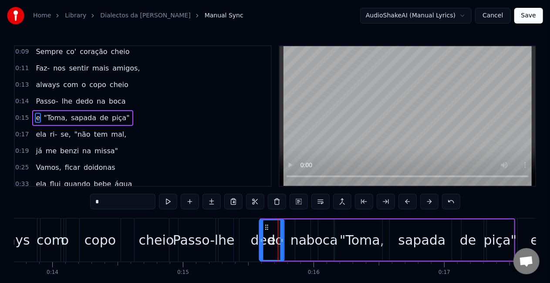
click at [267, 226] on icon at bounding box center [266, 227] width 7 height 7
click at [42, 133] on span "ela" at bounding box center [41, 134] width 12 height 10
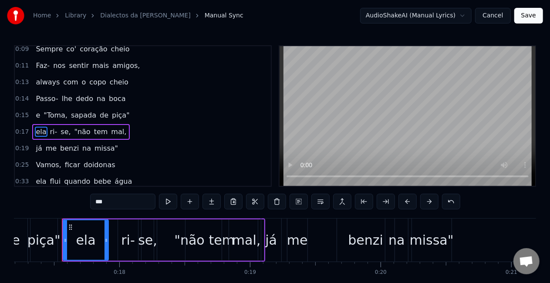
scroll to position [0, 2251]
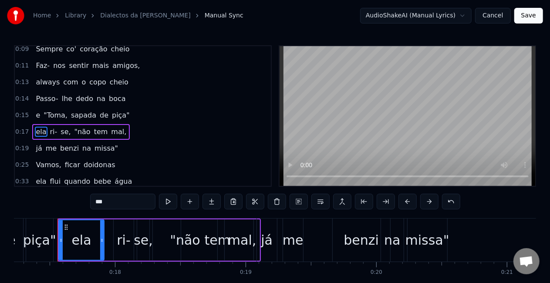
click at [42, 160] on span "Vamos," at bounding box center [48, 165] width 27 height 10
type input "******"
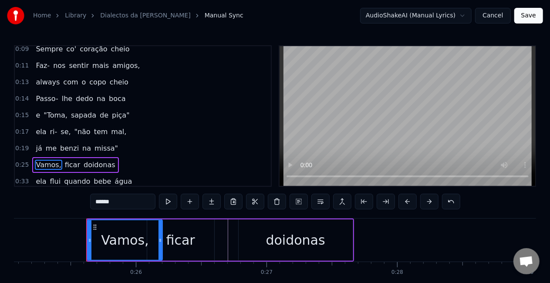
scroll to position [0, 3304]
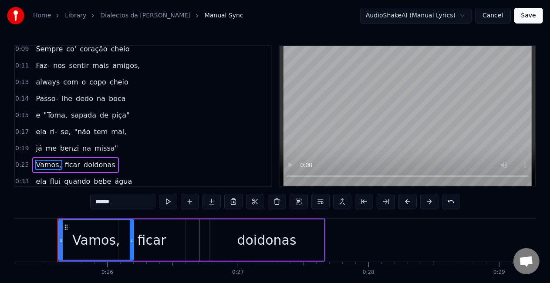
click at [209, 233] on div "Vamos, ficar doidonas" at bounding box center [191, 240] width 268 height 43
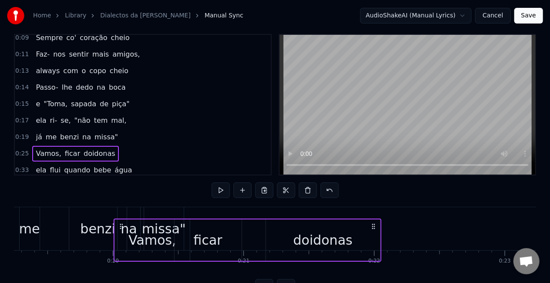
scroll to position [0, 2514]
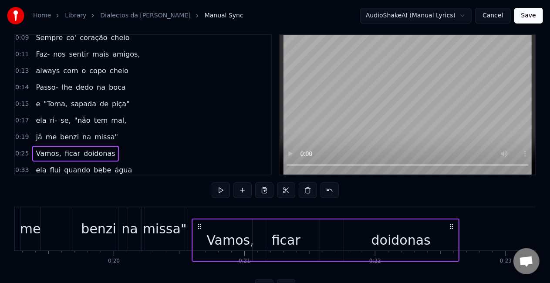
drag, startPoint x: 65, startPoint y: 226, endPoint x: 199, endPoint y: 201, distance: 136.1
click at [199, 201] on div "0:08 A [PERSON_NAME] "Txi Adoro" 0:09 Sempre co' coração cheio 0:11 Faz- nos se…" at bounding box center [275, 164] width 522 height 261
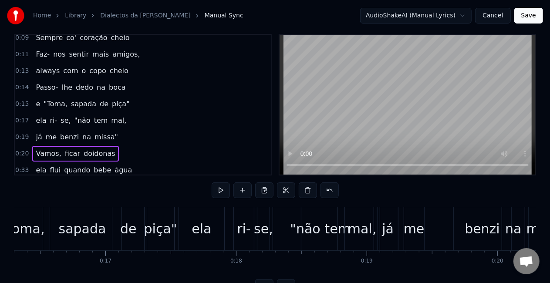
scroll to position [0, 2122]
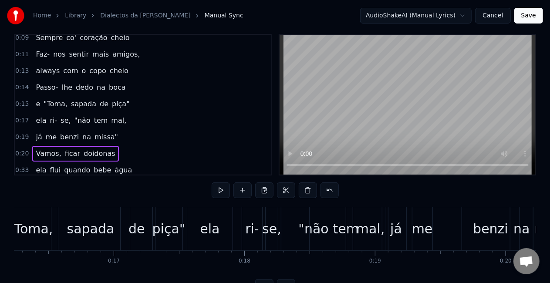
click at [64, 168] on span "quando" at bounding box center [77, 170] width 28 height 10
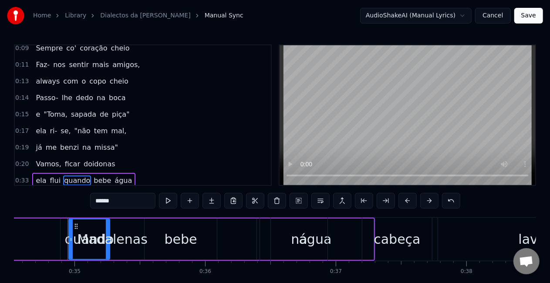
scroll to position [0, 4523]
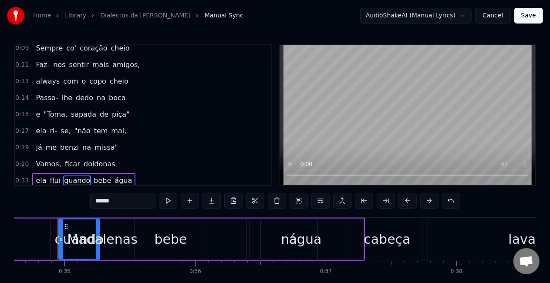
click at [362, 244] on div "cabeça" at bounding box center [387, 239] width 70 height 43
type input "******"
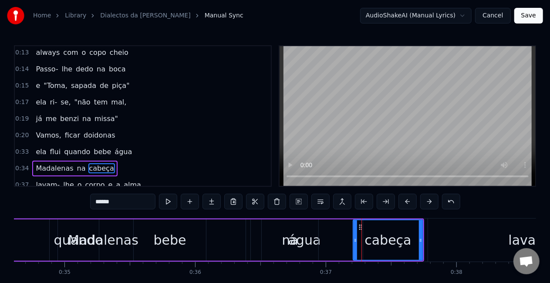
scroll to position [101, 0]
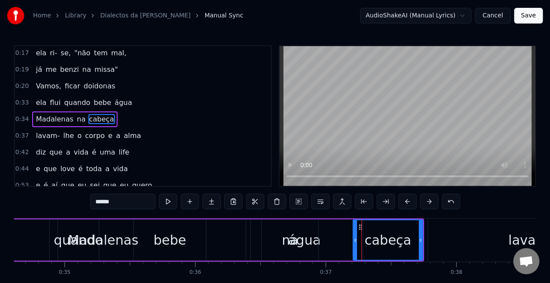
click at [348, 244] on div "Madalenas na cabeça" at bounding box center [190, 240] width 470 height 43
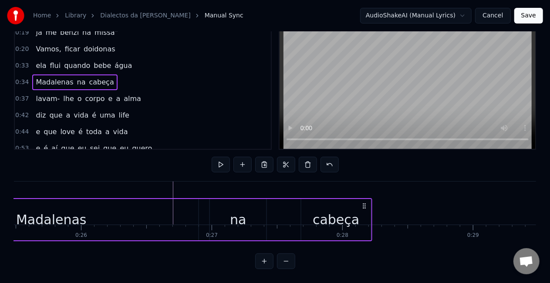
scroll to position [40, 0]
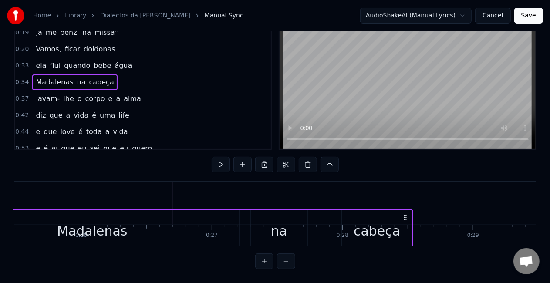
drag, startPoint x: 417, startPoint y: 229, endPoint x: 355, endPoint y: 176, distance: 81.9
click at [355, 176] on div "0:08 A [PERSON_NAME] "Txi Adoro" 0:09 Sempre co' coração cheio 0:11 Faz- nos se…" at bounding box center [275, 138] width 522 height 261
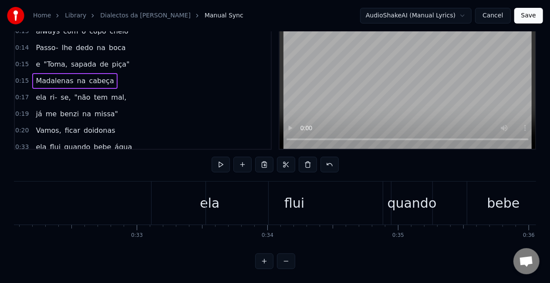
scroll to position [0, 4189]
click at [275, 202] on div "flui" at bounding box center [294, 203] width 177 height 43
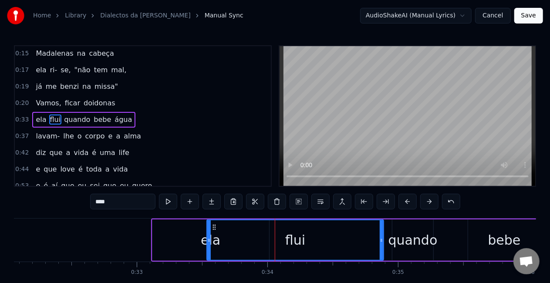
scroll to position [101, 0]
click at [389, 237] on div "ela flui quando bebe água" at bounding box center [424, 240] width 547 height 43
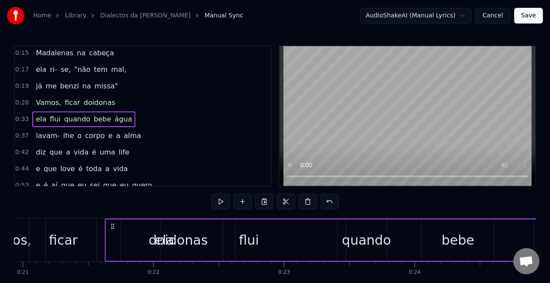
scroll to position [0, 2730]
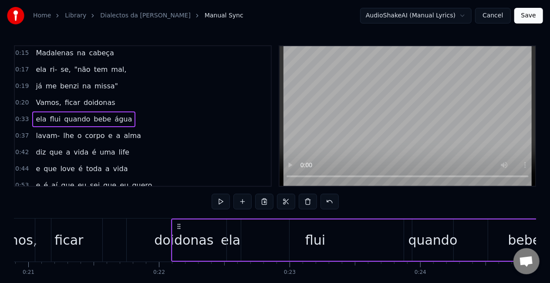
drag, startPoint x: 162, startPoint y: 227, endPoint x: 181, endPoint y: 213, distance: 24.6
click at [181, 213] on div "0:08 A [PERSON_NAME] "Txi Adoro" 0:09 Sempre co' coração cheio 0:11 Faz- nos se…" at bounding box center [275, 175] width 522 height 261
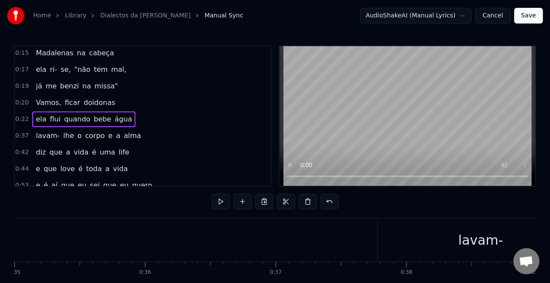
scroll to position [0, 4778]
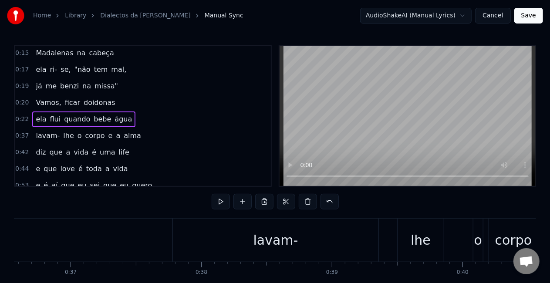
click at [276, 237] on div "lavam-" at bounding box center [275, 240] width 45 height 20
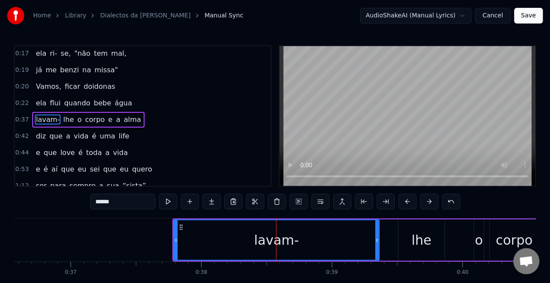
scroll to position [117, 0]
click at [178, 225] on icon at bounding box center [181, 227] width 7 height 7
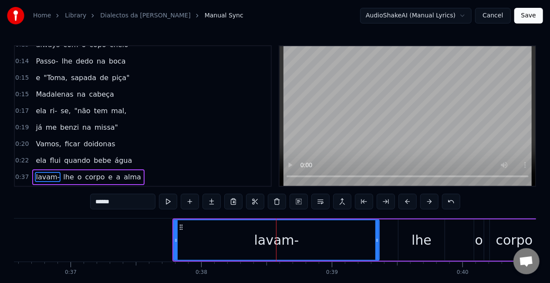
scroll to position [54, 0]
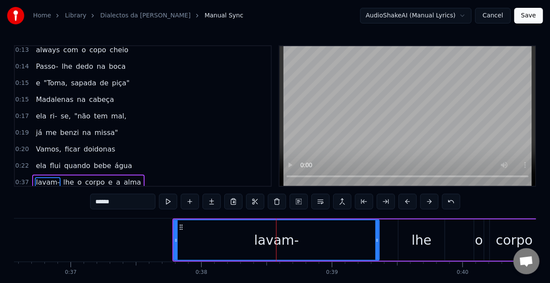
click at [51, 102] on span "Madalenas" at bounding box center [54, 100] width 39 height 10
type input "*********"
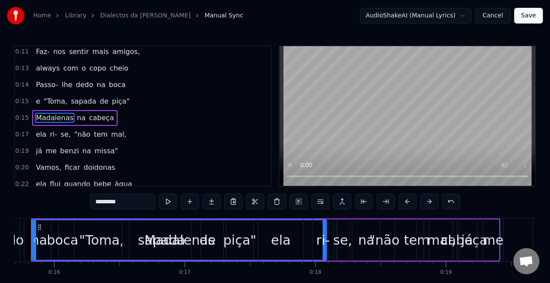
scroll to position [0, 2024]
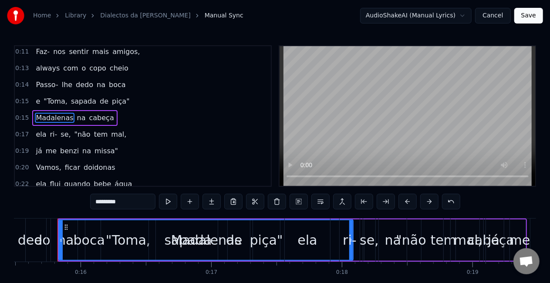
click at [377, 234] on div "ela ri- se, "não tem mal," at bounding box center [385, 240] width 203 height 43
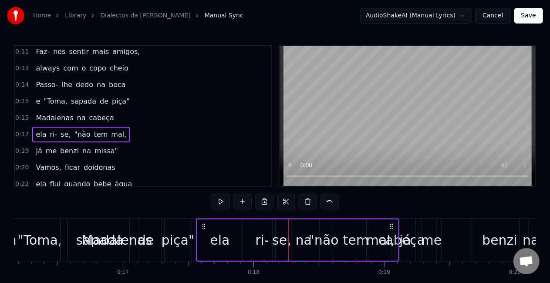
scroll to position [0, 2112]
click at [418, 244] on div "[PERSON_NAME] me benzi na missa"" at bounding box center [492, 240] width 193 height 43
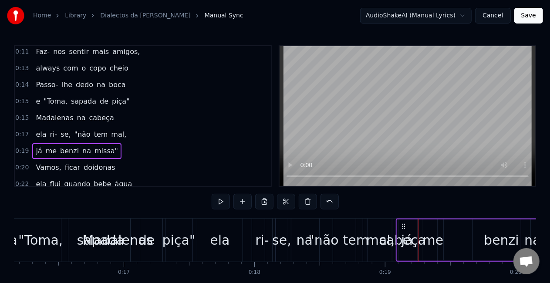
click at [409, 244] on div "já" at bounding box center [407, 240] width 12 height 20
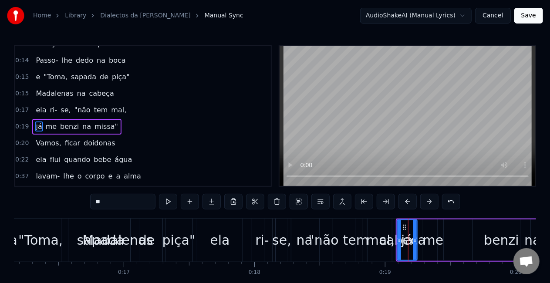
scroll to position [68, 0]
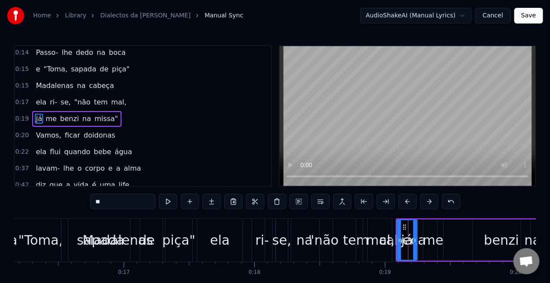
click at [388, 241] on div "mal," at bounding box center [380, 240] width 28 height 20
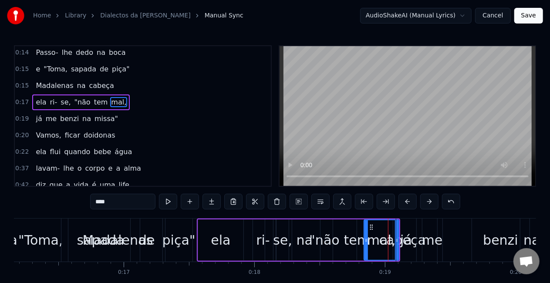
scroll to position [52, 0]
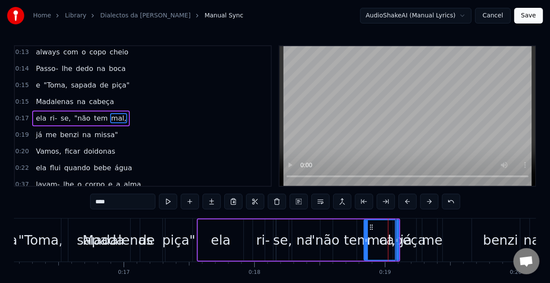
click at [145, 238] on div "Madalenas" at bounding box center [118, 240] width 71 height 20
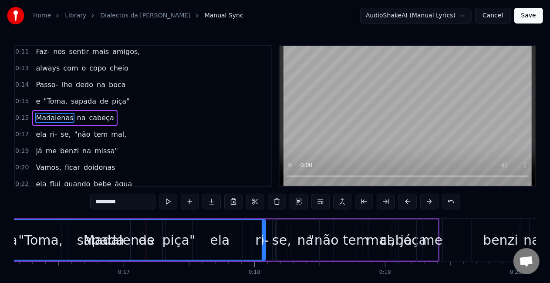
drag, startPoint x: 264, startPoint y: 245, endPoint x: 263, endPoint y: 239, distance: 6.2
click at [263, 239] on div "ri-" at bounding box center [262, 240] width 14 height 20
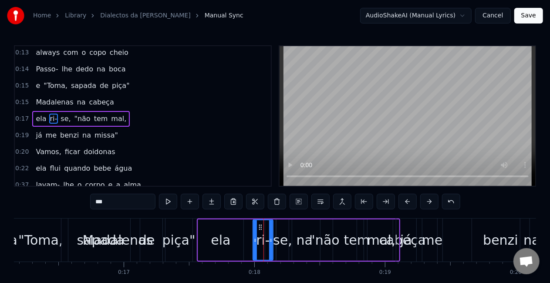
scroll to position [52, 0]
click at [172, 242] on div "Madalenas" at bounding box center [117, 240] width 294 height 43
type input "*********"
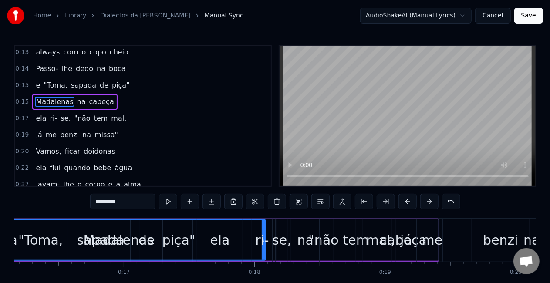
scroll to position [36, 0]
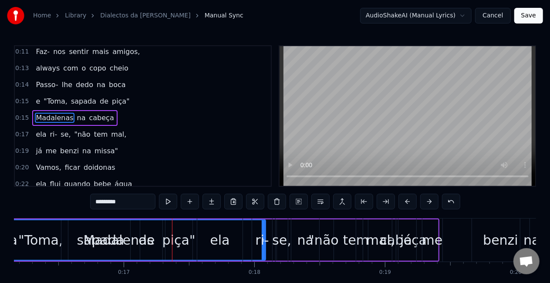
click at [132, 240] on div "Madalenas" at bounding box center [119, 240] width 71 height 20
click at [112, 240] on div "Madalenas" at bounding box center [119, 240] width 71 height 20
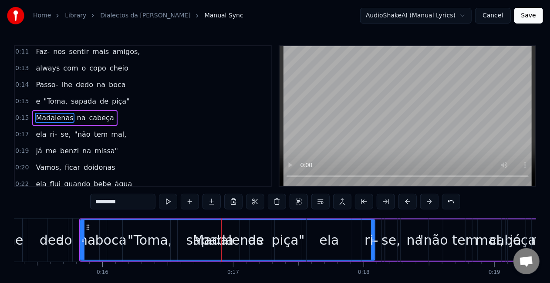
scroll to position [0, 1999]
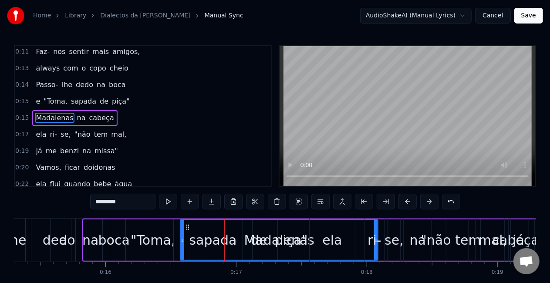
drag, startPoint x: 86, startPoint y: 238, endPoint x: 183, endPoint y: 245, distance: 96.9
click at [183, 245] on div at bounding box center [182, 240] width 3 height 40
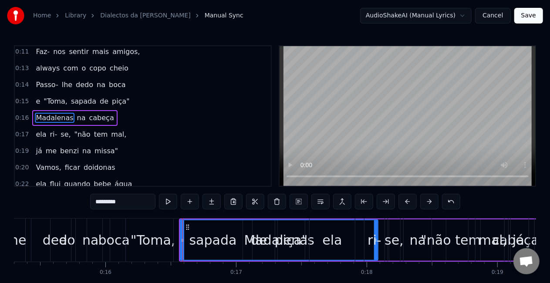
drag, startPoint x: 179, startPoint y: 233, endPoint x: 197, endPoint y: 233, distance: 17.4
click at [197, 233] on div "Madalenas" at bounding box center [279, 240] width 199 height 41
click at [273, 240] on div "Madalenas" at bounding box center [279, 240] width 71 height 20
click at [287, 240] on div "Madalenas" at bounding box center [279, 240] width 71 height 20
click at [361, 245] on div "ela ri- se, "não tem mal," at bounding box center [410, 240] width 203 height 43
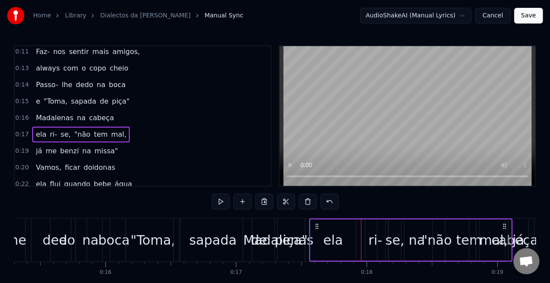
click at [419, 243] on div ""não" at bounding box center [437, 240] width 64 height 41
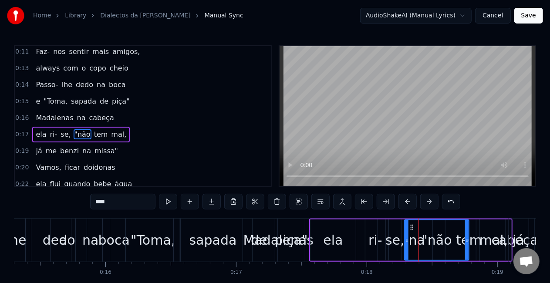
scroll to position [52, 0]
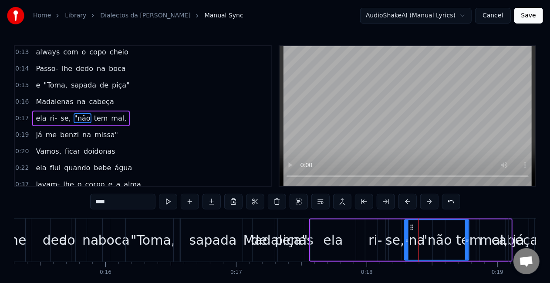
click at [497, 241] on div "mal," at bounding box center [494, 240] width 28 height 20
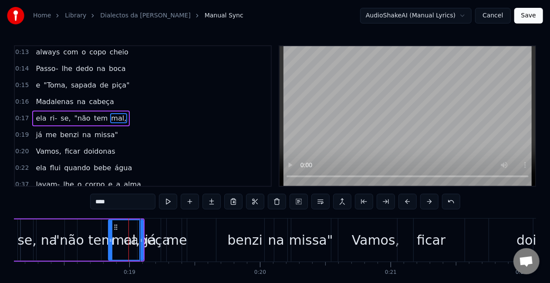
scroll to position [0, 2438]
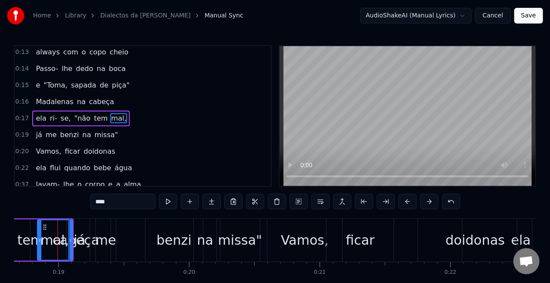
click at [81, 237] on div "já" at bounding box center [80, 240] width 12 height 20
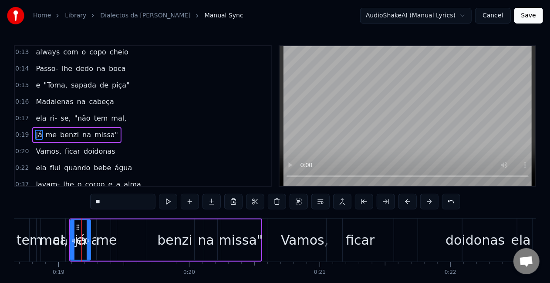
scroll to position [68, 0]
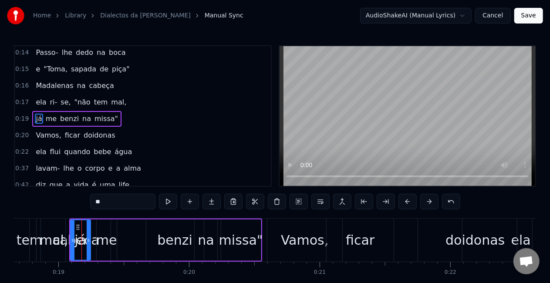
click at [103, 243] on div "me" at bounding box center [106, 240] width 21 height 20
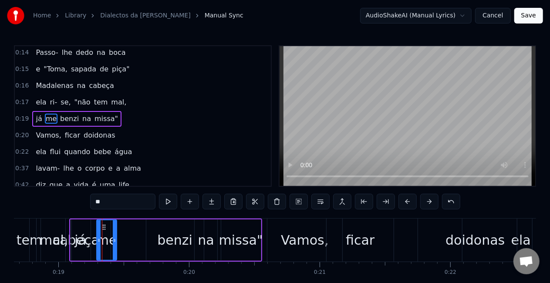
click at [85, 242] on div "já" at bounding box center [81, 240] width 20 height 41
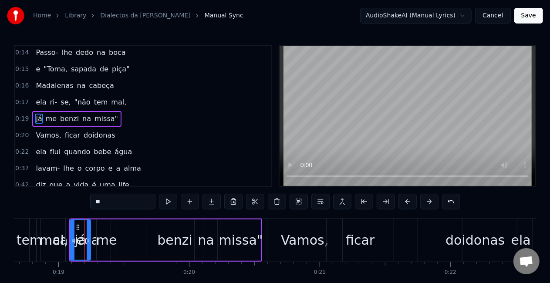
click at [53, 240] on div "mal," at bounding box center [54, 240] width 28 height 20
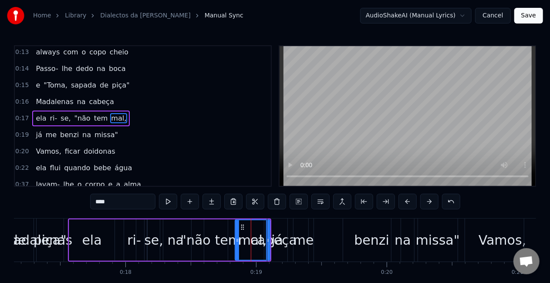
scroll to position [0, 2232]
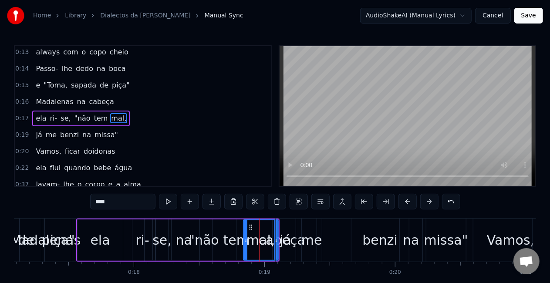
click at [60, 240] on div "Madalenas" at bounding box center [45, 240] width 71 height 20
type input "*********"
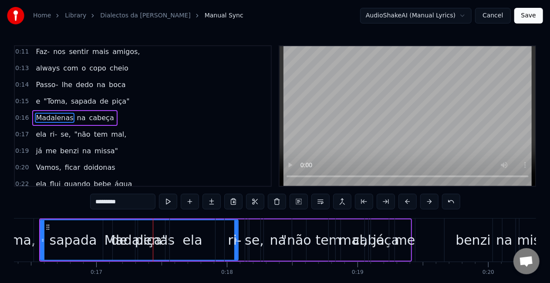
scroll to position [0, 2124]
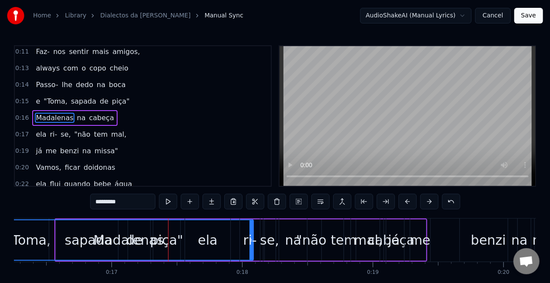
drag, startPoint x: 58, startPoint y: 241, endPoint x: 6, endPoint y: 240, distance: 52.3
click at [6, 240] on div "Home Library Dialectos da [PERSON_NAME] Manual Sync AudioShakeAI (Manual Lyrics…" at bounding box center [275, 153] width 550 height 306
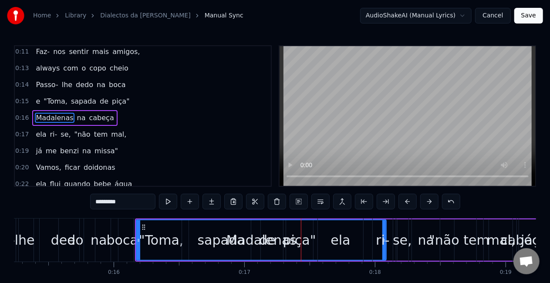
scroll to position [0, 1990]
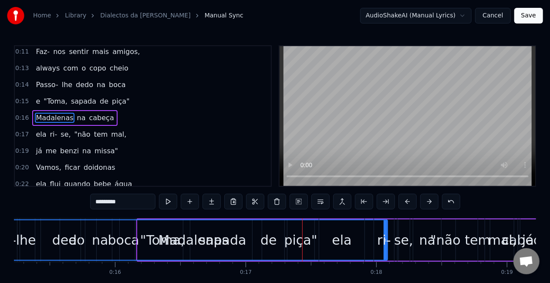
drag, startPoint x: 139, startPoint y: 240, endPoint x: 0, endPoint y: 258, distance: 139.6
click at [0, 258] on div "Home Library Dialectos da [PERSON_NAME] Manual Sync AudioShakeAI (Manual Lyrics…" at bounding box center [275, 153] width 550 height 306
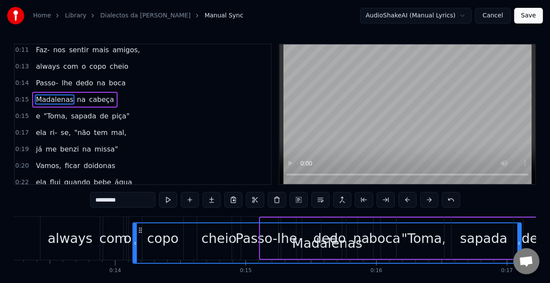
scroll to position [0, 0]
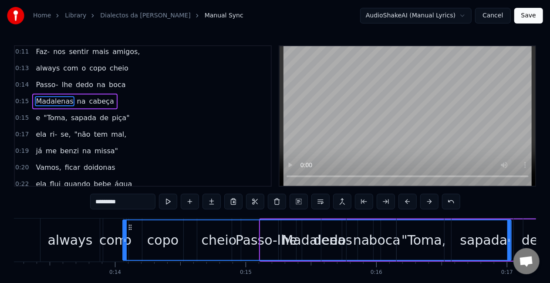
drag, startPoint x: 204, startPoint y: 226, endPoint x: 131, endPoint y: 34, distance: 204.7
click at [131, 34] on div "Home Library Dialectos da [PERSON_NAME] Manual Sync AudioShakeAI (Manual Lyrics…" at bounding box center [275, 153] width 550 height 306
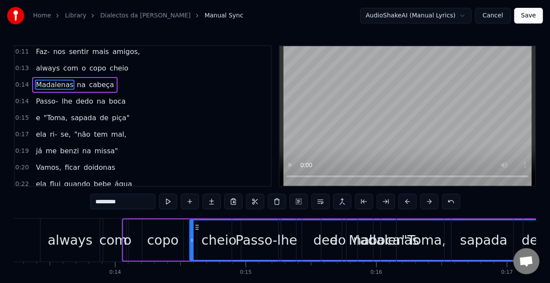
drag, startPoint x: 131, startPoint y: 227, endPoint x: 198, endPoint y: 230, distance: 66.7
click at [198, 230] on icon at bounding box center [197, 227] width 7 height 7
click at [200, 244] on div "Madalenas" at bounding box center [384, 240] width 388 height 40
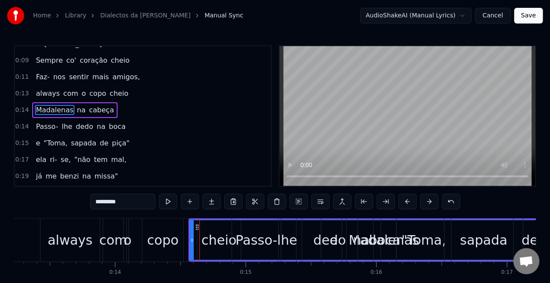
scroll to position [3, 0]
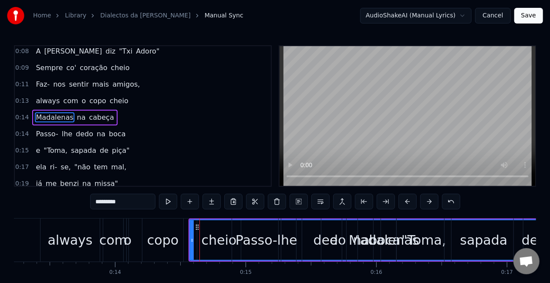
drag, startPoint x: 104, startPoint y: 116, endPoint x: 116, endPoint y: 121, distance: 13.7
click at [116, 121] on div "0:14 Madalenas na cabeça" at bounding box center [143, 117] width 256 height 17
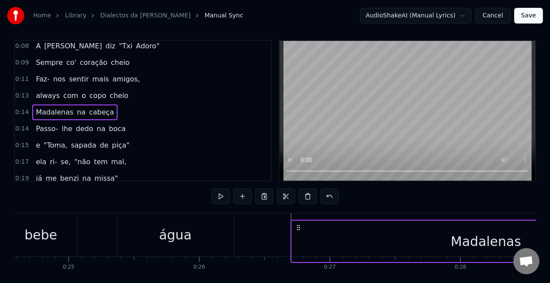
scroll to position [0, 0]
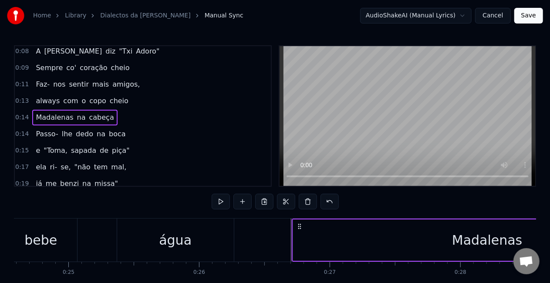
drag, startPoint x: 196, startPoint y: 226, endPoint x: 299, endPoint y: 47, distance: 206.4
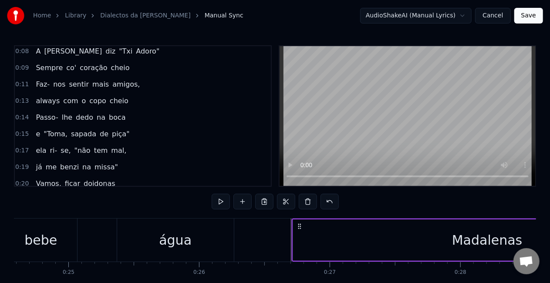
click at [300, 228] on icon at bounding box center [299, 226] width 7 height 7
click at [299, 236] on div "Madalenas" at bounding box center [487, 240] width 389 height 41
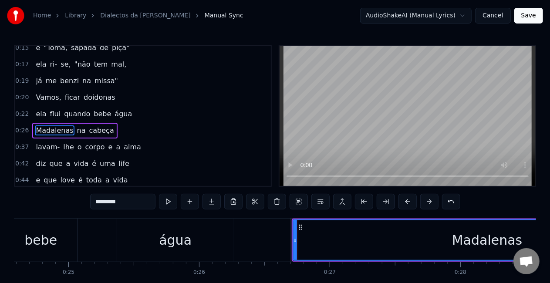
scroll to position [101, 0]
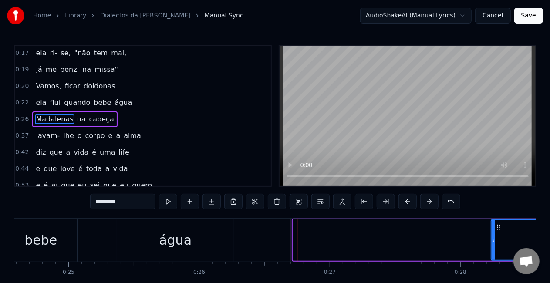
drag, startPoint x: 294, startPoint y: 239, endPoint x: 496, endPoint y: 249, distance: 201.9
click at [495, 249] on div at bounding box center [493, 240] width 3 height 40
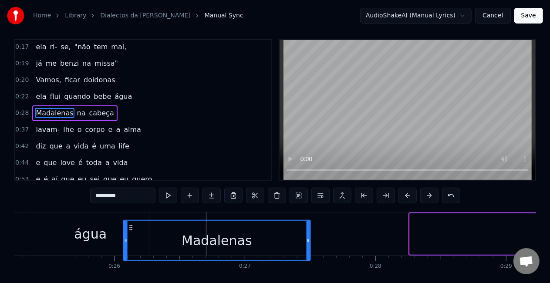
scroll to position [0, 3296]
drag, startPoint x: 68, startPoint y: 227, endPoint x: 135, endPoint y: 132, distance: 115.6
click at [135, 132] on div "0:08 A [PERSON_NAME] "Txi Adoro" 0:09 Sempre co' coração cheio 0:11 Faz- nos se…" at bounding box center [275, 169] width 522 height 261
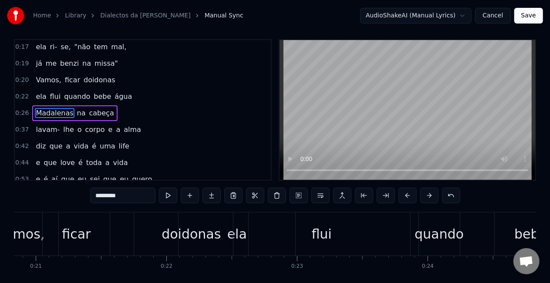
scroll to position [0, 2700]
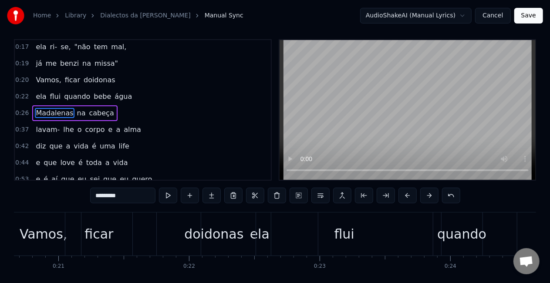
click at [32, 236] on div "Vamos," at bounding box center [43, 234] width 47 height 20
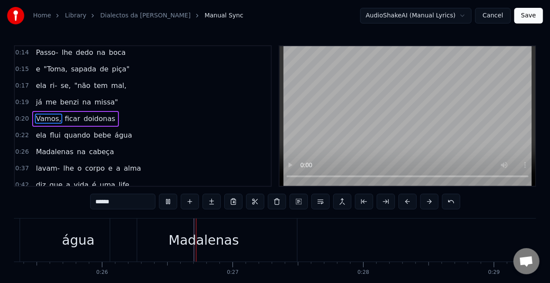
scroll to position [0, 0]
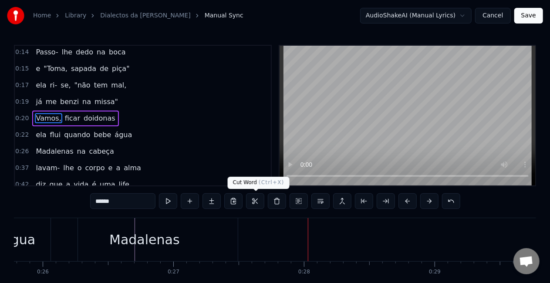
click at [234, 223] on div "Madalenas" at bounding box center [144, 239] width 187 height 43
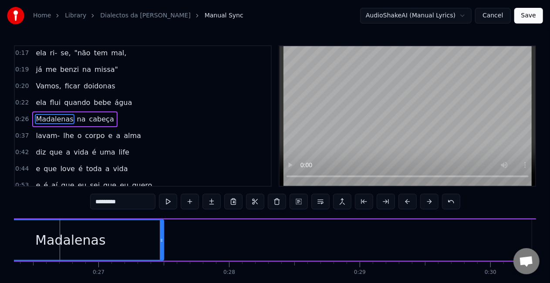
scroll to position [0, 3333]
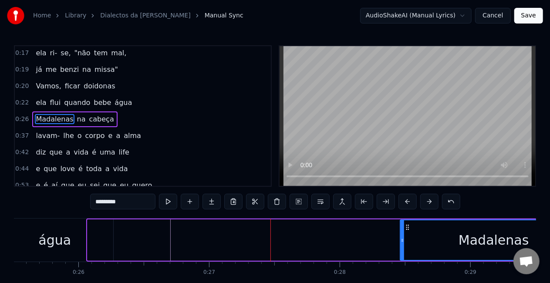
drag, startPoint x: 95, startPoint y: 228, endPoint x: 408, endPoint y: 221, distance: 312.8
click at [408, 221] on div "Madalenas" at bounding box center [494, 240] width 186 height 40
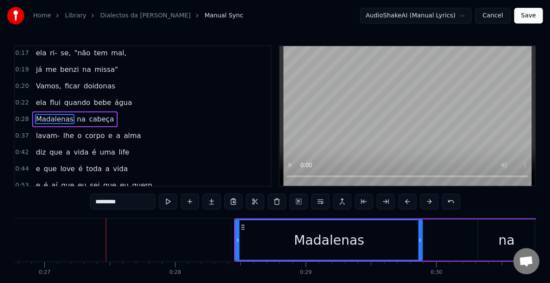
scroll to position [0, 3497]
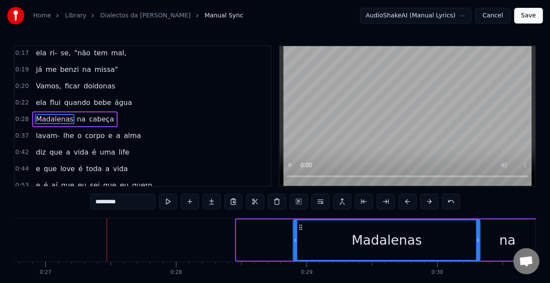
drag, startPoint x: 245, startPoint y: 228, endPoint x: 306, endPoint y: 223, distance: 61.2
click at [306, 223] on div "Madalenas" at bounding box center [387, 240] width 186 height 40
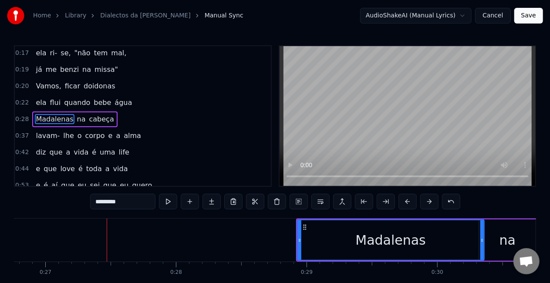
click at [490, 247] on div "na" at bounding box center [507, 240] width 57 height 41
type input "**"
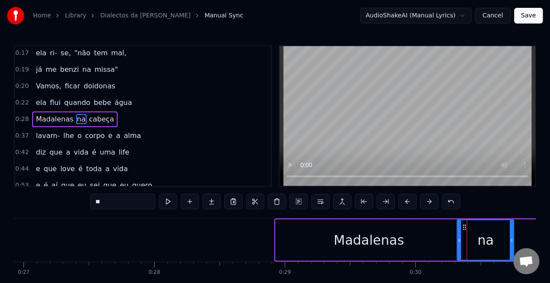
click at [520, 230] on div "Madalenas na cabeça" at bounding box center [447, 240] width 346 height 43
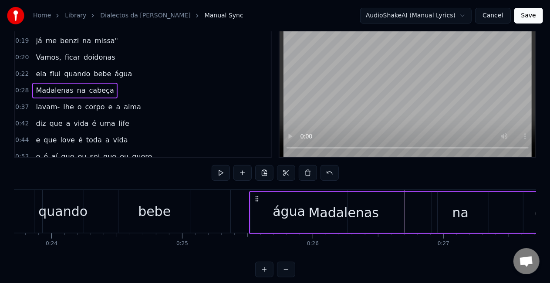
scroll to position [0, 0]
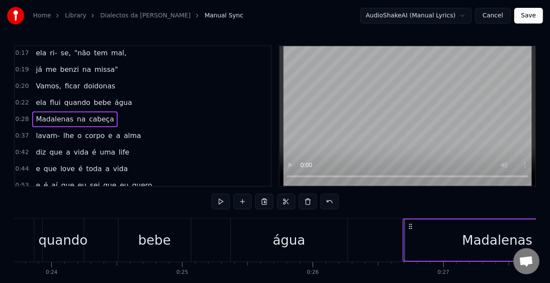
drag, startPoint x: 126, startPoint y: 226, endPoint x: 409, endPoint y: 40, distance: 339.2
click at [409, 40] on div "Home Library Dialectos da [PERSON_NAME] Manual Sync AudioShakeAI (Manual Lyrics…" at bounding box center [275, 153] width 550 height 306
click at [307, 233] on div "água" at bounding box center [289, 240] width 117 height 43
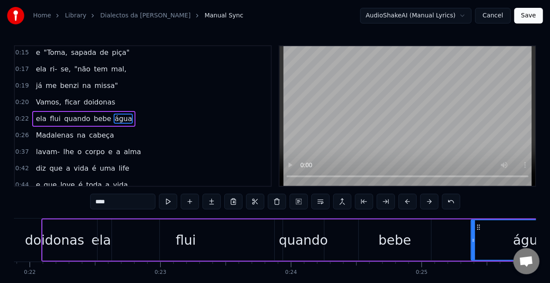
scroll to position [0, 2858]
click at [71, 228] on div "ela" at bounding box center [102, 240] width 117 height 41
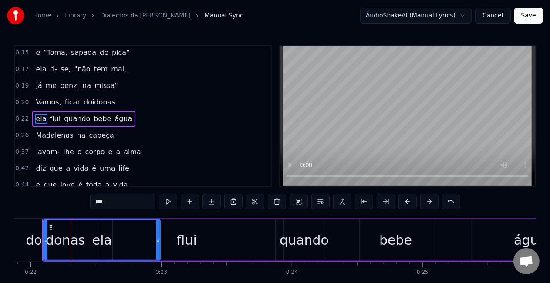
click at [161, 227] on div "flui" at bounding box center [186, 240] width 177 height 41
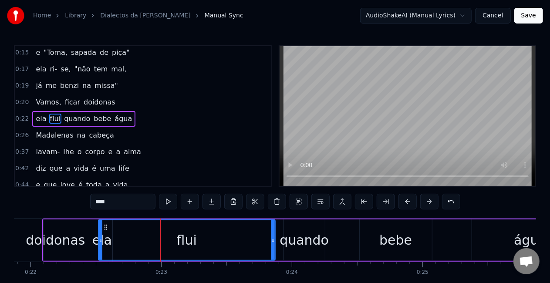
click at [291, 229] on div "quando" at bounding box center [304, 240] width 41 height 41
type input "******"
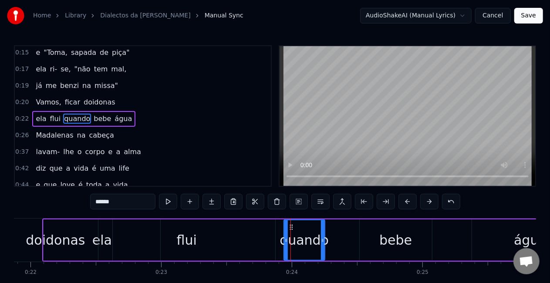
click at [276, 229] on div "ela flui quando bebe água" at bounding box center [315, 240] width 547 height 43
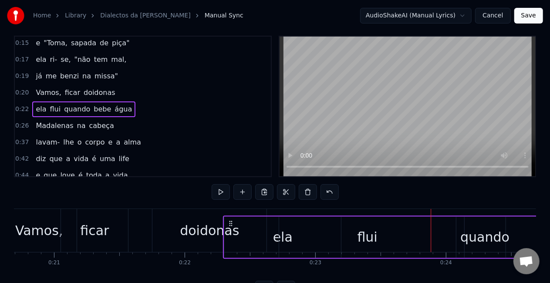
scroll to position [0, 0]
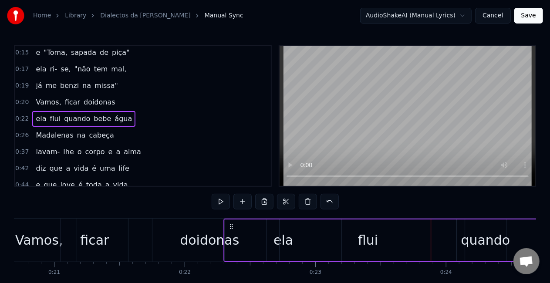
drag, startPoint x: 49, startPoint y: 226, endPoint x: 233, endPoint y: -7, distance: 296.4
click at [233, 0] on html "Home Library Dialectos da [PERSON_NAME] Manual Sync AudioShakeAI (Manual Lyrics…" at bounding box center [275, 160] width 550 height 320
click at [125, 223] on div "ficar" at bounding box center [94, 240] width 67 height 43
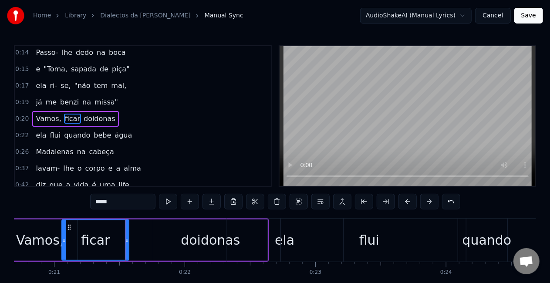
click at [193, 250] on div "doidonas" at bounding box center [210, 240] width 114 height 41
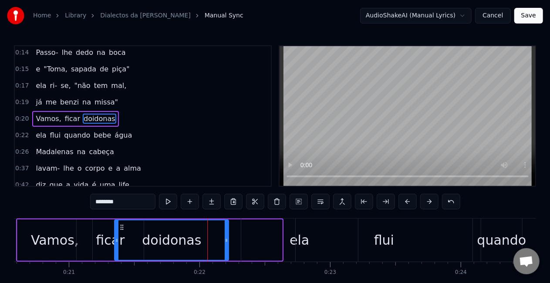
drag, startPoint x: 160, startPoint y: 226, endPoint x: 118, endPoint y: 224, distance: 41.9
click at [118, 224] on icon at bounding box center [121, 227] width 7 height 7
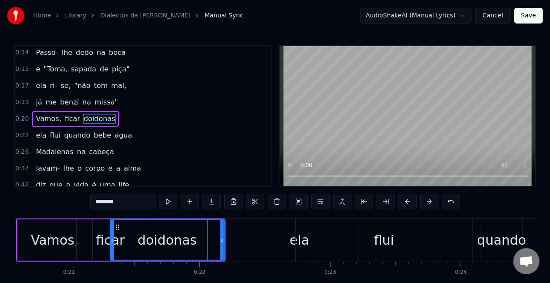
scroll to position [0, 2687]
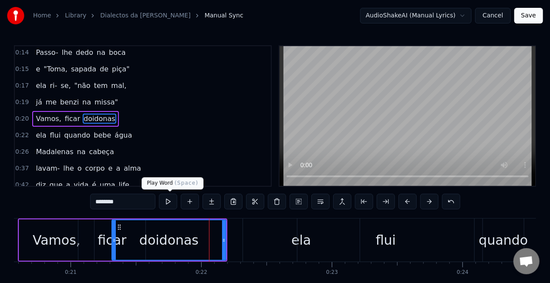
click at [171, 203] on button at bounding box center [168, 202] width 18 height 16
click at [304, 247] on div "flui" at bounding box center [385, 240] width 177 height 43
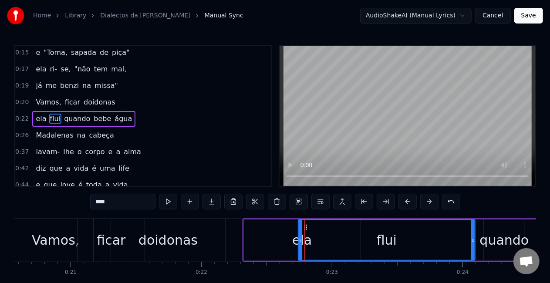
click at [281, 240] on div "ela" at bounding box center [302, 240] width 117 height 41
type input "***"
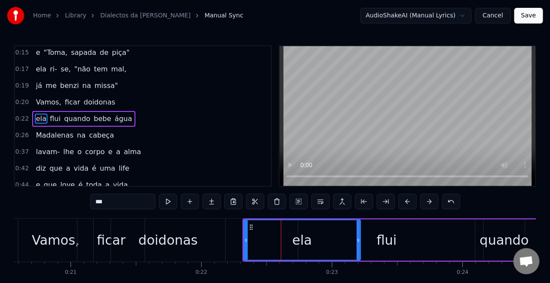
click at [122, 119] on div "ela flui quando bebe água" at bounding box center [83, 119] width 103 height 16
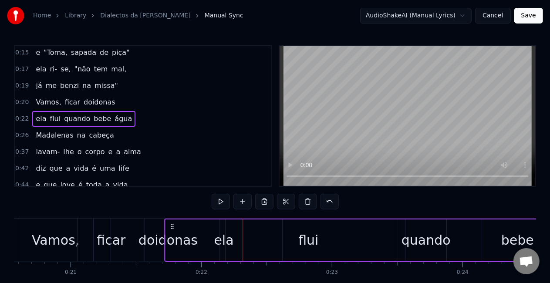
drag, startPoint x: 253, startPoint y: 227, endPoint x: 174, endPoint y: 209, distance: 80.4
click at [174, 209] on div "0:08 A [PERSON_NAME] "Txi Adoro" 0:09 Sempre co' coração cheio 0:11 Faz- nos se…" at bounding box center [275, 175] width 522 height 261
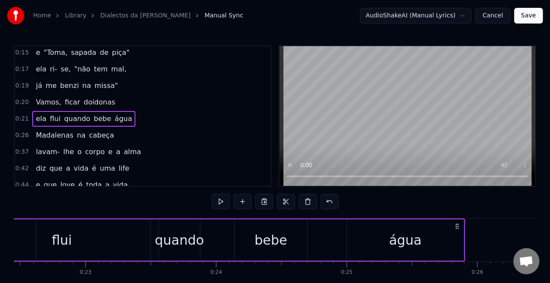
scroll to position [0, 2937]
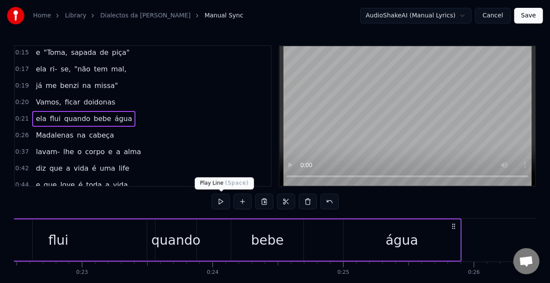
click at [225, 203] on button at bounding box center [221, 202] width 18 height 16
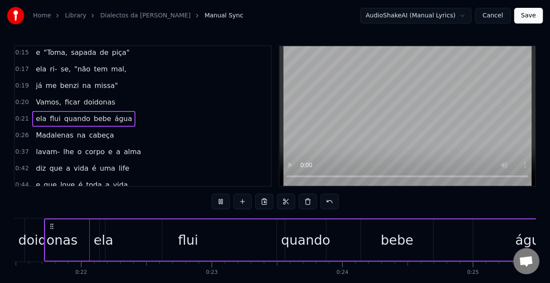
scroll to position [0, 2806]
click at [225, 203] on button at bounding box center [221, 202] width 18 height 16
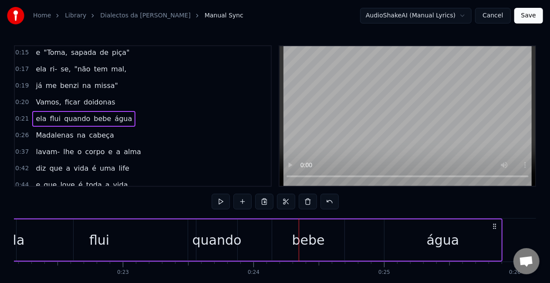
scroll to position [0, 2897]
click at [210, 235] on div "quando" at bounding box center [216, 240] width 49 height 20
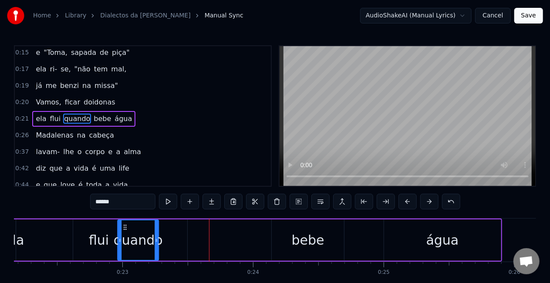
drag, startPoint x: 202, startPoint y: 223, endPoint x: 124, endPoint y: 214, distance: 78.9
click at [124, 214] on div "0:08 A [PERSON_NAME] "Txi Adoro" 0:09 Sempre co' coração cheio 0:11 Faz- nos se…" at bounding box center [275, 175] width 522 height 261
click at [105, 242] on div "flui" at bounding box center [99, 240] width 20 height 20
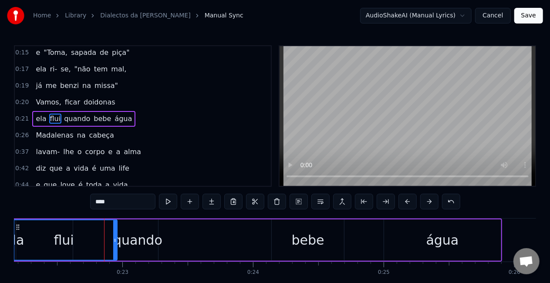
drag, startPoint x: 185, startPoint y: 244, endPoint x: 115, endPoint y: 243, distance: 70.1
click at [115, 243] on div at bounding box center [114, 240] width 3 height 40
click at [299, 239] on div "bebe" at bounding box center [308, 240] width 33 height 20
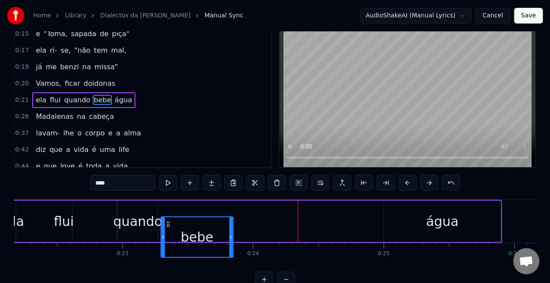
scroll to position [21, 0]
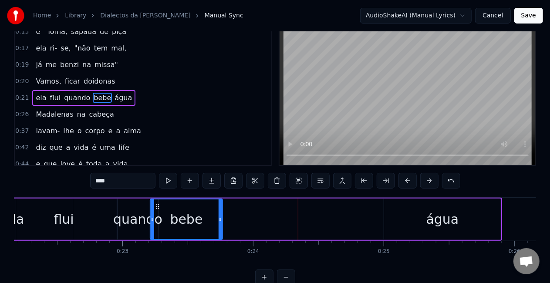
drag, startPoint x: 280, startPoint y: 228, endPoint x: 147, endPoint y: 199, distance: 136.0
click at [147, 199] on div "ela flui quando bebe água" at bounding box center [228, 219] width 547 height 43
click at [442, 219] on div "água" at bounding box center [442, 220] width 33 height 20
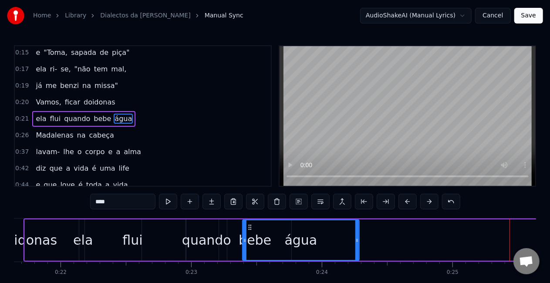
scroll to position [0, 2827]
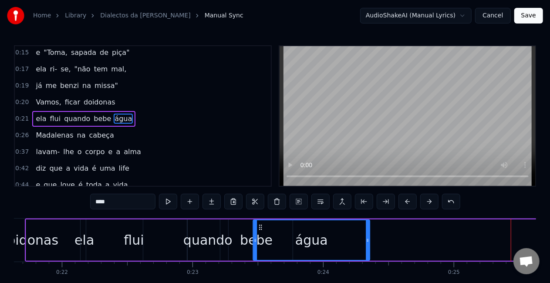
drag, startPoint x: 392, startPoint y: 227, endPoint x: 122, endPoint y: 183, distance: 273.2
click at [122, 183] on div "0:08 A [PERSON_NAME] "Txi Adoro" 0:09 Sempre co' coração cheio 0:11 Faz- nos se…" at bounding box center [275, 175] width 522 height 261
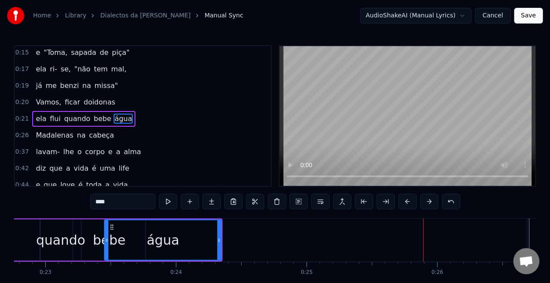
scroll to position [0, 2735]
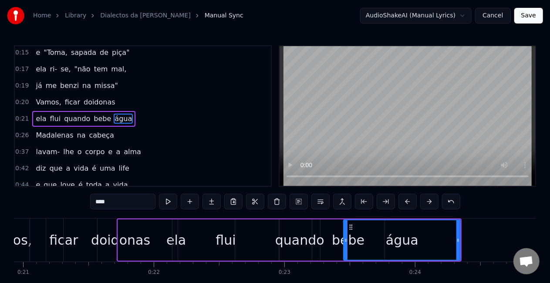
click at [238, 243] on div "flui" at bounding box center [225, 240] width 107 height 41
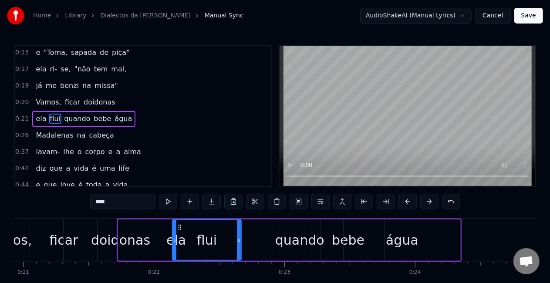
drag, startPoint x: 276, startPoint y: 241, endPoint x: 238, endPoint y: 240, distance: 37.9
click at [238, 240] on icon at bounding box center [238, 240] width 3 height 7
click at [299, 246] on div "quando" at bounding box center [299, 240] width 49 height 20
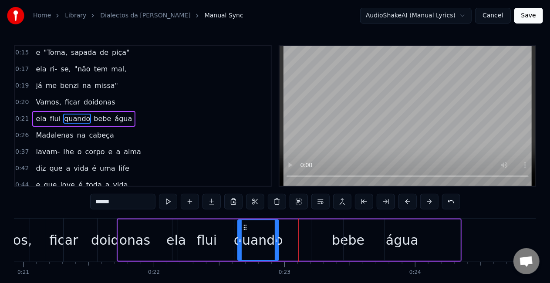
drag, startPoint x: 287, startPoint y: 227, endPoint x: 241, endPoint y: 218, distance: 47.2
click at [241, 218] on div "0:08 A [PERSON_NAME] "Txi Adoro" 0:09 Sempre co' coração cheio 0:11 Faz- nos se…" at bounding box center [275, 175] width 522 height 261
click at [336, 242] on div "bebe" at bounding box center [348, 240] width 33 height 20
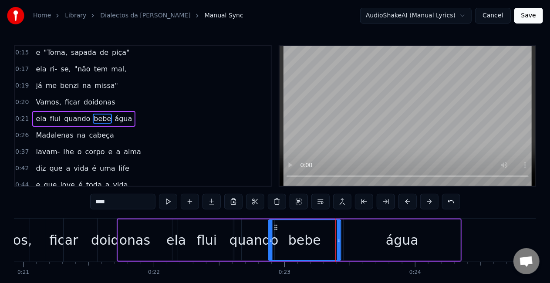
drag, startPoint x: 321, startPoint y: 228, endPoint x: 277, endPoint y: 218, distance: 44.4
click at [277, 218] on div "0:08 A [PERSON_NAME] "Txi Adoro" 0:09 Sempre co' coração cheio 0:11 Faz- nos se…" at bounding box center [275, 175] width 522 height 261
click at [398, 253] on div "água" at bounding box center [402, 240] width 117 height 41
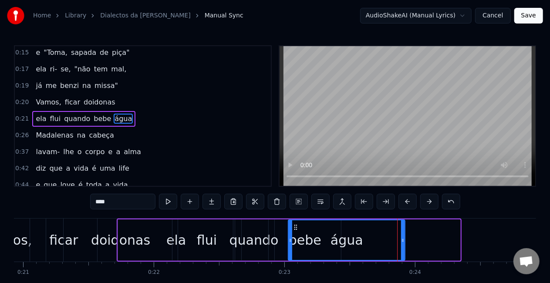
drag, startPoint x: 351, startPoint y: 227, endPoint x: 295, endPoint y: 216, distance: 56.6
click at [295, 216] on div "0:08 A [PERSON_NAME] "Txi Adoro" 0:09 Sempre co' coração cheio 0:11 Faz- nos se…" at bounding box center [275, 175] width 522 height 261
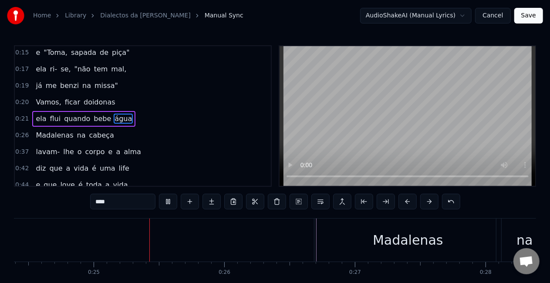
scroll to position [0, 3202]
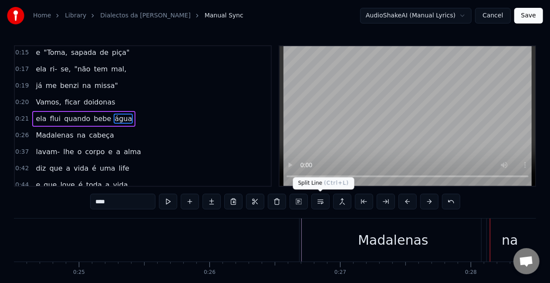
click at [354, 233] on div "Madalenas" at bounding box center [393, 240] width 187 height 43
type input "*********"
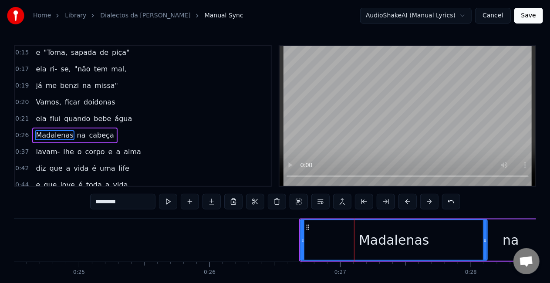
scroll to position [101, 0]
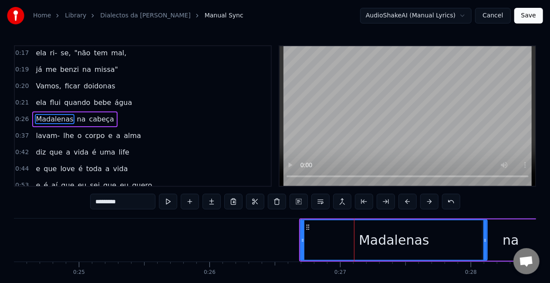
click at [105, 117] on div "Madalenas na cabeça" at bounding box center [74, 120] width 85 height 16
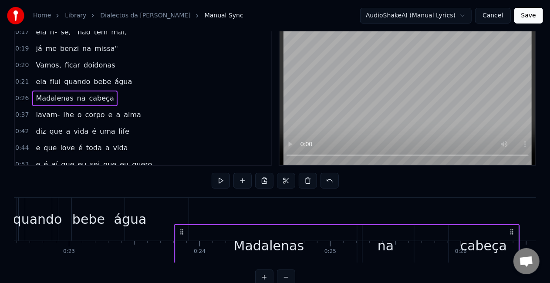
scroll to position [27, 0]
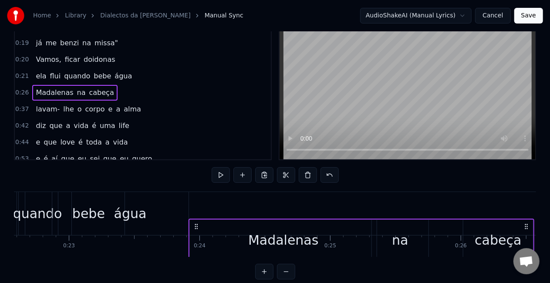
drag, startPoint x: 307, startPoint y: 227, endPoint x: 196, endPoint y: 194, distance: 115.4
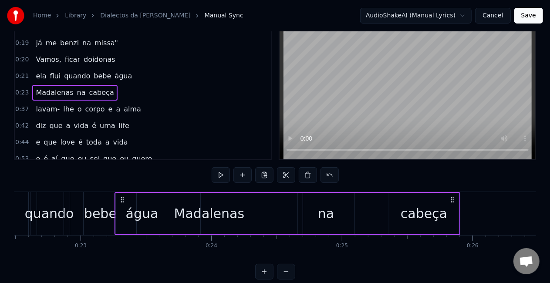
drag, startPoint x: 198, startPoint y: 201, endPoint x: 115, endPoint y: 184, distance: 84.8
click at [115, 184] on div "0:08 A [PERSON_NAME] "Txi Adoro" 0:09 Sempre co' coração cheio 0:11 Faz- nos se…" at bounding box center [275, 149] width 522 height 261
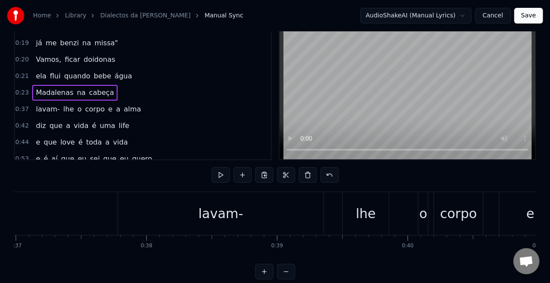
scroll to position [0, 4819]
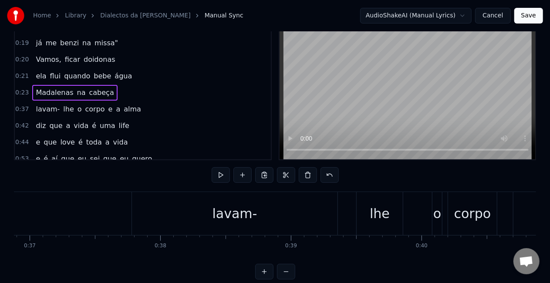
click at [64, 112] on div "[PERSON_NAME]- lhe o corpo e a [PERSON_NAME]" at bounding box center [88, 109] width 112 height 16
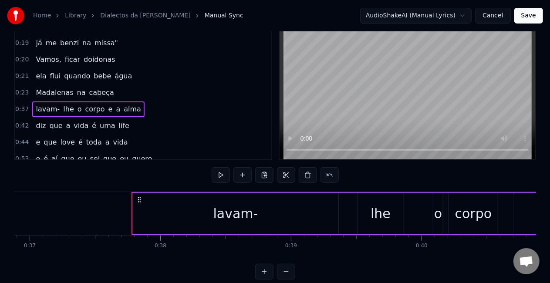
click at [64, 110] on span "lhe" at bounding box center [68, 109] width 12 height 10
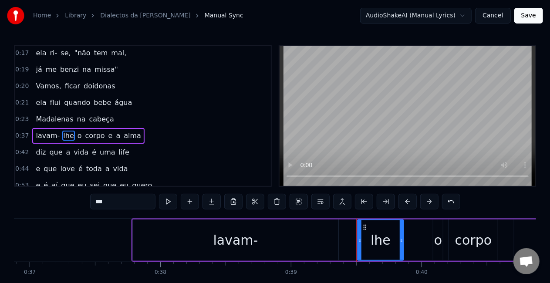
scroll to position [117, 0]
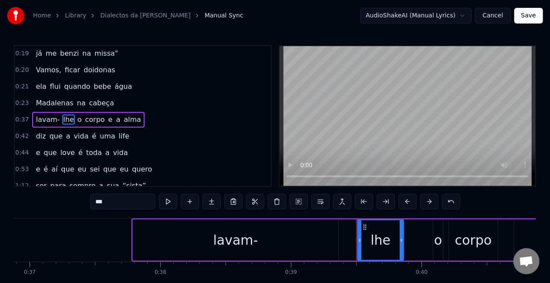
click at [50, 115] on span "lavam-" at bounding box center [48, 120] width 26 height 10
type input "******"
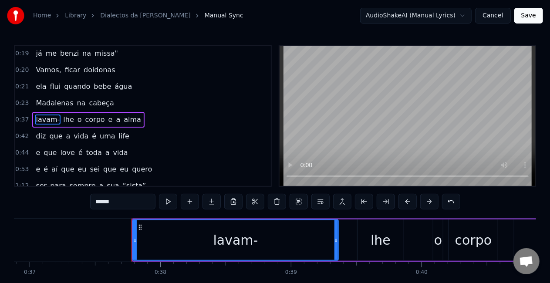
click at [129, 112] on div "[PERSON_NAME]- lhe o corpo e a [PERSON_NAME]" at bounding box center [88, 120] width 112 height 16
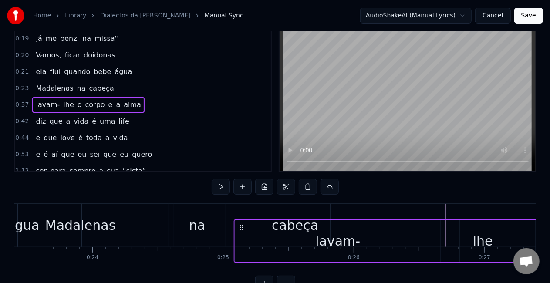
scroll to position [16, 0]
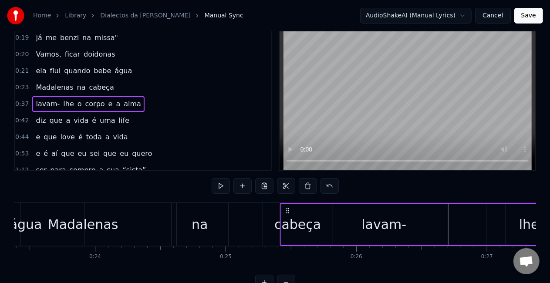
drag, startPoint x: 139, startPoint y: 227, endPoint x: 332, endPoint y: 212, distance: 194.0
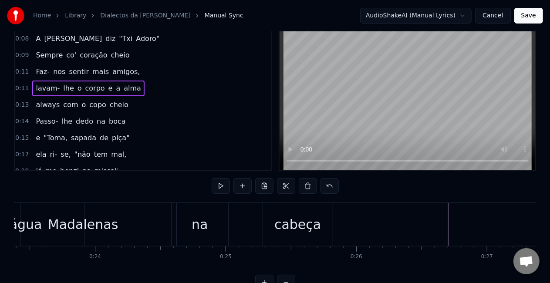
click at [249, 226] on div "Madalenas na cabeça" at bounding box center [162, 224] width 346 height 43
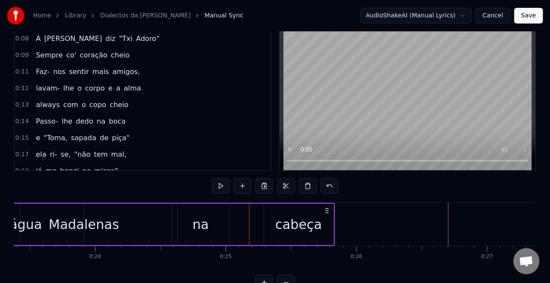
click at [211, 226] on div "na" at bounding box center [200, 224] width 57 height 41
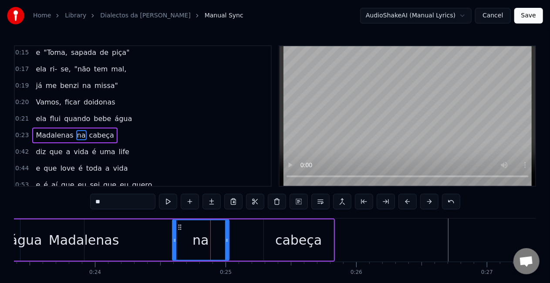
scroll to position [117, 0]
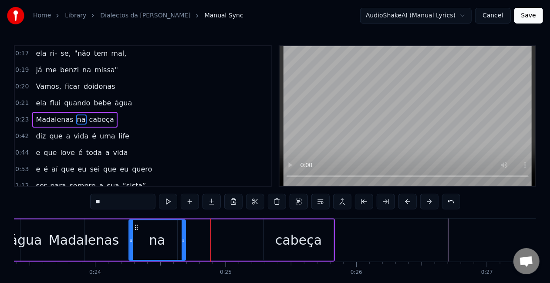
drag, startPoint x: 181, startPoint y: 229, endPoint x: 138, endPoint y: 219, distance: 44.6
click at [138, 220] on div "na" at bounding box center [156, 240] width 57 height 41
click at [287, 233] on div "cabeça" at bounding box center [298, 240] width 47 height 20
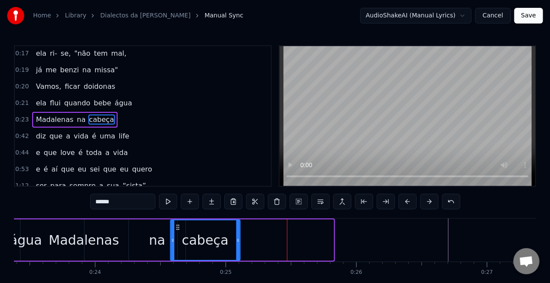
drag, startPoint x: 271, startPoint y: 226, endPoint x: 177, endPoint y: 216, distance: 94.3
click at [177, 216] on div "0:08 A [PERSON_NAME] "Txi Adoro" 0:09 Sempre co' coração cheio 0:11 Faz- nos se…" at bounding box center [275, 175] width 522 height 261
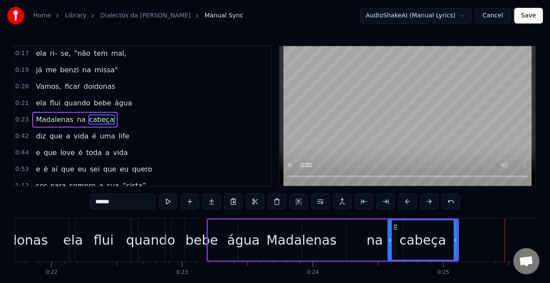
scroll to position [0, 2835]
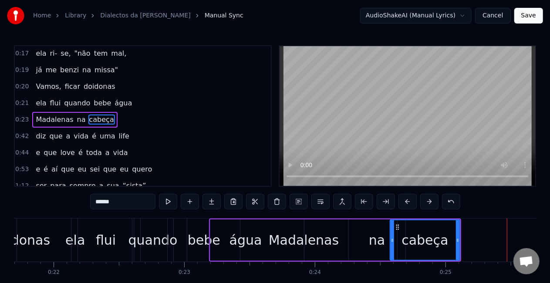
click at [37, 89] on span "Vamos," at bounding box center [48, 86] width 27 height 10
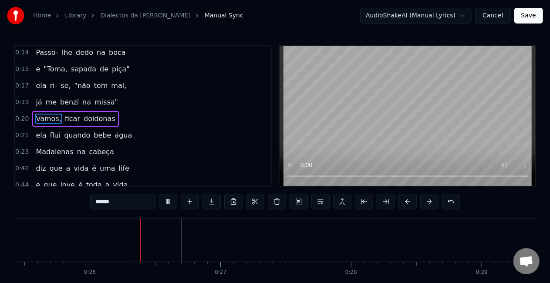
scroll to position [0, 3324]
click at [162, 201] on button at bounding box center [168, 202] width 18 height 16
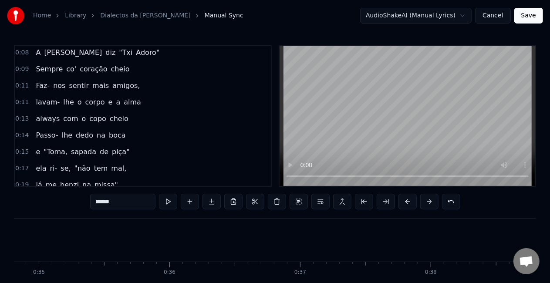
scroll to position [2, 0]
click at [77, 101] on span "o" at bounding box center [80, 102] width 6 height 10
type input "*"
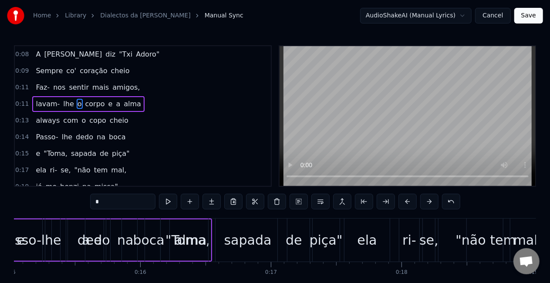
scroll to position [0, 1814]
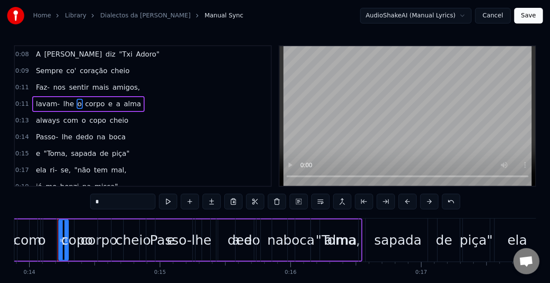
click at [130, 98] on div "[PERSON_NAME]- lhe o corpo e a [PERSON_NAME]" at bounding box center [88, 104] width 112 height 16
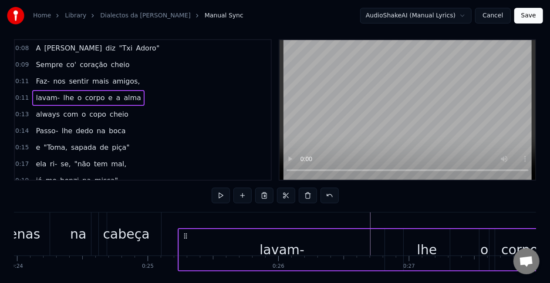
scroll to position [0, 0]
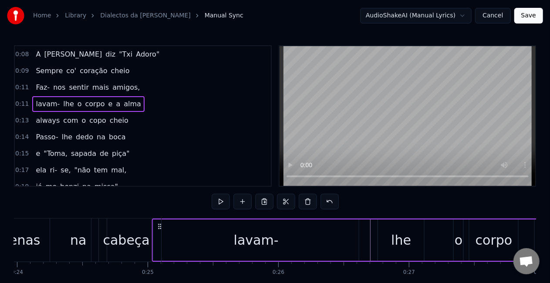
drag, startPoint x: 65, startPoint y: 226, endPoint x: 160, endPoint y: 96, distance: 160.6
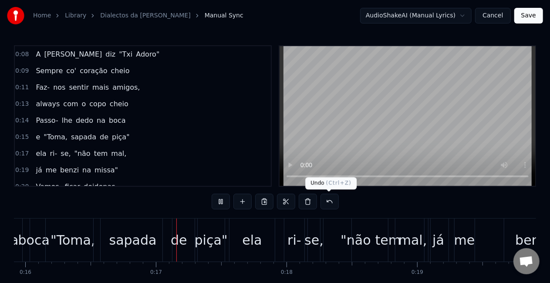
scroll to position [0, 2080]
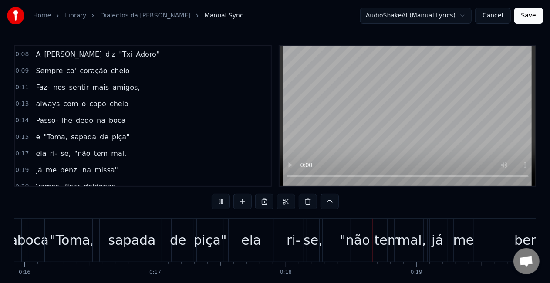
click at [62, 96] on div "always com o copo cheio" at bounding box center [81, 104] width 99 height 16
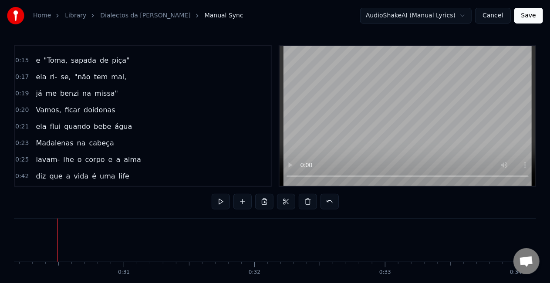
scroll to position [102, 0]
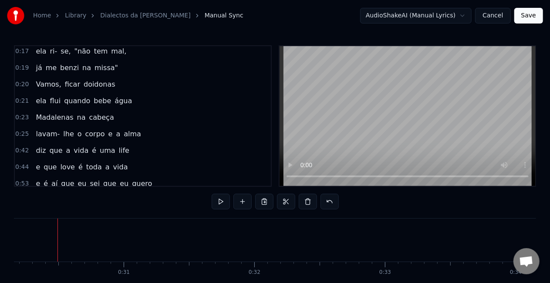
click at [76, 112] on span "na" at bounding box center [81, 117] width 10 height 10
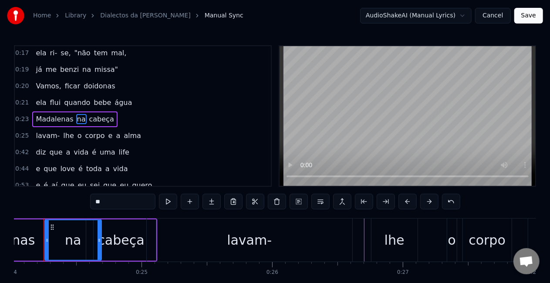
scroll to position [0, 3125]
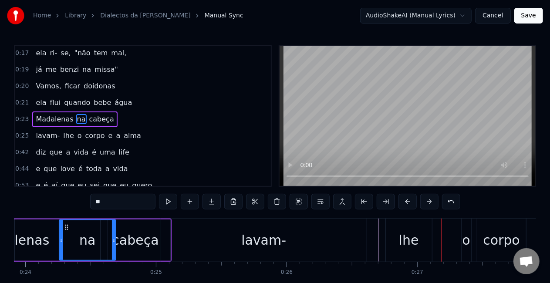
click at [327, 242] on div "lavam-" at bounding box center [264, 240] width 206 height 43
type input "******"
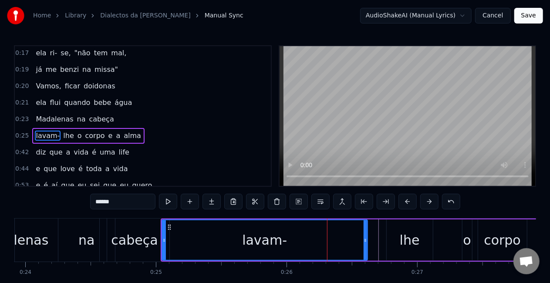
scroll to position [117, 0]
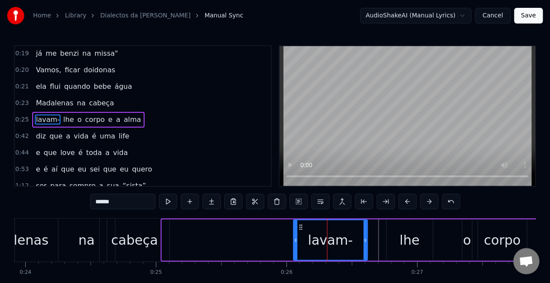
drag, startPoint x: 162, startPoint y: 239, endPoint x: 294, endPoint y: 235, distance: 131.6
click at [294, 235] on div at bounding box center [295, 240] width 3 height 40
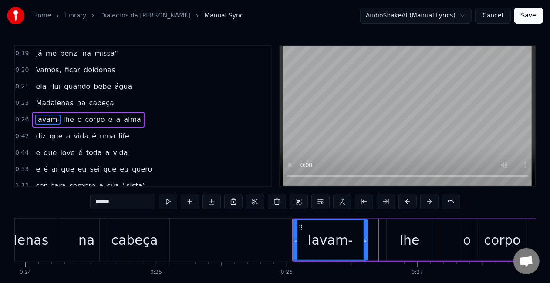
click at [371, 232] on div "[PERSON_NAME]- lhe o corpo e a [PERSON_NAME]" at bounding box center [529, 240] width 474 height 43
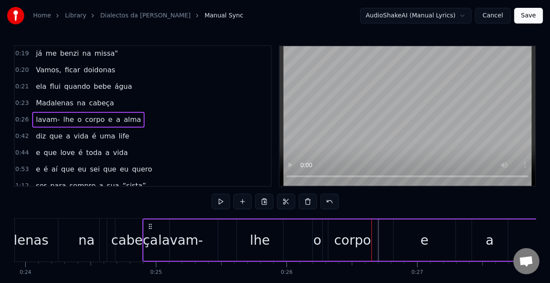
drag, startPoint x: 299, startPoint y: 226, endPoint x: 149, endPoint y: 212, distance: 150.0
click at [149, 212] on div "0:08 A [PERSON_NAME] "Txi Adoro" 0:09 Sempre co' coração cheio 0:11 Faz- nos se…" at bounding box center [275, 175] width 522 height 261
click at [408, 241] on div "e" at bounding box center [425, 240] width 62 height 41
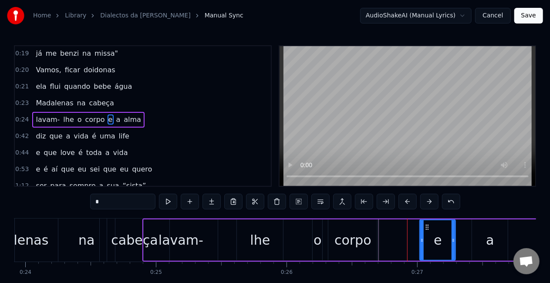
drag, startPoint x: 395, startPoint y: 241, endPoint x: 422, endPoint y: 238, distance: 26.3
click at [422, 238] on icon at bounding box center [421, 240] width 3 height 7
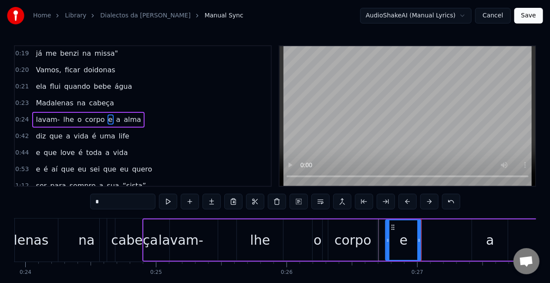
drag, startPoint x: 427, startPoint y: 226, endPoint x: 392, endPoint y: 229, distance: 35.0
click at [392, 229] on icon at bounding box center [393, 227] width 7 height 7
click at [489, 240] on div "a" at bounding box center [490, 240] width 8 height 20
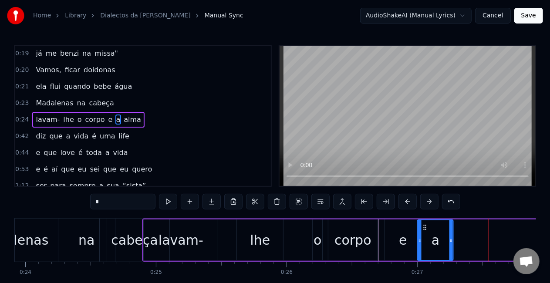
drag, startPoint x: 480, startPoint y: 227, endPoint x: 426, endPoint y: 226, distance: 54.5
click at [426, 226] on icon at bounding box center [425, 227] width 7 height 7
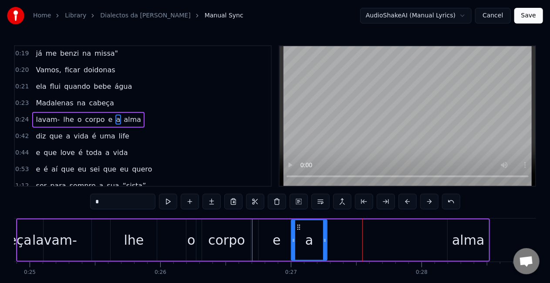
scroll to position [0, 3251]
click at [460, 243] on div "alma" at bounding box center [468, 240] width 32 height 20
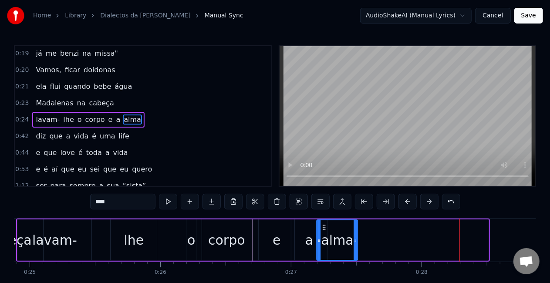
drag, startPoint x: 456, startPoint y: 229, endPoint x: 325, endPoint y: 217, distance: 131.7
click at [325, 217] on div "0:08 A [PERSON_NAME] "Txi Adoro" 0:09 Sempre co' coração cheio 0:11 Faz- nos se…" at bounding box center [275, 175] width 522 height 261
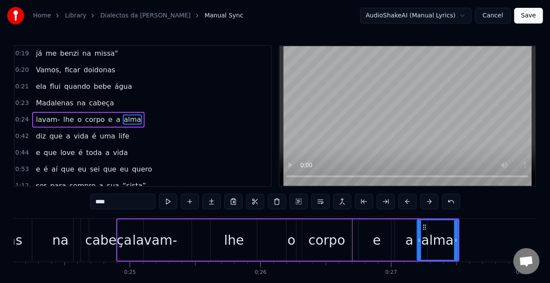
scroll to position [0, 3151]
click at [232, 239] on div "lhe" at bounding box center [234, 240] width 20 height 20
type input "***"
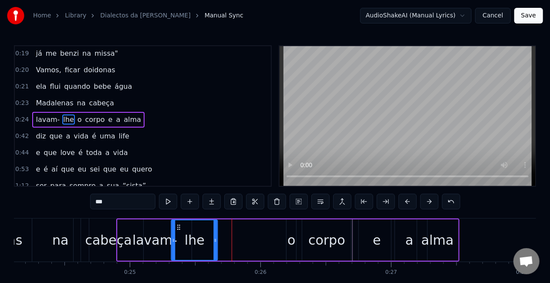
drag, startPoint x: 217, startPoint y: 227, endPoint x: 179, endPoint y: 222, distance: 38.3
click at [179, 222] on div "lhe" at bounding box center [194, 240] width 45 height 40
drag, startPoint x: 294, startPoint y: 242, endPoint x: 233, endPoint y: 233, distance: 61.2
click at [233, 233] on div "[PERSON_NAME]- lhe o corpo e a [PERSON_NAME]" at bounding box center [287, 240] width 343 height 43
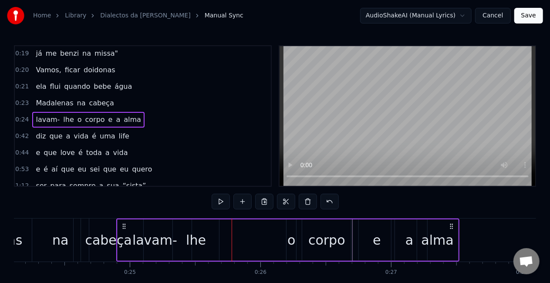
click at [291, 243] on div "o" at bounding box center [291, 240] width 8 height 20
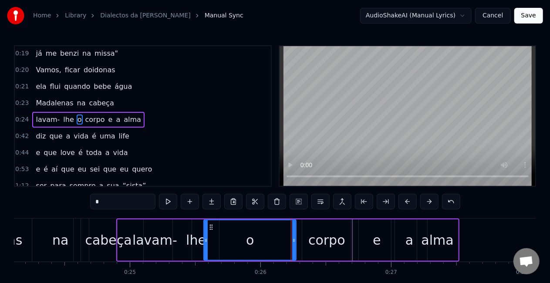
drag, startPoint x: 287, startPoint y: 238, endPoint x: 206, endPoint y: 233, distance: 82.0
click at [206, 233] on div at bounding box center [205, 240] width 3 height 40
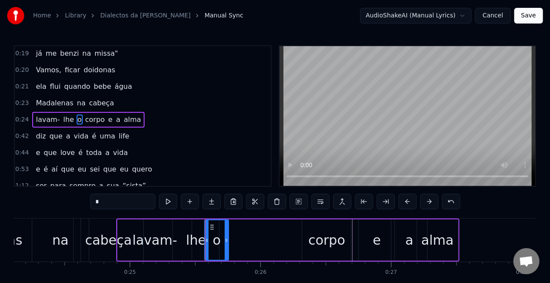
drag, startPoint x: 294, startPoint y: 242, endPoint x: 227, endPoint y: 239, distance: 67.6
click at [227, 239] on icon at bounding box center [226, 240] width 3 height 7
click at [322, 240] on div "corpo" at bounding box center [326, 240] width 37 height 20
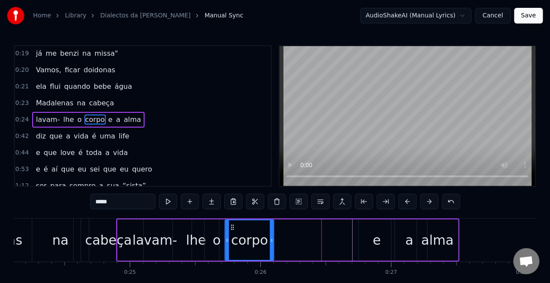
drag, startPoint x: 310, startPoint y: 226, endPoint x: 233, endPoint y: 226, distance: 76.7
click at [233, 226] on icon at bounding box center [232, 227] width 7 height 7
click at [380, 239] on div "e" at bounding box center [377, 240] width 36 height 41
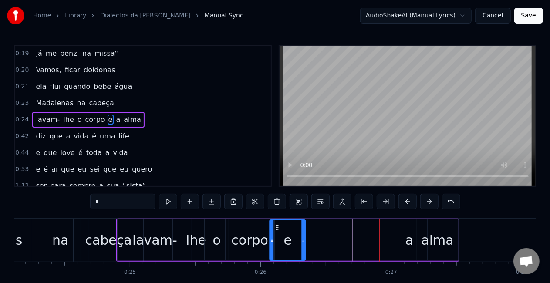
drag, startPoint x: 365, startPoint y: 225, endPoint x: 276, endPoint y: 223, distance: 89.3
click at [276, 223] on div "e" at bounding box center [287, 240] width 35 height 40
click at [409, 239] on div "a" at bounding box center [409, 240] width 8 height 20
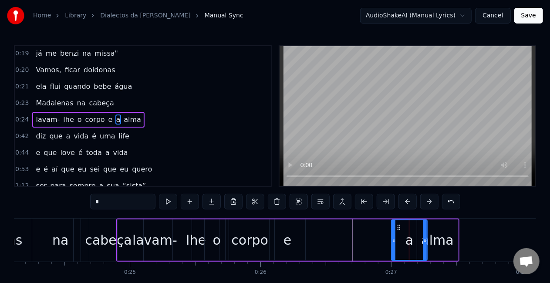
scroll to position [2, 0]
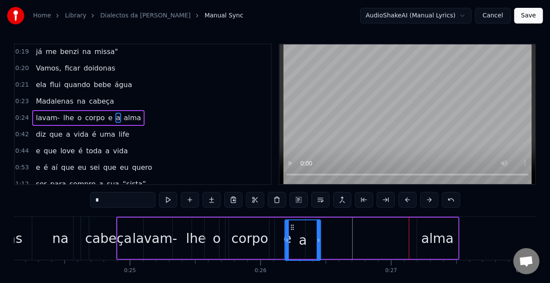
drag, startPoint x: 400, startPoint y: 229, endPoint x: 293, endPoint y: 226, distance: 107.2
click at [293, 226] on icon at bounding box center [292, 227] width 7 height 7
click at [428, 239] on div "alma" at bounding box center [438, 239] width 32 height 20
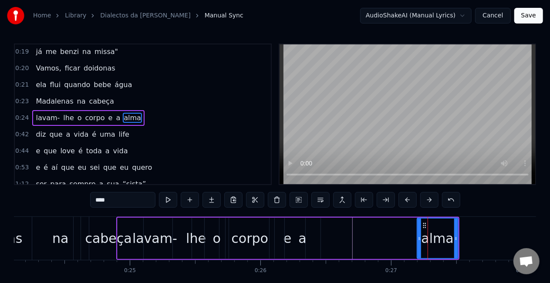
scroll to position [0, 0]
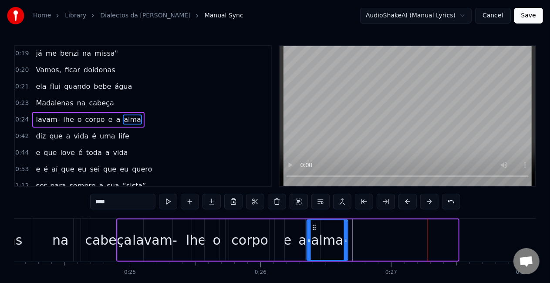
drag, startPoint x: 423, startPoint y: 227, endPoint x: 313, endPoint y: 220, distance: 110.5
click at [313, 220] on div "alma" at bounding box center [327, 240] width 42 height 41
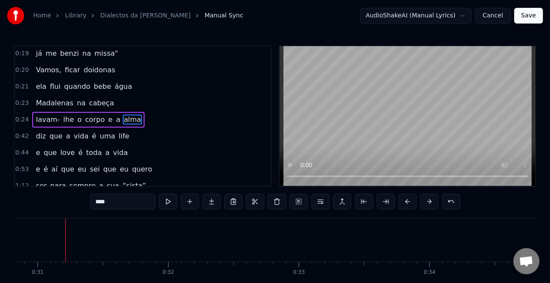
scroll to position [0, 4035]
click at [88, 98] on span "cabeça" at bounding box center [101, 103] width 27 height 10
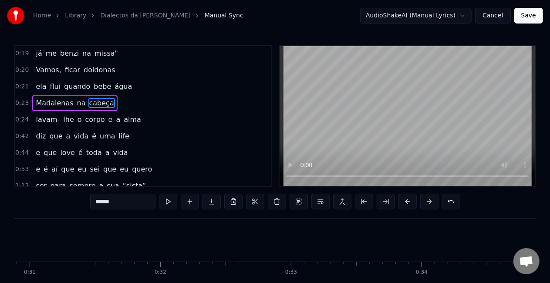
scroll to position [101, 0]
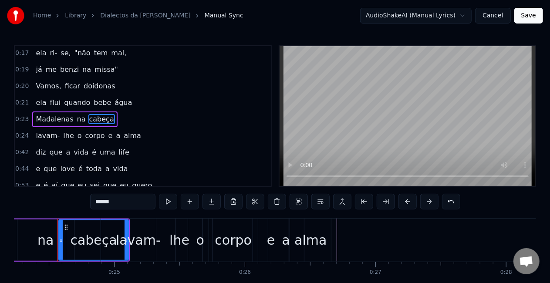
click at [43, 121] on span "Madalenas" at bounding box center [54, 119] width 39 height 10
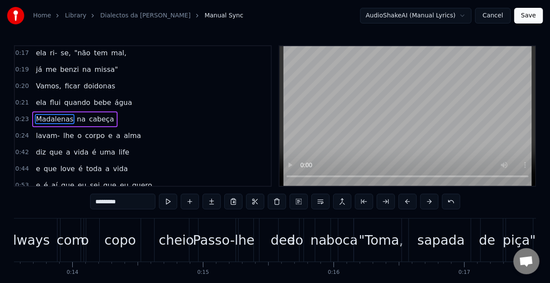
scroll to position [0, 1719]
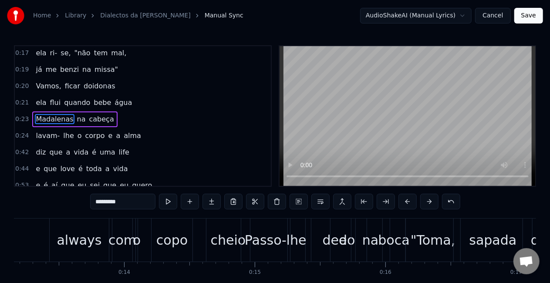
click at [56, 235] on div "always" at bounding box center [79, 240] width 59 height 43
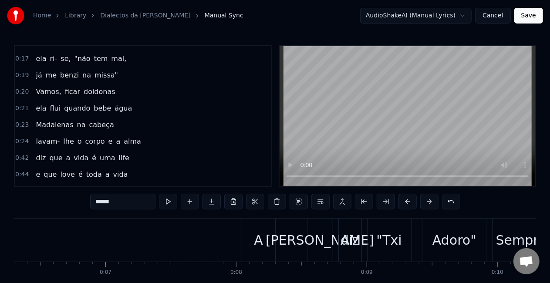
scroll to position [0, 750]
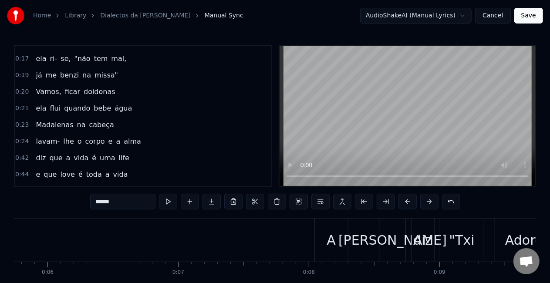
click at [433, 232] on div "diz" at bounding box center [423, 240] width 23 height 43
type input "***"
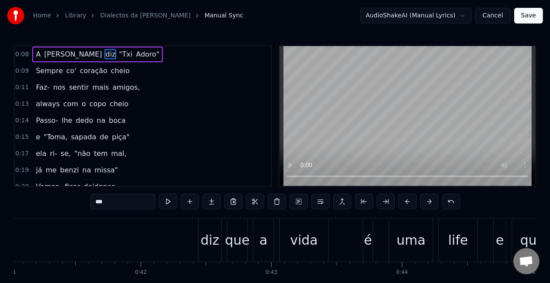
scroll to position [0, 5361]
click at [205, 236] on div "diz" at bounding box center [210, 240] width 19 height 20
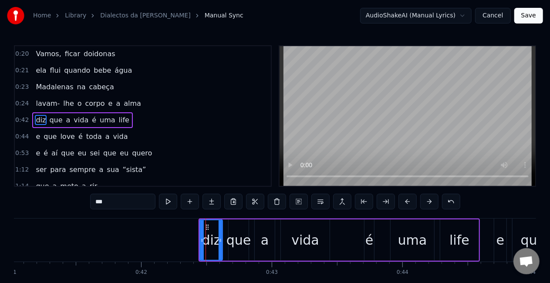
scroll to position [133, 0]
click at [225, 231] on div "diz que a vida é uma life" at bounding box center [339, 240] width 281 height 43
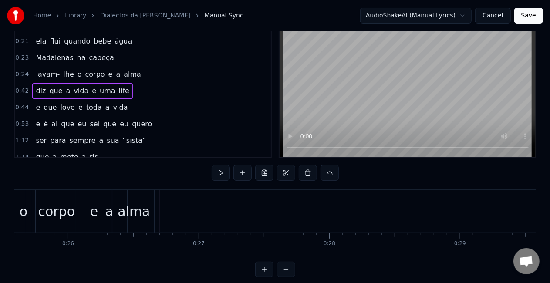
scroll to position [44, 0]
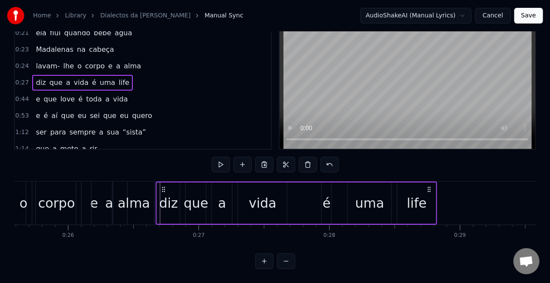
drag, startPoint x: 328, startPoint y: 183, endPoint x: 165, endPoint y: 181, distance: 163.4
click at [165, 186] on icon at bounding box center [163, 189] width 7 height 7
click at [218, 159] on button at bounding box center [221, 165] width 18 height 16
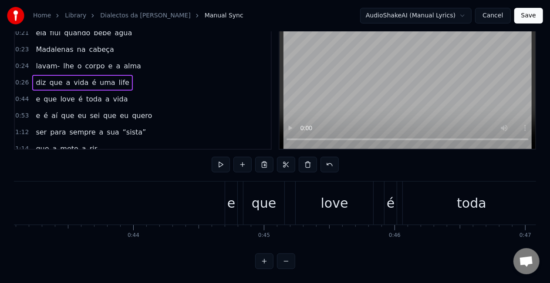
scroll to position [0, 5629]
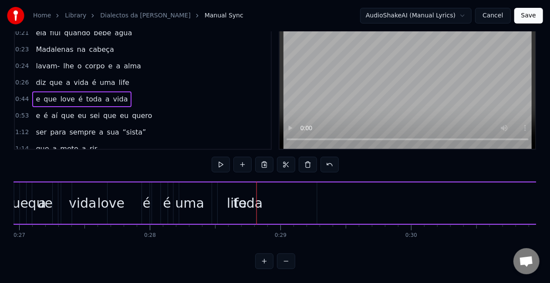
scroll to position [0, 3508]
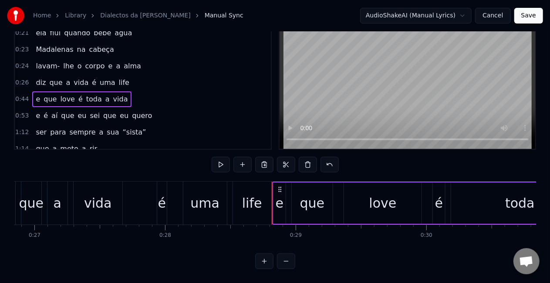
drag, startPoint x: 413, startPoint y: 182, endPoint x: 279, endPoint y: 228, distance: 141.7
click at [279, 228] on div "A [PERSON_NAME] "Txi Adoro" Sempre co' coração cheio Faz- nos sentir mais amigo…" at bounding box center [275, 213] width 522 height 65
click at [62, 61] on span "lhe" at bounding box center [68, 66] width 12 height 10
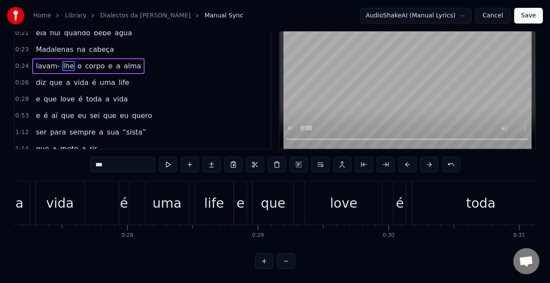
scroll to position [0, 3542]
click at [159, 197] on div "uma" at bounding box center [170, 203] width 29 height 20
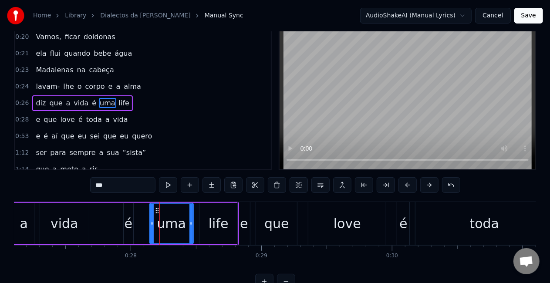
scroll to position [0, 0]
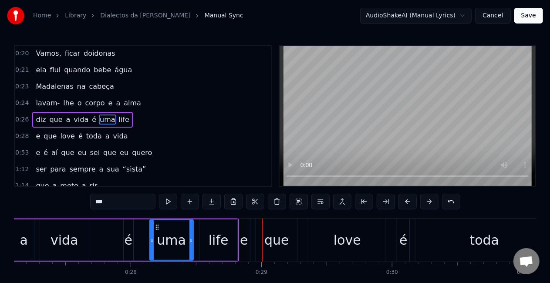
click at [128, 243] on div "é" at bounding box center [129, 240] width 8 height 20
type input "*"
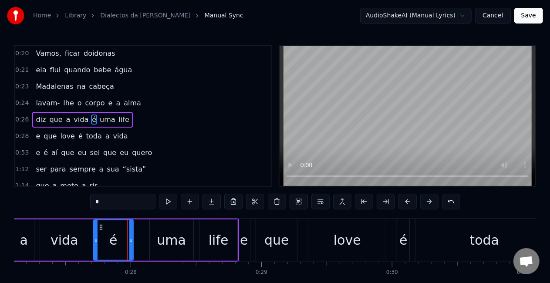
drag, startPoint x: 125, startPoint y: 229, endPoint x: 95, endPoint y: 226, distance: 30.1
click at [95, 226] on div at bounding box center [95, 240] width 3 height 40
drag, startPoint x: 132, startPoint y: 237, endPoint x: 112, endPoint y: 236, distance: 20.1
click at [112, 236] on div at bounding box center [110, 240] width 3 height 40
drag, startPoint x: 175, startPoint y: 241, endPoint x: 141, endPoint y: 238, distance: 34.1
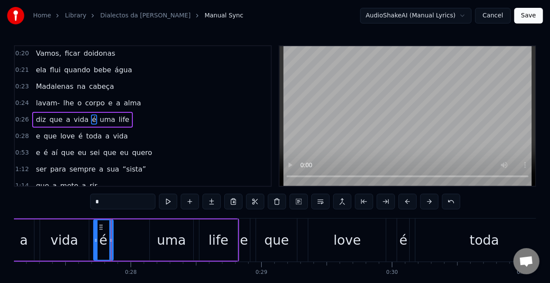
click at [141, 238] on div "diz que a vida é uma life" at bounding box center [98, 240] width 281 height 43
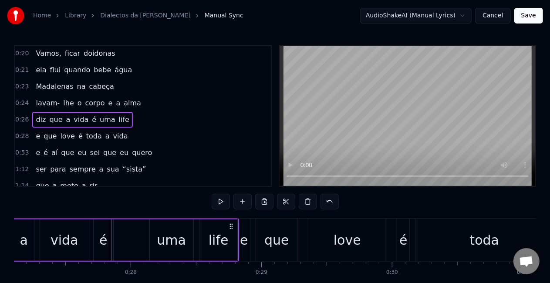
click at [161, 242] on div "uma" at bounding box center [171, 240] width 29 height 20
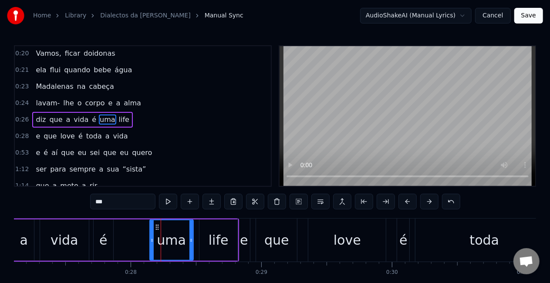
click at [160, 224] on icon at bounding box center [157, 227] width 7 height 7
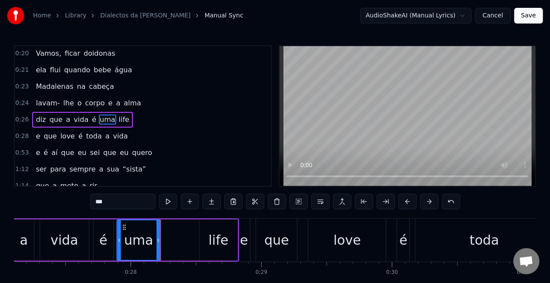
drag, startPoint x: 158, startPoint y: 226, endPoint x: 123, endPoint y: 226, distance: 34.4
click at [123, 226] on icon at bounding box center [124, 227] width 7 height 7
click at [204, 240] on div "life" at bounding box center [218, 240] width 38 height 41
type input "****"
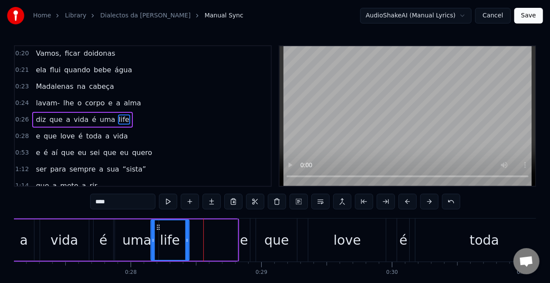
drag, startPoint x: 206, startPoint y: 226, endPoint x: 158, endPoint y: 226, distance: 48.8
click at [158, 226] on icon at bounding box center [158, 227] width 7 height 7
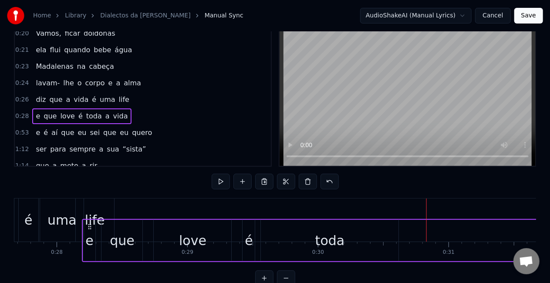
scroll to position [0, 3599]
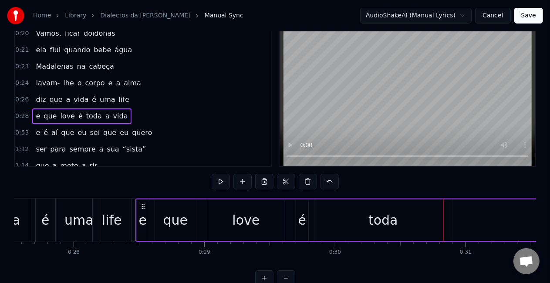
drag, startPoint x: 149, startPoint y: 207, endPoint x: 143, endPoint y: 207, distance: 6.1
click at [143, 207] on icon at bounding box center [143, 206] width 7 height 7
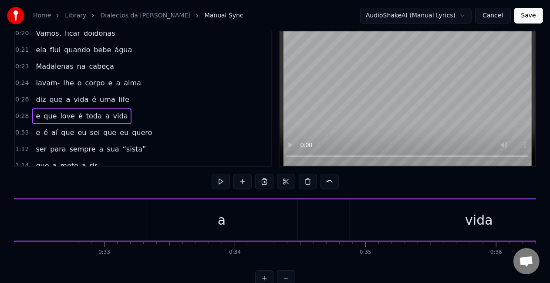
scroll to position [0, 4227]
click at [225, 220] on div "a" at bounding box center [216, 219] width 151 height 41
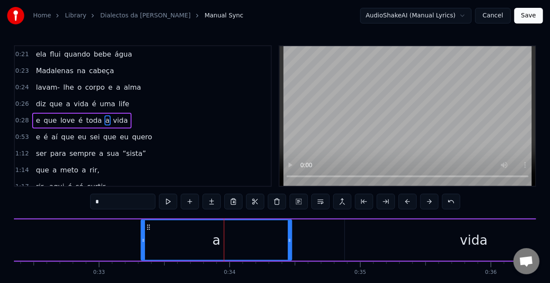
scroll to position [149, 0]
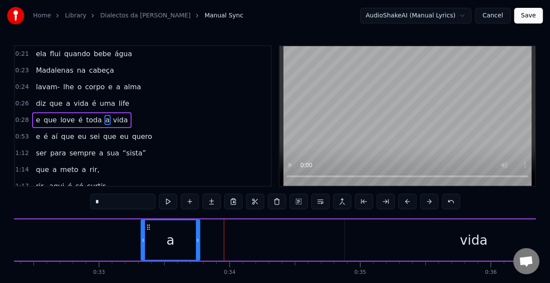
drag, startPoint x: 290, startPoint y: 240, endPoint x: 198, endPoint y: 247, distance: 92.2
click at [198, 247] on div at bounding box center [197, 240] width 3 height 40
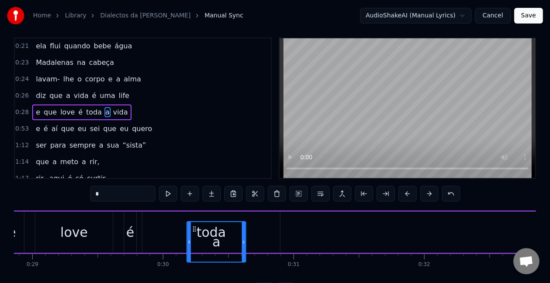
scroll to position [13, 0]
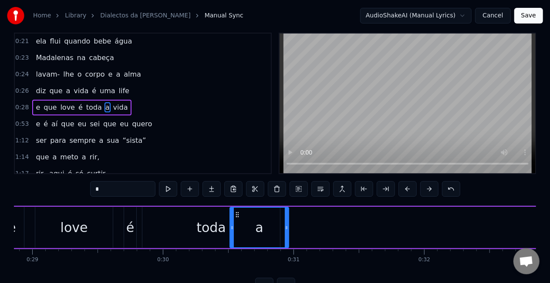
drag, startPoint x: 151, startPoint y: 229, endPoint x: 284, endPoint y: 223, distance: 133.9
click at [284, 223] on div "a" at bounding box center [259, 228] width 58 height 40
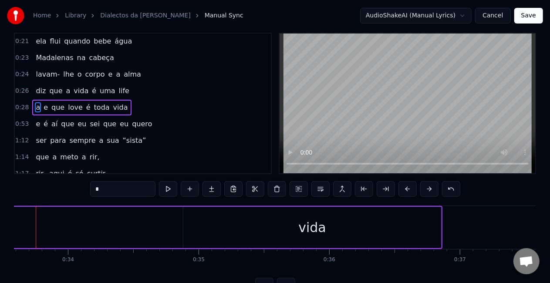
scroll to position [0, 4390]
click at [299, 228] on div "vida" at bounding box center [311, 228] width 28 height 20
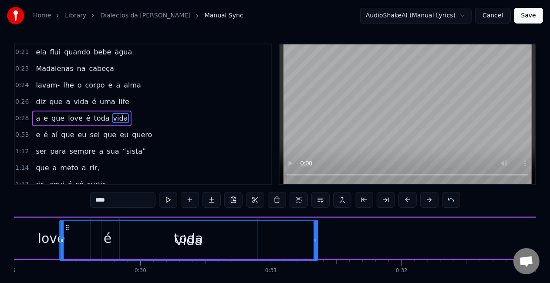
scroll to position [0, 3790]
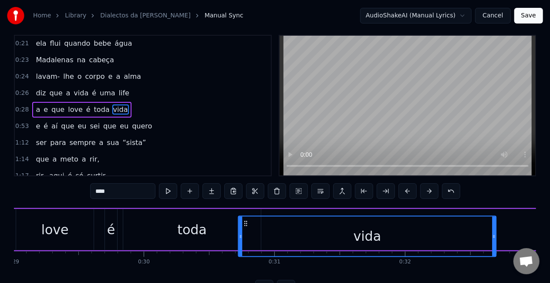
drag, startPoint x: 191, startPoint y: 228, endPoint x: 327, endPoint y: 230, distance: 135.9
click at [327, 230] on div "vida" at bounding box center [367, 236] width 257 height 40
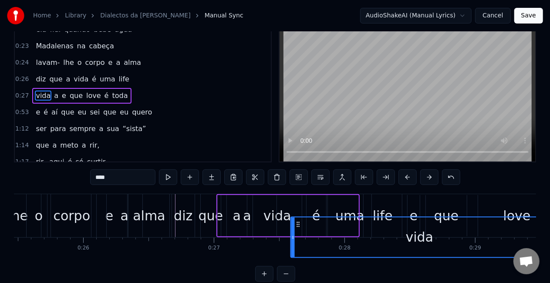
scroll to position [44, 0]
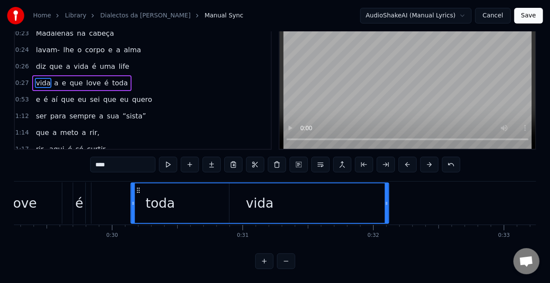
drag, startPoint x: 106, startPoint y: 216, endPoint x: 450, endPoint y: 160, distance: 348.2
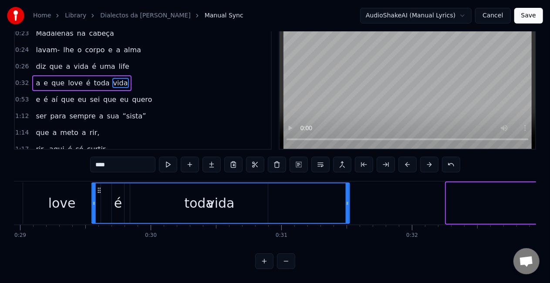
scroll to position [0, 3772]
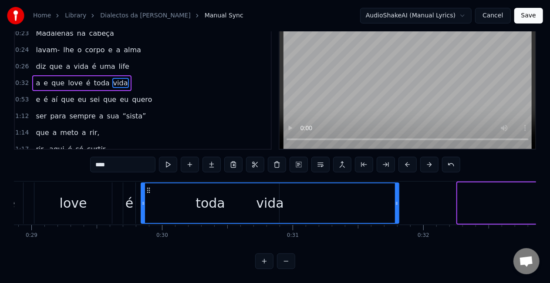
drag, startPoint x: 412, startPoint y: 180, endPoint x: 148, endPoint y: 193, distance: 264.7
click at [148, 193] on div "vida" at bounding box center [270, 203] width 257 height 40
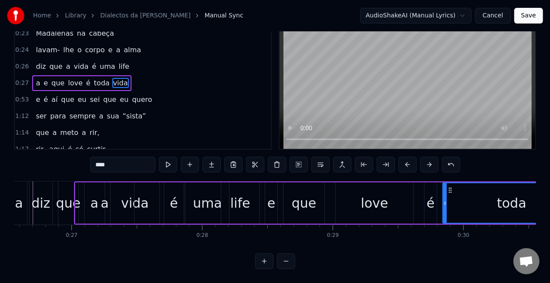
scroll to position [0, 3471]
click at [94, 199] on div "a" at bounding box center [103, 202] width 59 height 41
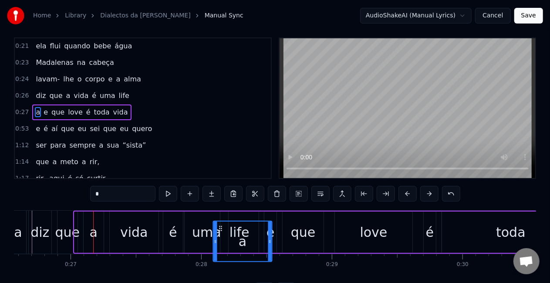
scroll to position [13, 0]
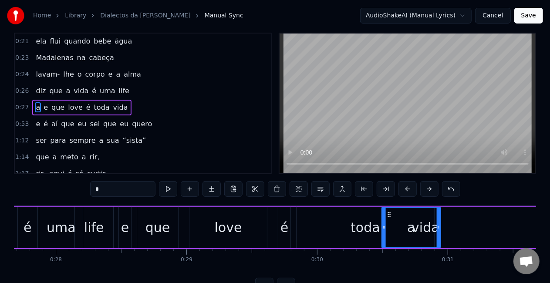
drag, startPoint x: 81, startPoint y: 227, endPoint x: 472, endPoint y: 218, distance: 391.2
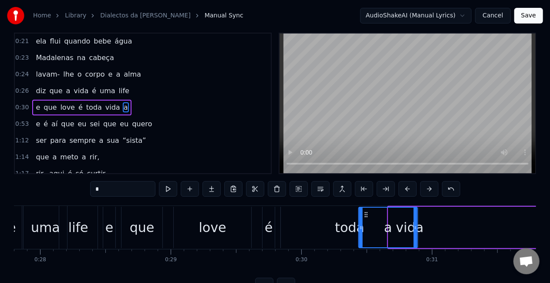
drag, startPoint x: 396, startPoint y: 214, endPoint x: 366, endPoint y: 214, distance: 29.6
click at [367, 214] on circle at bounding box center [367, 214] width 0 height 0
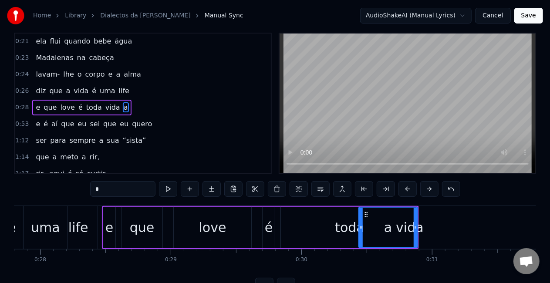
click at [57, 87] on span "que" at bounding box center [55, 91] width 15 height 10
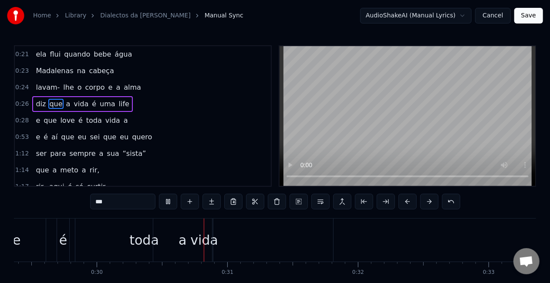
scroll to position [0, 3906]
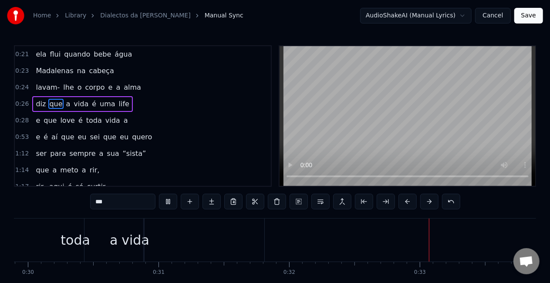
click at [145, 237] on div "vida" at bounding box center [136, 240] width 28 height 20
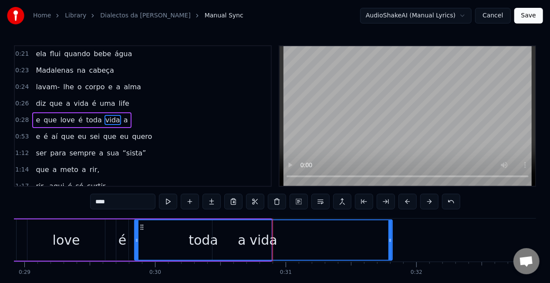
scroll to position [0, 3780]
click at [123, 118] on span "a" at bounding box center [126, 120] width 6 height 10
type input "*"
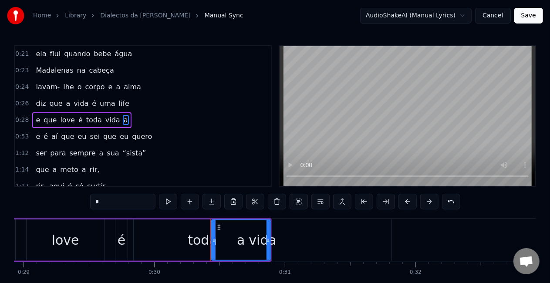
drag, startPoint x: 115, startPoint y: 118, endPoint x: 95, endPoint y: 117, distance: 19.6
click at [95, 117] on div "e que love é toda vida a" at bounding box center [81, 120] width 99 height 16
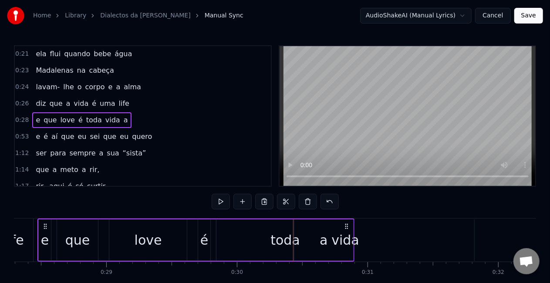
scroll to position [0, 3677]
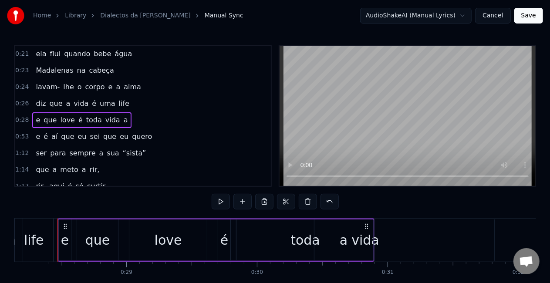
click at [342, 244] on div "a" at bounding box center [344, 240] width 8 height 20
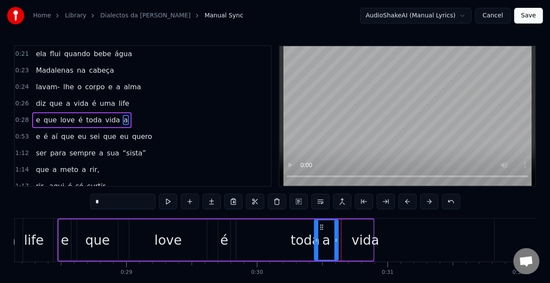
drag, startPoint x: 370, startPoint y: 240, endPoint x: 335, endPoint y: 239, distance: 34.8
click at [335, 239] on icon at bounding box center [336, 240] width 3 height 7
click at [351, 247] on div "vida" at bounding box center [366, 240] width 258 height 41
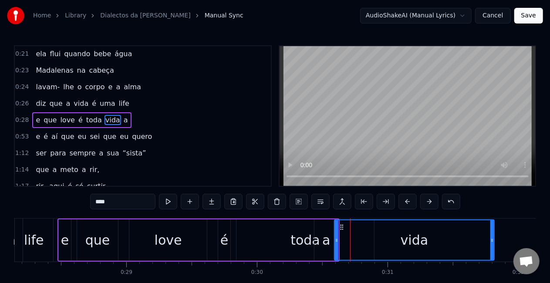
drag, startPoint x: 238, startPoint y: 241, endPoint x: 336, endPoint y: 234, distance: 98.2
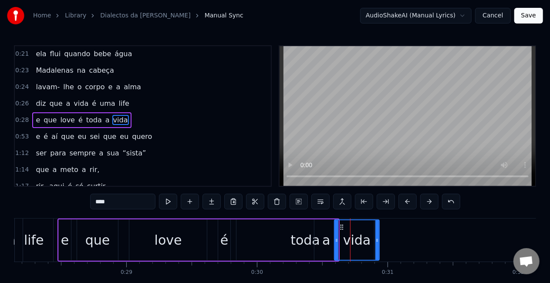
drag, startPoint x: 493, startPoint y: 240, endPoint x: 379, endPoint y: 250, distance: 114.6
click at [379, 250] on div at bounding box center [376, 240] width 3 height 40
click at [189, 230] on div "love" at bounding box center [168, 240] width 78 height 41
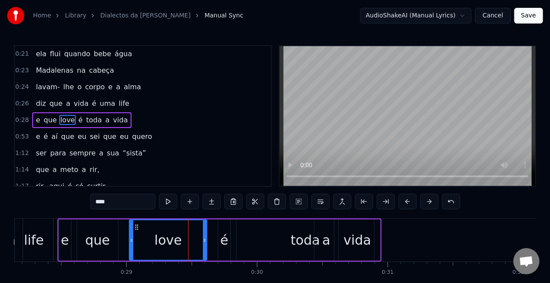
click at [226, 238] on div "é" at bounding box center [224, 240] width 8 height 20
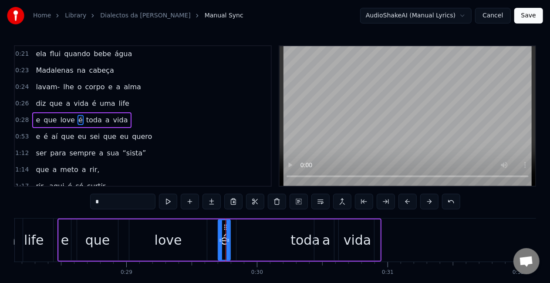
click at [294, 237] on div "toda" at bounding box center [306, 240] width 30 height 20
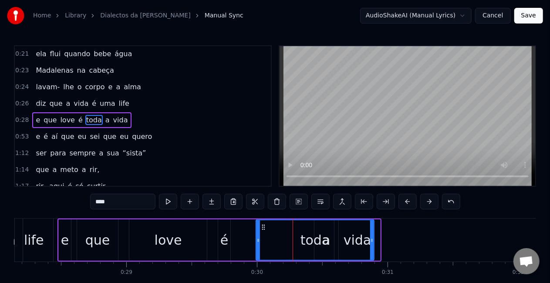
drag, startPoint x: 240, startPoint y: 240, endPoint x: 267, endPoint y: 243, distance: 27.2
click at [260, 243] on icon at bounding box center [258, 240] width 3 height 7
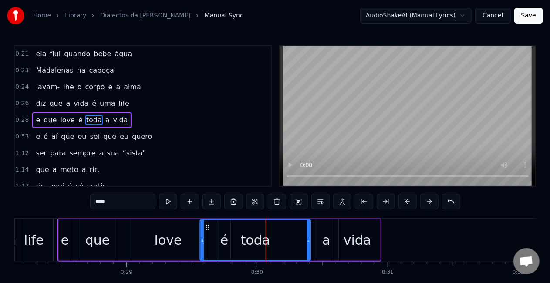
drag, startPoint x: 271, startPoint y: 227, endPoint x: 210, endPoint y: 217, distance: 61.4
click at [210, 217] on div "0:08 A [PERSON_NAME] "Txi Adoro" 0:09 Sempre co' coração cheio 0:11 Faz- nos se…" at bounding box center [275, 175] width 522 height 261
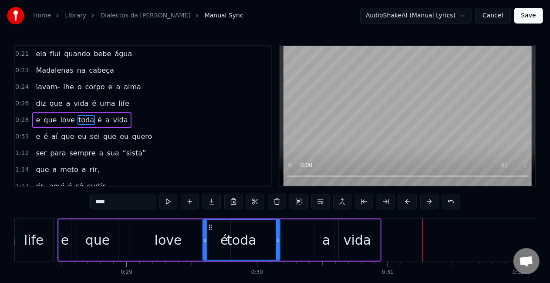
drag, startPoint x: 312, startPoint y: 241, endPoint x: 278, endPoint y: 244, distance: 34.1
click at [278, 244] on div at bounding box center [277, 240] width 3 height 40
click at [221, 239] on div "toda" at bounding box center [241, 240] width 76 height 40
click at [221, 240] on div "toda" at bounding box center [241, 240] width 76 height 40
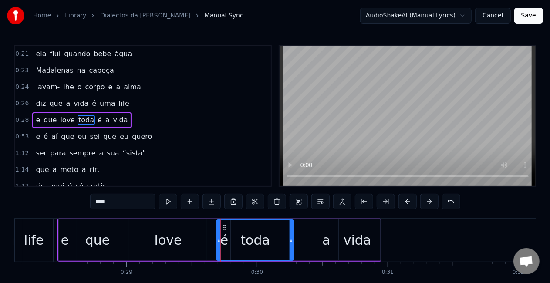
drag, startPoint x: 212, startPoint y: 229, endPoint x: 226, endPoint y: 227, distance: 14.0
click at [226, 227] on icon at bounding box center [224, 227] width 7 height 7
click at [227, 241] on div "toda" at bounding box center [255, 240] width 76 height 40
drag, startPoint x: 217, startPoint y: 238, endPoint x: 235, endPoint y: 240, distance: 17.5
click at [223, 241] on div "é" at bounding box center [224, 240] width 8 height 20
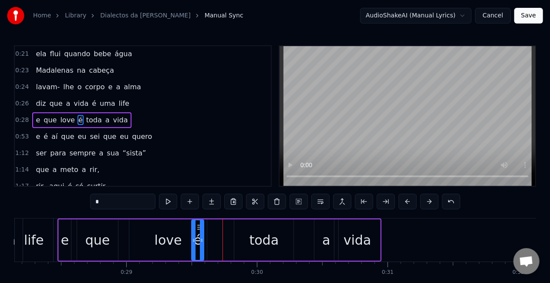
drag, startPoint x: 224, startPoint y: 225, endPoint x: 198, endPoint y: 224, distance: 26.2
click at [198, 224] on icon at bounding box center [199, 227] width 7 height 7
click at [260, 240] on div "toda" at bounding box center [265, 240] width 30 height 20
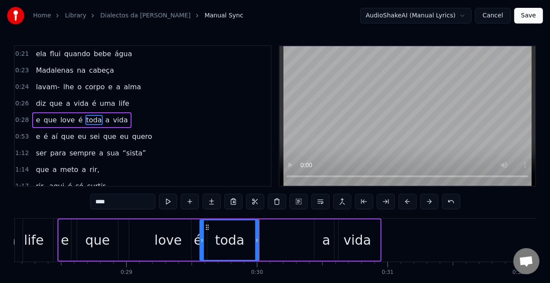
drag, startPoint x: 242, startPoint y: 228, endPoint x: 208, endPoint y: 221, distance: 34.8
click at [208, 221] on div "toda" at bounding box center [230, 240] width 58 height 40
click at [327, 243] on div "a" at bounding box center [326, 240] width 8 height 20
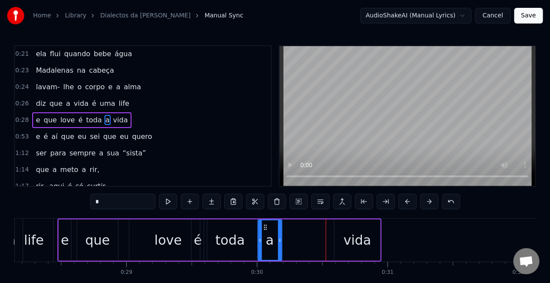
drag, startPoint x: 322, startPoint y: 227, endPoint x: 266, endPoint y: 225, distance: 56.7
click at [266, 225] on icon at bounding box center [265, 227] width 7 height 7
click at [355, 240] on div "vida" at bounding box center [358, 240] width 28 height 20
type input "****"
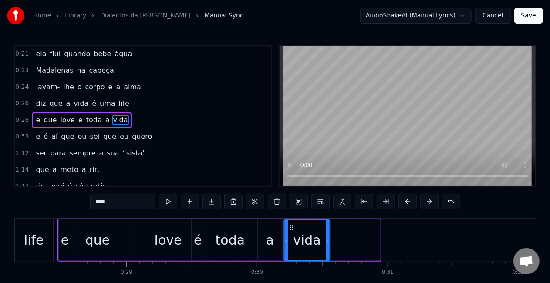
drag, startPoint x: 342, startPoint y: 226, endPoint x: 289, endPoint y: 224, distance: 52.8
click at [289, 224] on icon at bounding box center [291, 227] width 7 height 7
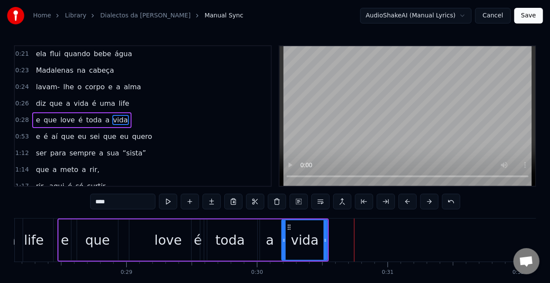
click at [126, 238] on div "e que love é toda a vida" at bounding box center [192, 240] width 271 height 43
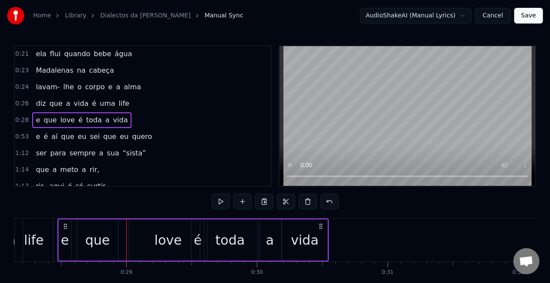
click at [106, 238] on div "que" at bounding box center [97, 240] width 25 height 20
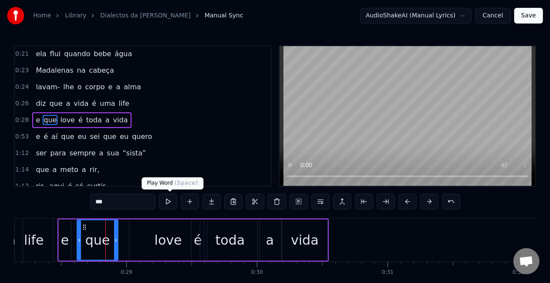
click at [171, 196] on button at bounding box center [168, 202] width 18 height 16
click at [170, 245] on div "love" at bounding box center [168, 240] width 27 height 20
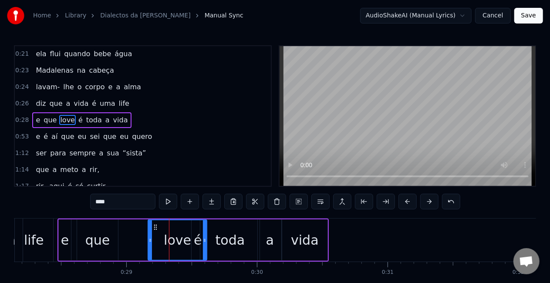
drag, startPoint x: 133, startPoint y: 239, endPoint x: 154, endPoint y: 238, distance: 21.4
click at [152, 238] on icon at bounding box center [150, 240] width 3 height 7
click at [107, 241] on div "que" at bounding box center [97, 240] width 25 height 20
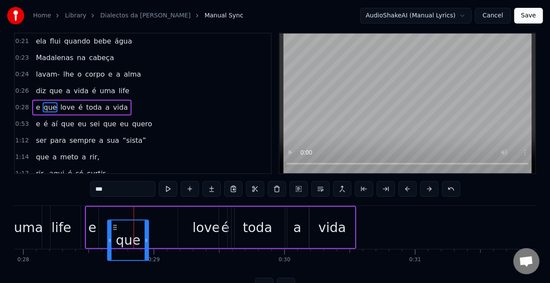
scroll to position [0, 3644]
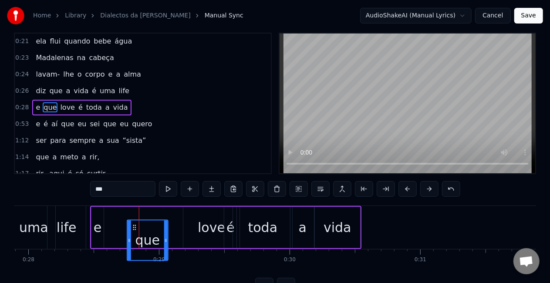
drag, startPoint x: 85, startPoint y: 230, endPoint x: 136, endPoint y: 189, distance: 65.1
click at [136, 189] on div "0:08 A [PERSON_NAME] "Txi Adoro" 0:09 Sempre co' coração cheio 0:11 Faz- nos se…" at bounding box center [275, 163] width 522 height 261
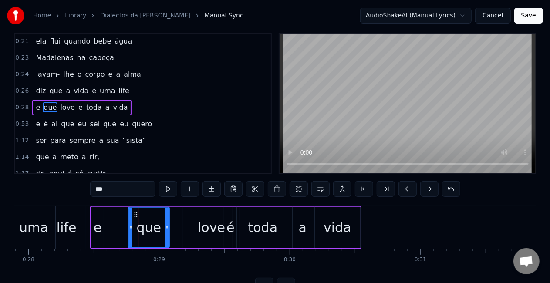
click at [100, 239] on div "e" at bounding box center [97, 227] width 12 height 41
type input "*"
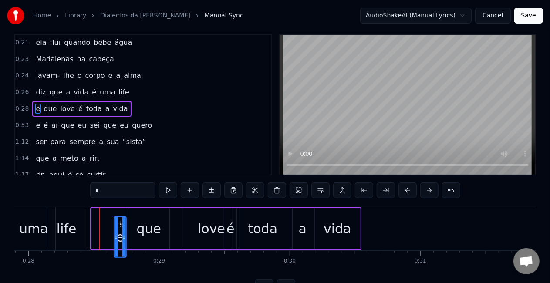
scroll to position [14, 0]
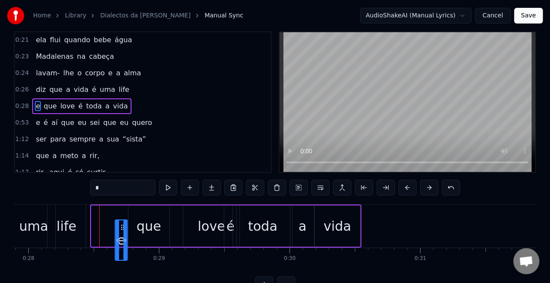
drag, startPoint x: 98, startPoint y: 228, endPoint x: 123, endPoint y: 209, distance: 31.0
click at [123, 209] on div "e que love é toda a vida" at bounding box center [225, 226] width 271 height 43
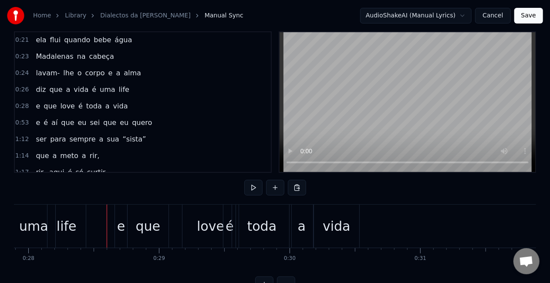
click at [146, 225] on div "que" at bounding box center [148, 226] width 25 height 20
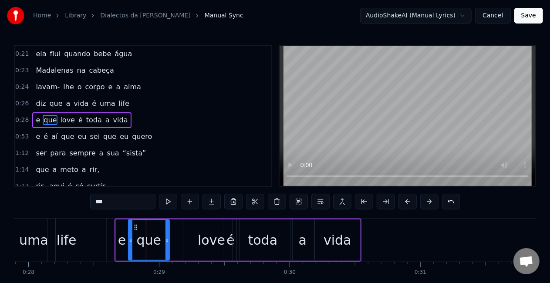
click at [174, 231] on div "e que love é toda a vida" at bounding box center [238, 240] width 247 height 43
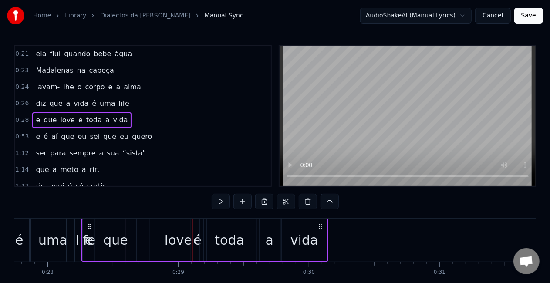
scroll to position [0, 3609]
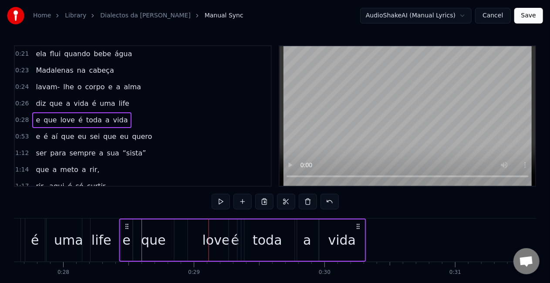
drag, startPoint x: 122, startPoint y: 225, endPoint x: 127, endPoint y: 226, distance: 5.2
click at [127, 226] on icon at bounding box center [127, 226] width 7 height 7
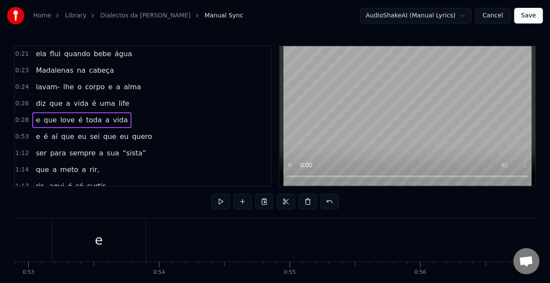
scroll to position [0, 6910]
click at [78, 132] on span "eu" at bounding box center [82, 137] width 10 height 10
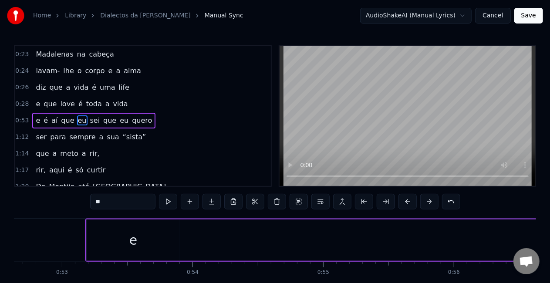
scroll to position [0, 6878]
click at [118, 240] on div "e" at bounding box center [132, 240] width 93 height 41
type input "*"
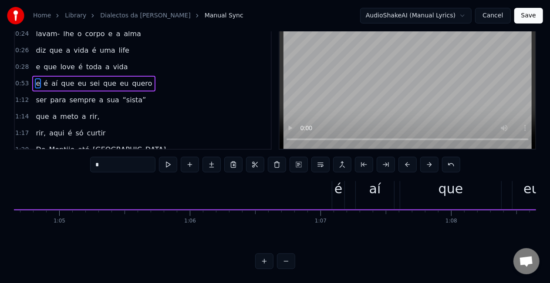
scroll to position [15, 8448]
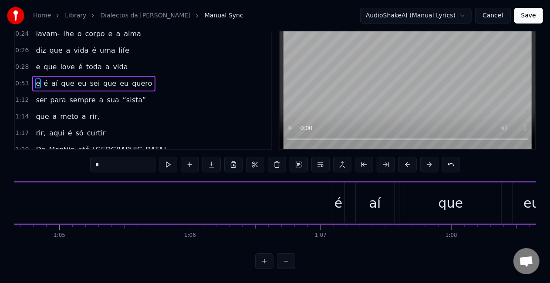
drag, startPoint x: 93, startPoint y: 226, endPoint x: 290, endPoint y: 190, distance: 200.2
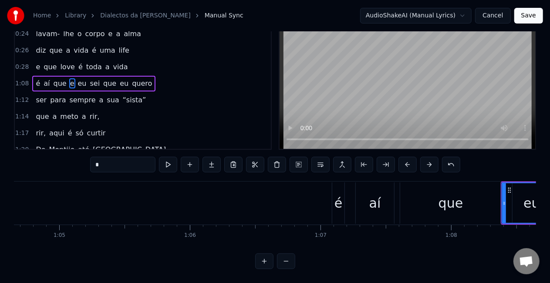
scroll to position [0, 8448]
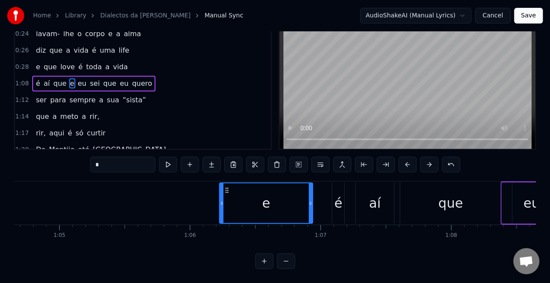
drag, startPoint x: 510, startPoint y: 183, endPoint x: 227, endPoint y: 173, distance: 282.8
click at [227, 173] on div "0:08 A [PERSON_NAME] "Txi Adoro" 0:09 Sempre co' coração cheio 0:11 Faz- nos se…" at bounding box center [275, 138] width 522 height 261
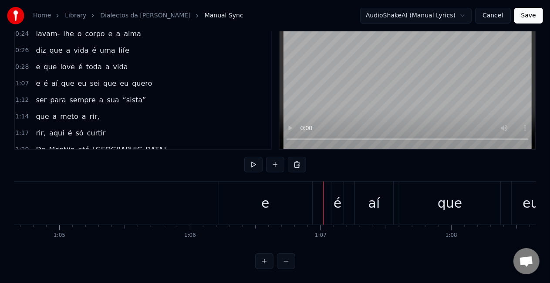
click at [340, 184] on div "é" at bounding box center [337, 203] width 12 height 43
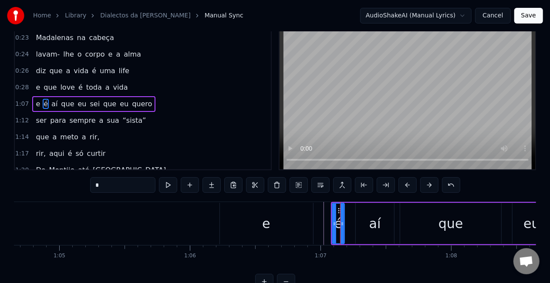
scroll to position [0, 0]
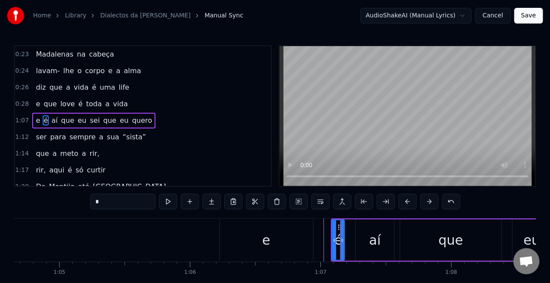
click at [362, 242] on div "aí" at bounding box center [375, 240] width 38 height 41
type input "**"
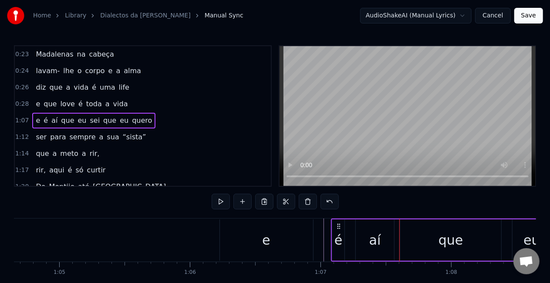
drag, startPoint x: 335, startPoint y: 222, endPoint x: 298, endPoint y: 220, distance: 37.5
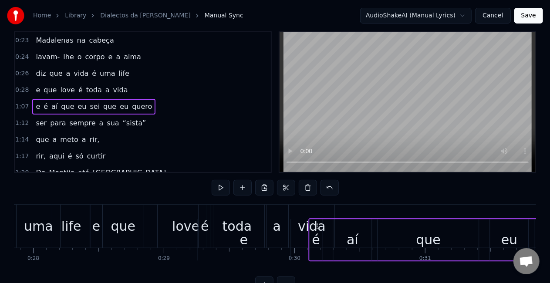
scroll to position [15, 0]
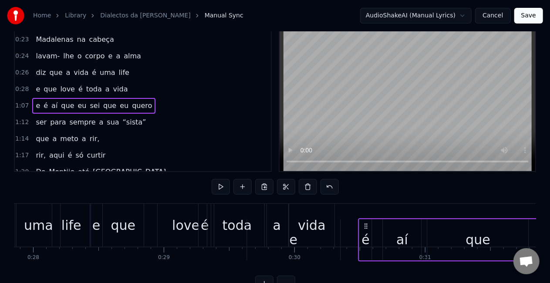
drag, startPoint x: 338, startPoint y: 225, endPoint x: 399, endPoint y: 131, distance: 112.7
click at [399, 131] on div "0:08 A [PERSON_NAME] "Txi Adoro" 0:09 Sempre co' coração cheio 0:11 Faz- nos se…" at bounding box center [275, 160] width 522 height 261
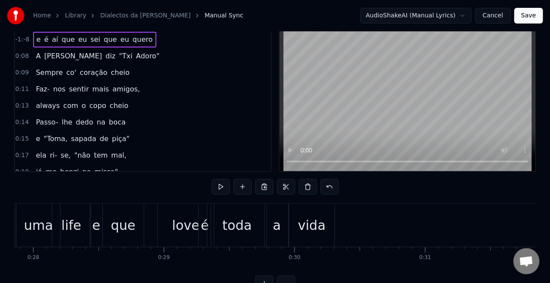
scroll to position [0, 0]
click at [43, 34] on span "é" at bounding box center [46, 39] width 6 height 10
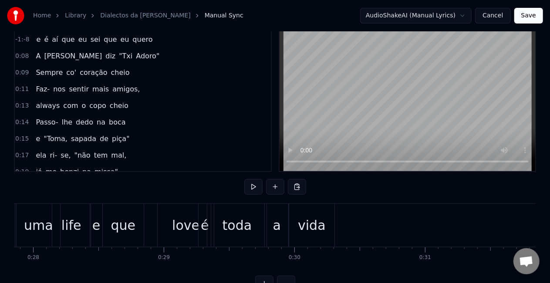
click at [39, 35] on span "e" at bounding box center [39, 39] width 6 height 10
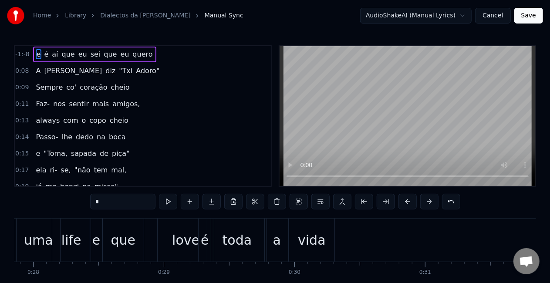
click at [34, 50] on div "e é aí que eu sei que eu quero" at bounding box center [94, 55] width 123 height 16
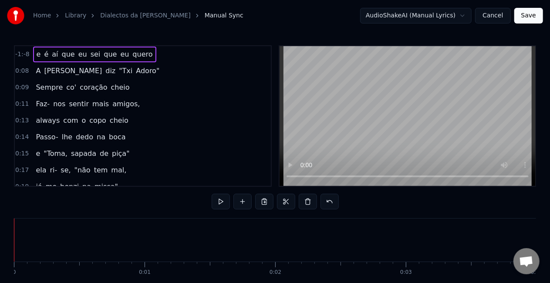
drag, startPoint x: 33, startPoint y: 48, endPoint x: 201, endPoint y: 220, distance: 240.9
click at [201, 220] on div "-1:-8 e é aí que eu sei que eu quero 0:08 A [PERSON_NAME] "Txi Adoro" 0:09 Semp…" at bounding box center [275, 175] width 522 height 261
drag, startPoint x: 141, startPoint y: 57, endPoint x: 180, endPoint y: 99, distance: 58.0
click at [180, 99] on div "-1:-8 e é aí que eu sei que eu quero 0:08 A [PERSON_NAME] "Txi Adoro" 0:09 Semp…" at bounding box center [143, 116] width 258 height 142
click at [132, 51] on span "quero" at bounding box center [143, 54] width 22 height 10
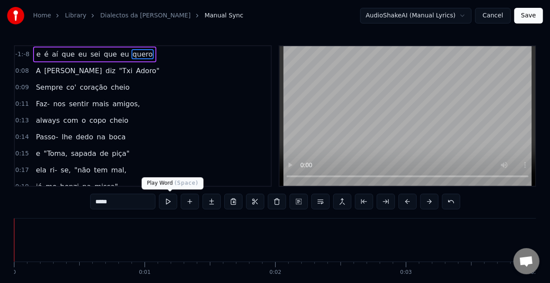
click at [171, 197] on button at bounding box center [168, 202] width 18 height 16
click at [170, 201] on button at bounding box center [168, 202] width 18 height 16
drag, startPoint x: 11, startPoint y: 231, endPoint x: 0, endPoint y: 231, distance: 11.3
click at [0, 231] on div "Home Library Dialectos da [PERSON_NAME] Manual Sync AudioShakeAI (Manual Lyrics…" at bounding box center [275, 153] width 550 height 306
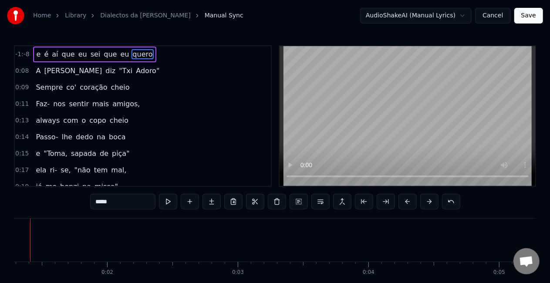
scroll to position [0, 140]
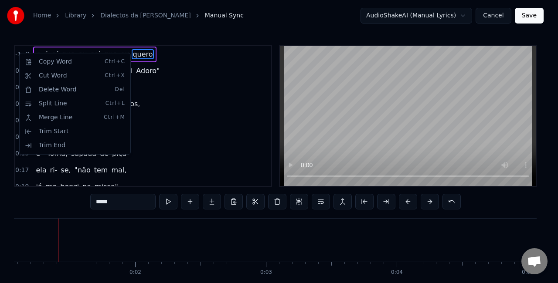
click at [141, 52] on html "Home Library Dialectos da [PERSON_NAME] Manual Sync AudioShakeAI (Manual Lyrics…" at bounding box center [279, 160] width 558 height 320
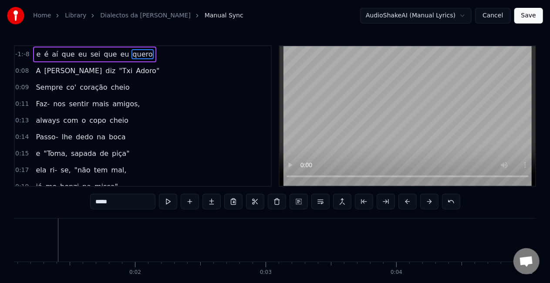
click at [143, 50] on div "e é aí que eu sei que eu quero" at bounding box center [94, 55] width 123 height 16
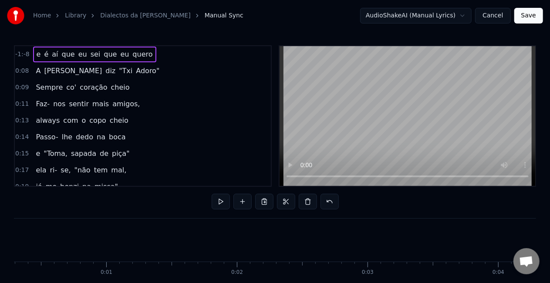
scroll to position [0, 0]
click at [143, 50] on div "e é aí que eu sei que eu quero" at bounding box center [94, 55] width 123 height 16
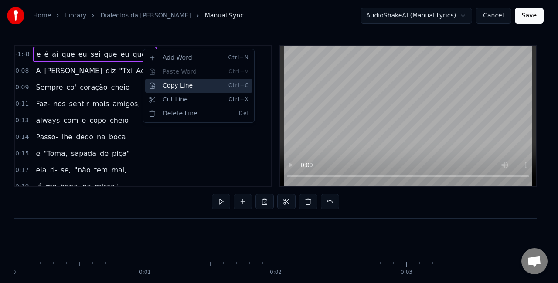
click at [187, 84] on div "Copy Line Ctrl+C" at bounding box center [198, 86] width 107 height 14
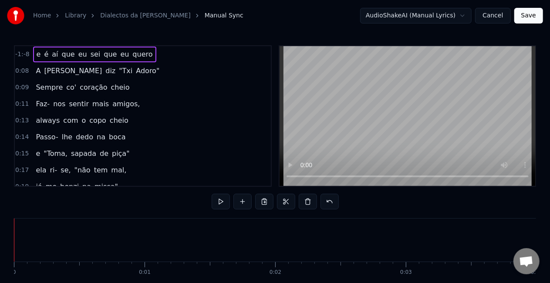
drag, startPoint x: 34, startPoint y: 48, endPoint x: 51, endPoint y: 71, distance: 28.9
click at [51, 71] on div "-1:-8 e é aí que eu sei que eu quero 0:08 A [PERSON_NAME] "Txi Adoro" 0:09 Semp…" at bounding box center [143, 116] width 258 height 142
click at [132, 57] on span "quero" at bounding box center [143, 54] width 22 height 10
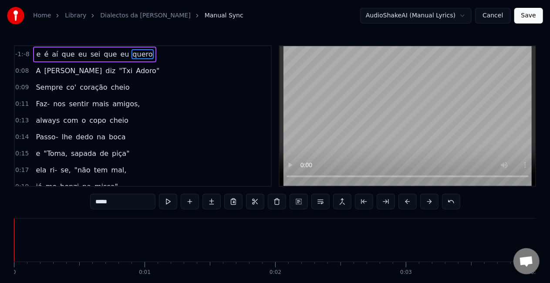
drag, startPoint x: 142, startPoint y: 51, endPoint x: 147, endPoint y: 74, distance: 22.8
click at [147, 74] on div "-1:-8 e é aí que eu sei que eu quero 0:08 A [PERSON_NAME] "Txi Adoro" 0:09 Semp…" at bounding box center [143, 116] width 258 height 142
click at [207, 110] on div "0:11 Faz- nos sentir mais amigos," at bounding box center [143, 104] width 256 height 17
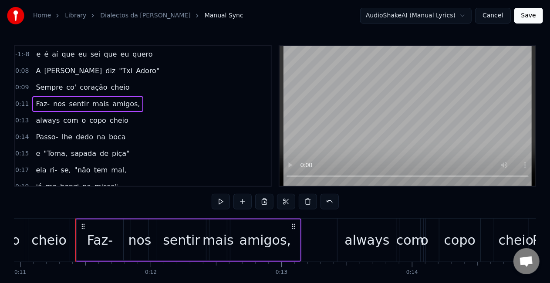
scroll to position [0, 1449]
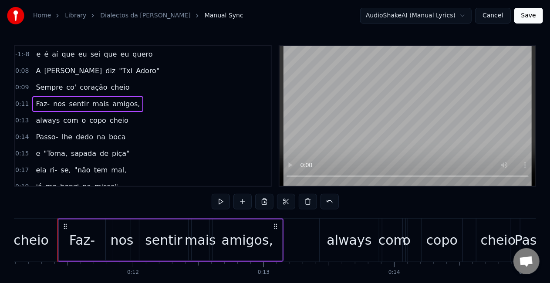
click at [103, 51] on span "que" at bounding box center [110, 54] width 15 height 10
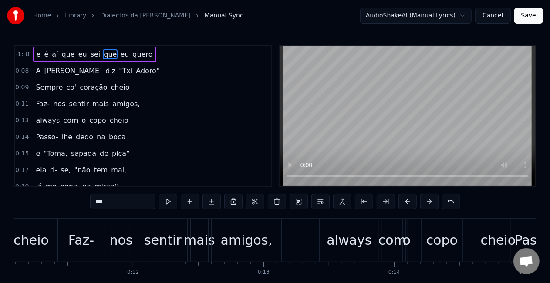
click at [23, 58] on span "-1:-8" at bounding box center [22, 54] width 14 height 9
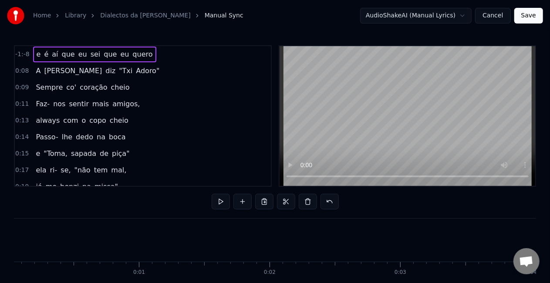
scroll to position [0, 0]
click at [331, 201] on button at bounding box center [330, 202] width 18 height 16
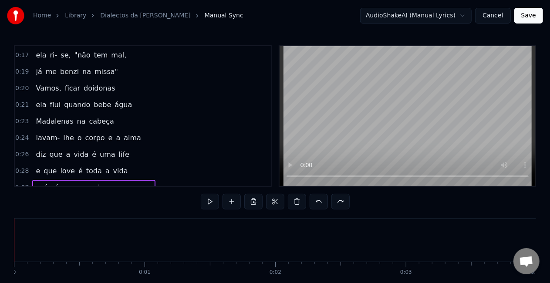
scroll to position [98, 0]
click at [60, 183] on span "que" at bounding box center [67, 188] width 15 height 10
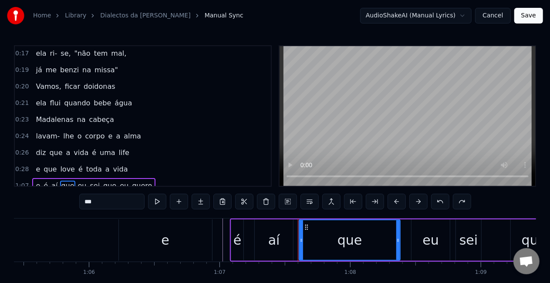
scroll to position [0, 8789]
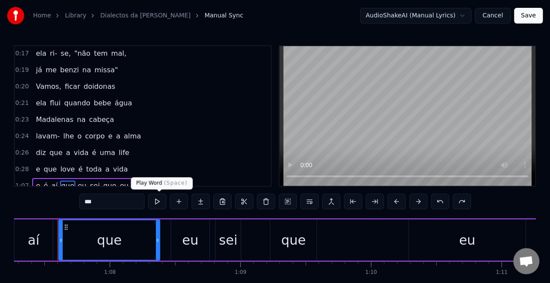
click at [160, 204] on button at bounding box center [157, 202] width 18 height 16
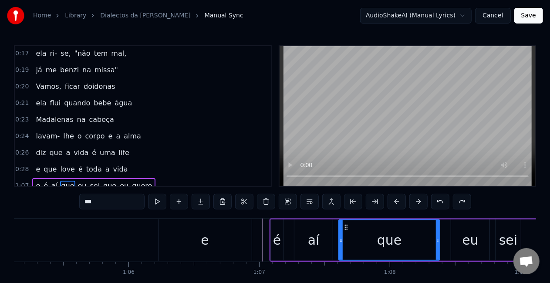
scroll to position [0, 8510]
click at [167, 229] on div "e" at bounding box center [204, 240] width 93 height 41
type input "*"
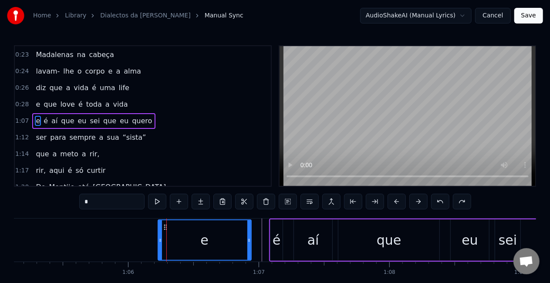
scroll to position [166, 0]
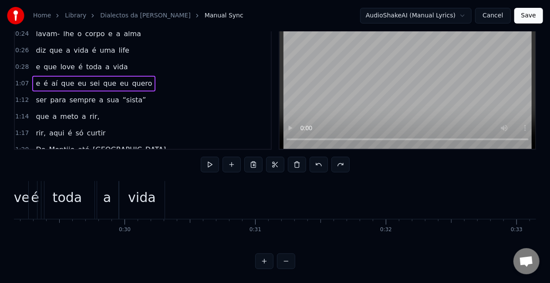
scroll to position [0, 3809]
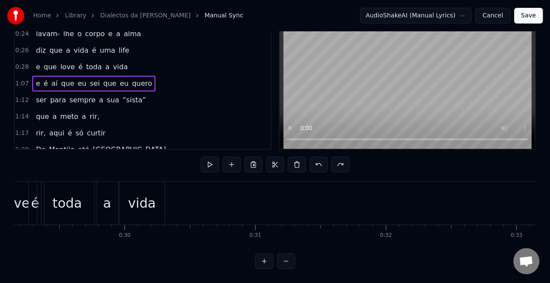
drag, startPoint x: 277, startPoint y: 225, endPoint x: 175, endPoint y: 197, distance: 105.7
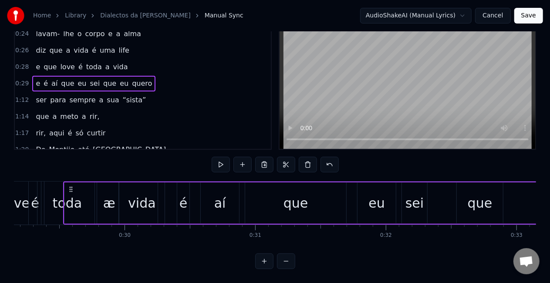
click at [74, 195] on div "e" at bounding box center [110, 202] width 93 height 41
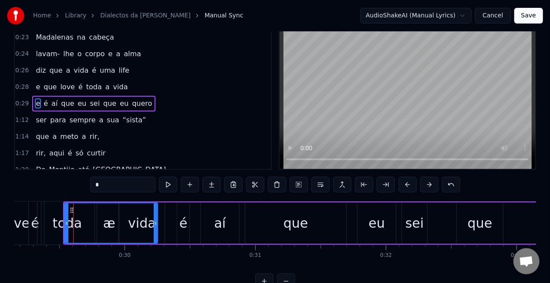
scroll to position [0, 0]
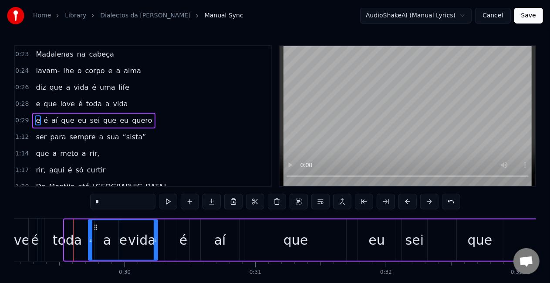
drag, startPoint x: 66, startPoint y: 240, endPoint x: 90, endPoint y: 233, distance: 24.9
click at [90, 233] on div at bounding box center [90, 240] width 3 height 40
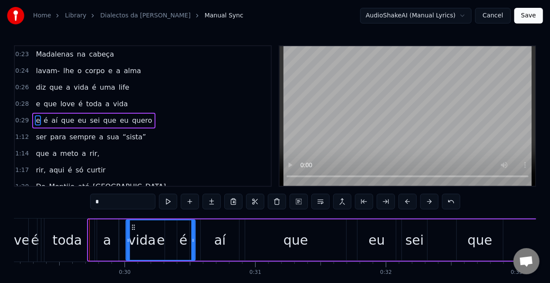
drag, startPoint x: 96, startPoint y: 227, endPoint x: 133, endPoint y: 219, distance: 38.4
click at [133, 220] on div "e" at bounding box center [161, 240] width 70 height 41
click at [51, 237] on div "toda" at bounding box center [66, 240] width 59 height 43
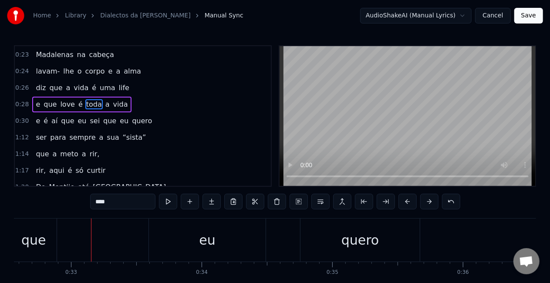
scroll to position [0, 4259]
click at [186, 234] on div "eu" at bounding box center [203, 240] width 117 height 43
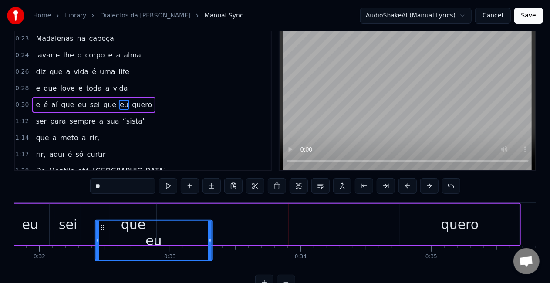
scroll to position [0, 4153]
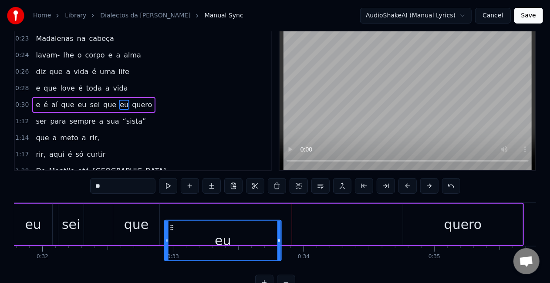
drag, startPoint x: 154, startPoint y: 227, endPoint x: 172, endPoint y: 204, distance: 29.5
click at [172, 204] on div "e é aí que eu sei que eu quero" at bounding box center [152, 224] width 743 height 43
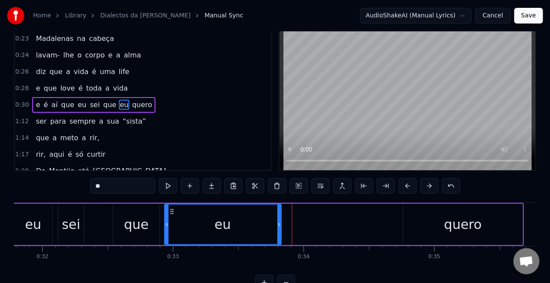
click at [156, 216] on div "que" at bounding box center [136, 224] width 46 height 41
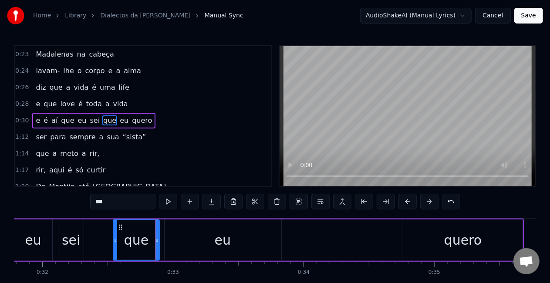
click at [195, 235] on div "eu" at bounding box center [223, 240] width 117 height 41
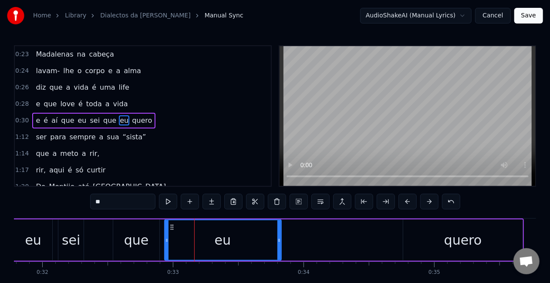
click at [460, 237] on div "quero" at bounding box center [463, 240] width 38 height 20
type input "*****"
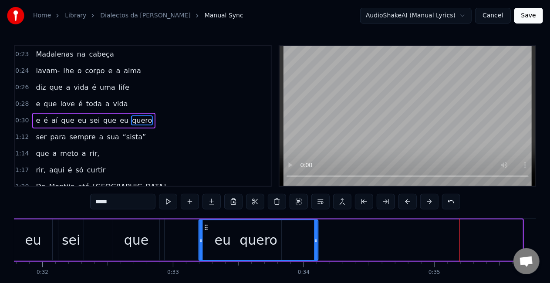
drag, startPoint x: 412, startPoint y: 226, endPoint x: 207, endPoint y: 226, distance: 204.7
click at [207, 226] on icon at bounding box center [206, 227] width 7 height 7
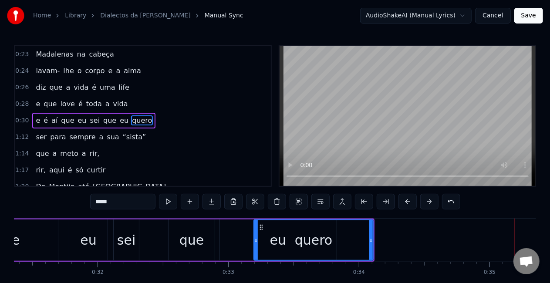
scroll to position [0, 4096]
drag, startPoint x: 195, startPoint y: 233, endPoint x: 157, endPoint y: 229, distance: 38.2
click at [157, 229] on div "e é aí que eu sei que eu quero" at bounding box center [107, 240] width 538 height 43
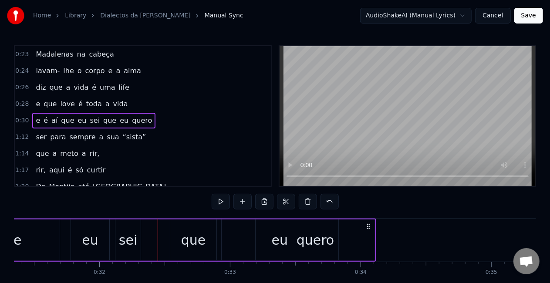
click at [188, 239] on div "que" at bounding box center [193, 240] width 25 height 20
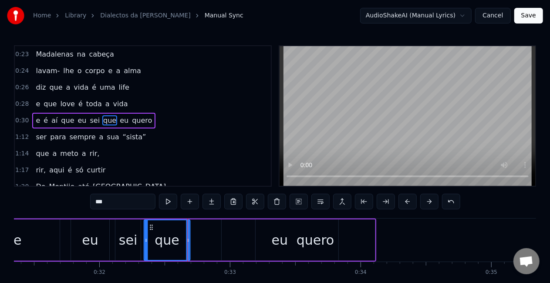
drag, startPoint x: 177, startPoint y: 228, endPoint x: 147, endPoint y: 226, distance: 29.7
click at [148, 226] on icon at bounding box center [151, 227] width 7 height 7
click at [93, 238] on div "eu" at bounding box center [90, 240] width 16 height 20
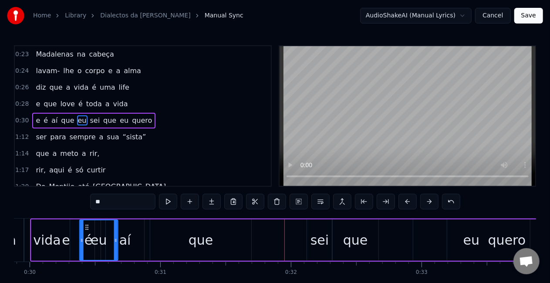
scroll to position [0, 3898]
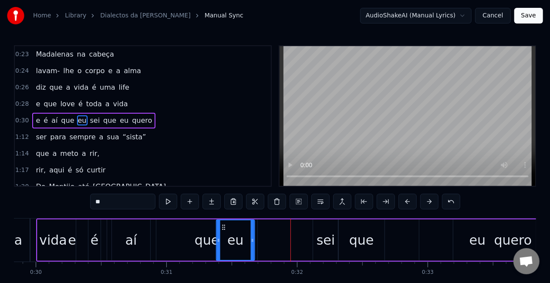
drag, startPoint x: 78, startPoint y: 227, endPoint x: 224, endPoint y: 220, distance: 145.6
click at [224, 220] on div "eu" at bounding box center [235, 240] width 37 height 40
click at [317, 227] on div "sei" at bounding box center [325, 240] width 25 height 41
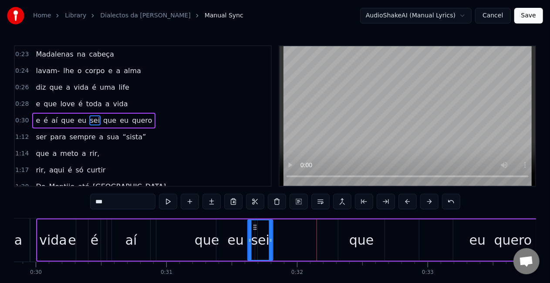
drag, startPoint x: 323, startPoint y: 227, endPoint x: 258, endPoint y: 229, distance: 65.3
click at [258, 229] on icon at bounding box center [255, 227] width 7 height 7
click at [374, 238] on div "que" at bounding box center [361, 240] width 46 height 41
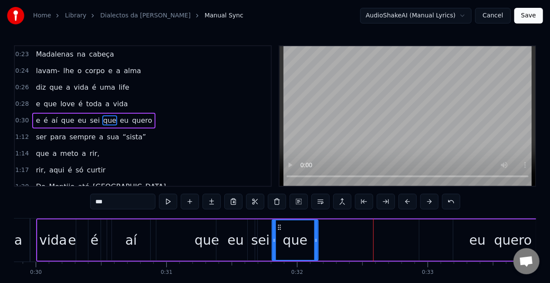
drag, startPoint x: 344, startPoint y: 227, endPoint x: 278, endPoint y: 225, distance: 66.2
click at [278, 225] on icon at bounding box center [279, 227] width 7 height 7
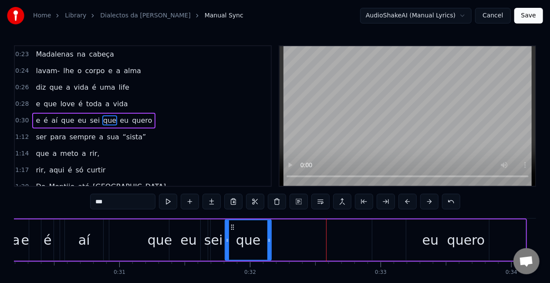
scroll to position [0, 3945]
click at [436, 237] on div "quero" at bounding box center [466, 240] width 119 height 41
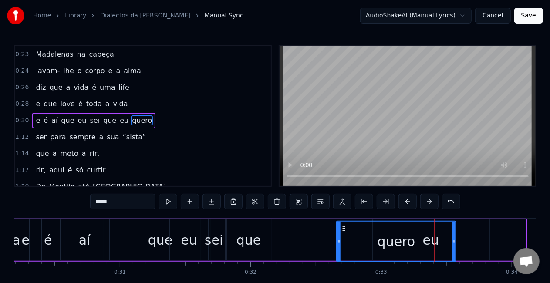
scroll to position [5, 0]
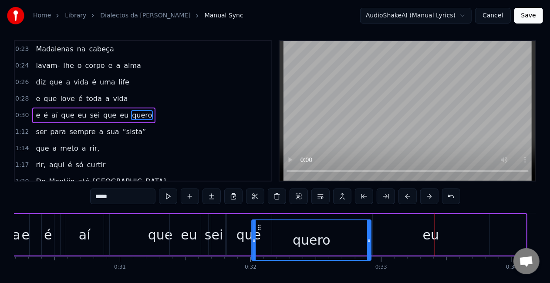
drag, startPoint x: 415, startPoint y: 228, endPoint x: 260, endPoint y: 213, distance: 155.3
click at [260, 213] on div "e é aí que eu sei que eu quero" at bounding box center [259, 234] width 538 height 43
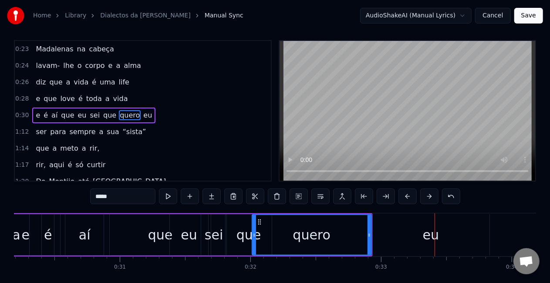
click at [433, 236] on div "eu" at bounding box center [431, 235] width 16 height 20
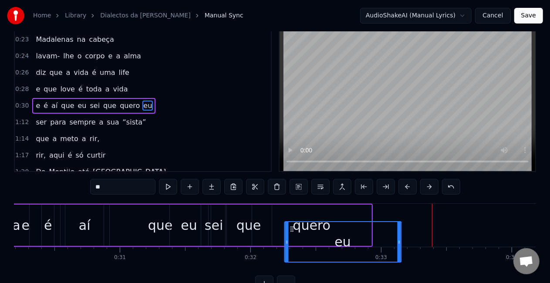
scroll to position [22, 0]
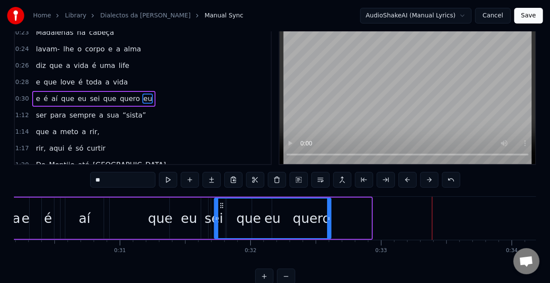
drag, startPoint x: 378, startPoint y: 226, endPoint x: 192, endPoint y: 204, distance: 187.8
click at [192, 204] on div "e é aí que eu sei que quero eu" at bounding box center [181, 218] width 383 height 43
click at [156, 210] on div "que" at bounding box center [160, 219] width 25 height 20
type input "***"
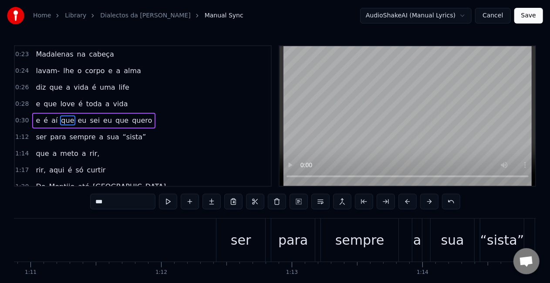
scroll to position [0, 9261]
click at [267, 225] on div "ser para sempre a sua “sista”" at bounding box center [371, 240] width 310 height 43
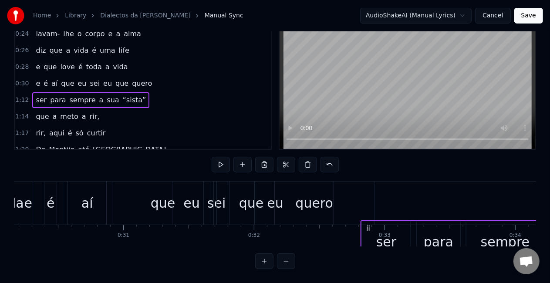
scroll to position [0, 3942]
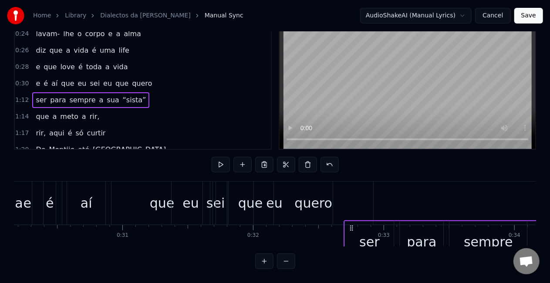
drag, startPoint x: 224, startPoint y: 226, endPoint x: 415, endPoint y: 163, distance: 201.5
click at [415, 163] on div "0:08 A [PERSON_NAME] "Txi Adoro" 0:09 Sempre co' coração cheio 0:11 Faz- nos se…" at bounding box center [275, 138] width 522 height 261
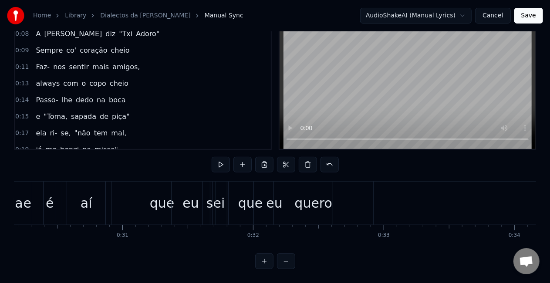
scroll to position [0, 0]
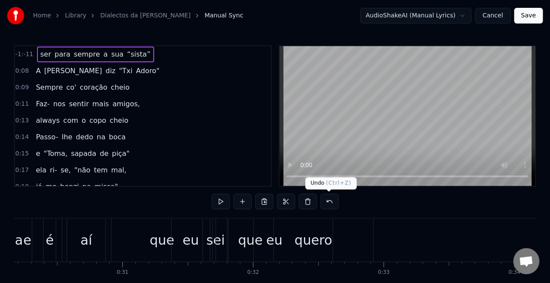
click at [325, 196] on button at bounding box center [330, 202] width 18 height 16
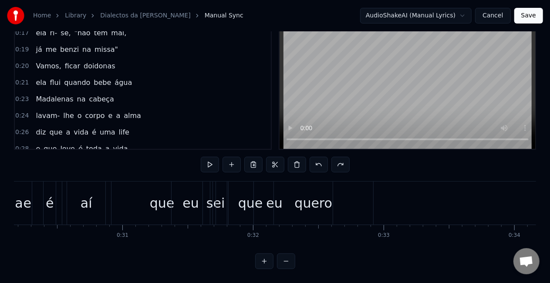
scroll to position [30, 0]
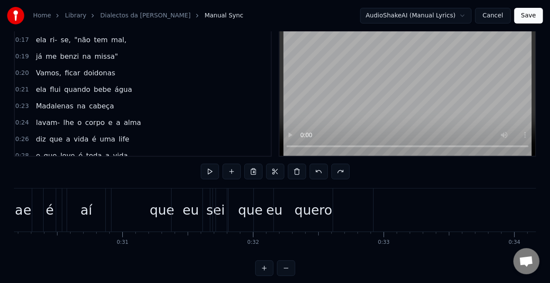
click at [127, 204] on div "que" at bounding box center [162, 210] width 101 height 43
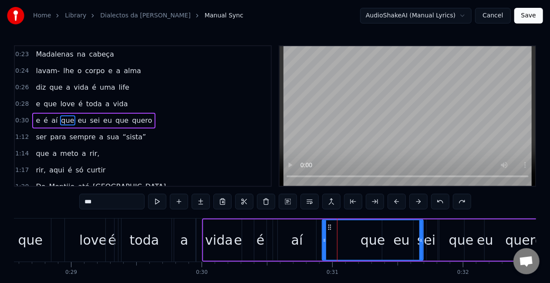
scroll to position [0, 3732]
click at [246, 236] on div "e" at bounding box center [238, 240] width 69 height 41
type input "*"
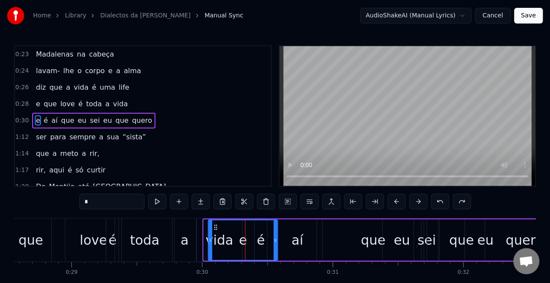
drag, startPoint x: 211, startPoint y: 226, endPoint x: 215, endPoint y: 226, distance: 4.4
click at [215, 226] on icon at bounding box center [216, 227] width 7 height 7
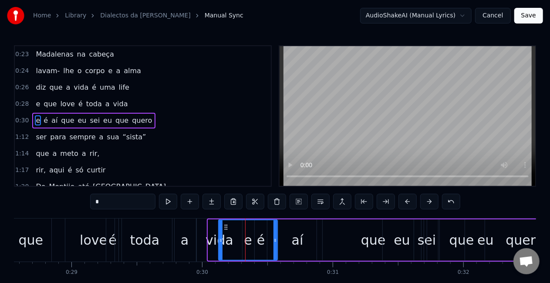
drag, startPoint x: 210, startPoint y: 240, endPoint x: 221, endPoint y: 236, distance: 11.4
click at [221, 236] on div at bounding box center [220, 240] width 3 height 40
click at [321, 230] on div "e é aí que eu sei eu que quero" at bounding box center [402, 240] width 368 height 43
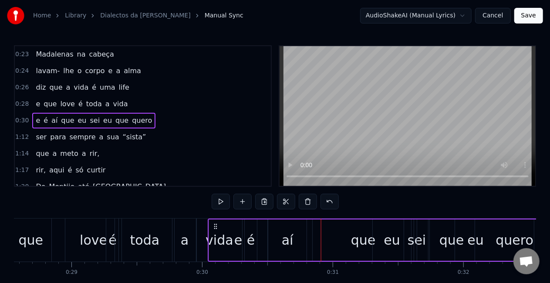
drag, startPoint x: 223, startPoint y: 225, endPoint x: 213, endPoint y: 223, distance: 10.4
click at [213, 223] on icon at bounding box center [215, 226] width 7 height 7
click at [199, 233] on div "vida" at bounding box center [219, 240] width 46 height 43
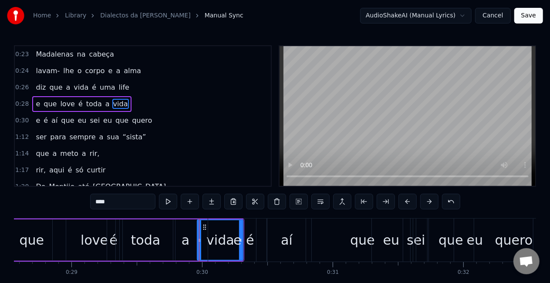
scroll to position [149, 0]
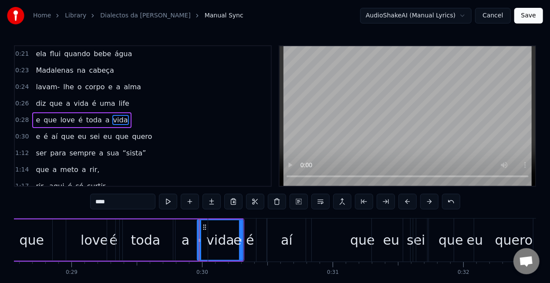
drag, startPoint x: 243, startPoint y: 240, endPoint x: 235, endPoint y: 240, distance: 7.8
click at [235, 240] on div "e" at bounding box center [237, 240] width 58 height 43
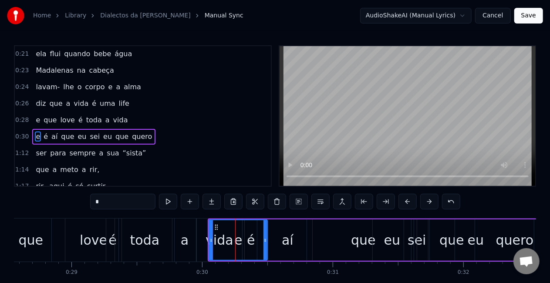
scroll to position [166, 0]
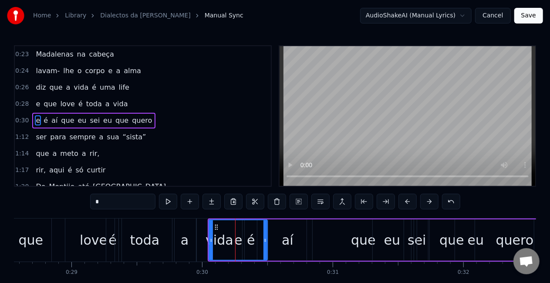
click at [199, 239] on div "vida" at bounding box center [219, 240] width 46 height 43
type input "****"
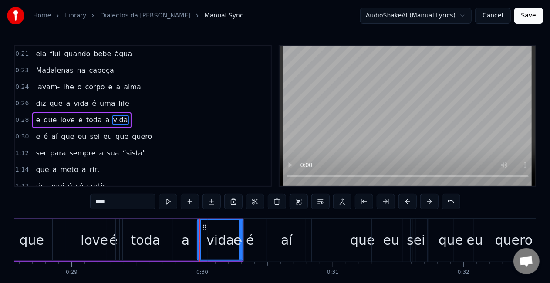
click at [205, 238] on div "vida" at bounding box center [220, 240] width 45 height 40
drag, startPoint x: 199, startPoint y: 242, endPoint x: 206, endPoint y: 241, distance: 7.4
click at [206, 241] on icon at bounding box center [206, 240] width 3 height 7
click at [200, 240] on div "e que love é toda a vida" at bounding box center [120, 240] width 247 height 43
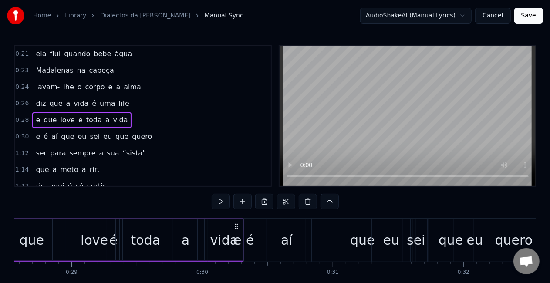
drag, startPoint x: 236, startPoint y: 226, endPoint x: 228, endPoint y: 226, distance: 7.9
click at [228, 226] on div "e" at bounding box center [237, 240] width 58 height 43
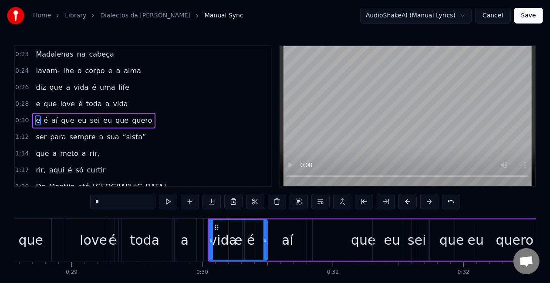
scroll to position [166, 0]
click at [197, 235] on div "e que love é toda a vida" at bounding box center [120, 240] width 247 height 43
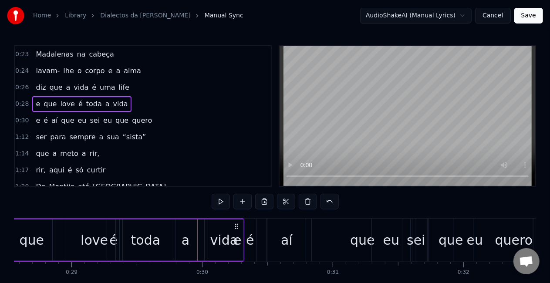
drag, startPoint x: 236, startPoint y: 225, endPoint x: 213, endPoint y: 228, distance: 22.9
click at [213, 228] on div "e" at bounding box center [237, 240] width 58 height 43
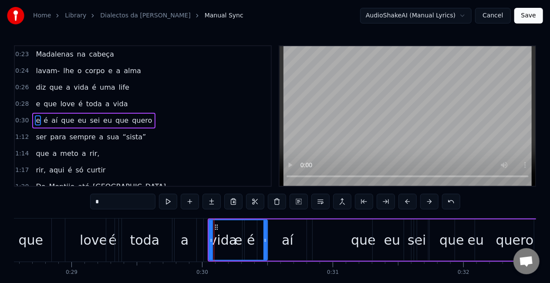
click at [200, 233] on div "e que love é toda a vida" at bounding box center [120, 240] width 247 height 43
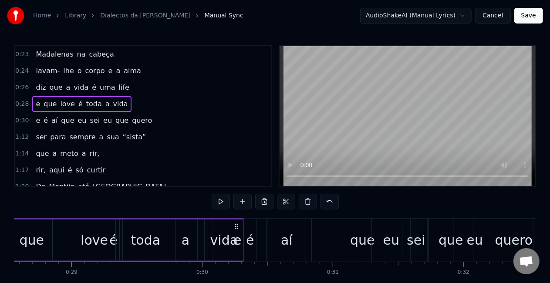
drag, startPoint x: 238, startPoint y: 224, endPoint x: 176, endPoint y: 215, distance: 62.6
click at [176, 215] on div "0:08 A [PERSON_NAME] "Txi Adoro" 0:09 Sempre co' coração cheio 0:11 Faz- nos se…" at bounding box center [275, 175] width 522 height 261
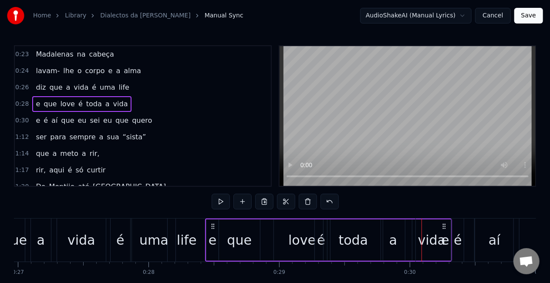
scroll to position [0, 3524]
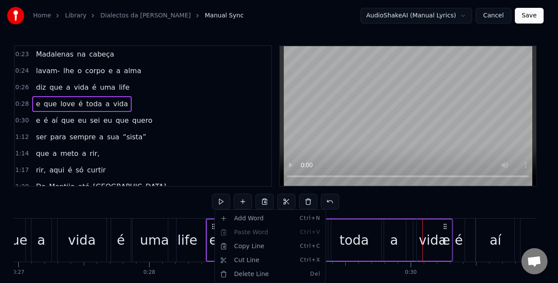
drag, startPoint x: 213, startPoint y: 225, endPoint x: 201, endPoint y: 223, distance: 12.4
click at [213, 225] on icon at bounding box center [213, 226] width 7 height 7
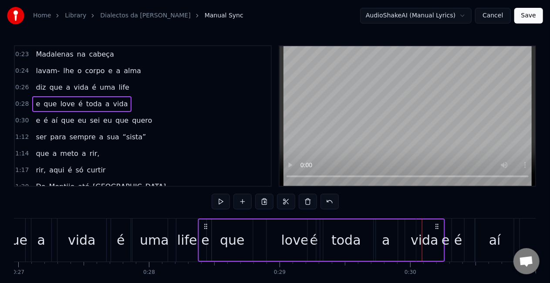
drag, startPoint x: 213, startPoint y: 225, endPoint x: 206, endPoint y: 226, distance: 7.9
click at [206, 226] on icon at bounding box center [206, 226] width 7 height 7
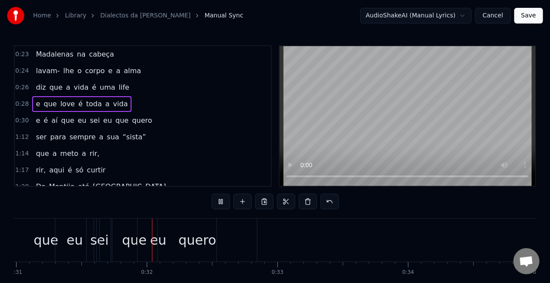
scroll to position [0, 4070]
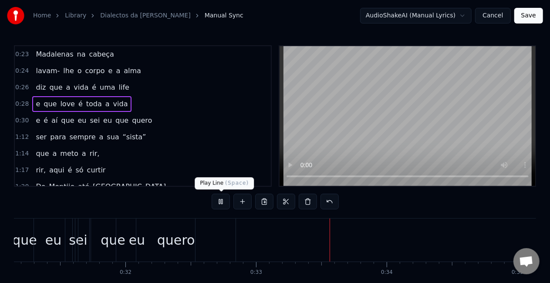
click at [227, 203] on button at bounding box center [221, 202] width 18 height 16
click at [191, 247] on div "quero" at bounding box center [176, 240] width 38 height 20
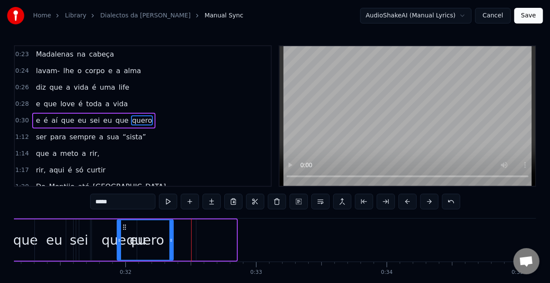
drag, startPoint x: 235, startPoint y: 238, endPoint x: 170, endPoint y: 236, distance: 64.9
click at [170, 236] on div at bounding box center [170, 240] width 3 height 40
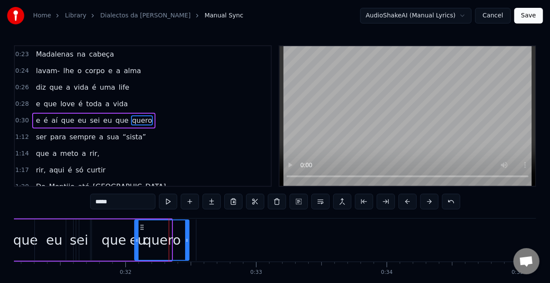
drag, startPoint x: 125, startPoint y: 228, endPoint x: 142, endPoint y: 227, distance: 17.0
click at [142, 227] on icon at bounding box center [142, 227] width 7 height 7
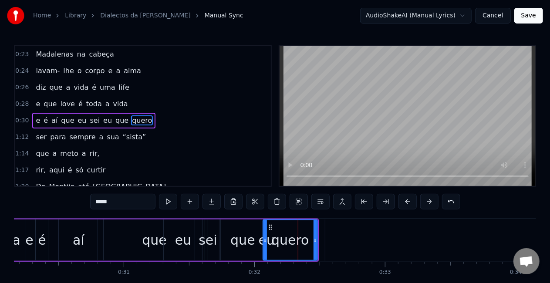
scroll to position [0, 3939]
click at [120, 237] on div "que" at bounding box center [155, 240] width 101 height 41
type input "***"
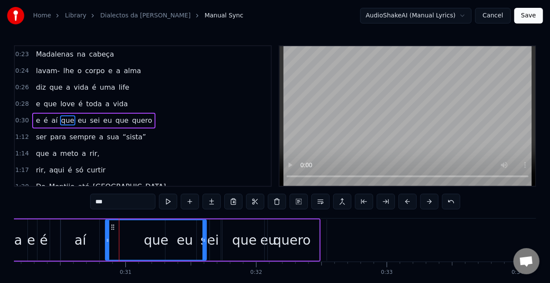
click at [102, 238] on div "e é aí que eu sei eu que quero" at bounding box center [160, 240] width 320 height 43
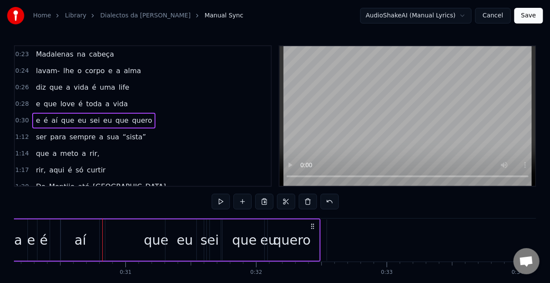
click at [112, 240] on div "que" at bounding box center [155, 240] width 101 height 41
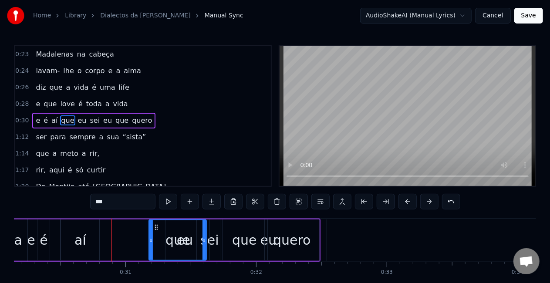
drag, startPoint x: 109, startPoint y: 240, endPoint x: 153, endPoint y: 238, distance: 44.5
click at [153, 238] on icon at bounding box center [150, 240] width 3 height 7
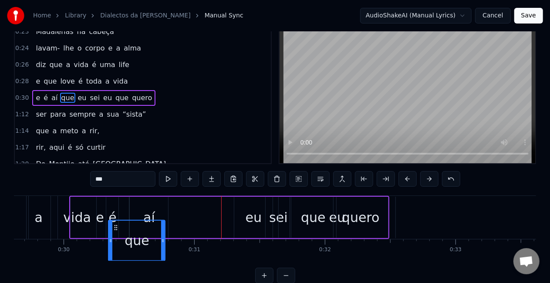
scroll to position [0, 3856]
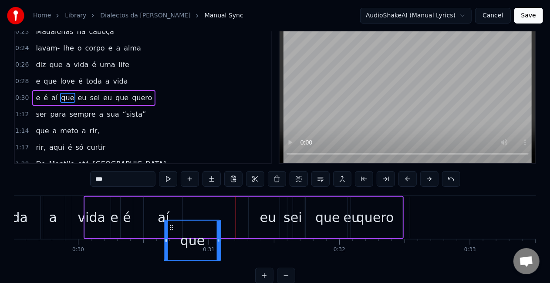
drag, startPoint x: 157, startPoint y: 227, endPoint x: 171, endPoint y: 200, distance: 30.6
click at [171, 200] on div "e é aí que eu sei eu que quero" at bounding box center [244, 217] width 320 height 43
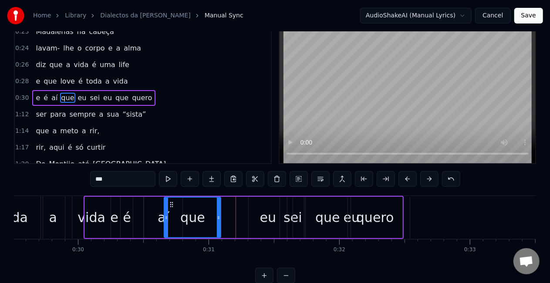
click at [160, 216] on div "aí" at bounding box center [164, 218] width 12 height 20
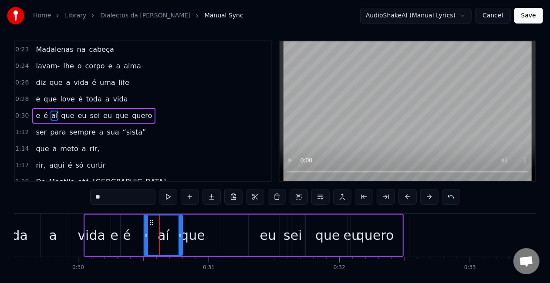
scroll to position [0, 0]
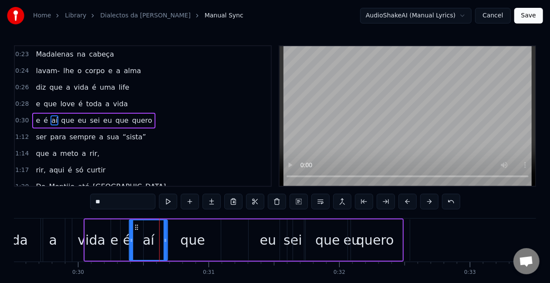
drag, startPoint x: 152, startPoint y: 226, endPoint x: 137, endPoint y: 229, distance: 15.0
click at [137, 229] on icon at bounding box center [136, 227] width 7 height 7
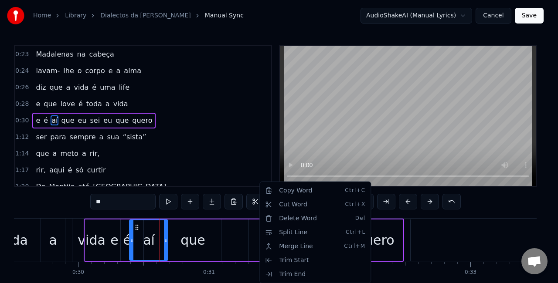
click at [258, 235] on html "Home Library Dialectos da [PERSON_NAME] Manual Sync AudioShakeAI (Manual Lyrics…" at bounding box center [279, 160] width 558 height 320
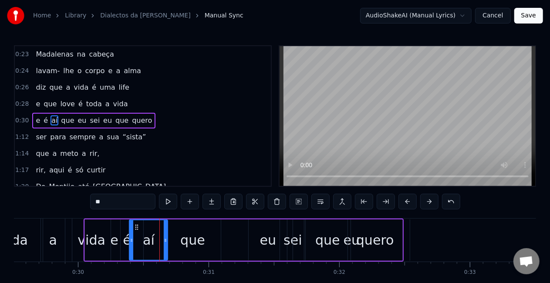
click at [267, 238] on div "eu" at bounding box center [268, 240] width 16 height 20
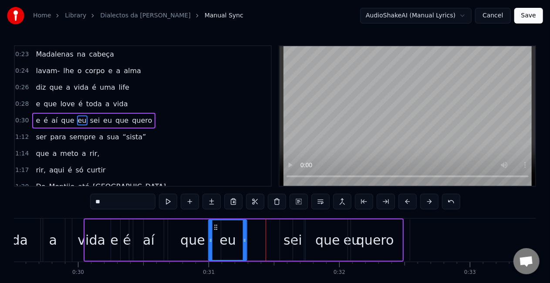
drag, startPoint x: 257, startPoint y: 228, endPoint x: 217, endPoint y: 229, distance: 40.5
click at [217, 229] on icon at bounding box center [216, 227] width 7 height 7
click at [280, 233] on div "sei" at bounding box center [292, 240] width 25 height 41
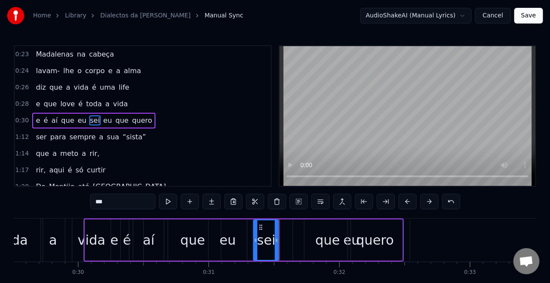
drag, startPoint x: 287, startPoint y: 226, endPoint x: 260, endPoint y: 226, distance: 27.0
click at [260, 226] on icon at bounding box center [261, 227] width 7 height 7
click at [321, 235] on div "que" at bounding box center [327, 240] width 25 height 20
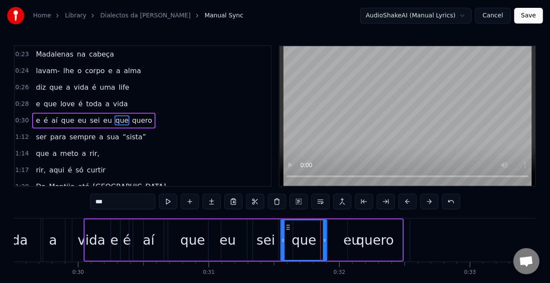
drag, startPoint x: 312, startPoint y: 227, endPoint x: 288, endPoint y: 227, distance: 23.5
click at [288, 227] on icon at bounding box center [288, 227] width 7 height 7
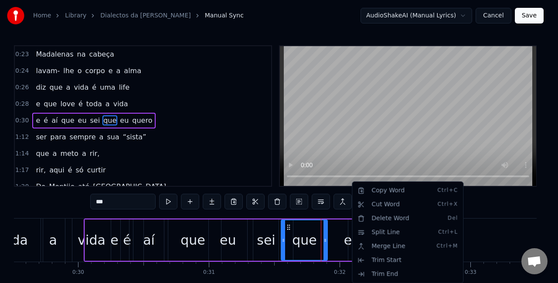
click at [343, 239] on html "Home Library Dialectos da [PERSON_NAME] Manual Sync AudioShakeAI (Manual Lyrics…" at bounding box center [279, 160] width 558 height 320
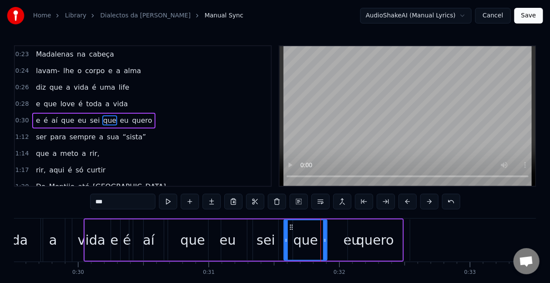
drag, startPoint x: 284, startPoint y: 230, endPoint x: 287, endPoint y: 227, distance: 4.7
click at [287, 227] on div at bounding box center [285, 240] width 3 height 40
click at [345, 240] on div "eu" at bounding box center [352, 240] width 16 height 20
type input "**"
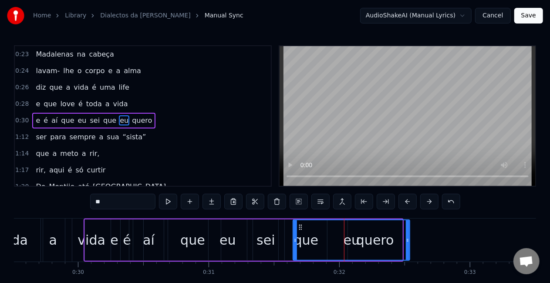
click at [341, 241] on div "eu" at bounding box center [352, 240] width 116 height 40
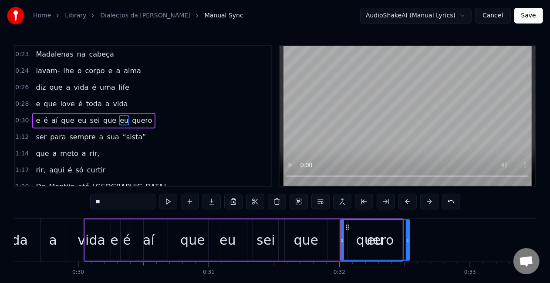
drag, startPoint x: 294, startPoint y: 235, endPoint x: 341, endPoint y: 232, distance: 47.2
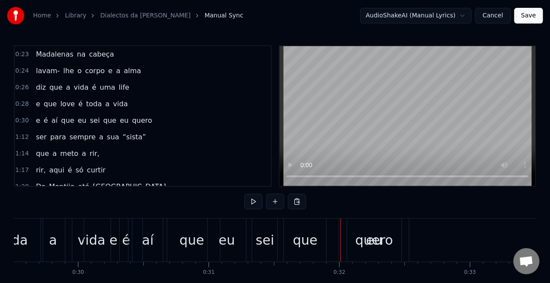
click at [347, 232] on div "quero" at bounding box center [374, 240] width 54 height 43
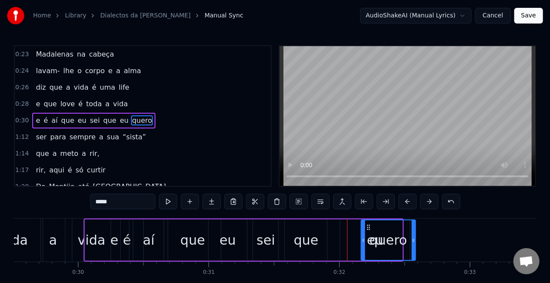
drag, startPoint x: 354, startPoint y: 228, endPoint x: 369, endPoint y: 228, distance: 14.8
click at [369, 228] on icon at bounding box center [368, 227] width 7 height 7
click at [361, 233] on div "eu" at bounding box center [375, 240] width 70 height 41
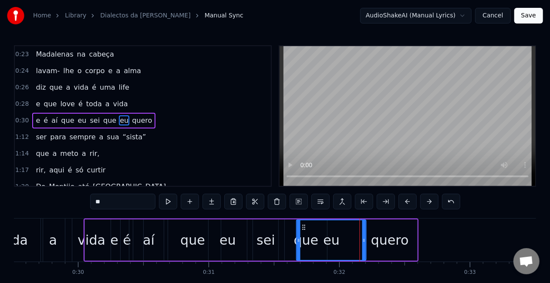
drag, startPoint x: 348, startPoint y: 226, endPoint x: 305, endPoint y: 227, distance: 43.6
click at [305, 227] on circle at bounding box center [305, 227] width 0 height 0
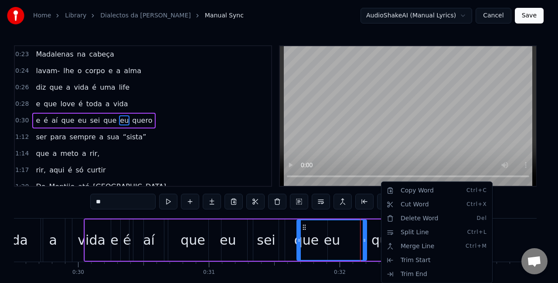
click at [379, 239] on html "Home Library Dialectos da [PERSON_NAME] Manual Sync AudioShakeAI (Manual Lyrics…" at bounding box center [279, 160] width 558 height 320
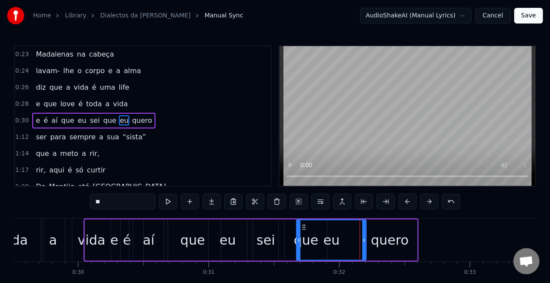
click at [375, 236] on div "quero" at bounding box center [390, 240] width 38 height 20
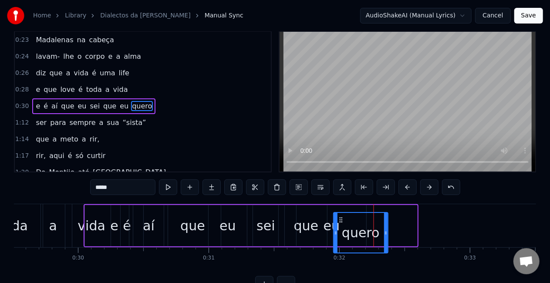
drag, startPoint x: 368, startPoint y: 226, endPoint x: 339, endPoint y: 231, distance: 29.6
click at [339, 231] on div "quero" at bounding box center [361, 233] width 54 height 40
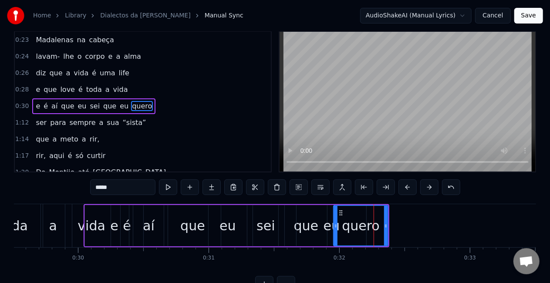
scroll to position [16, 0]
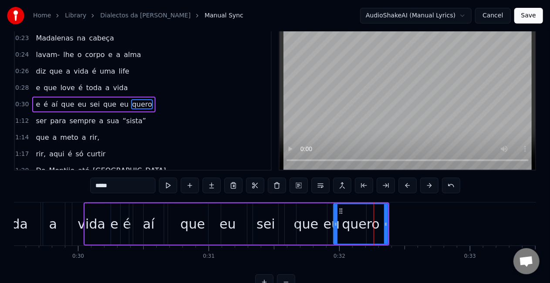
click at [294, 209] on div "que" at bounding box center [306, 223] width 42 height 41
type input "***"
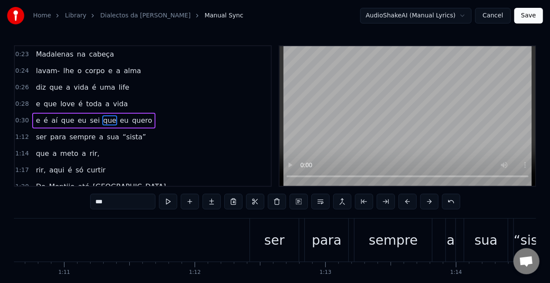
scroll to position [0, 9216]
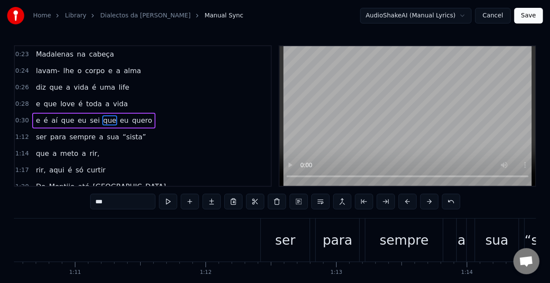
click at [311, 242] on div "ser para sempre a sua “sista”" at bounding box center [415, 240] width 310 height 43
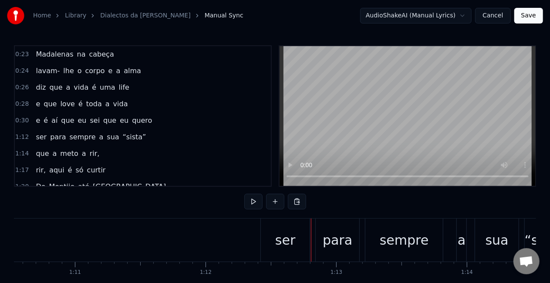
click at [314, 241] on div "ser para sempre a sua “sista”" at bounding box center [415, 240] width 310 height 43
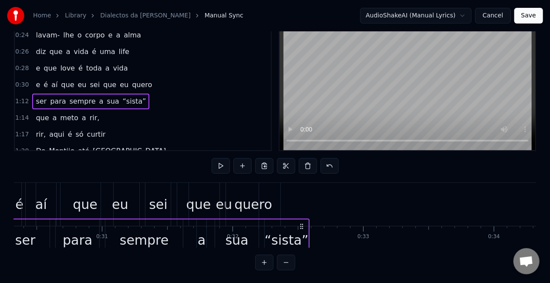
scroll to position [0, 3924]
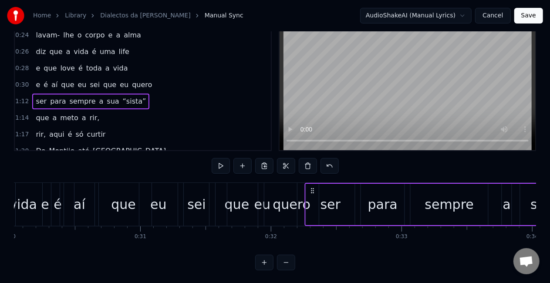
drag, startPoint x: 268, startPoint y: 226, endPoint x: 349, endPoint y: 165, distance: 101.4
click at [349, 165] on div "0:08 A [PERSON_NAME] "Txi Adoro" 0:09 Sempre co' coração cheio 0:11 Faz- nos se…" at bounding box center [275, 140] width 522 height 261
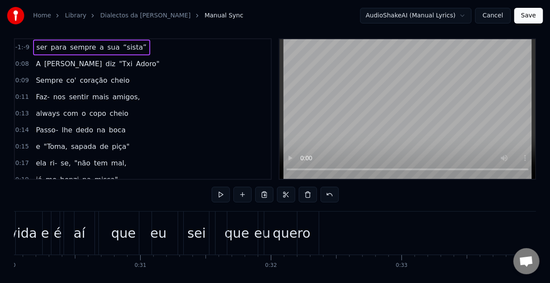
scroll to position [7, 0]
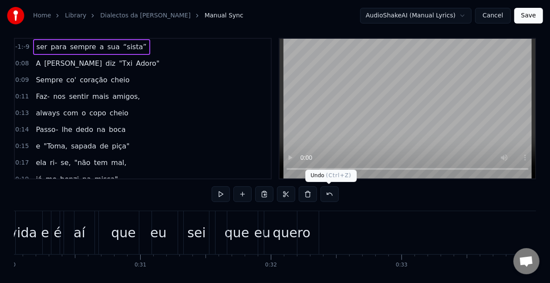
click at [331, 190] on button at bounding box center [330, 194] width 18 height 16
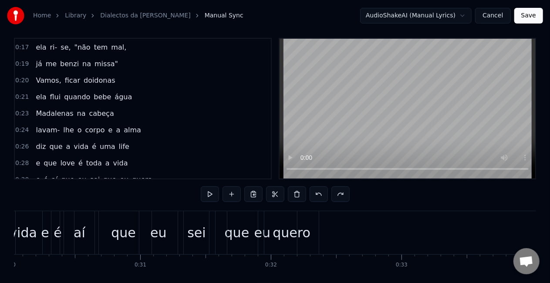
scroll to position [104, 0]
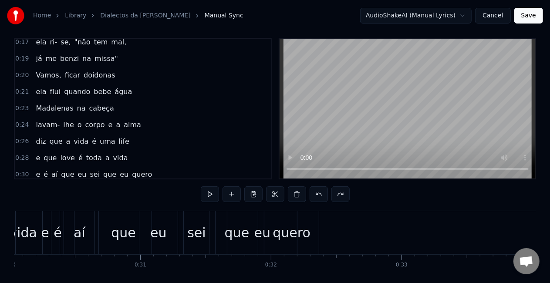
click at [66, 170] on span "que" at bounding box center [67, 174] width 15 height 10
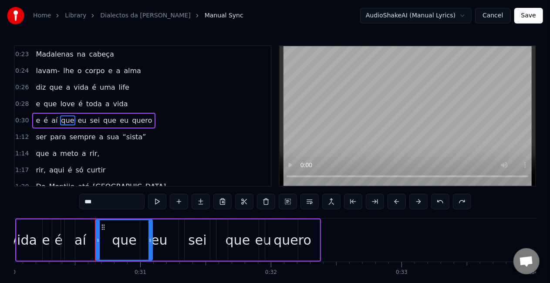
scroll to position [166, 0]
click at [69, 135] on span "sempre" at bounding box center [83, 137] width 28 height 10
type input "******"
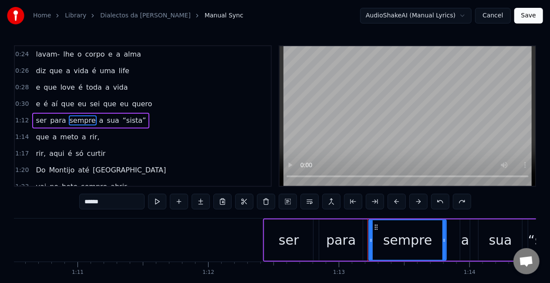
scroll to position [0, 9524]
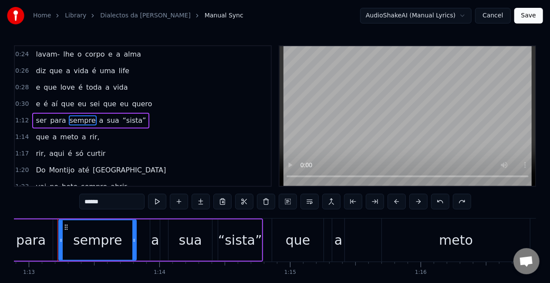
click at [34, 113] on div "ser para sempre a sua “sista”" at bounding box center [90, 121] width 117 height 16
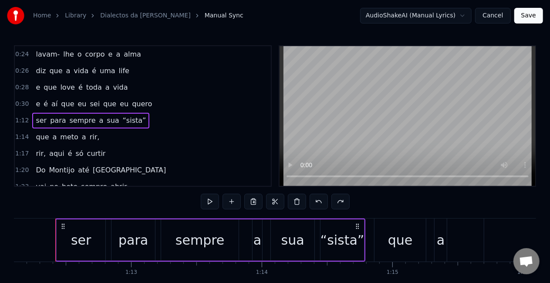
scroll to position [0, 9419]
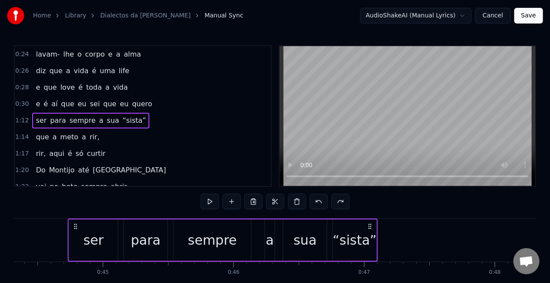
drag, startPoint x: 65, startPoint y: 224, endPoint x: 1, endPoint y: 193, distance: 70.5
click at [1, 193] on div "Home Library Dialectos da [PERSON_NAME] Manual Sync AudioShakeAI (Manual Lyrics…" at bounding box center [275, 153] width 550 height 306
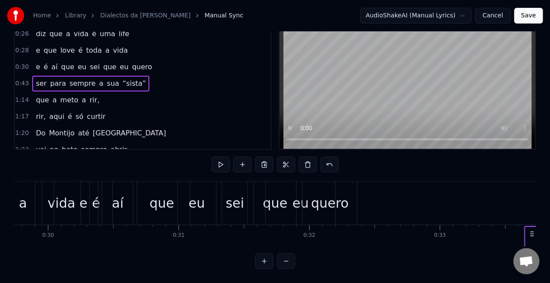
scroll to position [0, 3932]
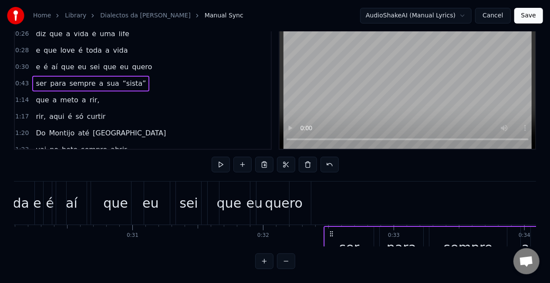
click at [331, 131] on div "0:08 A [PERSON_NAME] "Txi Adoro" 0:09 Sempre co' coração cheio 0:11 Faz- nos se…" at bounding box center [275, 138] width 522 height 261
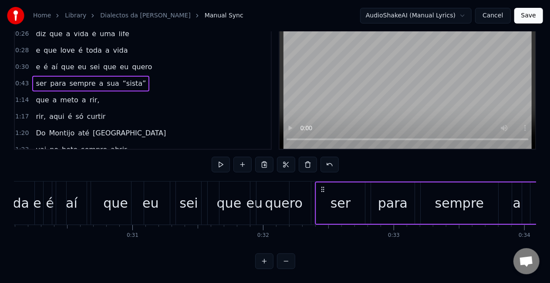
click at [317, 191] on div "ser" at bounding box center [340, 202] width 49 height 41
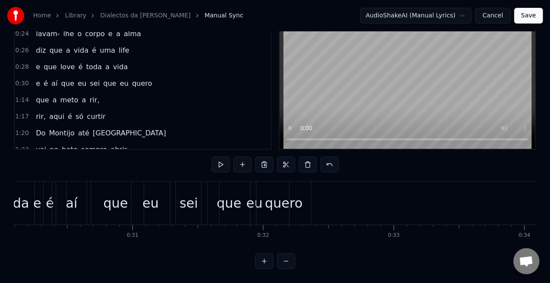
scroll to position [84, 0]
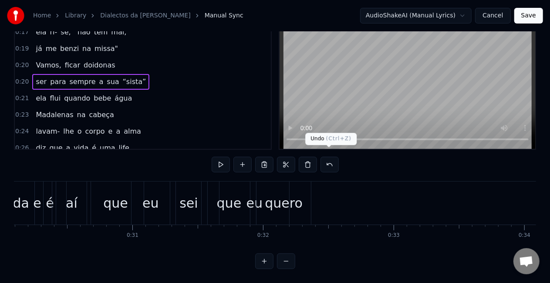
click at [331, 159] on button at bounding box center [330, 165] width 18 height 16
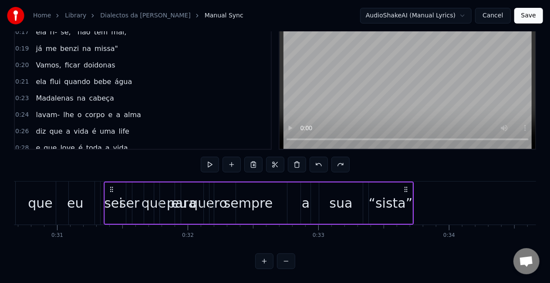
scroll to position [0, 4007]
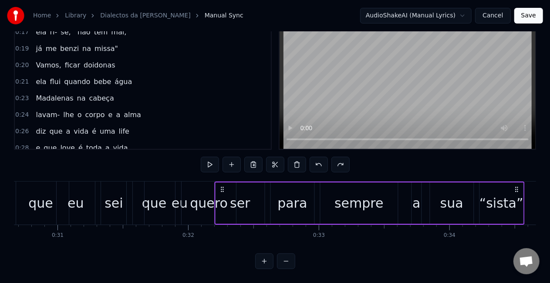
drag, startPoint x: 278, startPoint y: 182, endPoint x: 223, endPoint y: 173, distance: 56.0
click at [223, 173] on div "0:08 A [PERSON_NAME] "Txi Adoro" 0:09 Sempre co' coração cheio 0:11 Faz- nos se…" at bounding box center [275, 138] width 522 height 261
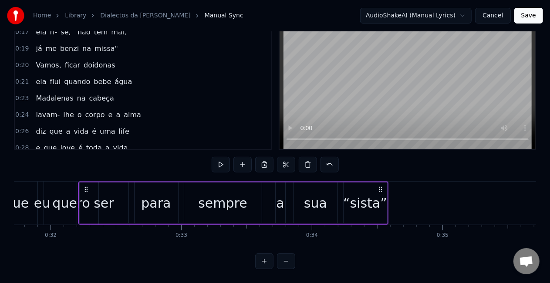
scroll to position [0, 4165]
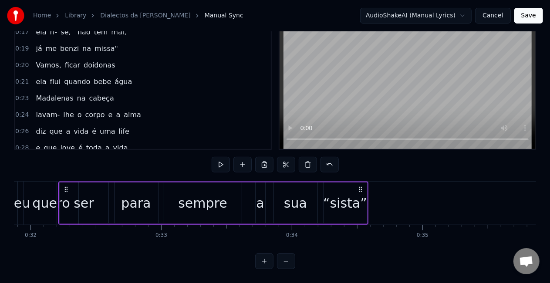
click at [132, 183] on div "para" at bounding box center [137, 202] width 44 height 41
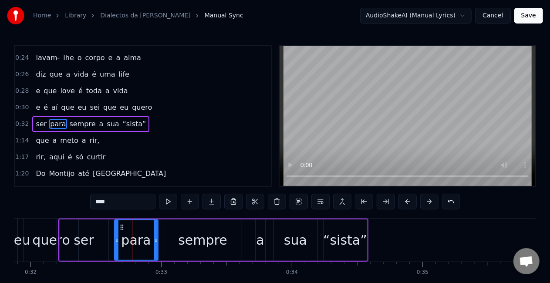
scroll to position [182, 0]
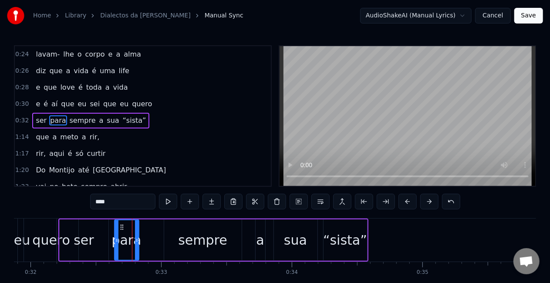
drag, startPoint x: 155, startPoint y: 241, endPoint x: 138, endPoint y: 240, distance: 17.4
click at [138, 240] on icon at bounding box center [136, 240] width 3 height 7
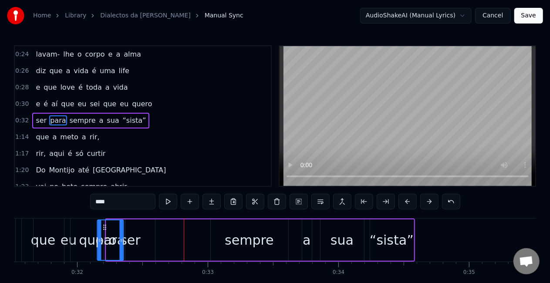
scroll to position [0, 4114]
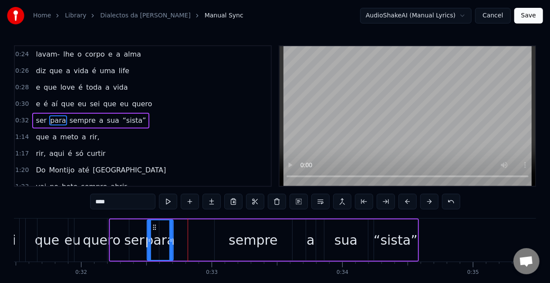
drag, startPoint x: 122, startPoint y: 227, endPoint x: 155, endPoint y: 221, distance: 33.2
click at [155, 221] on div "para" at bounding box center [160, 240] width 25 height 40
click at [247, 242] on div "sempre" at bounding box center [253, 240] width 49 height 20
type input "******"
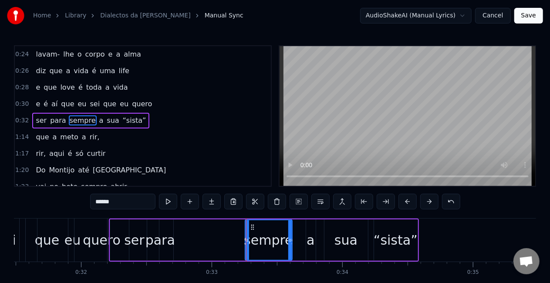
drag, startPoint x: 216, startPoint y: 241, endPoint x: 247, endPoint y: 238, distance: 30.7
click at [247, 238] on icon at bounding box center [247, 240] width 3 height 7
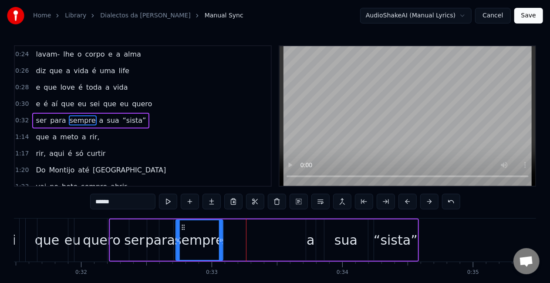
drag, startPoint x: 253, startPoint y: 230, endPoint x: 184, endPoint y: 227, distance: 68.9
click at [184, 227] on icon at bounding box center [183, 227] width 7 height 7
drag, startPoint x: 311, startPoint y: 243, endPoint x: 317, endPoint y: 241, distance: 6.6
click at [317, 241] on div "ser para sempre a sua “sista”" at bounding box center [264, 240] width 310 height 43
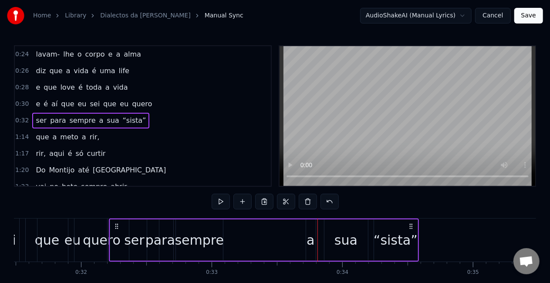
click at [306, 240] on div "a" at bounding box center [311, 240] width 10 height 41
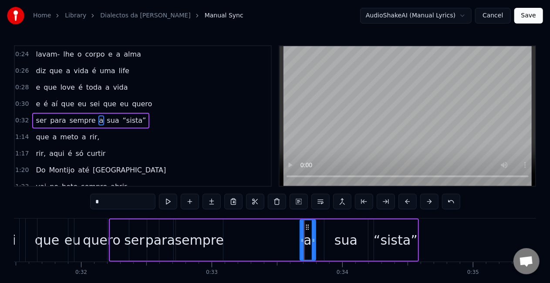
drag, startPoint x: 307, startPoint y: 240, endPoint x: 303, endPoint y: 240, distance: 4.8
click at [303, 240] on icon at bounding box center [302, 240] width 3 height 7
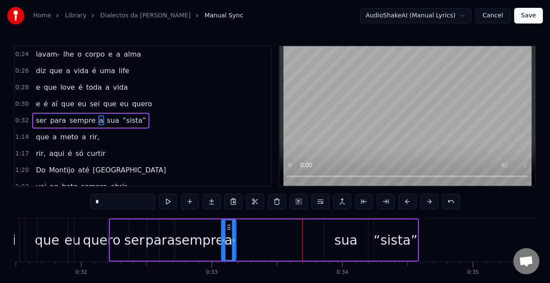
drag, startPoint x: 309, startPoint y: 227, endPoint x: 230, endPoint y: 221, distance: 79.5
click at [230, 221] on div "a" at bounding box center [229, 240] width 14 height 40
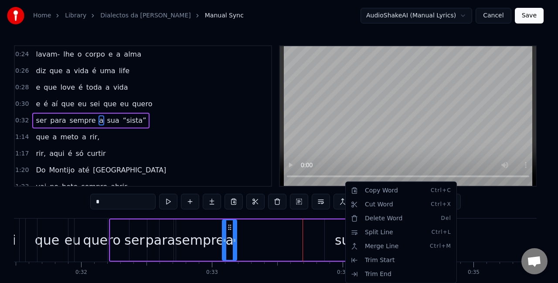
click at [337, 240] on html "Home Library Dialectos da [PERSON_NAME] Manual Sync AudioShakeAI (Manual Lyrics…" at bounding box center [279, 160] width 558 height 320
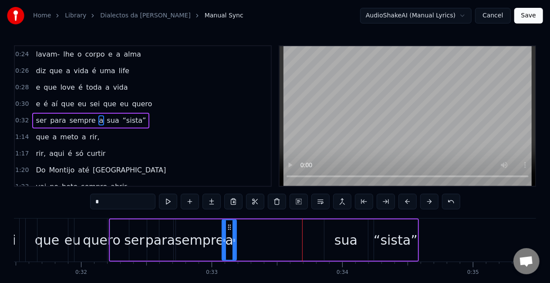
click at [339, 240] on div "sua" at bounding box center [346, 240] width 23 height 20
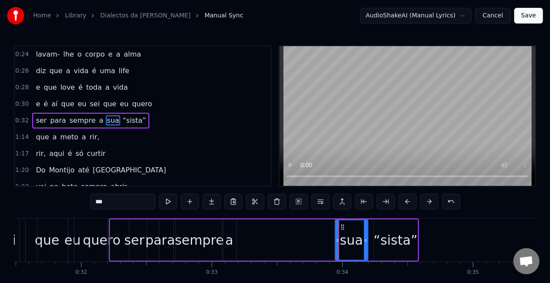
drag, startPoint x: 324, startPoint y: 240, endPoint x: 335, endPoint y: 240, distance: 10.9
click at [336, 240] on icon at bounding box center [337, 240] width 3 height 7
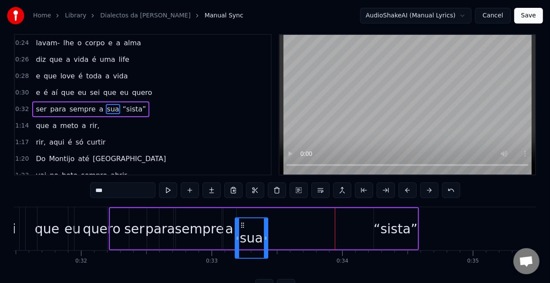
scroll to position [14, 0]
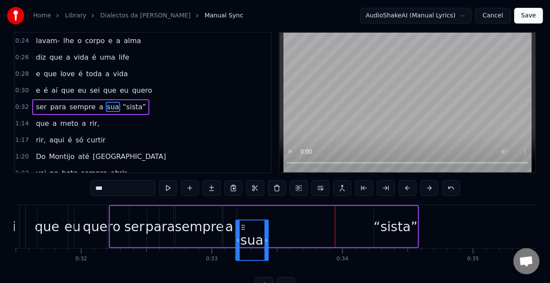
drag, startPoint x: 343, startPoint y: 228, endPoint x: 244, endPoint y: 205, distance: 102.0
click at [244, 205] on div "ser para sempre a sua “sista”" at bounding box center [264, 226] width 310 height 43
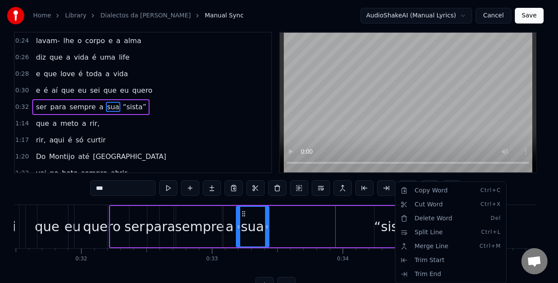
click at [389, 227] on html "Home Library Dialectos da [PERSON_NAME] Manual Sync AudioShakeAI (Manual Lyrics…" at bounding box center [279, 146] width 558 height 320
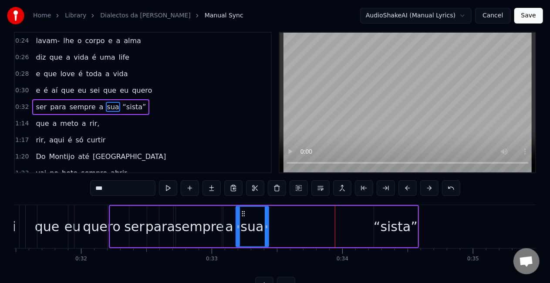
click at [389, 226] on div "“sista”" at bounding box center [396, 227] width 44 height 20
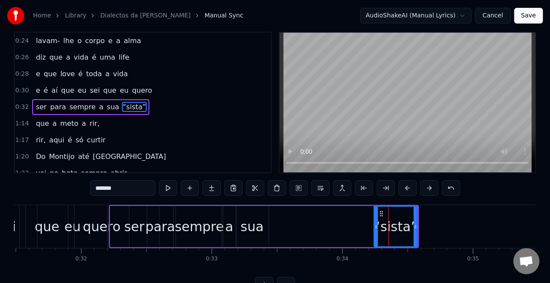
scroll to position [0, 0]
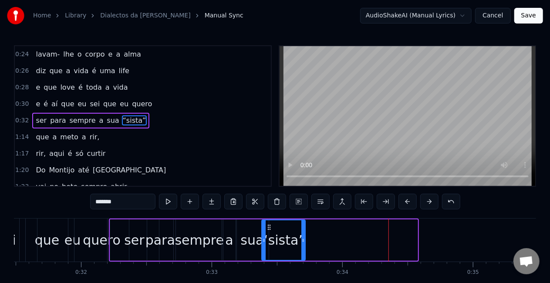
drag, startPoint x: 382, startPoint y: 226, endPoint x: 270, endPoint y: 225, distance: 111.9
click at [270, 225] on icon at bounding box center [269, 227] width 7 height 7
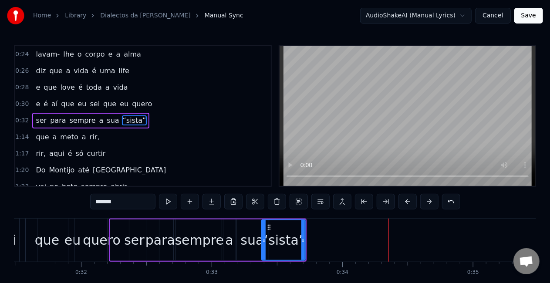
click at [145, 246] on div "ser" at bounding box center [134, 240] width 49 height 41
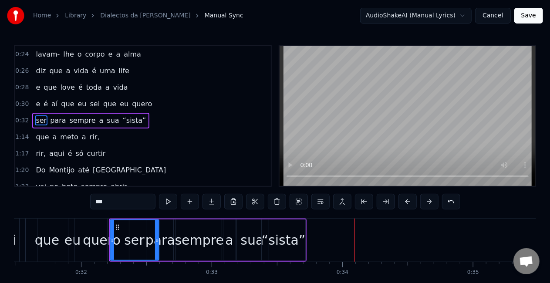
click at [64, 133] on span "meto" at bounding box center [69, 137] width 20 height 10
type input "****"
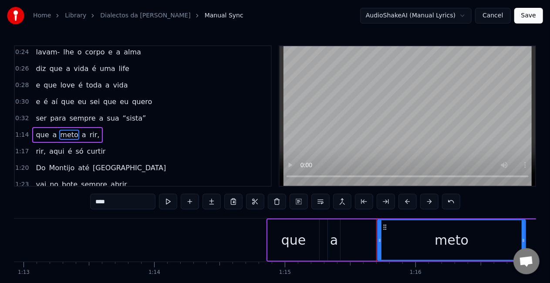
scroll to position [0, 9848]
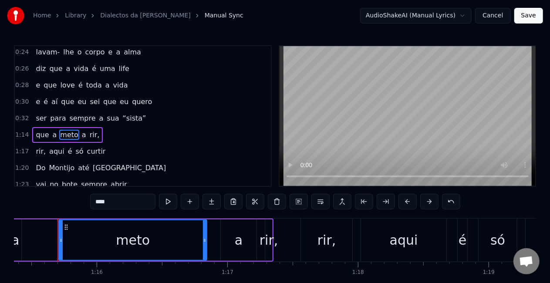
click at [213, 229] on div "que a meto a rir," at bounding box center [111, 240] width 326 height 43
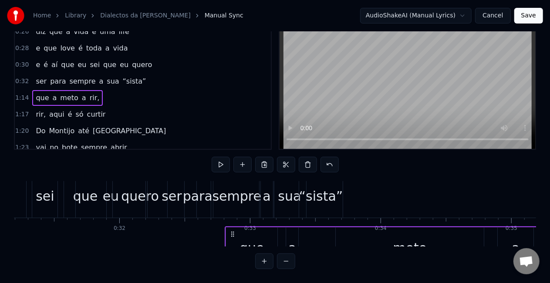
scroll to position [0, 4076]
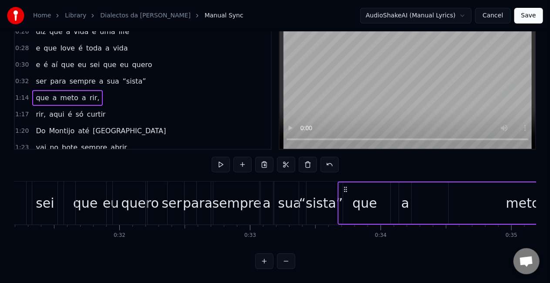
drag, startPoint x: 190, startPoint y: 226, endPoint x: 409, endPoint y: 189, distance: 222.2
click at [409, 189] on div "que a meto a rir," at bounding box center [501, 203] width 326 height 43
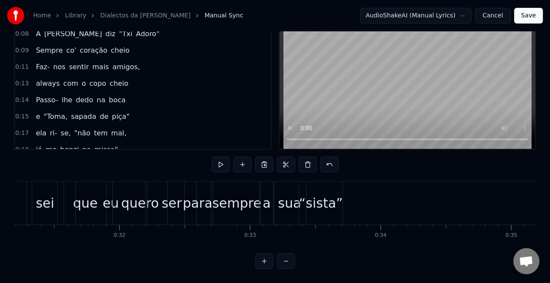
scroll to position [0, 0]
click at [328, 157] on button at bounding box center [330, 165] width 18 height 16
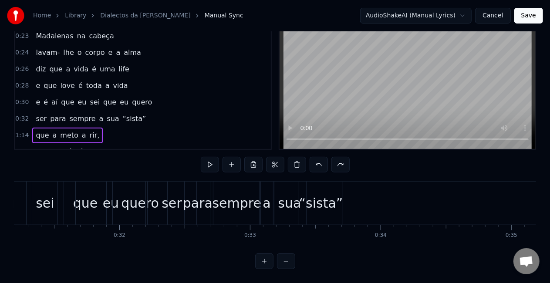
scroll to position [147, 0]
click at [91, 127] on div "que a meto a rir," at bounding box center [67, 135] width 71 height 16
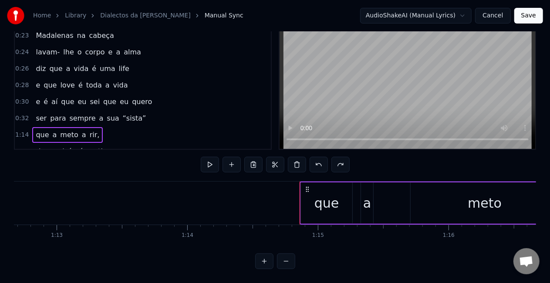
scroll to position [0, 9738]
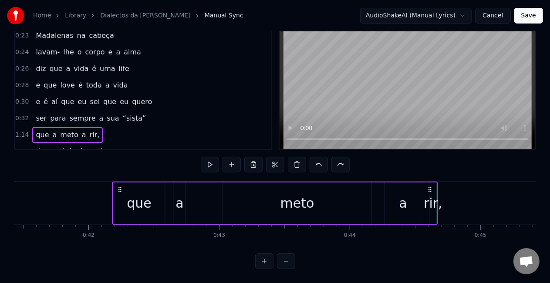
drag, startPoint x: 65, startPoint y: 181, endPoint x: 0, endPoint y: 167, distance: 66.7
click at [0, 167] on div "Home Library Dialectos da [PERSON_NAME] Manual Sync AudioShakeAI (Manual Lyrics…" at bounding box center [275, 116] width 550 height 306
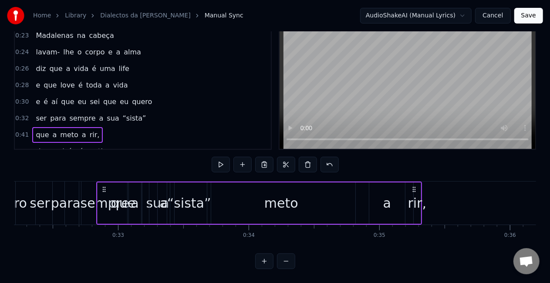
scroll to position [0, 4203]
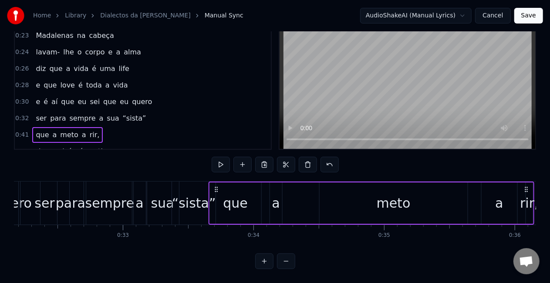
drag, startPoint x: 261, startPoint y: 183, endPoint x: 215, endPoint y: 180, distance: 46.2
click at [215, 186] on icon at bounding box center [216, 189] width 7 height 7
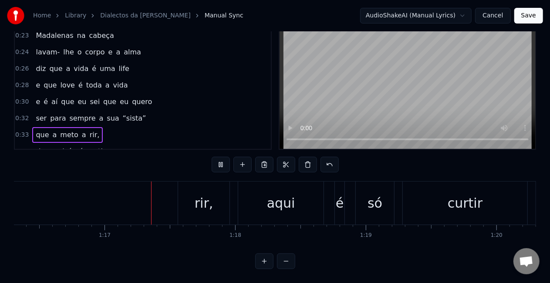
scroll to position [0, 9991]
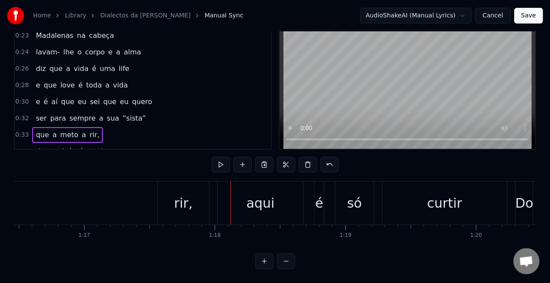
click at [157, 182] on div "rir," at bounding box center [183, 203] width 52 height 43
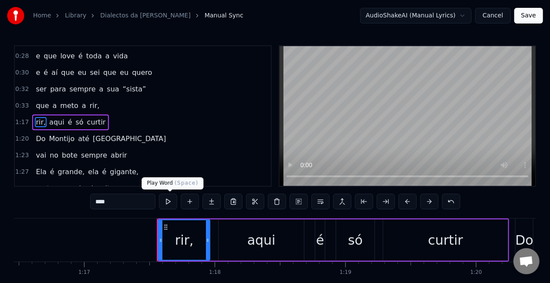
scroll to position [214, 0]
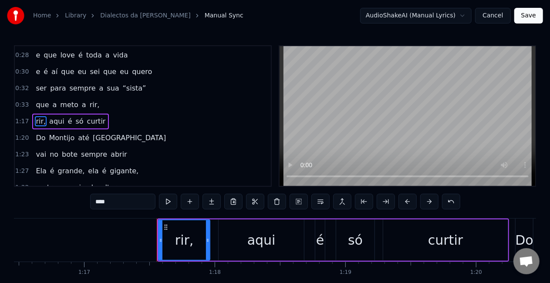
click at [215, 225] on div "rir, aqui é só curtir" at bounding box center [333, 240] width 352 height 43
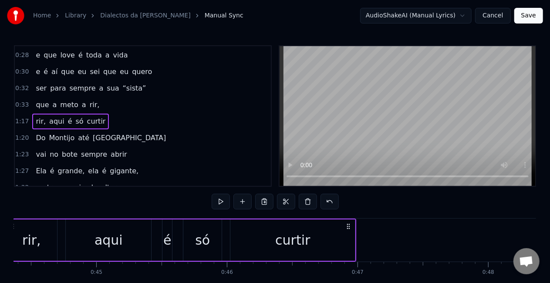
drag, startPoint x: 164, startPoint y: 226, endPoint x: 1, endPoint y: 210, distance: 163.7
click at [1, 210] on div "Home Library Dialectos da [PERSON_NAME] Manual Sync AudioShakeAI (Manual Lyrics…" at bounding box center [275, 153] width 550 height 306
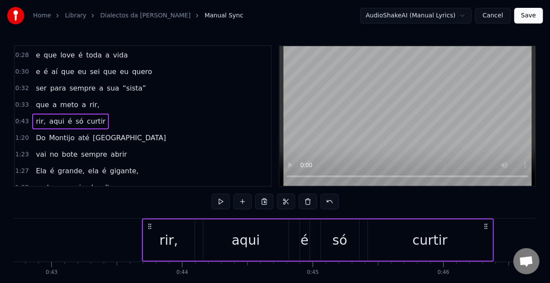
scroll to position [0, 5525]
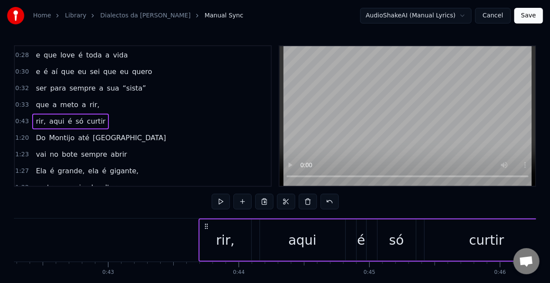
drag, startPoint x: 207, startPoint y: 226, endPoint x: 80, endPoint y: 220, distance: 127.8
drag, startPoint x: 206, startPoint y: 225, endPoint x: 132, endPoint y: 219, distance: 74.3
click at [132, 219] on html "Home Library Dialectos da [PERSON_NAME] Manual Sync AudioShakeAI (Manual Lyrics…" at bounding box center [275, 160] width 550 height 320
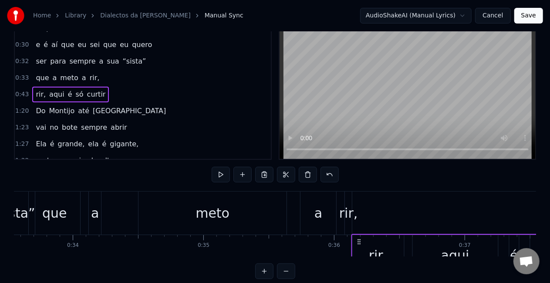
scroll to position [0, 0]
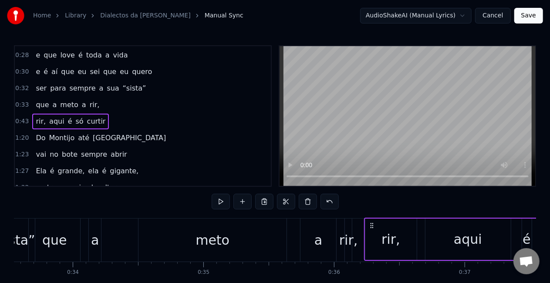
drag, startPoint x: 206, startPoint y: 225, endPoint x: 396, endPoint y: 64, distance: 249.3
click at [396, 64] on div "0:08 A [PERSON_NAME] "Txi Adoro" 0:09 Sempre co' coração cheio 0:11 Faz- nos se…" at bounding box center [275, 175] width 522 height 261
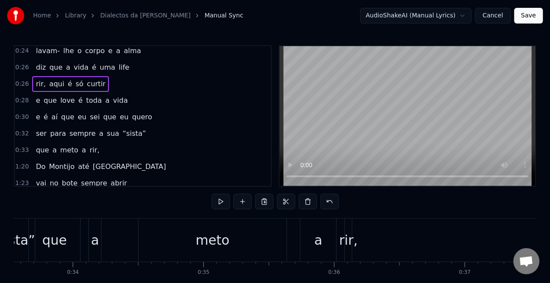
scroll to position [186, 0]
click at [327, 199] on button at bounding box center [330, 202] width 18 height 16
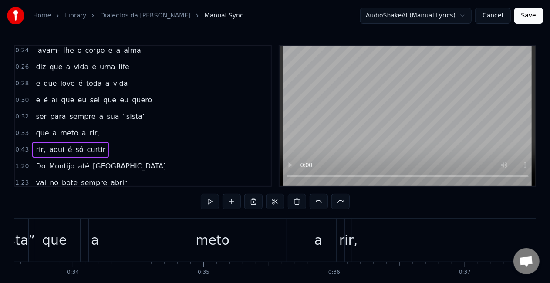
click at [36, 142] on div "rir, aqui é só curtir" at bounding box center [70, 150] width 77 height 16
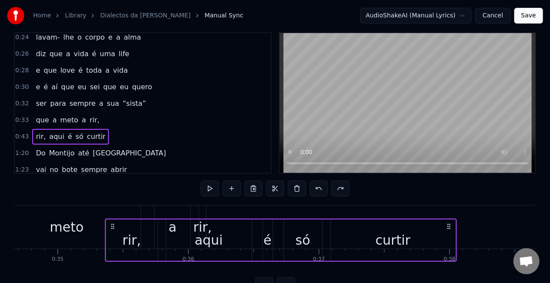
scroll to position [0, 4529]
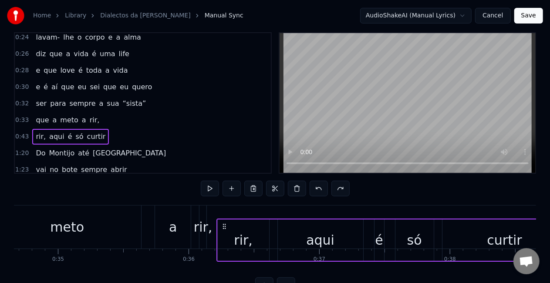
drag, startPoint x: 66, startPoint y: 225, endPoint x: 226, endPoint y: 228, distance: 160.3
click at [226, 228] on icon at bounding box center [224, 226] width 7 height 7
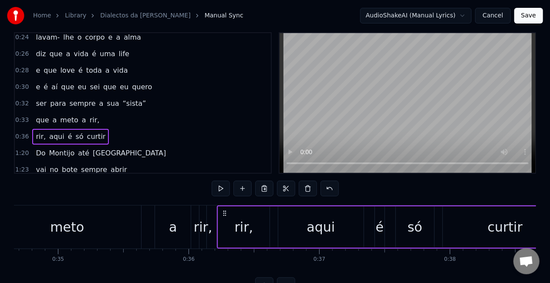
click at [128, 231] on div "meto" at bounding box center [67, 227] width 148 height 43
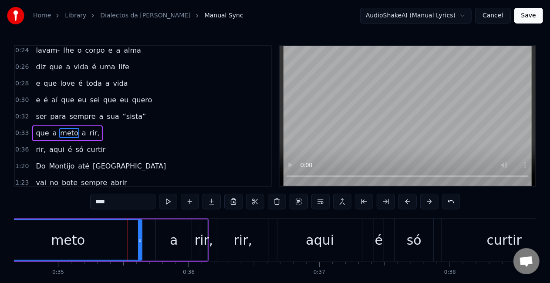
scroll to position [198, 0]
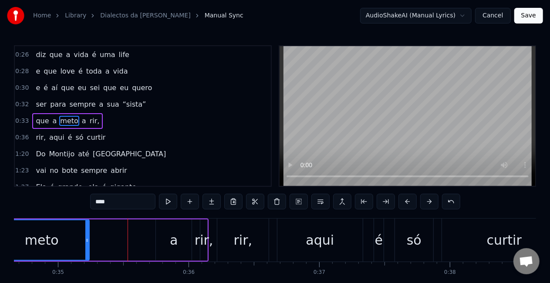
drag, startPoint x: 141, startPoint y: 242, endPoint x: 85, endPoint y: 239, distance: 55.8
click at [85, 239] on icon at bounding box center [86, 240] width 3 height 7
click at [169, 241] on div "a" at bounding box center [174, 240] width 36 height 41
type input "*"
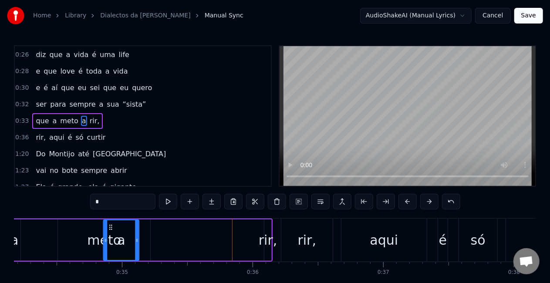
scroll to position [0, 4463]
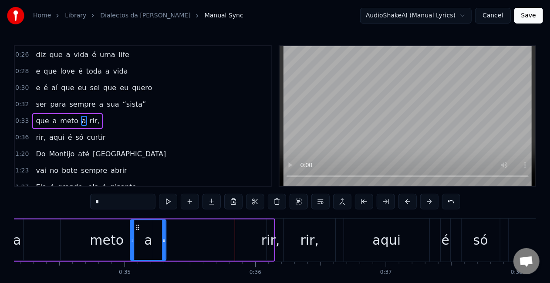
drag, startPoint x: 165, startPoint y: 226, endPoint x: 139, endPoint y: 220, distance: 26.5
click at [139, 220] on div "a" at bounding box center [148, 240] width 37 height 41
click at [244, 221] on div "que a meto a rir," at bounding box center [112, 240] width 326 height 43
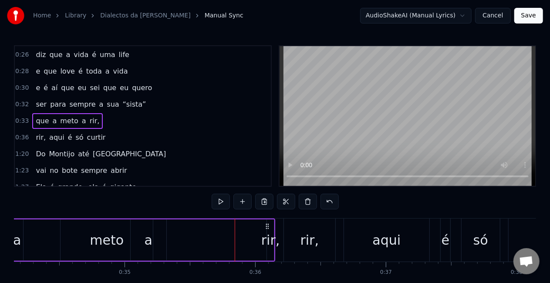
click at [247, 232] on div "que a meto a rir," at bounding box center [112, 240] width 326 height 43
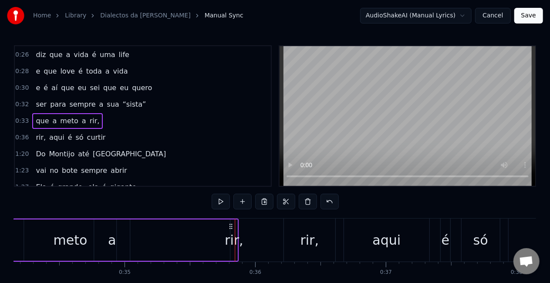
drag, startPoint x: 267, startPoint y: 228, endPoint x: 228, endPoint y: 230, distance: 38.8
click at [228, 230] on div "que a meto a rir," at bounding box center [76, 240] width 326 height 43
click at [230, 226] on circle at bounding box center [230, 226] width 0 height 0
click at [228, 243] on div "rir," at bounding box center [232, 240] width 19 height 20
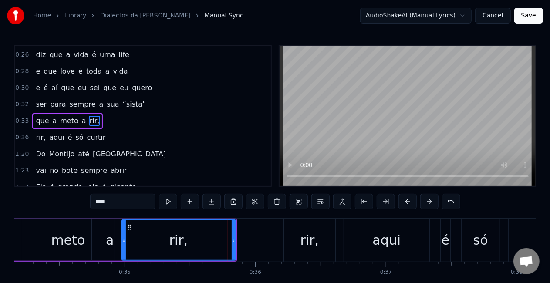
drag, startPoint x: 229, startPoint y: 239, endPoint x: 123, endPoint y: 242, distance: 106.3
click at [123, 242] on icon at bounding box center [123, 240] width 3 height 7
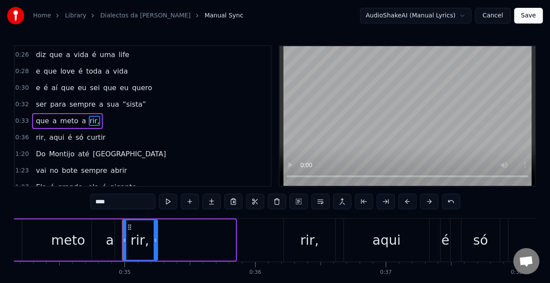
drag, startPoint x: 233, startPoint y: 240, endPoint x: 157, endPoint y: 243, distance: 76.7
click at [157, 243] on icon at bounding box center [155, 240] width 3 height 7
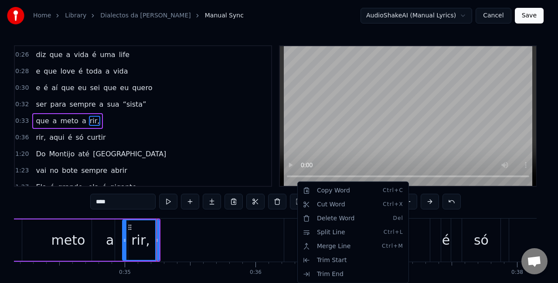
click at [254, 245] on html "Home Library Dialectos da [PERSON_NAME] Manual Sync AudioShakeAI (Manual Lyrics…" at bounding box center [279, 160] width 558 height 320
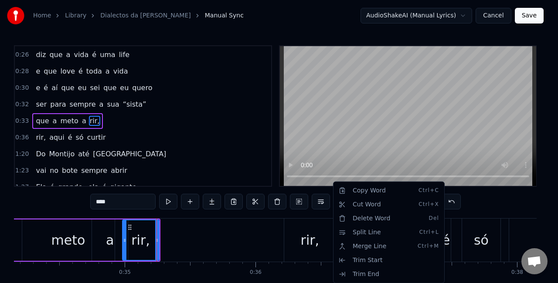
click at [41, 132] on html "Home Library Dialectos da [PERSON_NAME] Manual Sync AudioShakeAI (Manual Lyrics…" at bounding box center [279, 160] width 558 height 320
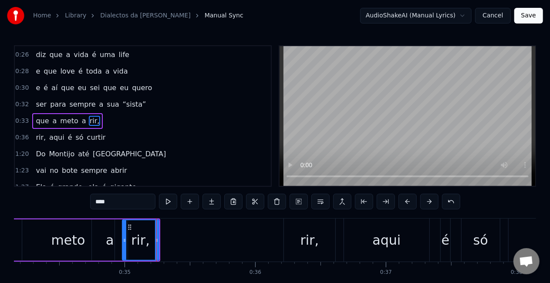
click at [48, 132] on span "aqui" at bounding box center [56, 137] width 17 height 10
type input "****"
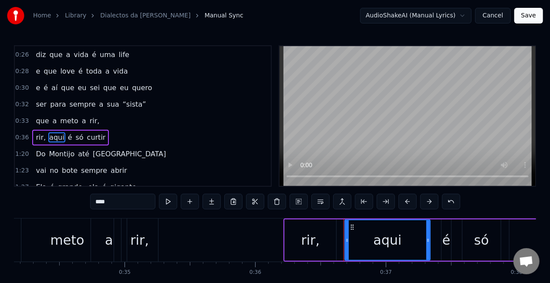
scroll to position [214, 0]
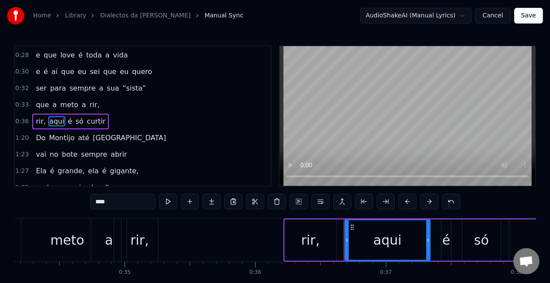
click at [32, 114] on div "rir, aqui é só curtir" at bounding box center [70, 122] width 77 height 16
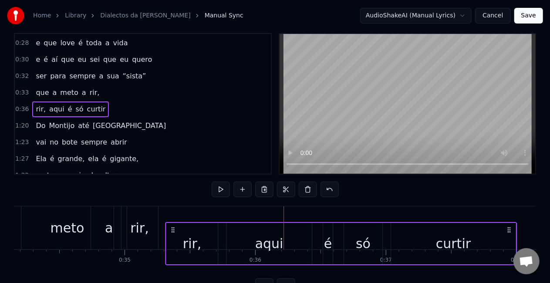
scroll to position [17, 0]
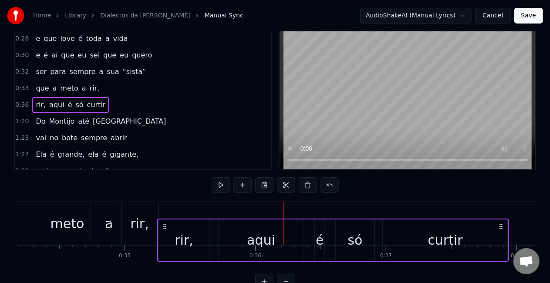
drag, startPoint x: 291, startPoint y: 226, endPoint x: 166, endPoint y: 202, distance: 128.2
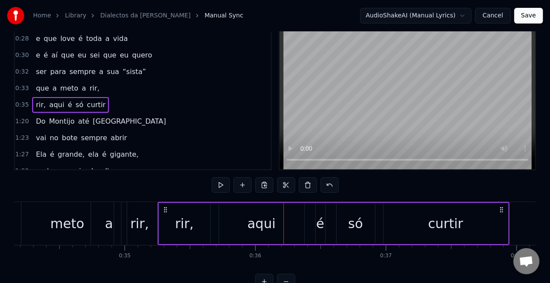
click at [88, 233] on div "meto" at bounding box center [67, 223] width 92 height 43
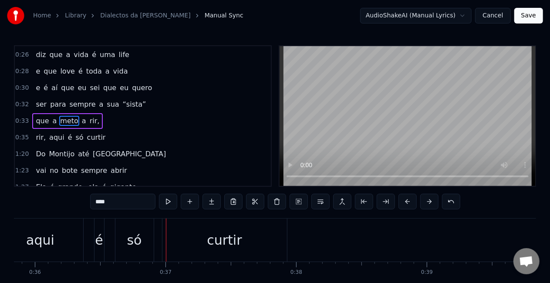
scroll to position [0, 4683]
